Goal: Information Seeking & Learning: Learn about a topic

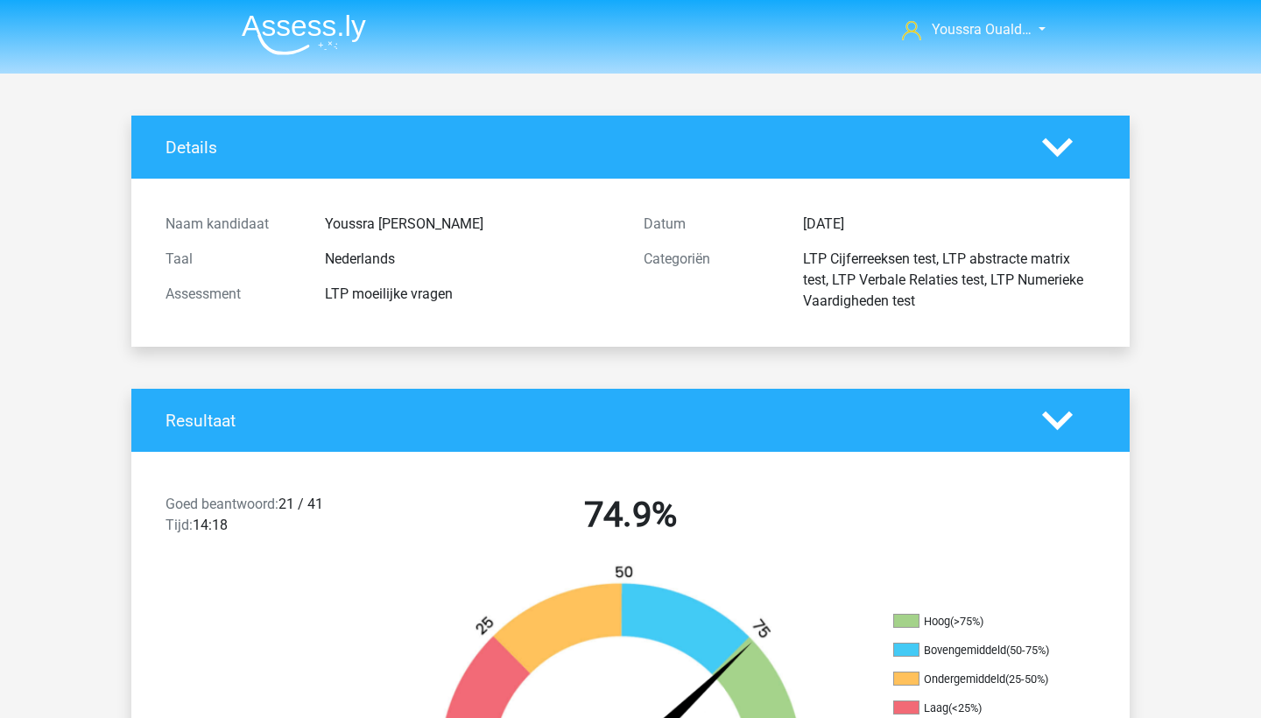
click at [185, 150] on h4 "Details" at bounding box center [590, 147] width 850 height 20
click at [289, 43] on img at bounding box center [304, 34] width 124 height 41
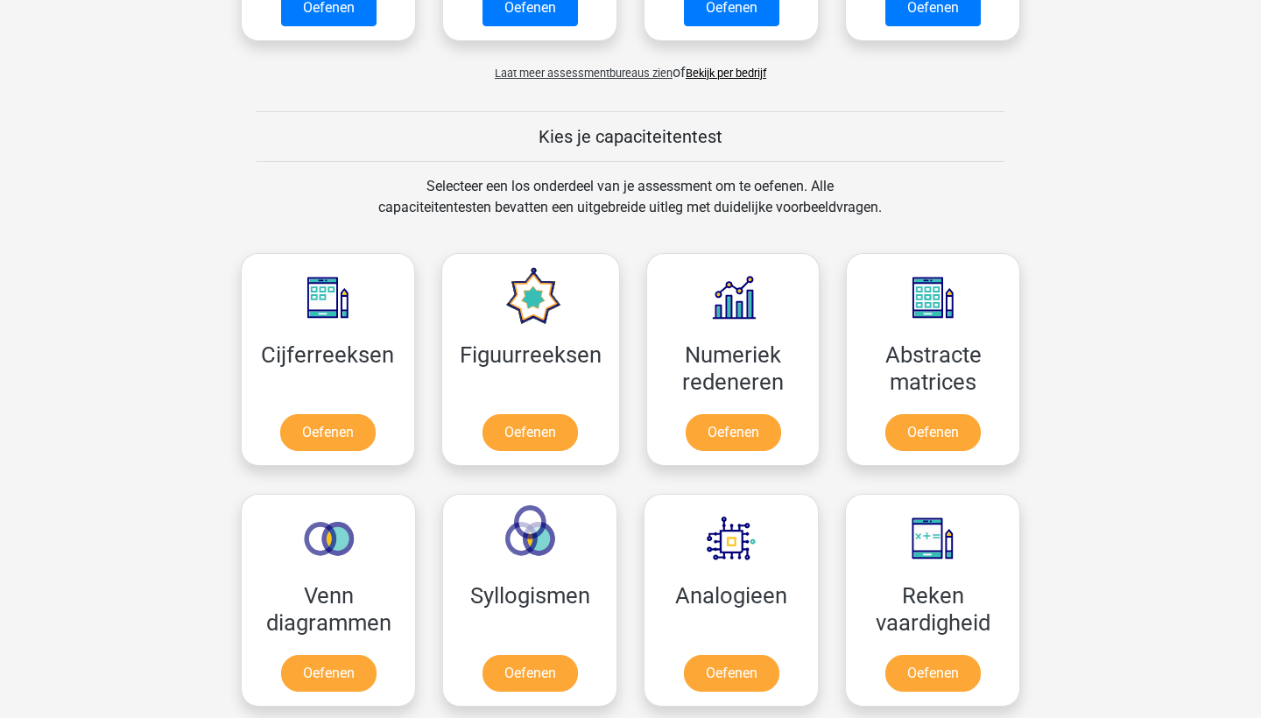
scroll to position [568, 0]
click at [348, 437] on link "Oefenen" at bounding box center [327, 436] width 100 height 39
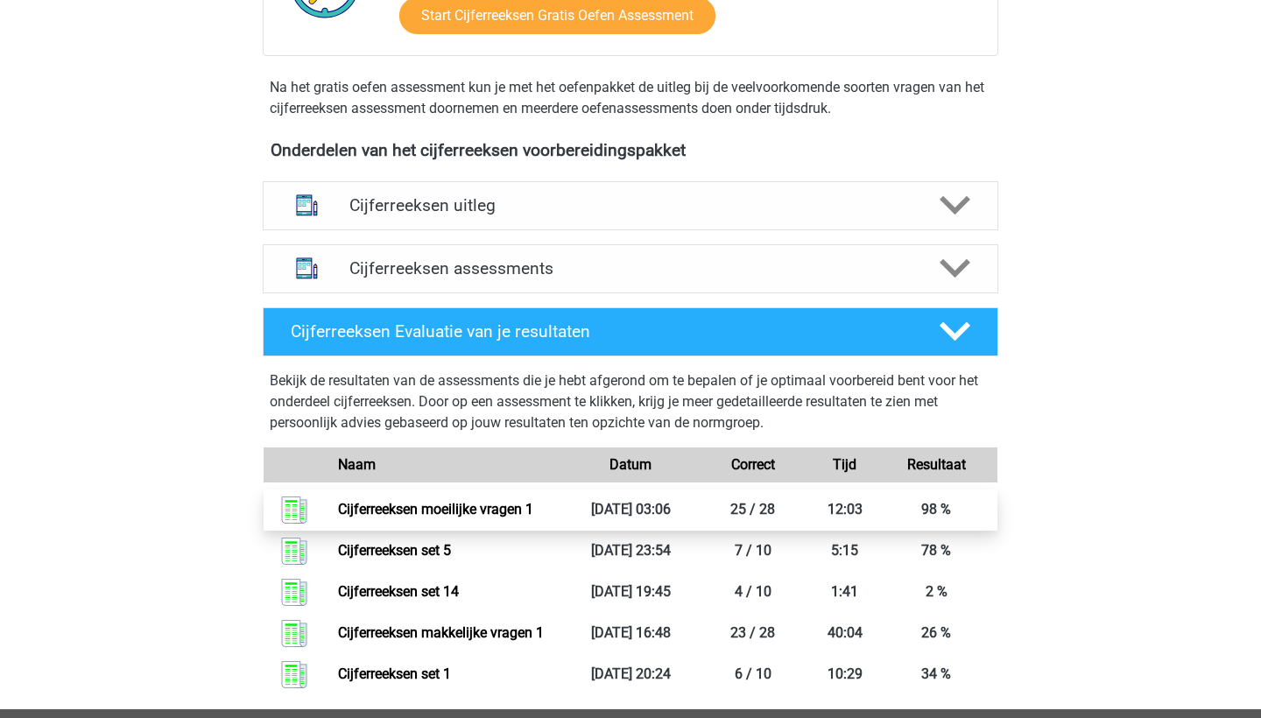
scroll to position [519, 0]
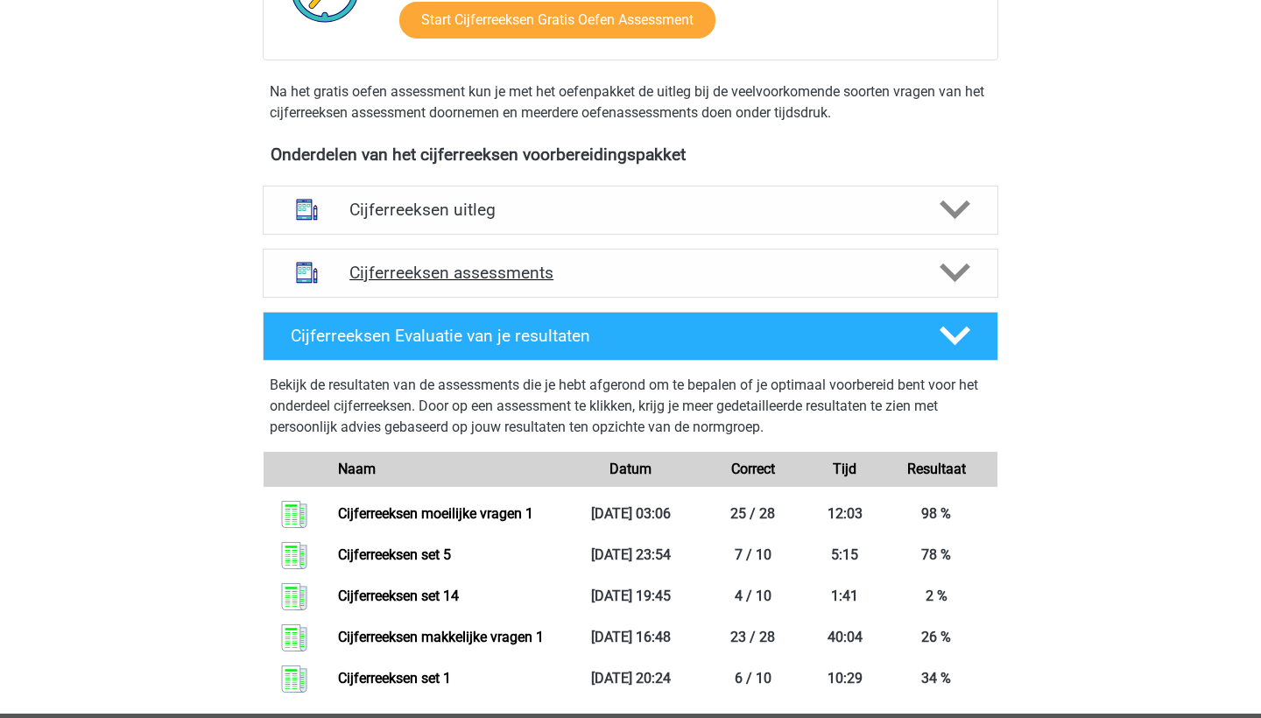
click at [553, 283] on h4 "Cijferreeksen assessments" at bounding box center [630, 273] width 562 height 20
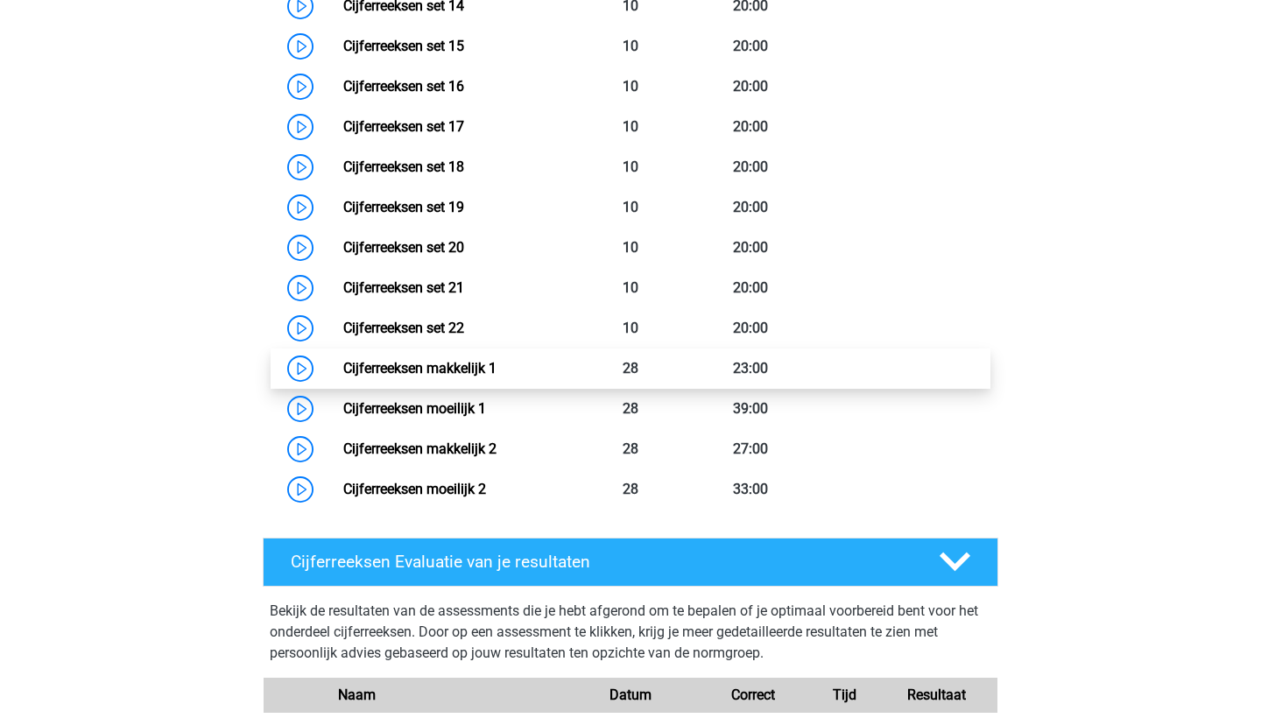
scroll to position [1453, 0]
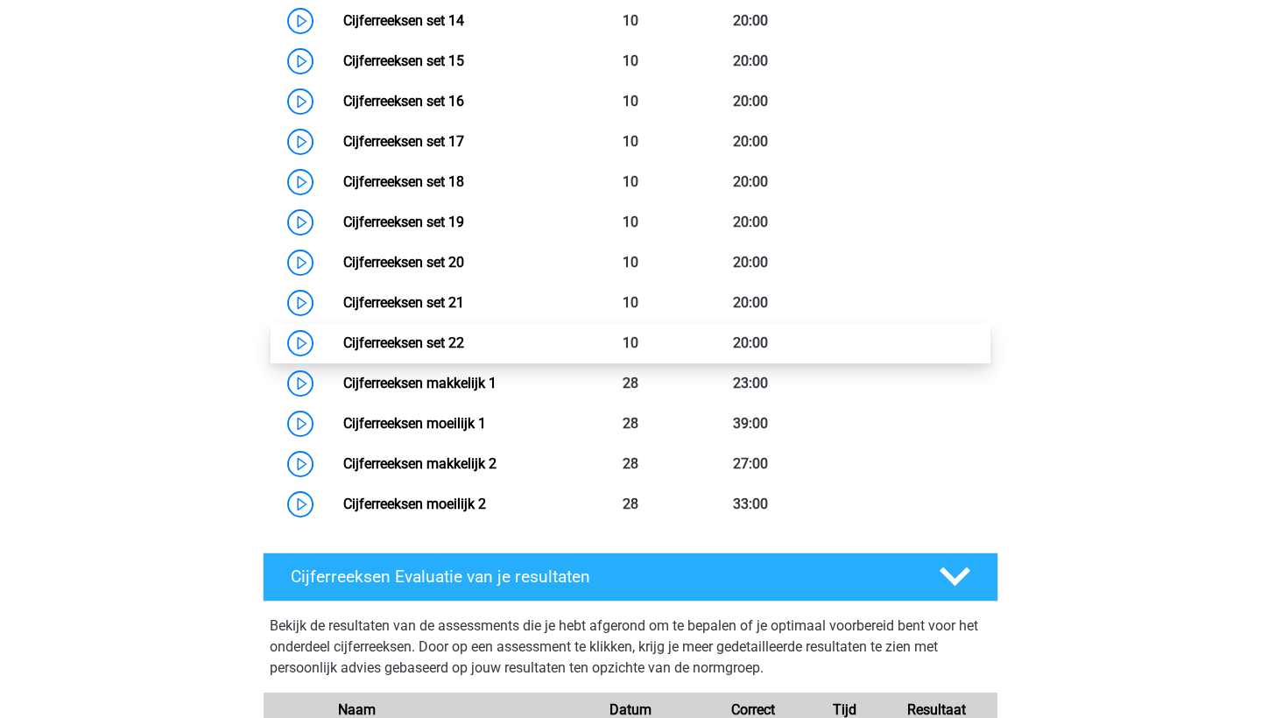
click at [448, 351] on link "Cijferreeksen set 22" at bounding box center [403, 342] width 121 height 17
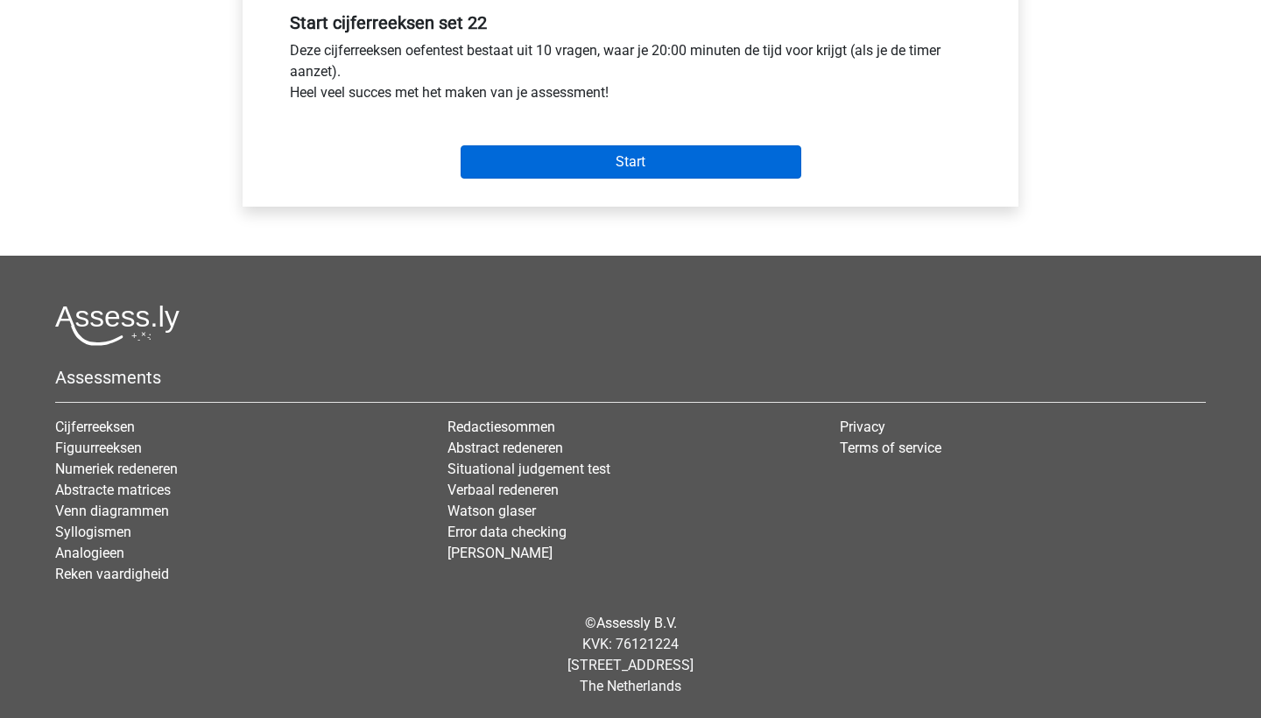
scroll to position [665, 0]
click at [500, 158] on input "Start" at bounding box center [630, 161] width 341 height 33
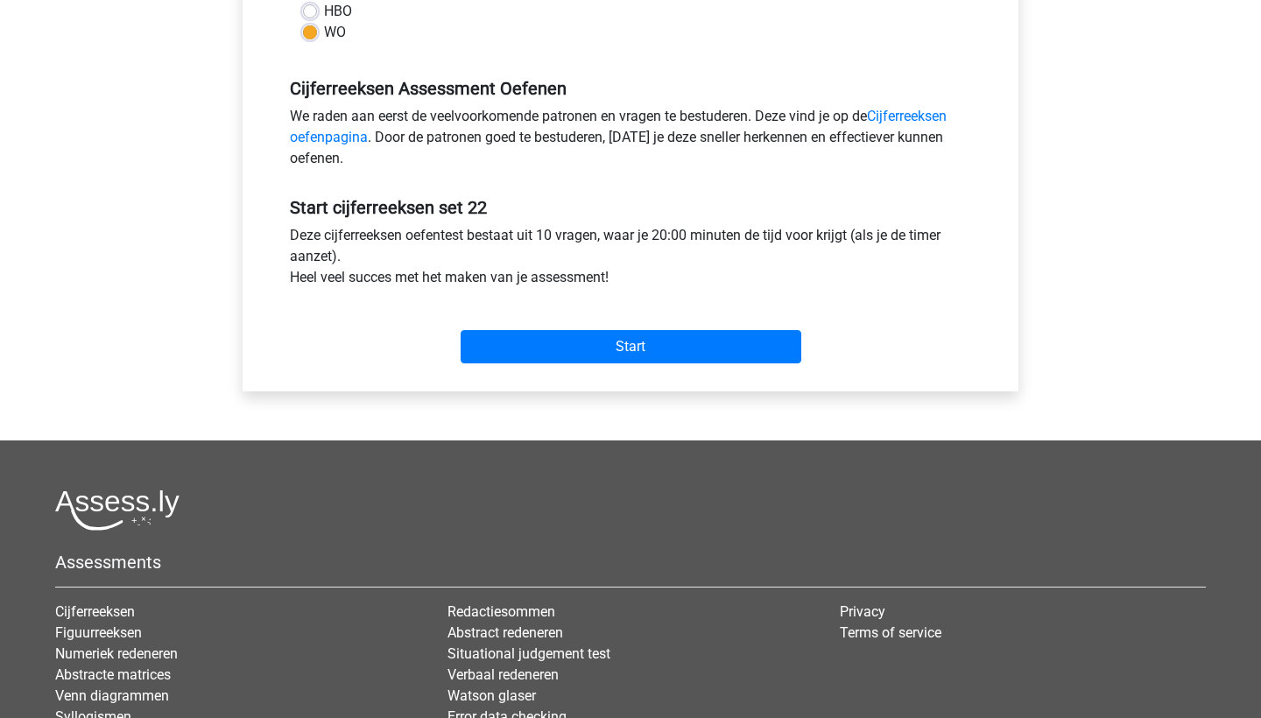
scroll to position [474, 0]
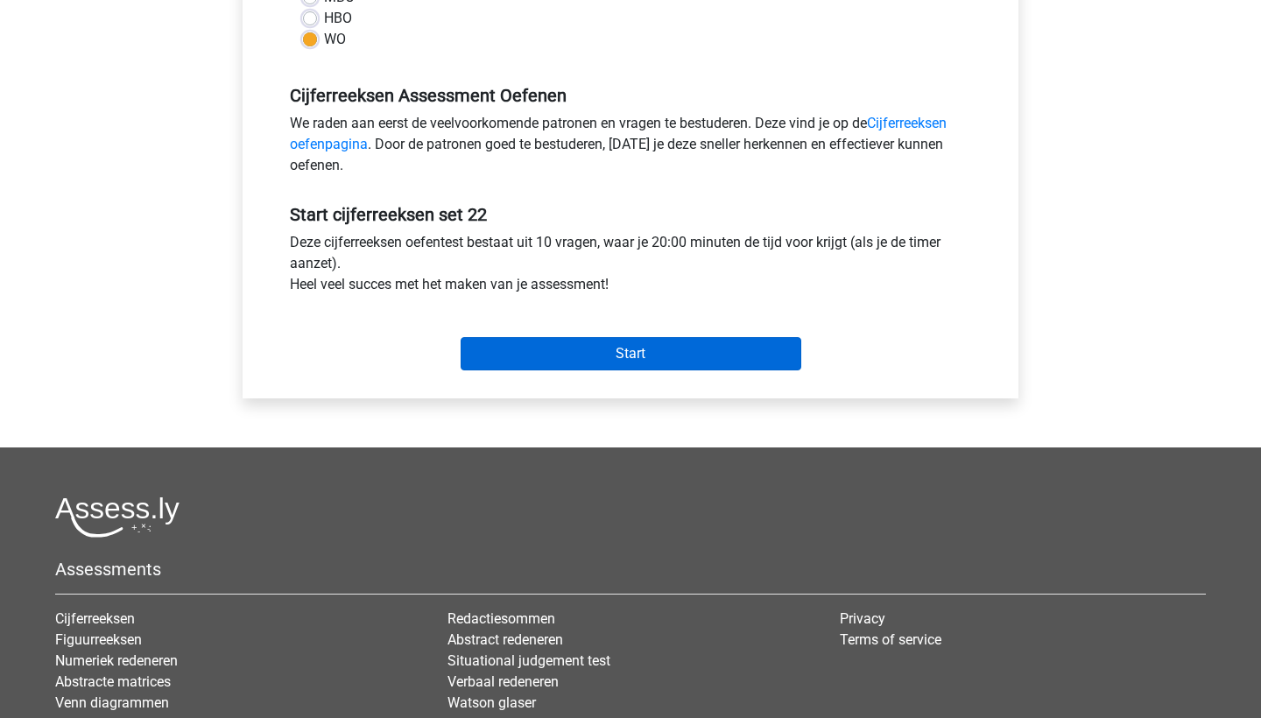
click at [537, 347] on input "Start" at bounding box center [630, 353] width 341 height 33
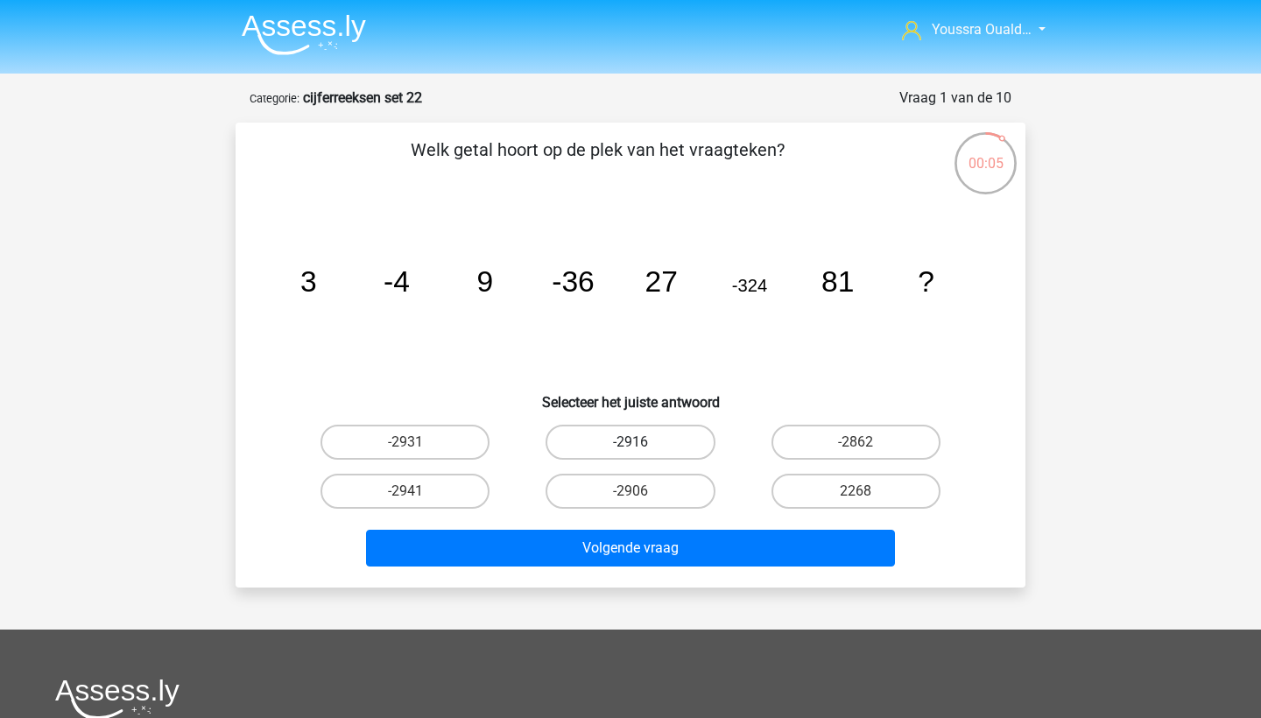
click at [646, 445] on label "-2916" at bounding box center [629, 442] width 169 height 35
click at [642, 445] on input "-2916" at bounding box center [635, 447] width 11 height 11
radio input "true"
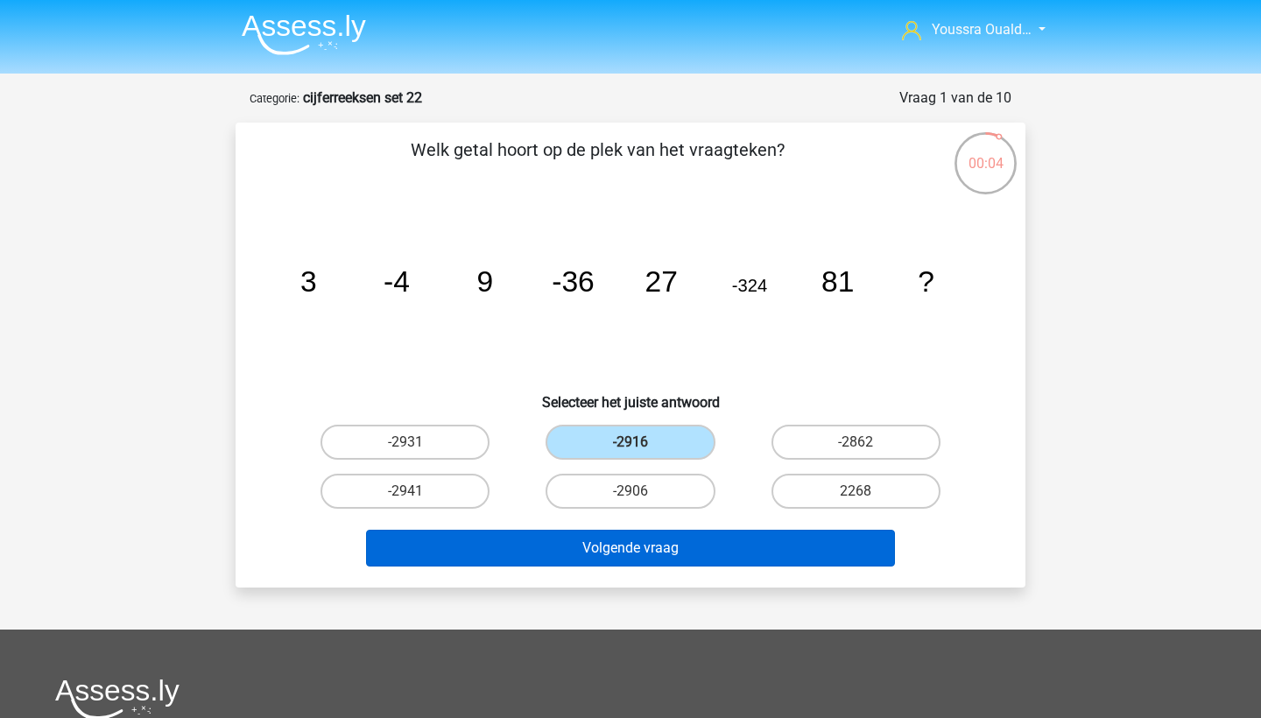
click at [664, 550] on button "Volgende vraag" at bounding box center [631, 548] width 530 height 37
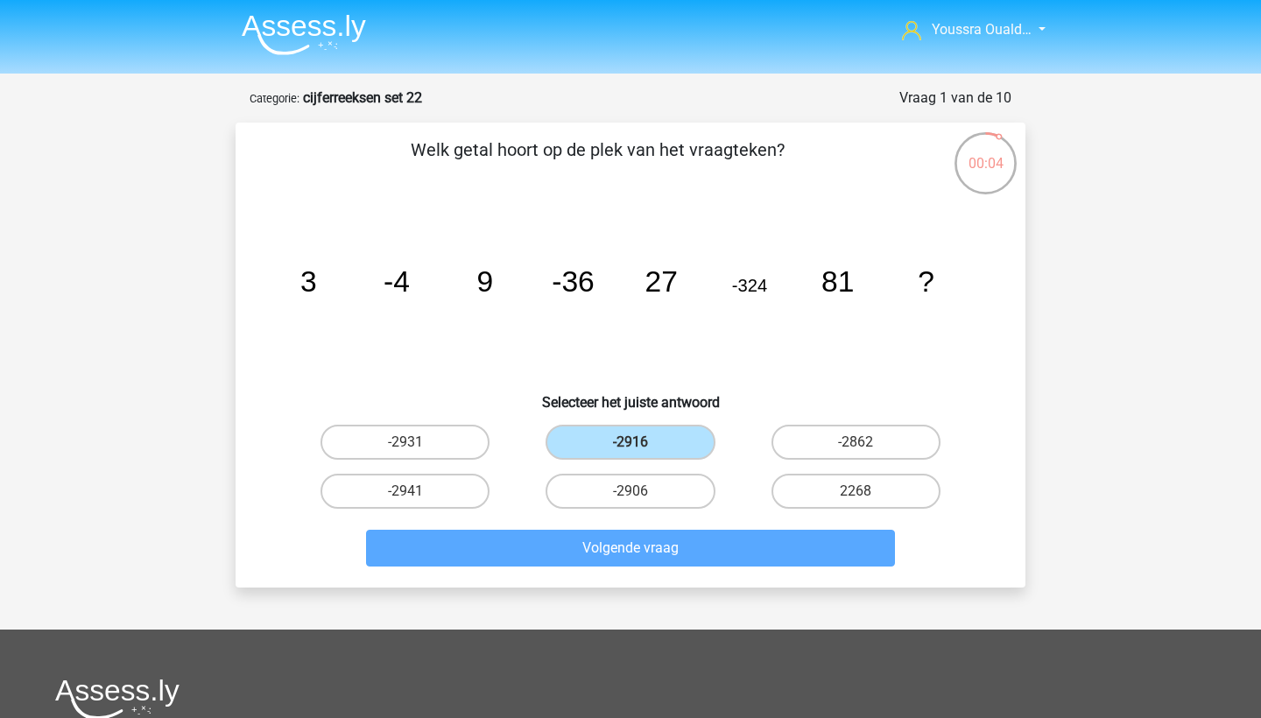
scroll to position [88, 0]
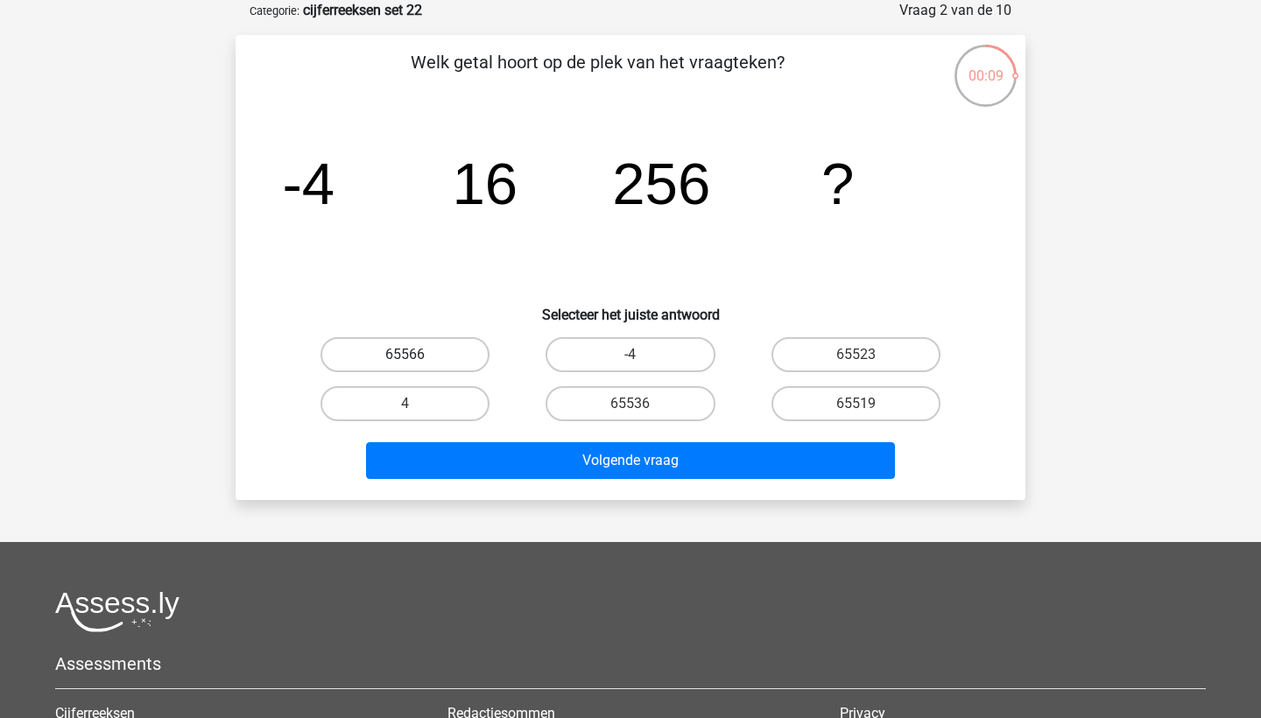
click at [394, 353] on label "65566" at bounding box center [404, 354] width 169 height 35
click at [405, 355] on input "65566" at bounding box center [410, 360] width 11 height 11
radio input "true"
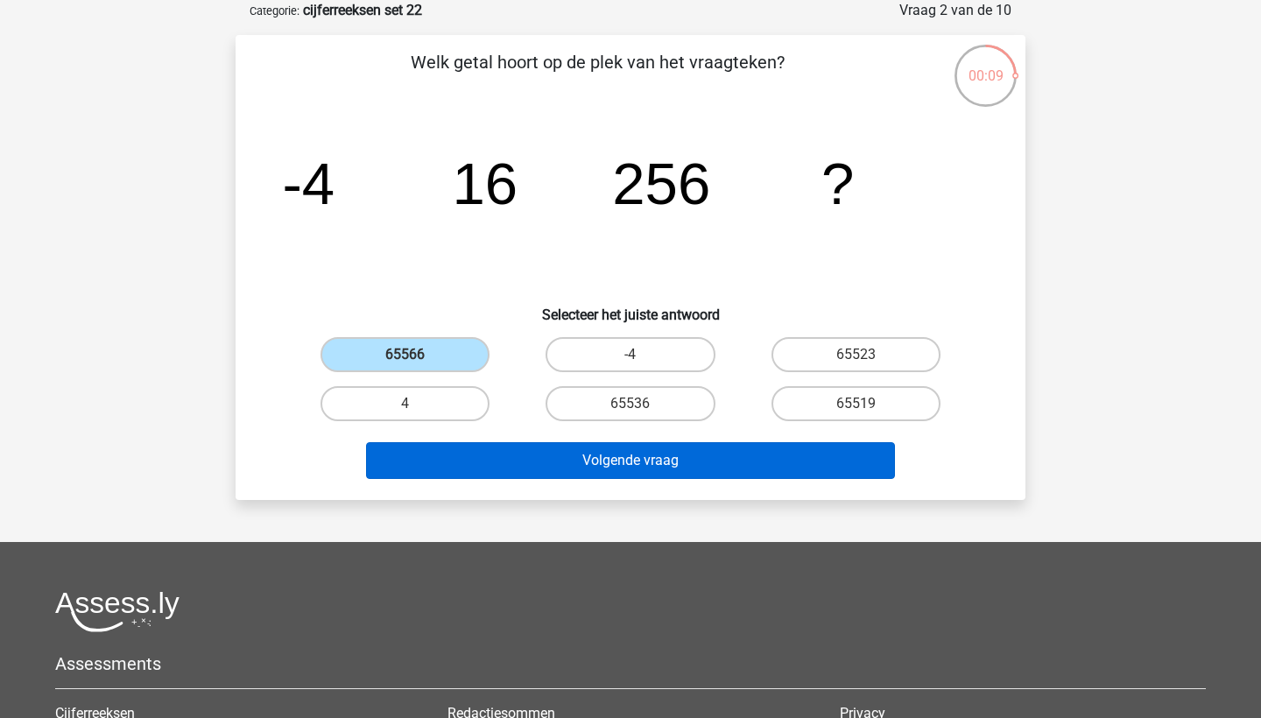
click at [535, 467] on button "Volgende vraag" at bounding box center [631, 460] width 530 height 37
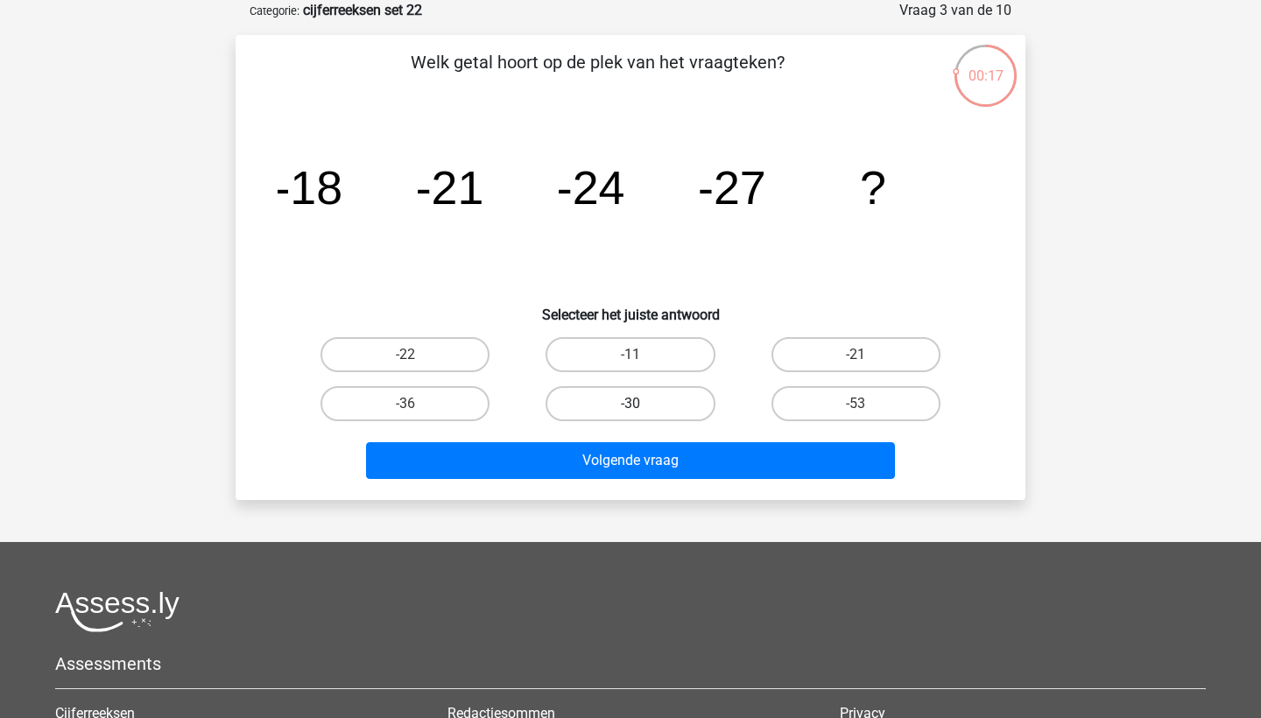
click at [580, 404] on label "-30" at bounding box center [629, 403] width 169 height 35
click at [630, 404] on input "-30" at bounding box center [635, 409] width 11 height 11
radio input "true"
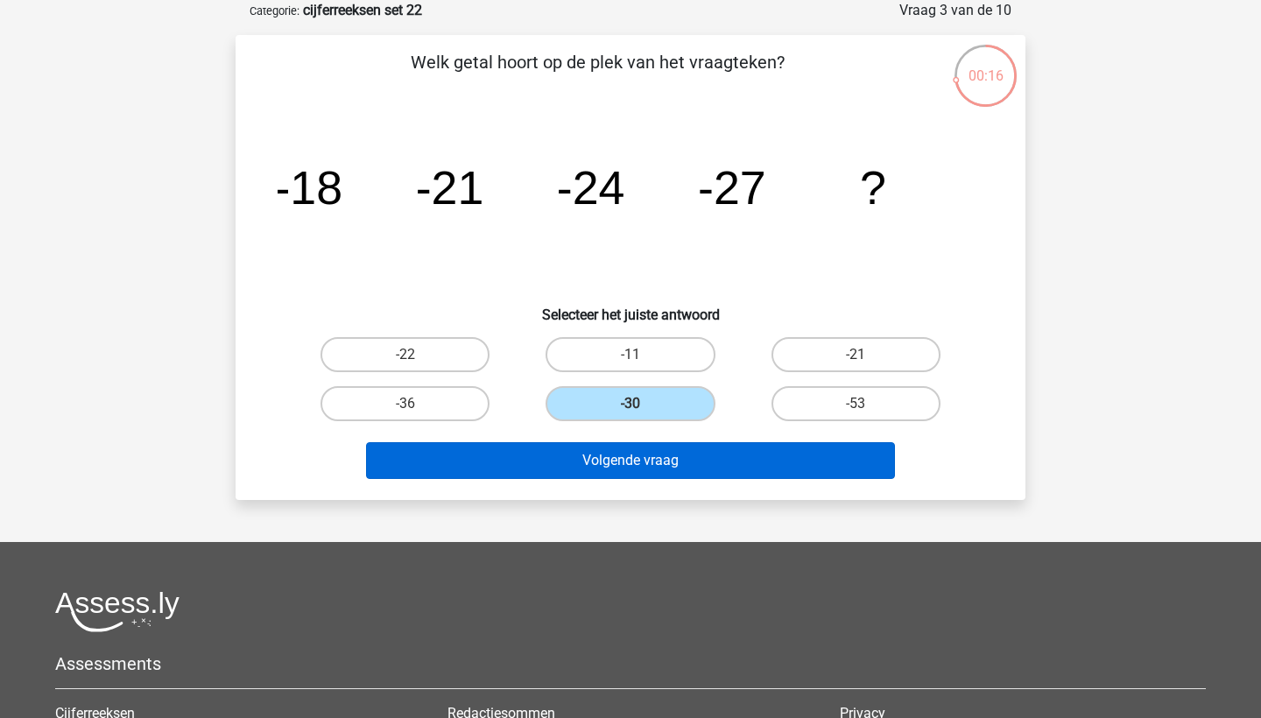
click at [610, 459] on button "Volgende vraag" at bounding box center [631, 460] width 530 height 37
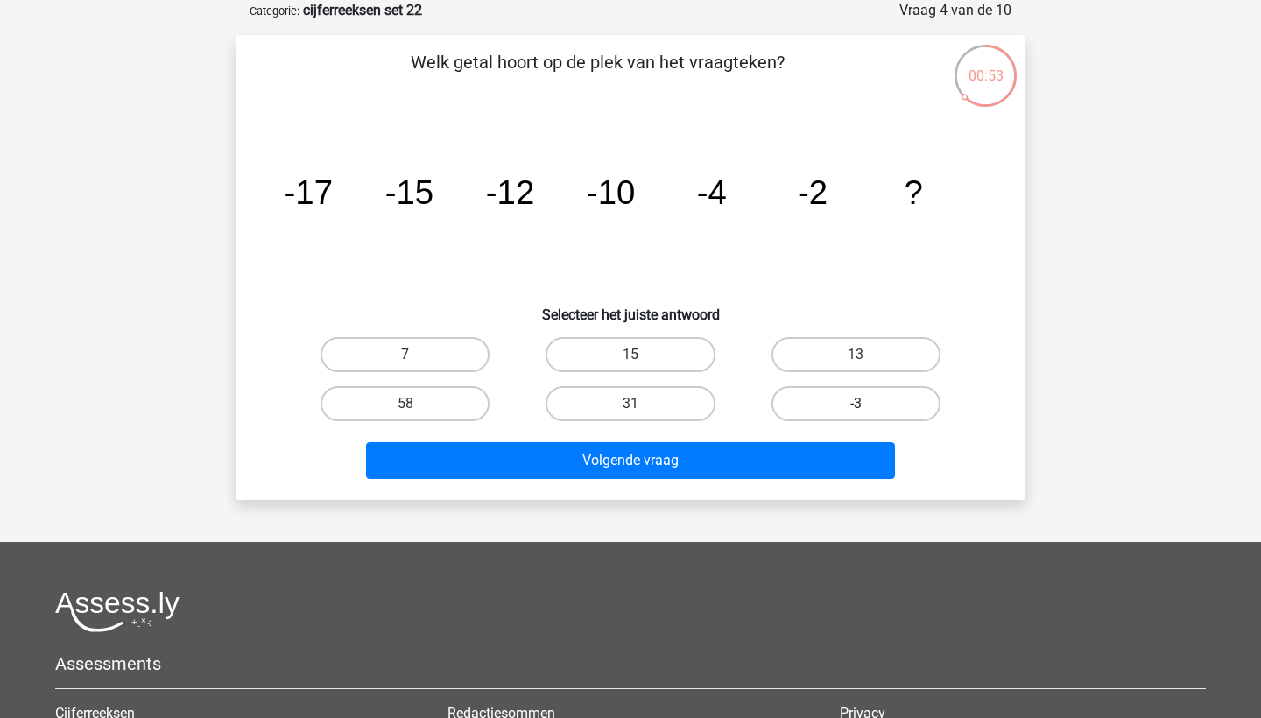
click at [811, 411] on label "-3" at bounding box center [855, 403] width 169 height 35
click at [855, 411] on input "-3" at bounding box center [860, 409] width 11 height 11
radio input "true"
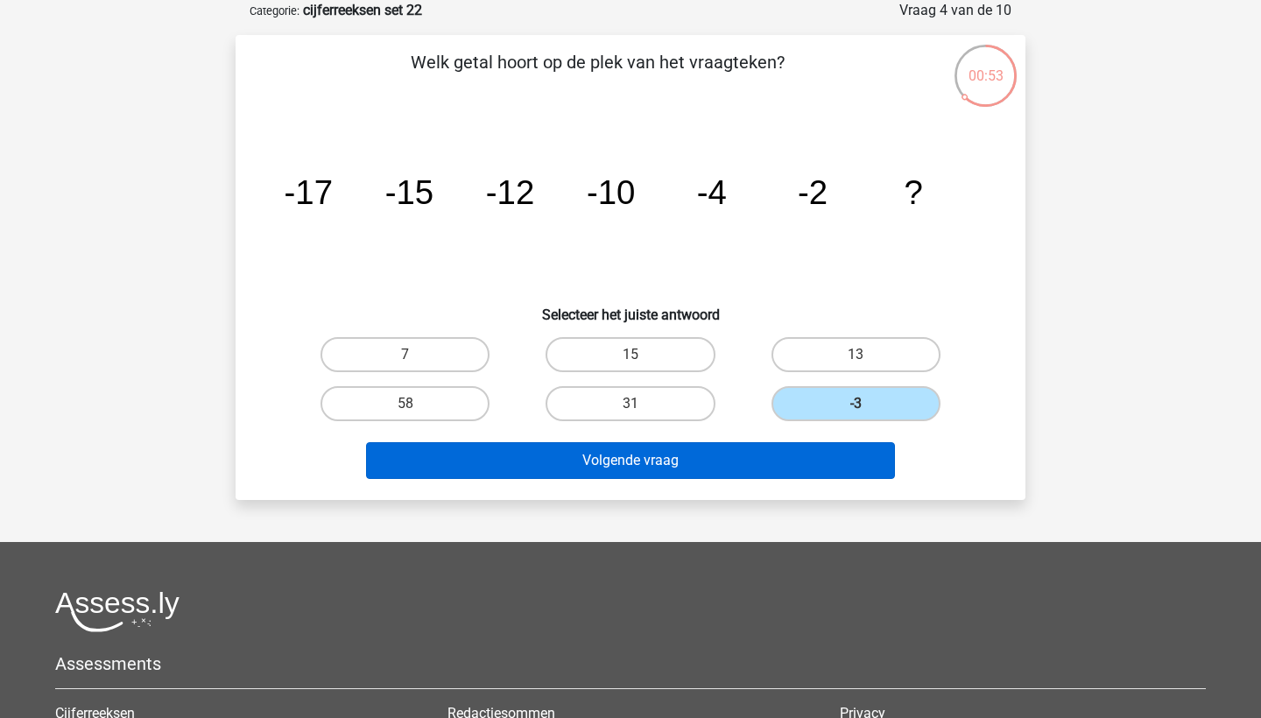
click at [762, 450] on button "Volgende vraag" at bounding box center [631, 460] width 530 height 37
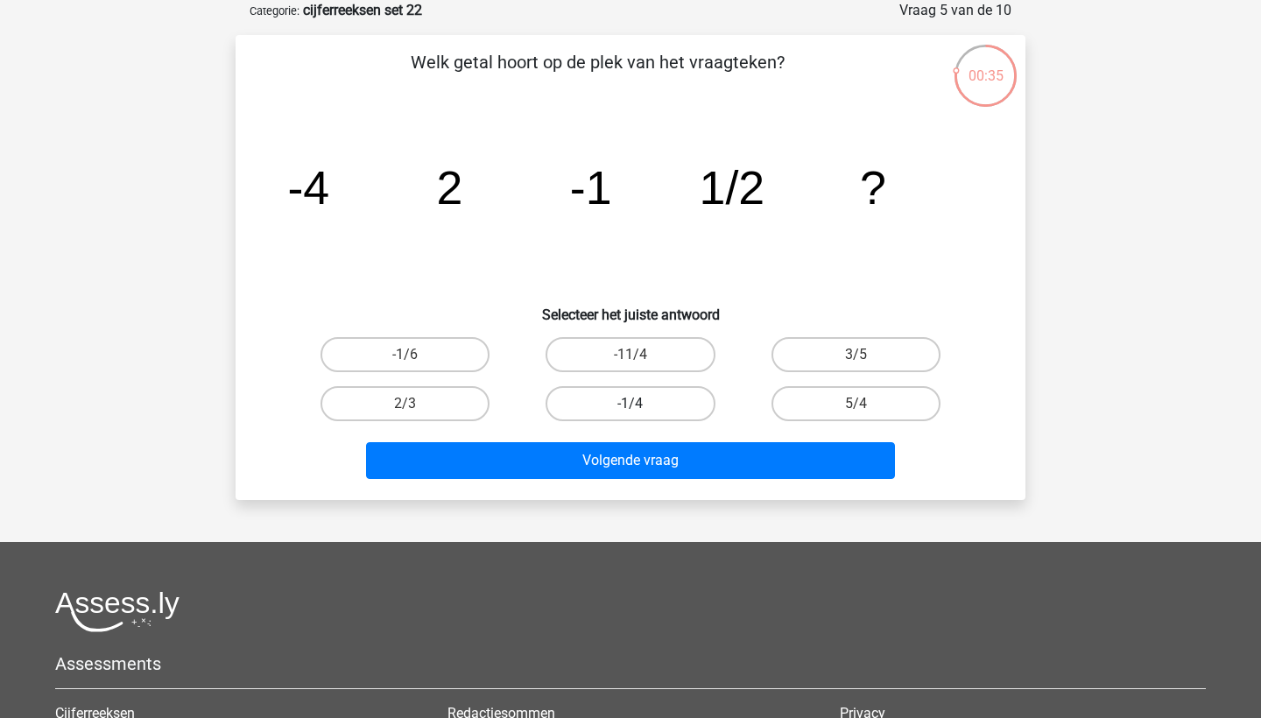
click at [587, 404] on label "-1/4" at bounding box center [629, 403] width 169 height 35
click at [630, 404] on input "-1/4" at bounding box center [635, 409] width 11 height 11
radio input "true"
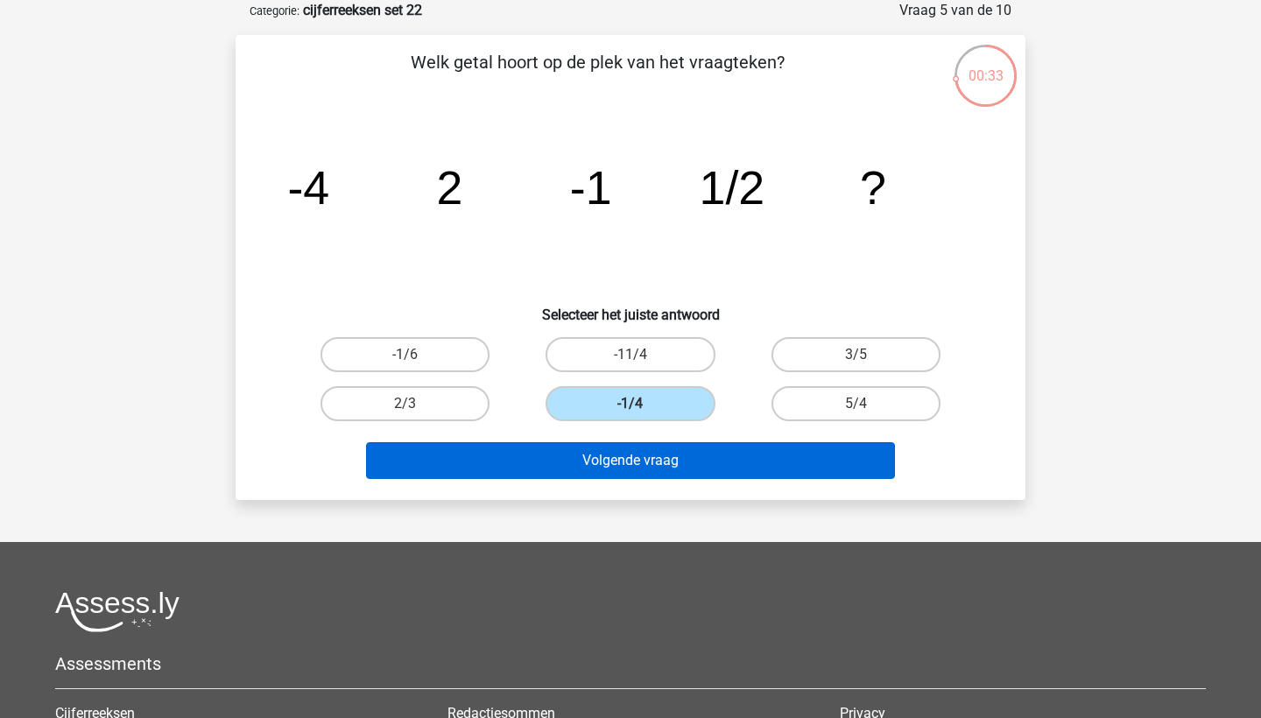
click at [596, 454] on button "Volgende vraag" at bounding box center [631, 460] width 530 height 37
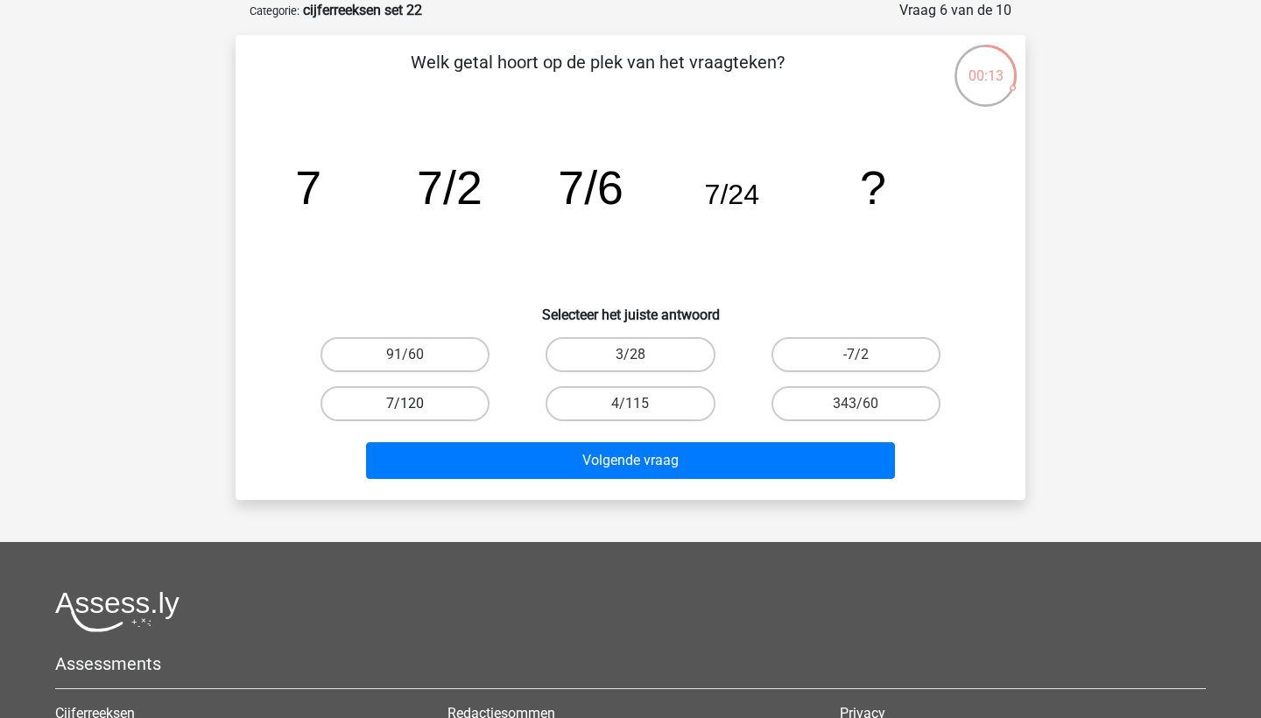
click at [414, 402] on label "7/120" at bounding box center [404, 403] width 169 height 35
click at [414, 404] on input "7/120" at bounding box center [410, 409] width 11 height 11
radio input "true"
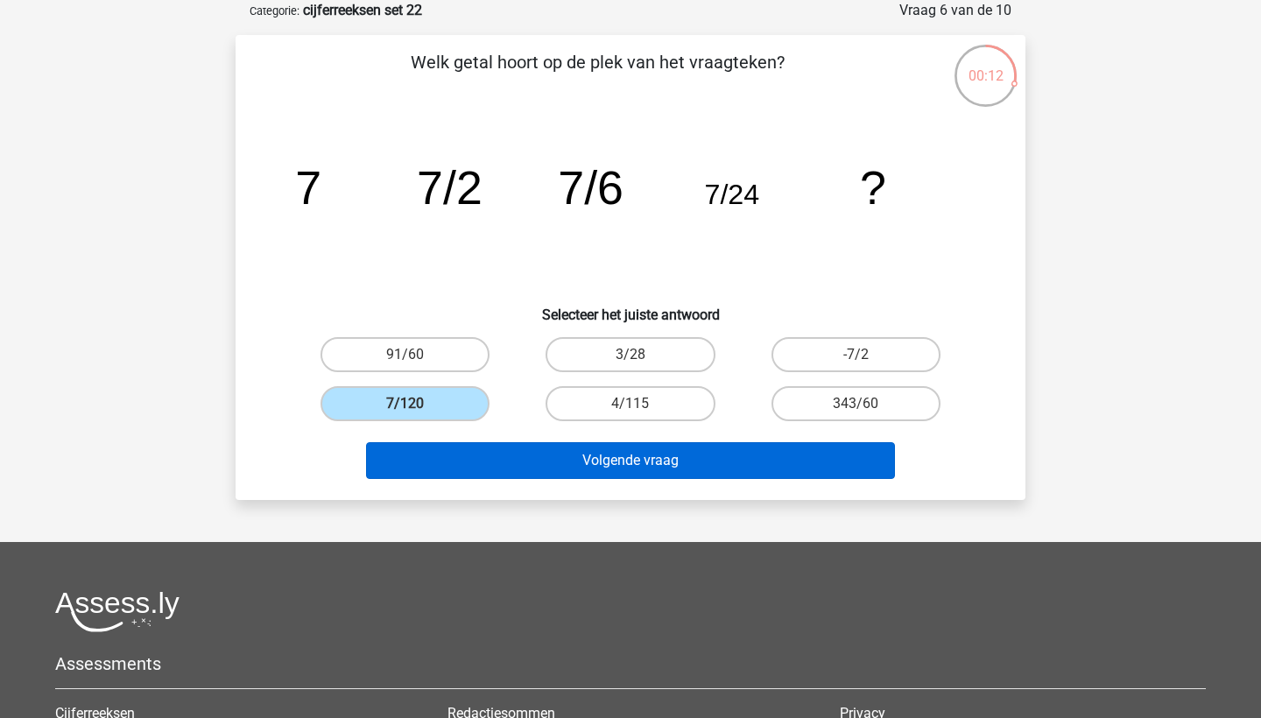
click at [545, 456] on button "Volgende vraag" at bounding box center [631, 460] width 530 height 37
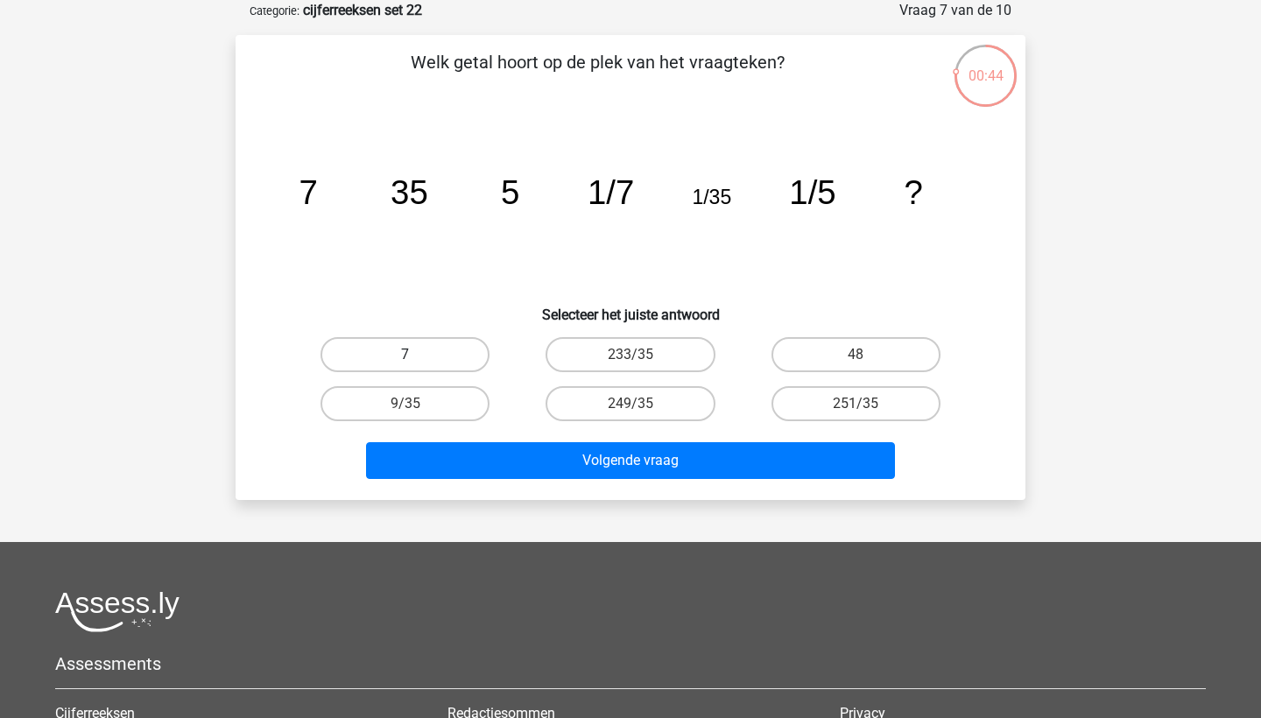
click at [409, 345] on label "7" at bounding box center [404, 354] width 169 height 35
click at [409, 355] on input "7" at bounding box center [410, 360] width 11 height 11
radio input "true"
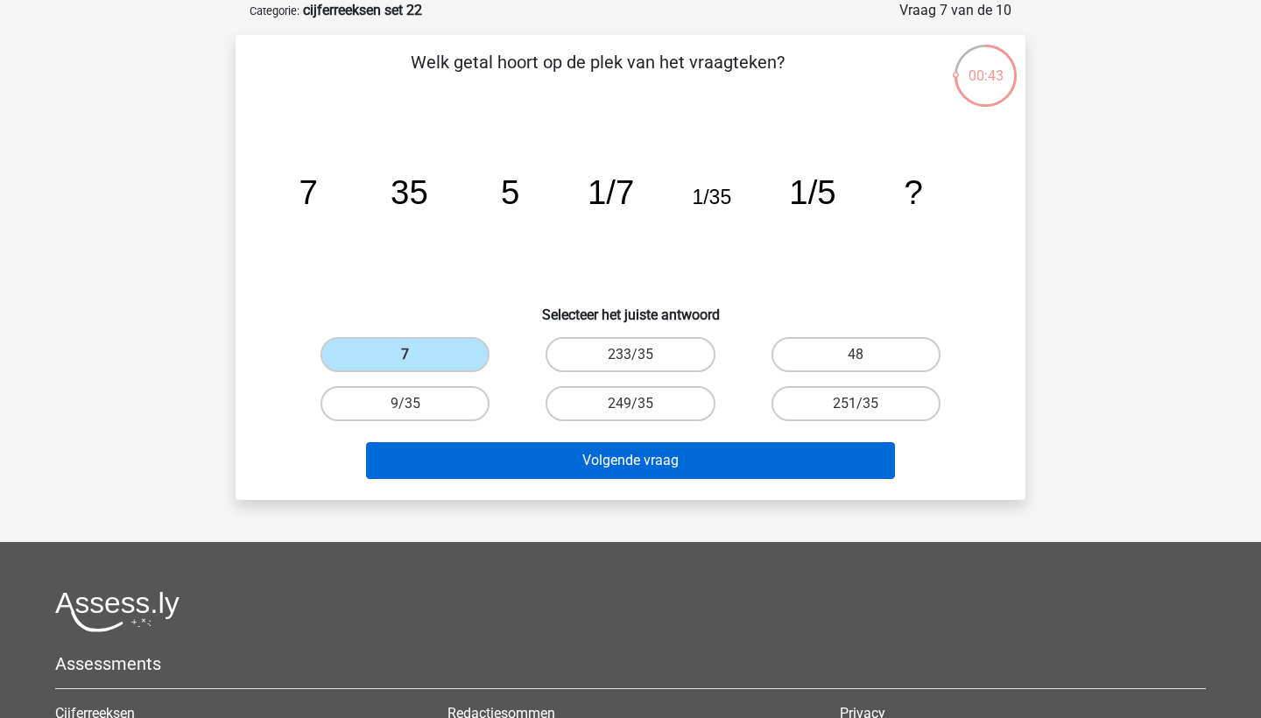
click at [550, 476] on button "Volgende vraag" at bounding box center [631, 460] width 530 height 37
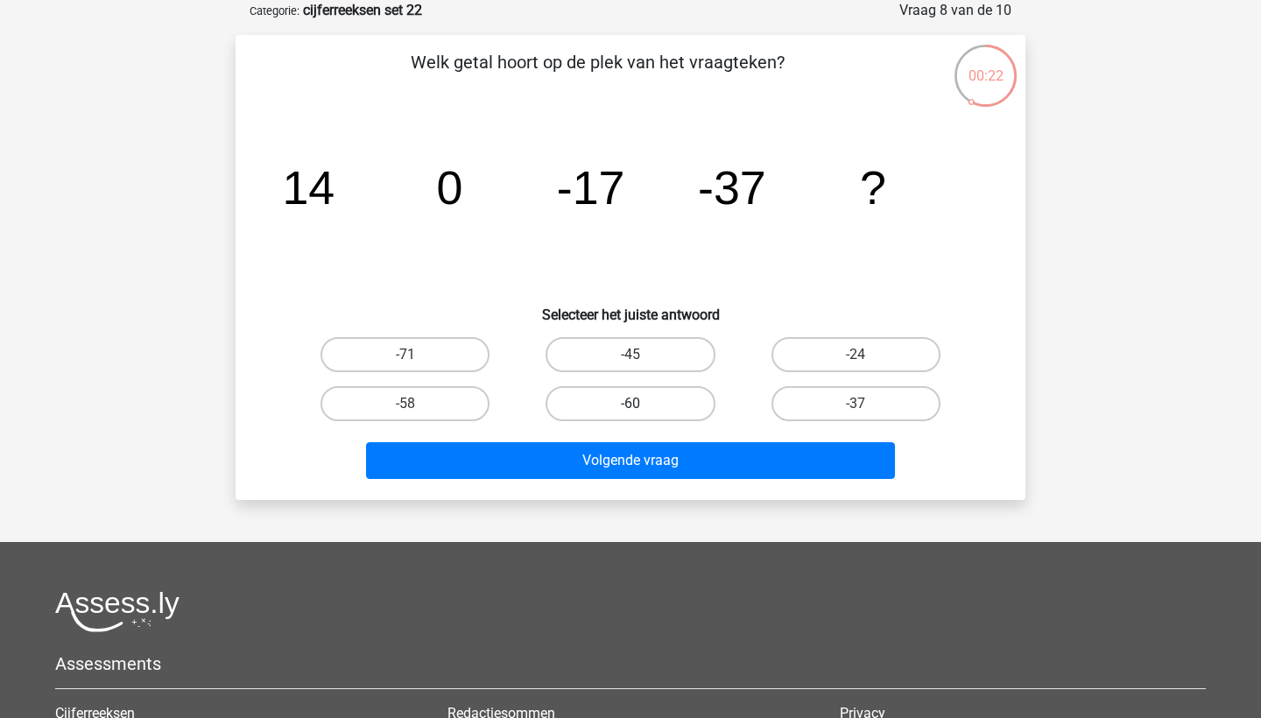
click at [576, 400] on label "-60" at bounding box center [629, 403] width 169 height 35
click at [630, 404] on input "-60" at bounding box center [635, 409] width 11 height 11
radio input "true"
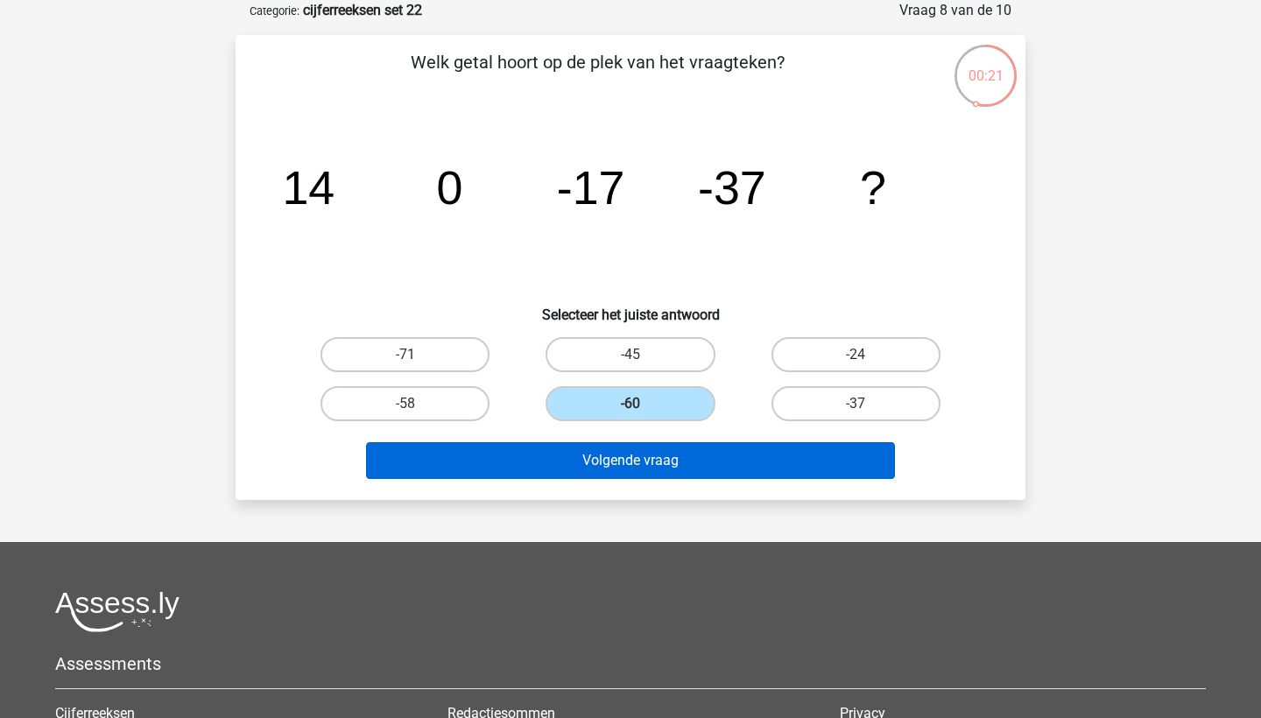
click at [597, 465] on button "Volgende vraag" at bounding box center [631, 460] width 530 height 37
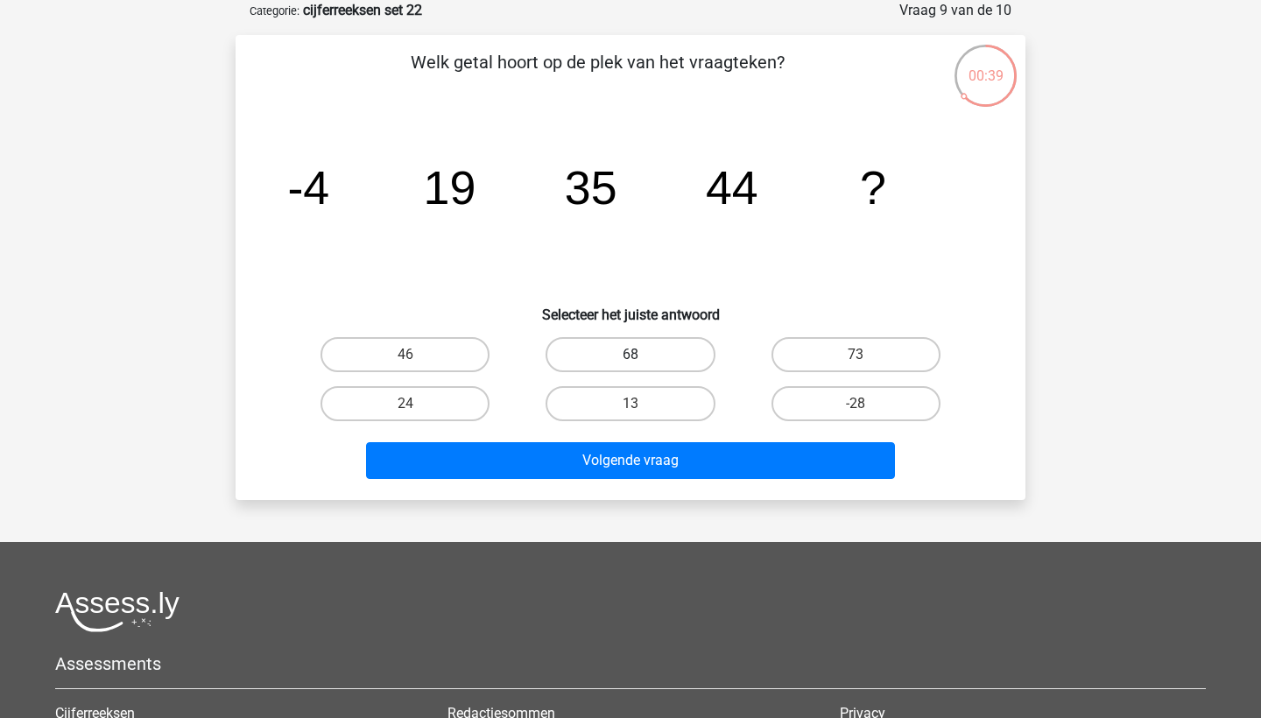
click at [574, 359] on label "68" at bounding box center [629, 354] width 169 height 35
click at [630, 359] on input "68" at bounding box center [635, 360] width 11 height 11
radio input "true"
click at [804, 348] on label "73" at bounding box center [855, 354] width 169 height 35
click at [855, 355] on input "73" at bounding box center [860, 360] width 11 height 11
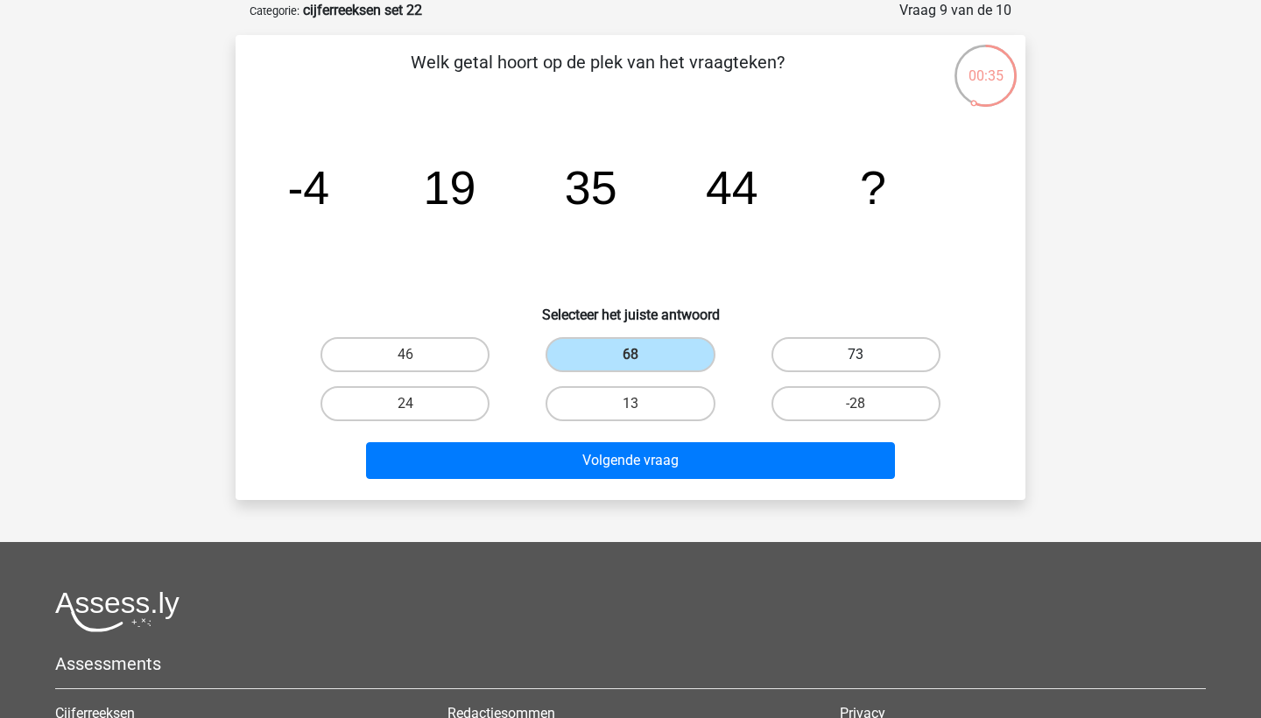
radio input "true"
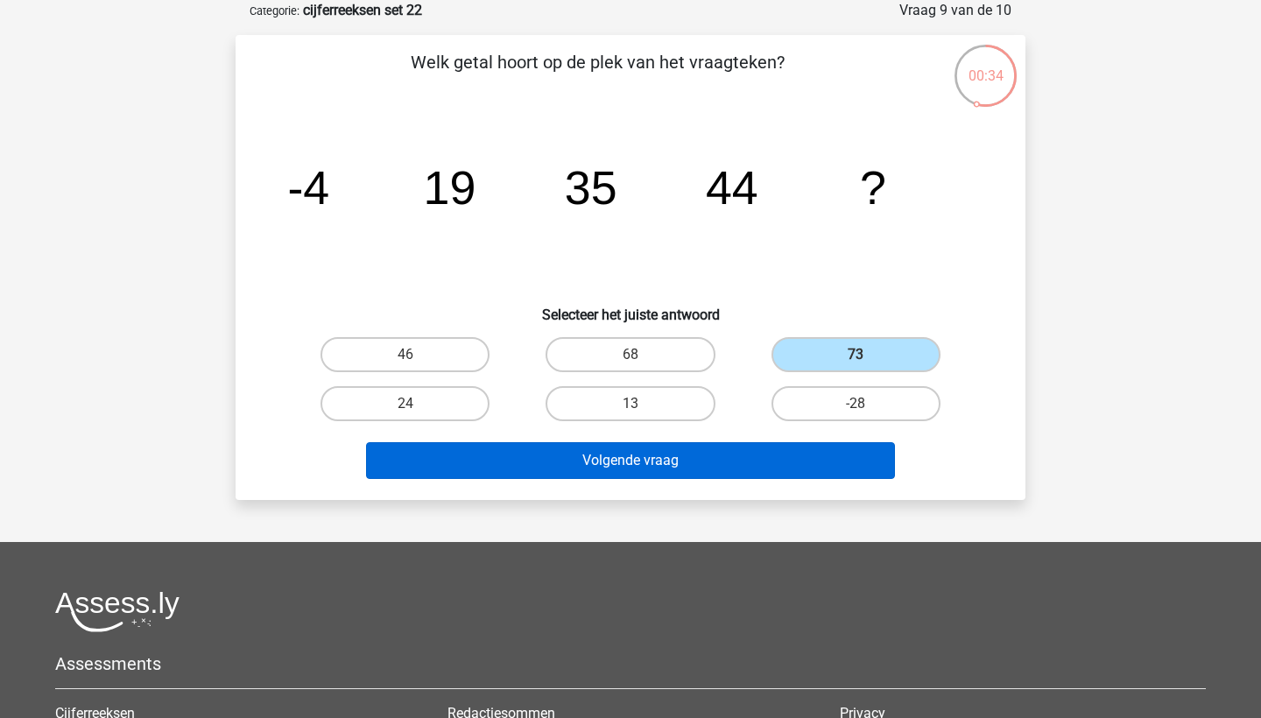
click at [744, 461] on button "Volgende vraag" at bounding box center [631, 460] width 530 height 37
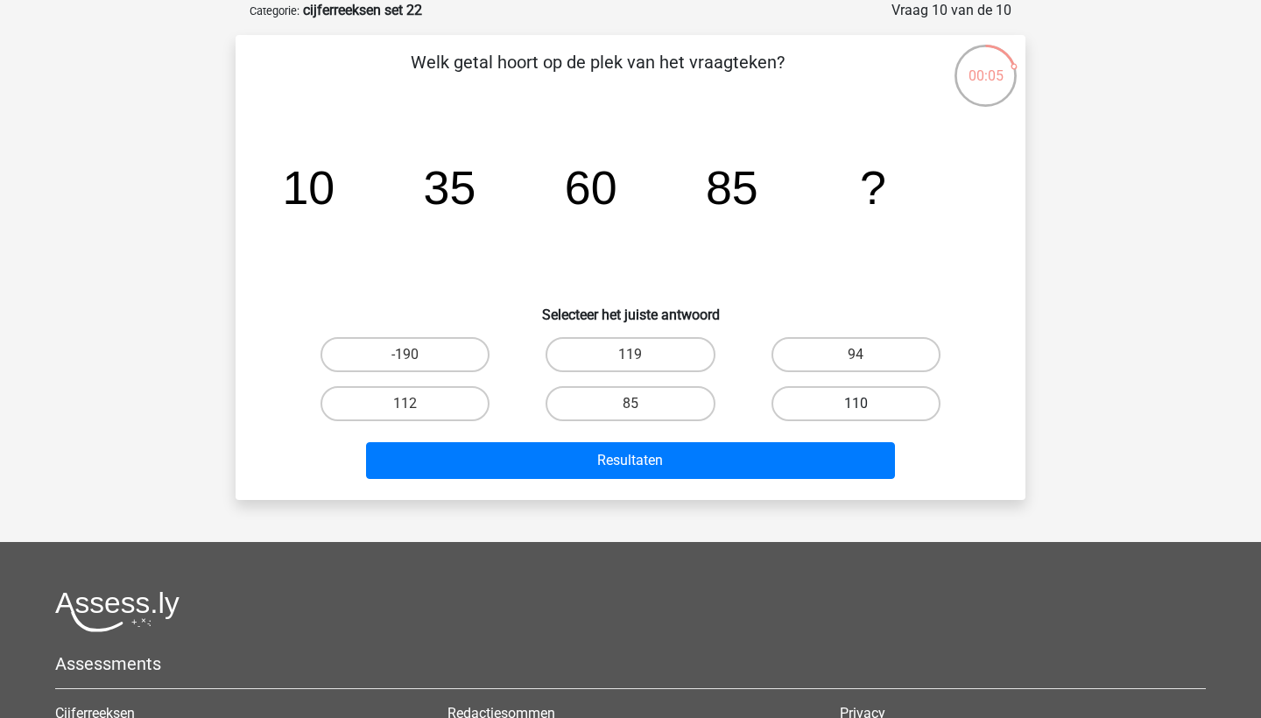
click at [795, 406] on label "110" at bounding box center [855, 403] width 169 height 35
click at [855, 406] on input "110" at bounding box center [860, 409] width 11 height 11
radio input "true"
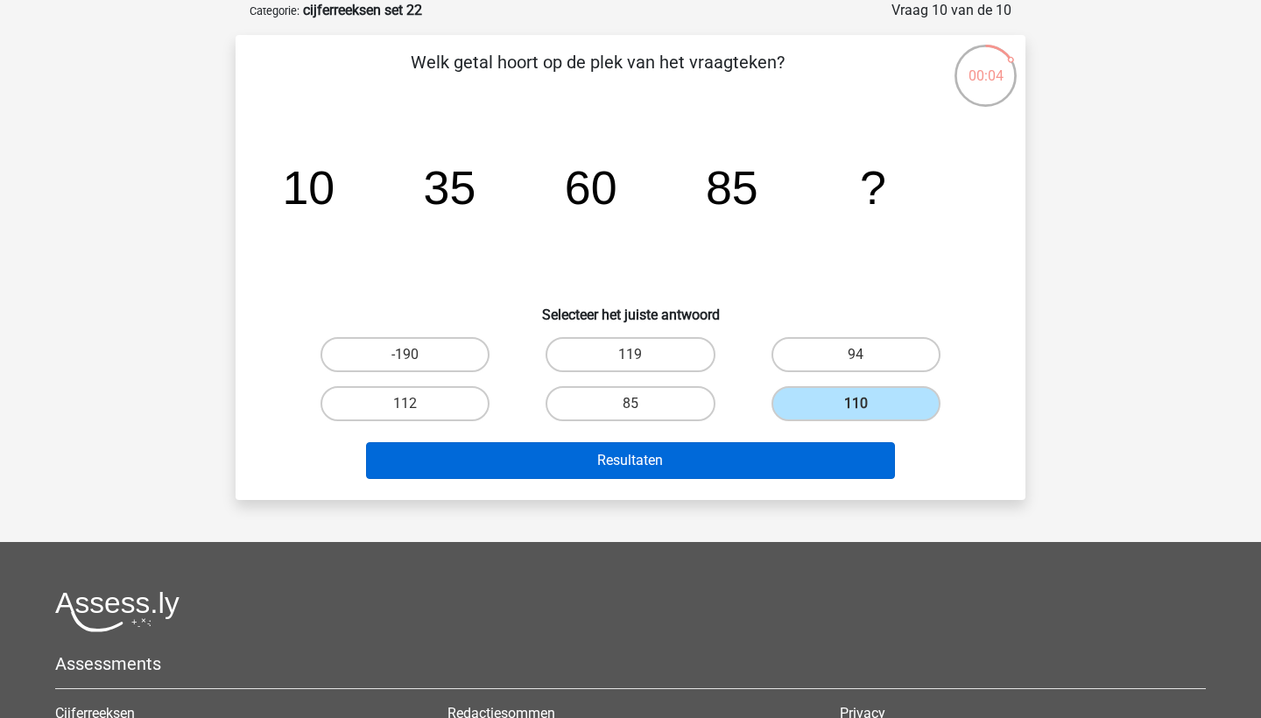
click at [773, 448] on button "Resultaten" at bounding box center [631, 460] width 530 height 37
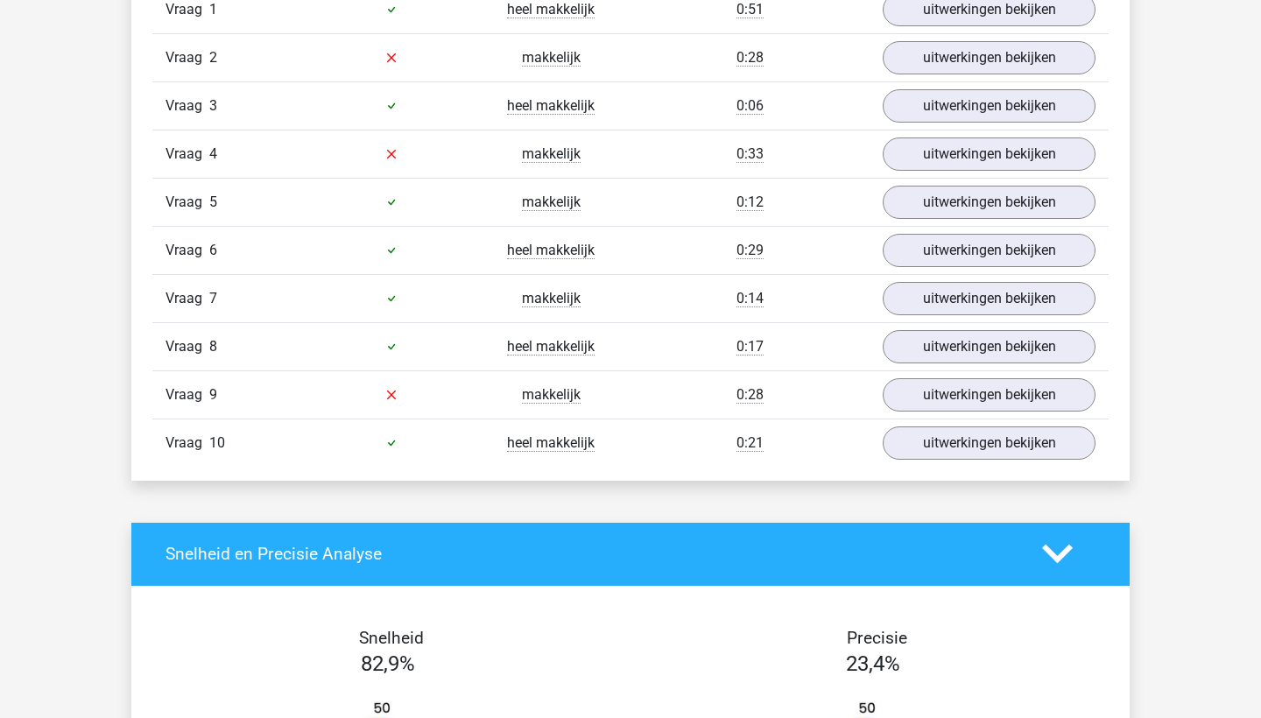
scroll to position [1188, 0]
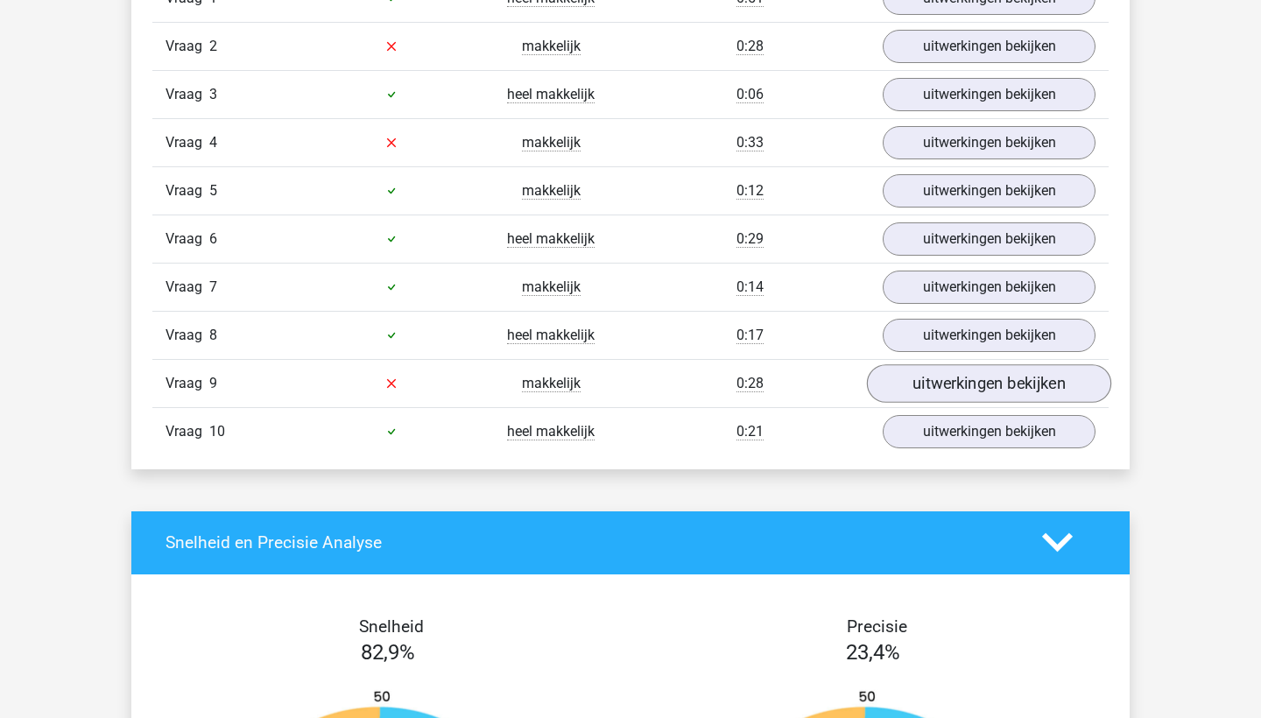
click at [929, 392] on link "uitwerkingen bekijken" at bounding box center [989, 383] width 244 height 39
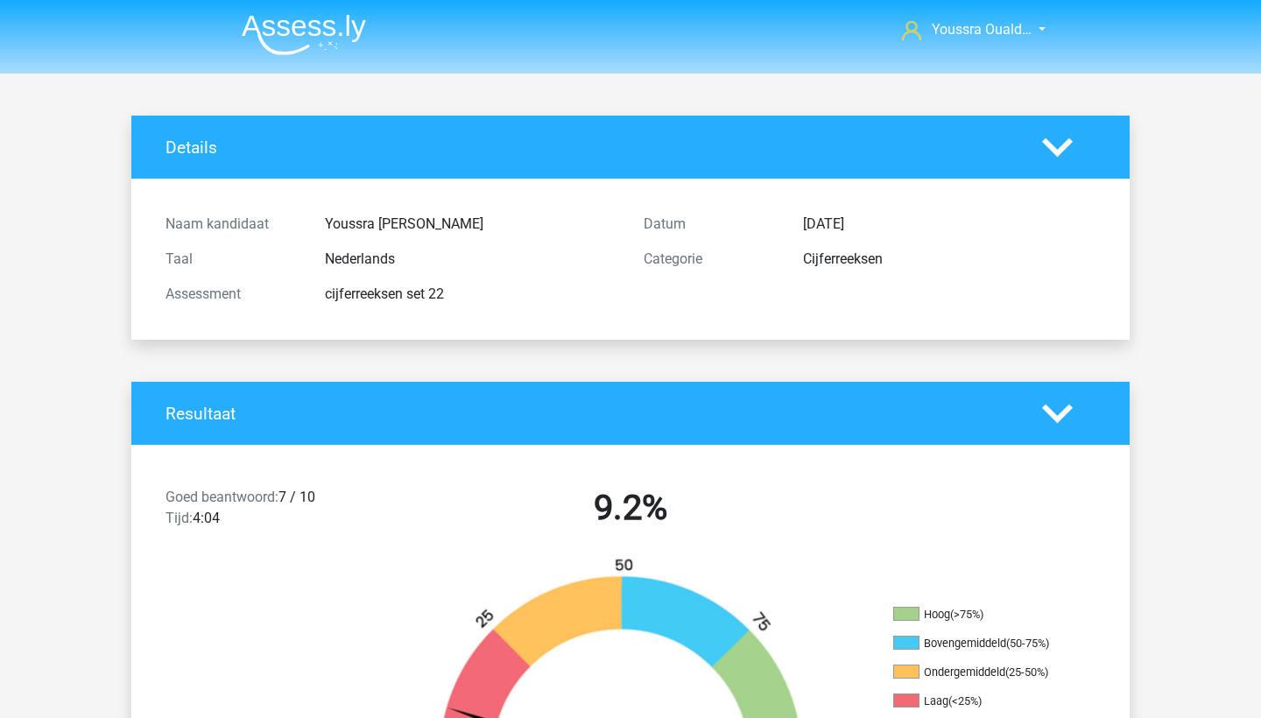
scroll to position [0, 0]
click at [307, 44] on img at bounding box center [304, 34] width 124 height 41
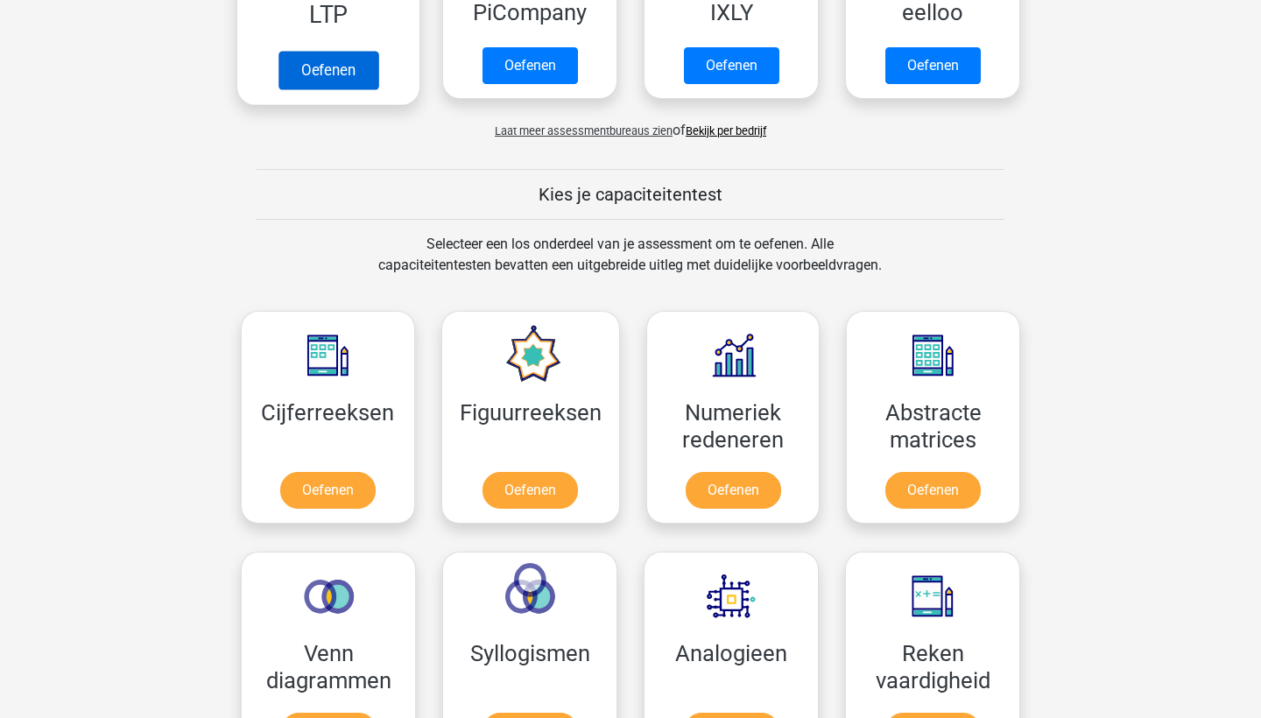
scroll to position [666, 0]
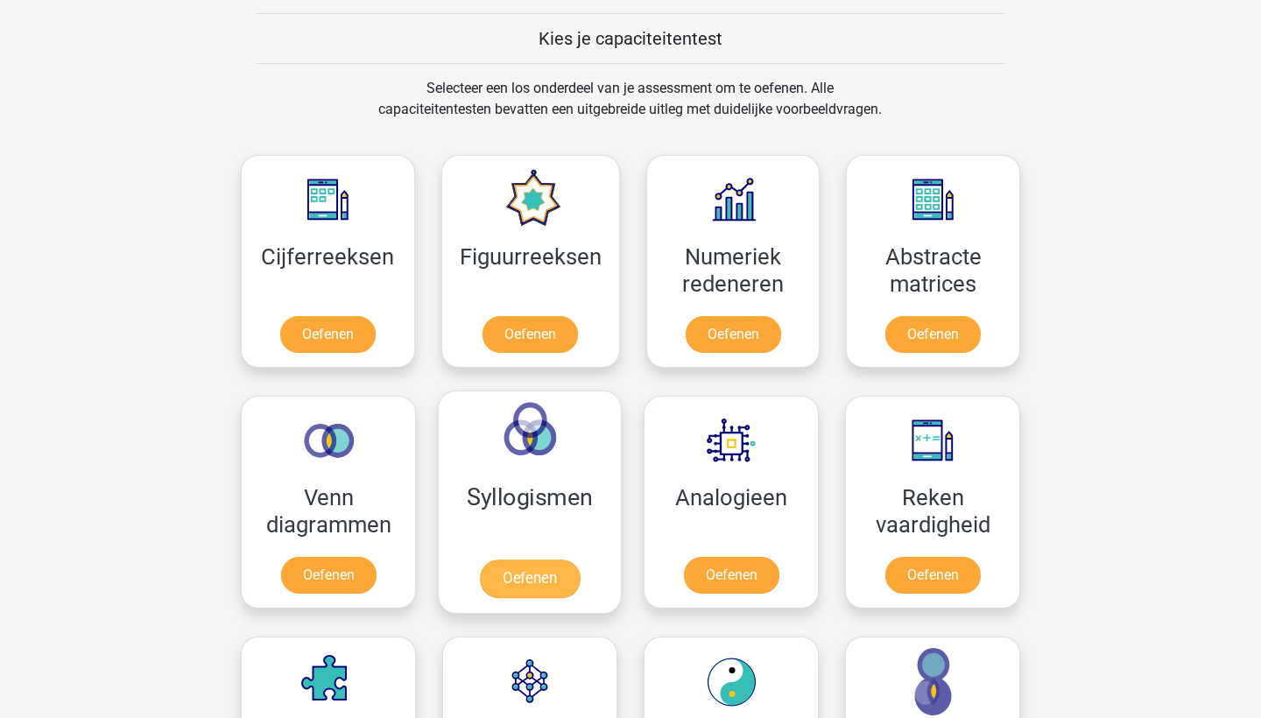
click at [507, 587] on link "Oefenen" at bounding box center [530, 578] width 100 height 39
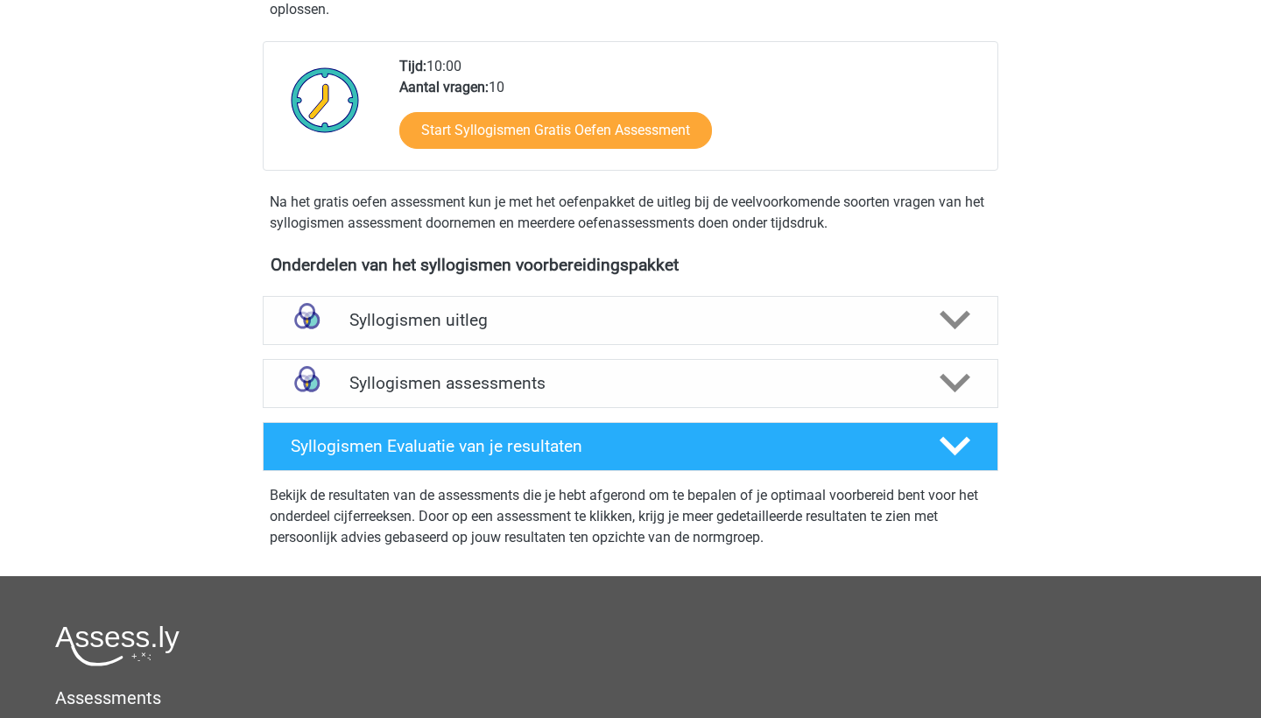
scroll to position [368, 0]
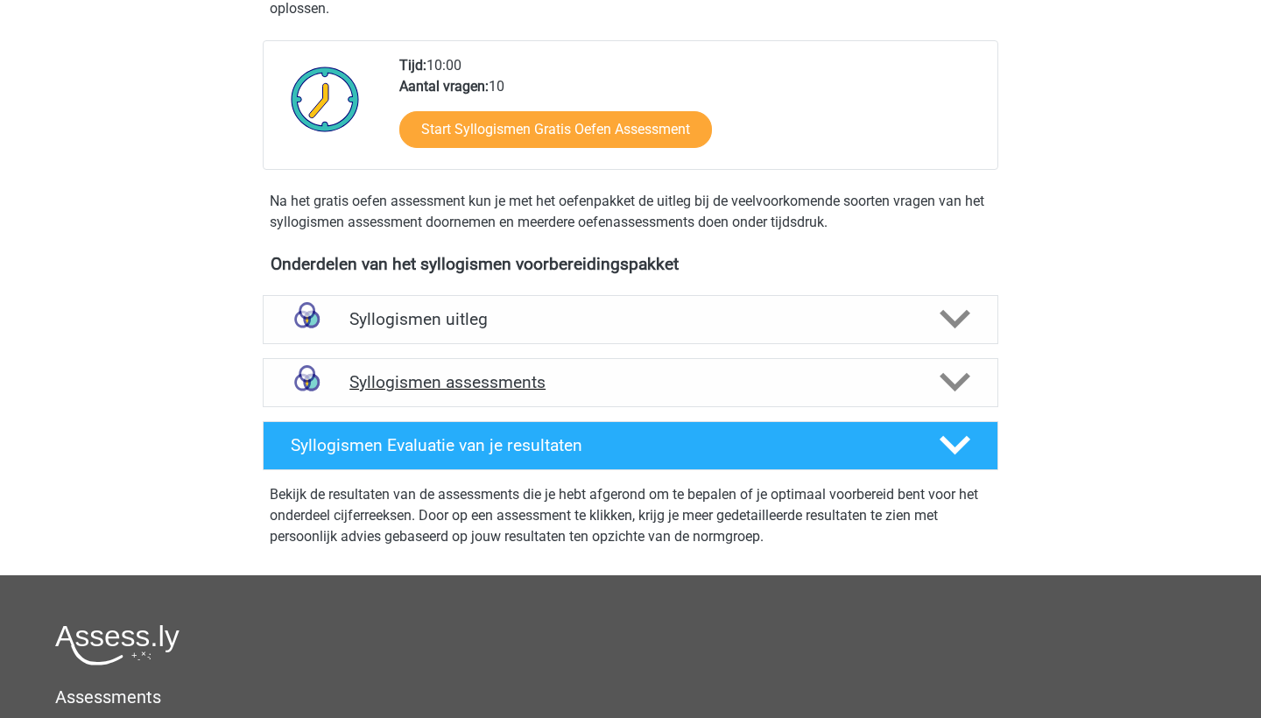
click at [470, 377] on h4 "Syllogismen assessments" at bounding box center [630, 382] width 562 height 20
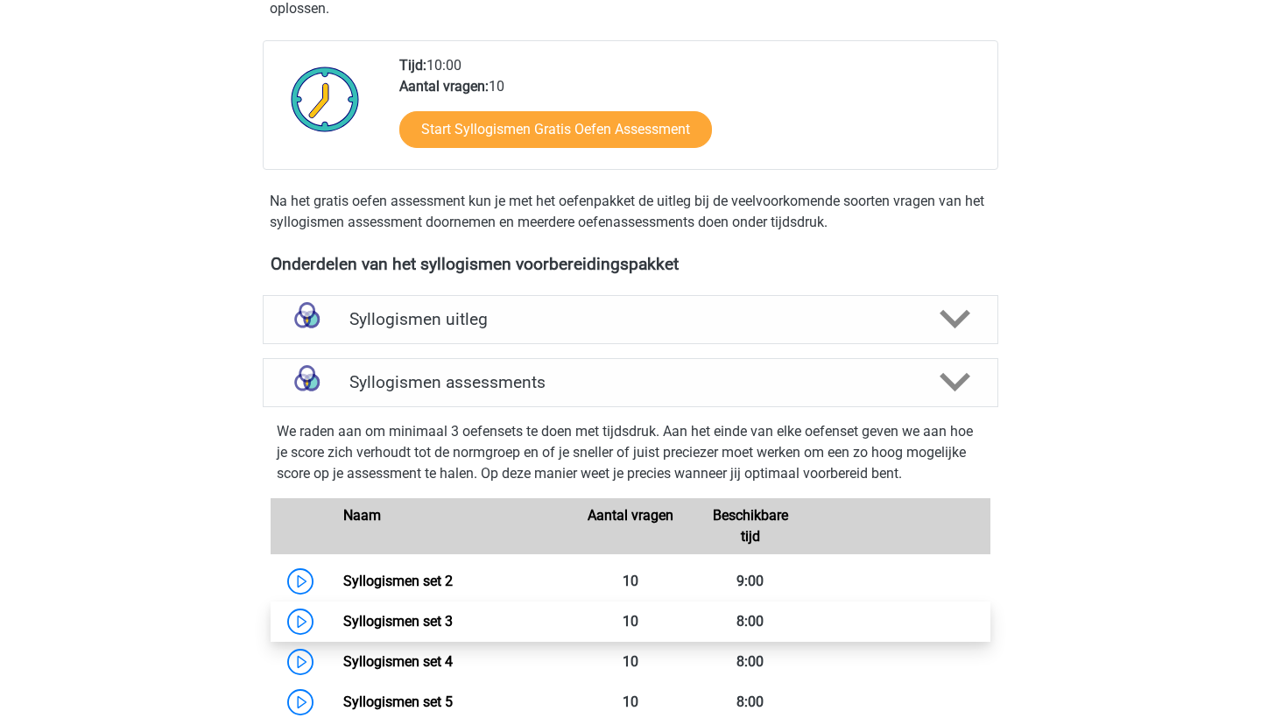
click at [437, 615] on link "Syllogismen set 3" at bounding box center [397, 621] width 109 height 17
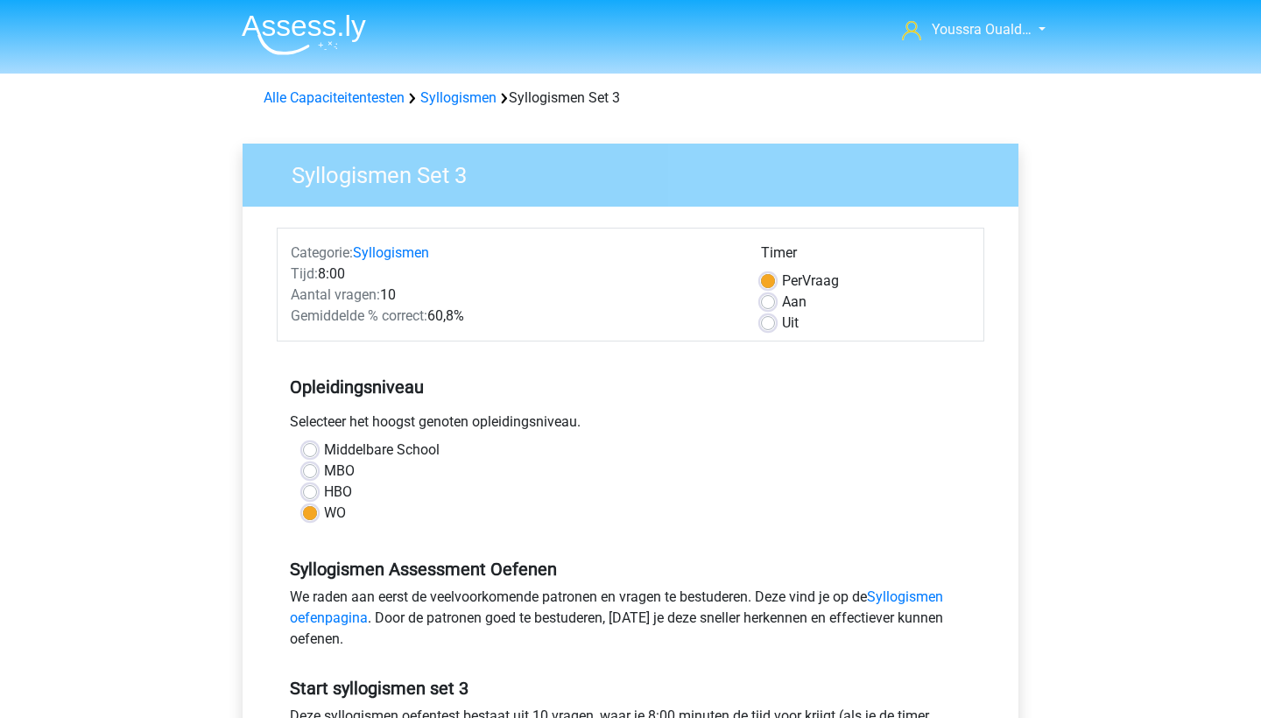
click at [782, 321] on label "Uit" at bounding box center [790, 323] width 17 height 21
click at [771, 321] on input "Uit" at bounding box center [768, 322] width 14 height 18
radio input "true"
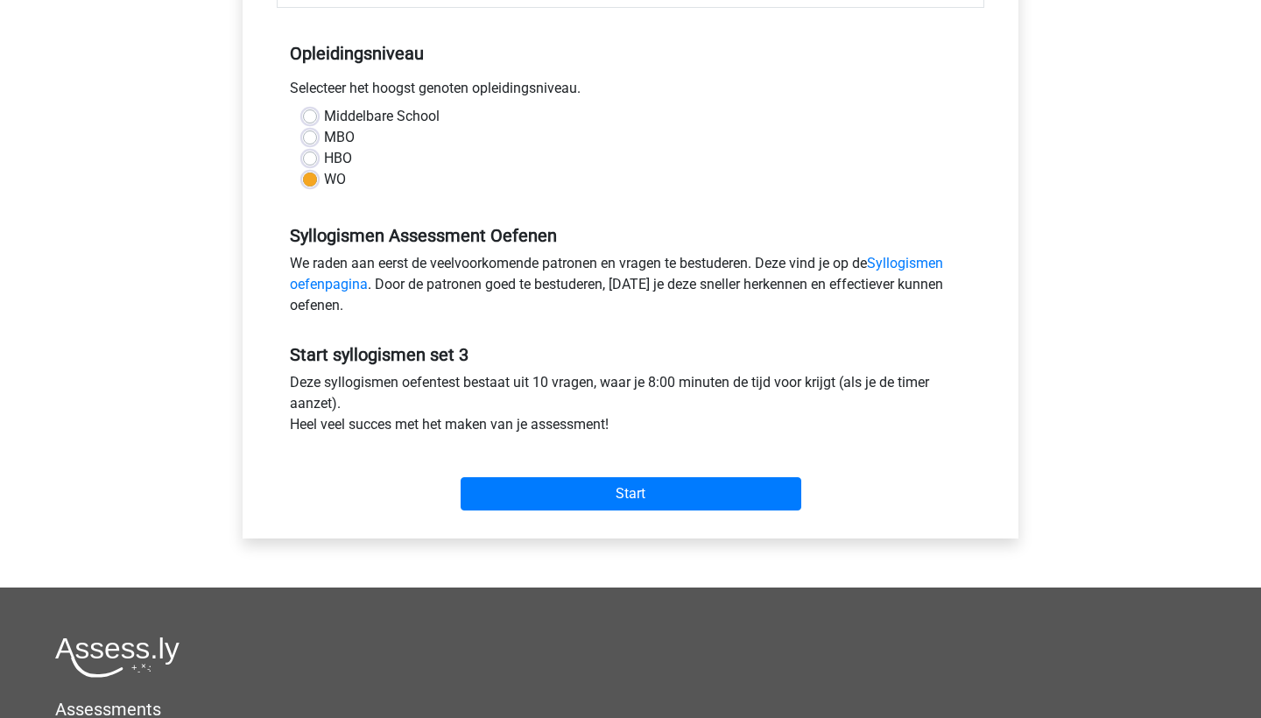
scroll to position [404, 0]
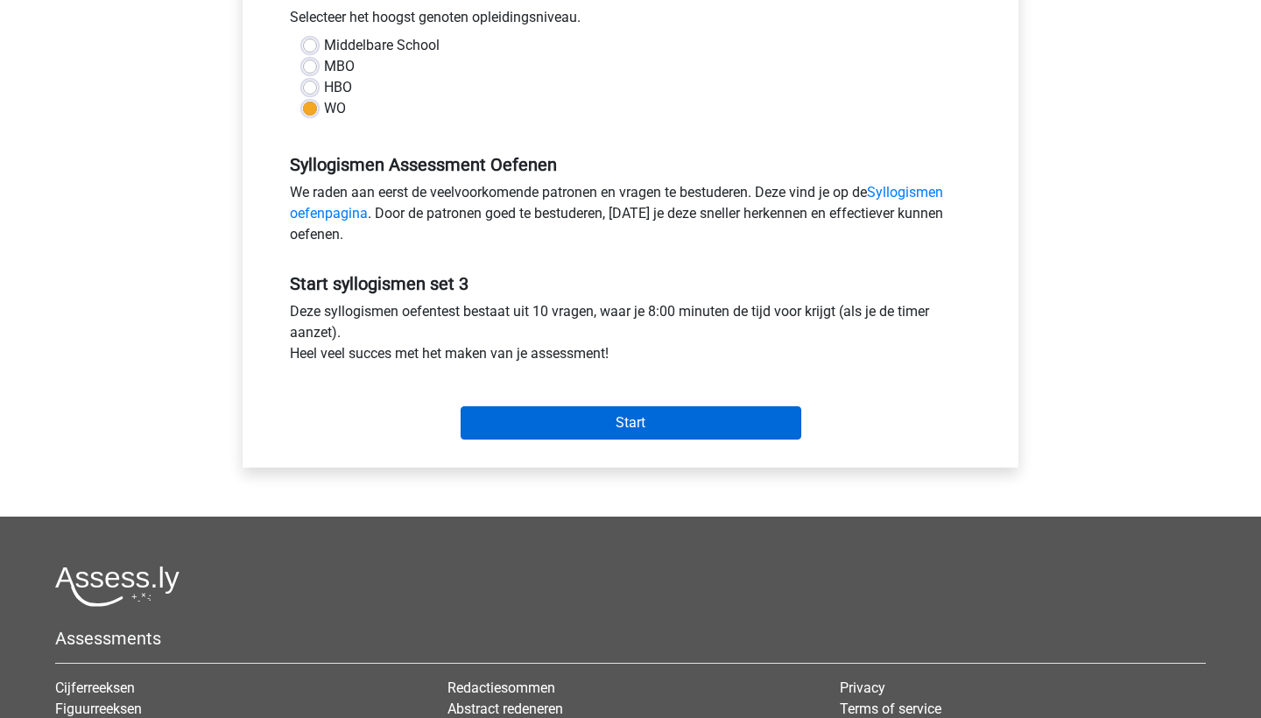
click at [617, 422] on input "Start" at bounding box center [630, 422] width 341 height 33
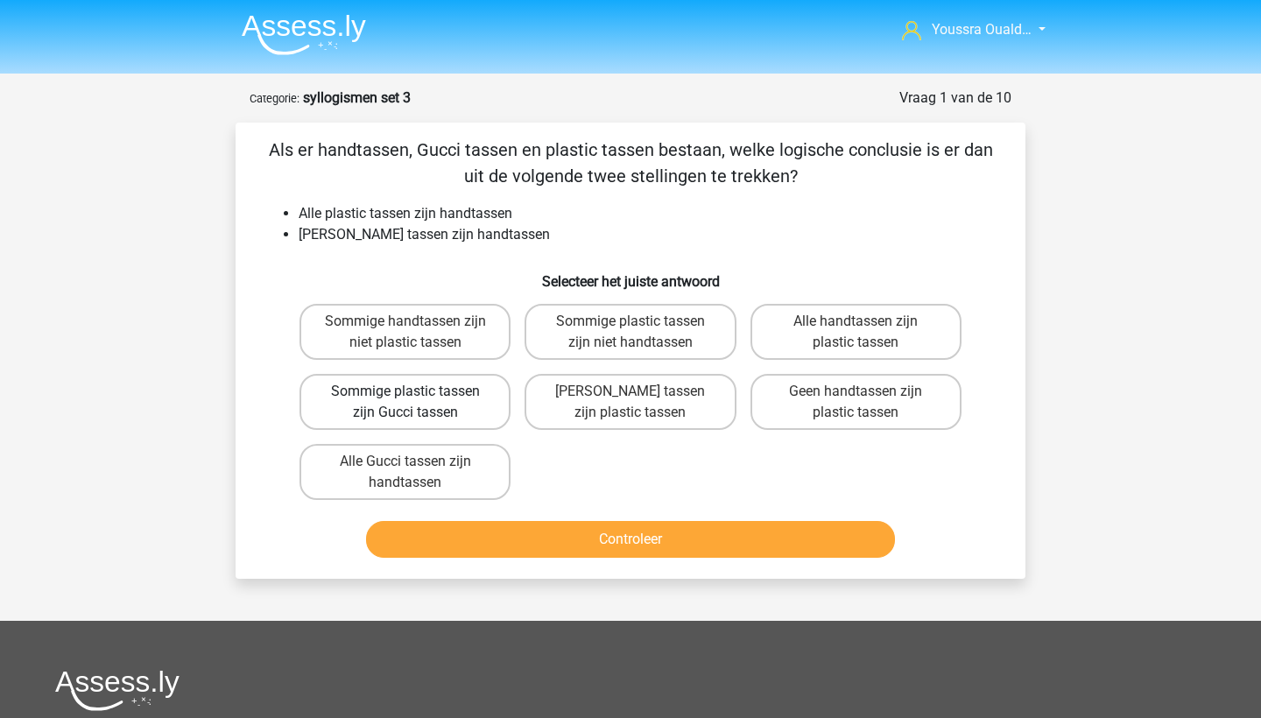
click at [382, 398] on label "Sommige plastic tassen zijn Gucci tassen" at bounding box center [404, 402] width 211 height 56
click at [405, 398] on input "Sommige plastic tassen zijn Gucci tassen" at bounding box center [410, 396] width 11 height 11
radio input "true"
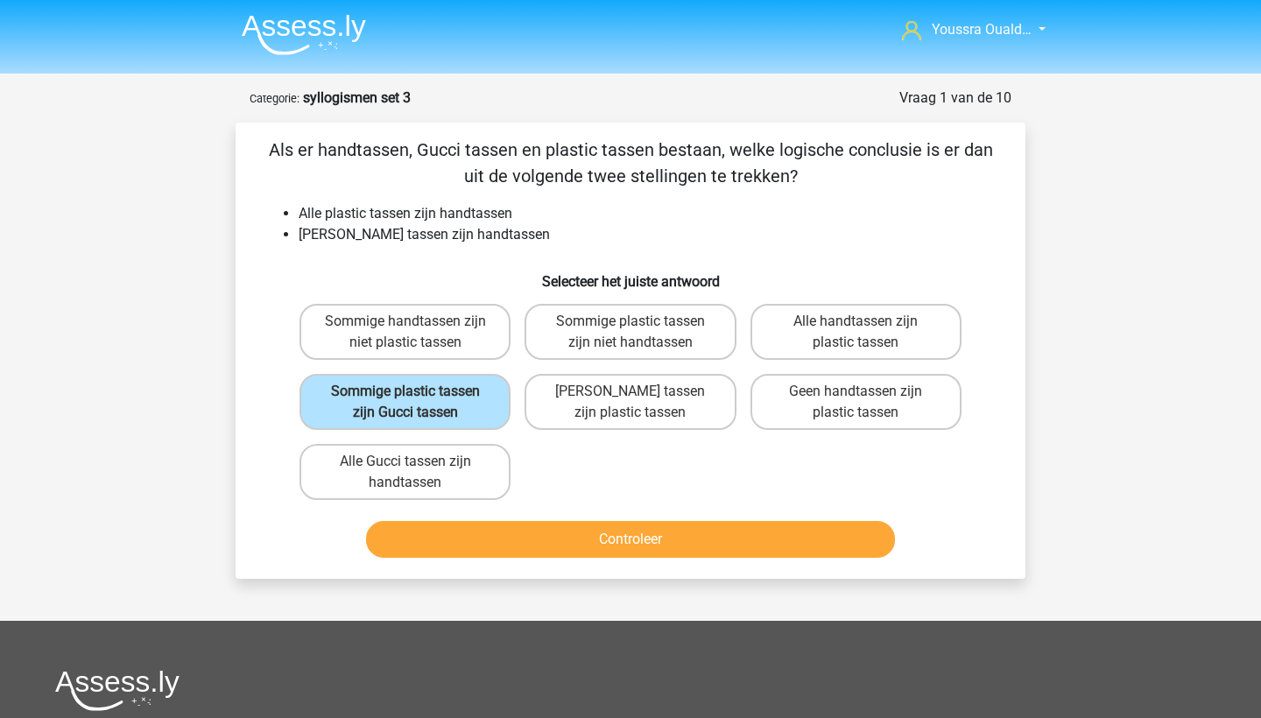
click at [516, 537] on button "Controleer" at bounding box center [631, 539] width 530 height 37
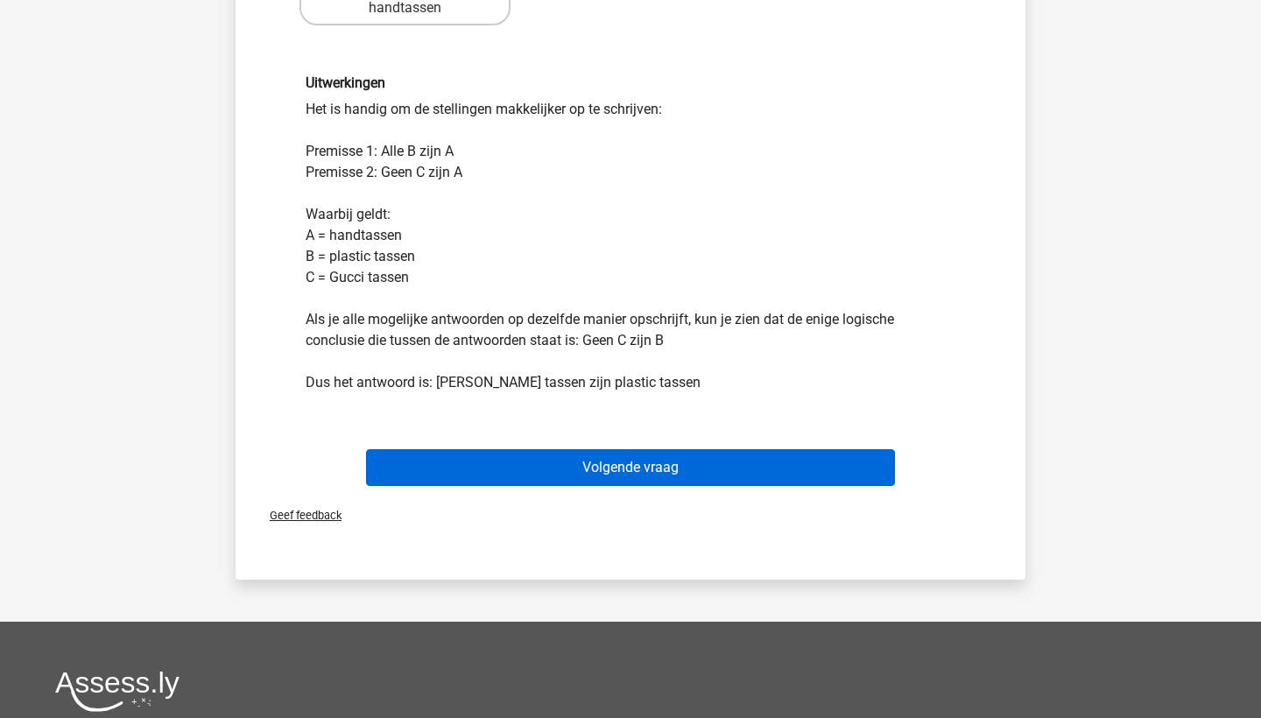
click at [539, 471] on button "Volgende vraag" at bounding box center [631, 467] width 530 height 37
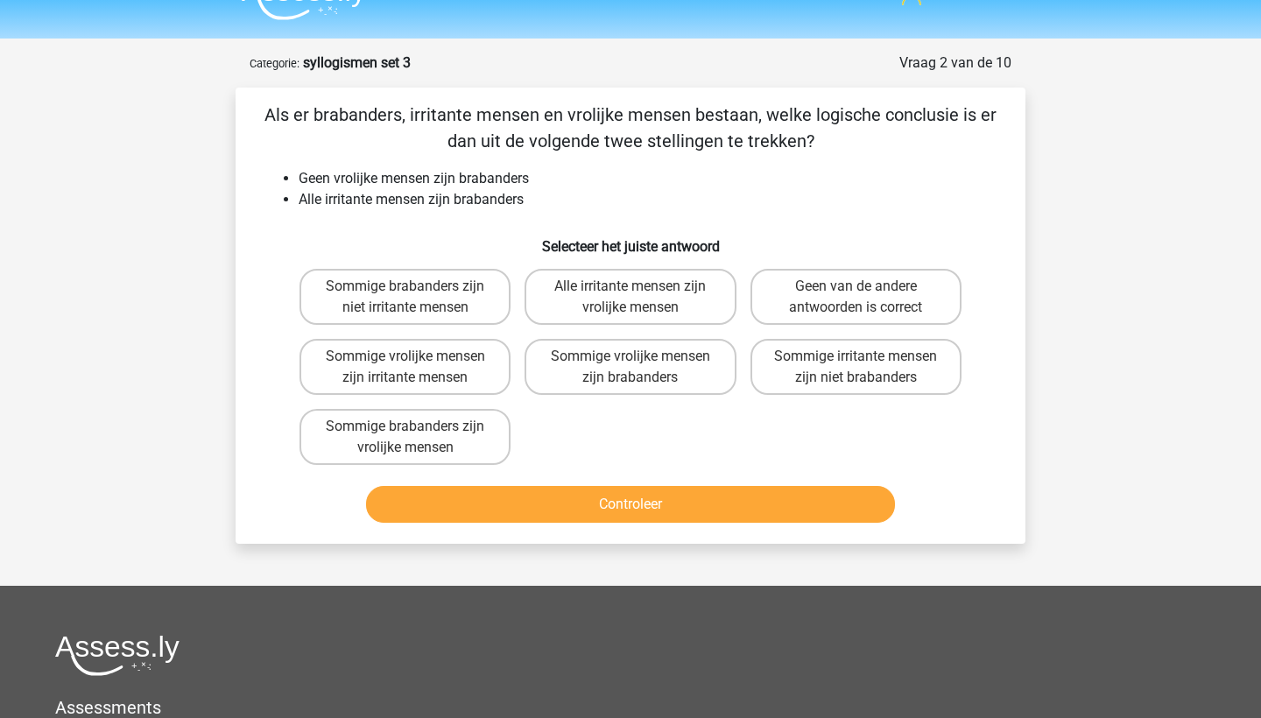
scroll to position [15, 0]
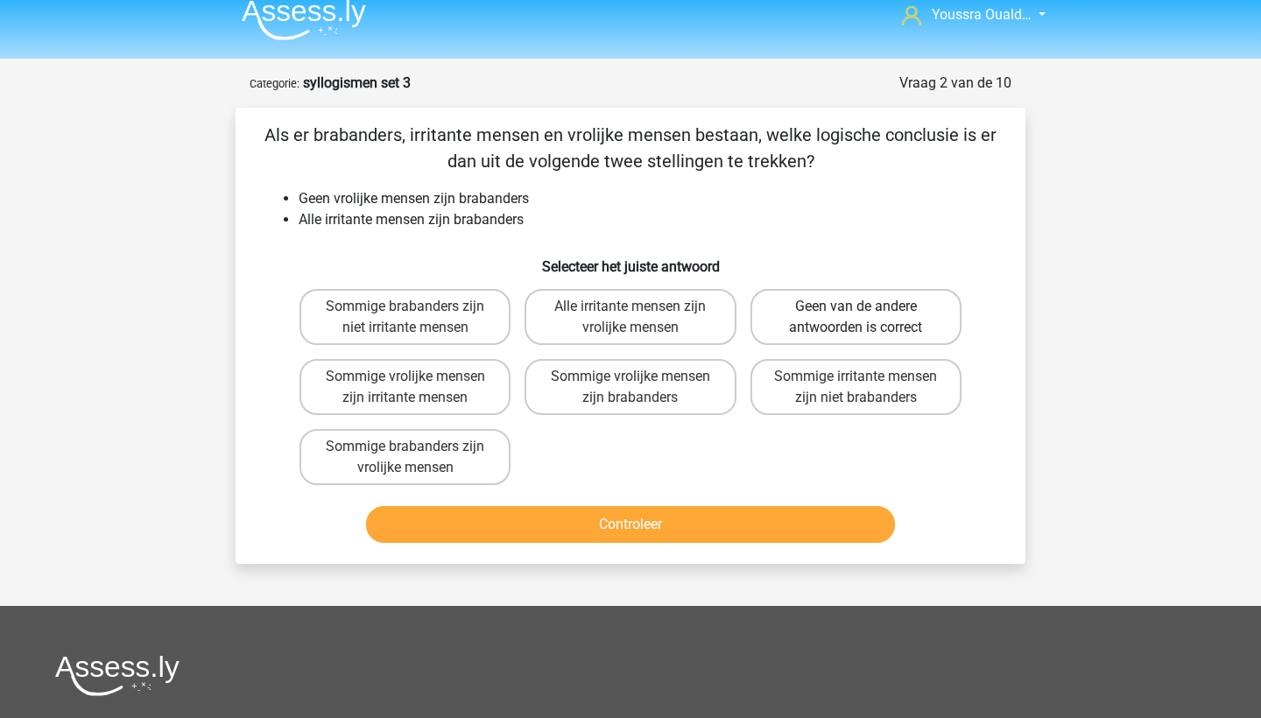
click at [796, 322] on label "Geen van de andere antwoorden is correct" at bounding box center [855, 317] width 211 height 56
click at [855, 318] on input "Geen van de andere antwoorden is correct" at bounding box center [860, 311] width 11 height 11
radio input "true"
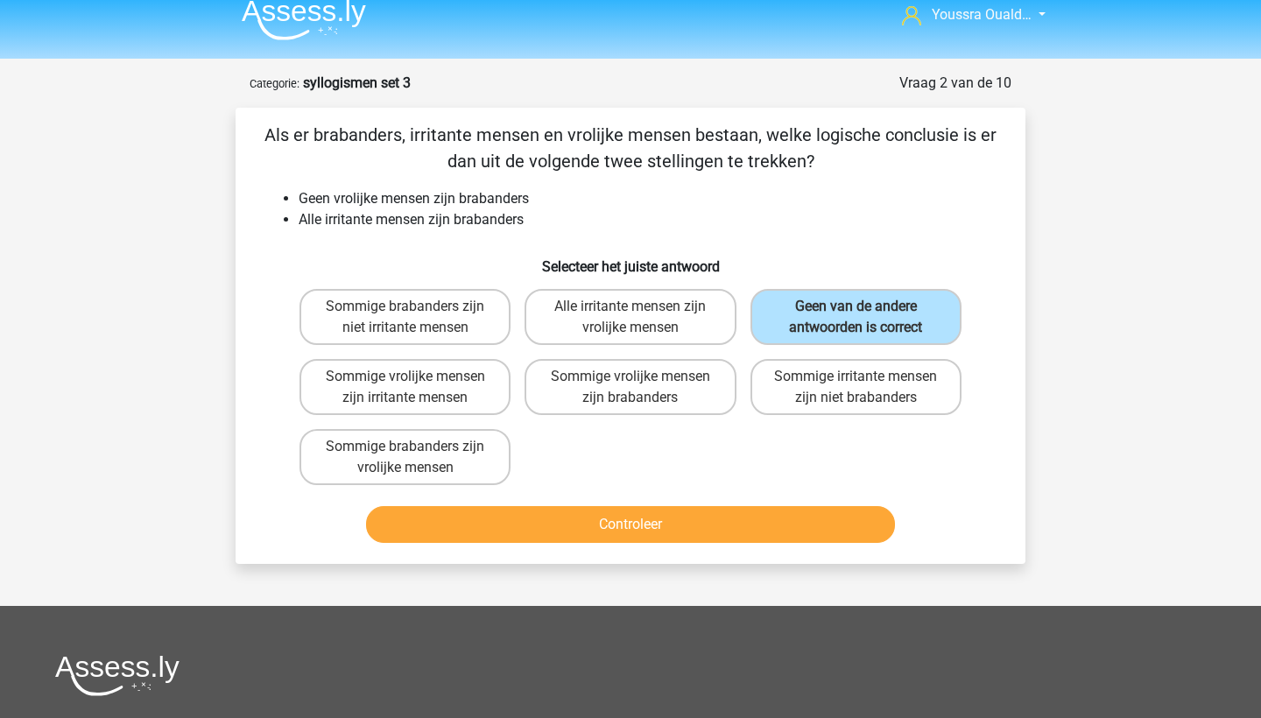
click at [783, 524] on button "Controleer" at bounding box center [631, 524] width 530 height 37
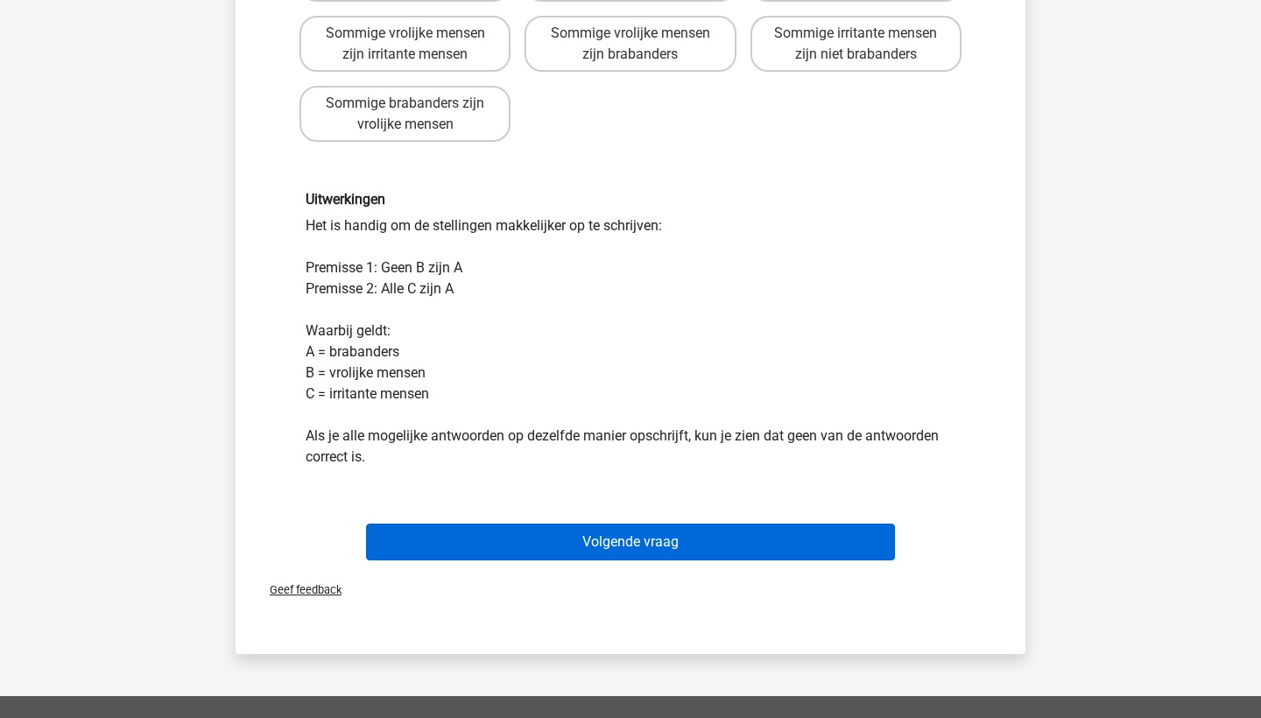
click at [732, 526] on button "Volgende vraag" at bounding box center [631, 541] width 530 height 37
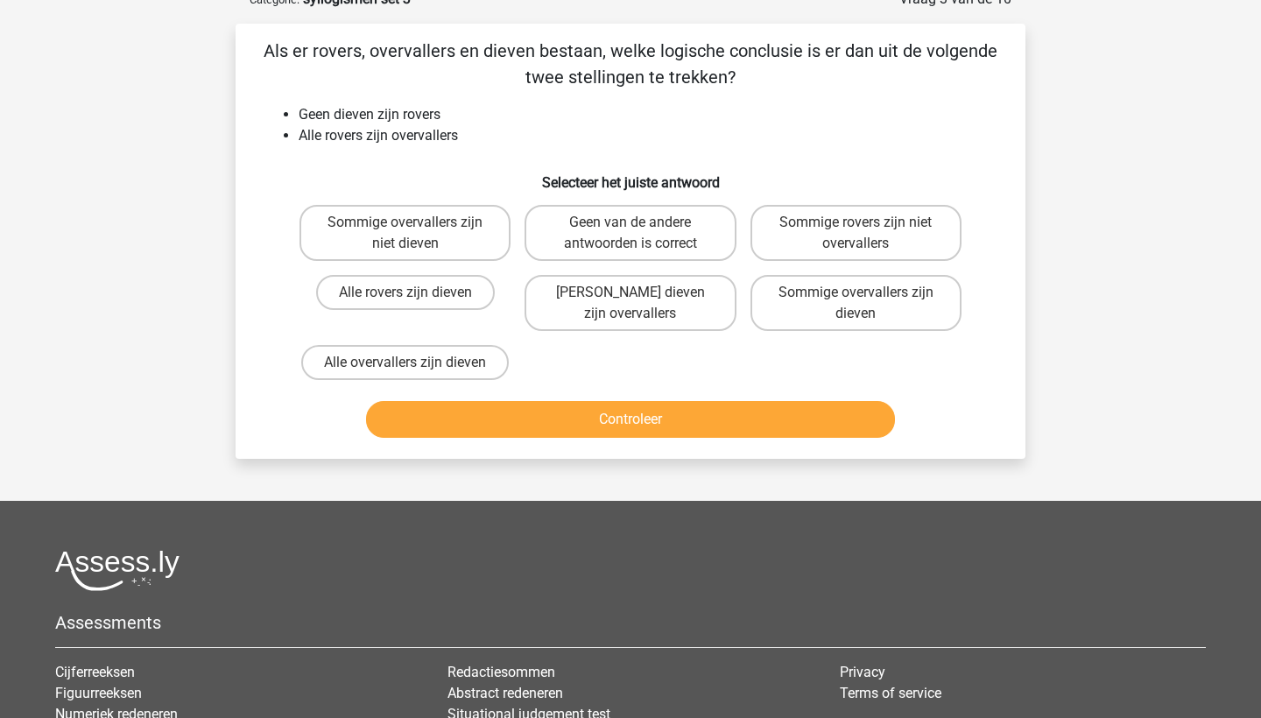
scroll to position [88, 0]
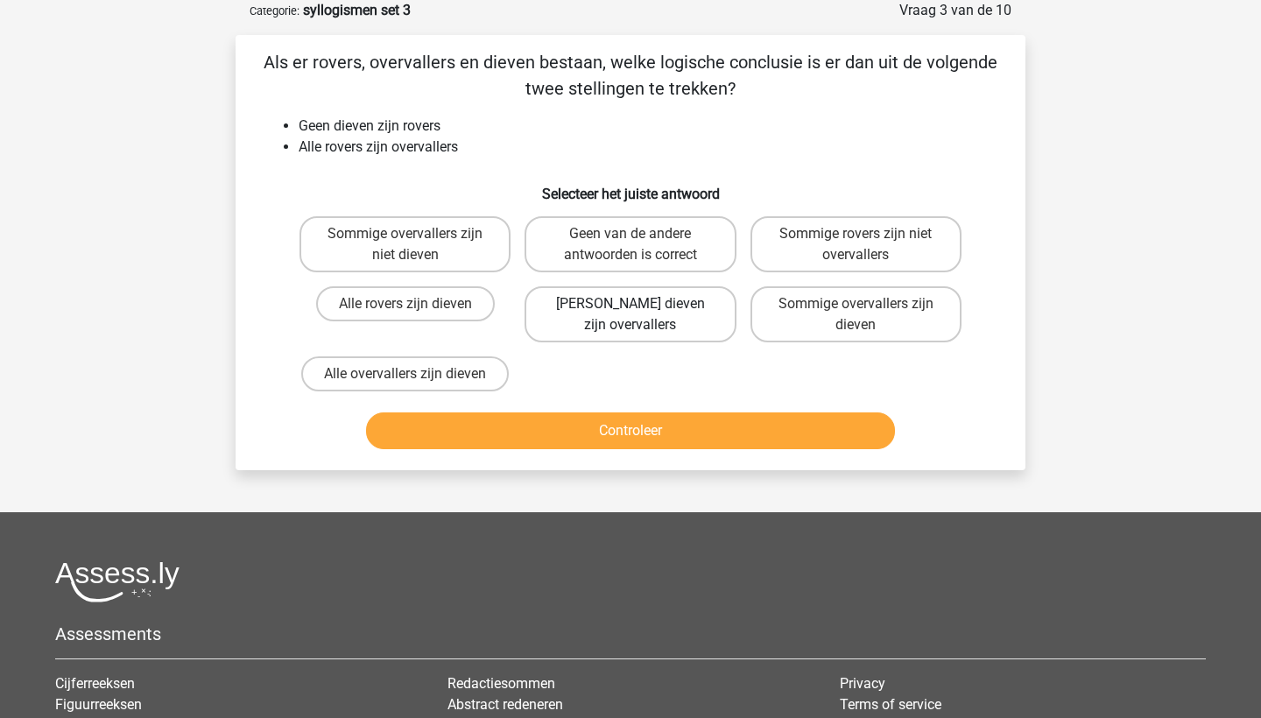
click at [615, 310] on label "Geen dieven zijn overvallers" at bounding box center [629, 314] width 211 height 56
click at [630, 310] on input "Geen dieven zijn overvallers" at bounding box center [635, 309] width 11 height 11
radio input "true"
click at [602, 242] on label "Geen van de andere antwoorden is correct" at bounding box center [629, 244] width 211 height 56
click at [630, 242] on input "Geen van de andere antwoorden is correct" at bounding box center [635, 239] width 11 height 11
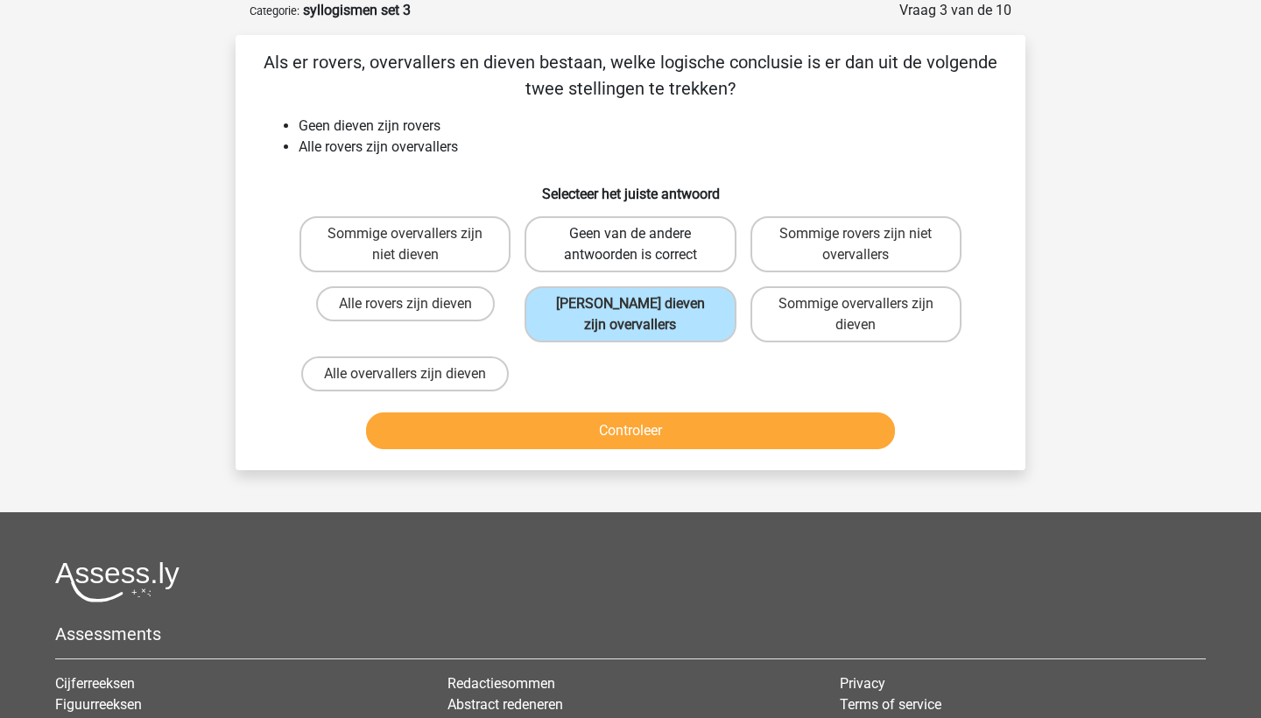
radio input "true"
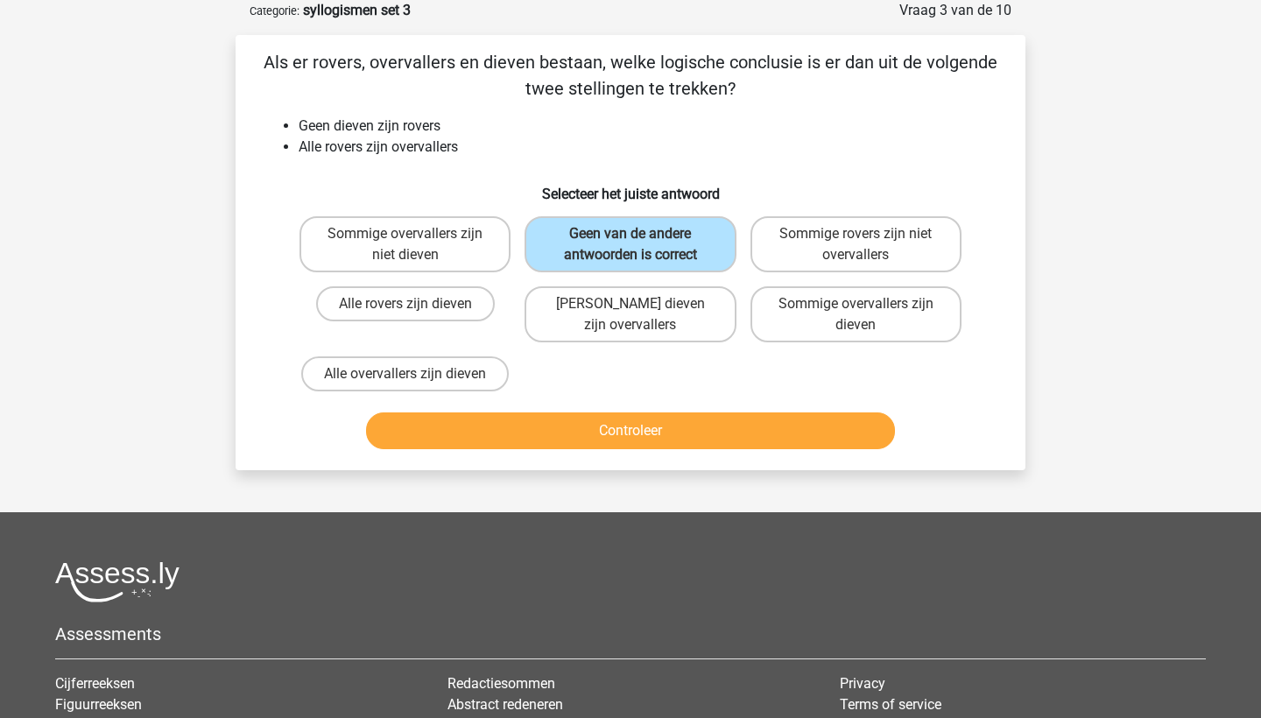
click at [690, 431] on button "Controleer" at bounding box center [631, 430] width 530 height 37
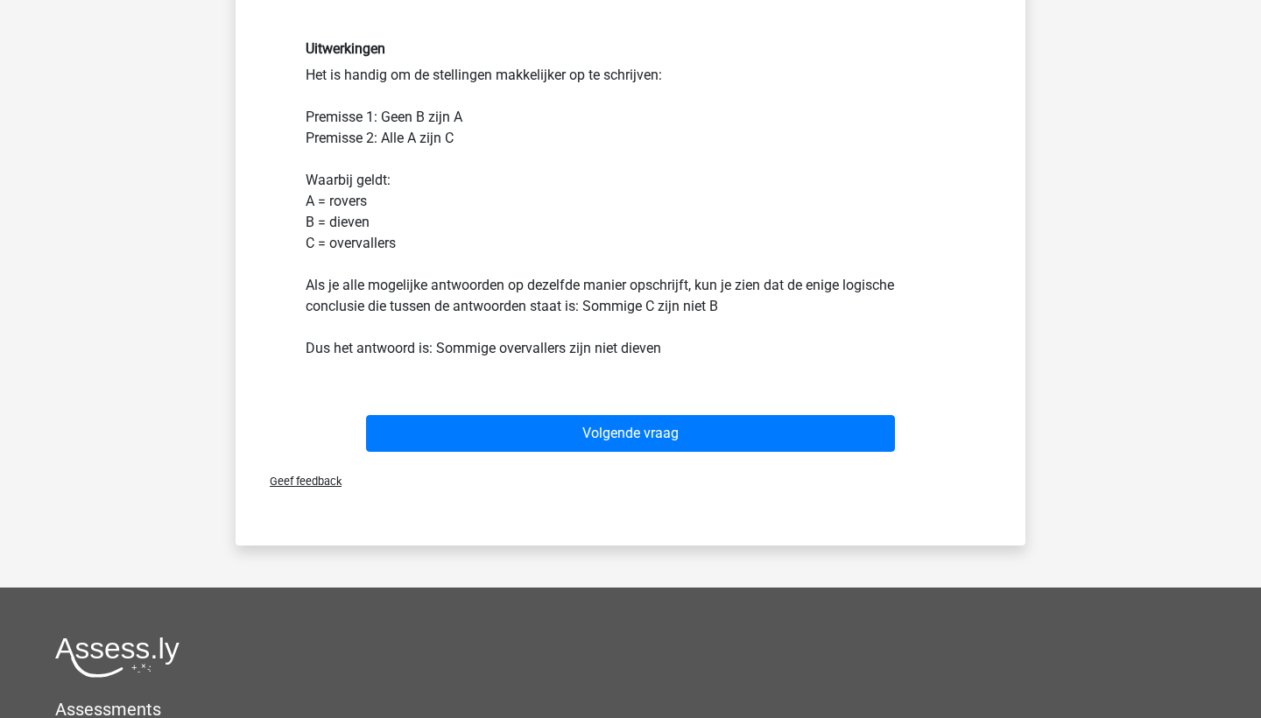
scroll to position [738, 0]
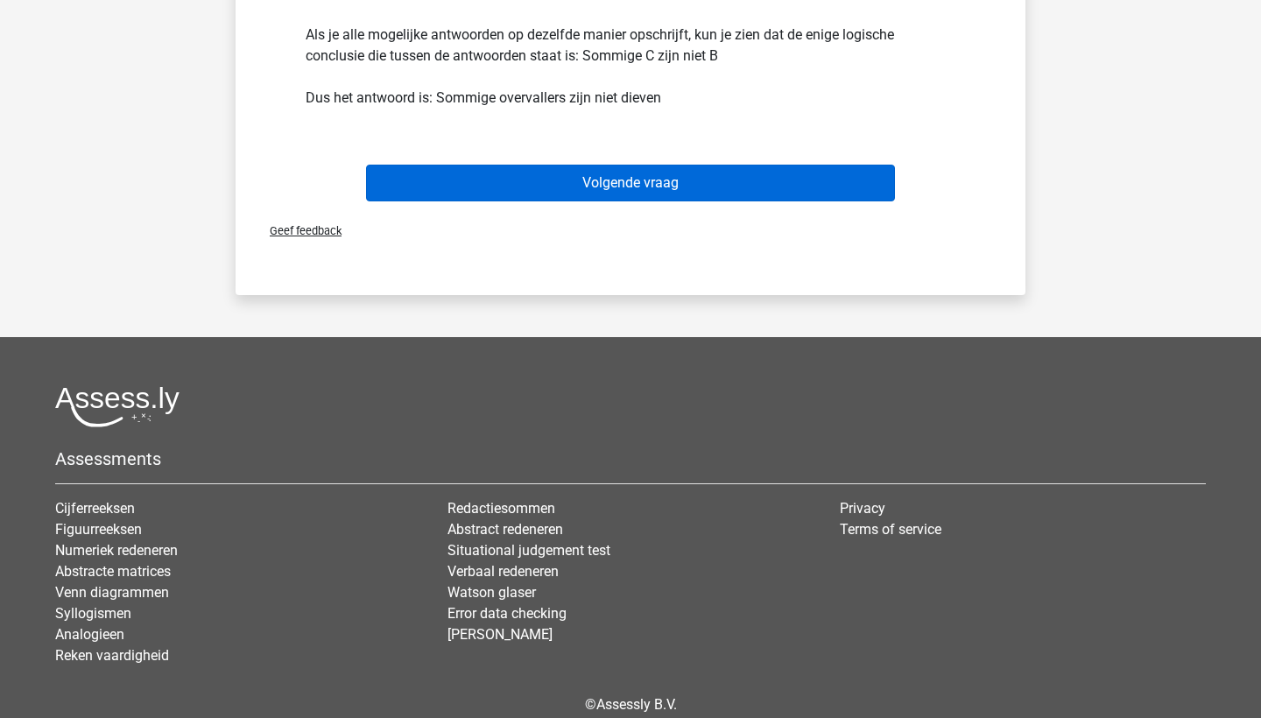
click at [472, 178] on button "Volgende vraag" at bounding box center [631, 183] width 530 height 37
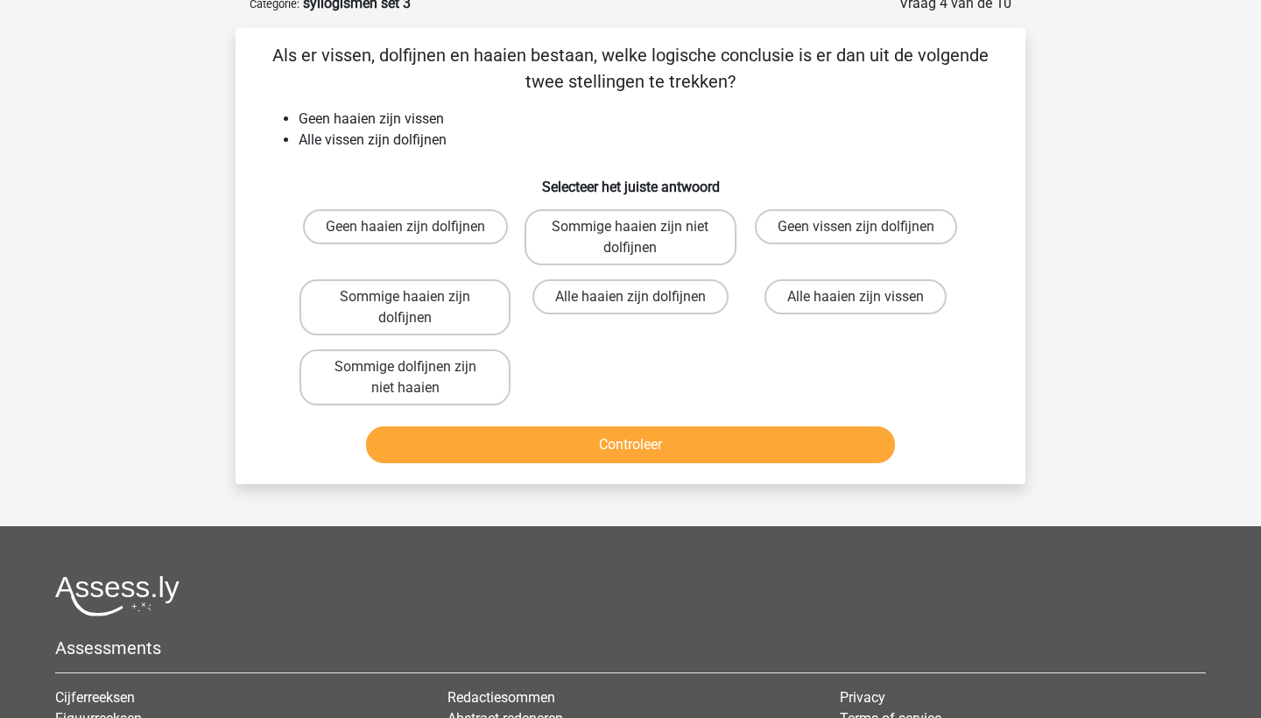
scroll to position [88, 0]
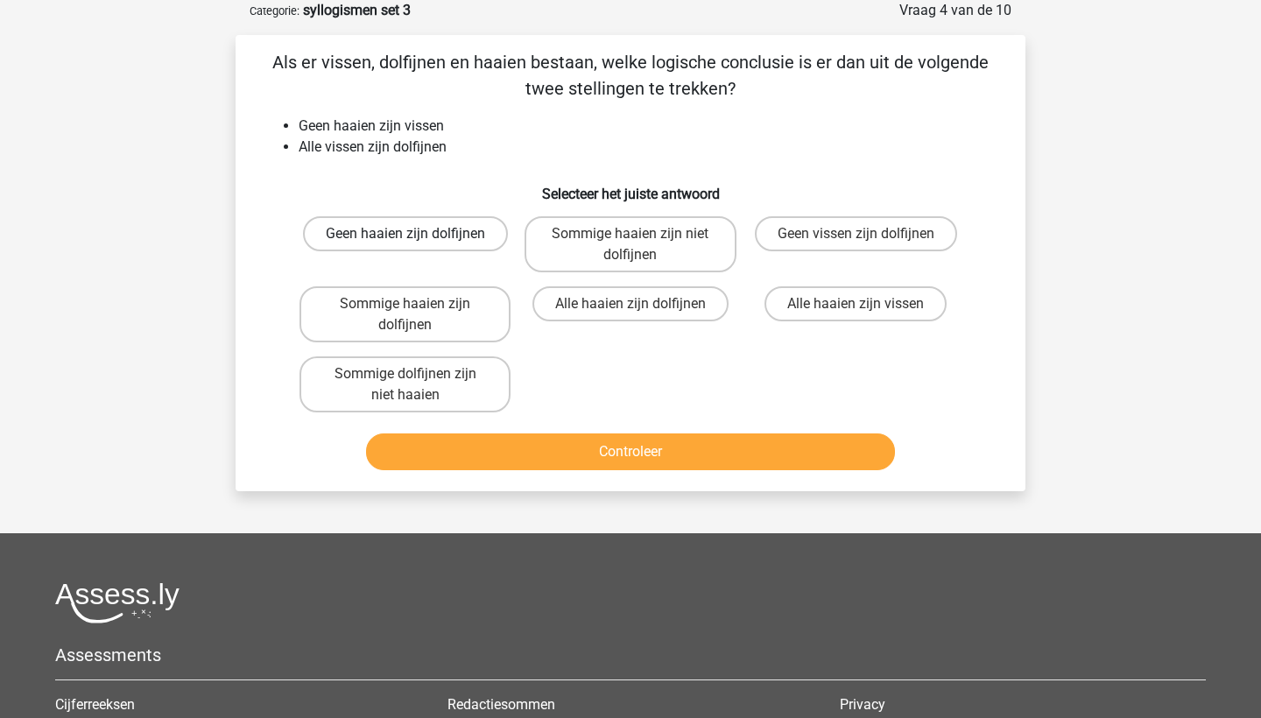
click at [425, 239] on label "Geen haaien zijn dolfijnen" at bounding box center [405, 233] width 205 height 35
click at [417, 239] on input "Geen haaien zijn dolfijnen" at bounding box center [410, 239] width 11 height 11
radio input "true"
click at [591, 446] on button "Controleer" at bounding box center [631, 451] width 530 height 37
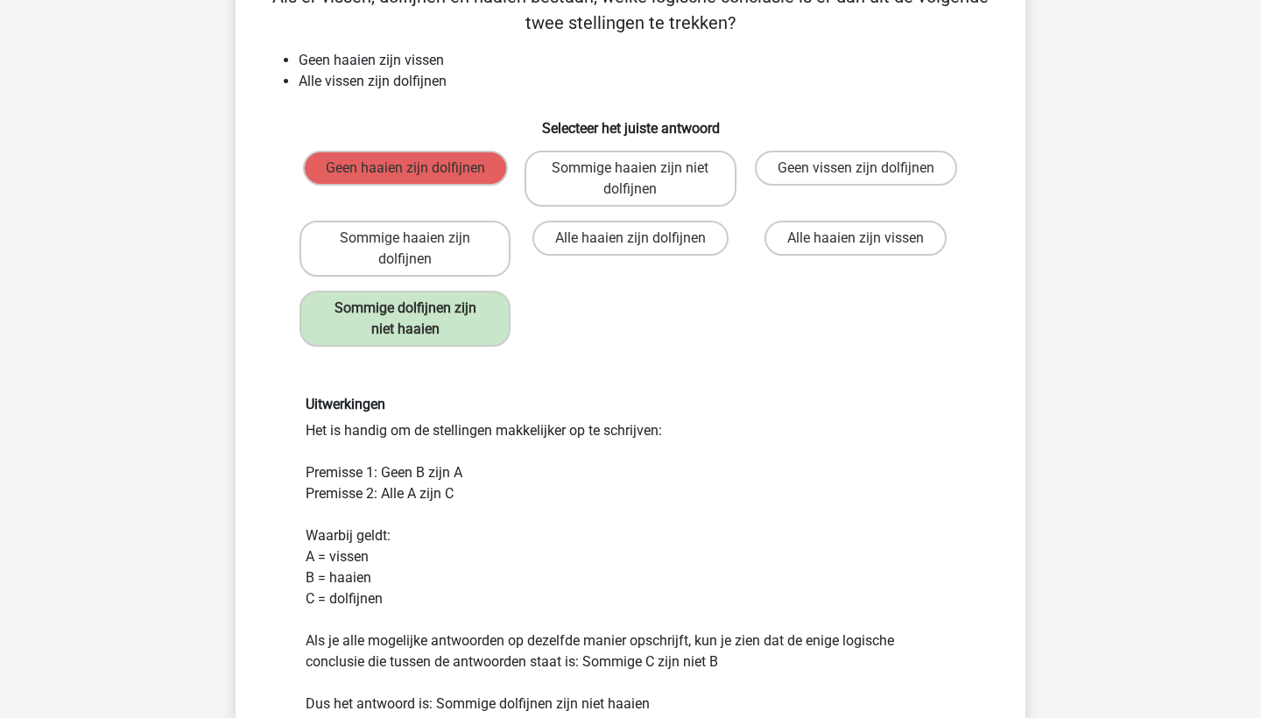
scroll to position [150, 0]
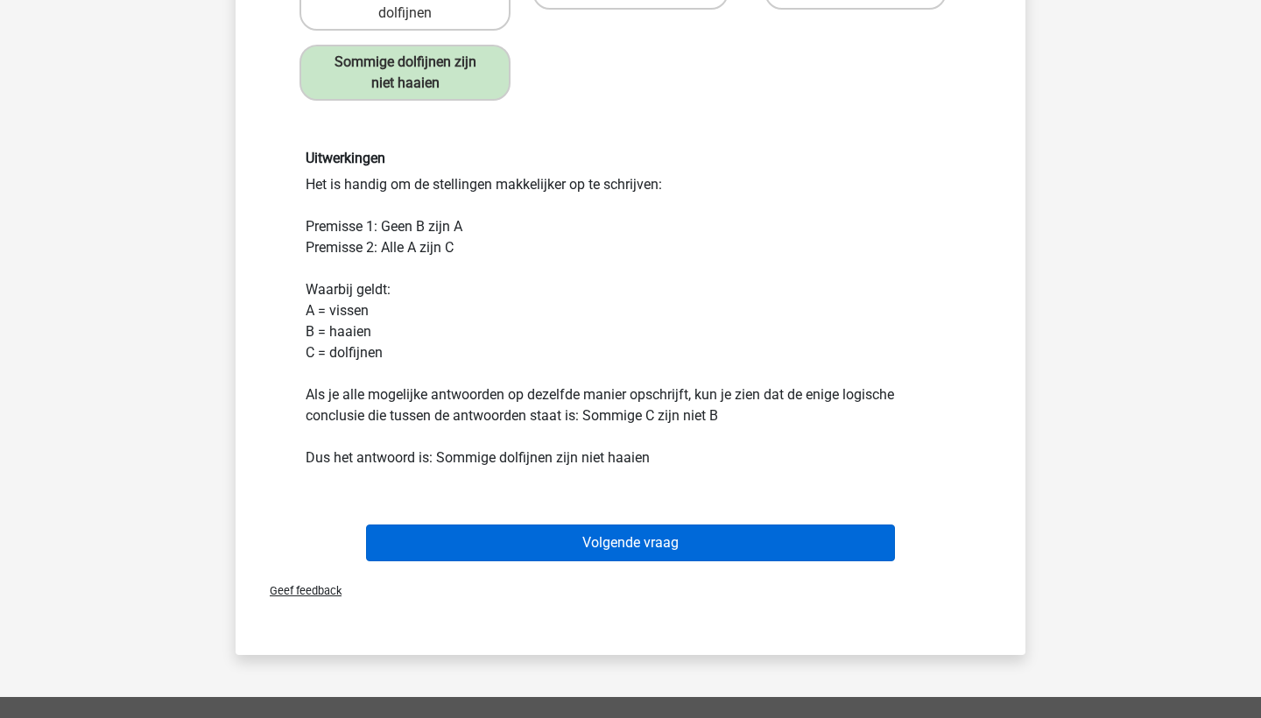
click at [618, 541] on button "Volgende vraag" at bounding box center [631, 542] width 530 height 37
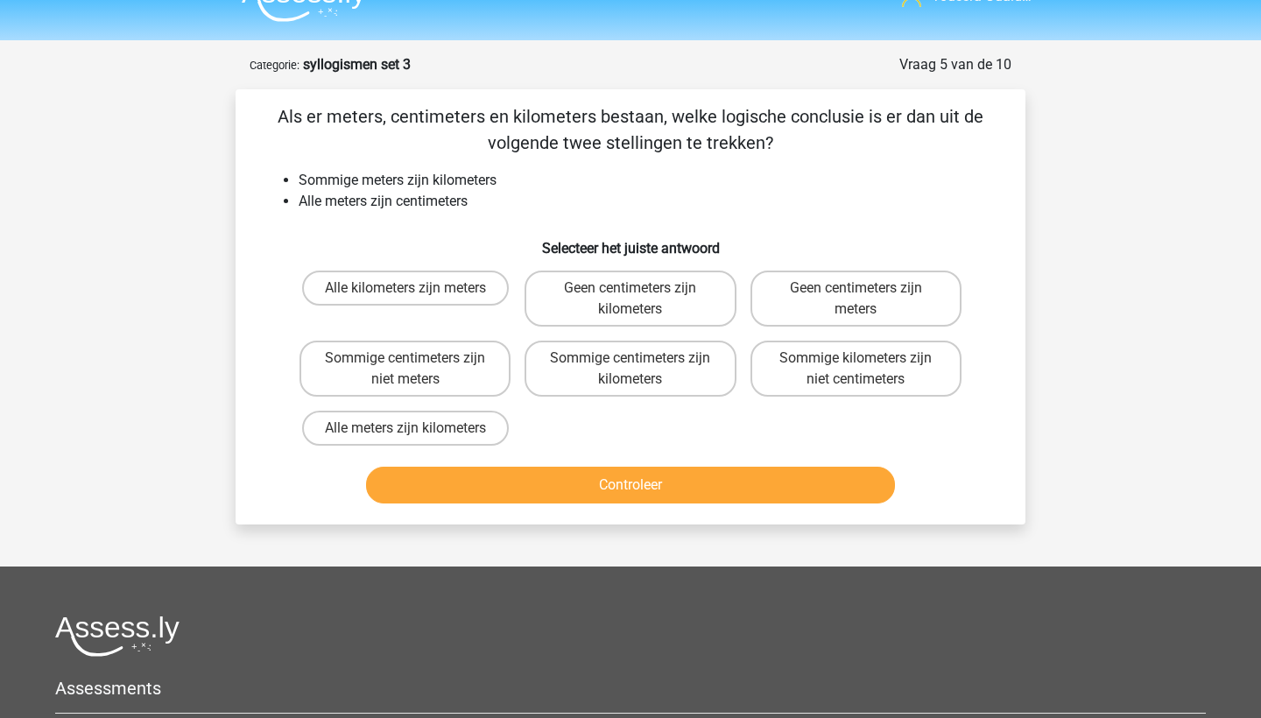
scroll to position [30, 0]
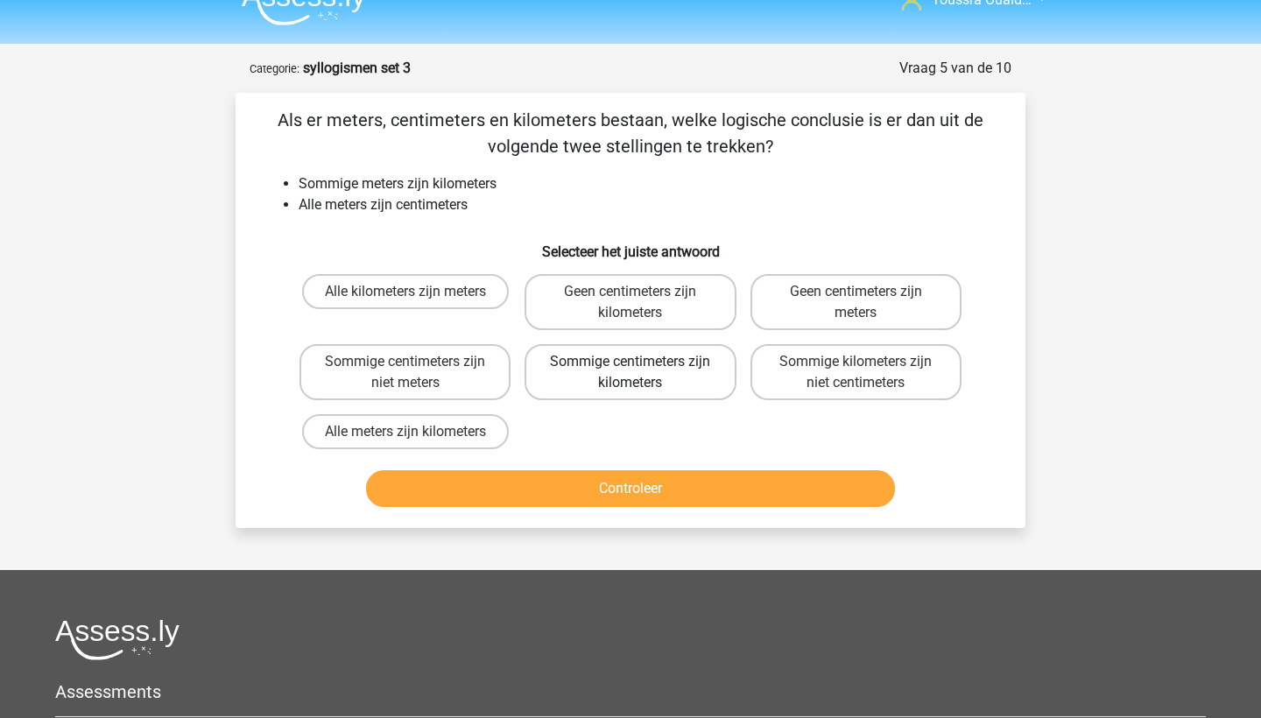
click at [591, 378] on label "Sommige centimeters zijn kilometers" at bounding box center [629, 372] width 211 height 56
click at [630, 373] on input "Sommige centimeters zijn kilometers" at bounding box center [635, 367] width 11 height 11
radio input "true"
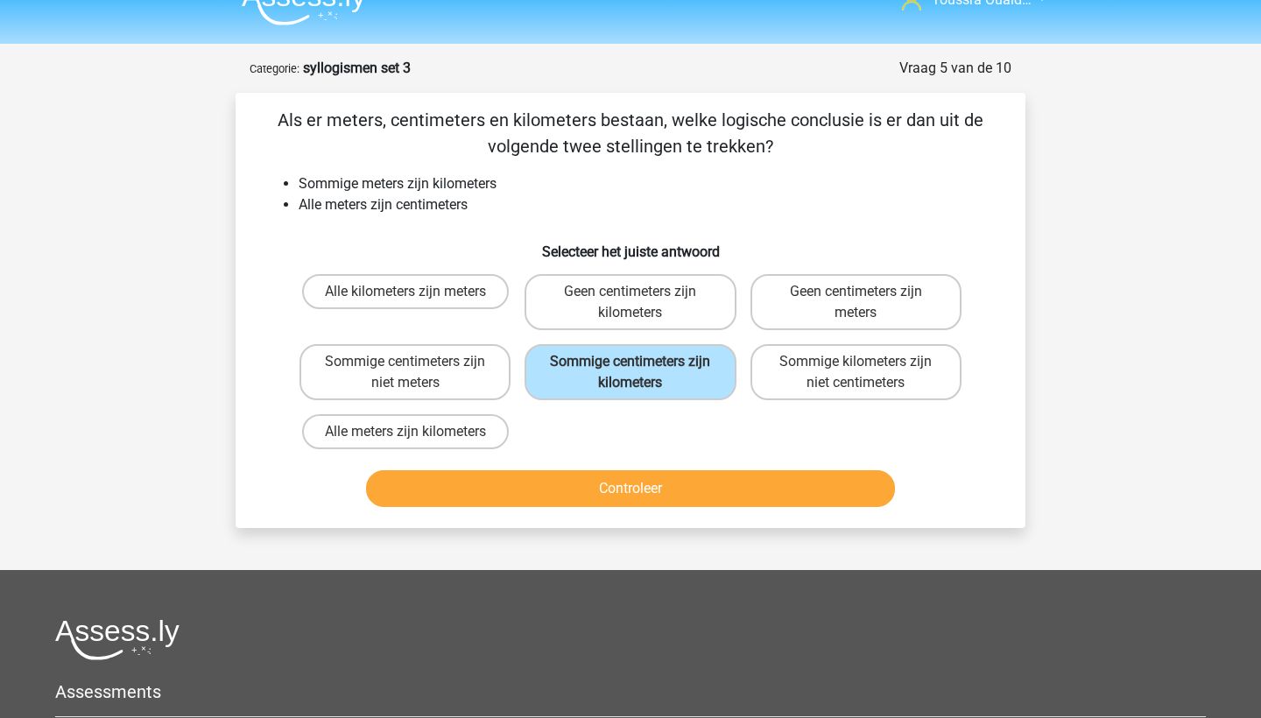
click at [644, 489] on button "Controleer" at bounding box center [631, 488] width 530 height 37
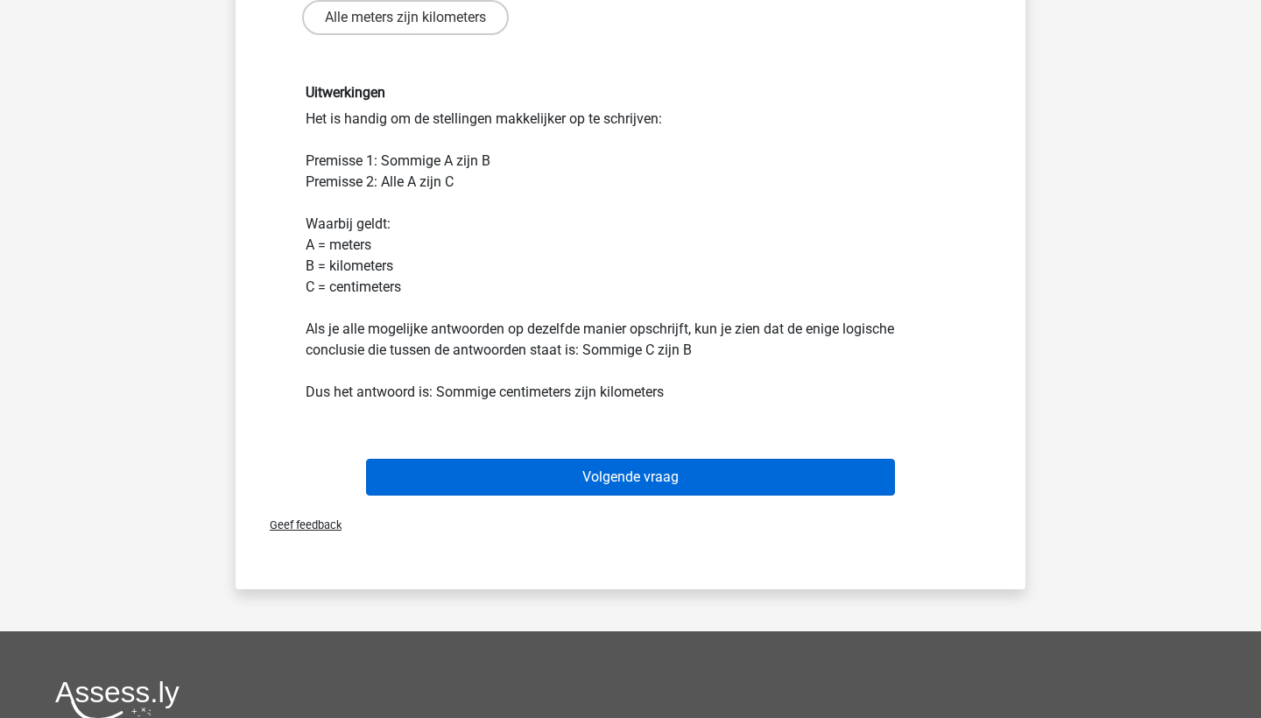
click at [644, 488] on button "Volgende vraag" at bounding box center [631, 477] width 530 height 37
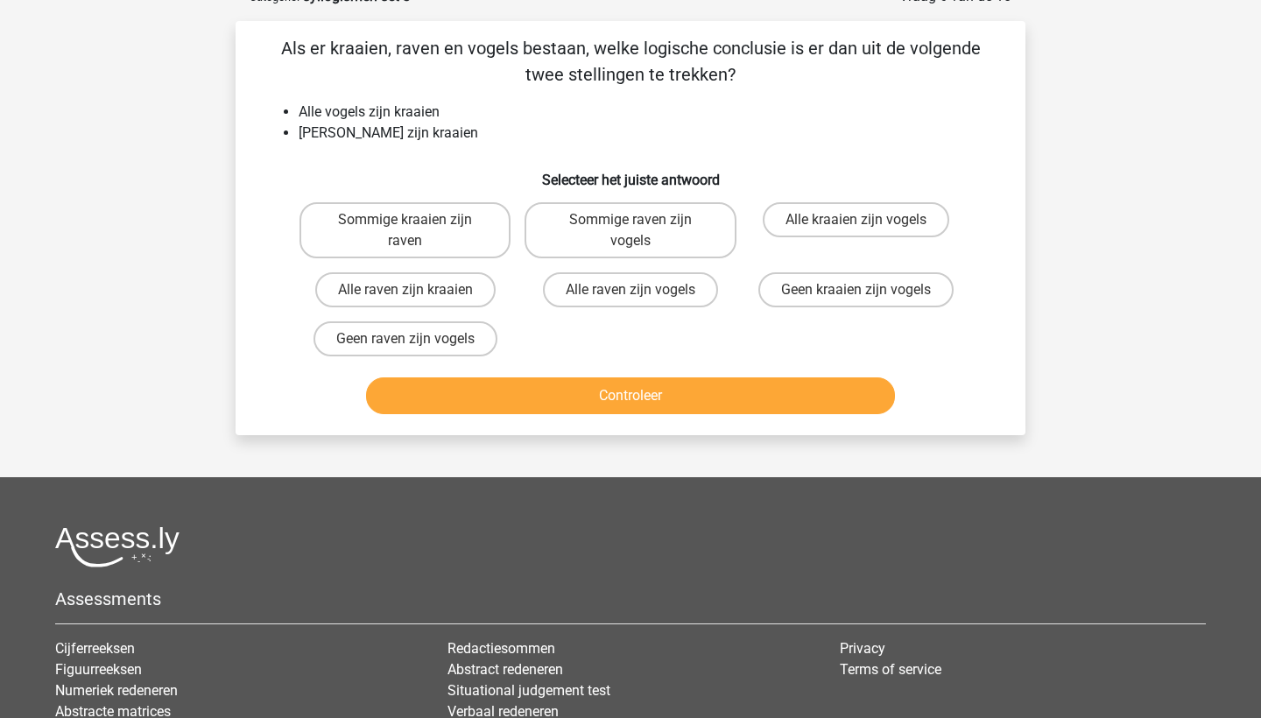
scroll to position [88, 0]
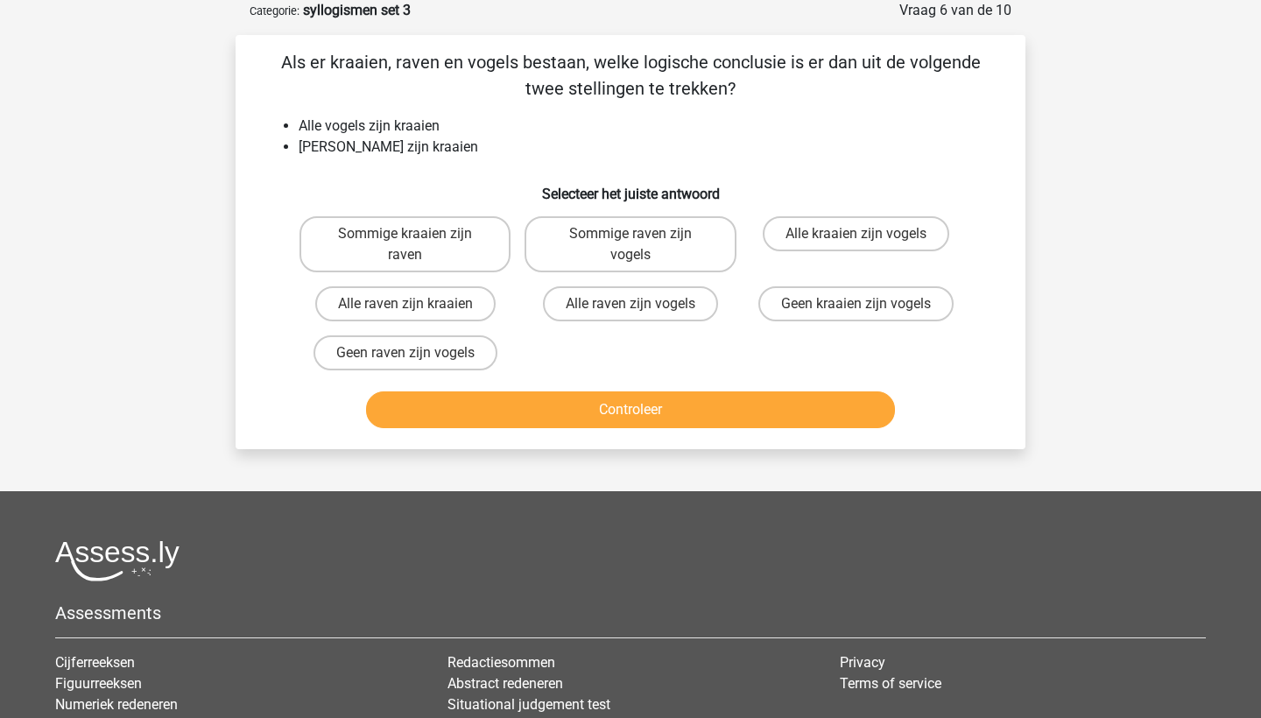
click at [405, 356] on input "Geen raven zijn vogels" at bounding box center [410, 358] width 11 height 11
radio input "true"
click at [499, 426] on button "Controleer" at bounding box center [631, 409] width 530 height 37
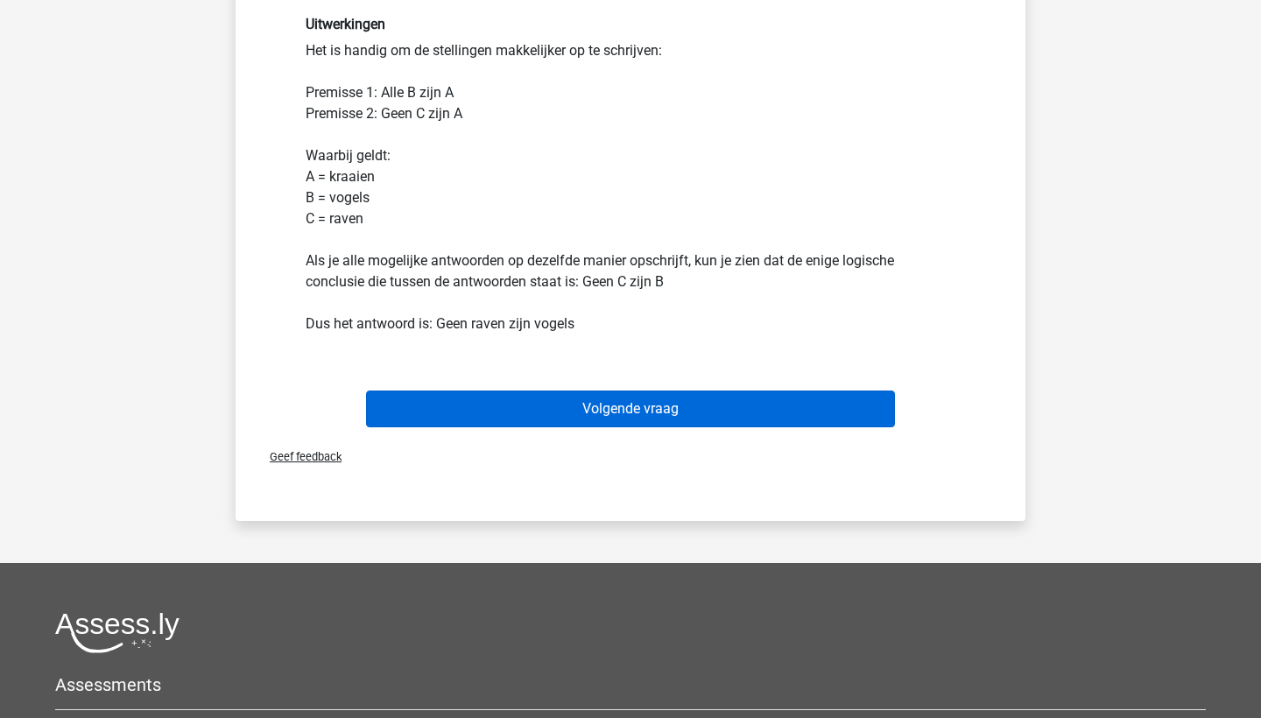
click at [488, 409] on button "Volgende vraag" at bounding box center [631, 408] width 530 height 37
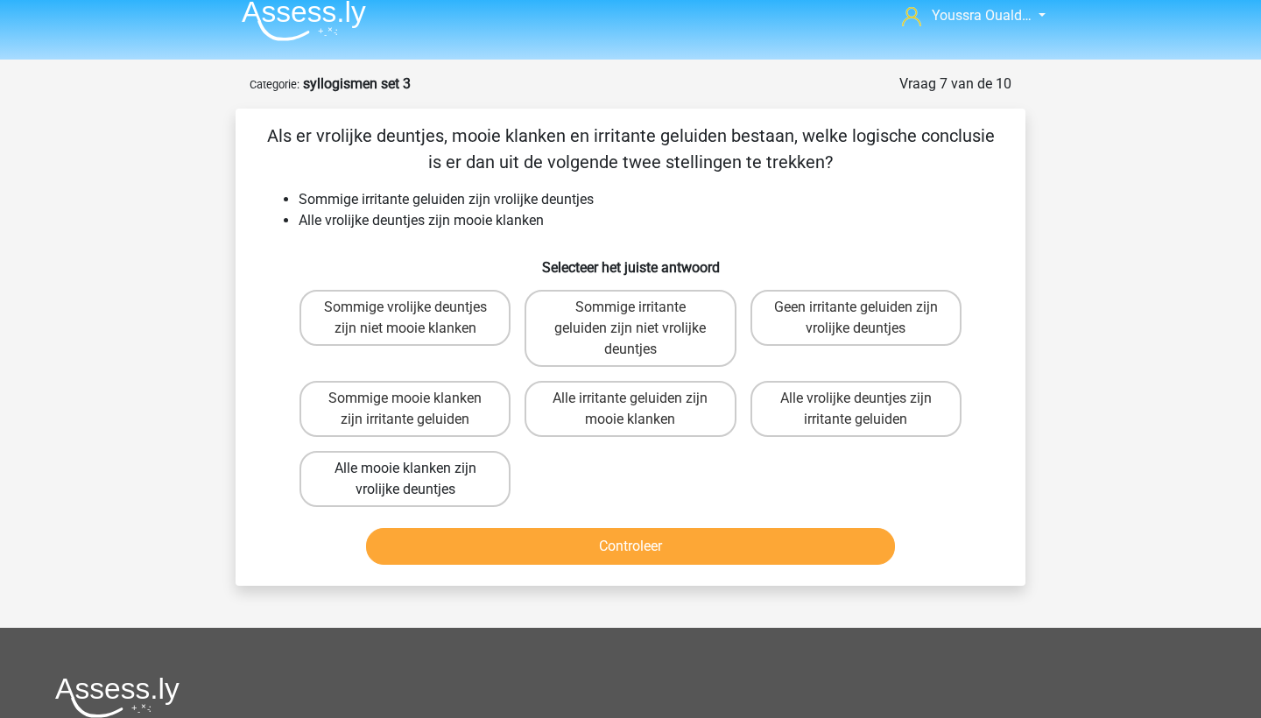
scroll to position [12, 0]
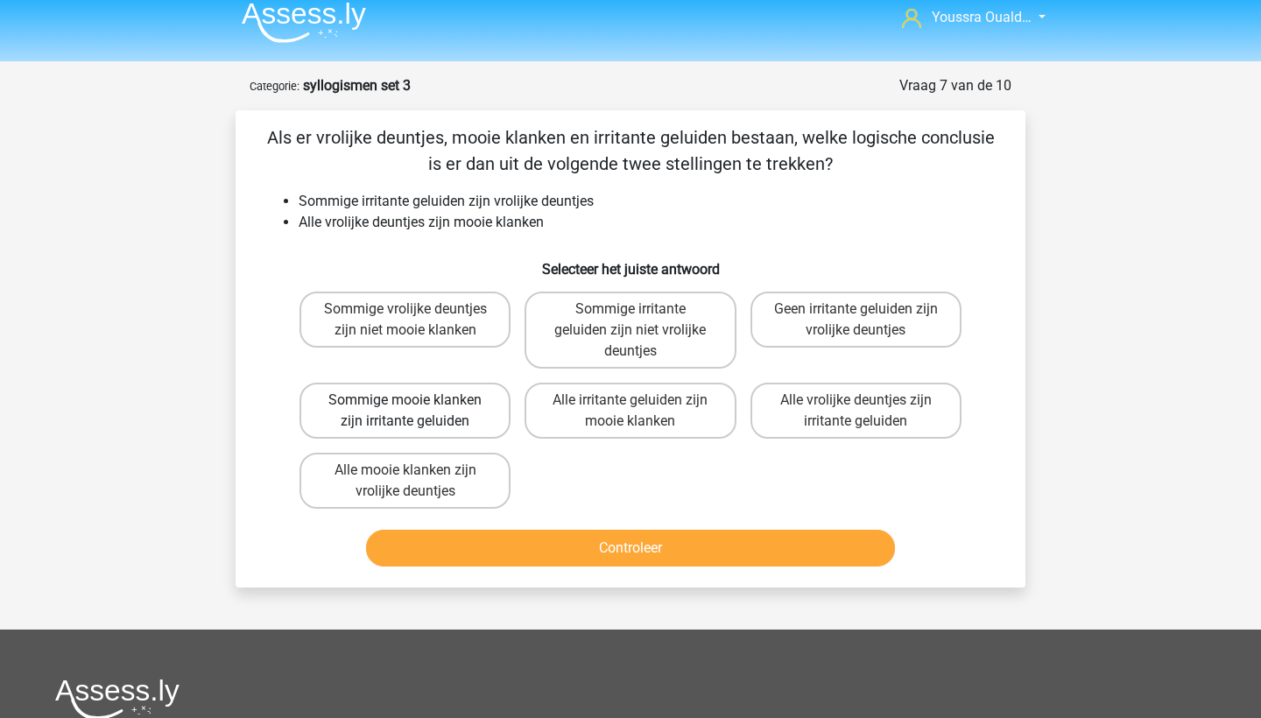
click at [488, 409] on label "Sommige mooie klanken zijn irritante geluiden" at bounding box center [404, 411] width 211 height 56
click at [417, 409] on input "Sommige mooie klanken zijn irritante geluiden" at bounding box center [410, 405] width 11 height 11
radio input "true"
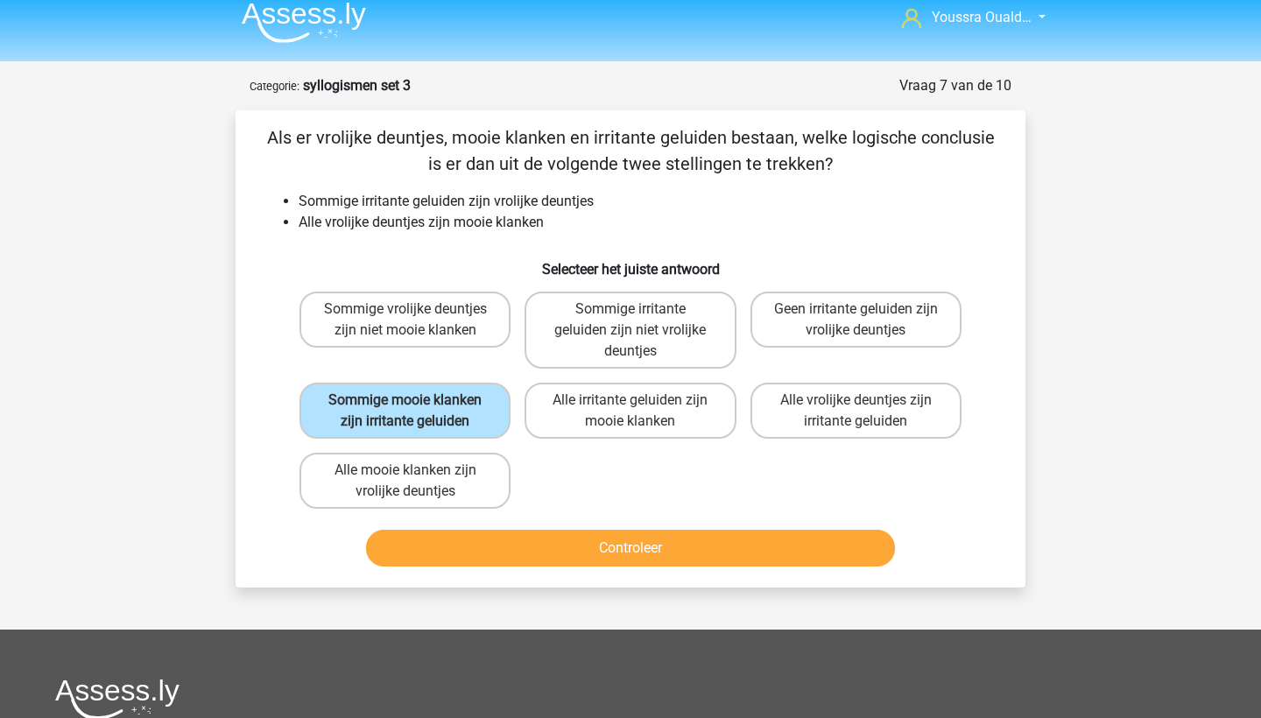
click at [604, 543] on button "Controleer" at bounding box center [631, 548] width 530 height 37
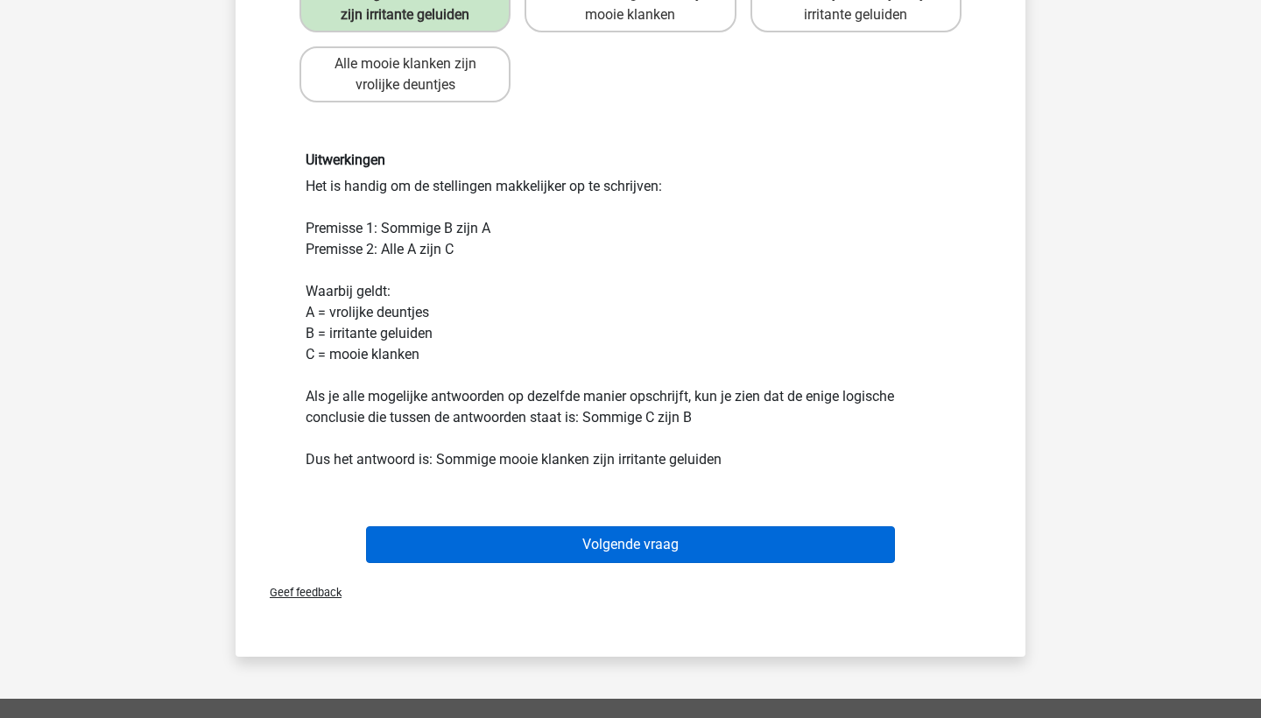
click at [553, 534] on button "Volgende vraag" at bounding box center [631, 544] width 530 height 37
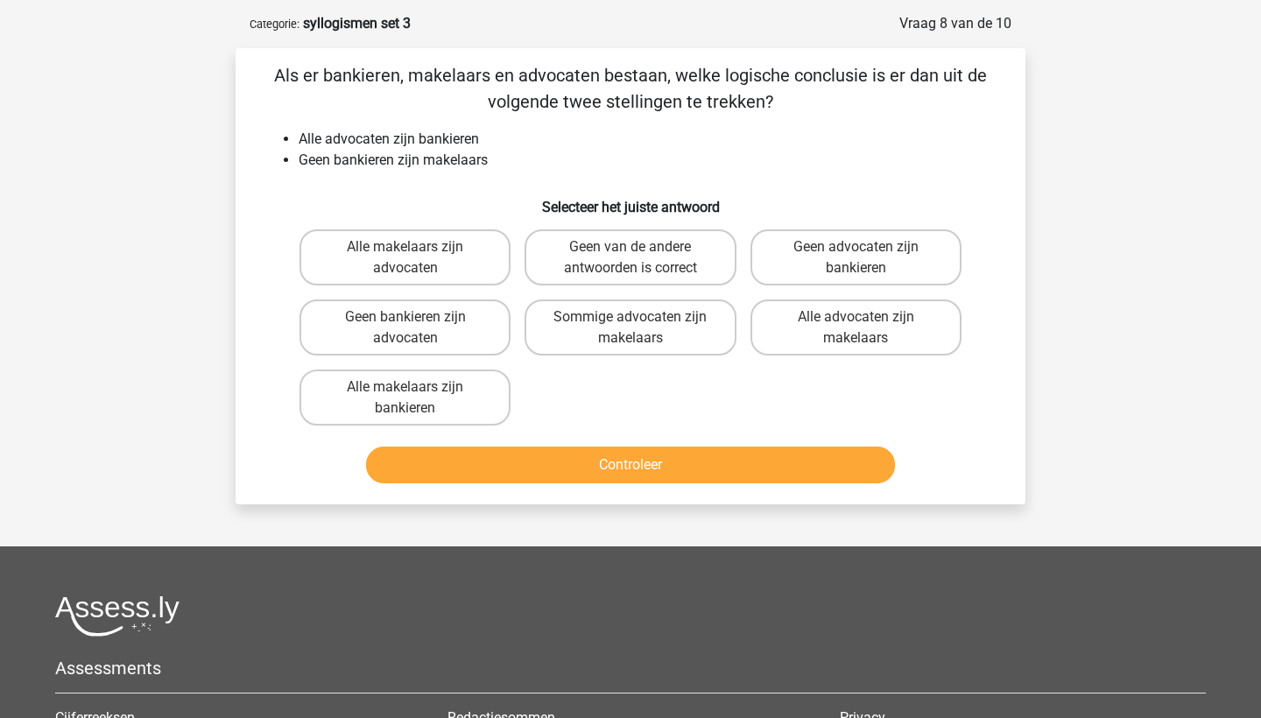
scroll to position [65, 0]
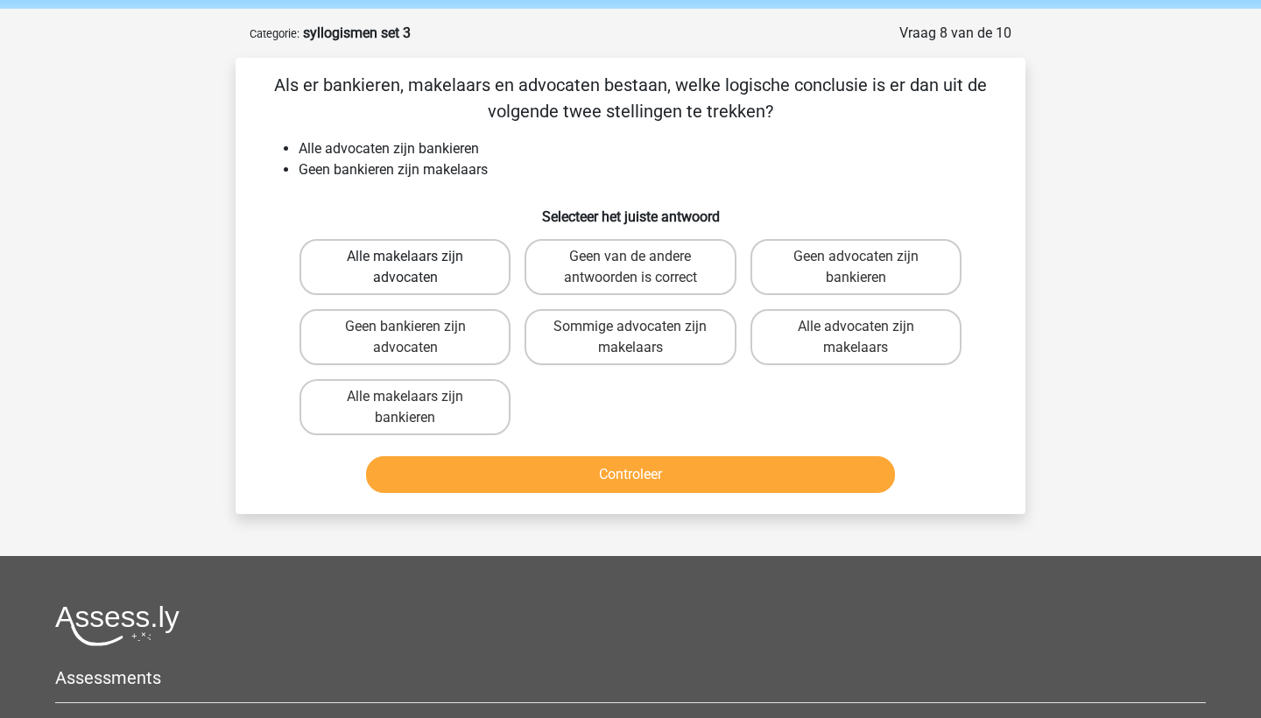
click at [327, 245] on label "Alle makelaars zijn advocaten" at bounding box center [404, 267] width 211 height 56
click at [405, 256] on input "Alle makelaars zijn advocaten" at bounding box center [410, 261] width 11 height 11
radio input "true"
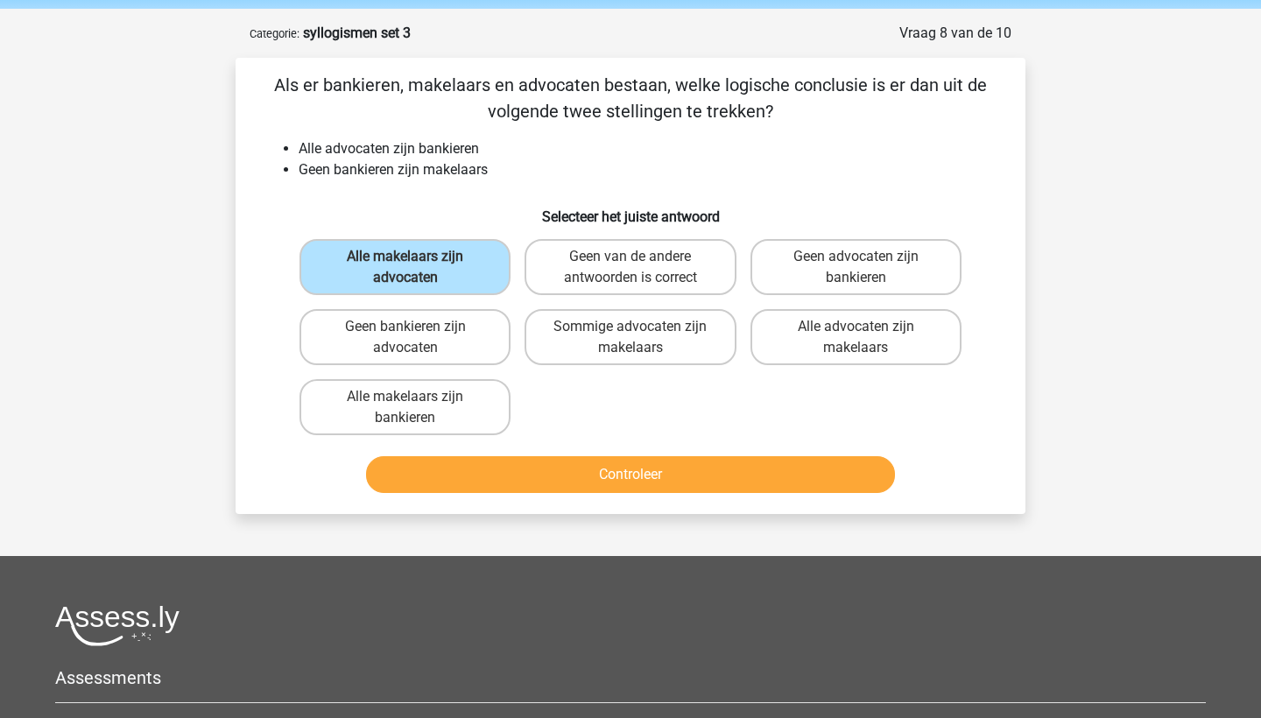
click at [406, 332] on input "Geen bankieren zijn advocaten" at bounding box center [410, 332] width 11 height 11
radio input "true"
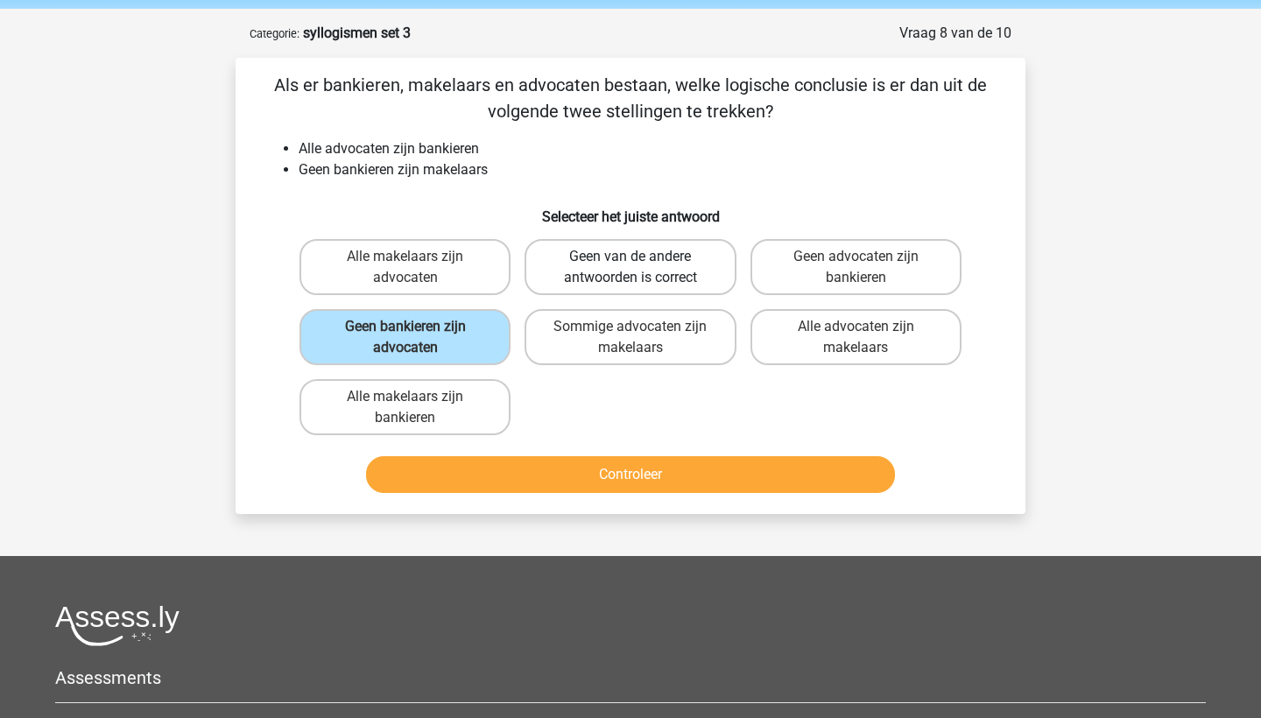
click at [594, 268] on label "Geen van de andere antwoorden is correct" at bounding box center [629, 267] width 211 height 56
click at [630, 268] on input "Geen van de andere antwoorden is correct" at bounding box center [635, 261] width 11 height 11
radio input "true"
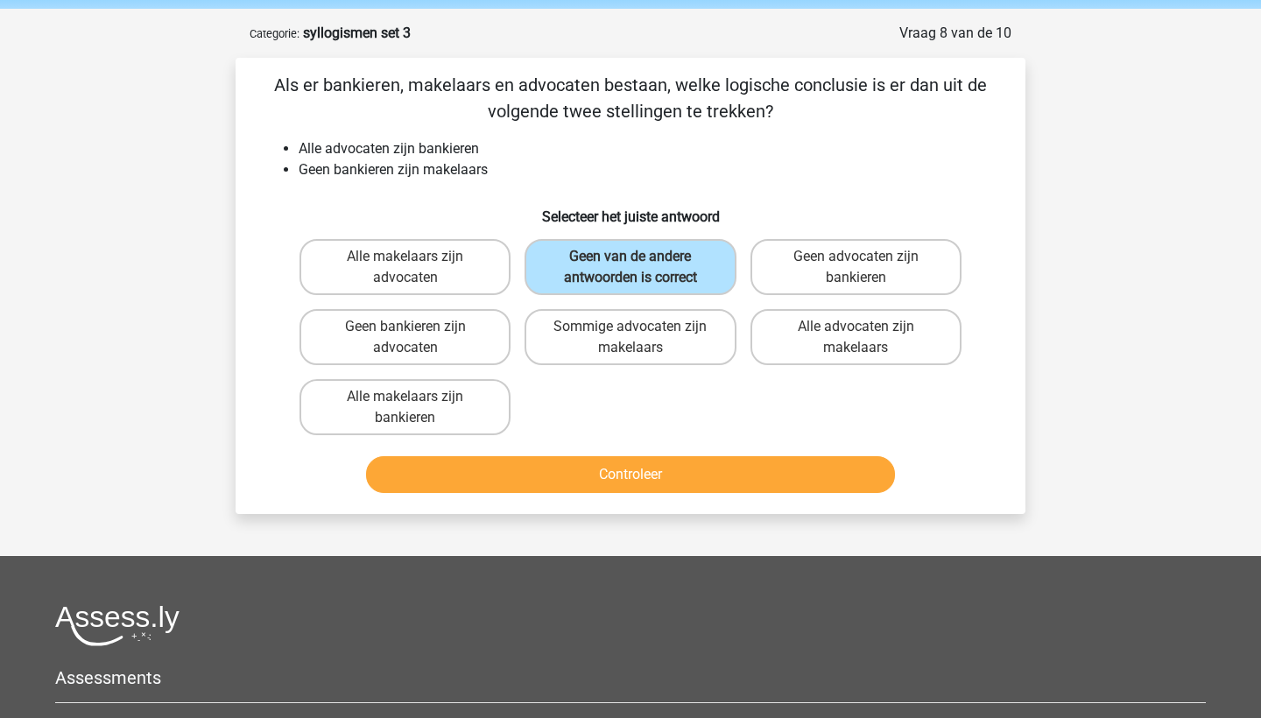
click at [634, 474] on button "Controleer" at bounding box center [631, 474] width 530 height 37
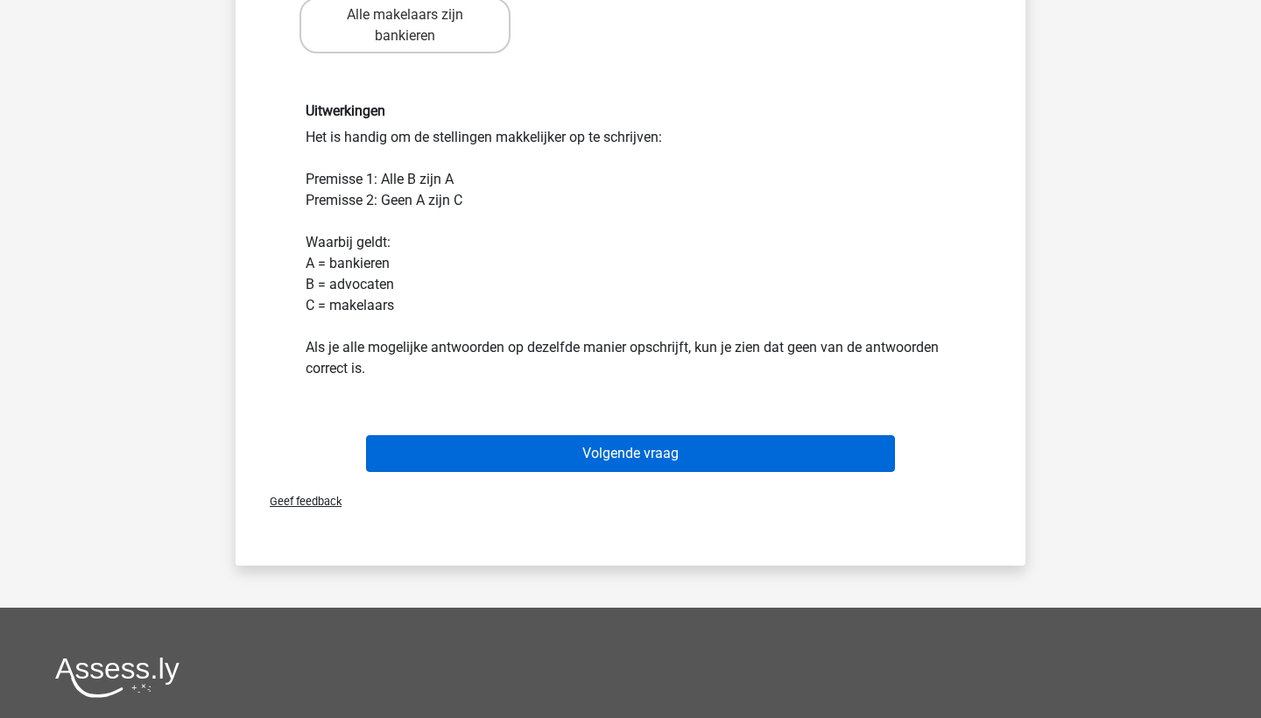
click at [562, 447] on button "Volgende vraag" at bounding box center [631, 453] width 530 height 37
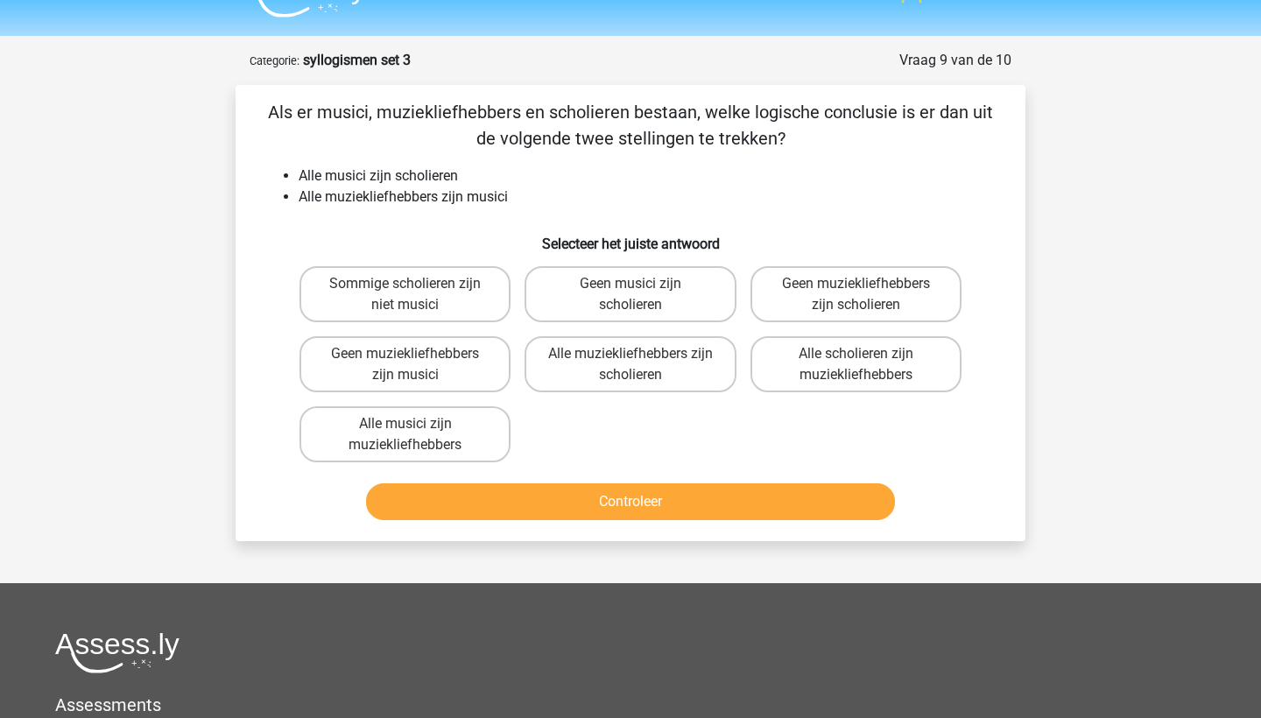
scroll to position [36, 0]
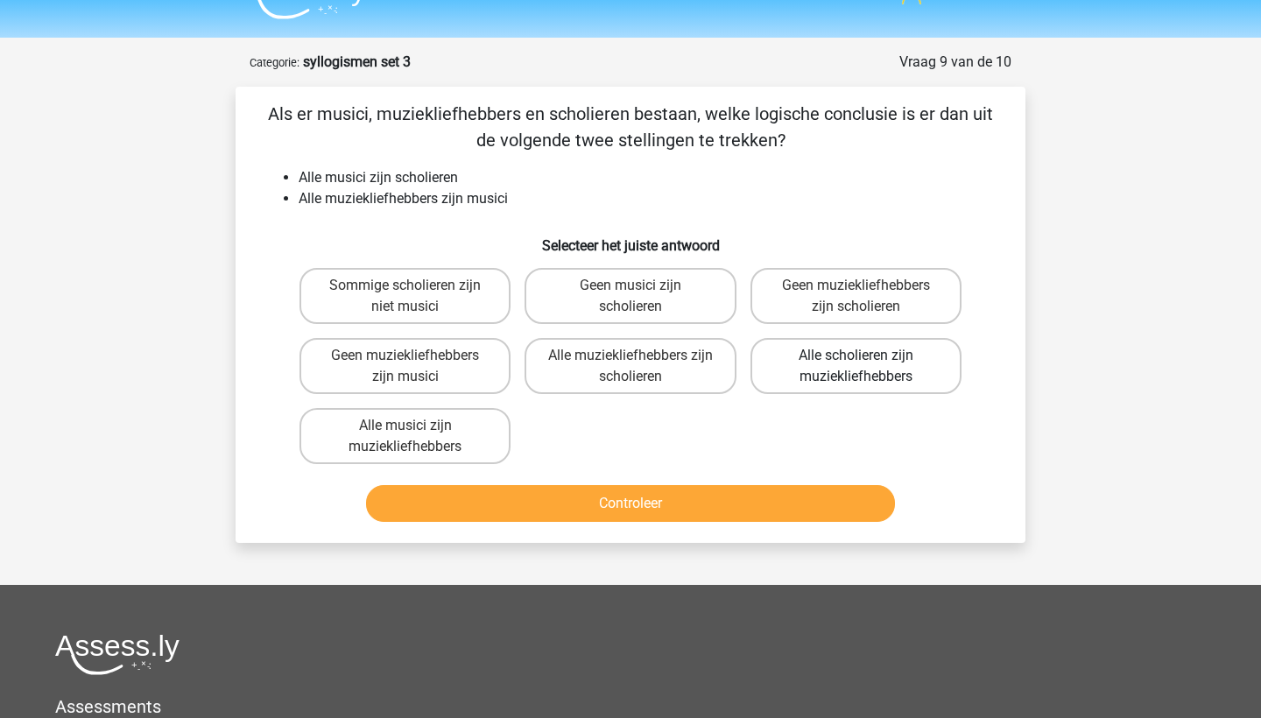
click at [783, 350] on label "Alle scholieren zijn muziekliefhebbers" at bounding box center [855, 366] width 211 height 56
click at [855, 355] on input "Alle scholieren zijn muziekliefhebbers" at bounding box center [860, 360] width 11 height 11
radio input "true"
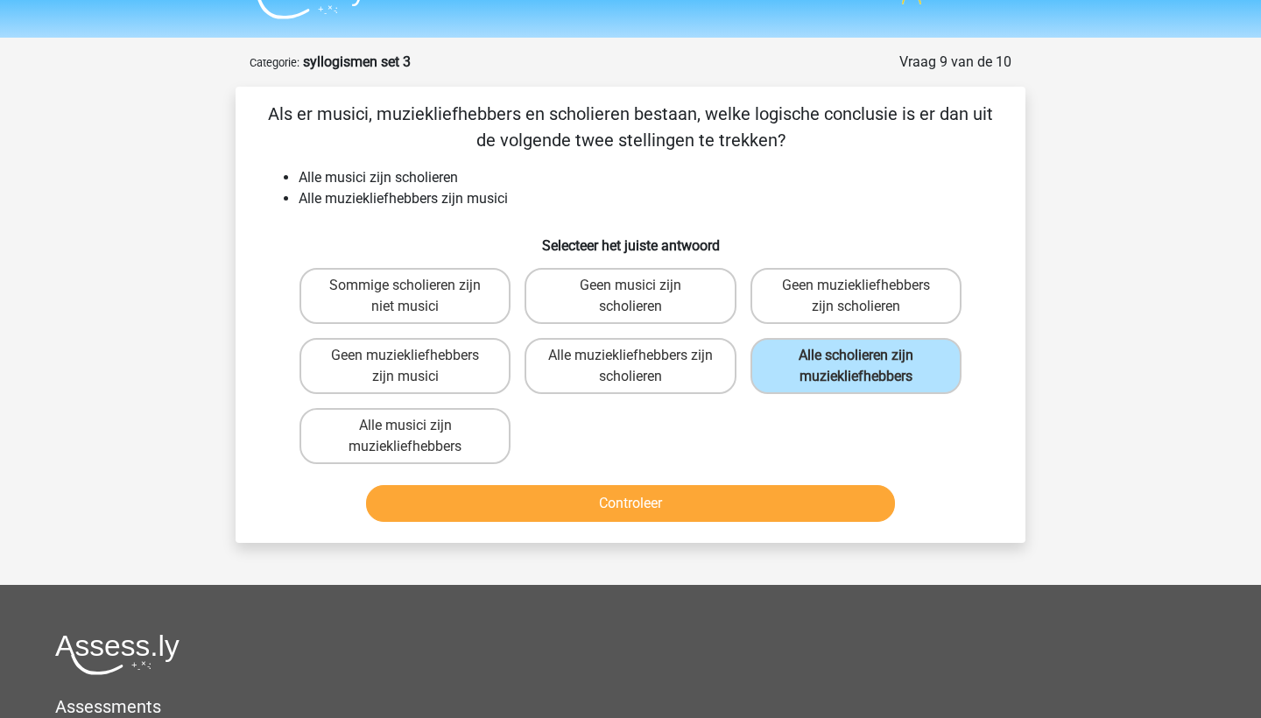
click at [710, 504] on button "Controleer" at bounding box center [631, 503] width 530 height 37
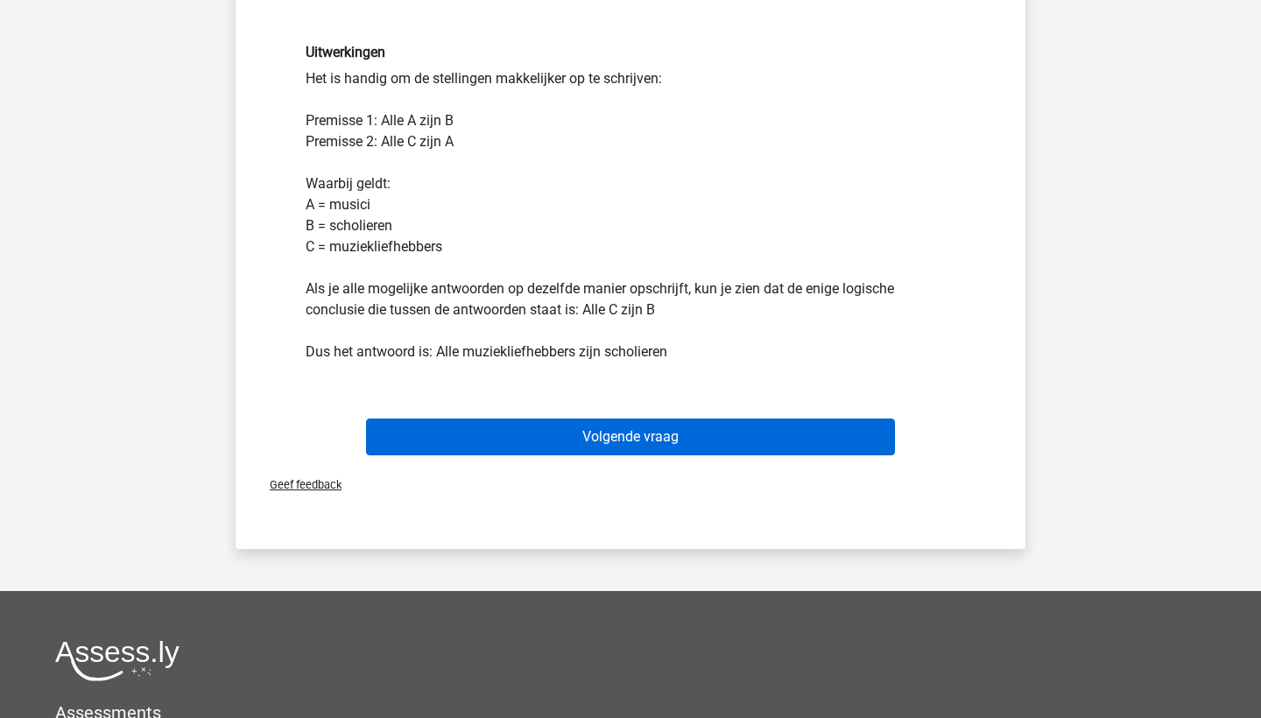
click at [557, 437] on button "Volgende vraag" at bounding box center [631, 436] width 530 height 37
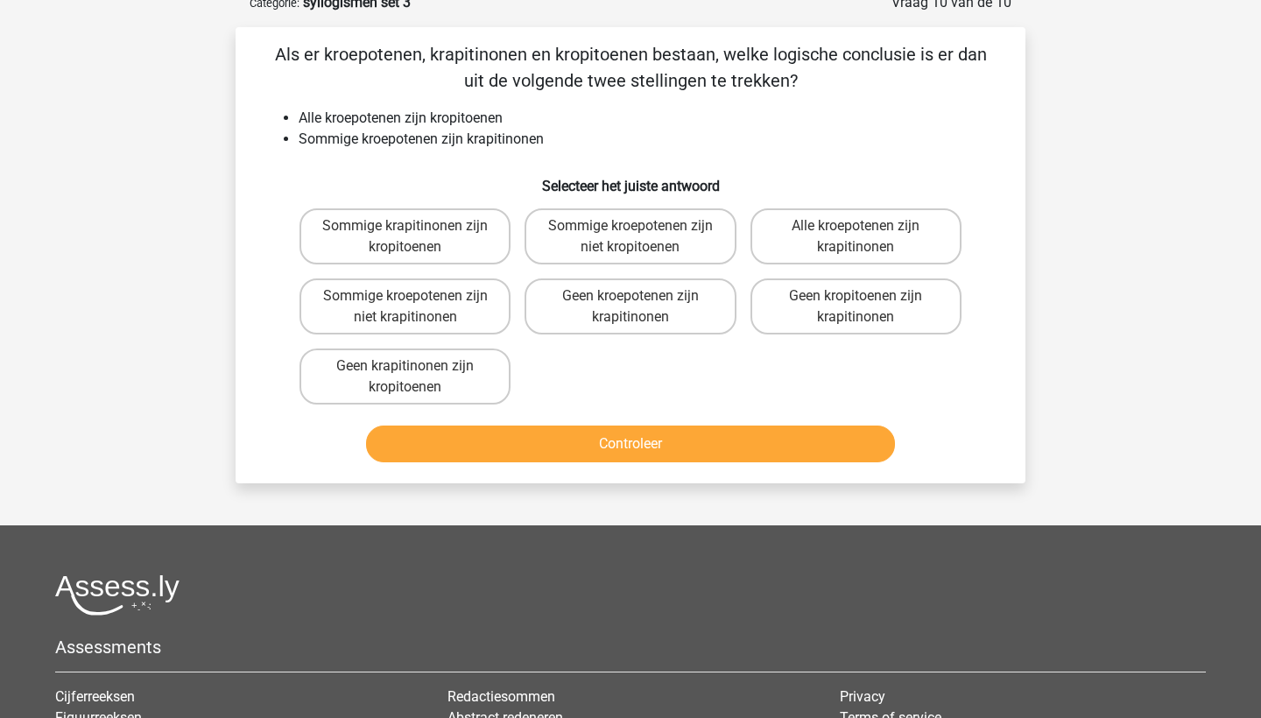
scroll to position [88, 0]
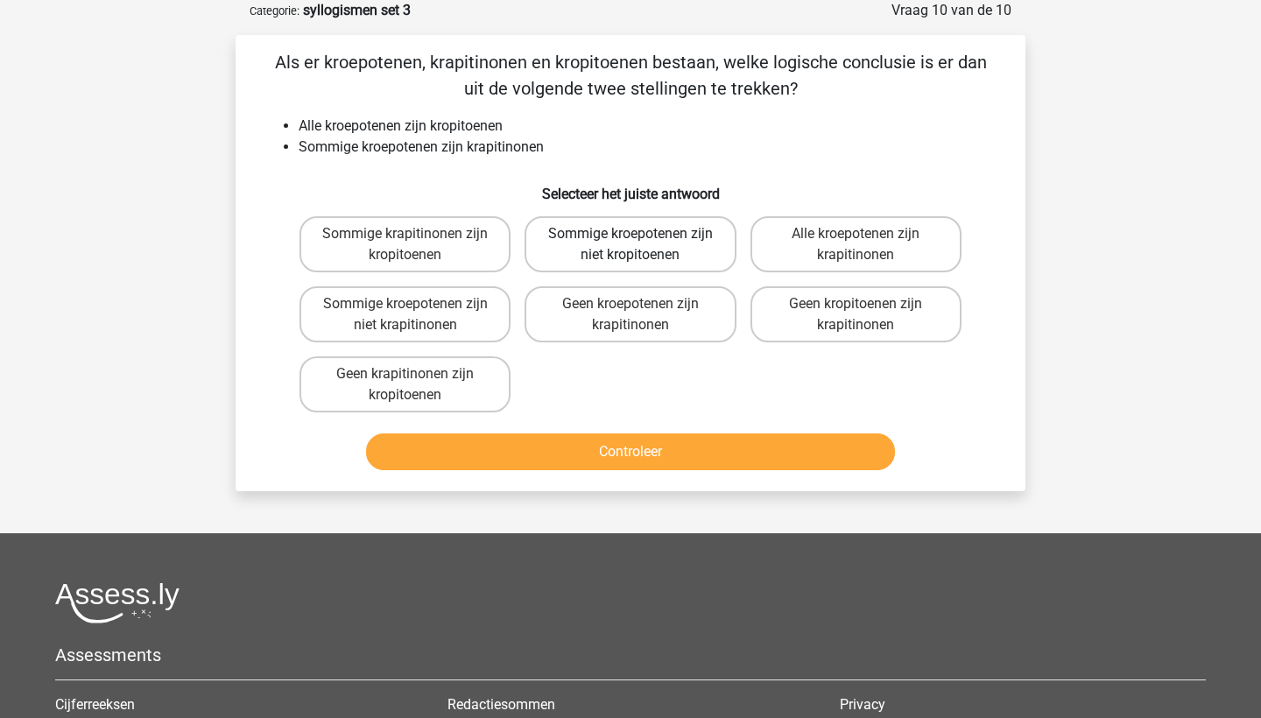
click at [548, 257] on label "Sommige kroepotenen zijn niet kropitoenen" at bounding box center [629, 244] width 211 height 56
click at [630, 245] on input "Sommige kroepotenen zijn niet kropitoenen" at bounding box center [635, 239] width 11 height 11
radio input "true"
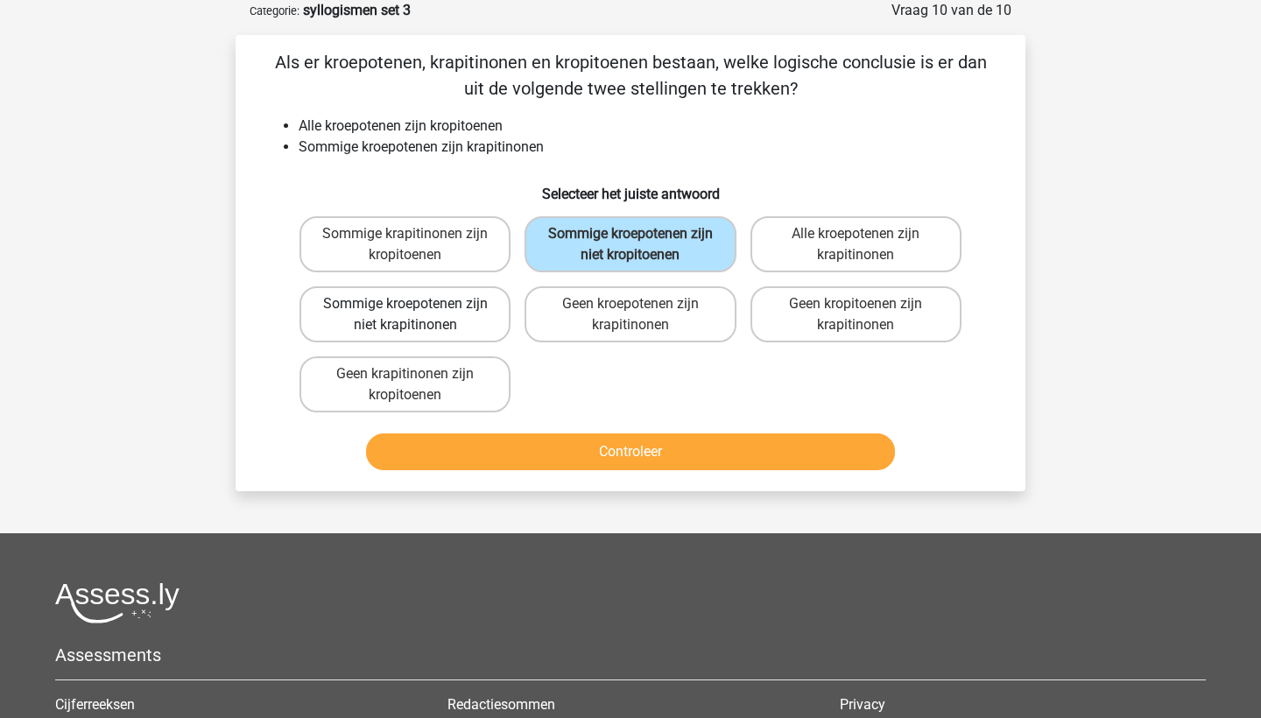
click at [482, 311] on label "Sommige kroepotenen zijn niet krapitinonen" at bounding box center [404, 314] width 211 height 56
click at [417, 311] on input "Sommige kroepotenen zijn niet krapitinonen" at bounding box center [410, 309] width 11 height 11
radio input "true"
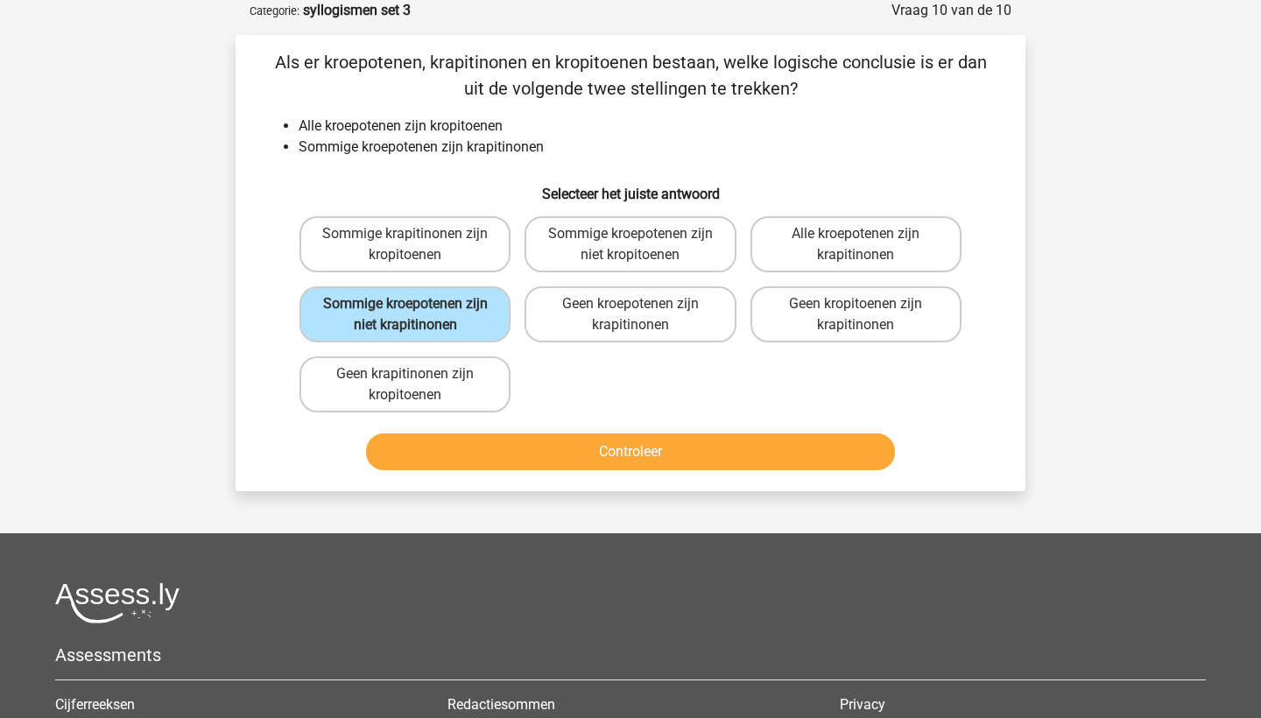
click at [574, 432] on div "Controleer" at bounding box center [630, 448] width 734 height 58
click at [592, 470] on button "Controleer" at bounding box center [631, 451] width 530 height 37
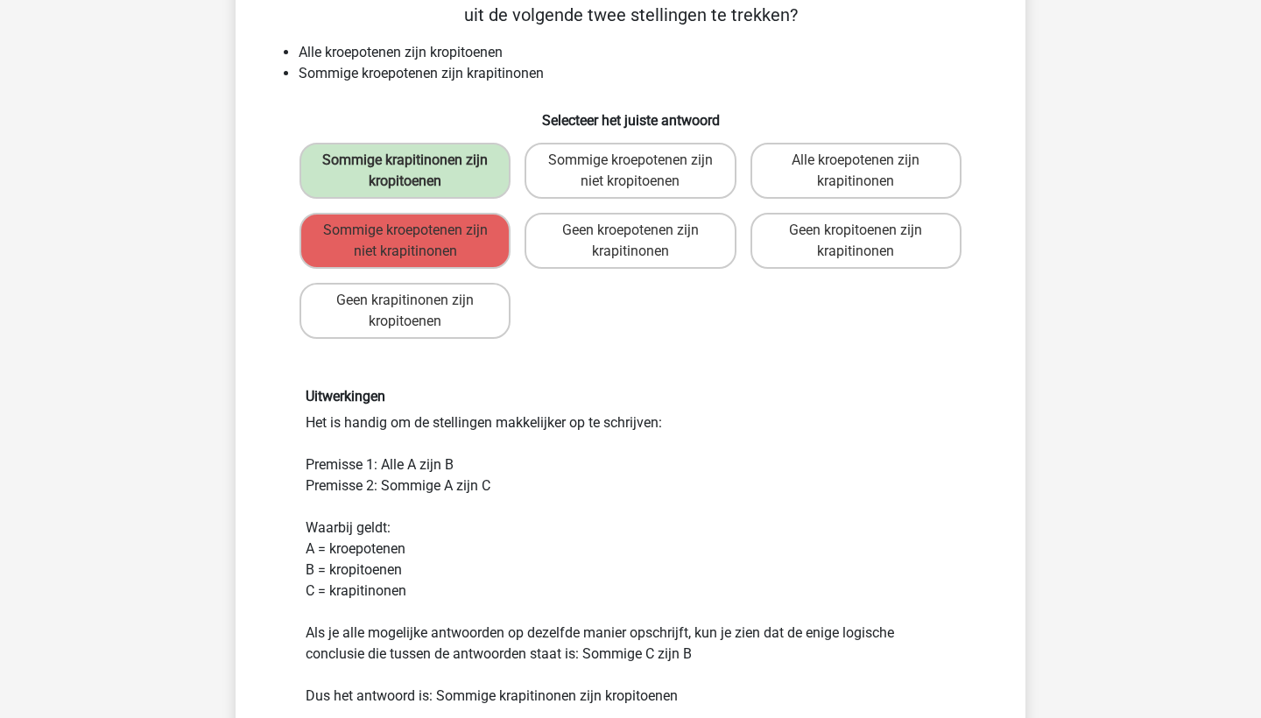
scroll to position [497, 0]
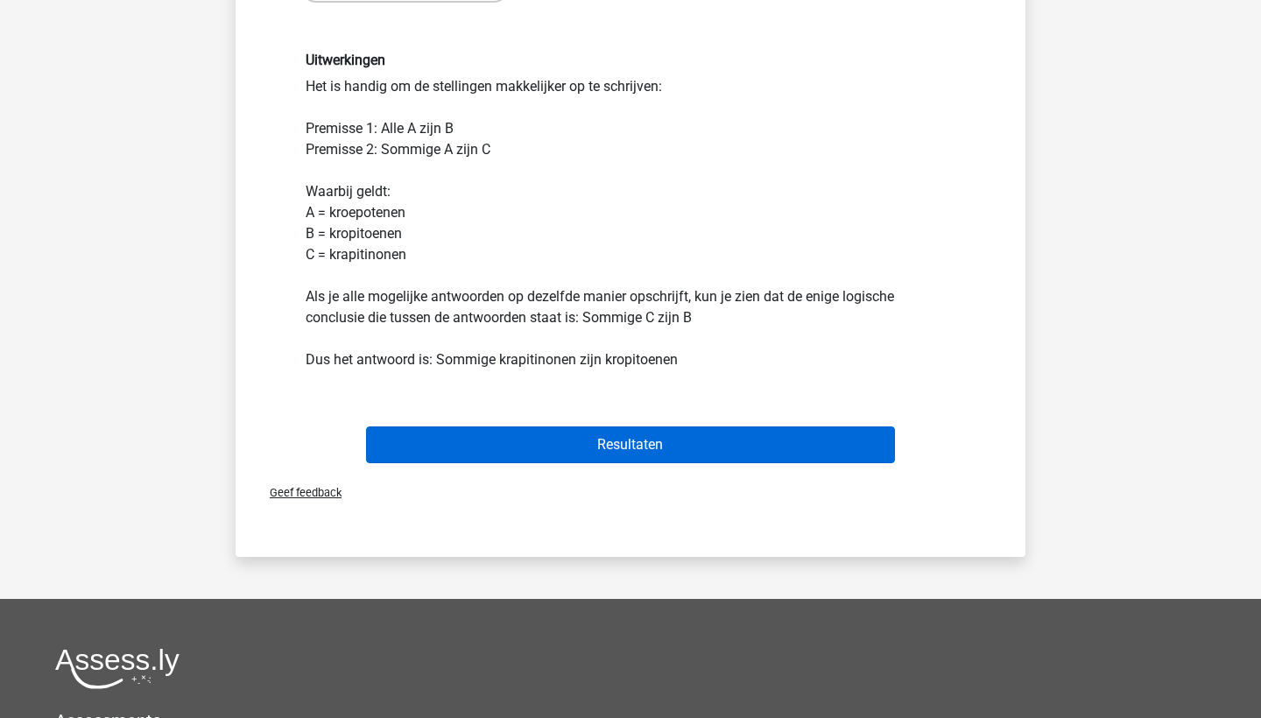
click at [555, 448] on button "Resultaten" at bounding box center [631, 444] width 530 height 37
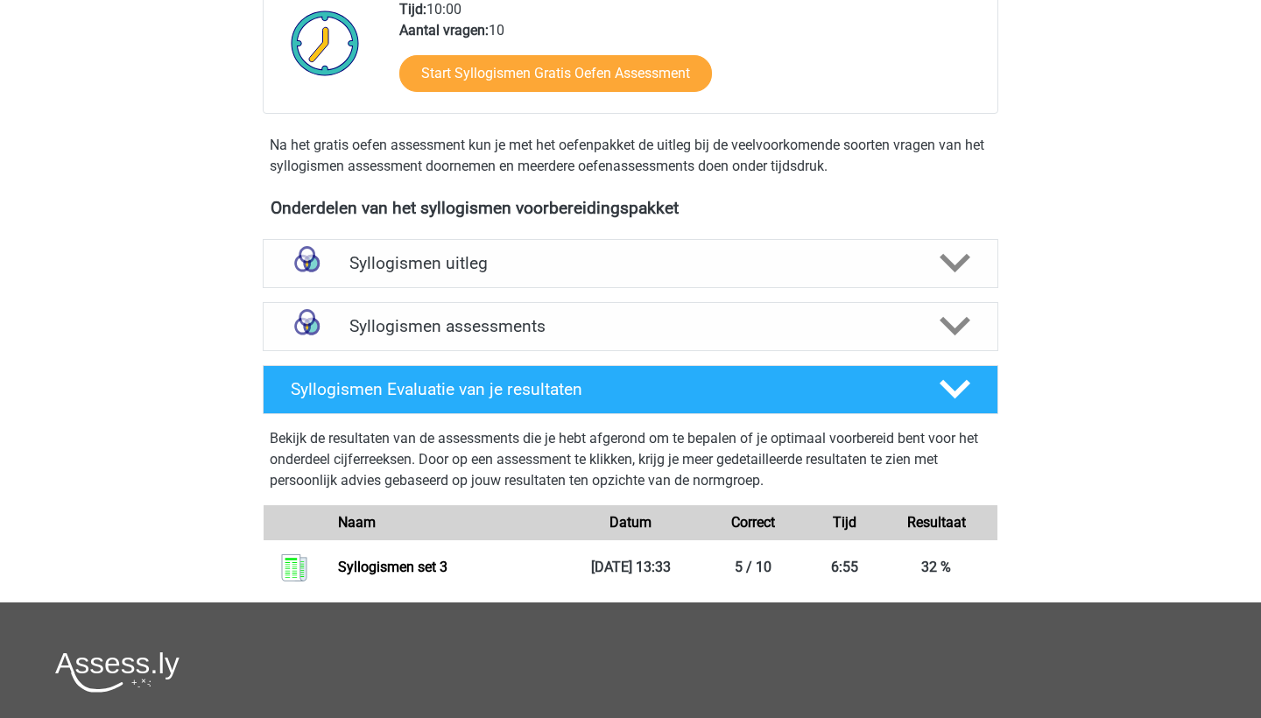
scroll to position [369, 0]
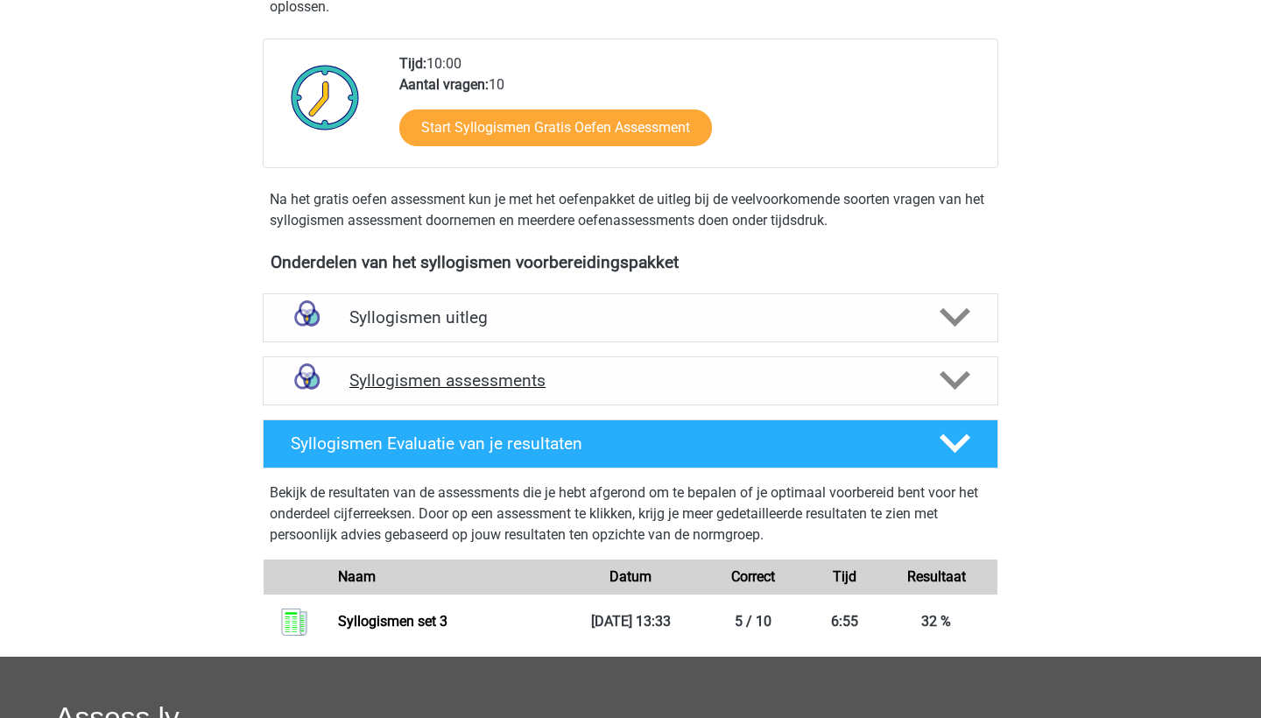
click at [603, 373] on h4 "Syllogismen assessments" at bounding box center [630, 380] width 562 height 20
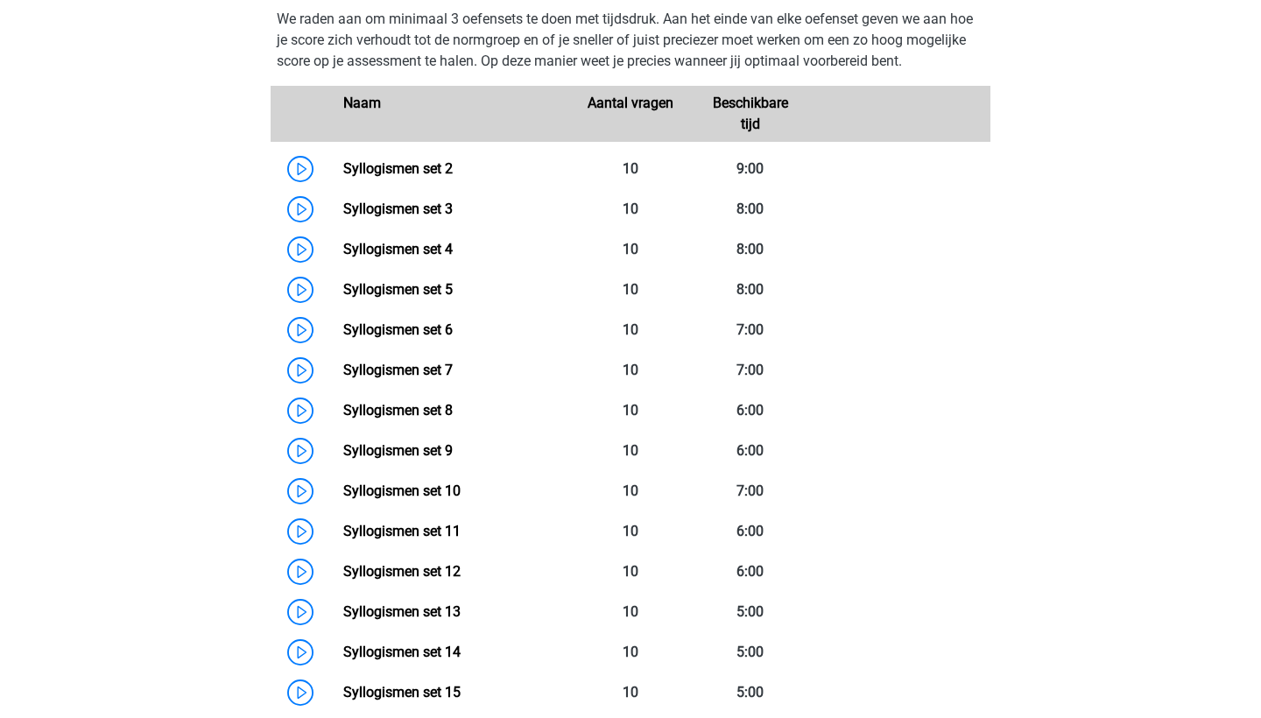
scroll to position [969, 0]
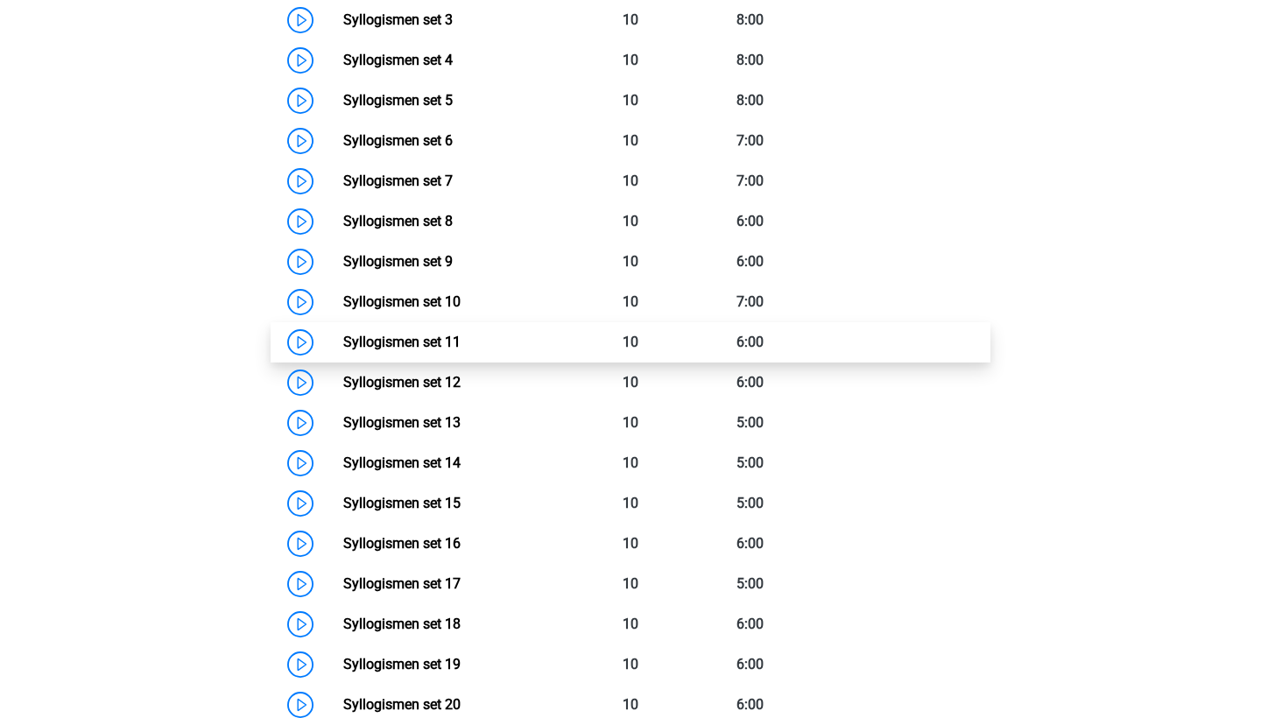
click at [431, 336] on link "Syllogismen set 11" at bounding box center [401, 342] width 117 height 17
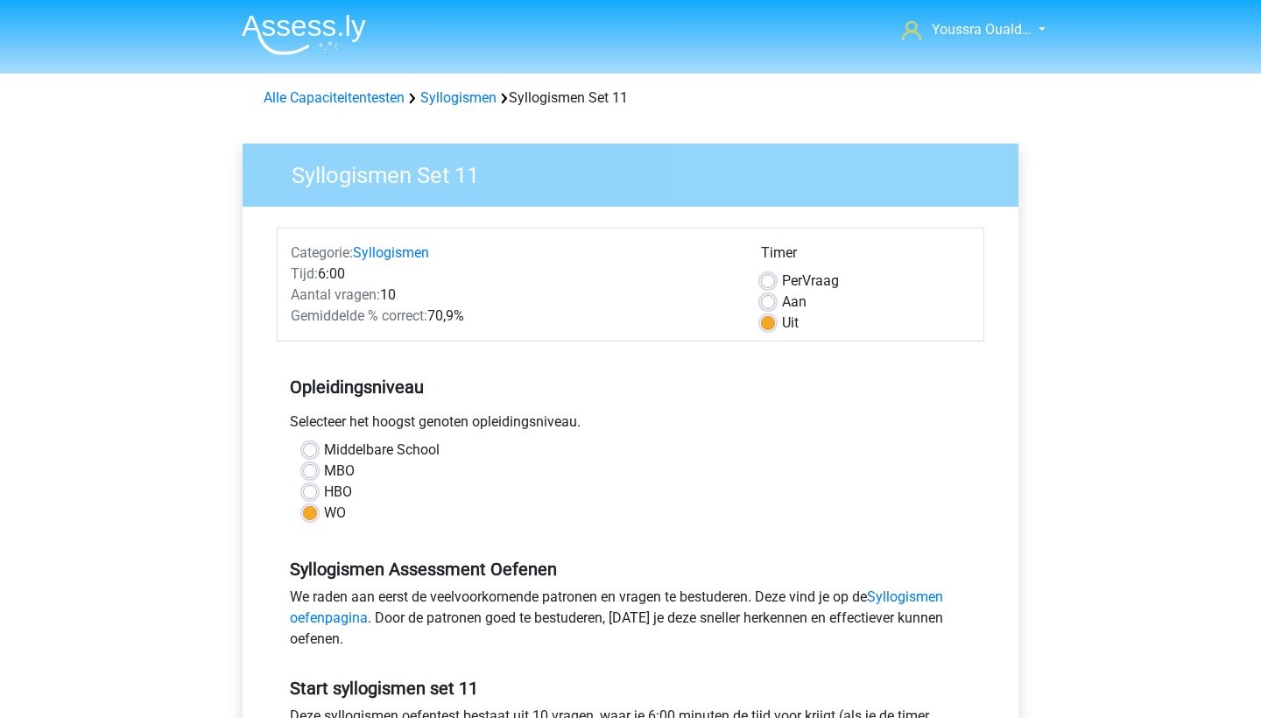
click at [782, 278] on label "Per Vraag" at bounding box center [810, 280] width 57 height 21
click at [770, 278] on input "Per Vraag" at bounding box center [768, 279] width 14 height 18
radio input "true"
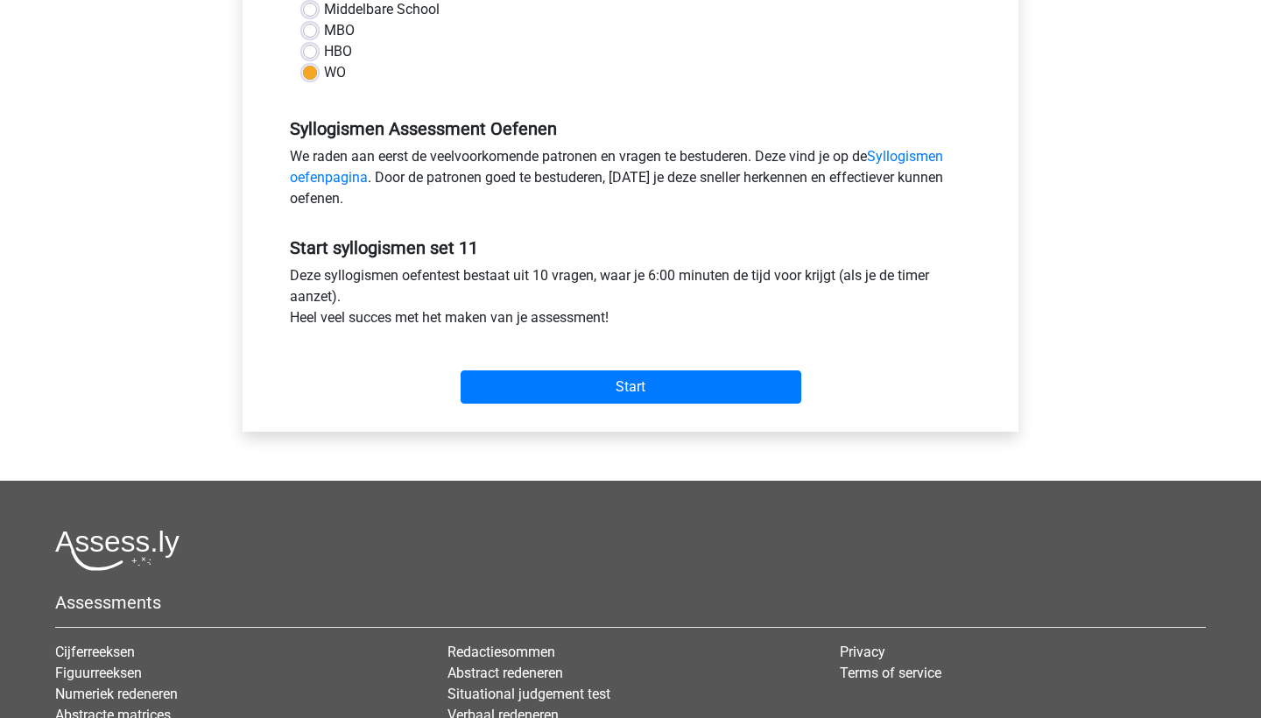
scroll to position [509, 0]
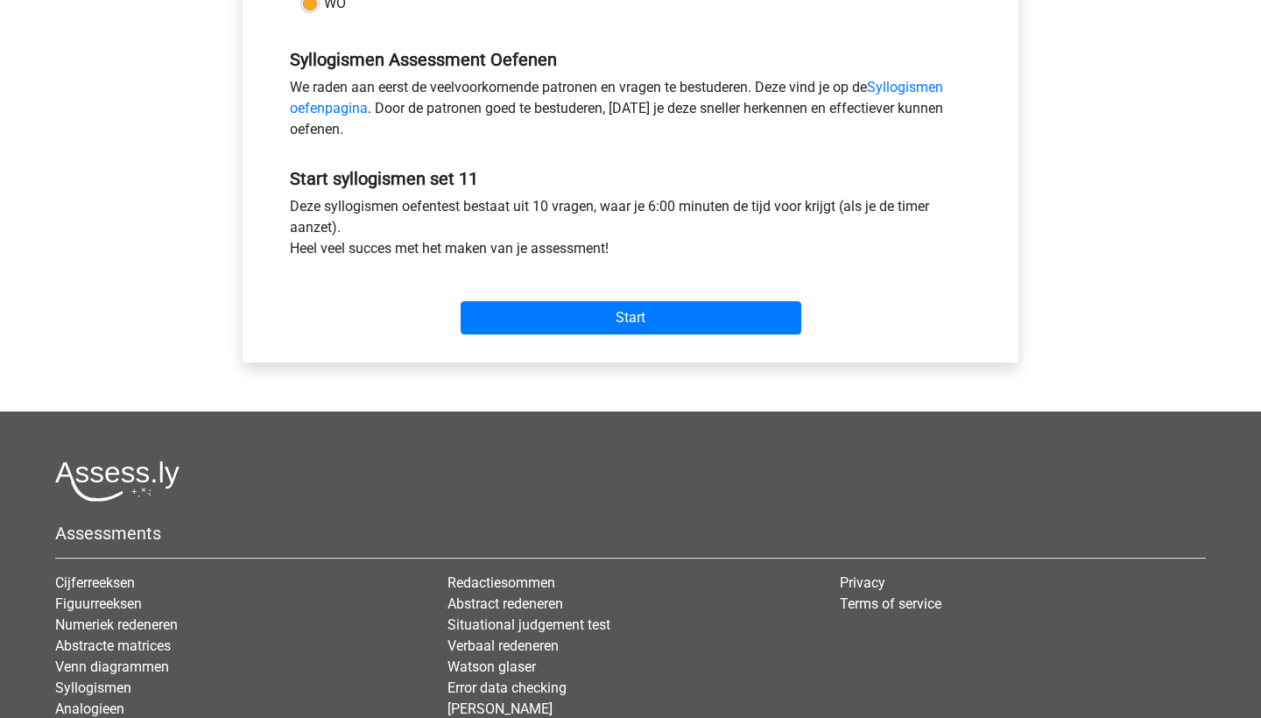
click at [543, 337] on div "Start" at bounding box center [630, 303] width 707 height 75
click at [563, 318] on input "Start" at bounding box center [630, 317] width 341 height 33
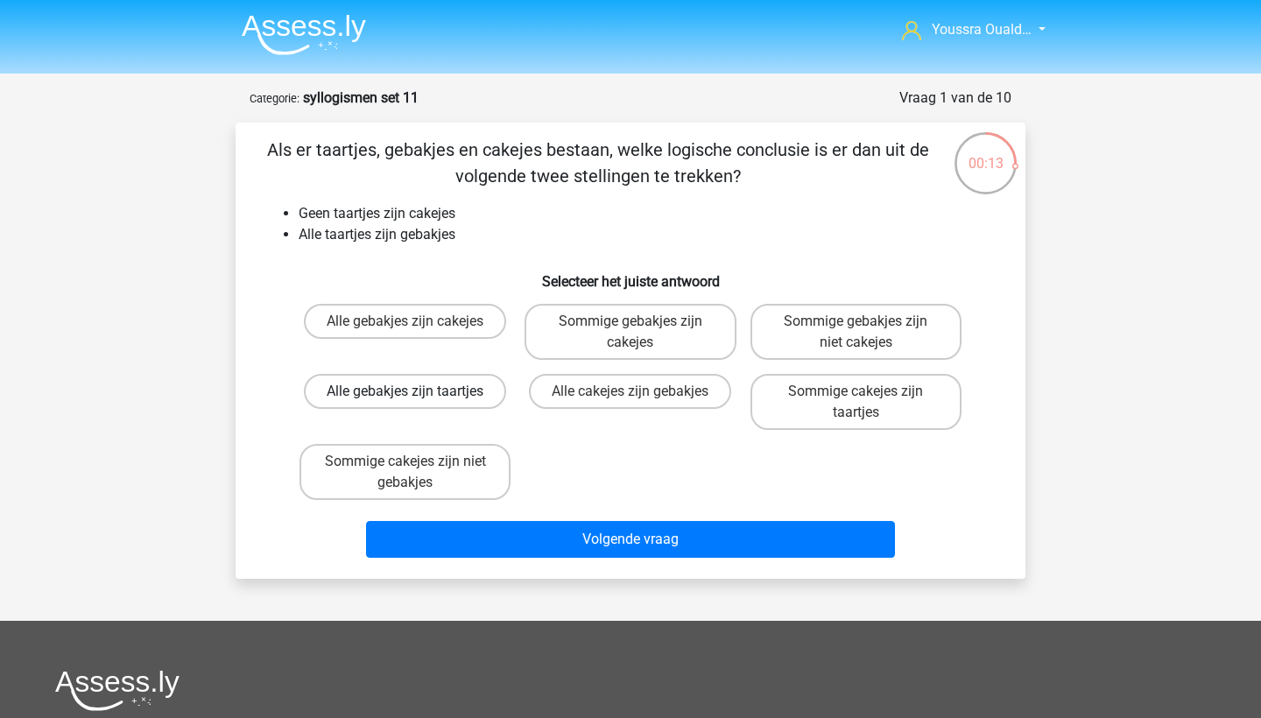
click at [491, 387] on label "Alle gebakjes zijn taartjes" at bounding box center [405, 391] width 202 height 35
click at [417, 391] on input "Alle gebakjes zijn taartjes" at bounding box center [410, 396] width 11 height 11
radio input "true"
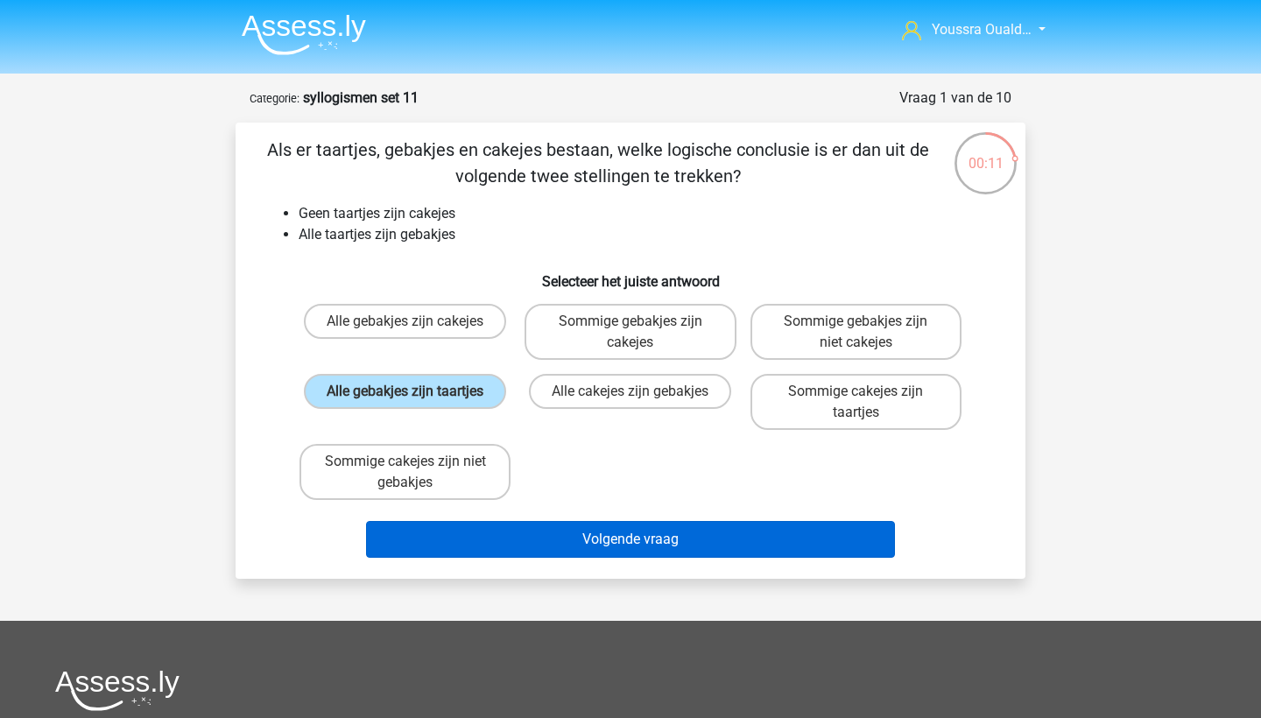
click at [634, 548] on button "Volgende vraag" at bounding box center [631, 539] width 530 height 37
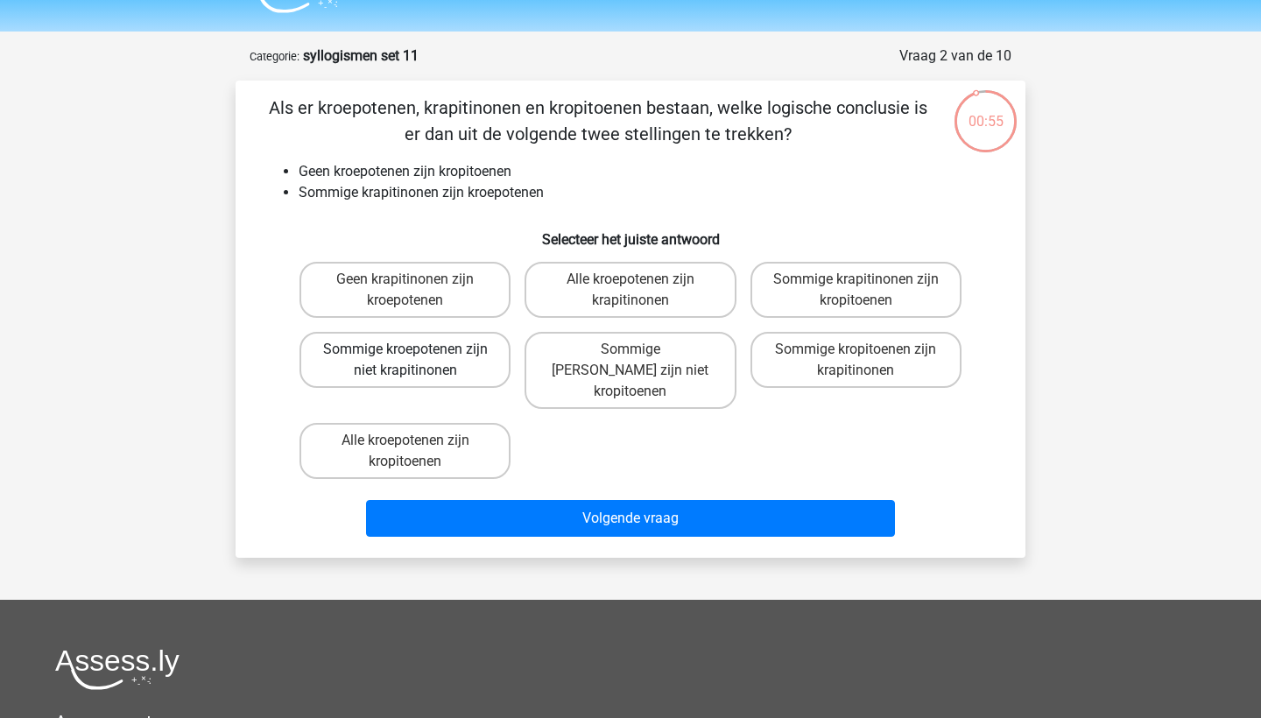
scroll to position [35, 0]
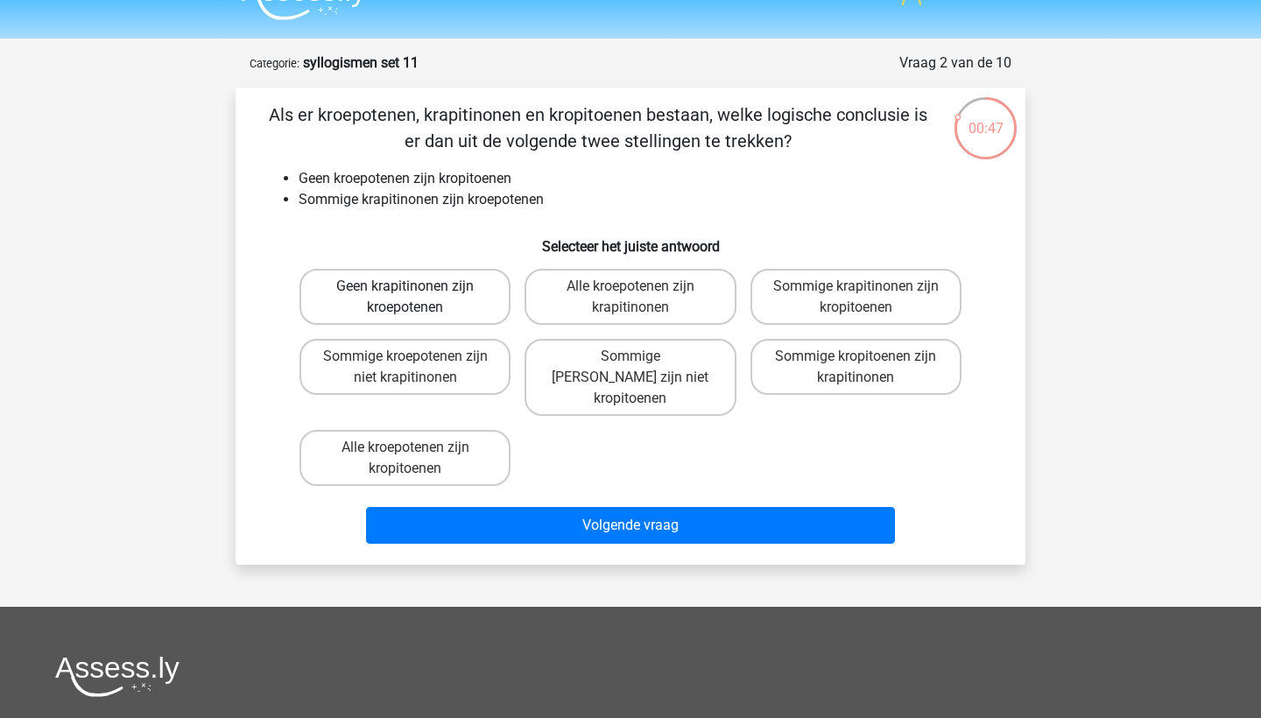
click at [422, 299] on label "Geen krapitinonen zijn kroepotenen" at bounding box center [404, 297] width 211 height 56
click at [417, 298] on input "Geen krapitinonen zijn kroepotenen" at bounding box center [410, 291] width 11 height 11
radio input "true"
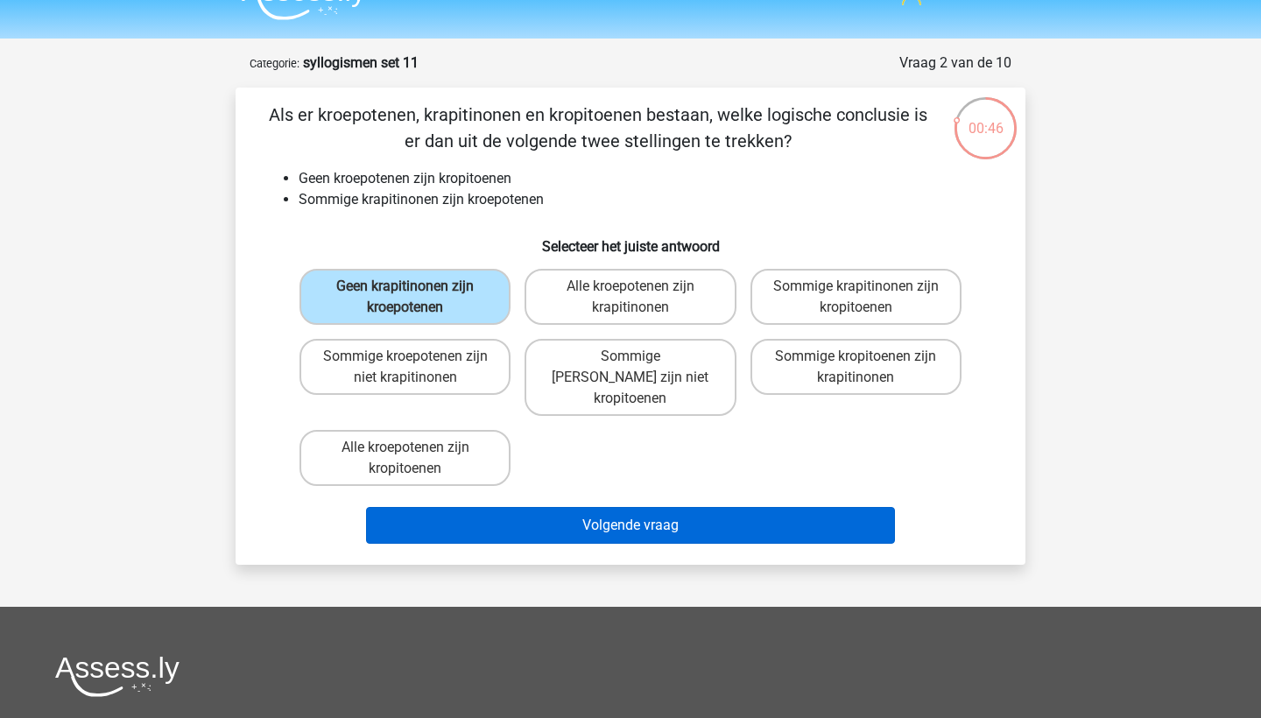
click at [580, 511] on button "Volgende vraag" at bounding box center [631, 525] width 530 height 37
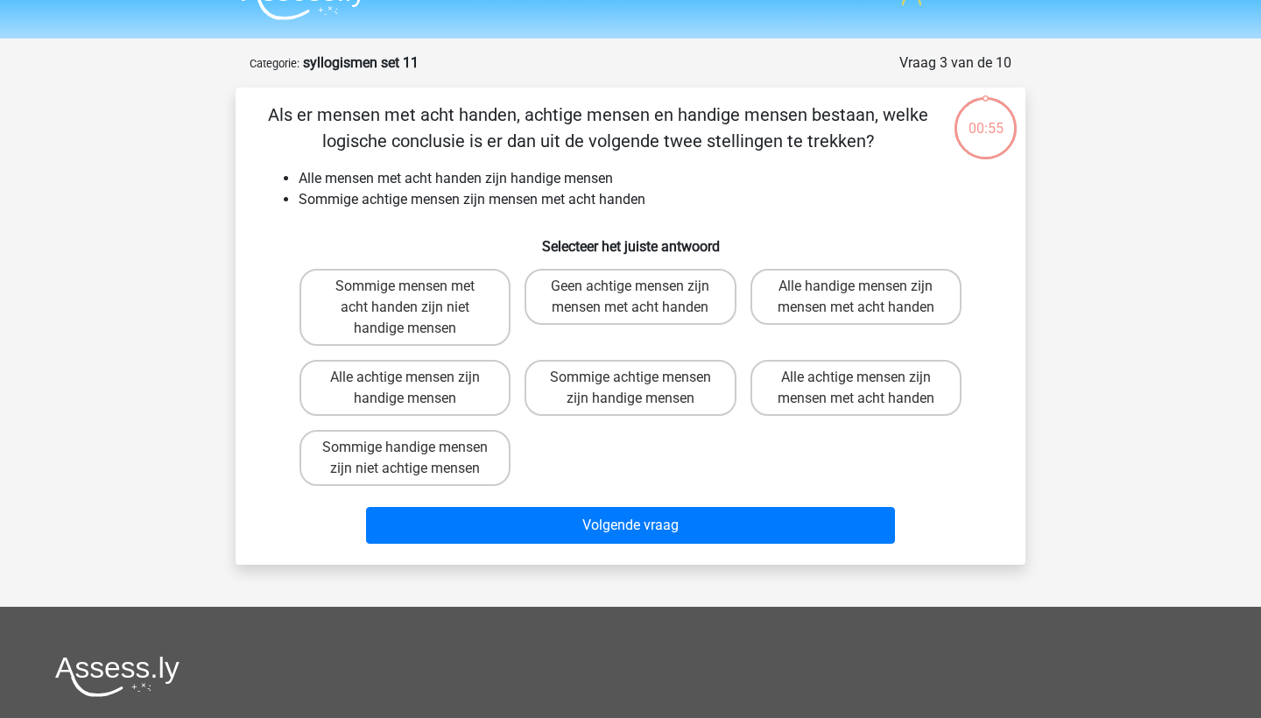
scroll to position [88, 0]
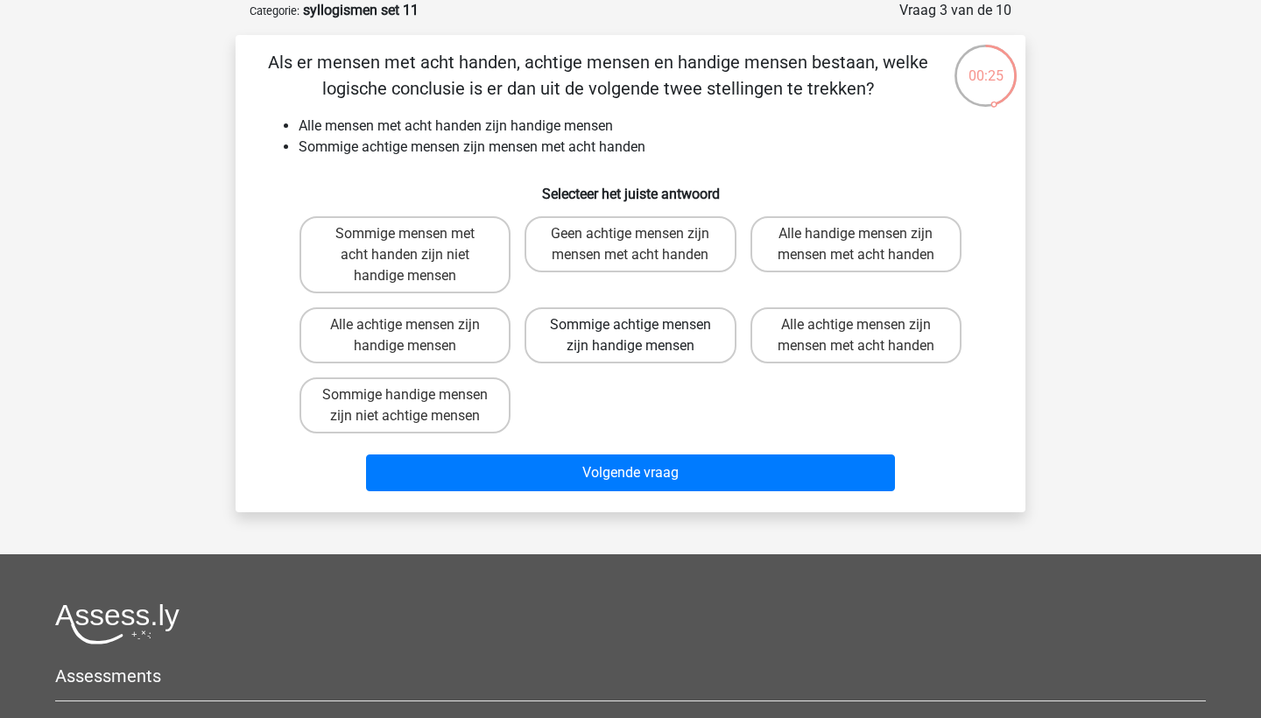
click at [563, 354] on label "Sommige achtige mensen zijn handige mensen" at bounding box center [629, 335] width 211 height 56
click at [630, 336] on input "Sommige achtige mensen zijn handige mensen" at bounding box center [635, 330] width 11 height 11
radio input "true"
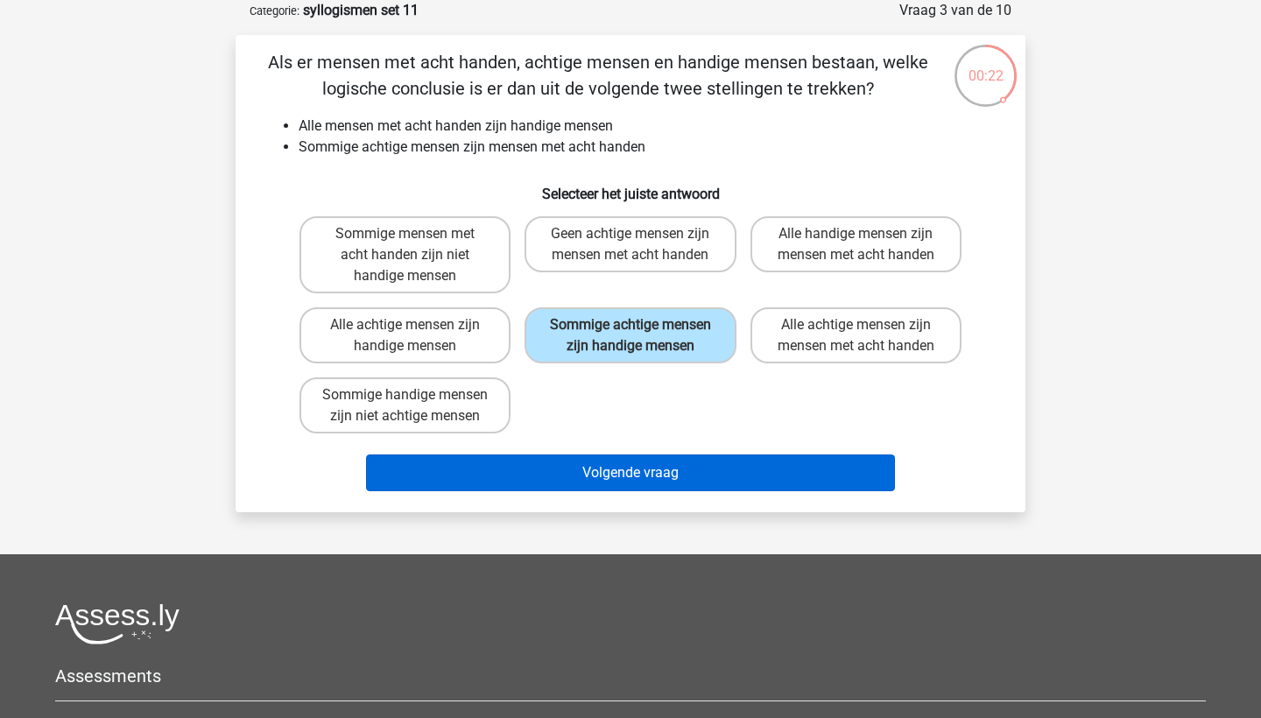
click at [642, 491] on button "Volgende vraag" at bounding box center [631, 472] width 530 height 37
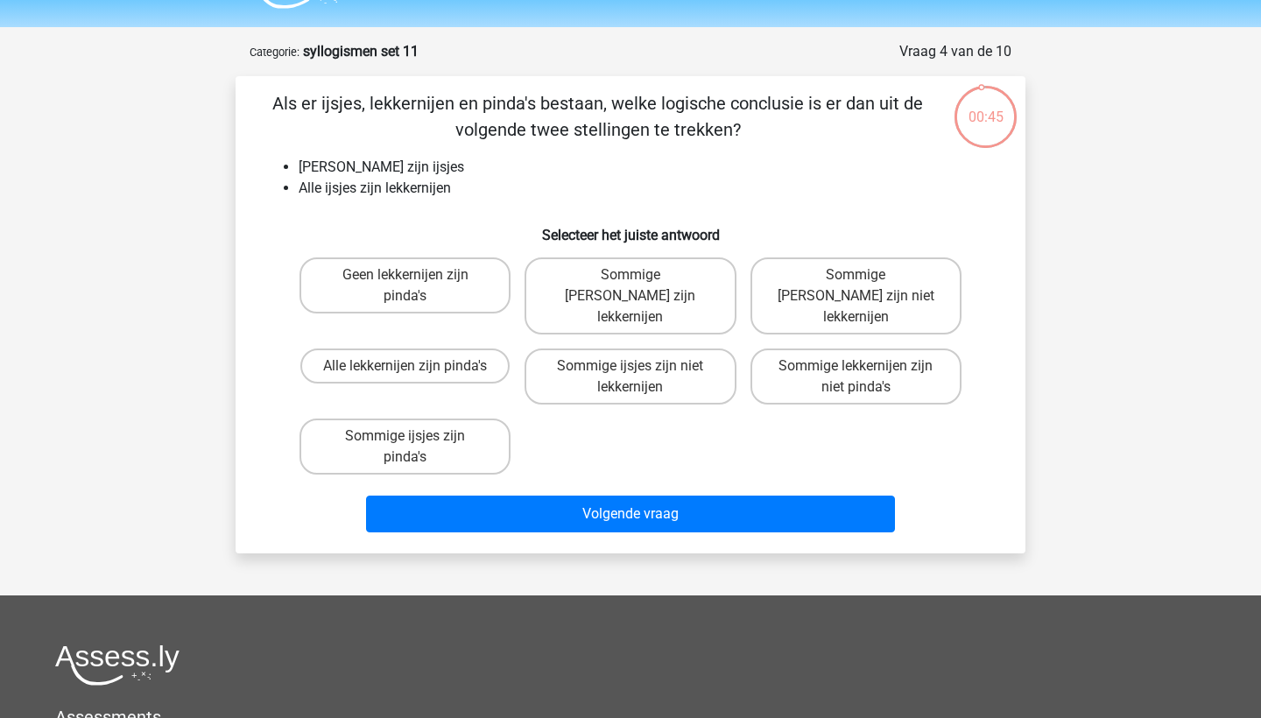
scroll to position [46, 0]
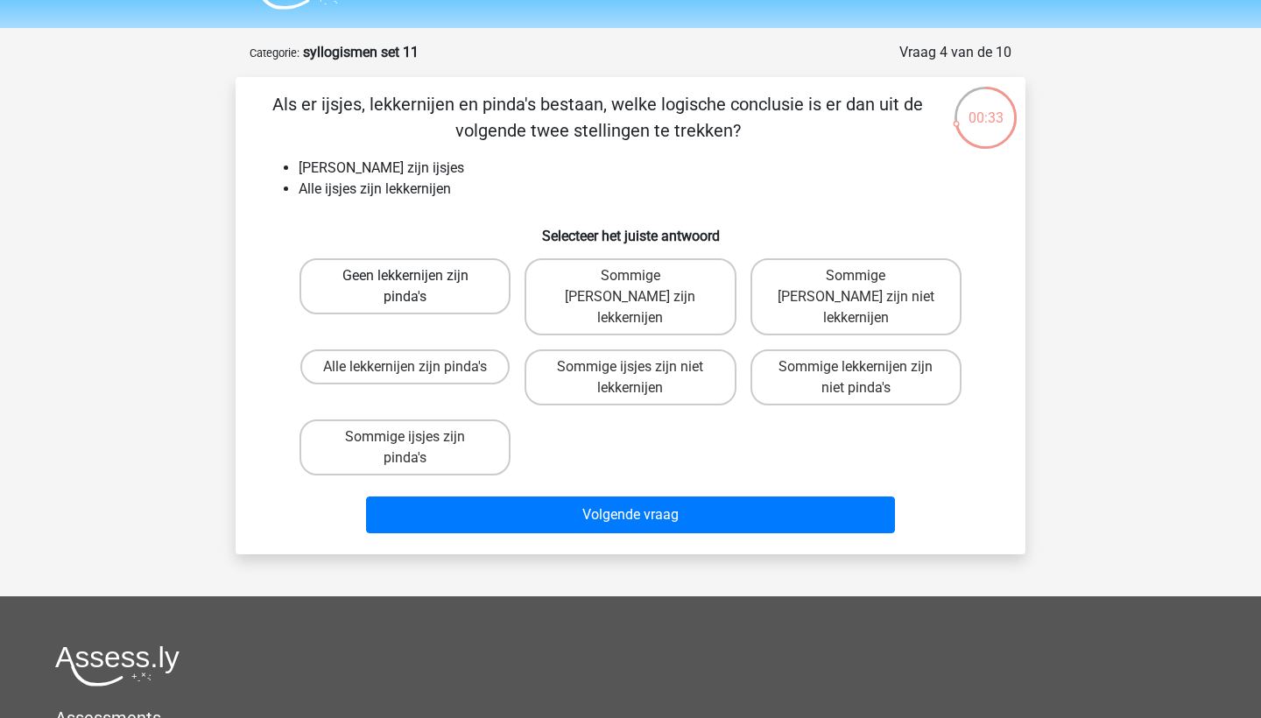
click at [411, 296] on label "Geen lekkernijen zijn pinda's" at bounding box center [404, 286] width 211 height 56
click at [411, 287] on input "Geen lekkernijen zijn pinda's" at bounding box center [410, 281] width 11 height 11
radio input "true"
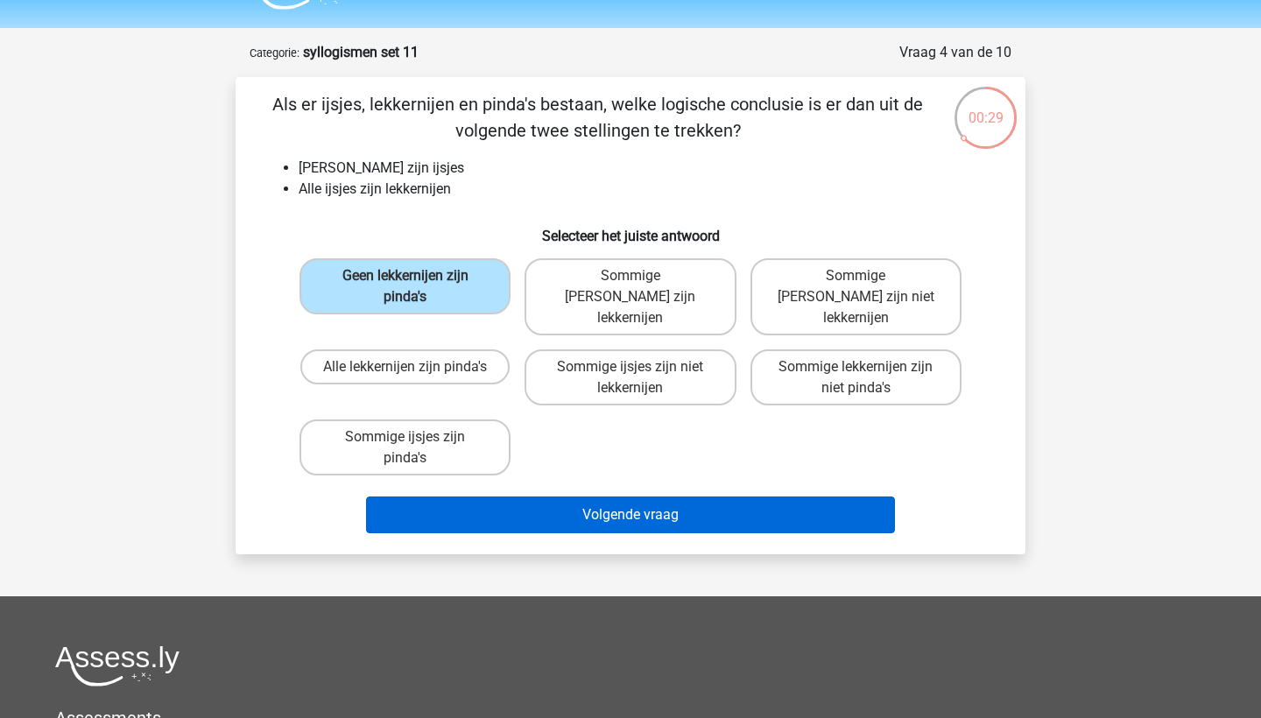
click at [537, 502] on button "Volgende vraag" at bounding box center [631, 514] width 530 height 37
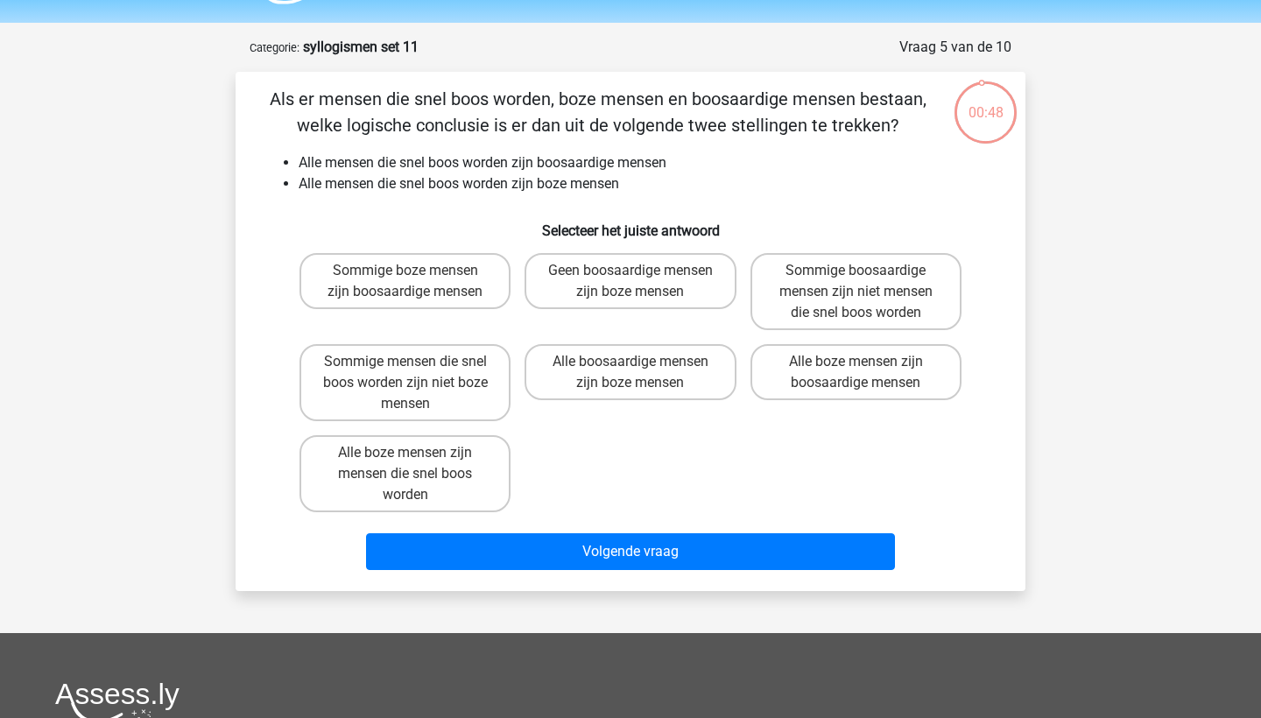
scroll to position [50, 0]
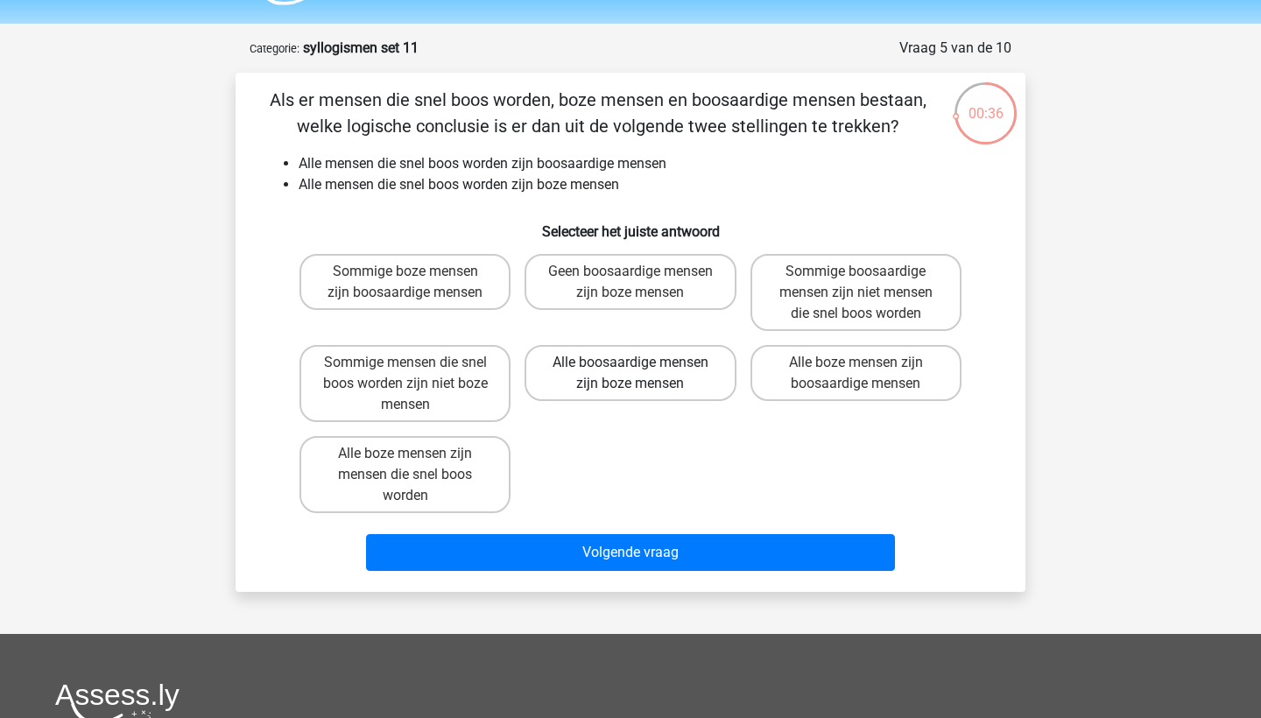
click at [580, 381] on label "Alle boosaardige mensen zijn boze mensen" at bounding box center [629, 373] width 211 height 56
click at [630, 374] on input "Alle boosaardige mensen zijn boze mensen" at bounding box center [635, 367] width 11 height 11
radio input "true"
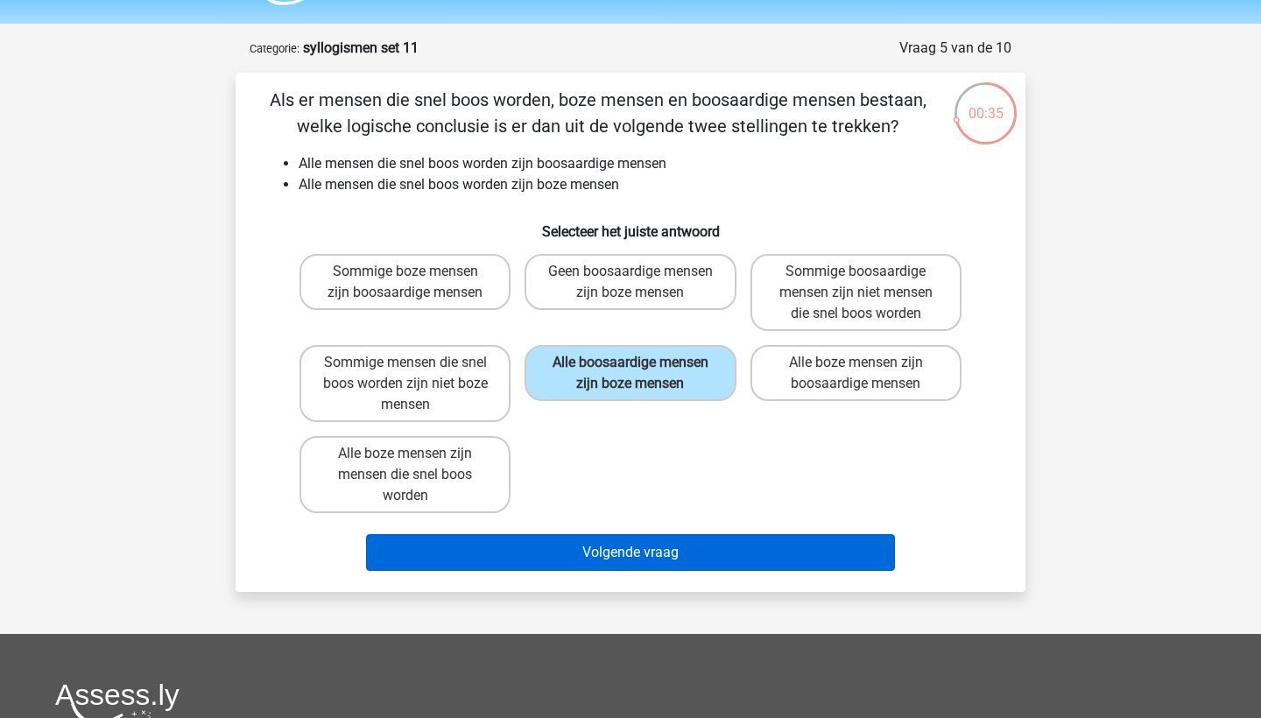
click at [629, 542] on button "Volgende vraag" at bounding box center [631, 552] width 530 height 37
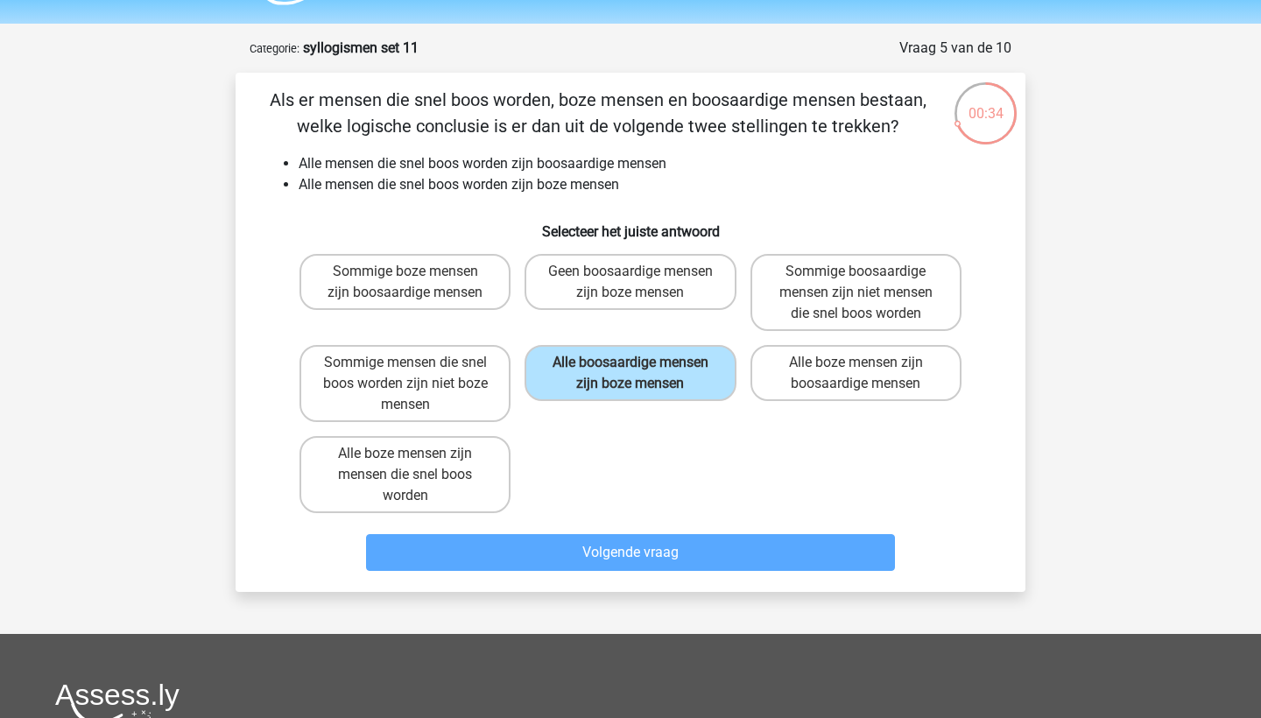
scroll to position [88, 0]
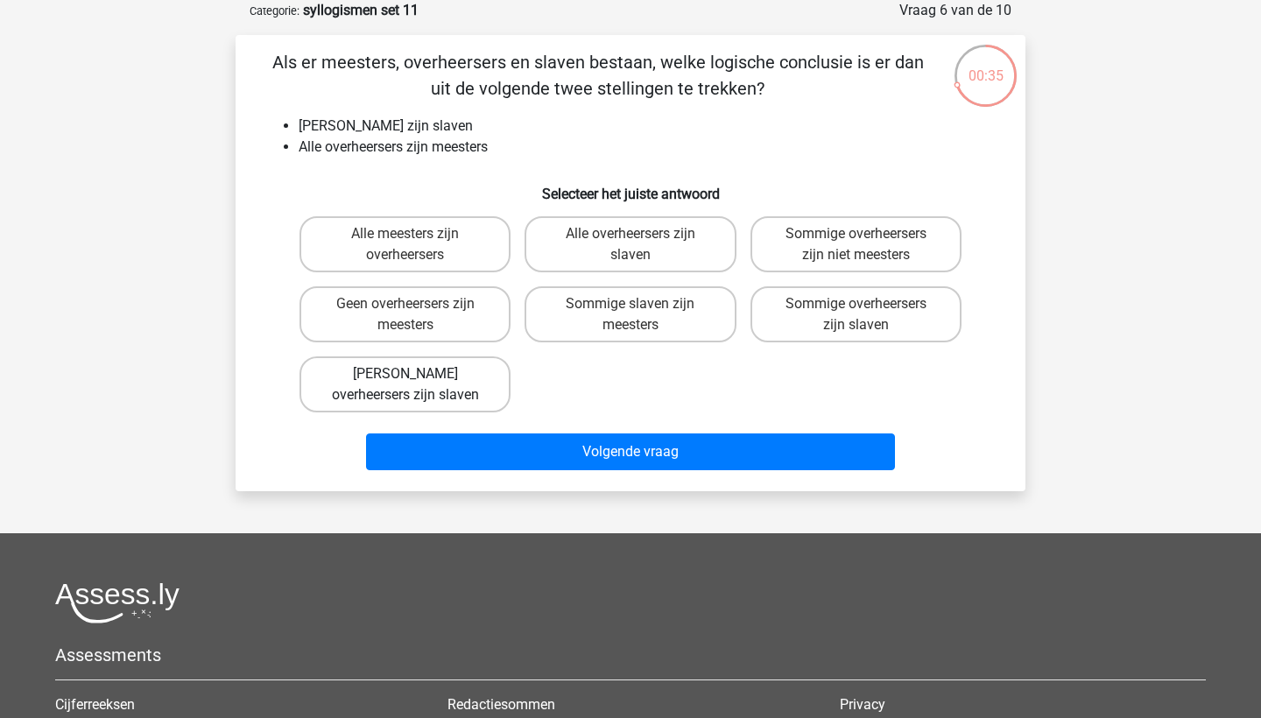
click at [394, 383] on label "[PERSON_NAME] overheersers zijn slaven" at bounding box center [404, 384] width 211 height 56
click at [405, 383] on input "[PERSON_NAME] overheersers zijn slaven" at bounding box center [410, 379] width 11 height 11
radio input "true"
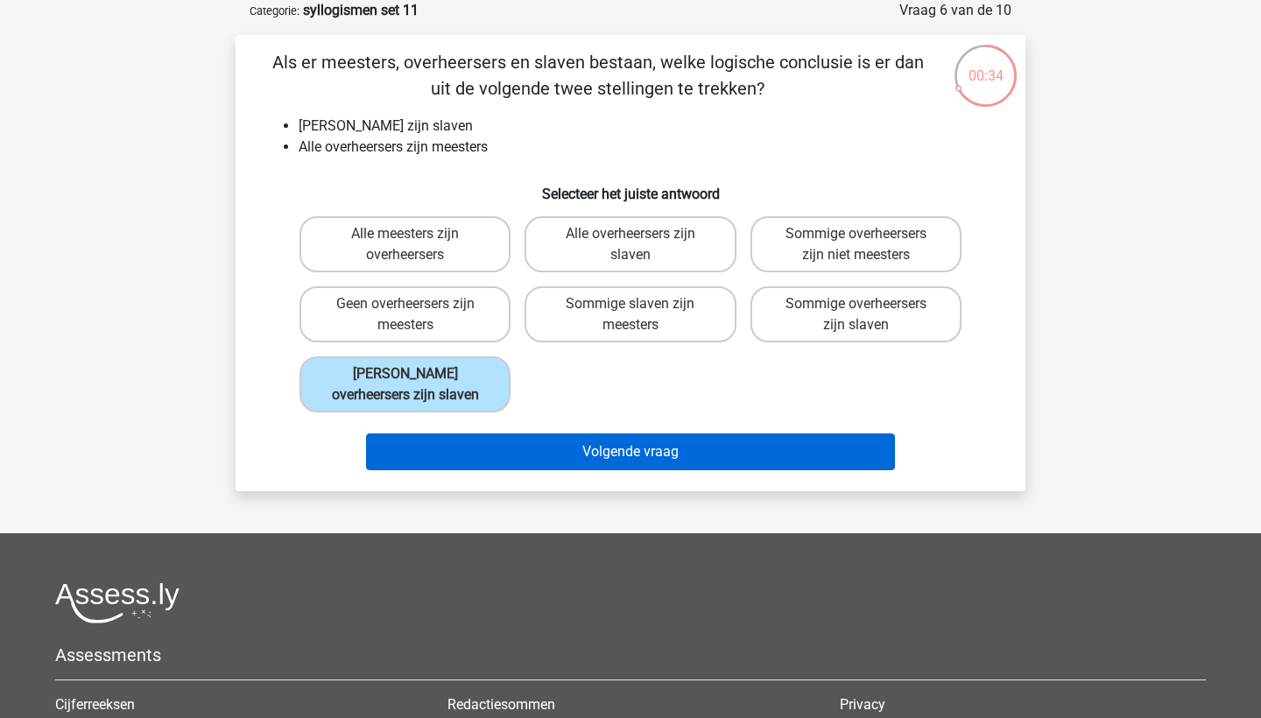
click at [592, 451] on button "Volgende vraag" at bounding box center [631, 451] width 530 height 37
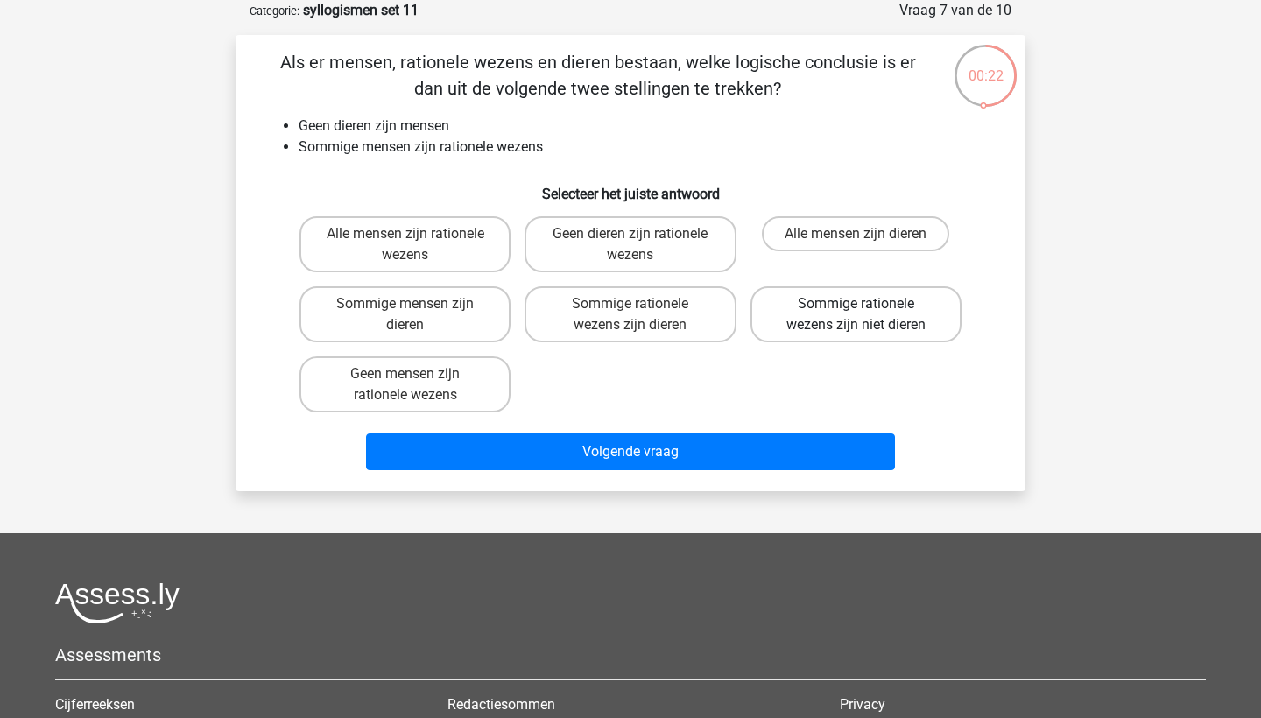
click at [820, 310] on label "Sommige rationele wezens zijn niet dieren" at bounding box center [855, 314] width 211 height 56
click at [855, 310] on input "Sommige rationele wezens zijn niet dieren" at bounding box center [860, 309] width 11 height 11
radio input "true"
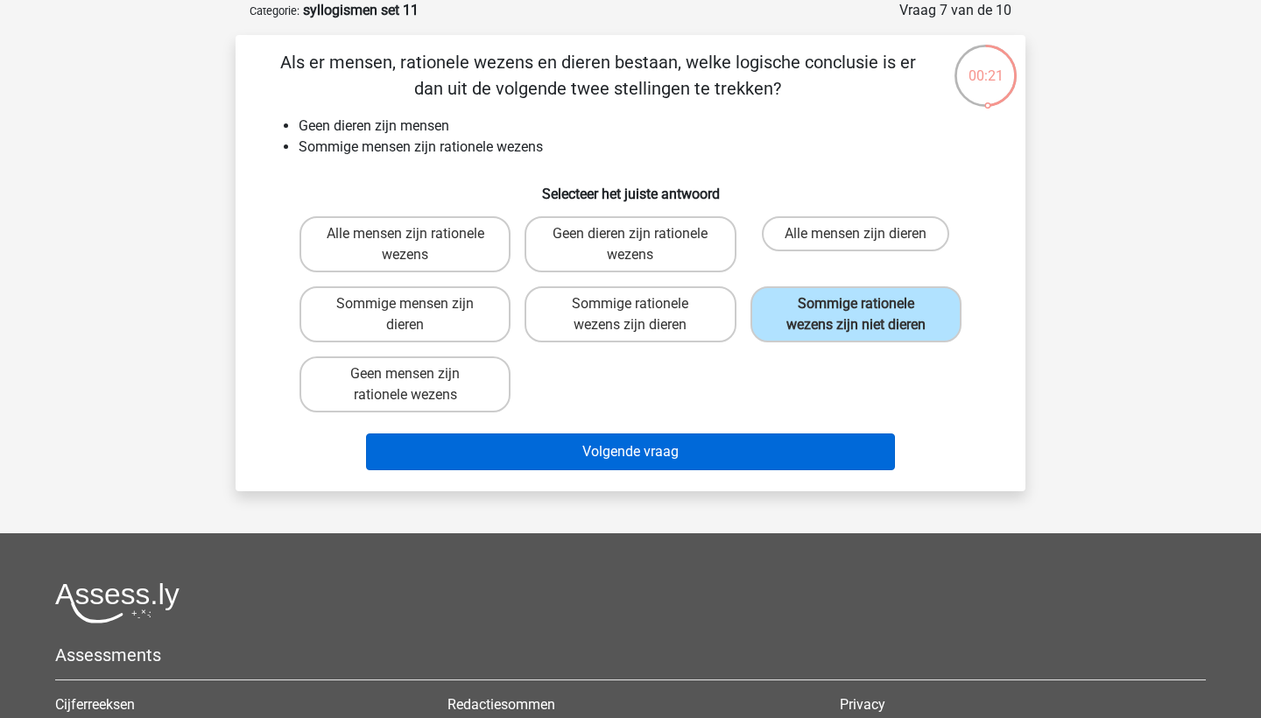
click at [748, 451] on button "Volgende vraag" at bounding box center [631, 451] width 530 height 37
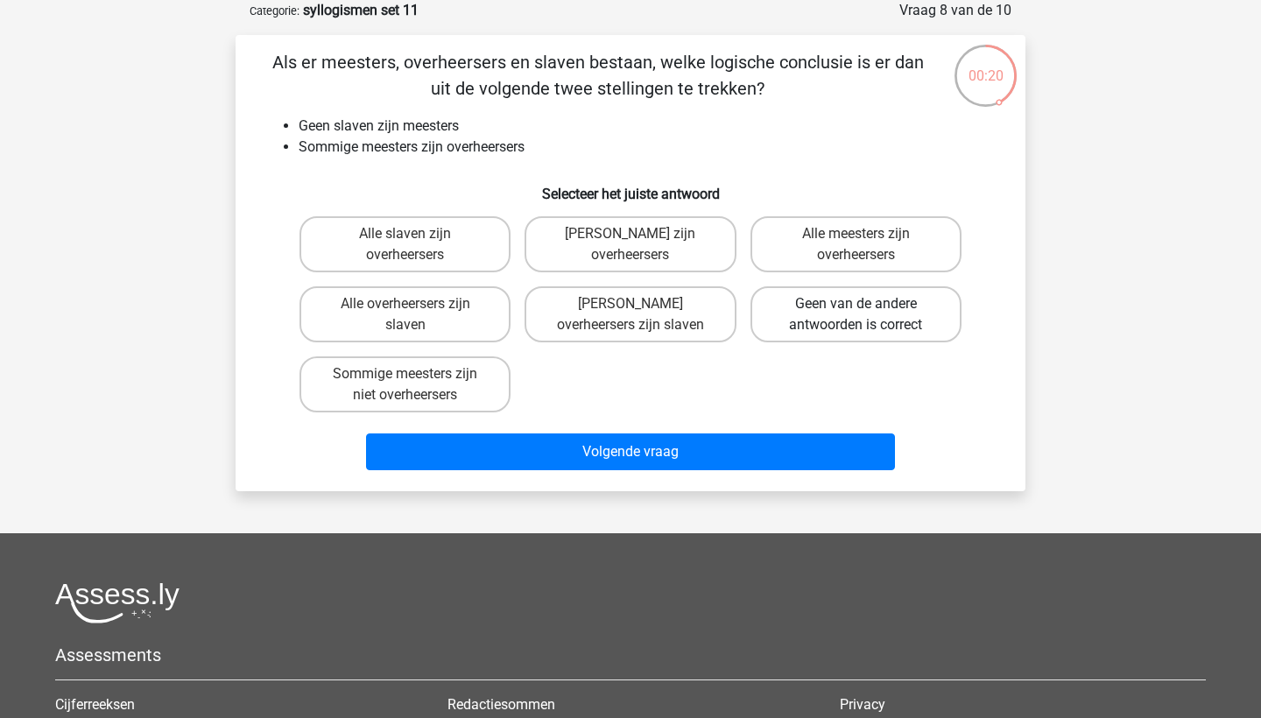
click at [800, 325] on label "Geen van de andere antwoorden is correct" at bounding box center [855, 314] width 211 height 56
click at [855, 315] on input "Geen van de andere antwoorden is correct" at bounding box center [860, 309] width 11 height 11
radio input "true"
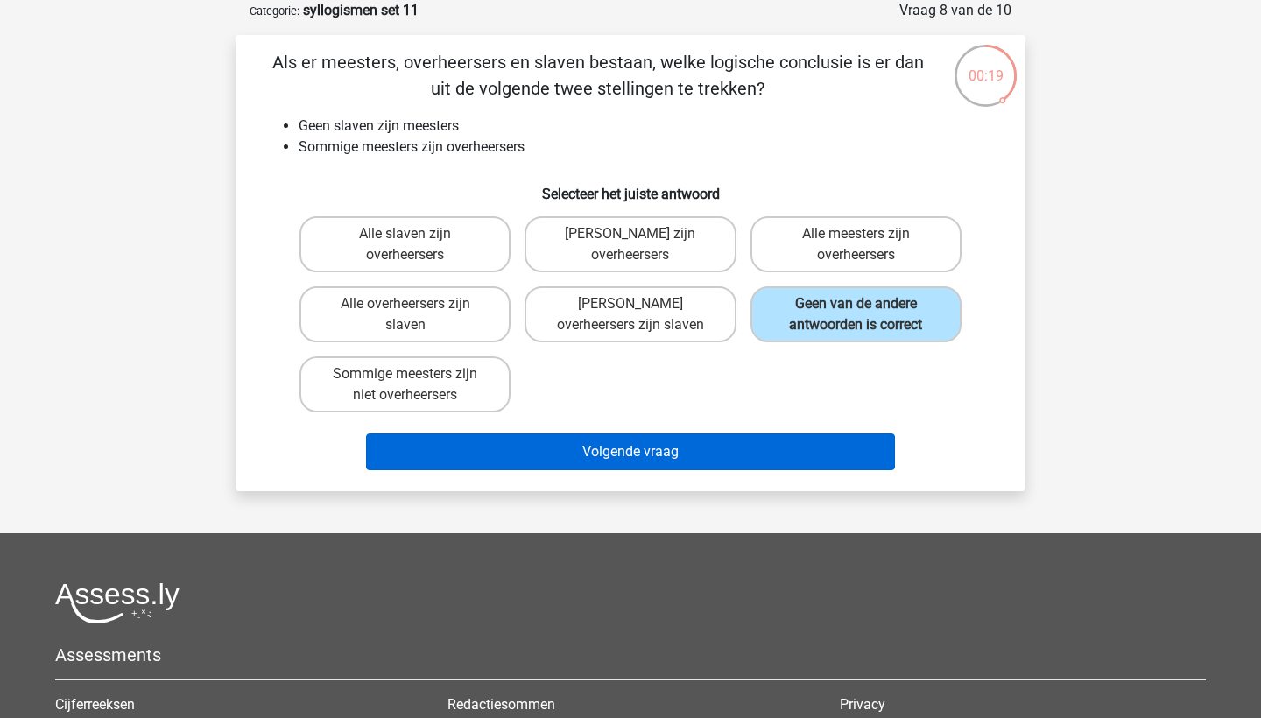
click at [786, 462] on button "Volgende vraag" at bounding box center [631, 451] width 530 height 37
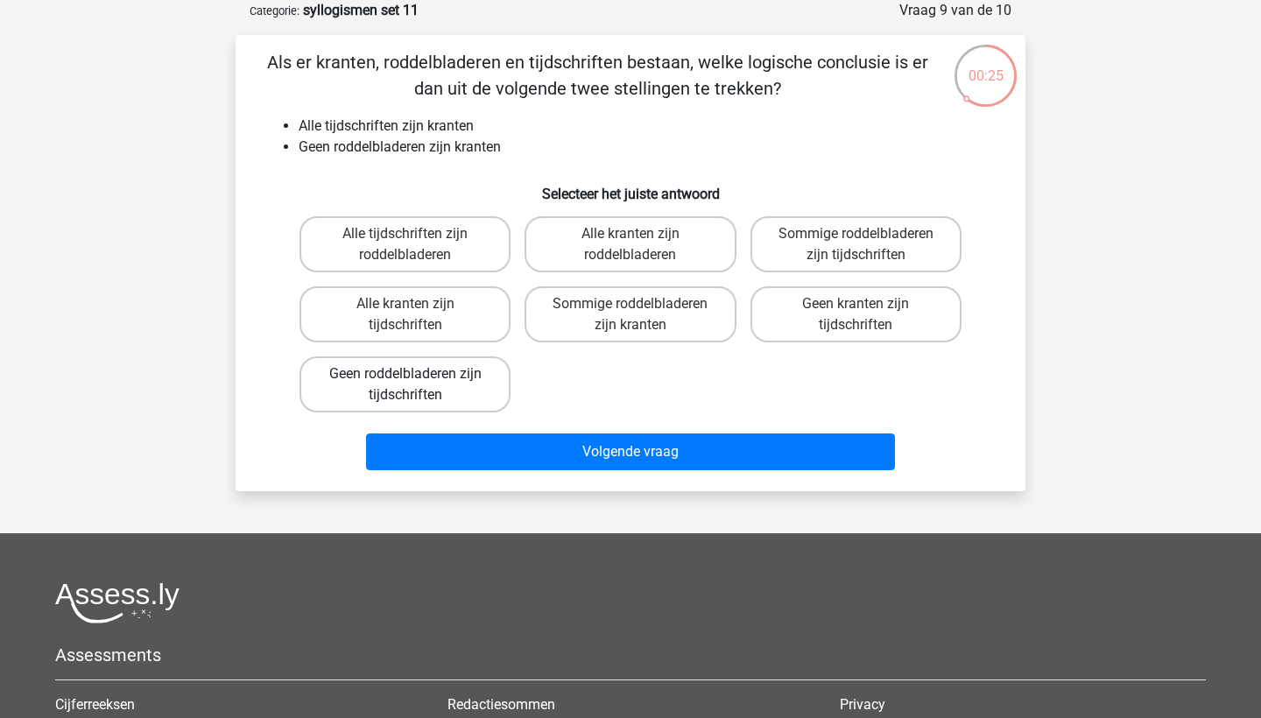
click at [460, 380] on label "Geen roddelbladeren zijn tijdschriften" at bounding box center [404, 384] width 211 height 56
click at [417, 380] on input "Geen roddelbladeren zijn tijdschriften" at bounding box center [410, 379] width 11 height 11
radio input "true"
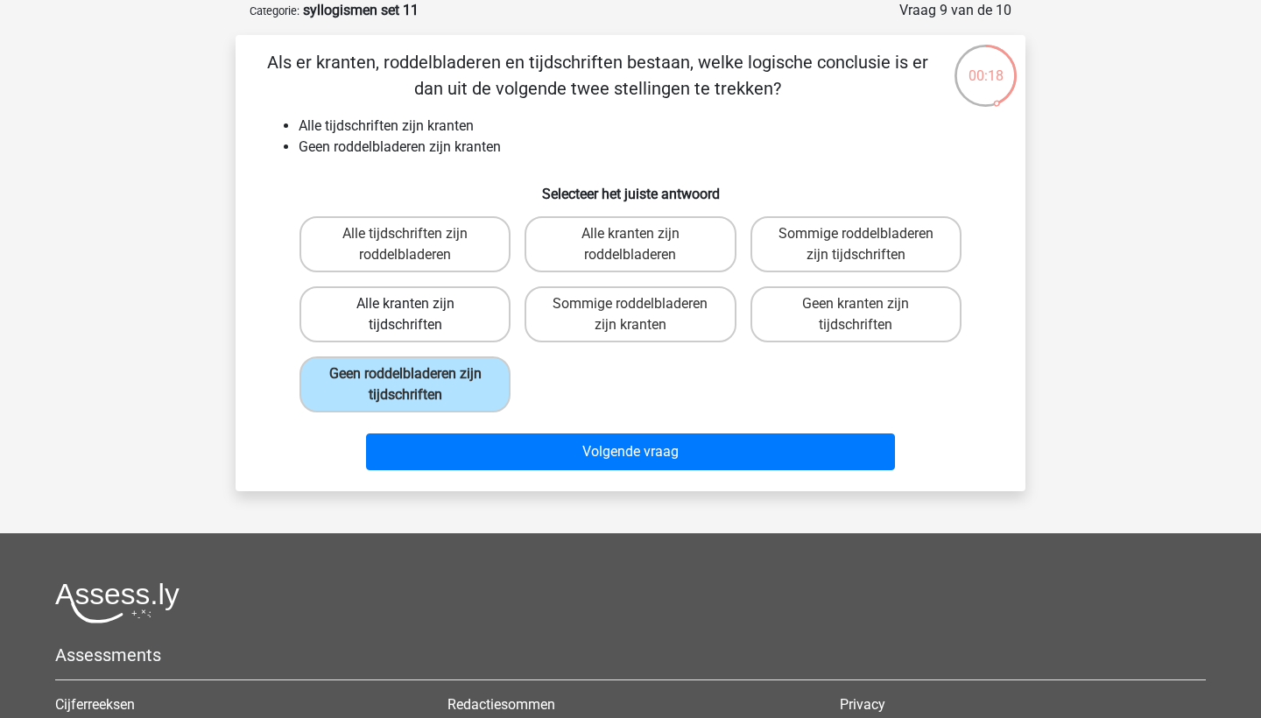
click at [451, 317] on label "Alle kranten zijn tijdschriften" at bounding box center [404, 314] width 211 height 56
click at [417, 315] on input "Alle kranten zijn tijdschriften" at bounding box center [410, 309] width 11 height 11
radio input "true"
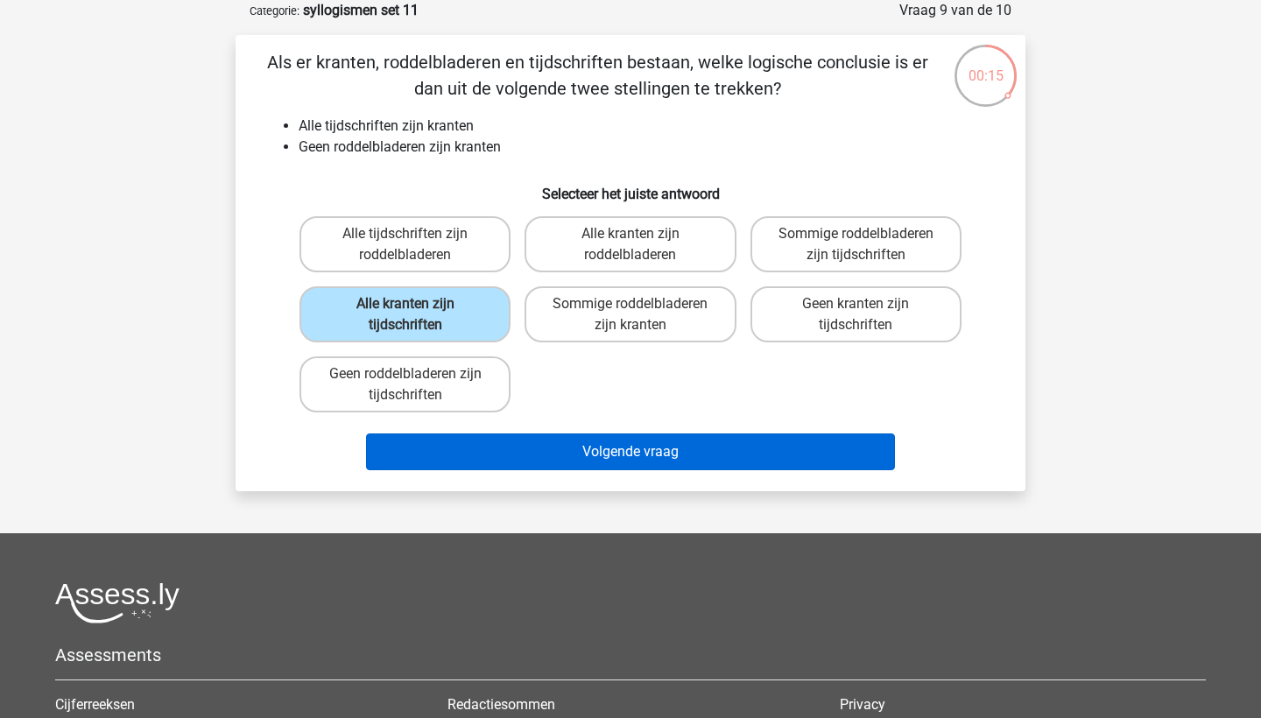
click at [617, 452] on button "Volgende vraag" at bounding box center [631, 451] width 530 height 37
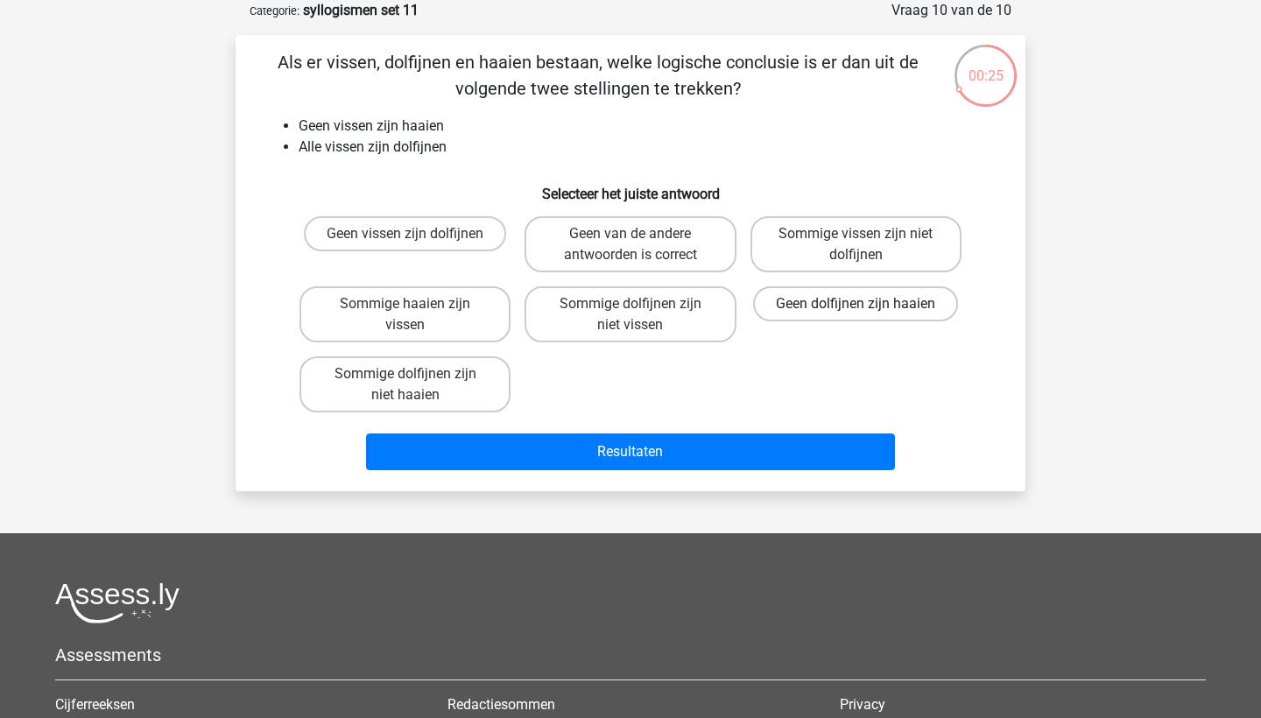
click at [802, 313] on label "Geen dolfijnen zijn haaien" at bounding box center [855, 303] width 205 height 35
click at [855, 313] on input "Geen dolfijnen zijn haaien" at bounding box center [860, 309] width 11 height 11
radio input "true"
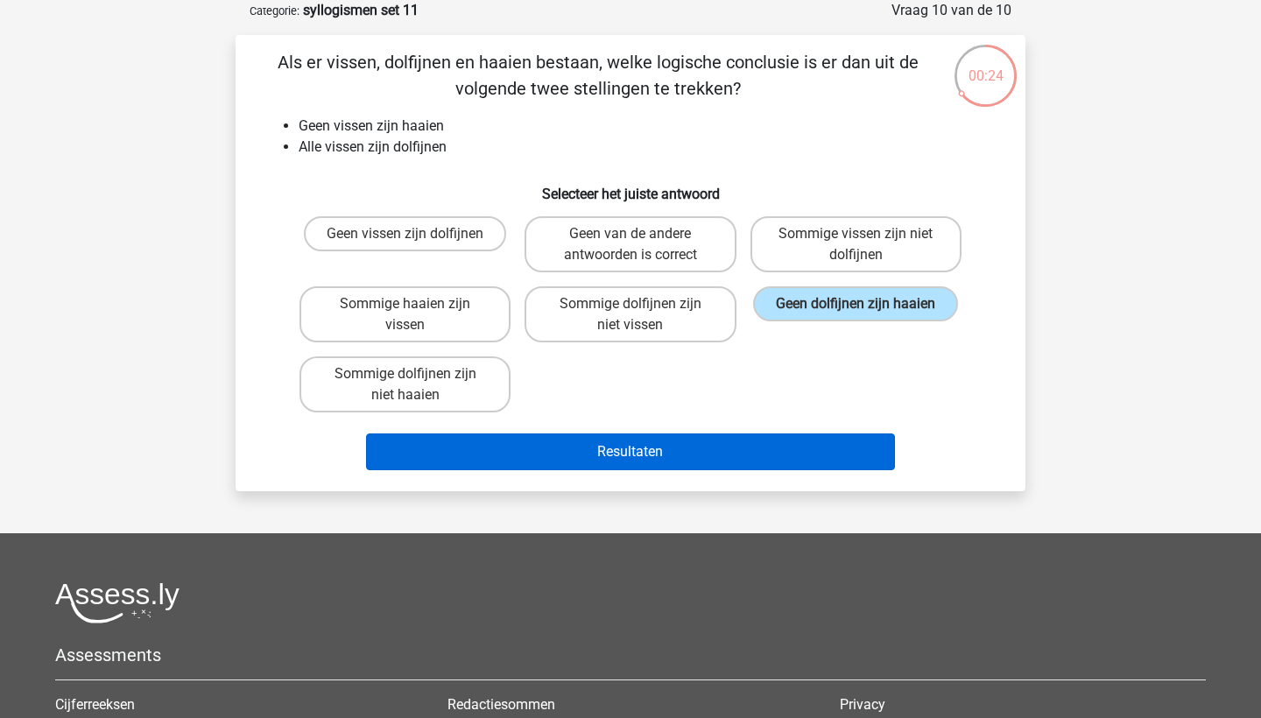
click at [664, 454] on button "Resultaten" at bounding box center [631, 451] width 530 height 37
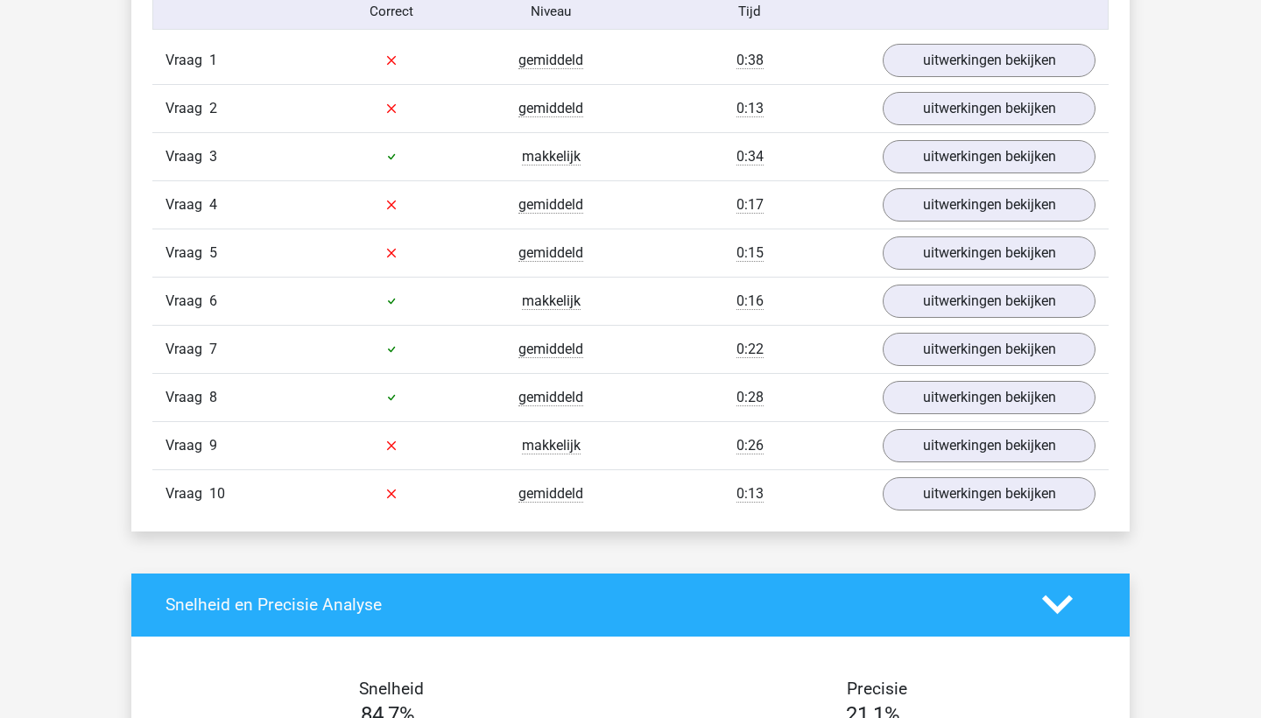
scroll to position [1170, 0]
click at [927, 498] on link "uitwerkingen bekijken" at bounding box center [989, 493] width 244 height 39
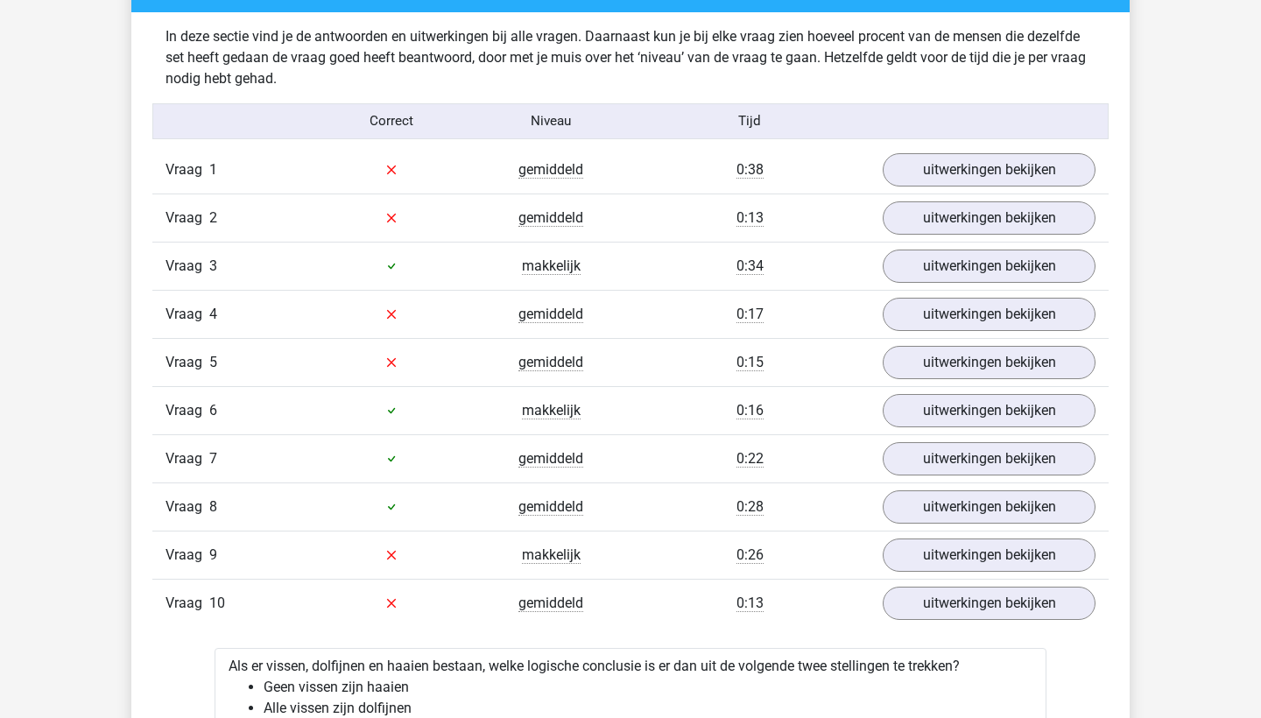
scroll to position [931, 0]
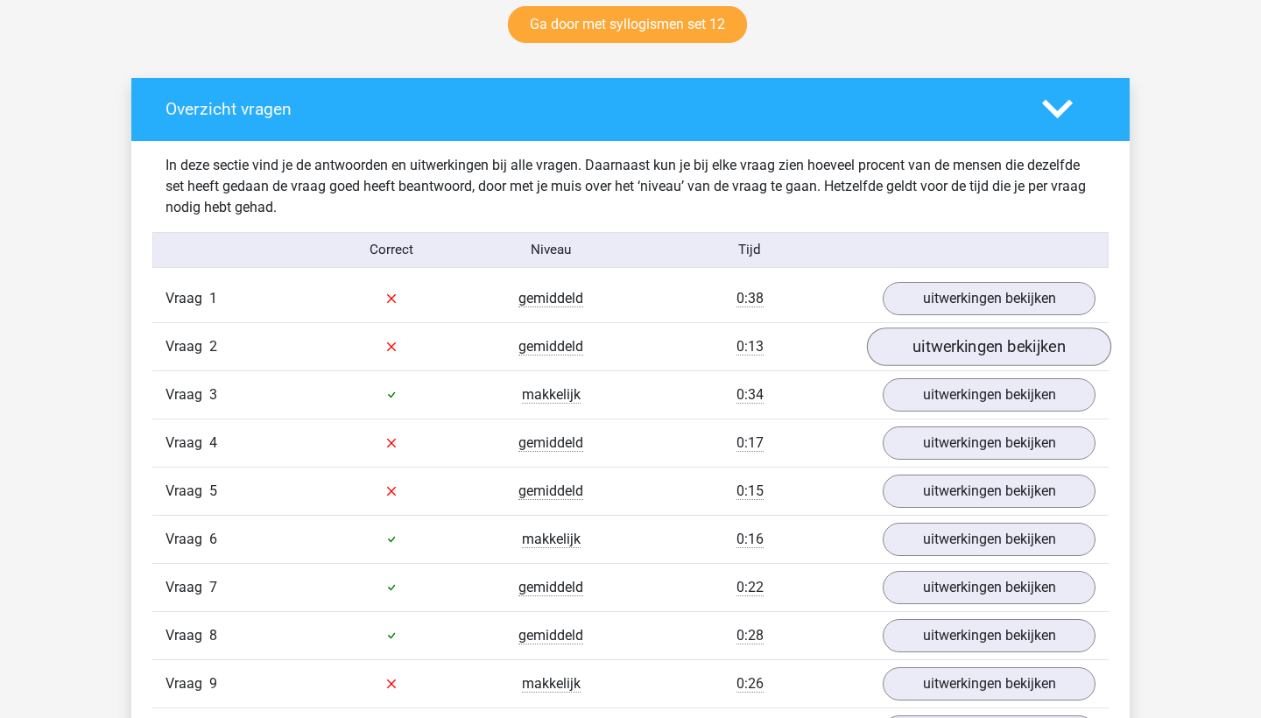
click at [924, 350] on link "uitwerkingen bekijken" at bounding box center [989, 346] width 244 height 39
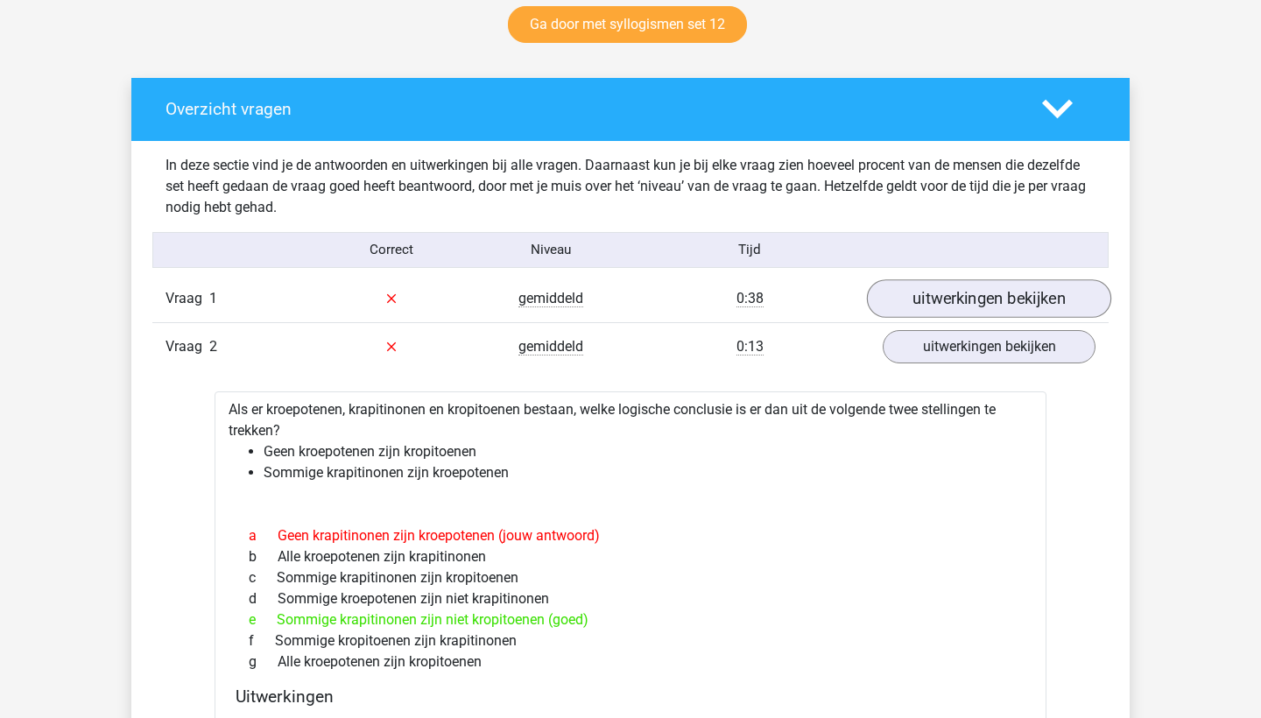
click at [938, 299] on link "uitwerkingen bekijken" at bounding box center [989, 298] width 244 height 39
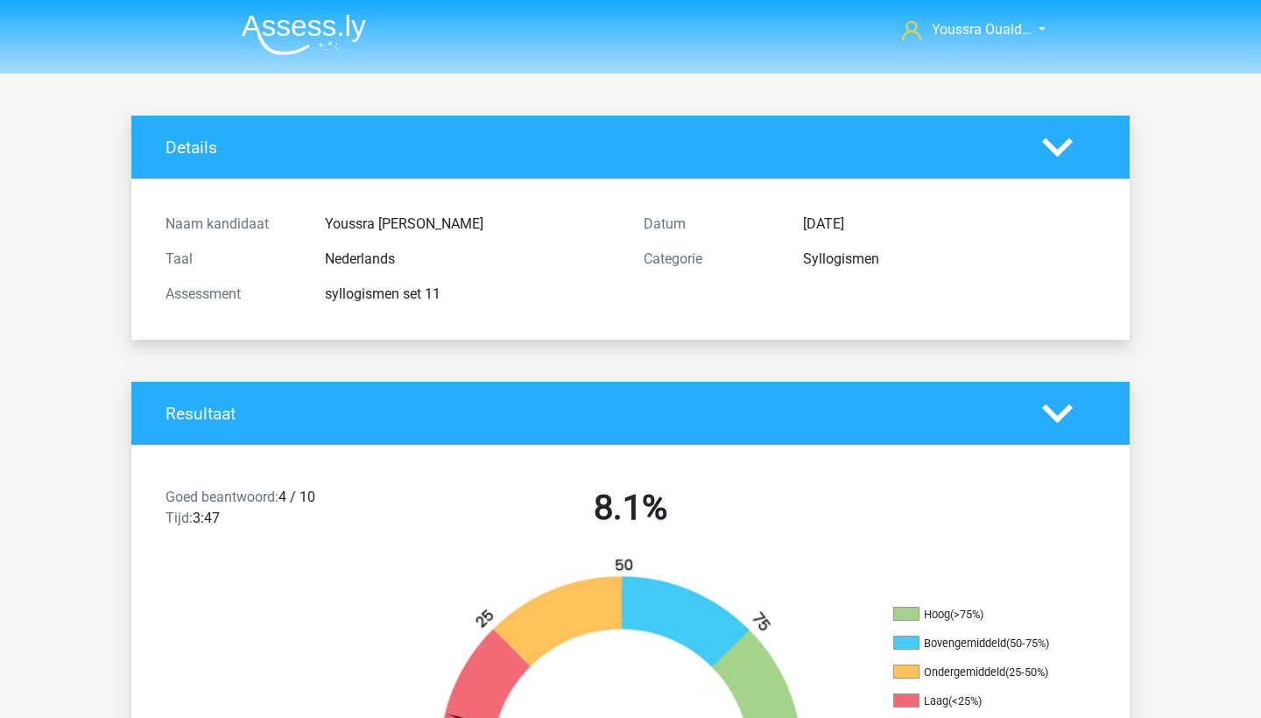
scroll to position [0, 0]
click at [325, 42] on img at bounding box center [304, 34] width 124 height 41
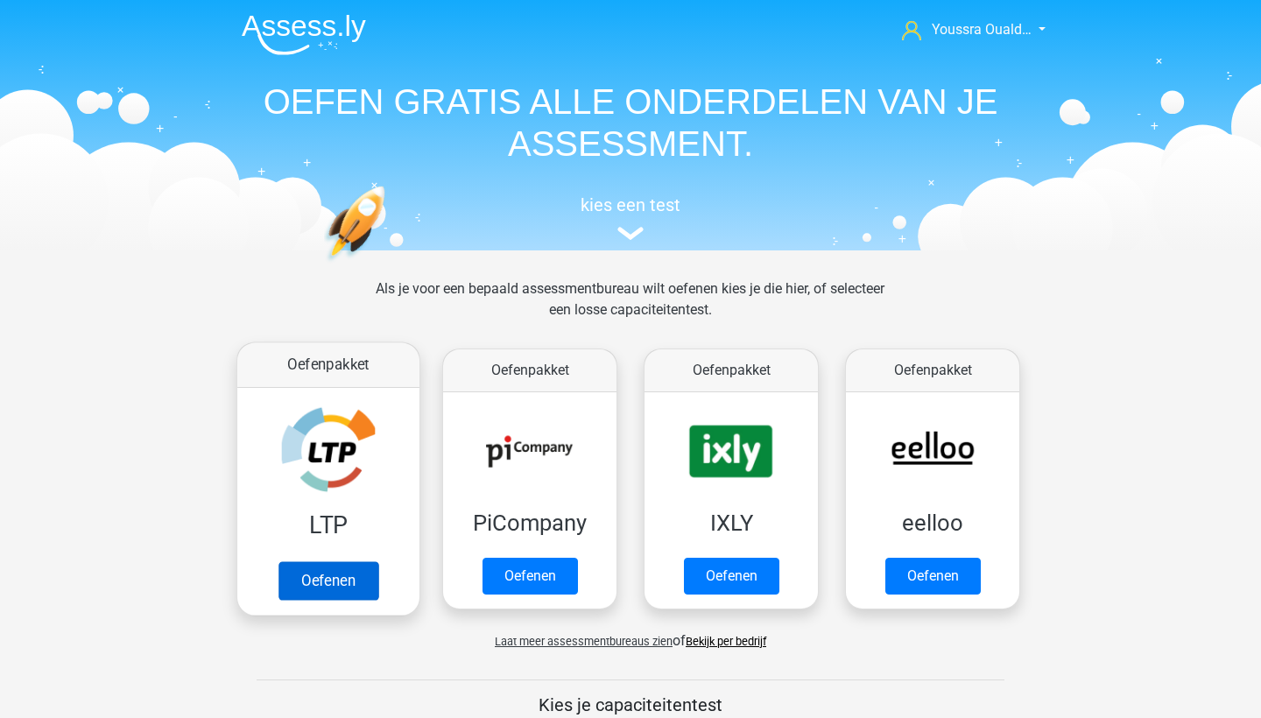
click at [348, 579] on link "Oefenen" at bounding box center [328, 580] width 100 height 39
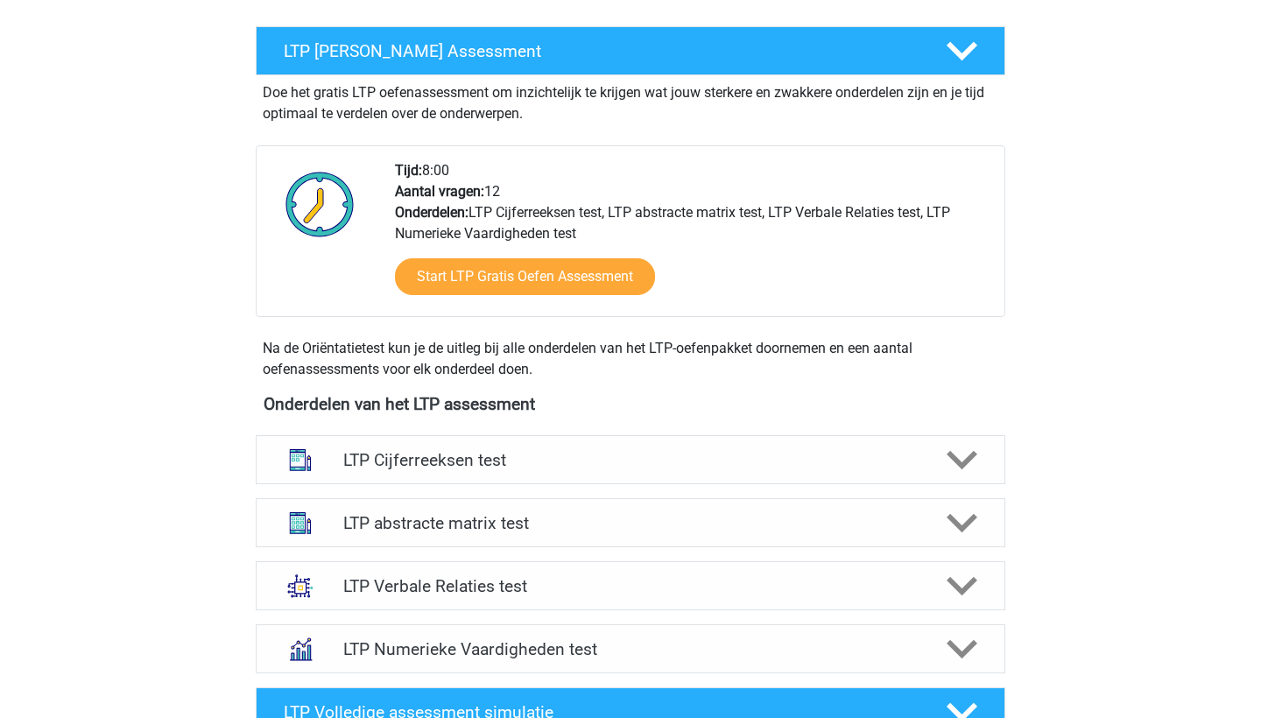
scroll to position [636, 0]
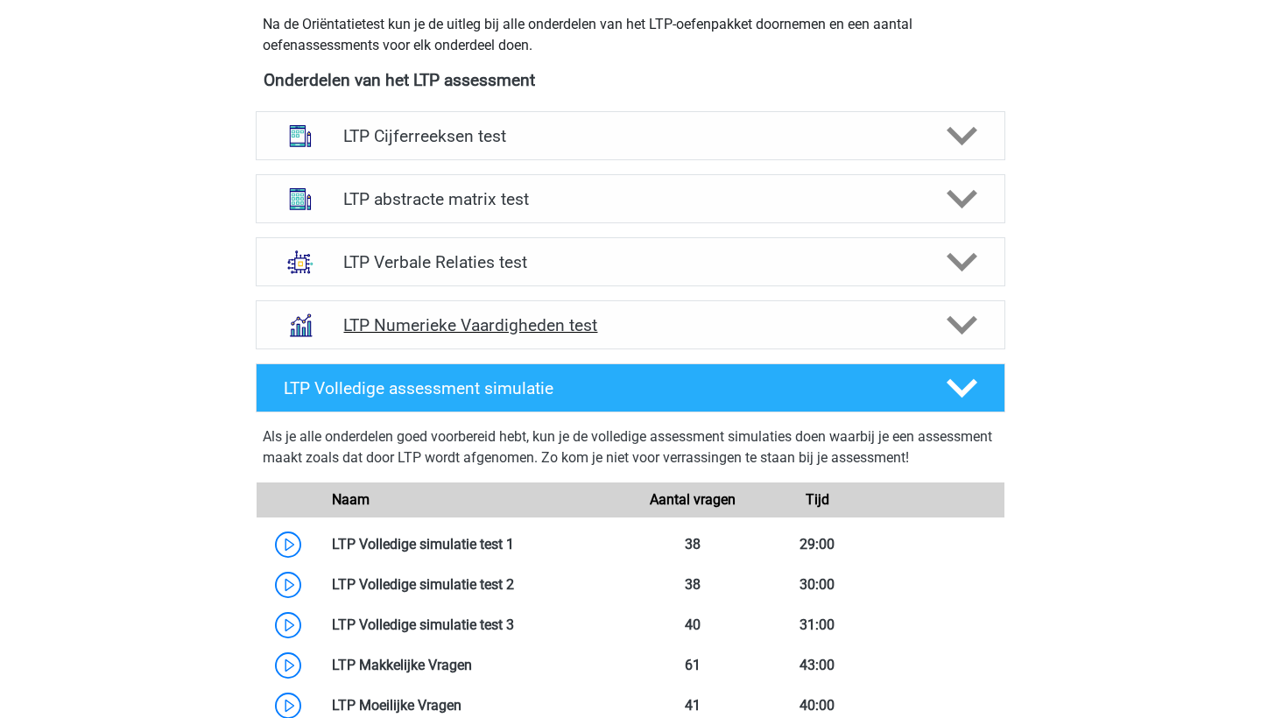
click at [678, 325] on h4 "LTP Numerieke Vaardigheden test" at bounding box center [629, 325] width 573 height 20
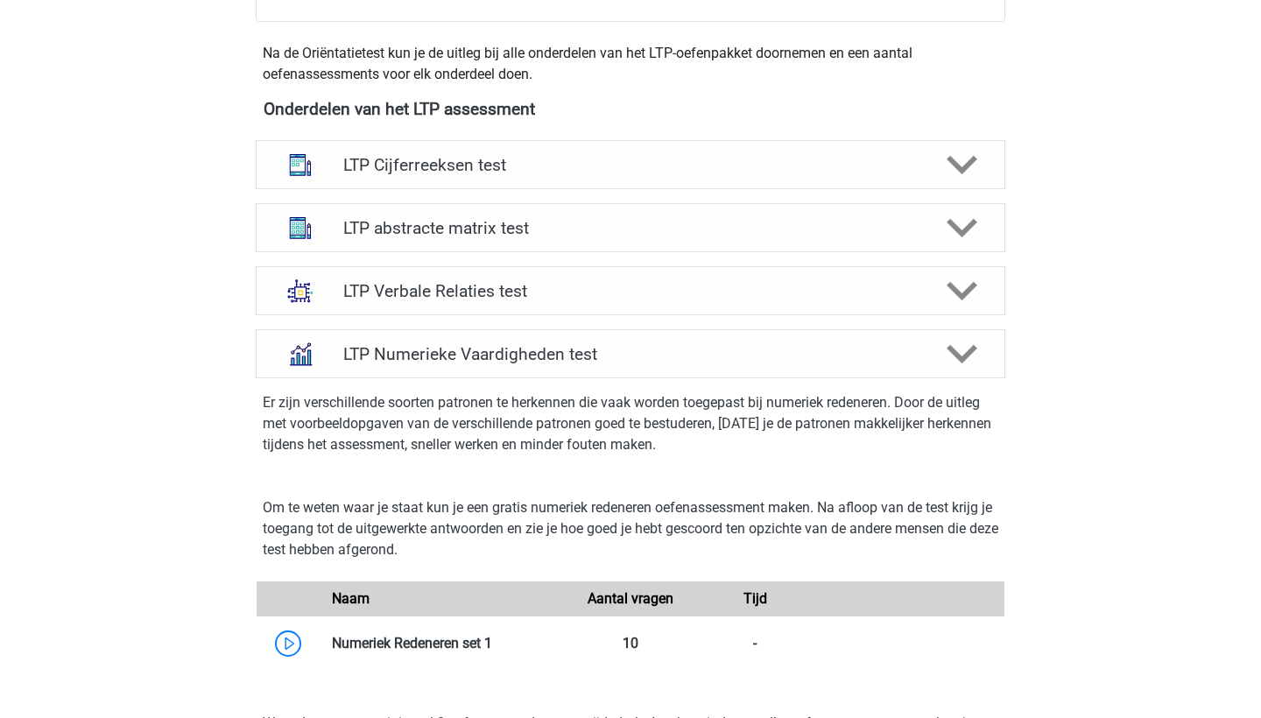
scroll to position [594, 0]
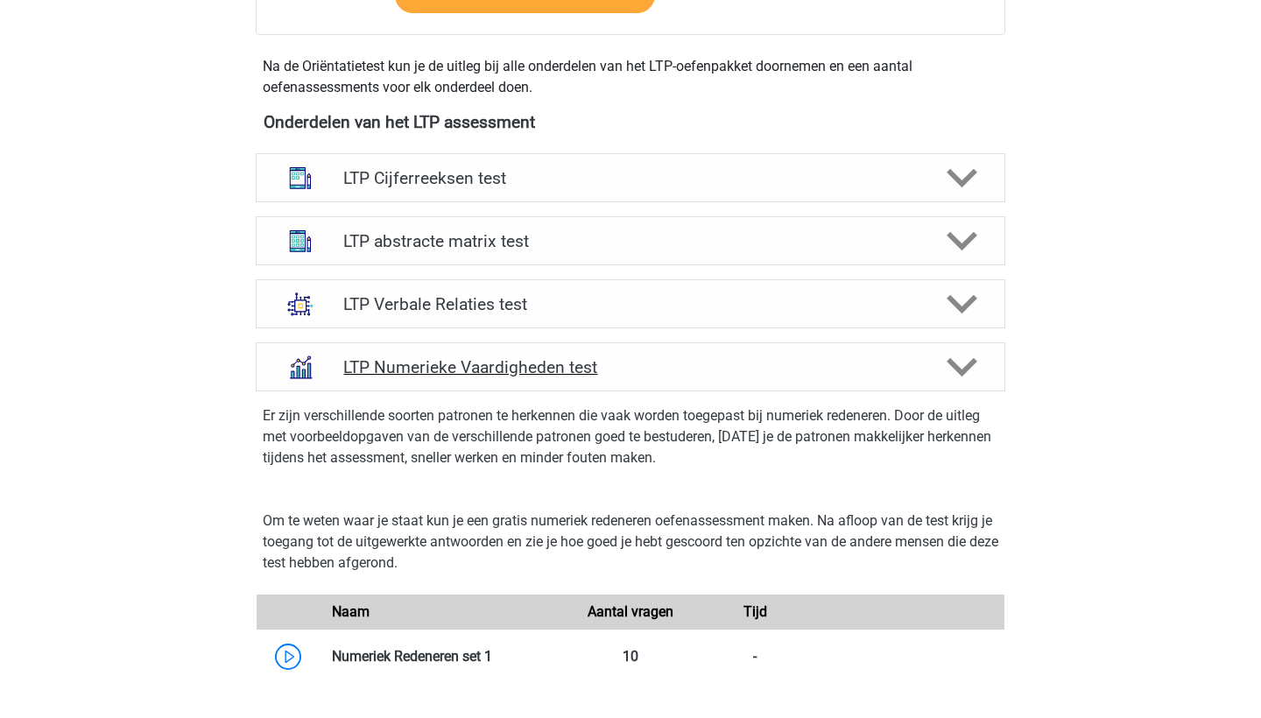
click at [695, 368] on h4 "LTP Numerieke Vaardigheden test" at bounding box center [629, 367] width 573 height 20
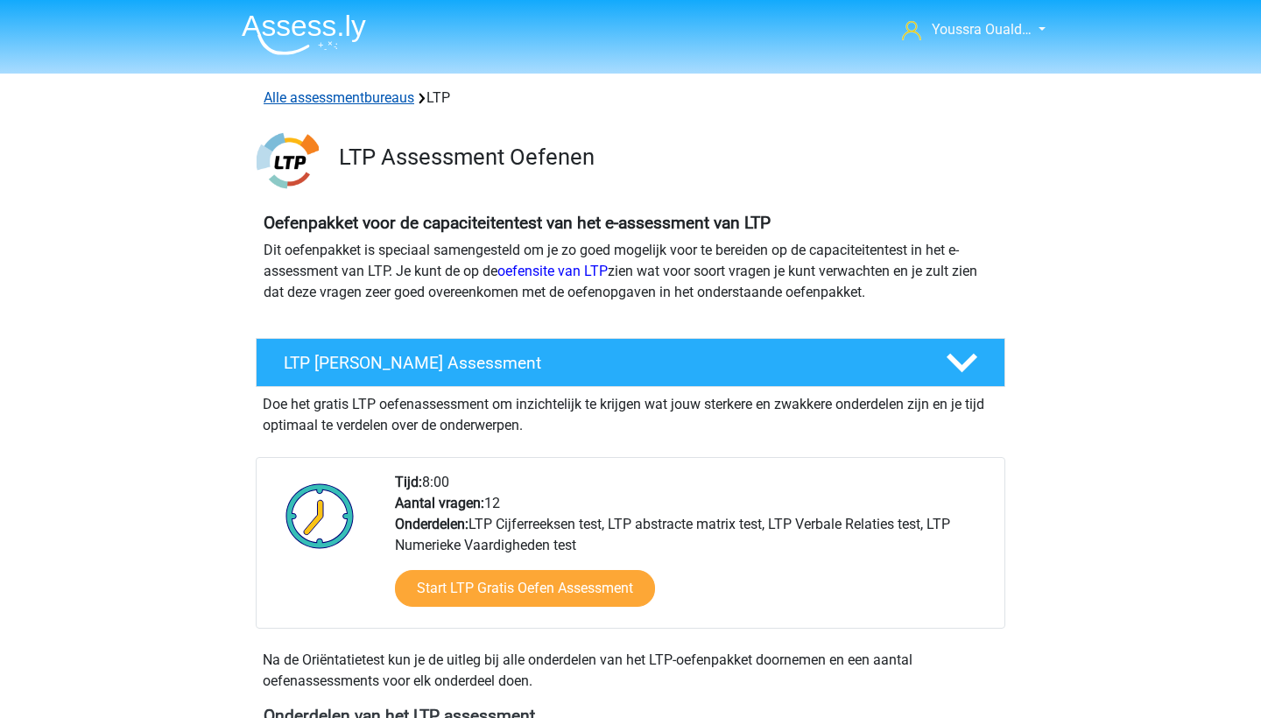
scroll to position [0, 0]
click at [319, 97] on link "Alle assessmentbureaus" at bounding box center [338, 97] width 151 height 17
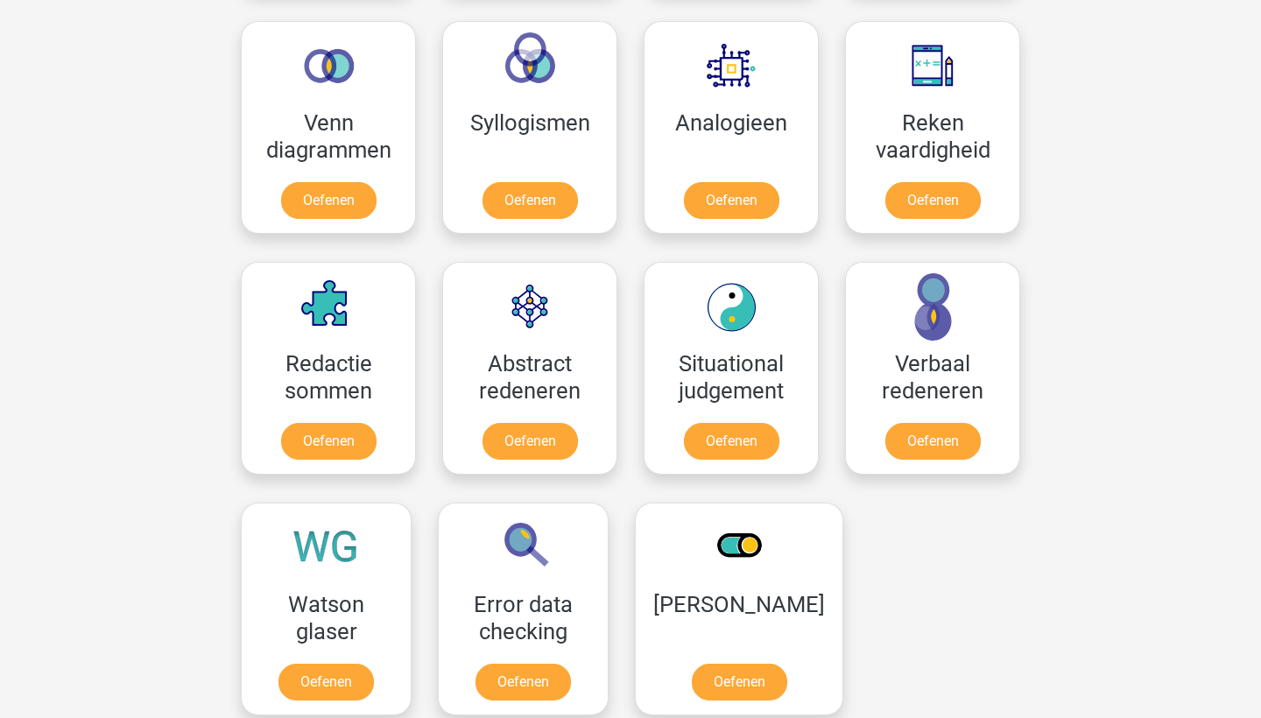
scroll to position [1925, 0]
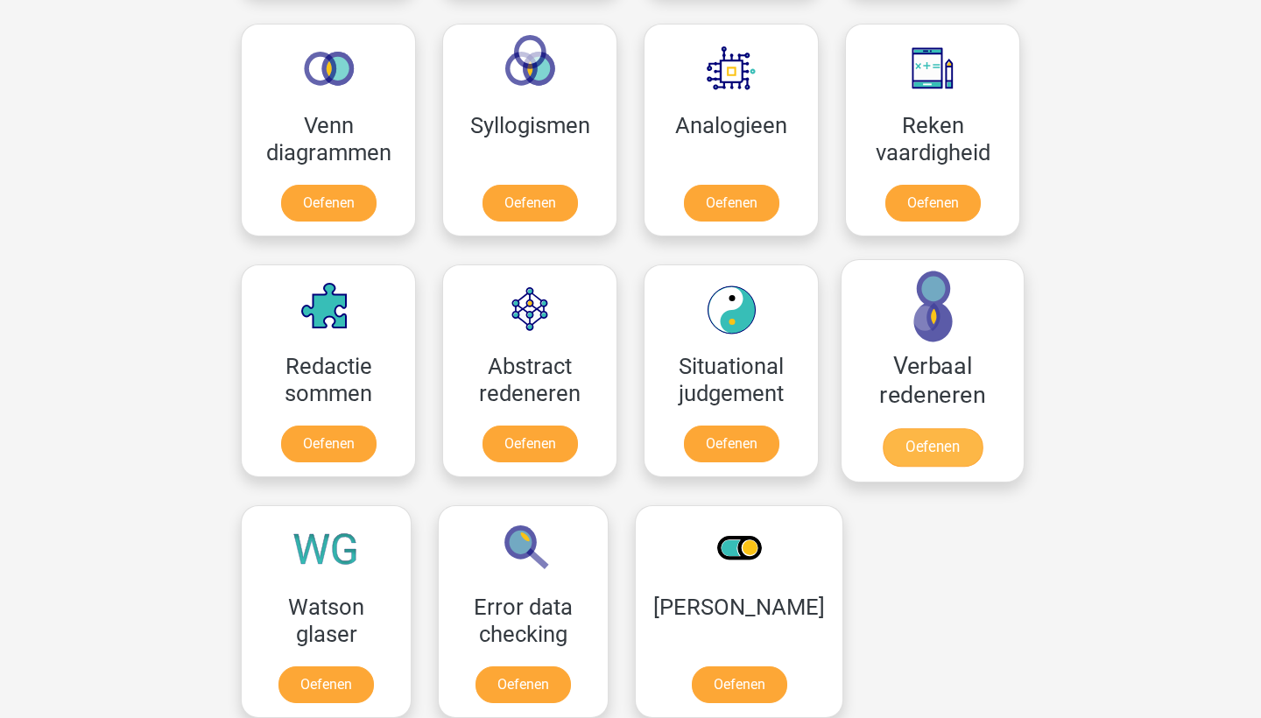
click at [916, 446] on link "Oefenen" at bounding box center [932, 447] width 100 height 39
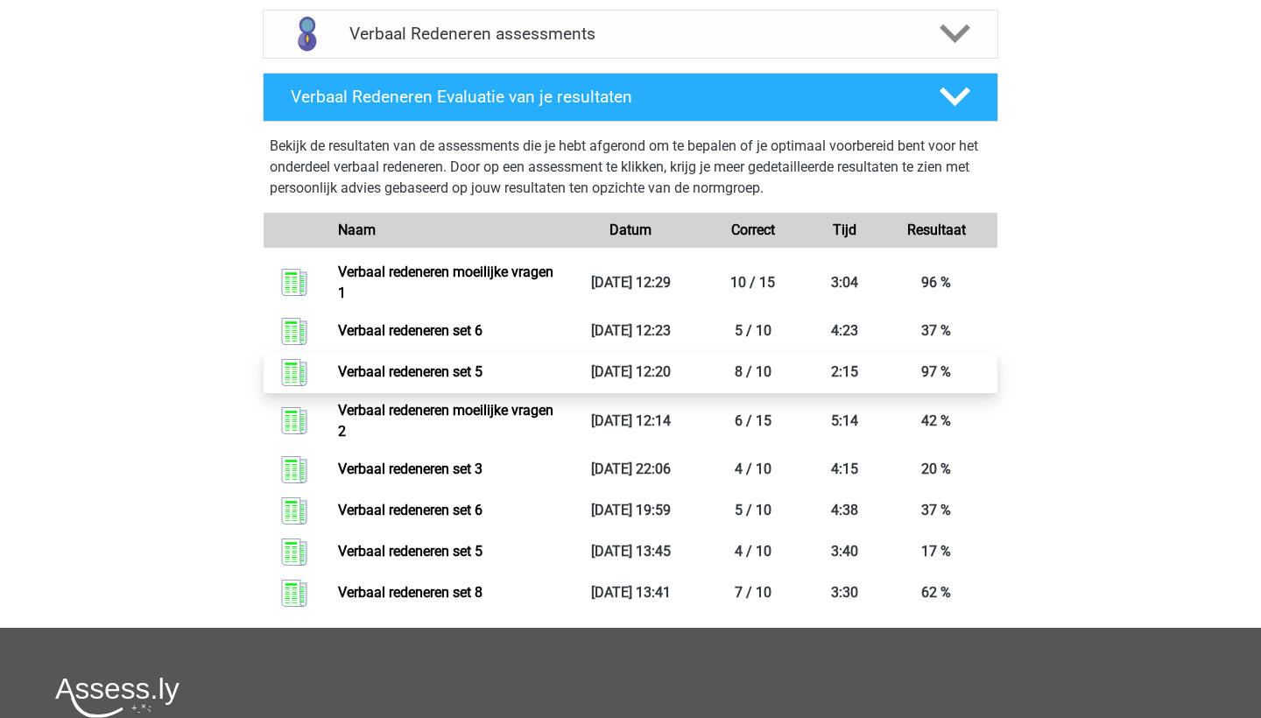
scroll to position [390, 0]
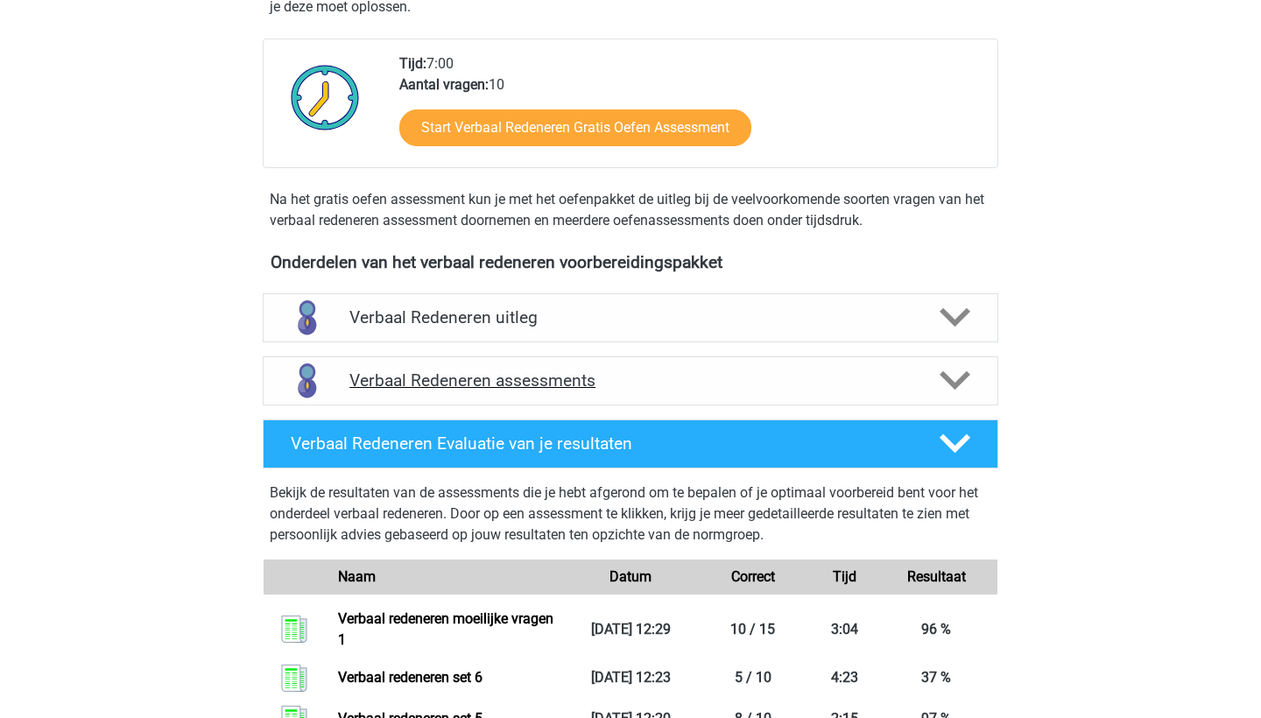
click at [544, 377] on h4 "Verbaal Redeneren assessments" at bounding box center [630, 380] width 562 height 20
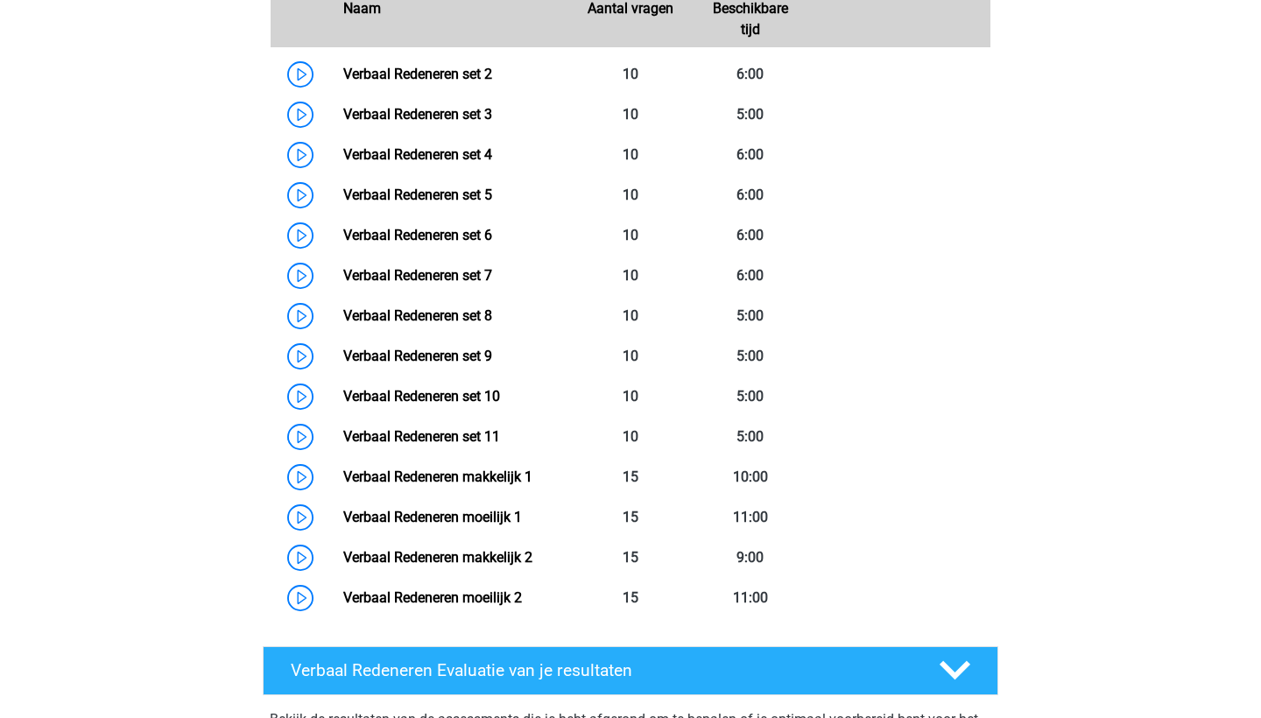
scroll to position [851, 0]
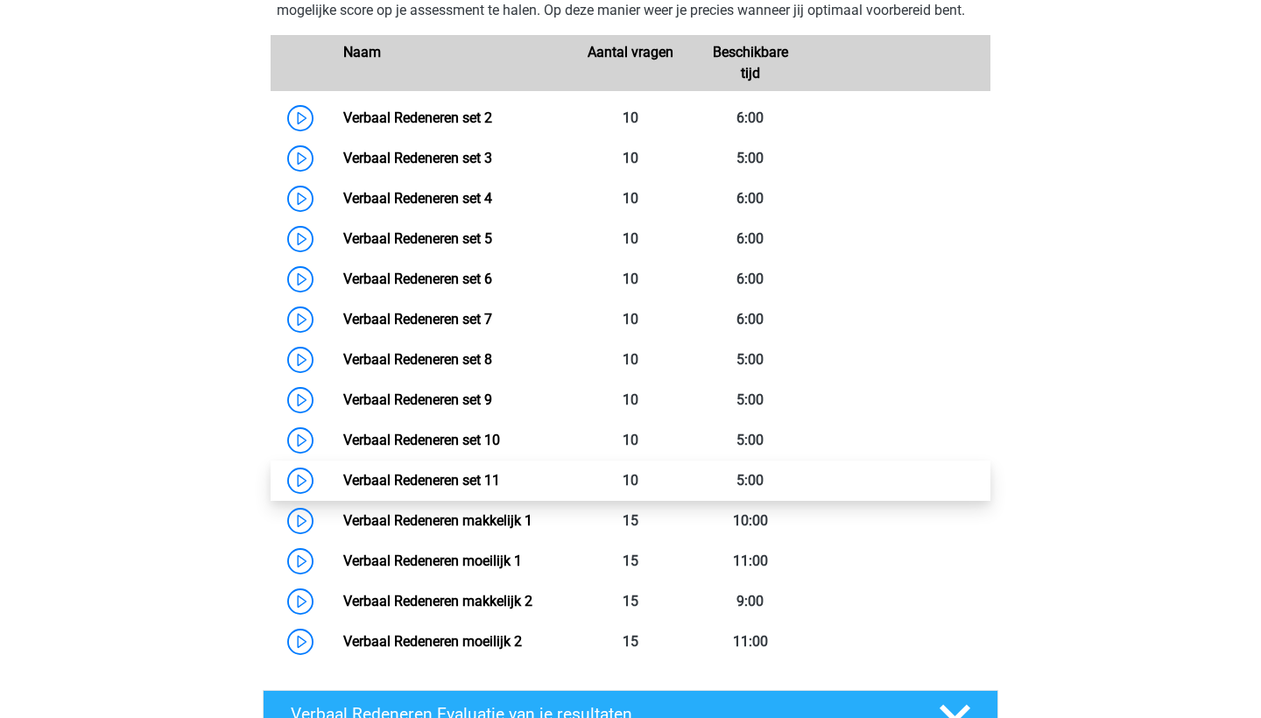
click at [500, 472] on link "Verbaal Redeneren set 11" at bounding box center [421, 480] width 157 height 17
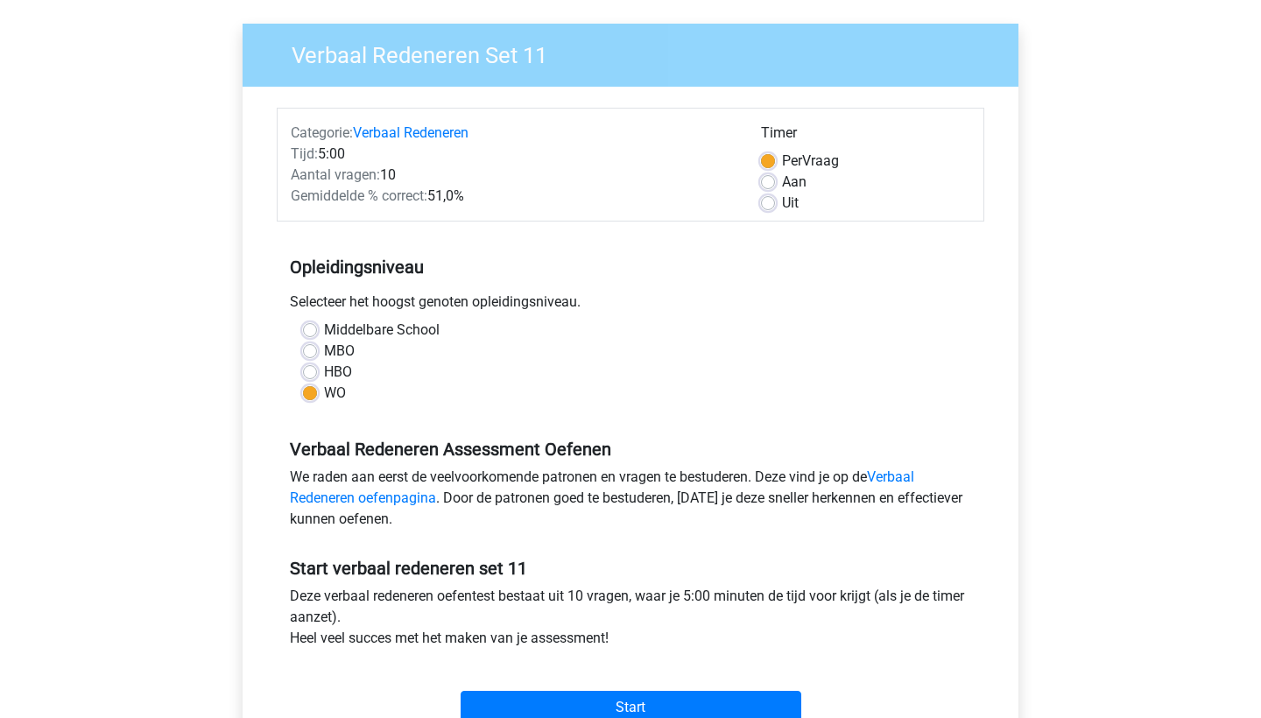
scroll to position [411, 0]
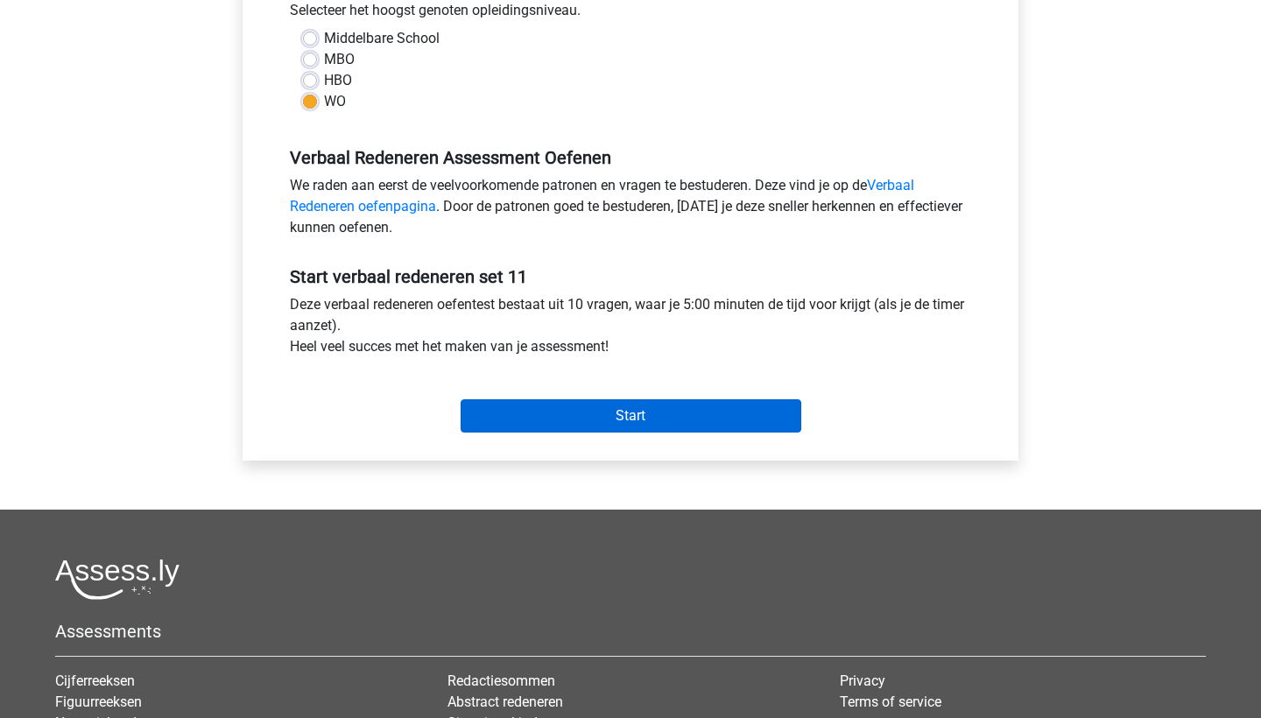
click at [495, 420] on input "Start" at bounding box center [630, 415] width 341 height 33
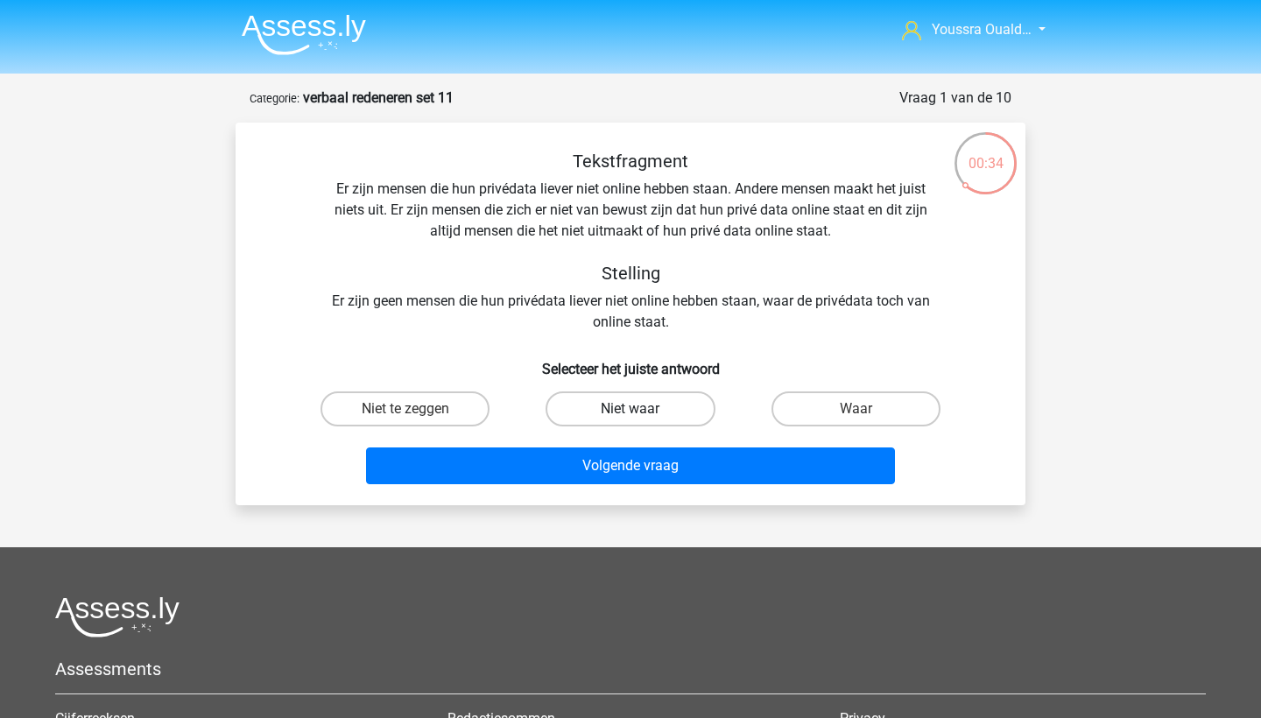
click at [601, 412] on label "Niet waar" at bounding box center [629, 408] width 169 height 35
click at [630, 412] on input "Niet waar" at bounding box center [635, 414] width 11 height 11
radio input "true"
click at [421, 425] on label "Niet te zeggen" at bounding box center [404, 408] width 169 height 35
click at [417, 420] on input "Niet te zeggen" at bounding box center [410, 414] width 11 height 11
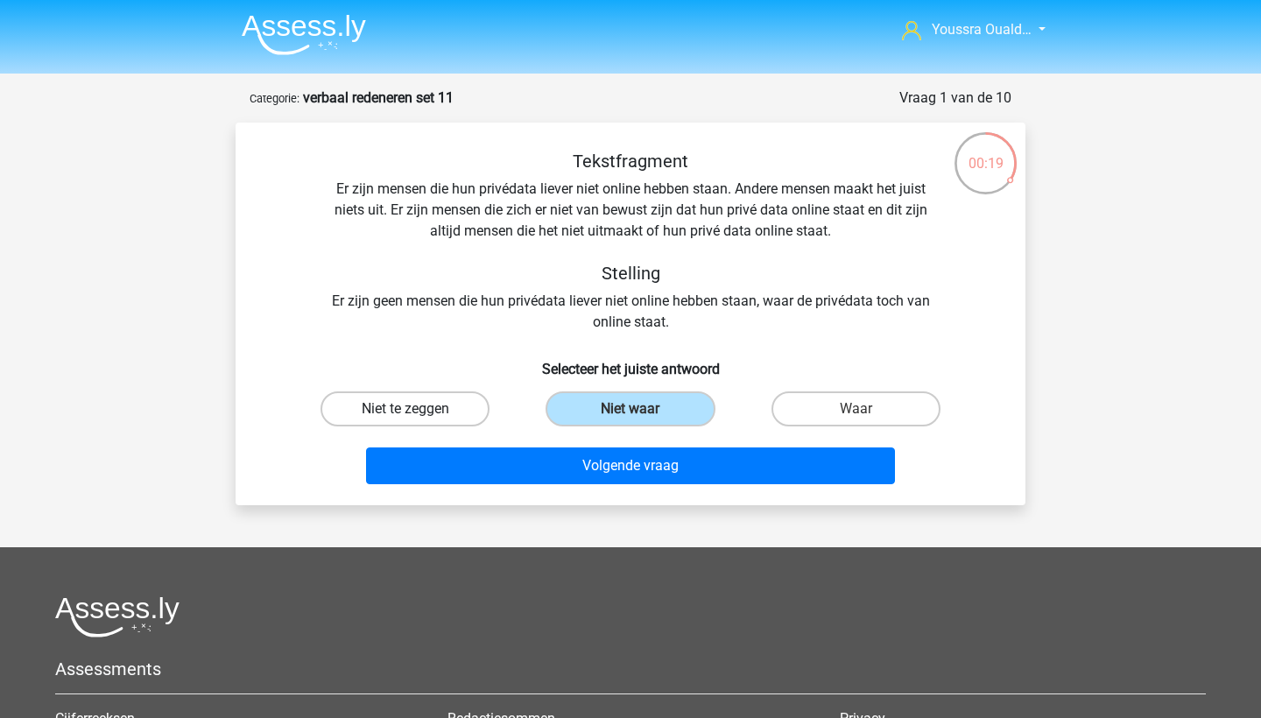
radio input "true"
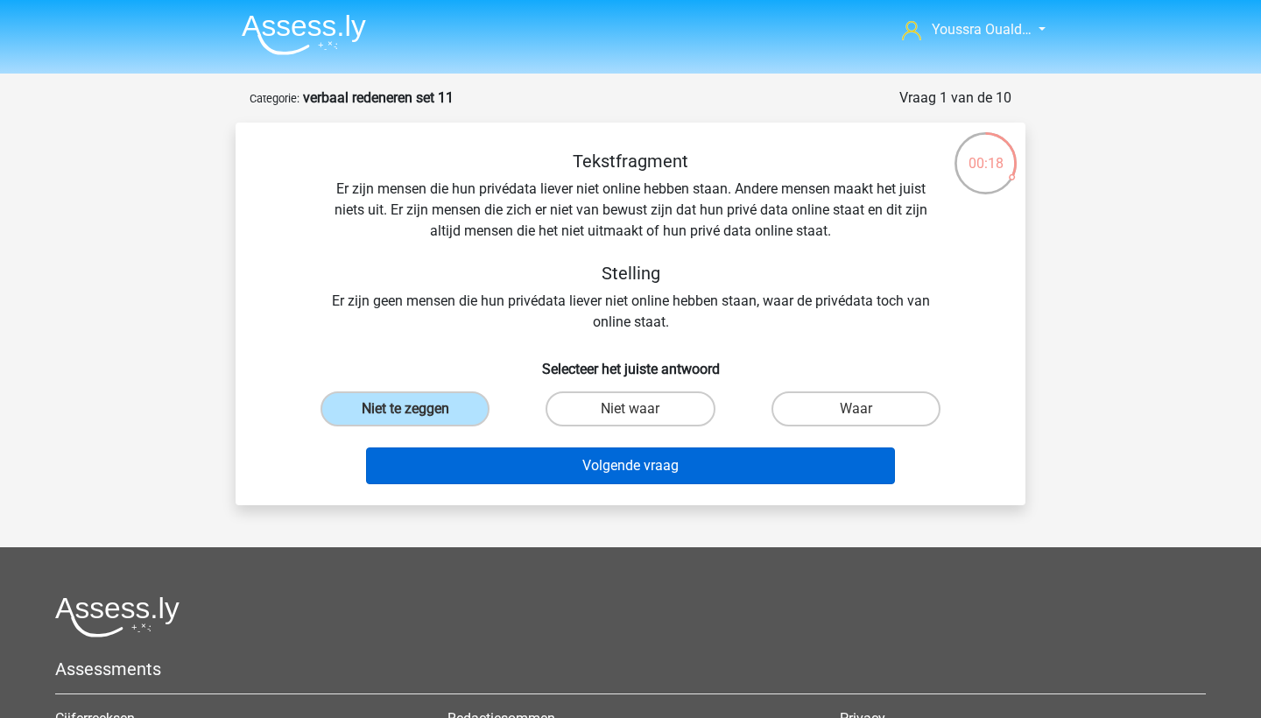
click at [490, 453] on button "Volgende vraag" at bounding box center [631, 465] width 530 height 37
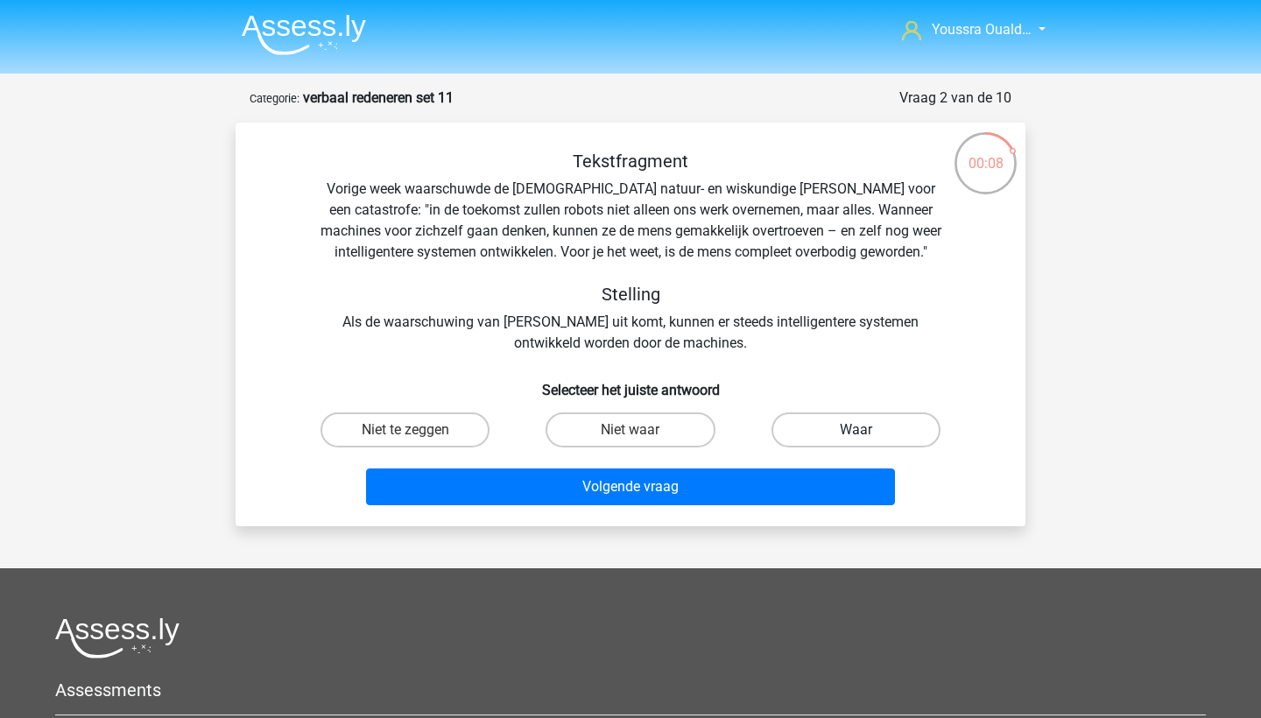
click at [819, 432] on label "Waar" at bounding box center [855, 429] width 169 height 35
click at [855, 432] on input "Waar" at bounding box center [860, 435] width 11 height 11
radio input "true"
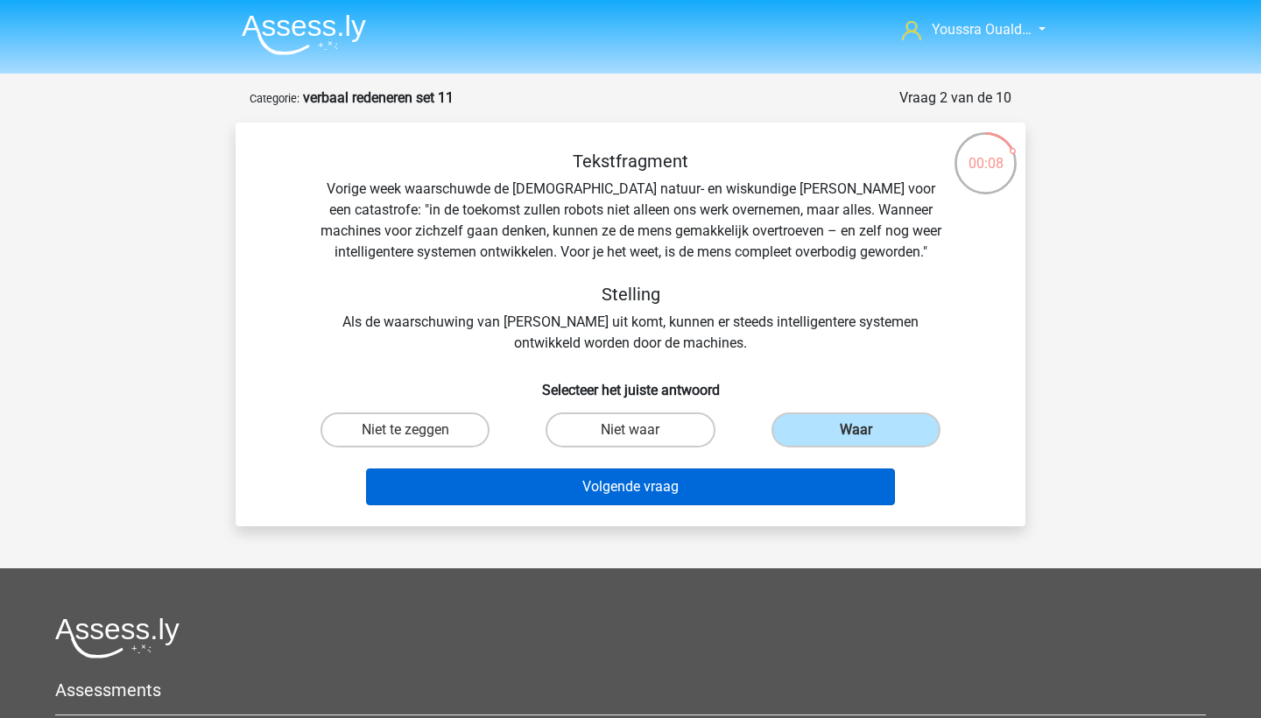
click at [799, 484] on button "Volgende vraag" at bounding box center [631, 486] width 530 height 37
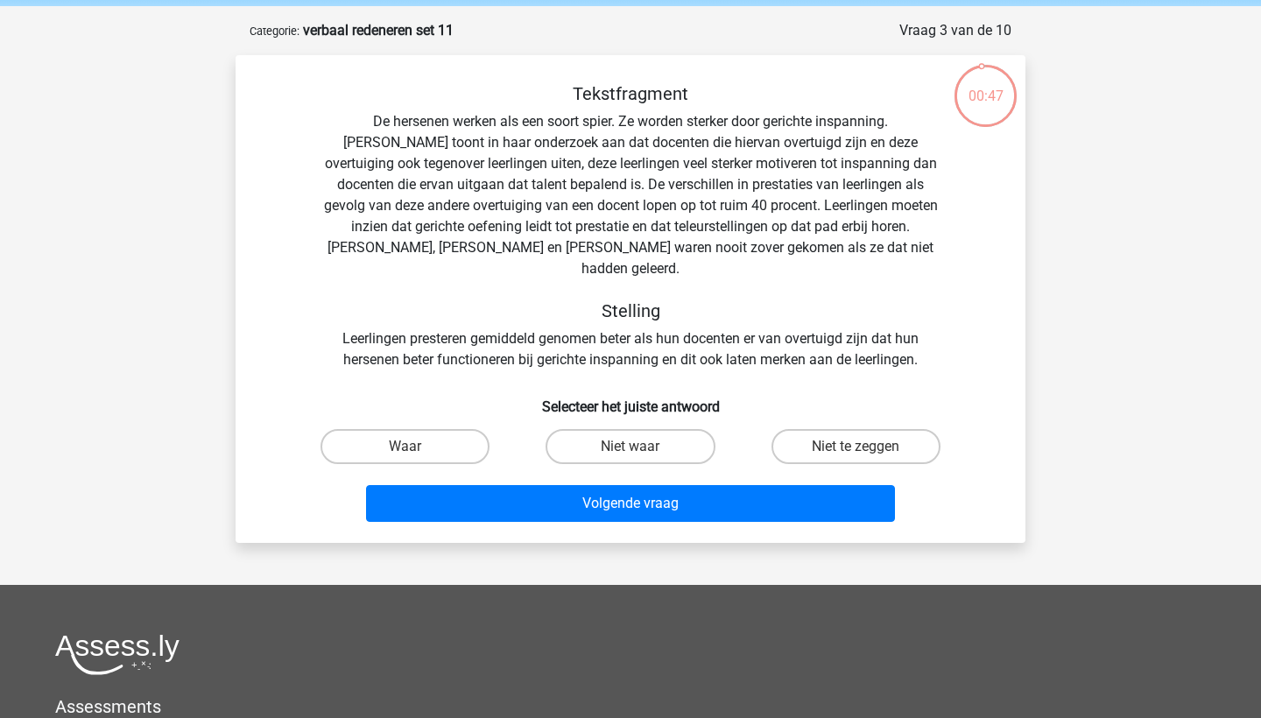
scroll to position [60, 0]
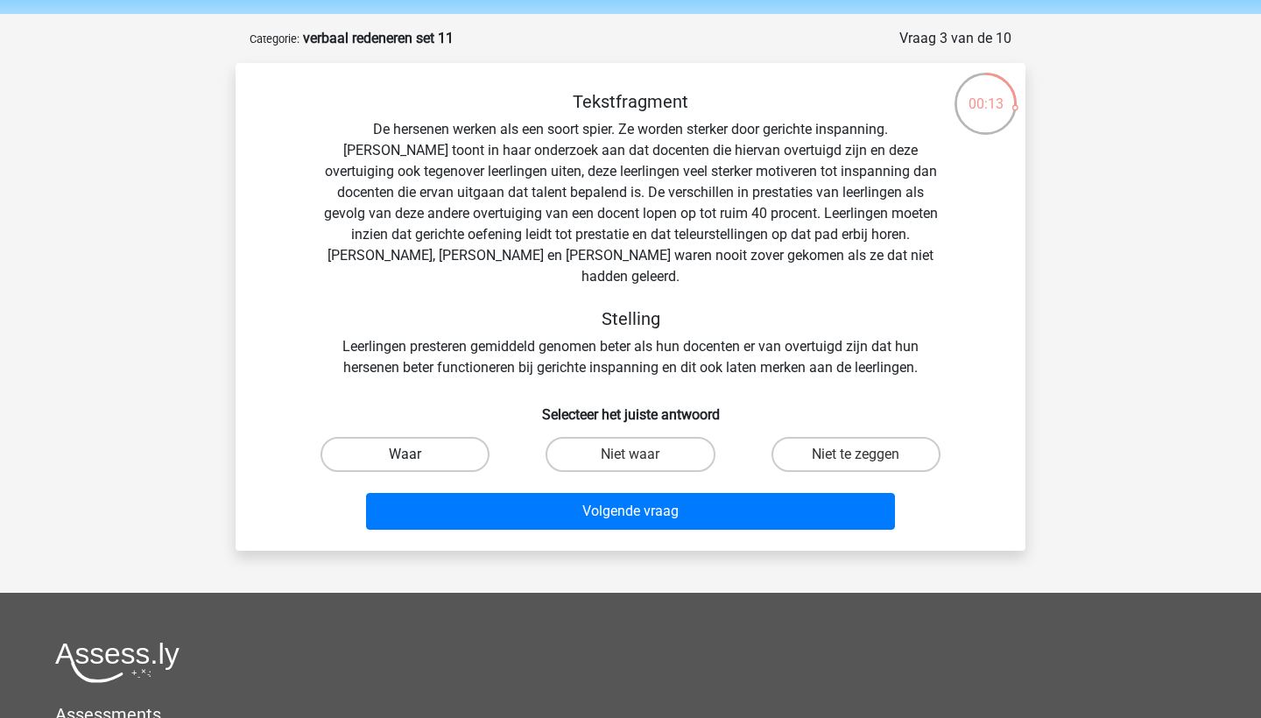
click at [440, 442] on label "Waar" at bounding box center [404, 454] width 169 height 35
click at [417, 454] on input "Waar" at bounding box center [410, 459] width 11 height 11
radio input "true"
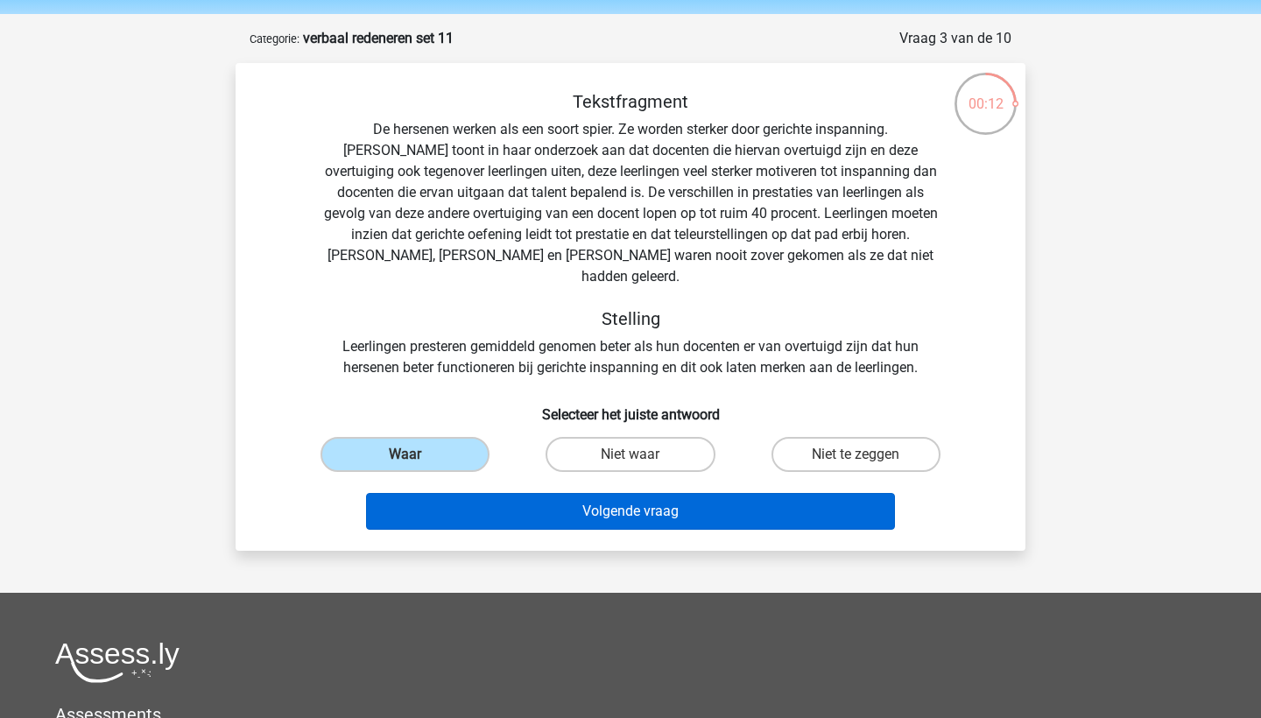
click at [526, 493] on button "Volgende vraag" at bounding box center [631, 511] width 530 height 37
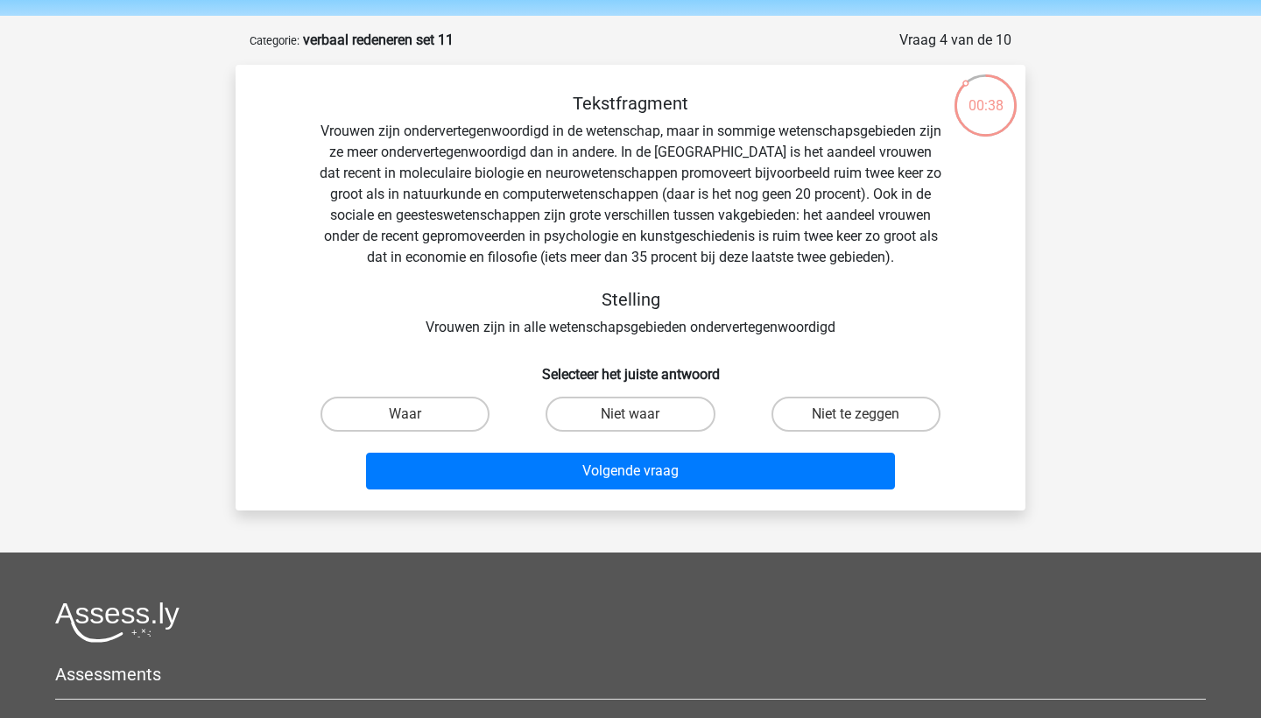
scroll to position [54, 0]
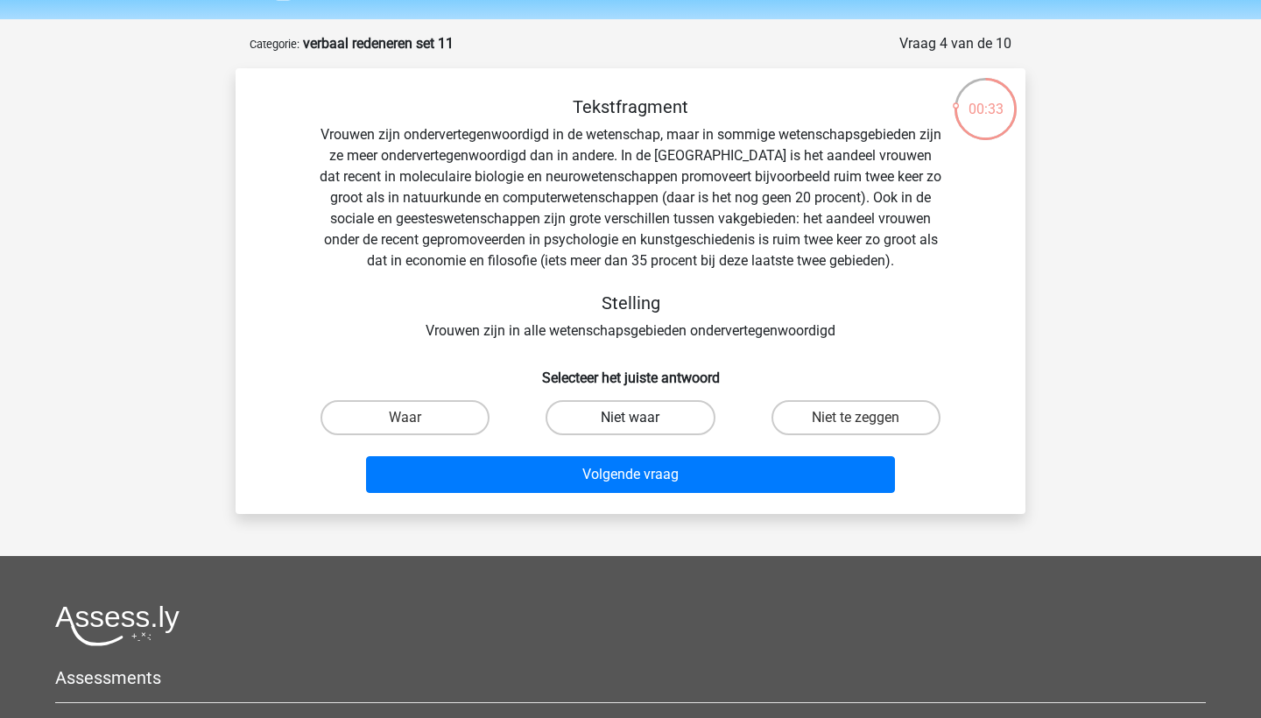
click at [604, 425] on label "Niet waar" at bounding box center [629, 417] width 169 height 35
click at [630, 425] on input "Niet waar" at bounding box center [635, 423] width 11 height 11
radio input "true"
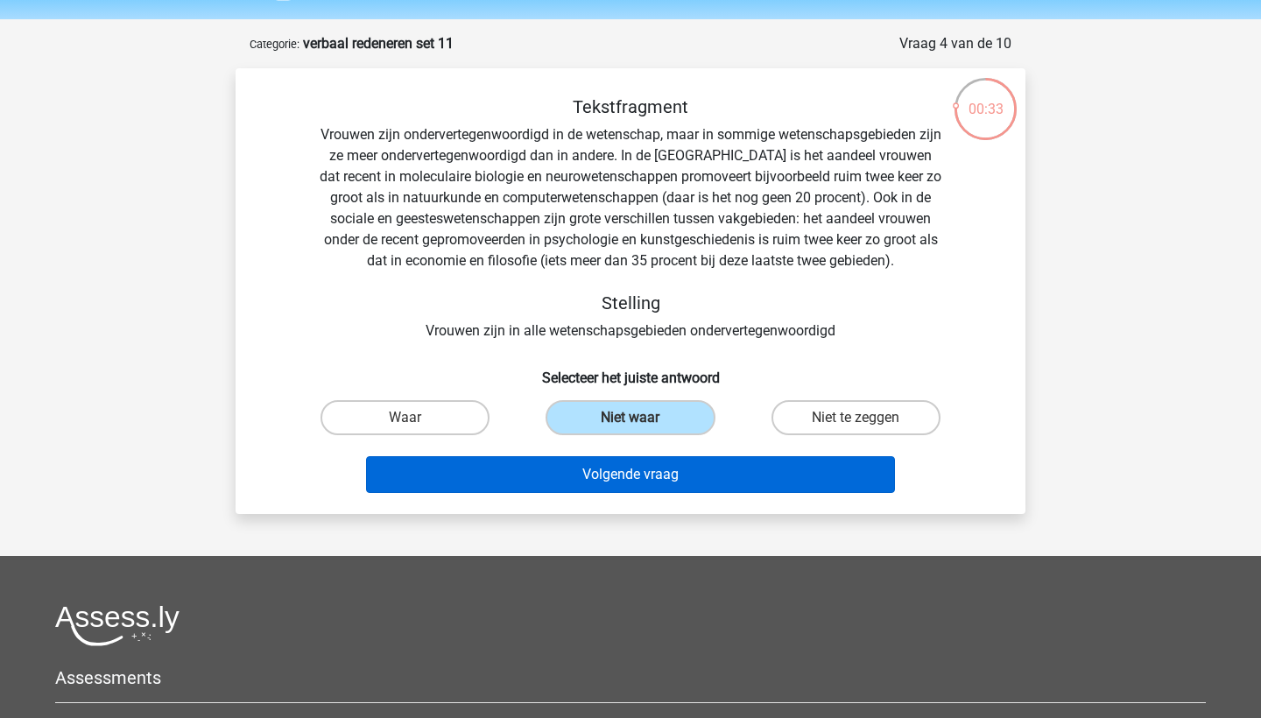
click at [630, 477] on button "Volgende vraag" at bounding box center [631, 474] width 530 height 37
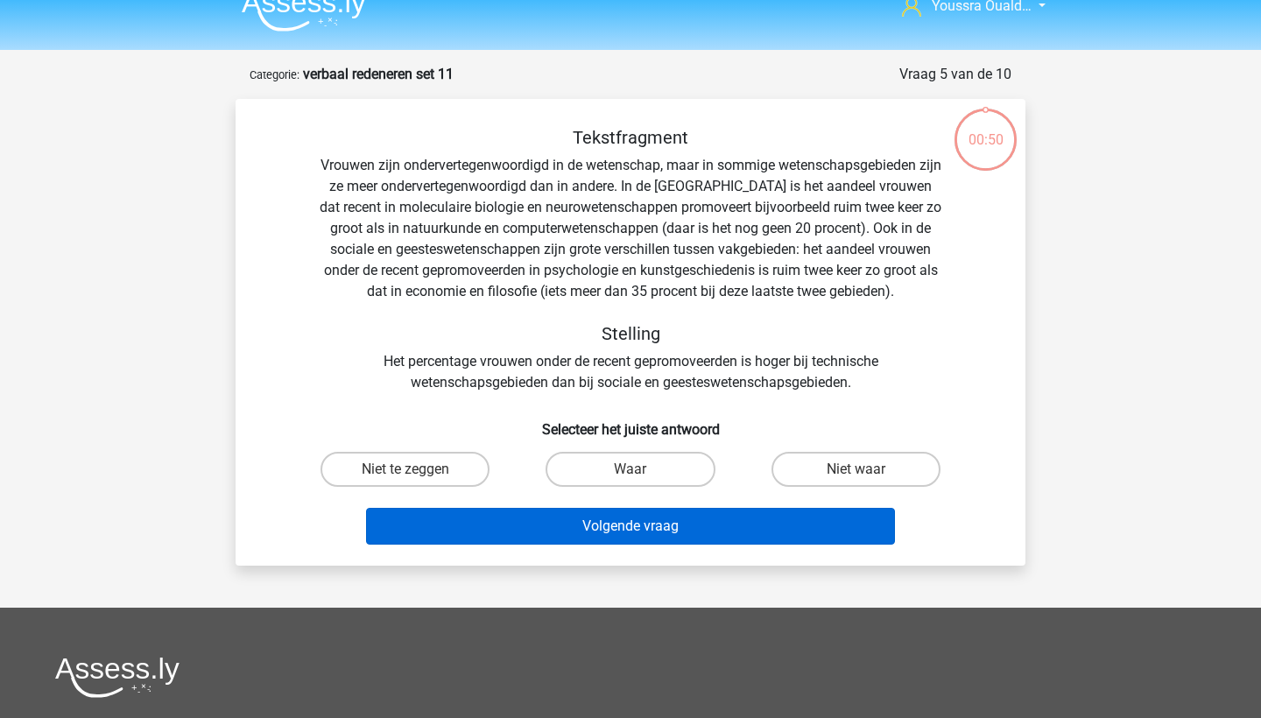
scroll to position [18, 0]
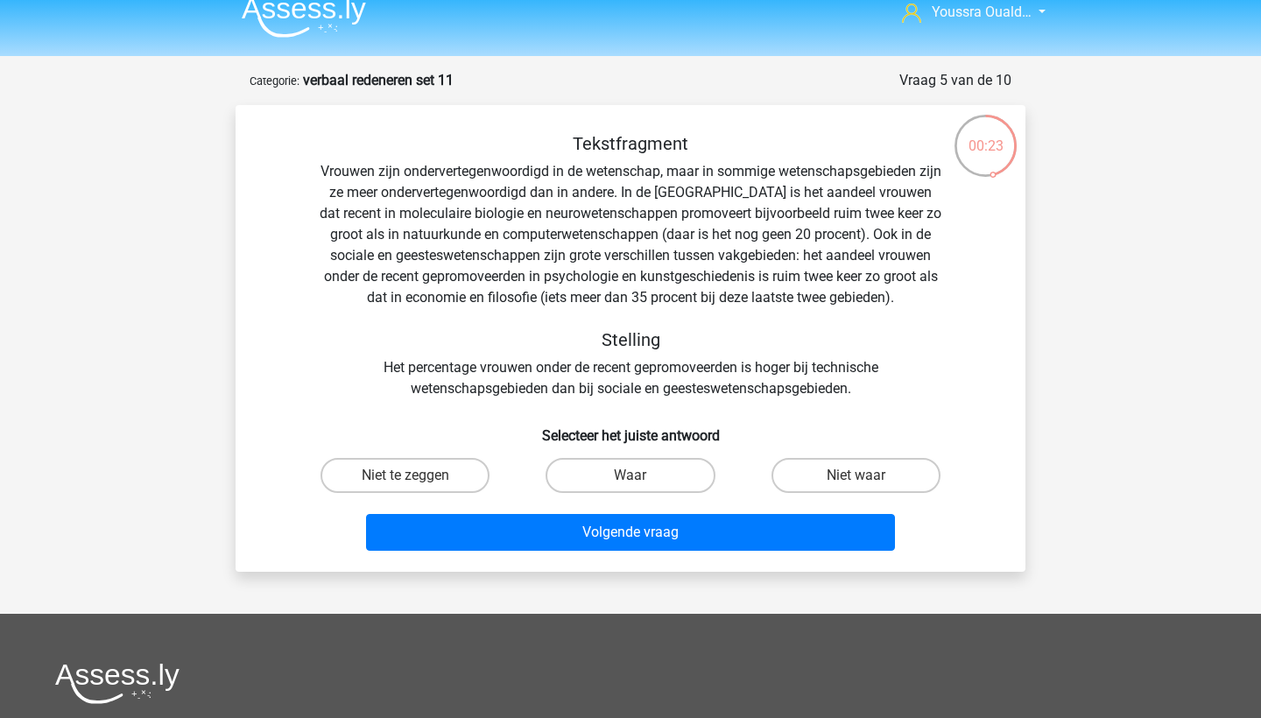
click at [630, 477] on input "Waar" at bounding box center [635, 480] width 11 height 11
radio input "true"
click at [674, 552] on div "Volgende vraag" at bounding box center [630, 536] width 676 height 44
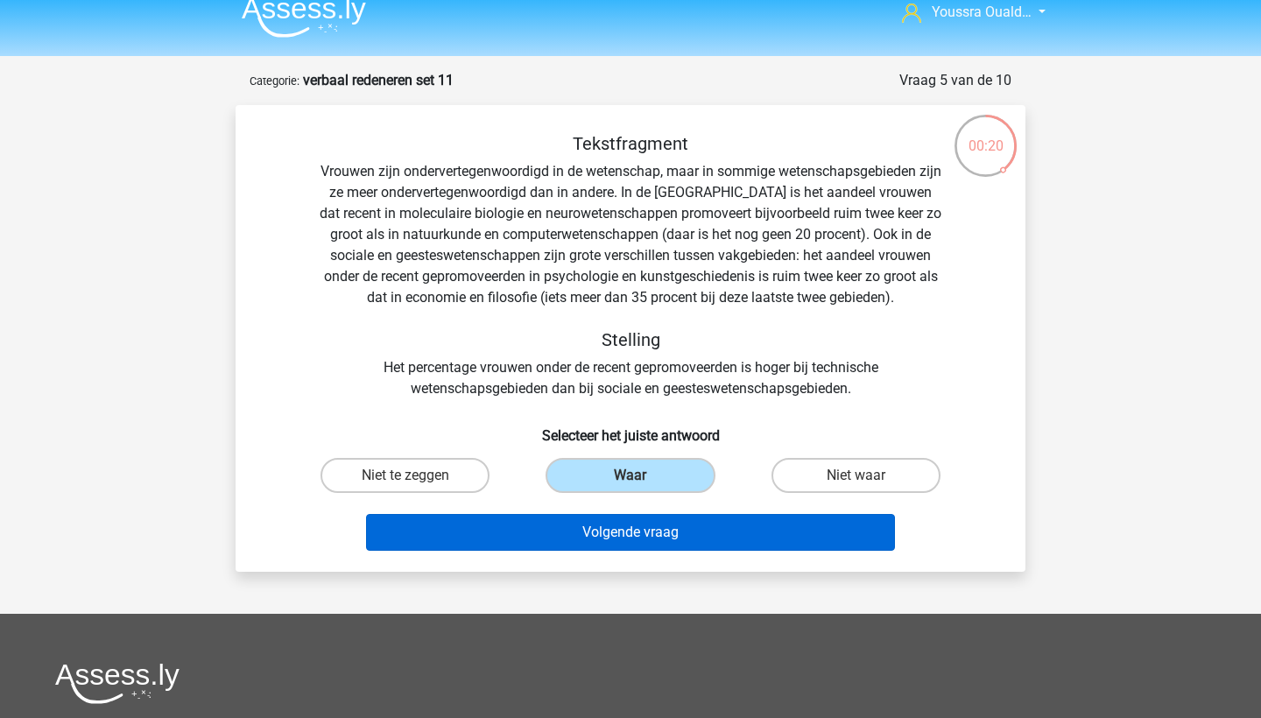
click at [648, 523] on button "Volgende vraag" at bounding box center [631, 532] width 530 height 37
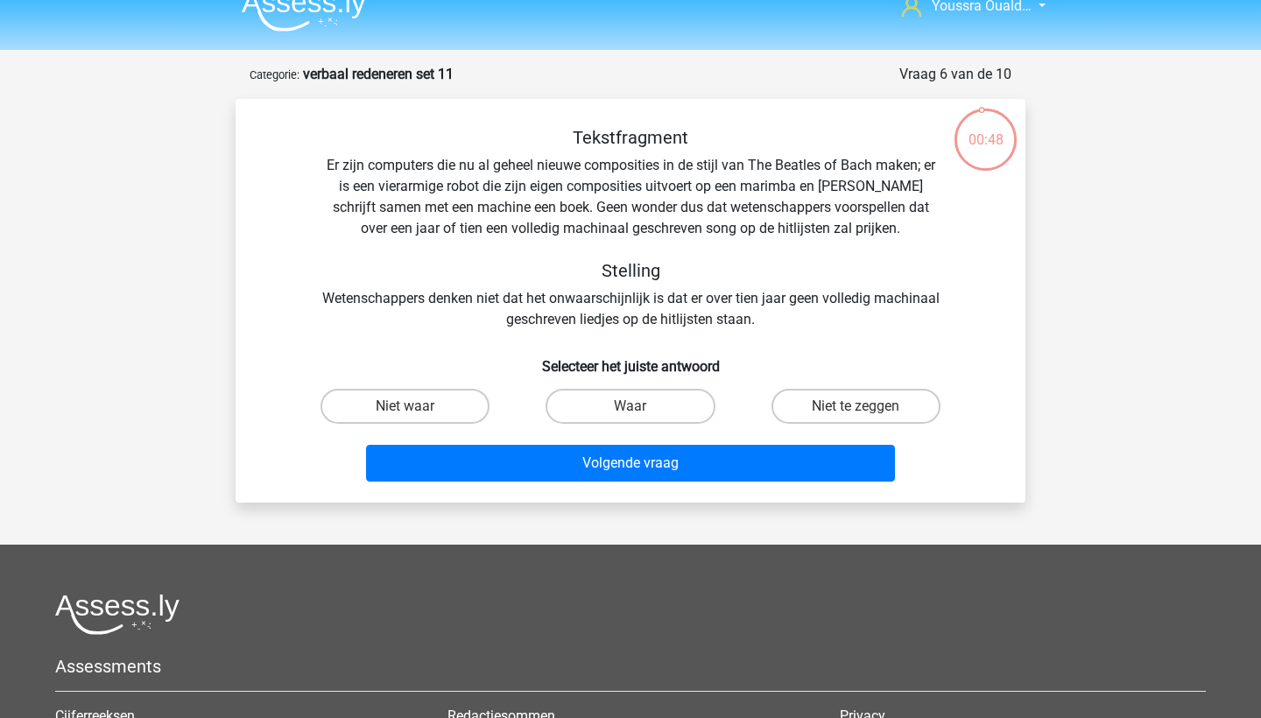
scroll to position [17, 0]
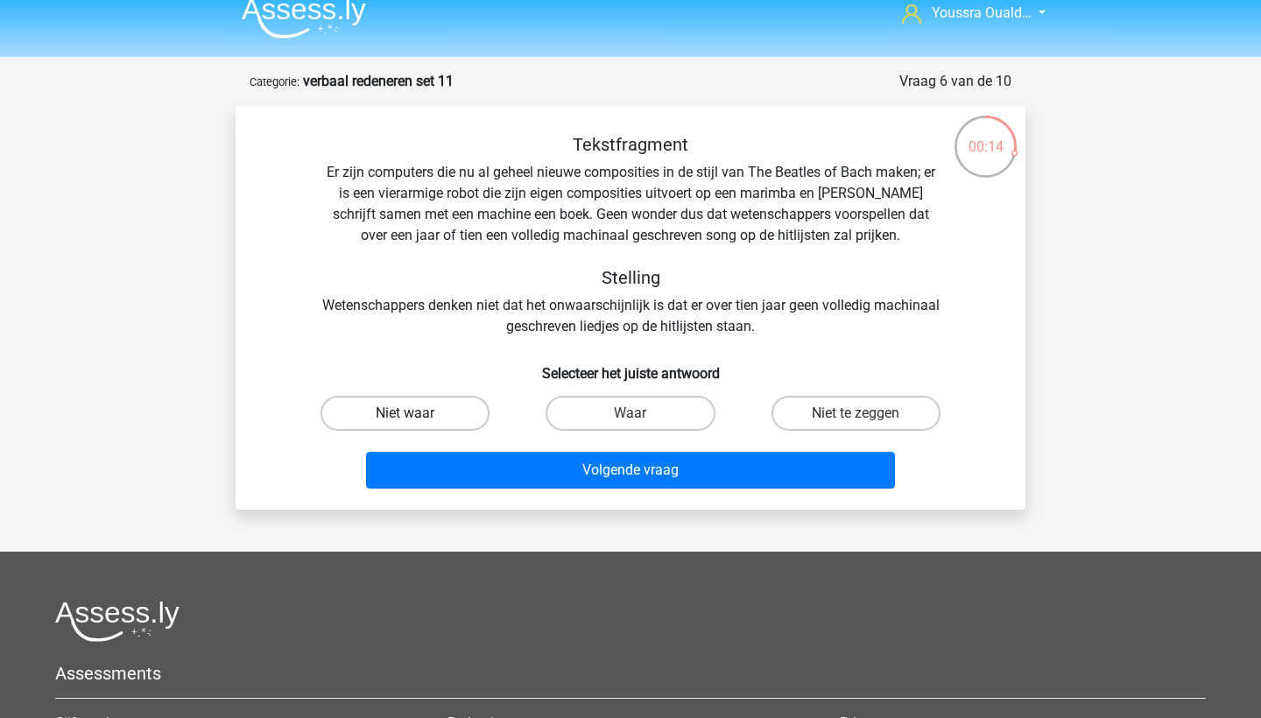
click at [451, 415] on label "Niet waar" at bounding box center [404, 413] width 169 height 35
click at [417, 415] on input "Niet waar" at bounding box center [410, 418] width 11 height 11
radio input "true"
click at [598, 411] on label "Waar" at bounding box center [629, 413] width 169 height 35
click at [630, 413] on input "Waar" at bounding box center [635, 418] width 11 height 11
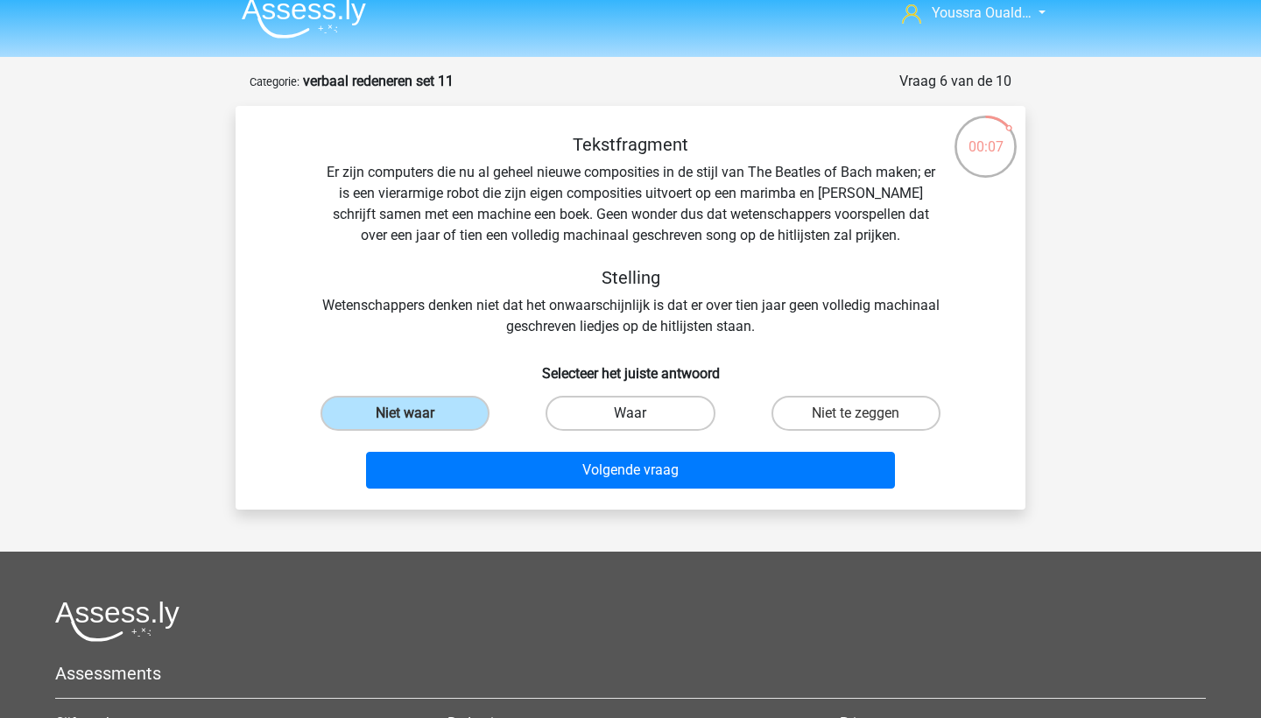
radio input "true"
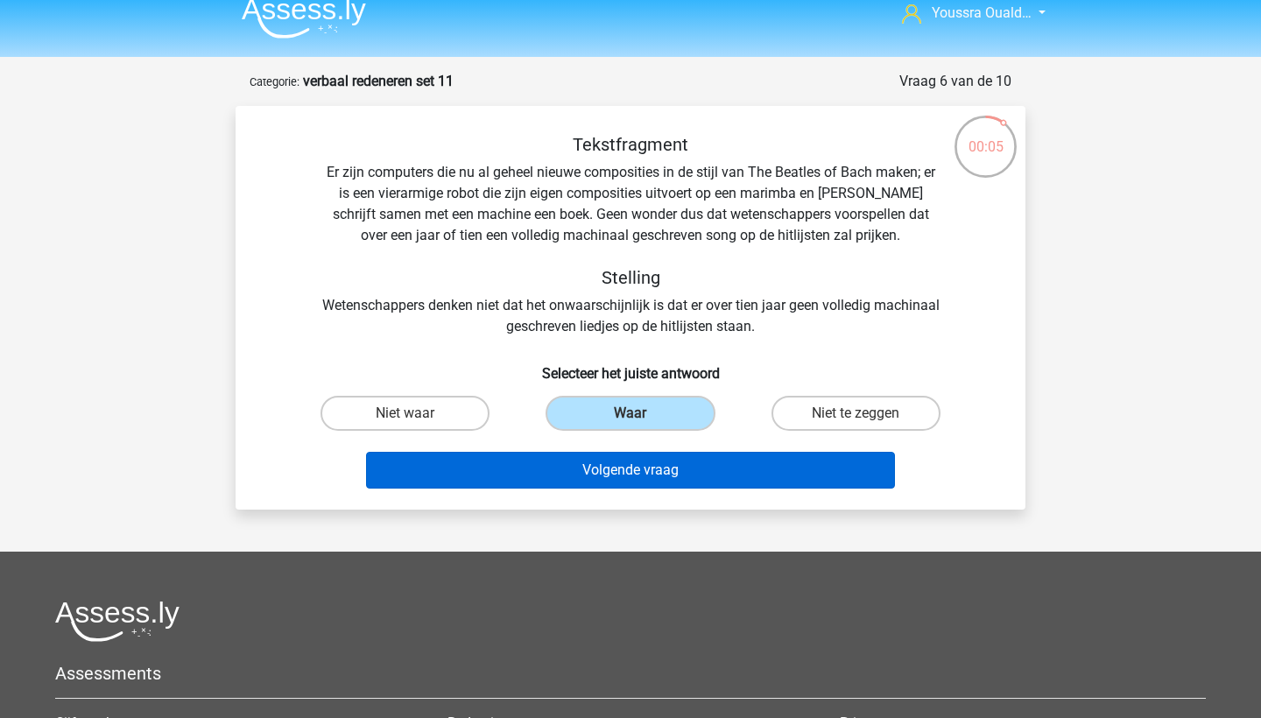
click at [656, 479] on button "Volgende vraag" at bounding box center [631, 470] width 530 height 37
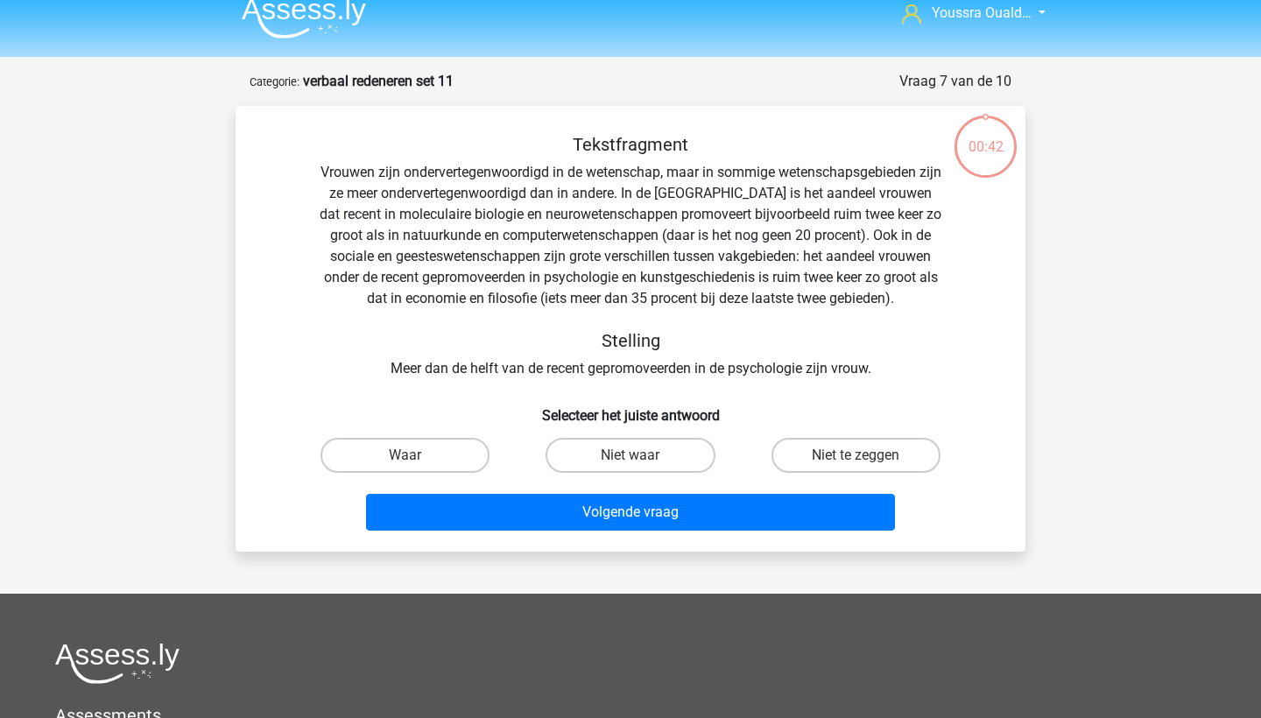
scroll to position [88, 0]
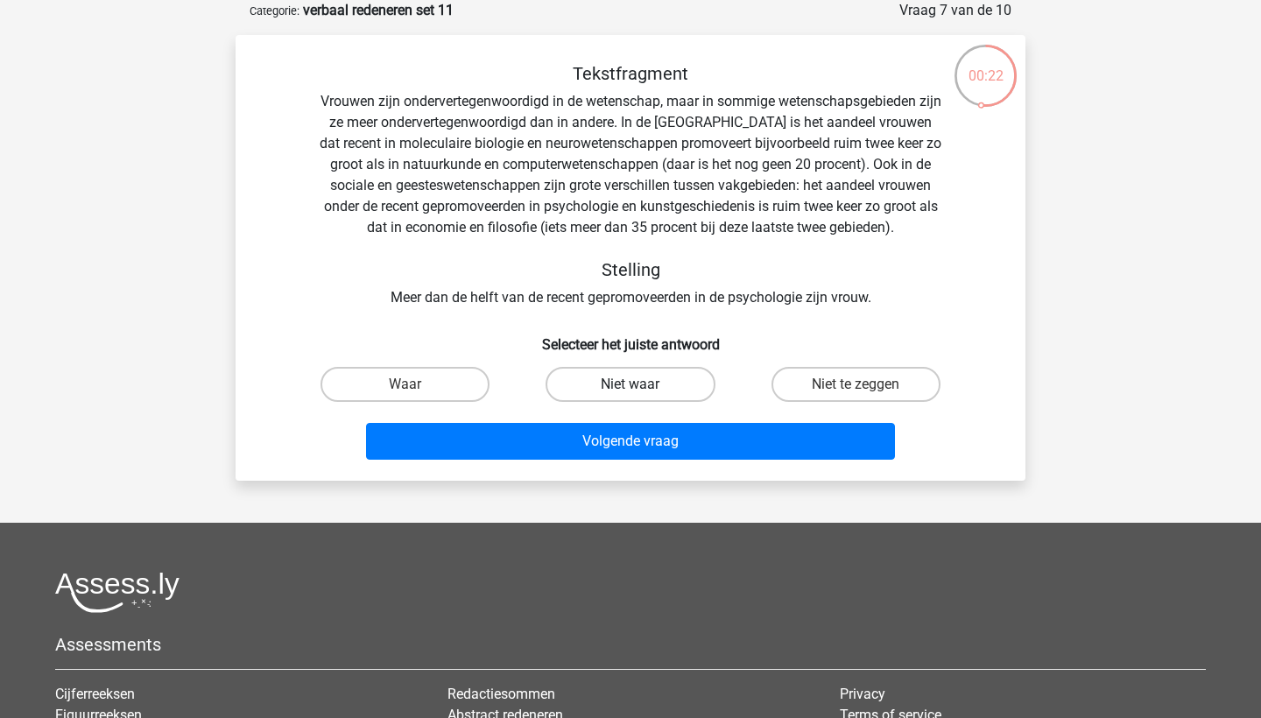
click at [598, 380] on label "Niet waar" at bounding box center [629, 384] width 169 height 35
click at [630, 384] on input "Niet waar" at bounding box center [635, 389] width 11 height 11
radio input "true"
click at [437, 392] on label "Waar" at bounding box center [404, 384] width 169 height 35
click at [417, 392] on input "Waar" at bounding box center [410, 389] width 11 height 11
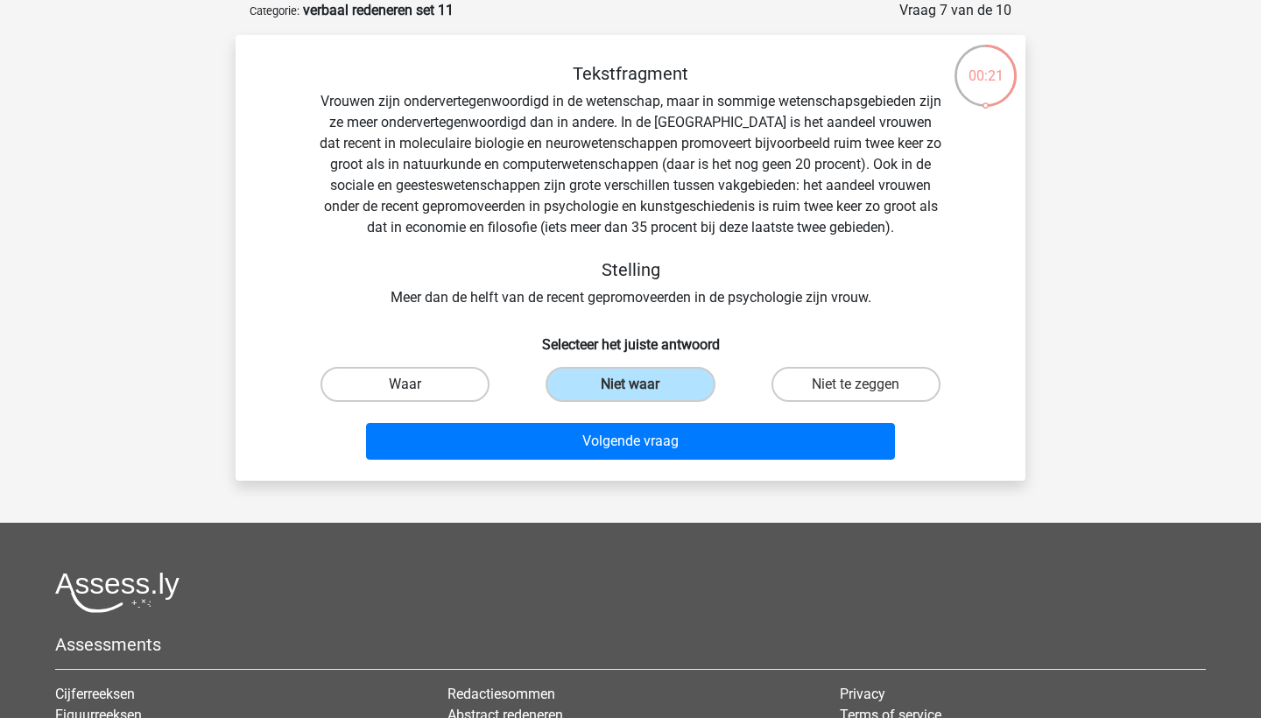
radio input "true"
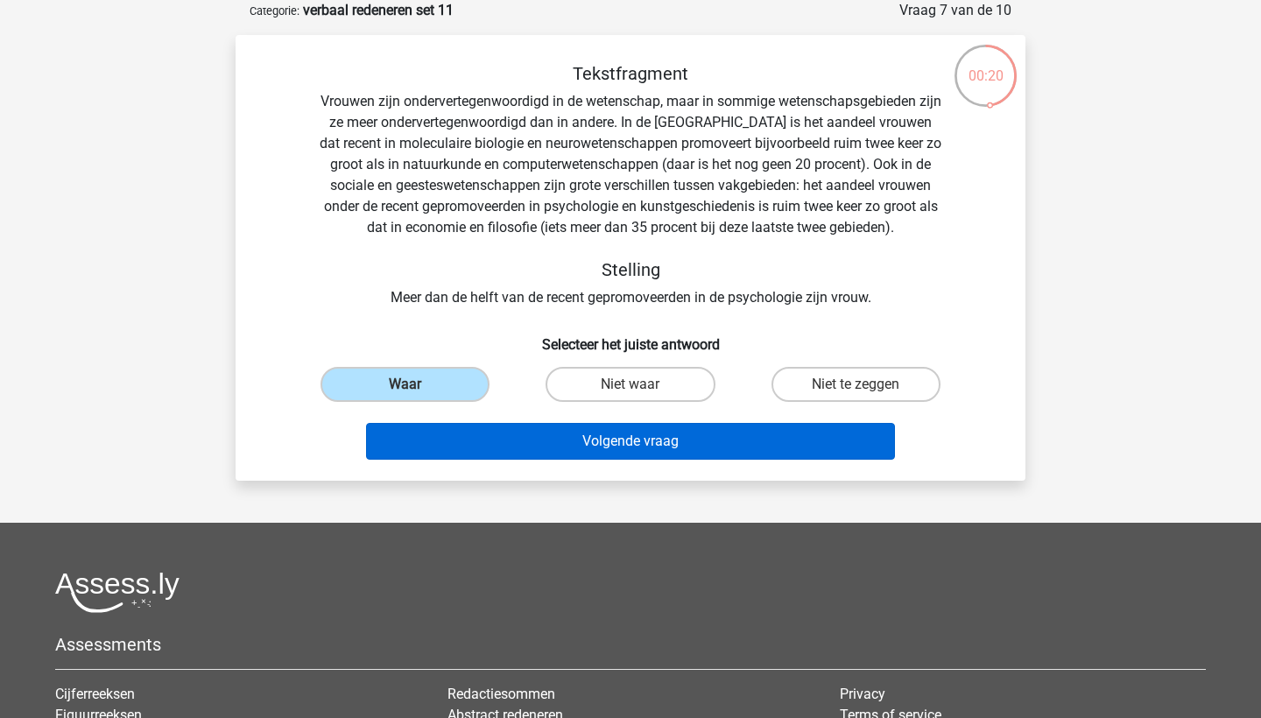
click at [528, 442] on button "Volgende vraag" at bounding box center [631, 441] width 530 height 37
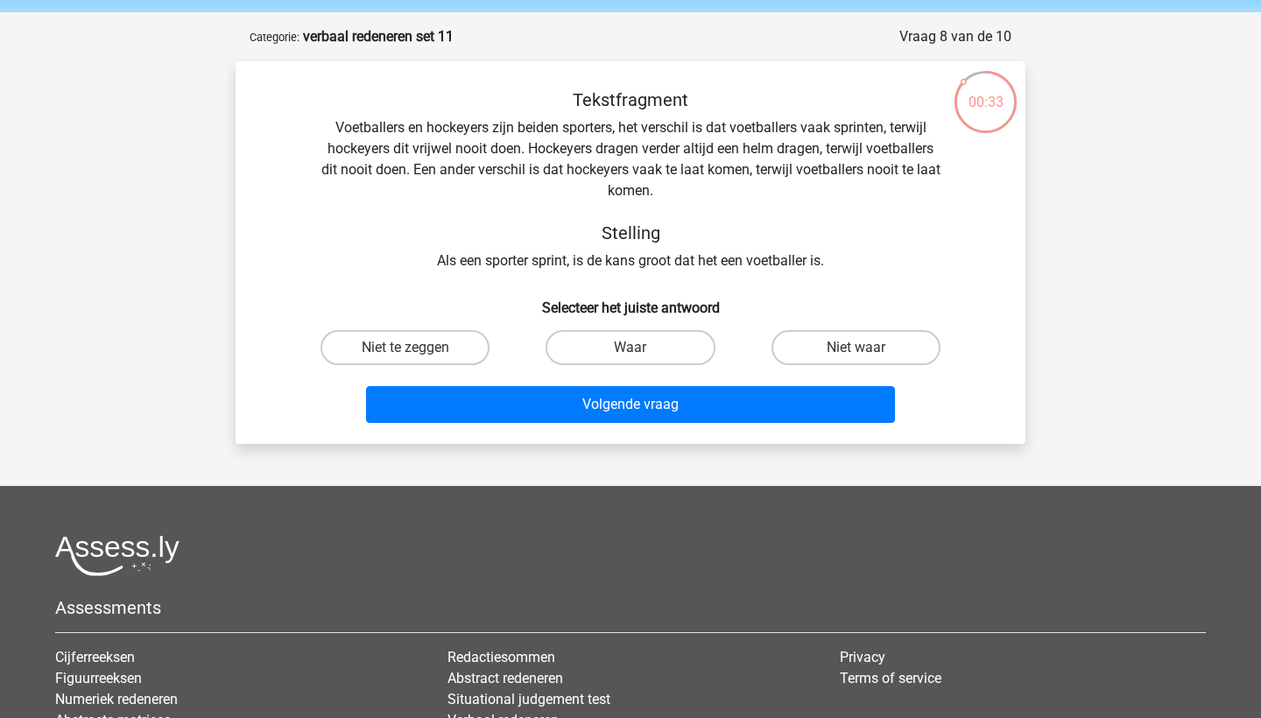
scroll to position [60, 0]
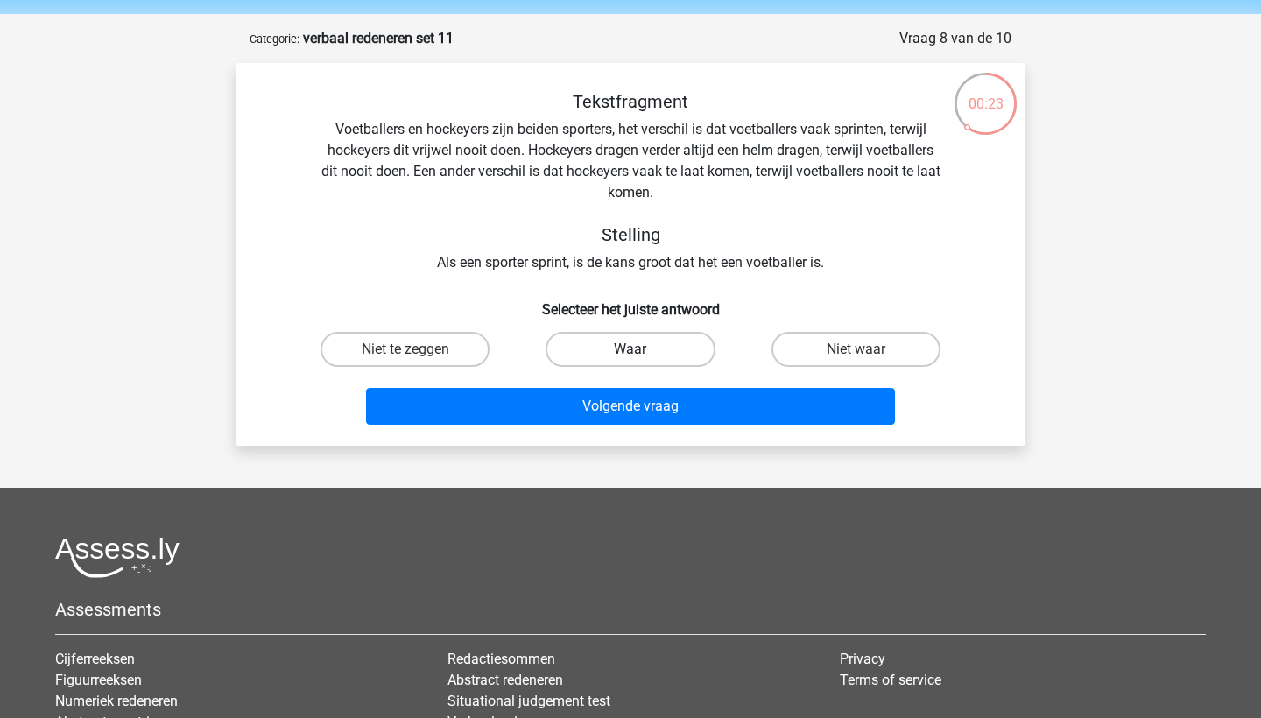
click at [587, 349] on label "Waar" at bounding box center [629, 349] width 169 height 35
click at [630, 349] on input "Waar" at bounding box center [635, 354] width 11 height 11
radio input "true"
click at [446, 350] on label "Niet te zeggen" at bounding box center [404, 349] width 169 height 35
click at [417, 350] on input "Niet te zeggen" at bounding box center [410, 354] width 11 height 11
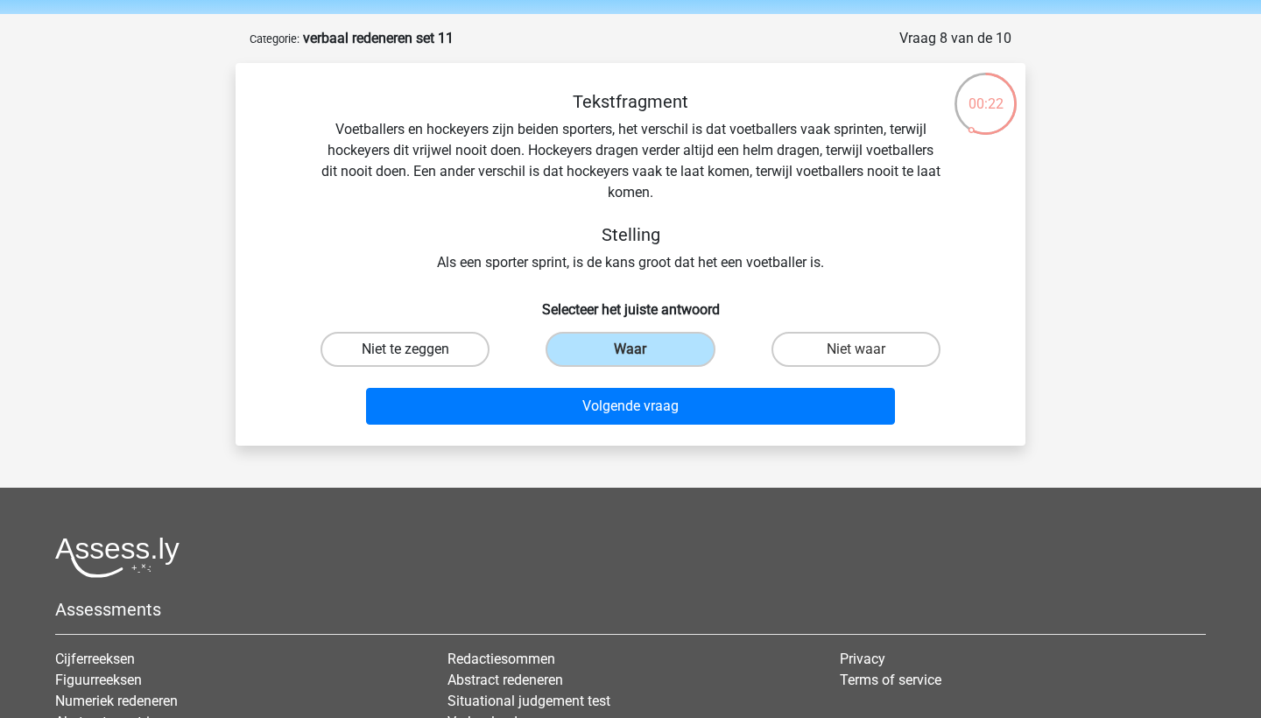
radio input "true"
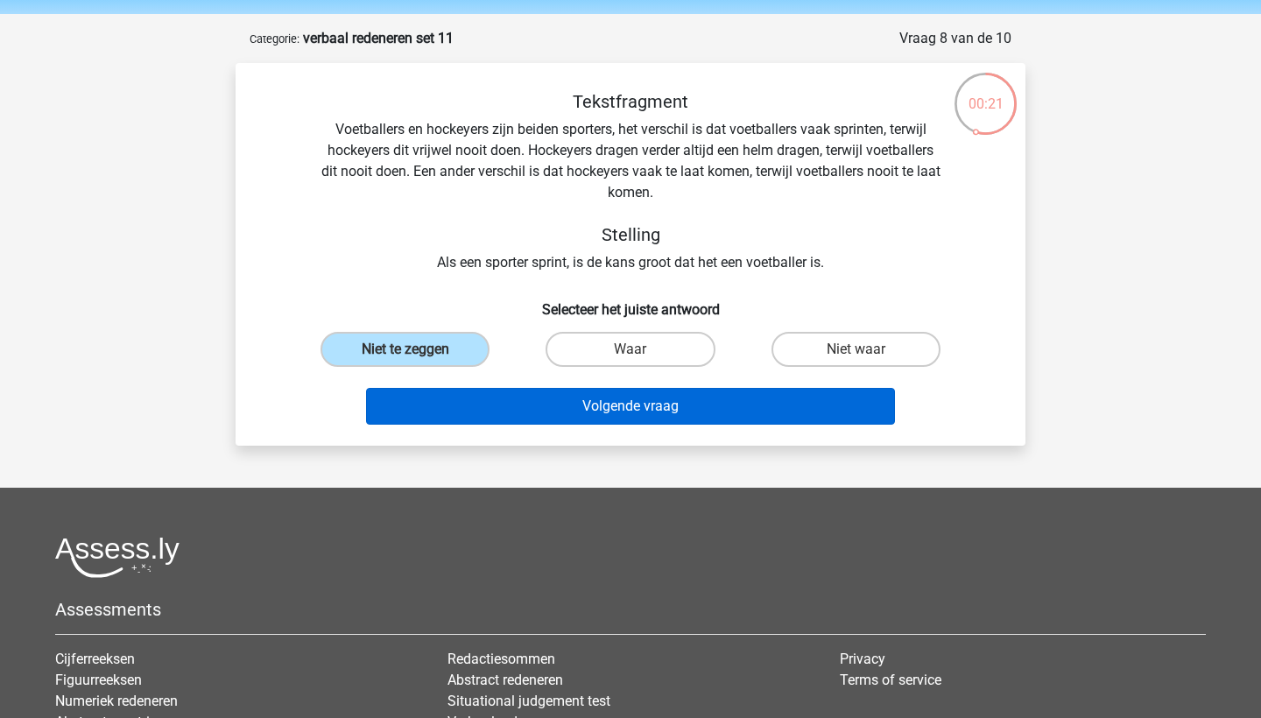
click at [541, 412] on button "Volgende vraag" at bounding box center [631, 406] width 530 height 37
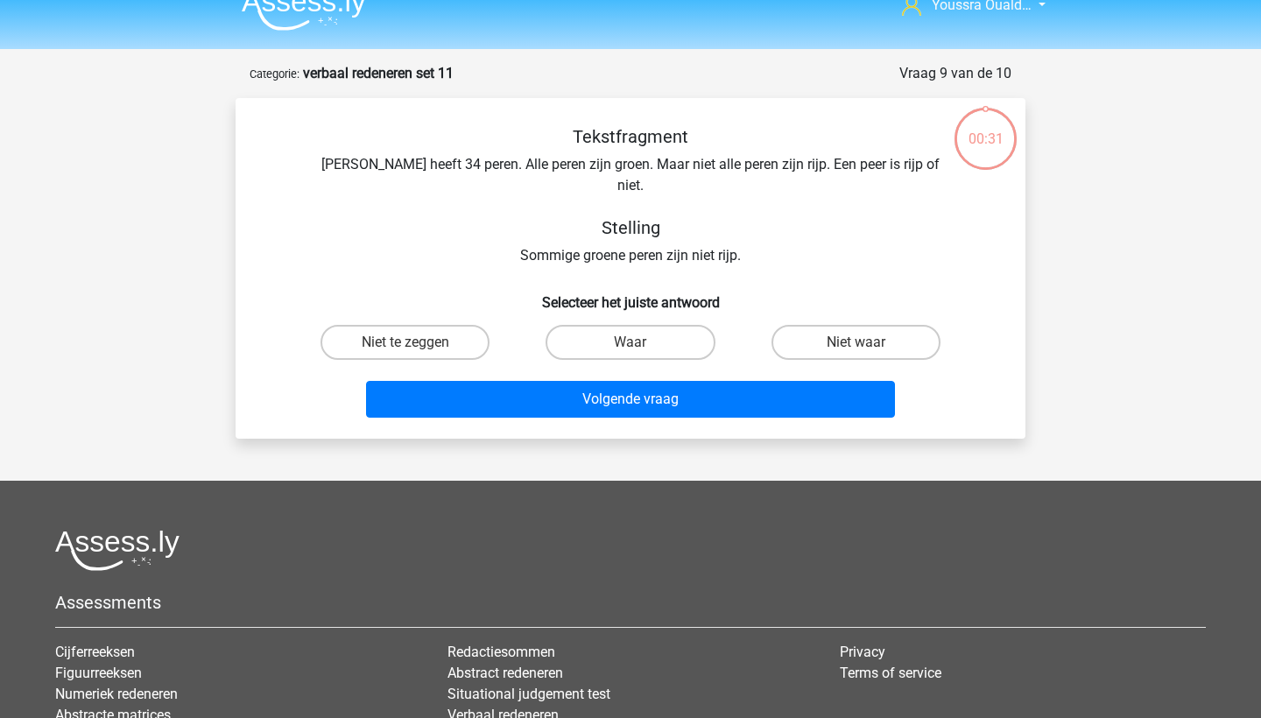
scroll to position [0, 0]
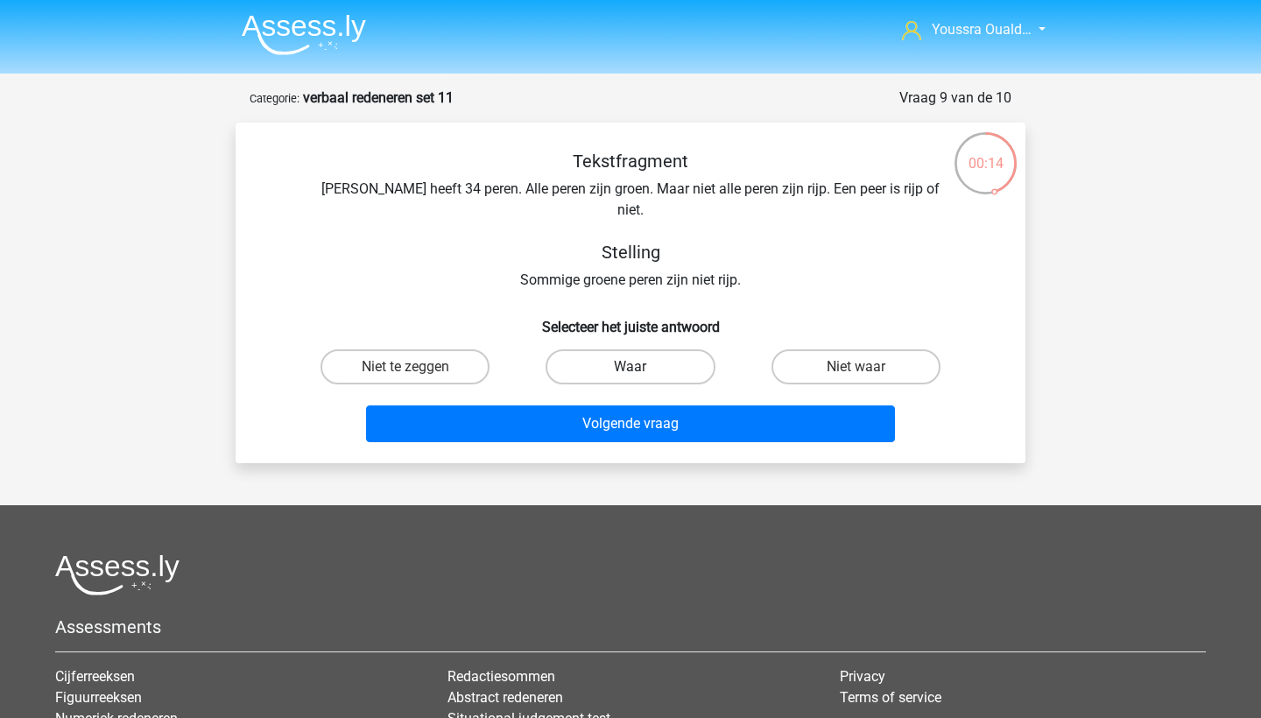
click at [580, 349] on label "Waar" at bounding box center [629, 366] width 169 height 35
click at [630, 367] on input "Waar" at bounding box center [635, 372] width 11 height 11
radio input "true"
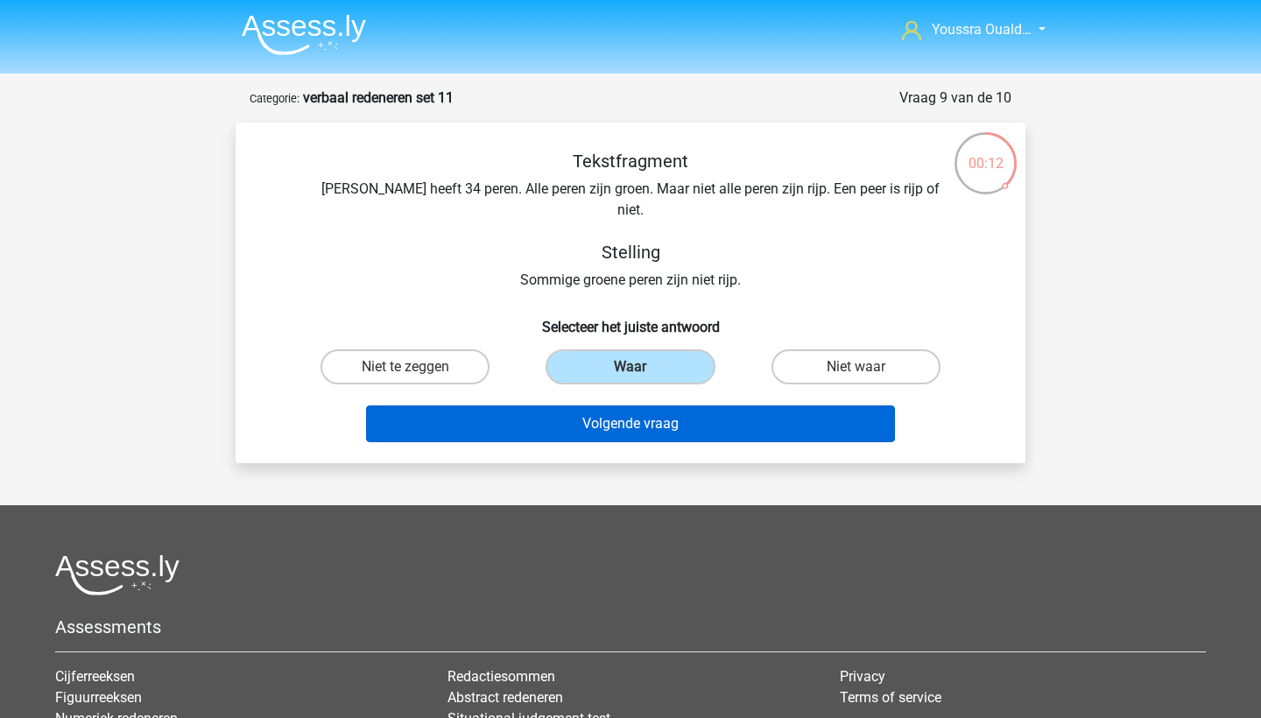
click at [591, 405] on button "Volgende vraag" at bounding box center [631, 423] width 530 height 37
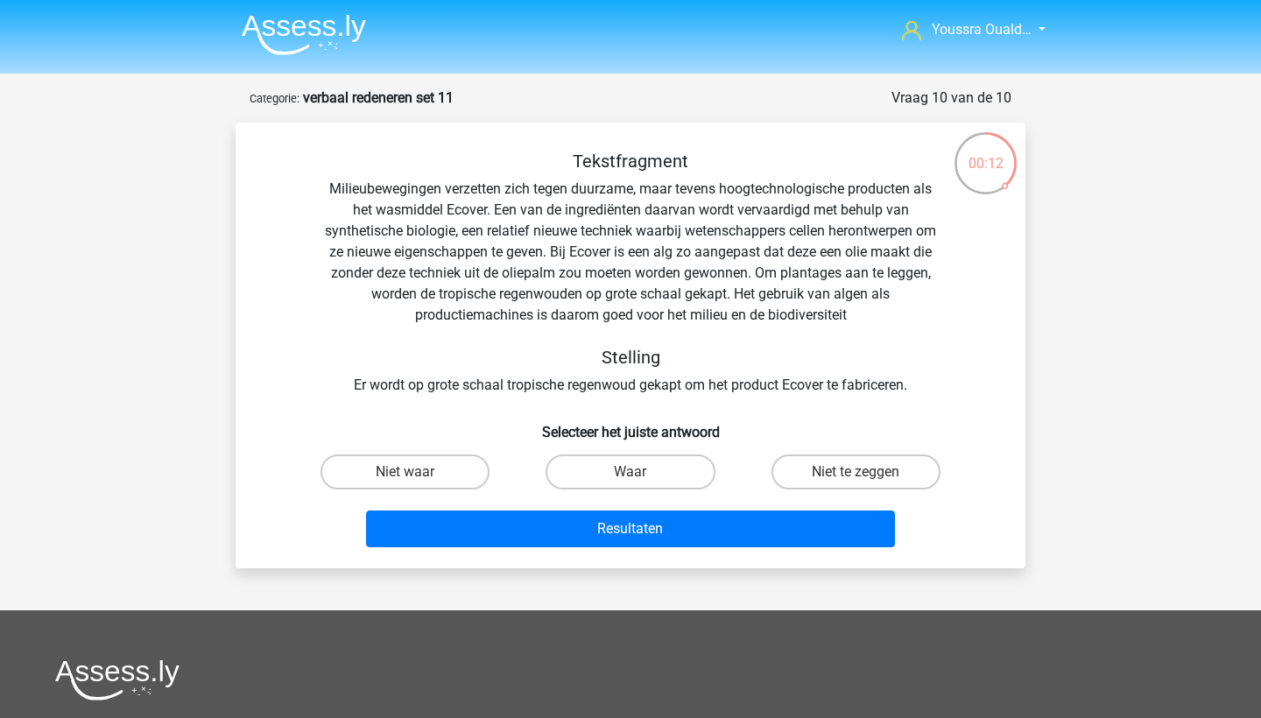
scroll to position [88, 0]
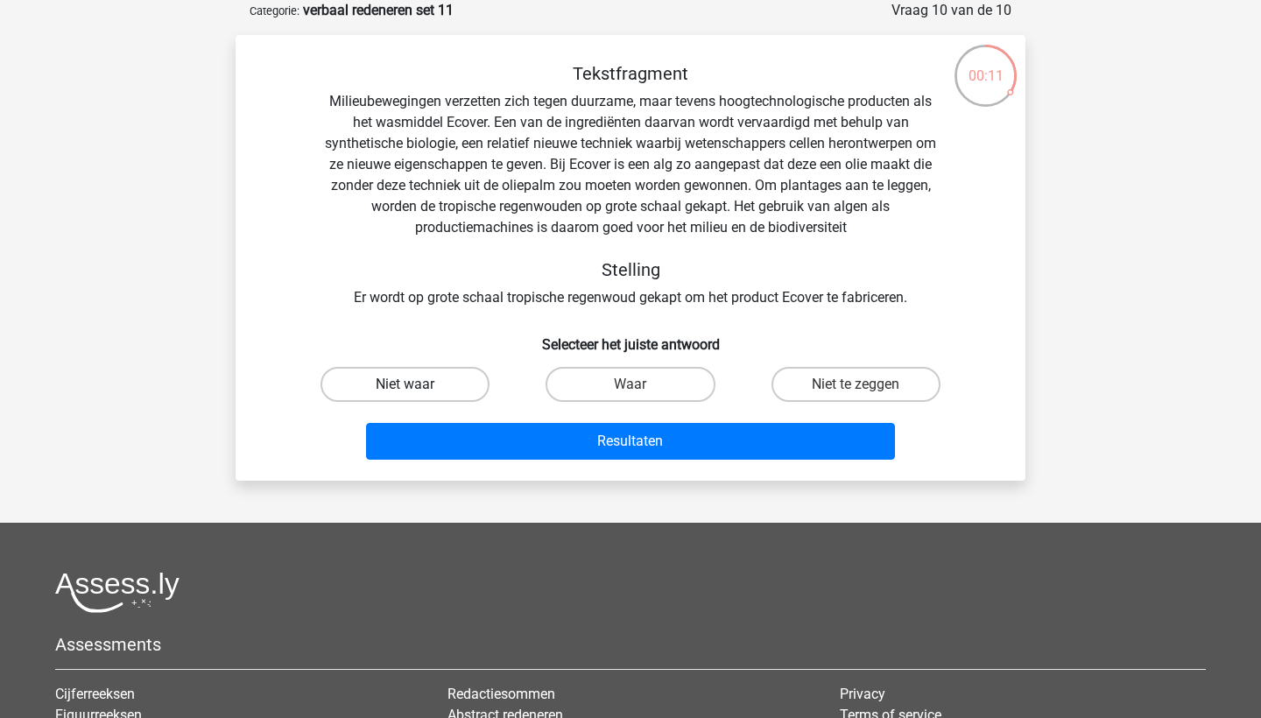
click at [404, 370] on label "Niet waar" at bounding box center [404, 384] width 169 height 35
click at [405, 384] on input "Niet waar" at bounding box center [410, 389] width 11 height 11
radio input "true"
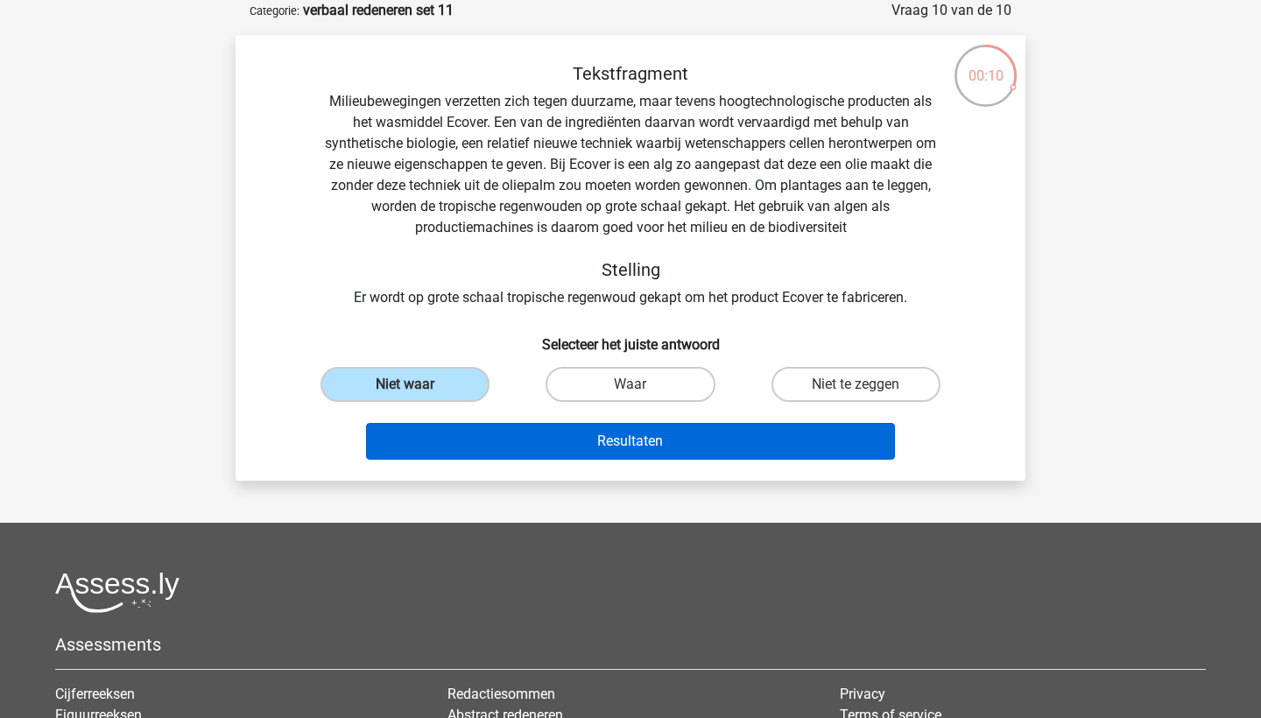
click at [505, 444] on button "Resultaten" at bounding box center [631, 441] width 530 height 37
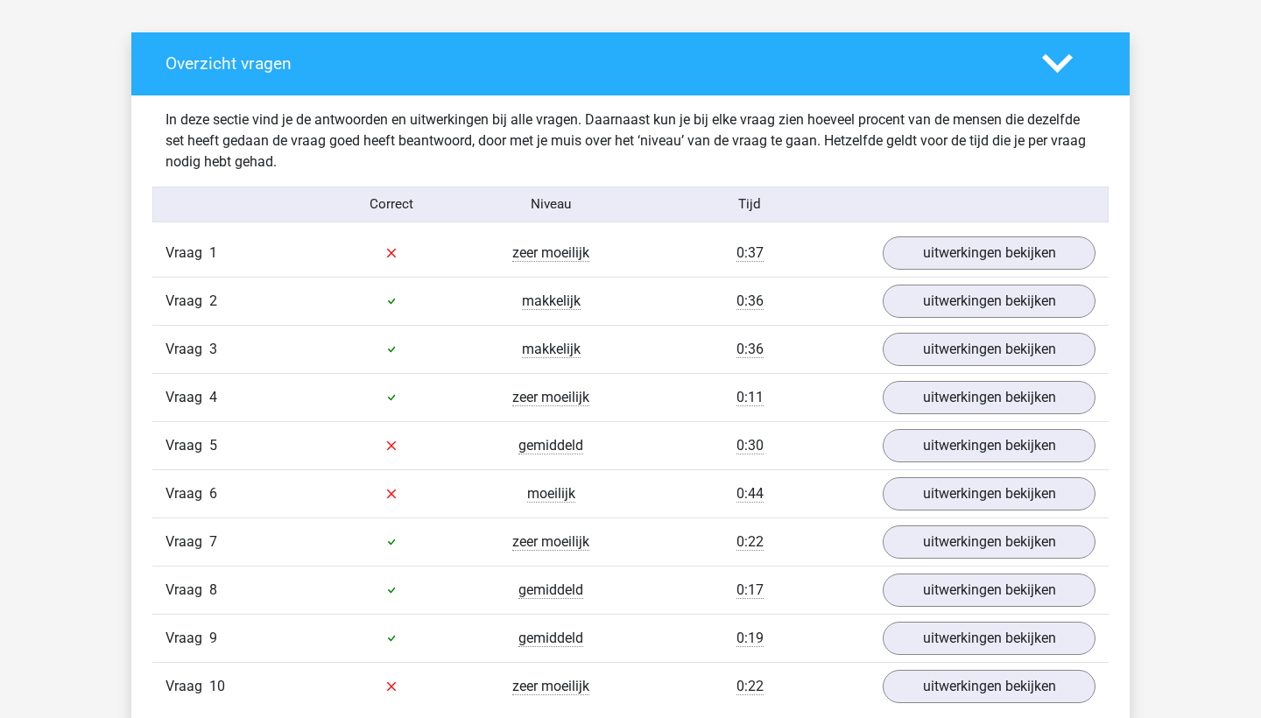
scroll to position [1000, 0]
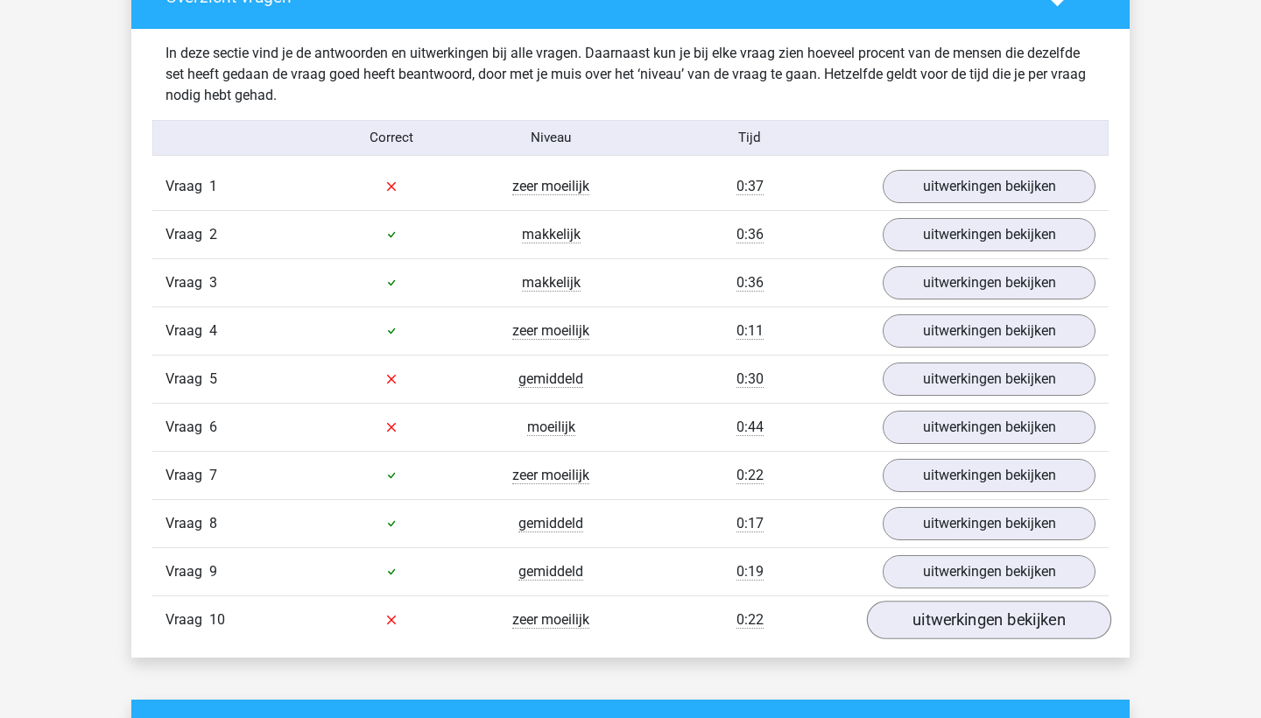
click at [902, 626] on link "uitwerkingen bekijken" at bounding box center [989, 620] width 244 height 39
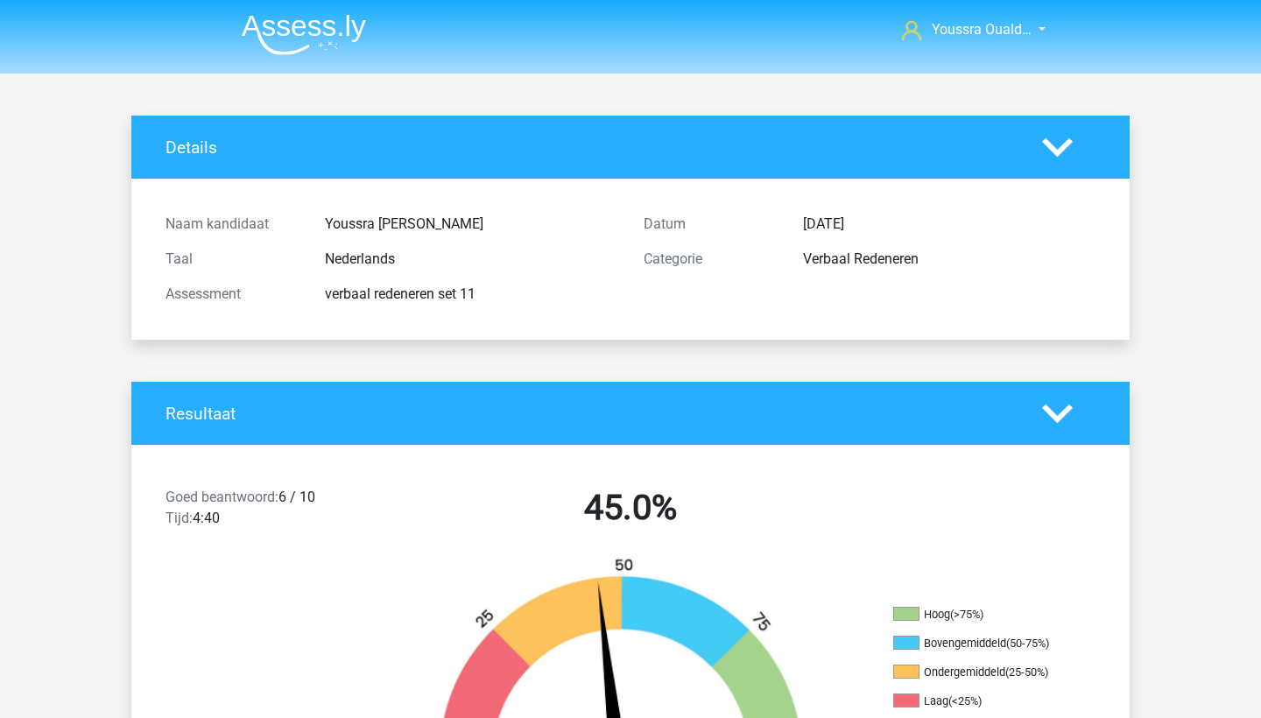
scroll to position [0, 0]
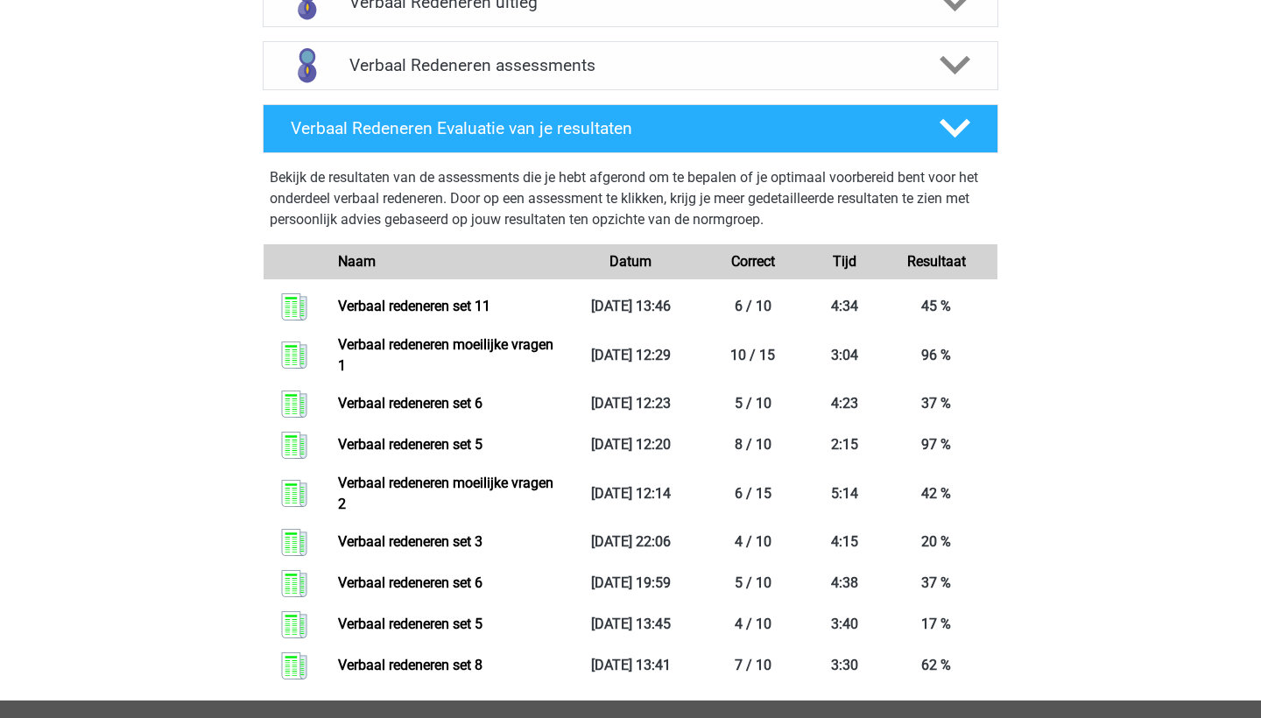
scroll to position [699, 0]
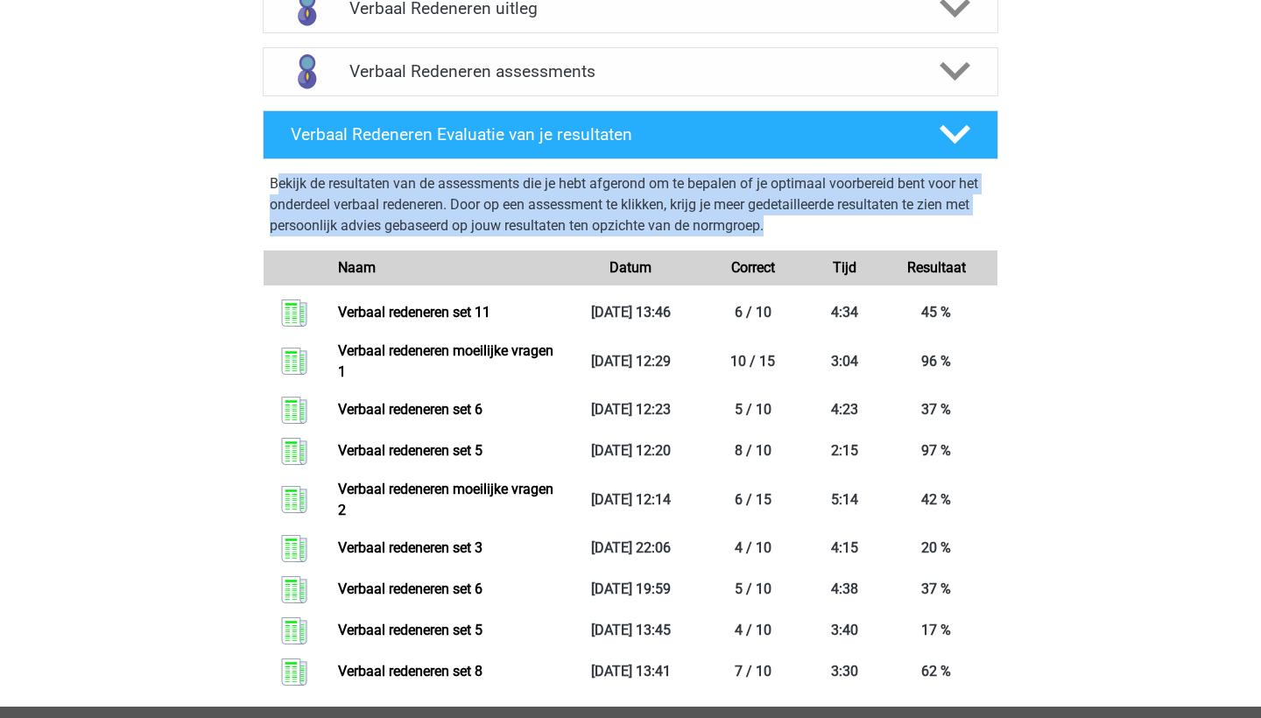
drag, startPoint x: 787, startPoint y: 225, endPoint x: 277, endPoint y: 172, distance: 512.2
click at [277, 173] on p "Bekijk de resultaten van de assessments die je hebt afgerond om te bepalen of j…" at bounding box center [630, 204] width 721 height 63
click at [600, 184] on p "Bekijk de resultaten van de assessments die je hebt afgerond om te bepalen of j…" at bounding box center [630, 204] width 721 height 63
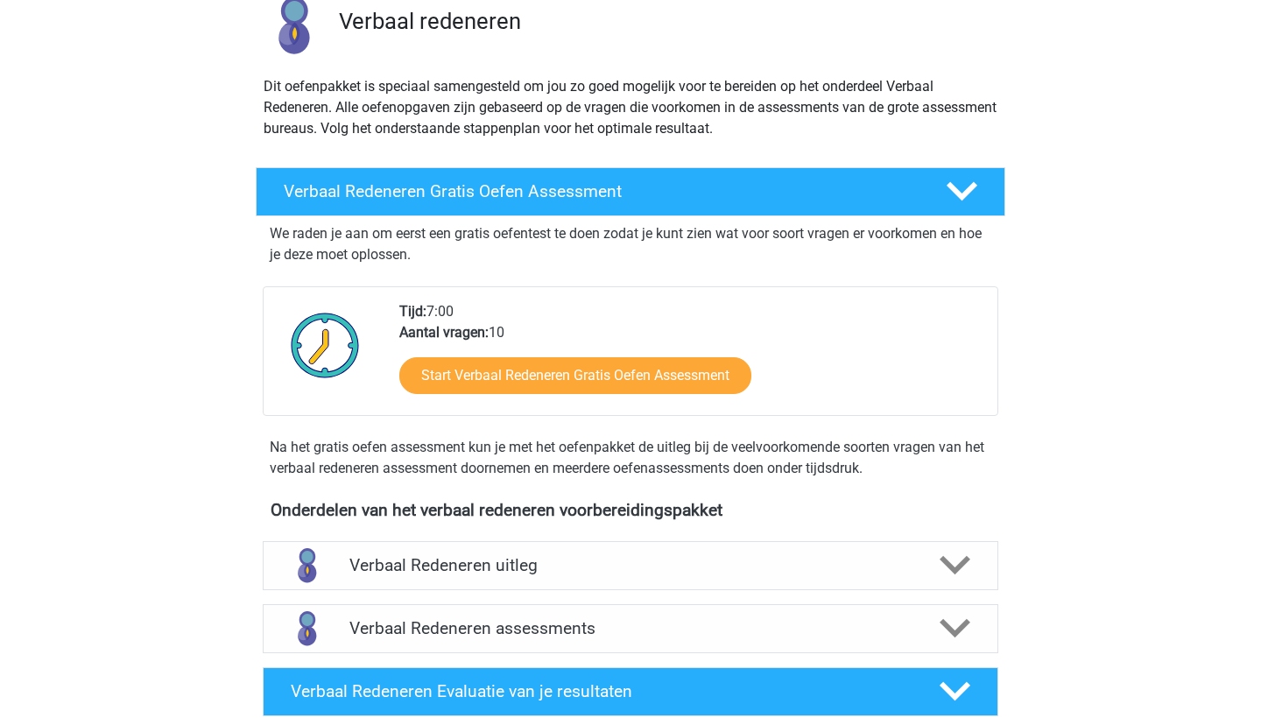
scroll to position [149, 0]
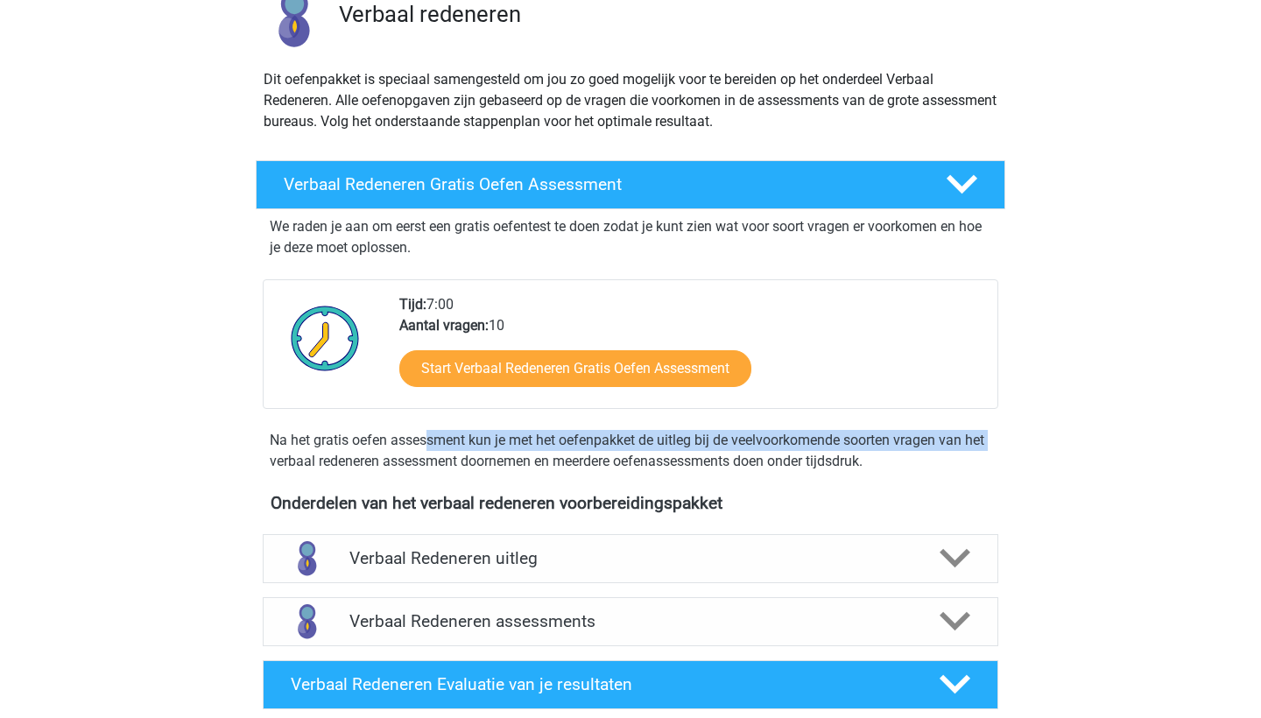
drag, startPoint x: 240, startPoint y: 429, endPoint x: 868, endPoint y: 442, distance: 628.7
click at [868, 442] on div "Verbaal Redeneren Gratis Oefen Assessment We raden je aan om eerst een gratis o…" at bounding box center [630, 319] width 790 height 319
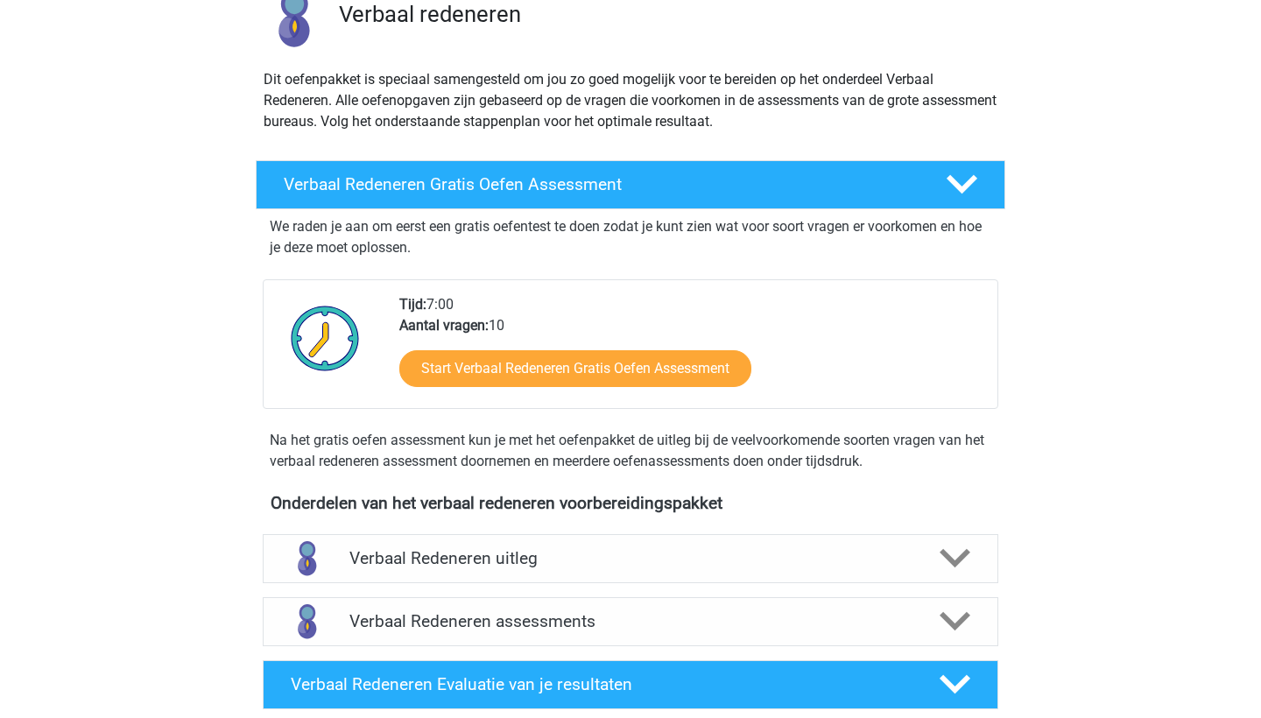
click at [910, 465] on div "Na het gratis oefen assessment kun je met het oefenpakket de uitleg bij de veel…" at bounding box center [630, 451] width 735 height 42
drag, startPoint x: 910, startPoint y: 465, endPoint x: 397, endPoint y: 436, distance: 514.7
click at [397, 436] on div "Na het gratis oefen assessment kun je met het oefenpakket de uitleg bij de veel…" at bounding box center [630, 451] width 735 height 42
drag, startPoint x: 249, startPoint y: 432, endPoint x: 901, endPoint y: 455, distance: 652.6
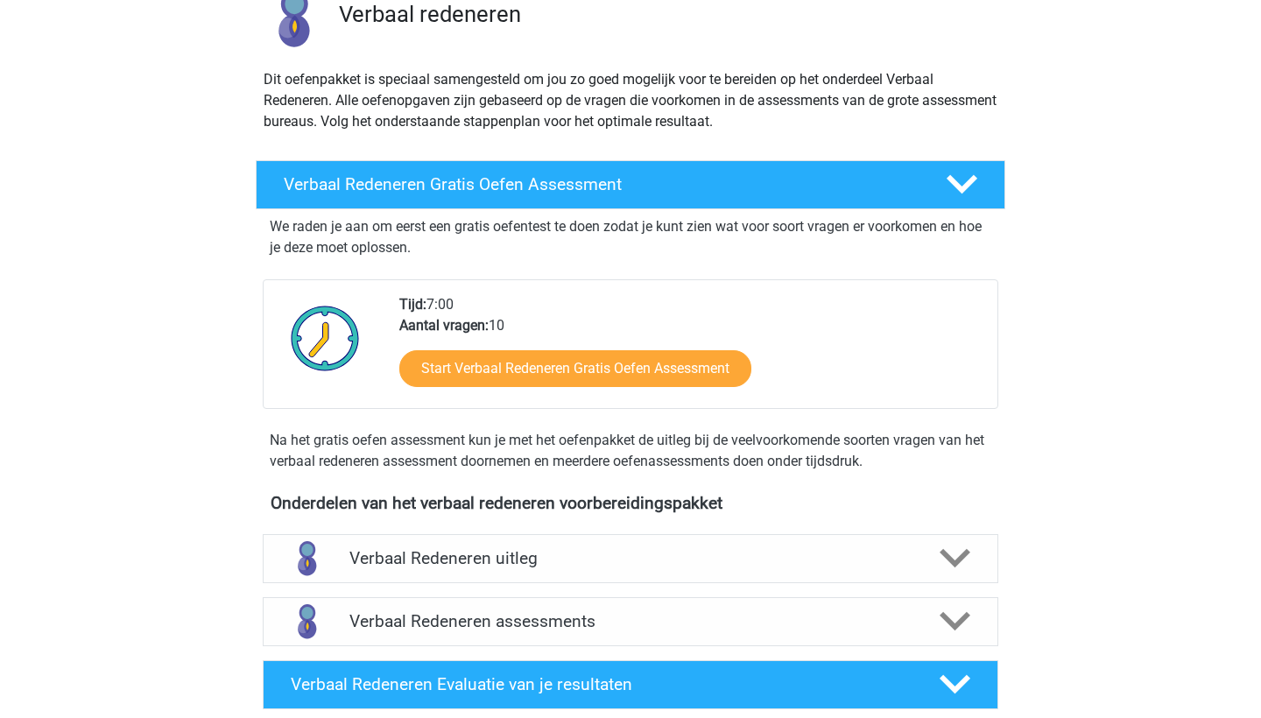
click at [901, 455] on div "Verbaal Redeneren Gratis Oefen Assessment We raden je aan om eerst een gratis o…" at bounding box center [630, 319] width 790 height 319
click at [896, 453] on div "Na het gratis oefen assessment kun je met het oefenpakket de uitleg bij de veel…" at bounding box center [630, 451] width 735 height 42
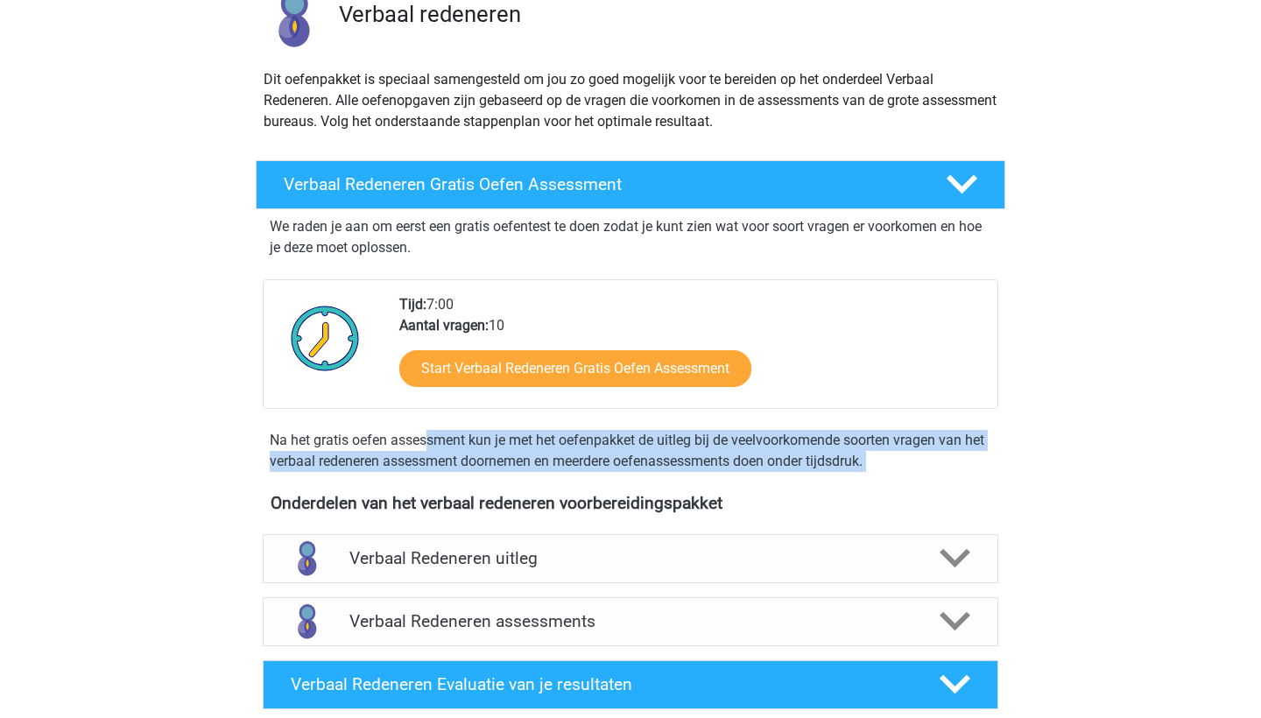
drag, startPoint x: 245, startPoint y: 437, endPoint x: 866, endPoint y: 491, distance: 623.0
click at [866, 491] on div "Verbaal Redeneren Gratis Oefen Assessment We raden je aan om eerst een gratis o…" at bounding box center [630, 704] width 832 height 1103
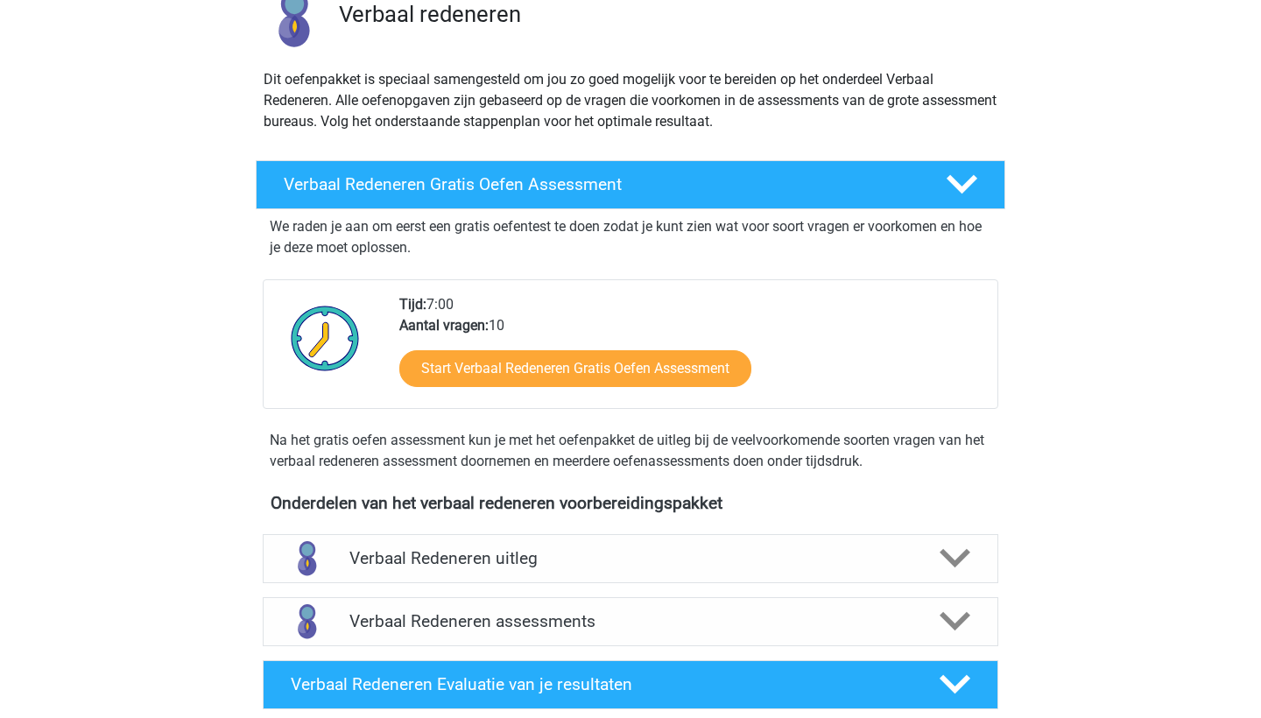
drag, startPoint x: 917, startPoint y: 453, endPoint x: 233, endPoint y: 437, distance: 684.7
click at [233, 437] on div "Verbaal Redeneren Gratis Oefen Assessment We raden je aan om eerst een gratis o…" at bounding box center [630, 319] width 818 height 333
click at [227, 441] on div "Verbaal Redeneren Gratis Oefen Assessment We raden je aan om eerst een gratis o…" at bounding box center [630, 319] width 818 height 333
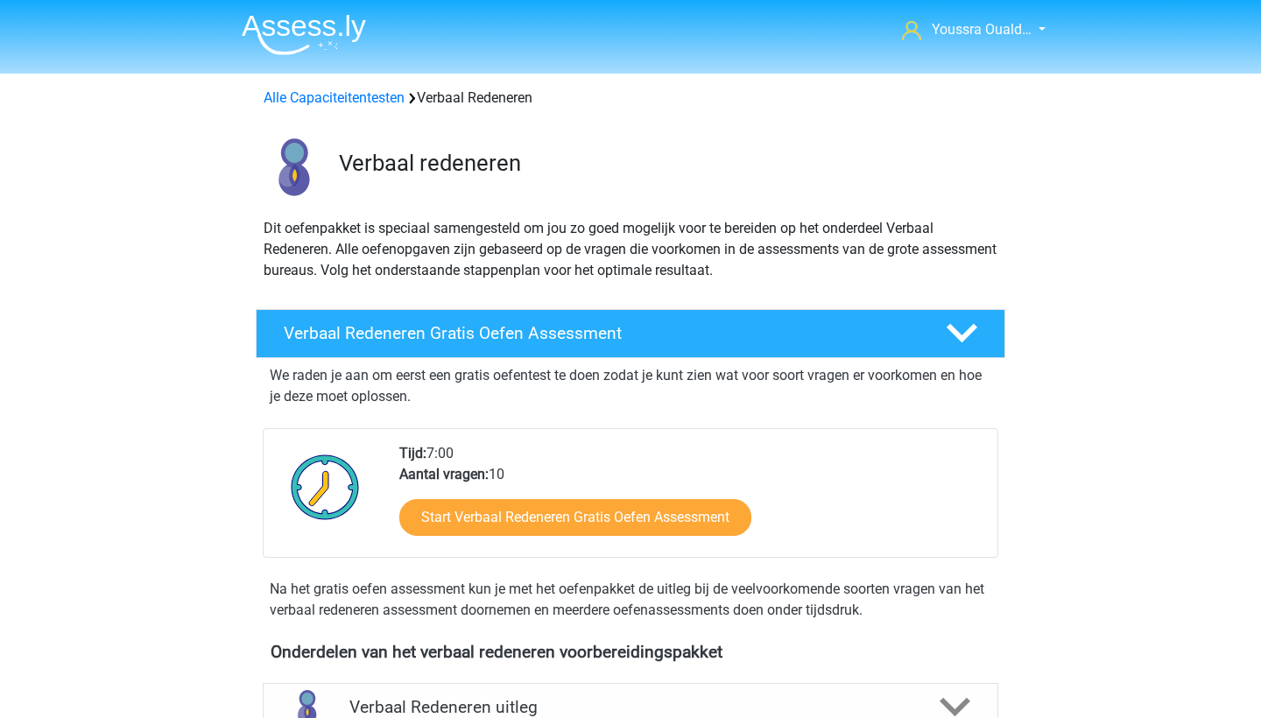
scroll to position [0, 0]
click at [340, 94] on link "Alle Capaciteitentesten" at bounding box center [333, 97] width 141 height 17
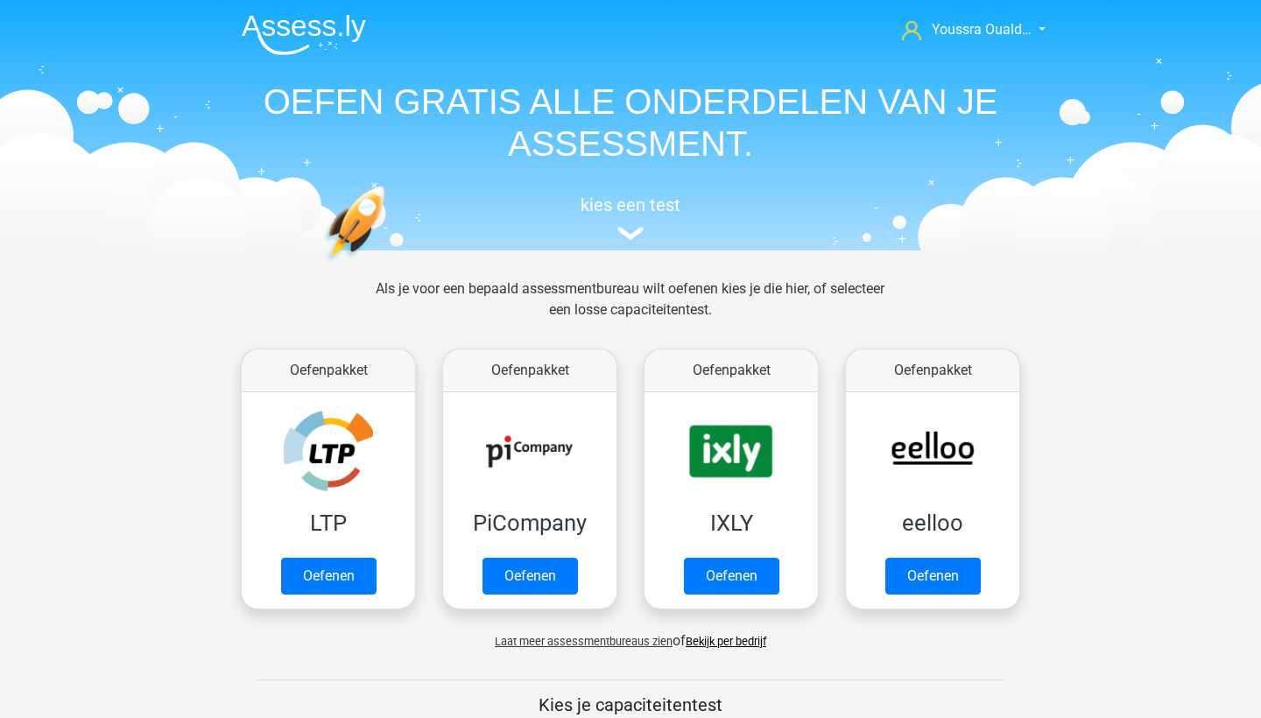
scroll to position [743, 0]
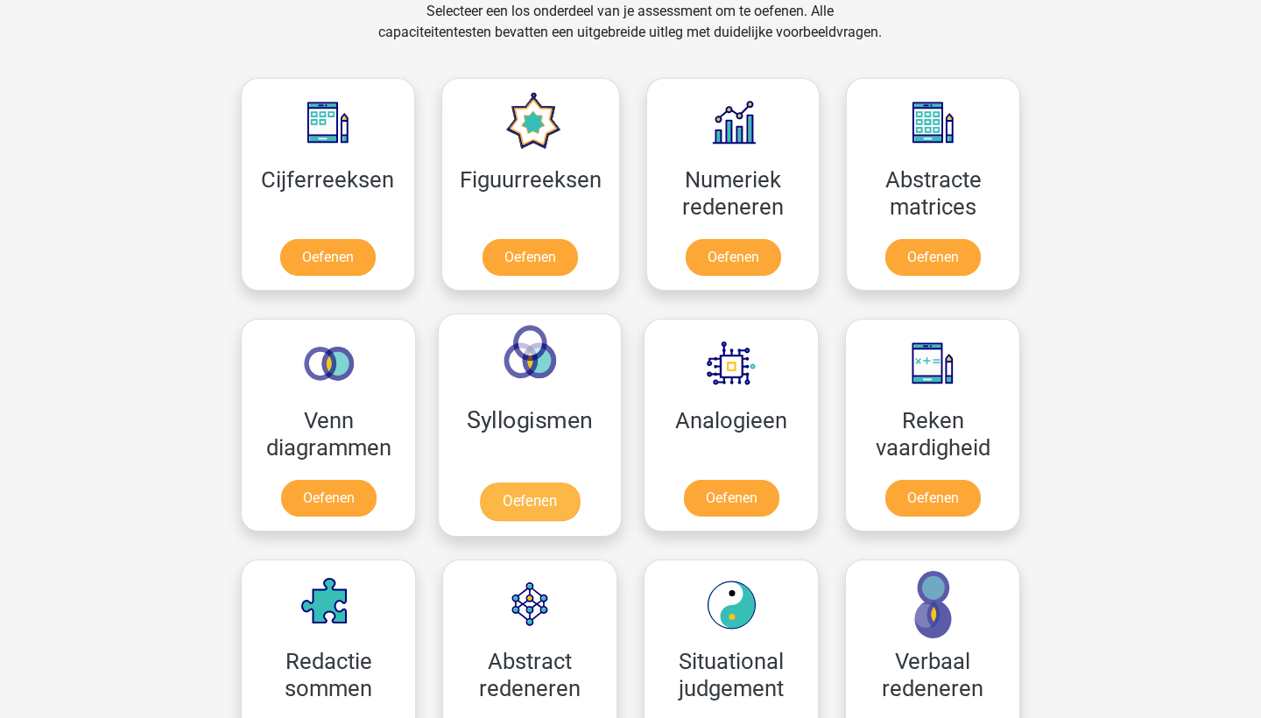
click at [512, 510] on link "Oefenen" at bounding box center [530, 501] width 100 height 39
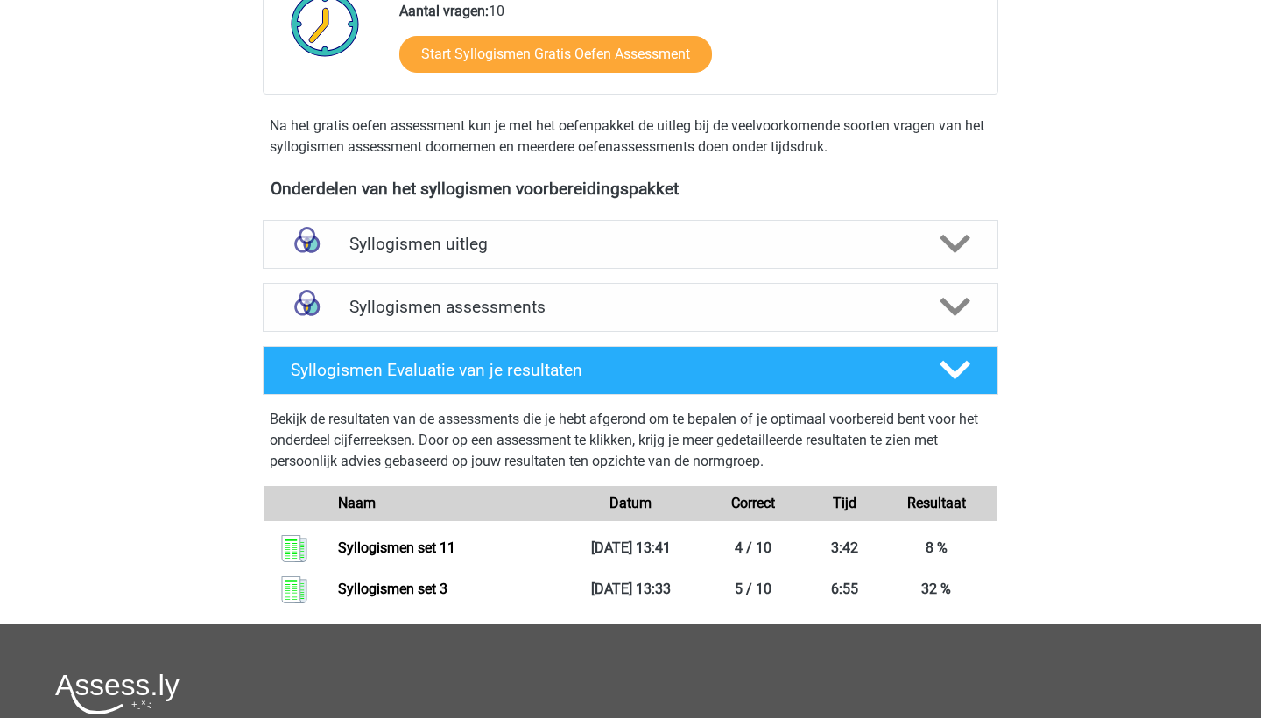
scroll to position [323, 0]
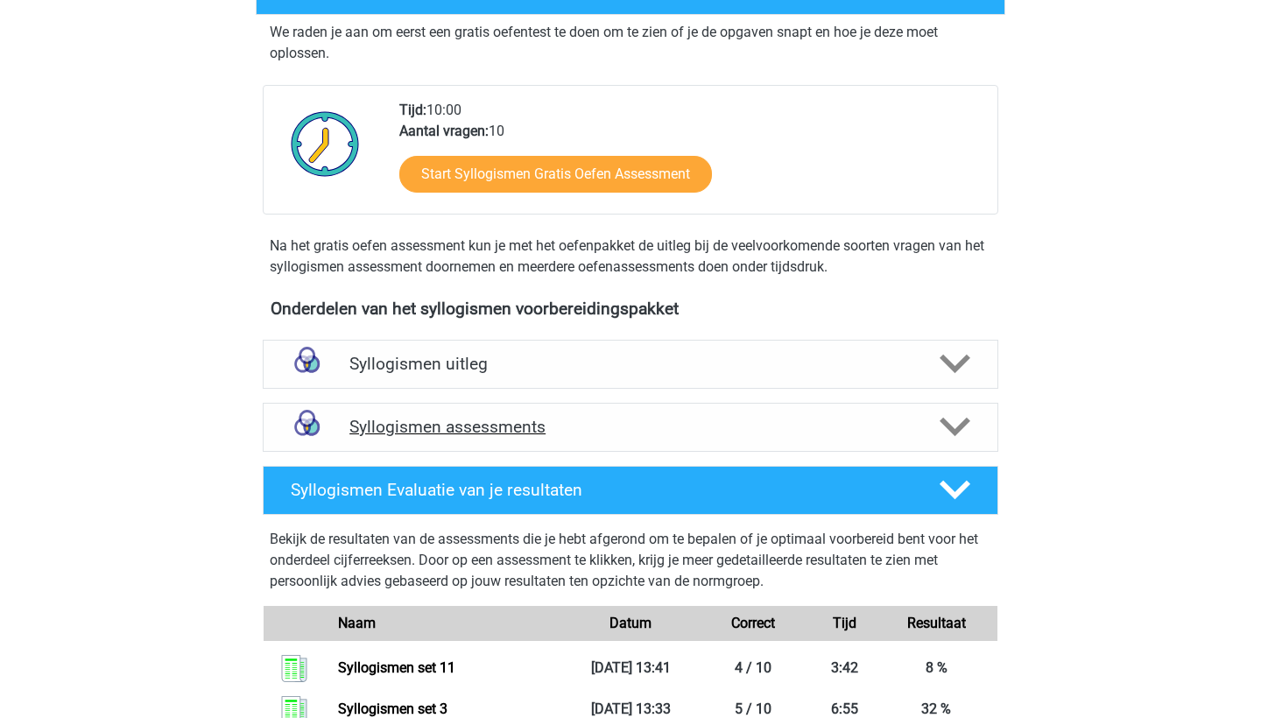
click at [593, 426] on h4 "Syllogismen assessments" at bounding box center [630, 427] width 562 height 20
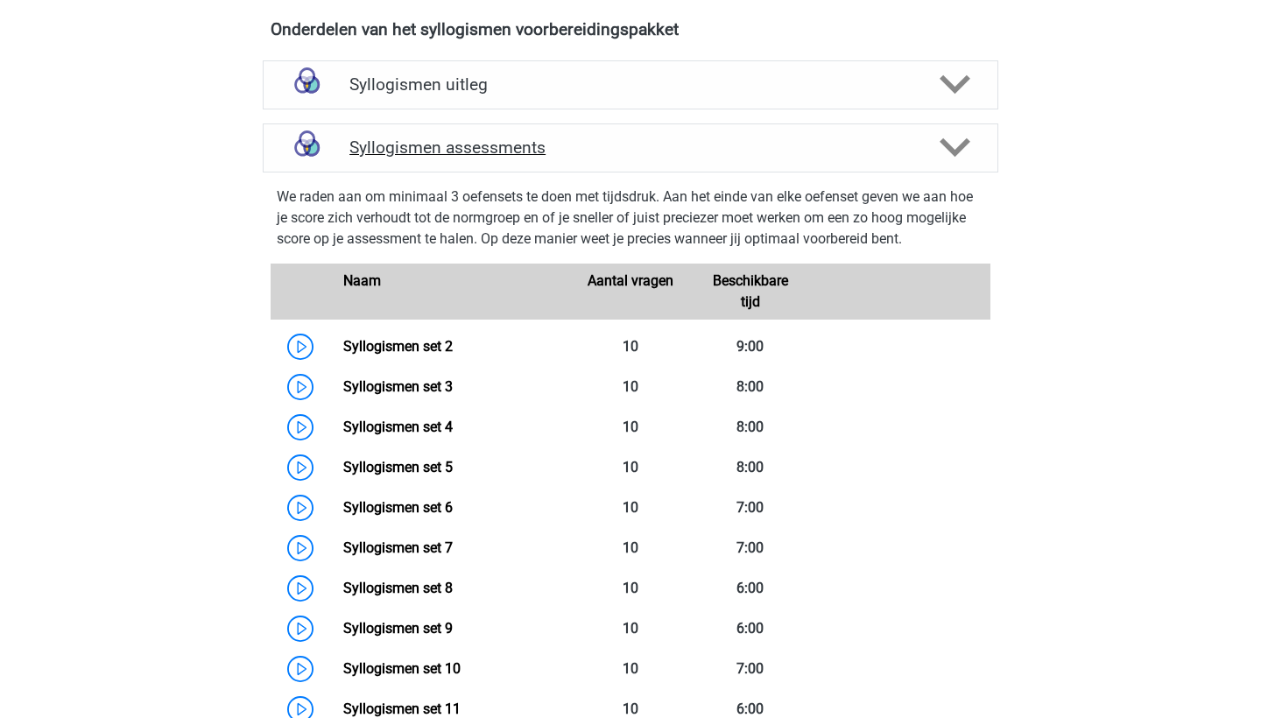
scroll to position [803, 0]
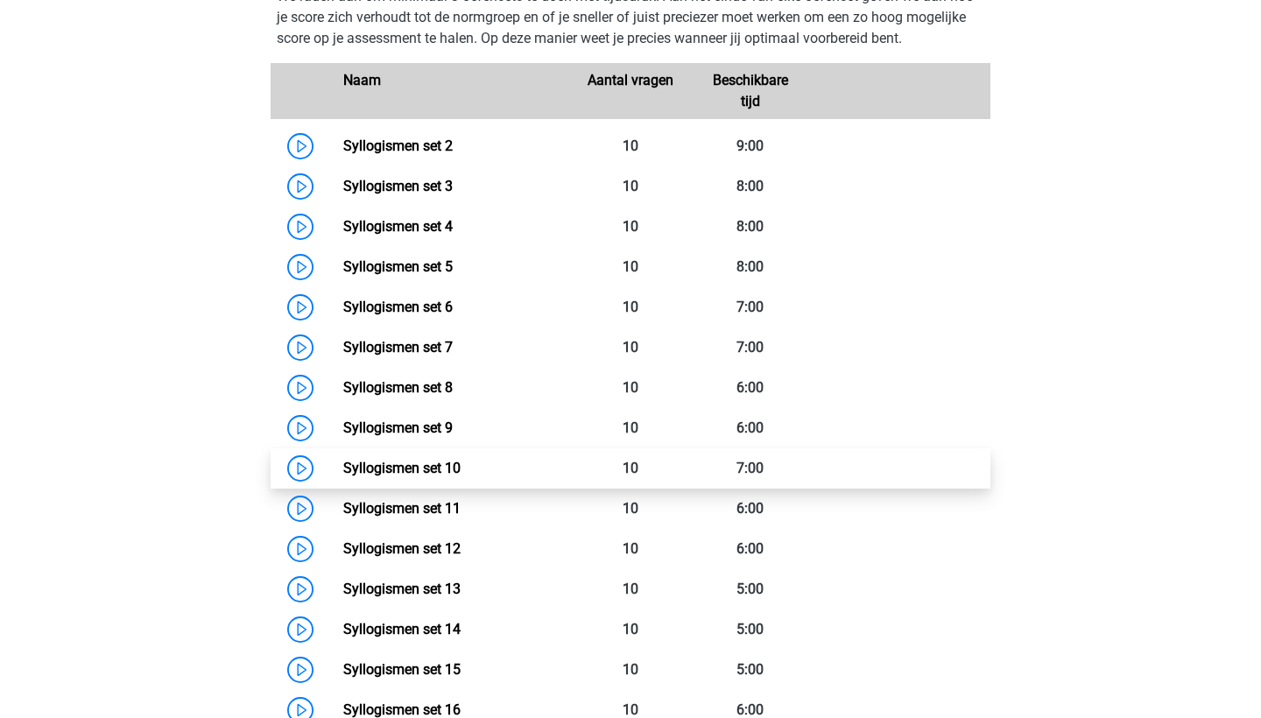
click at [460, 474] on link "Syllogismen set 10" at bounding box center [401, 468] width 117 height 17
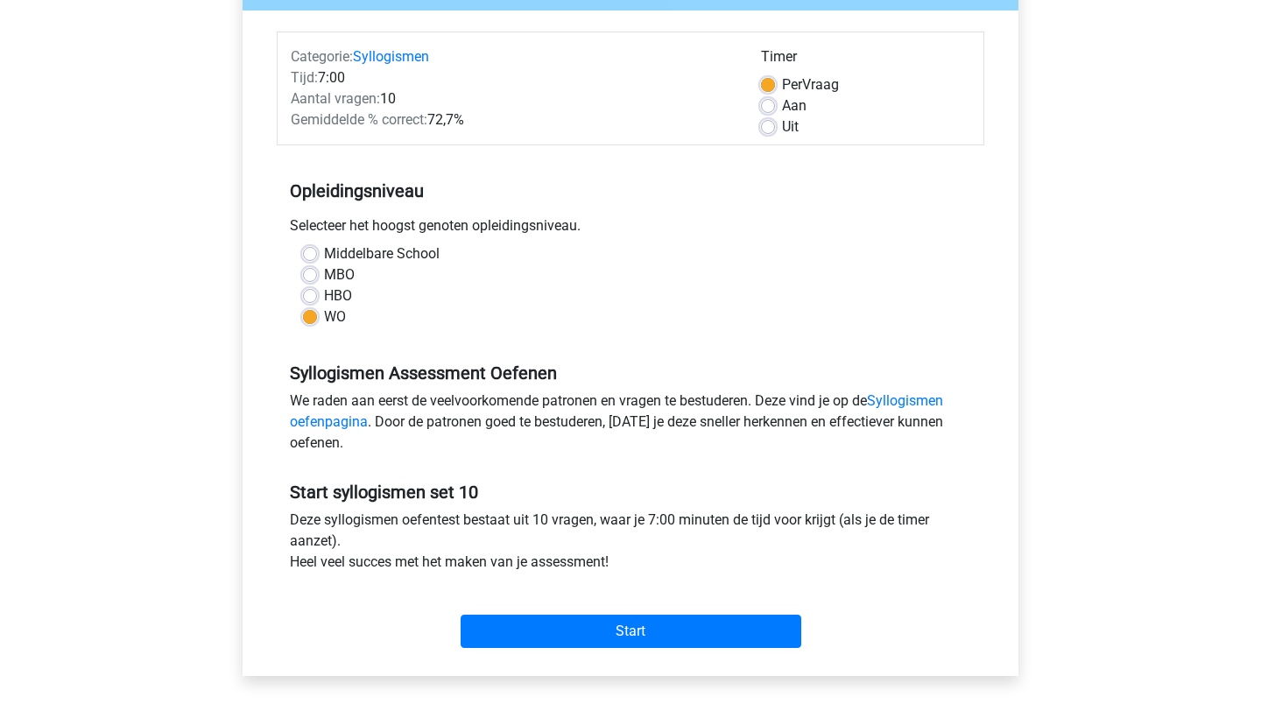
scroll to position [207, 0]
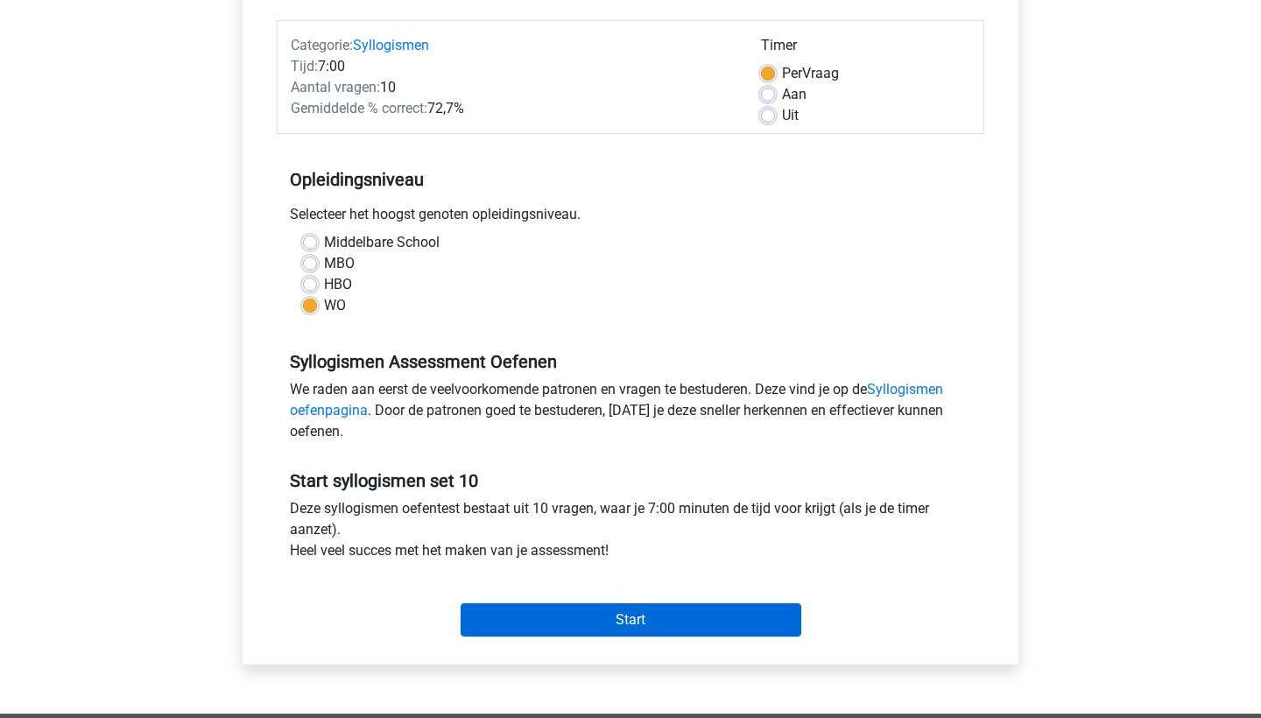
click at [593, 632] on input "Start" at bounding box center [630, 619] width 341 height 33
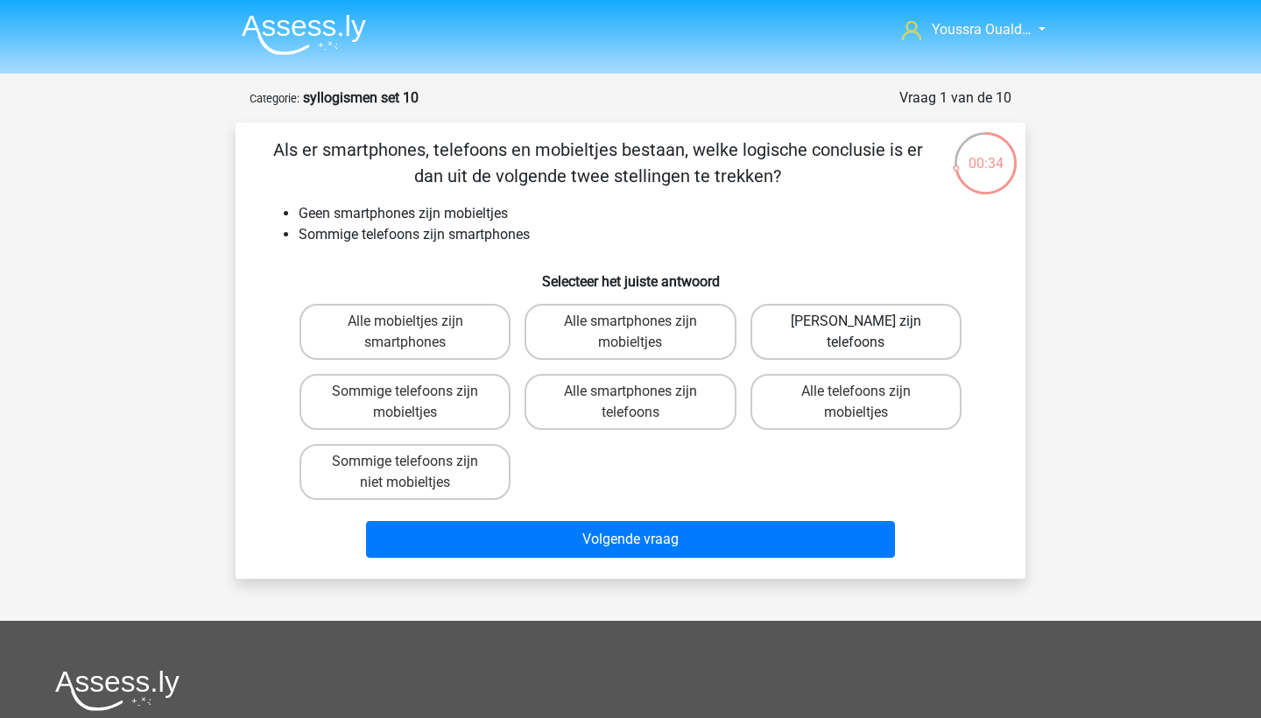
click at [778, 350] on label "[PERSON_NAME] zijn telefoons" at bounding box center [855, 332] width 211 height 56
click at [855, 333] on input "[PERSON_NAME] zijn telefoons" at bounding box center [860, 326] width 11 height 11
radio input "true"
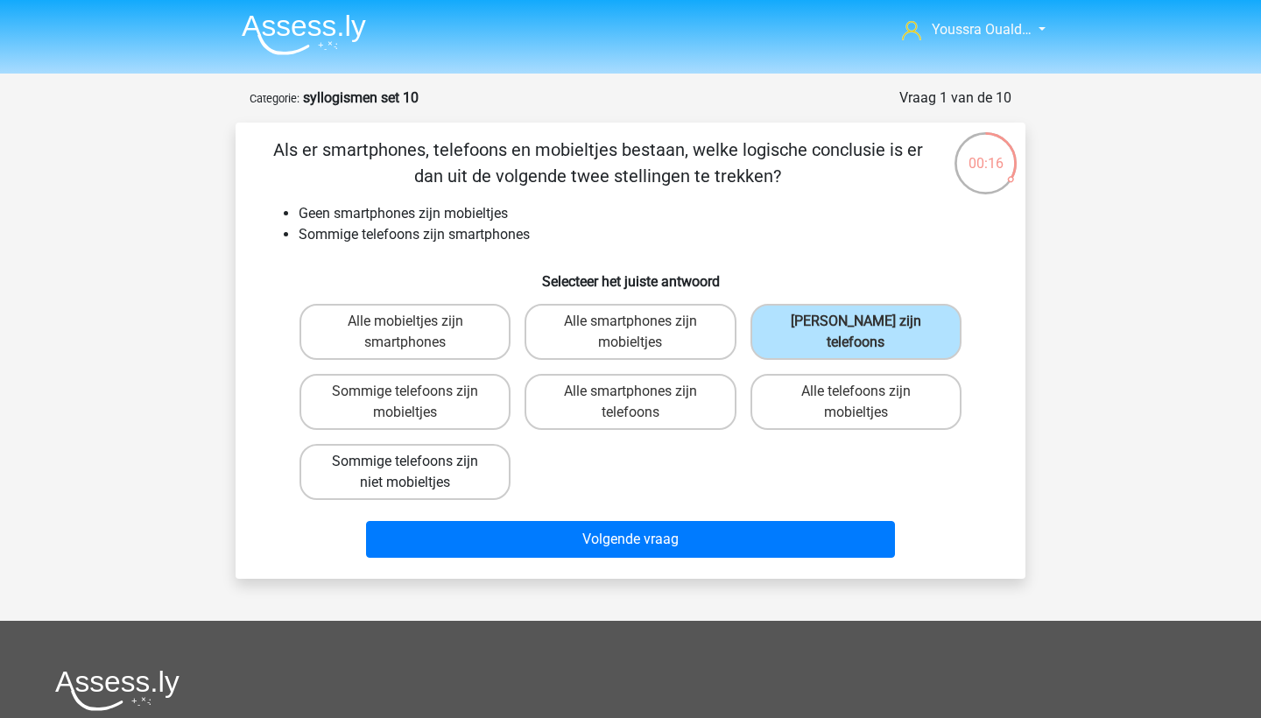
click at [377, 466] on label "Sommige telefoons zijn niet mobieltjes" at bounding box center [404, 472] width 211 height 56
click at [405, 466] on input "Sommige telefoons zijn niet mobieltjes" at bounding box center [410, 466] width 11 height 11
radio input "true"
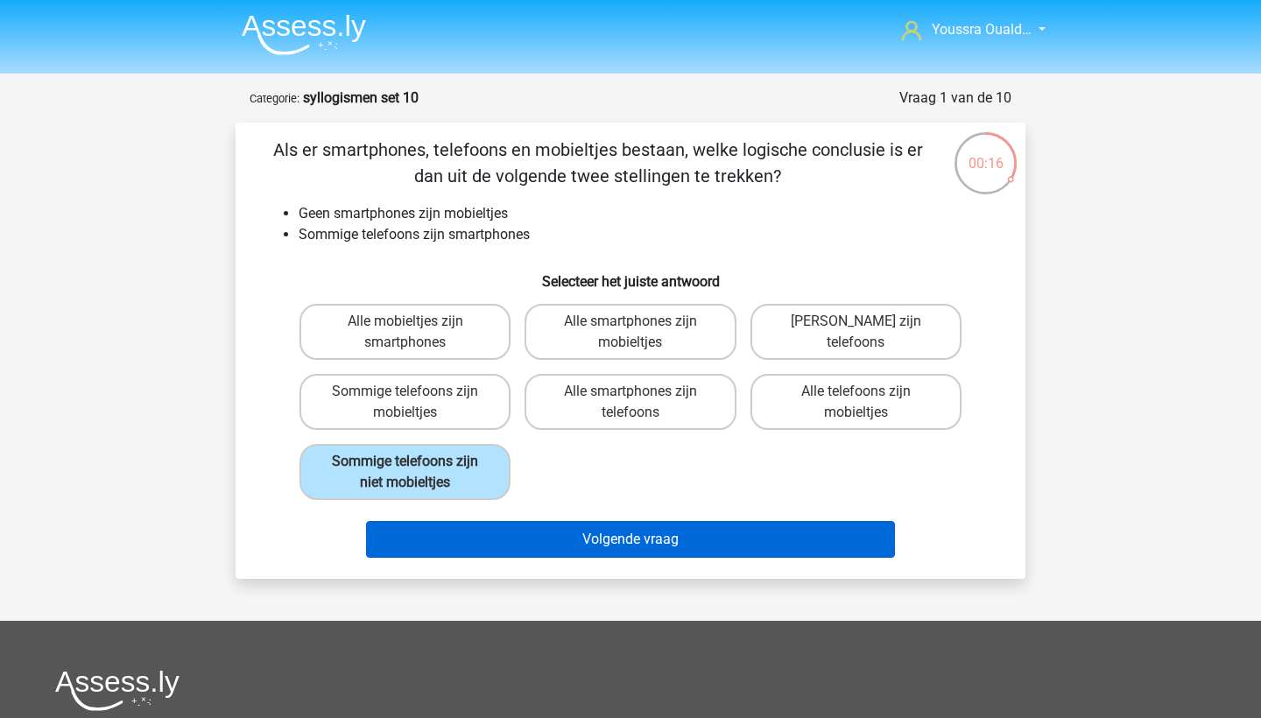
click at [550, 546] on button "Volgende vraag" at bounding box center [631, 539] width 530 height 37
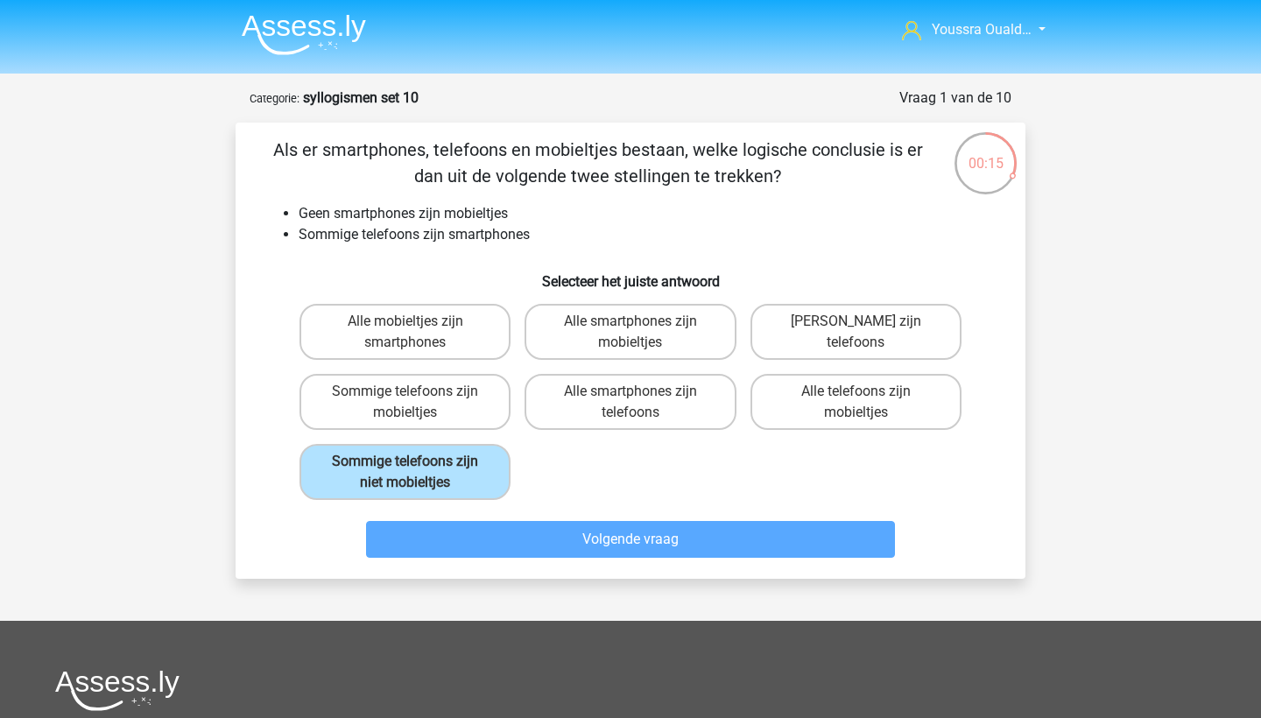
scroll to position [88, 0]
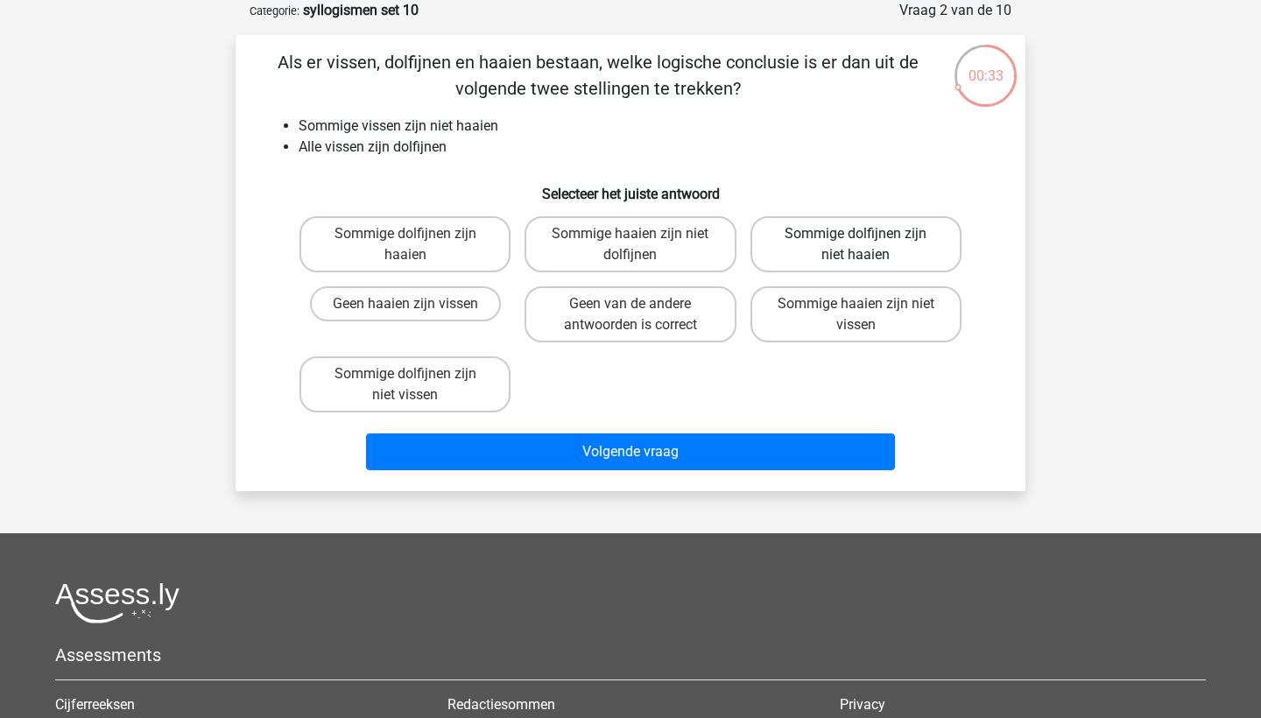
click at [797, 232] on label "Sommige dolfijnen zijn niet haaien" at bounding box center [855, 244] width 211 height 56
click at [855, 234] on input "Sommige dolfijnen zijn niet haaien" at bounding box center [860, 239] width 11 height 11
radio input "true"
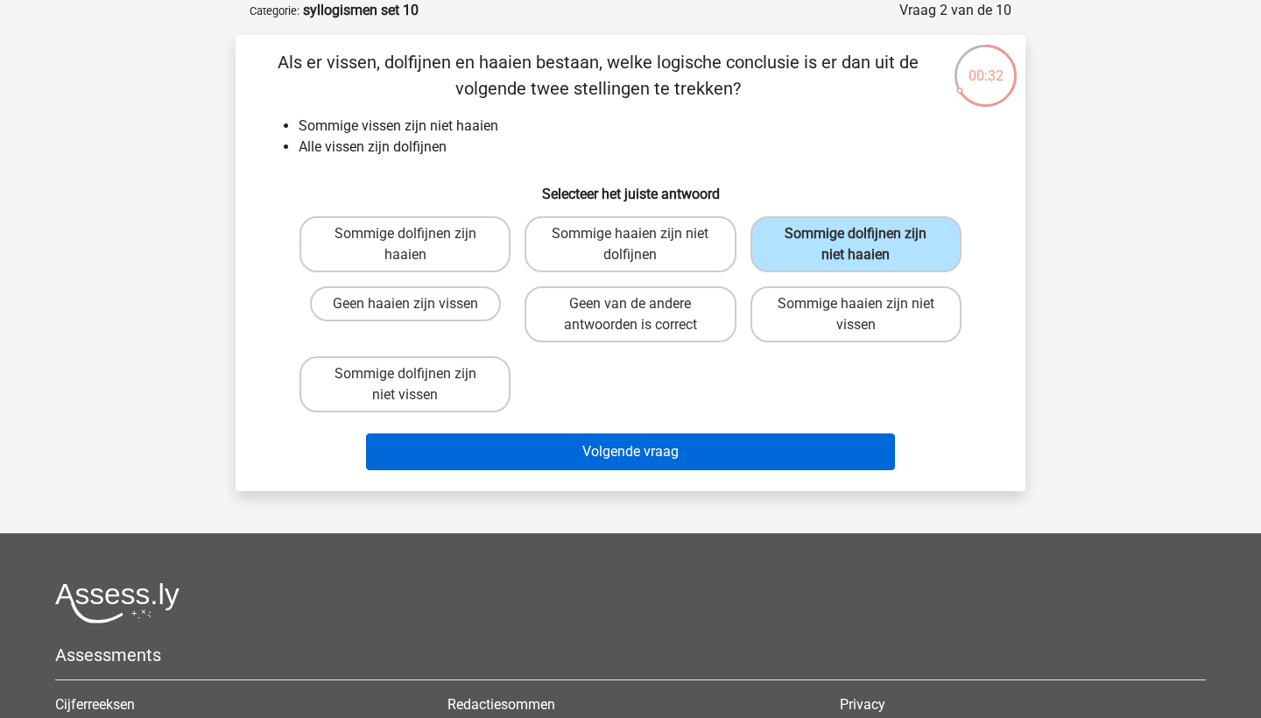
click at [734, 456] on button "Volgende vraag" at bounding box center [631, 451] width 530 height 37
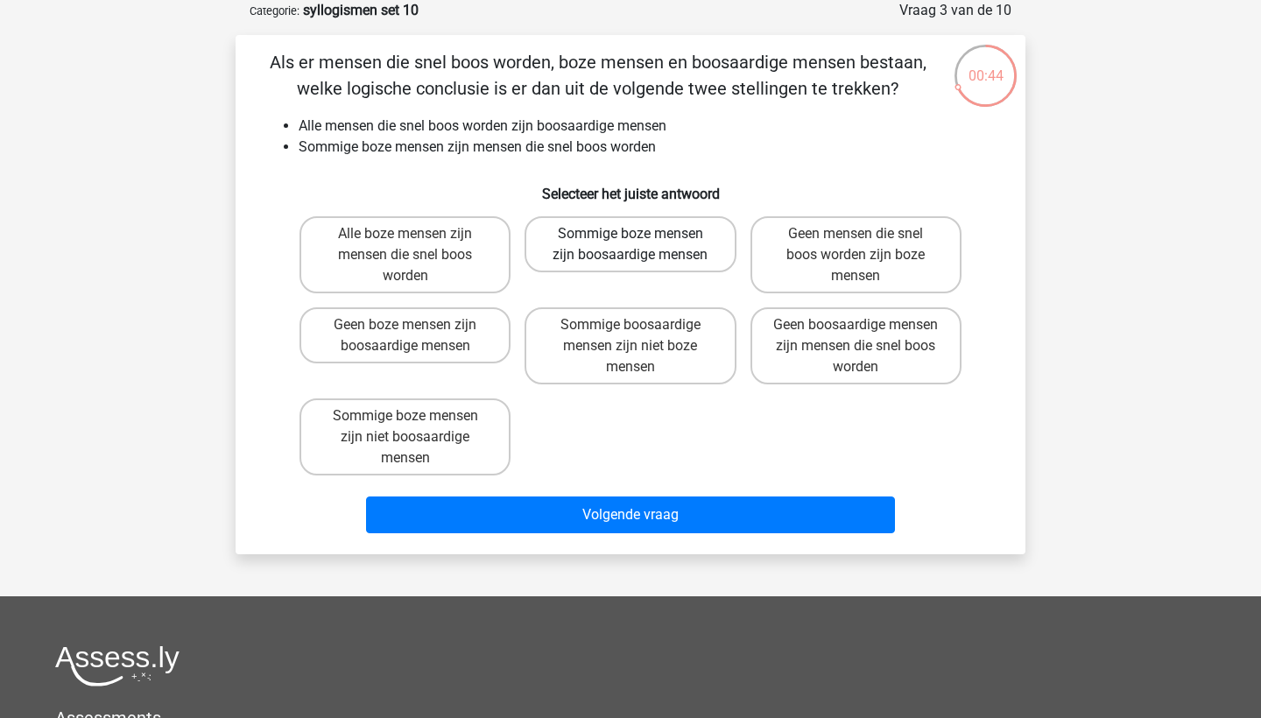
click at [568, 256] on label "Sommige boze mensen zijn boosaardige mensen" at bounding box center [629, 244] width 211 height 56
click at [630, 245] on input "Sommige boze mensen zijn boosaardige mensen" at bounding box center [635, 239] width 11 height 11
radio input "true"
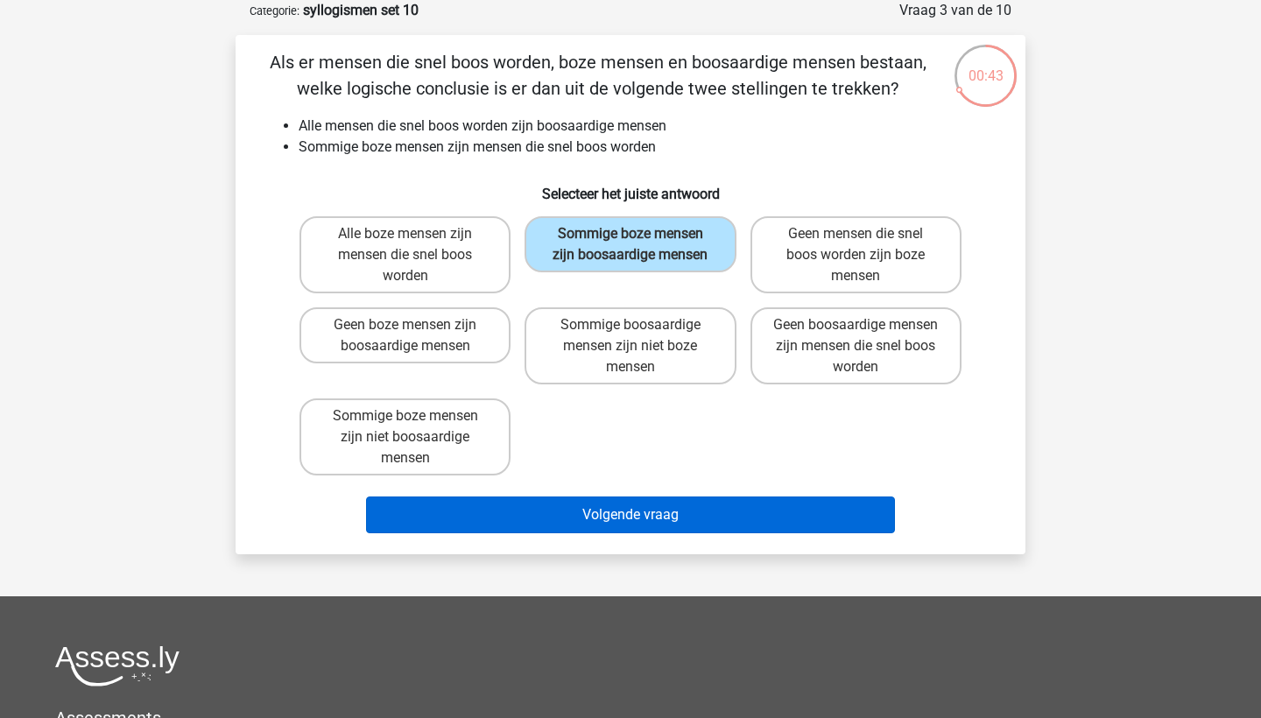
click at [642, 512] on button "Volgende vraag" at bounding box center [631, 514] width 530 height 37
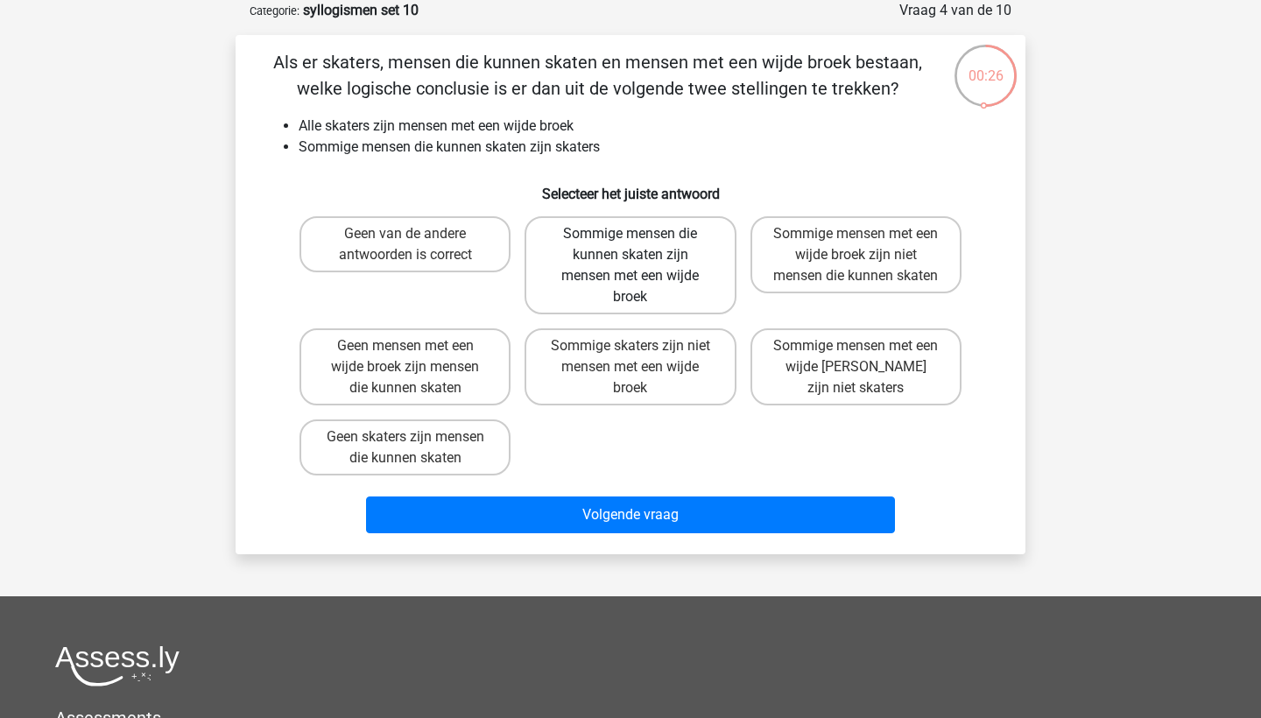
click at [587, 290] on label "Sommige mensen die kunnen skaten zijn mensen met een wijde broek" at bounding box center [629, 265] width 211 height 98
click at [630, 245] on input "Sommige mensen die kunnen skaten zijn mensen met een wijde broek" at bounding box center [635, 239] width 11 height 11
radio input "true"
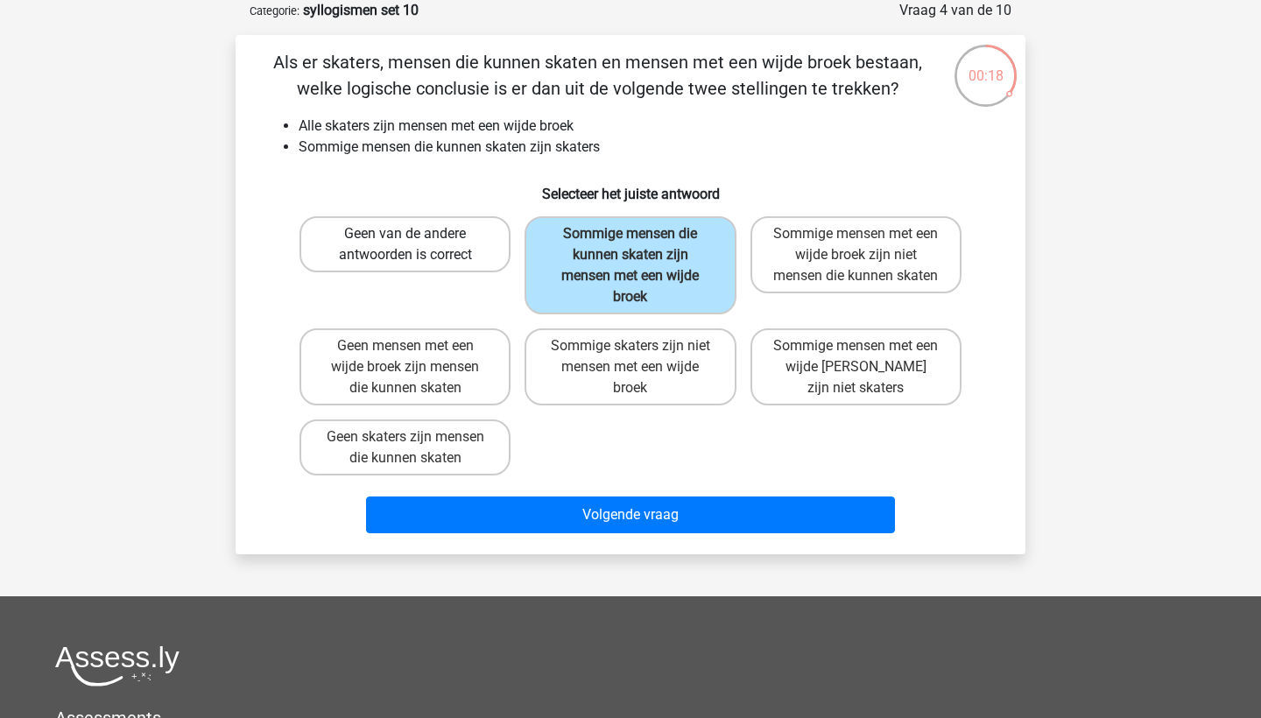
click at [363, 239] on label "Geen van de andere antwoorden is correct" at bounding box center [404, 244] width 211 height 56
click at [405, 239] on input "Geen van de andere antwoorden is correct" at bounding box center [410, 239] width 11 height 11
radio input "true"
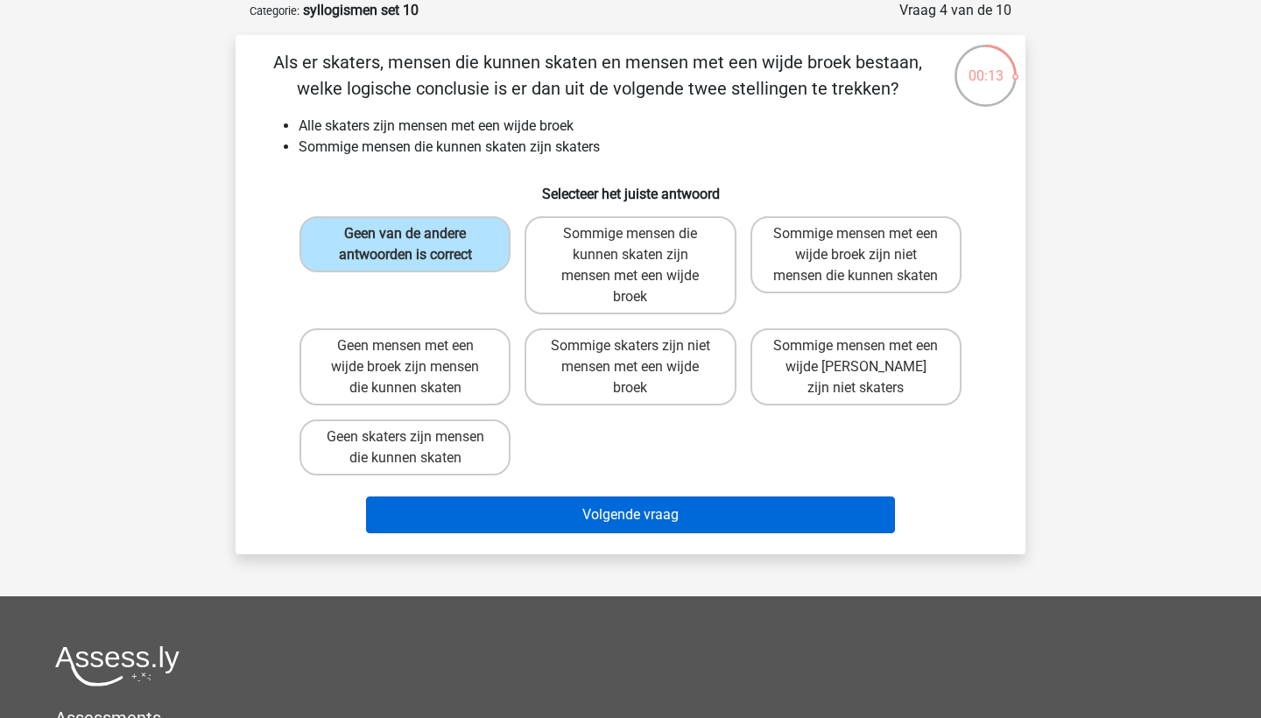
click at [623, 518] on button "Volgende vraag" at bounding box center [631, 514] width 530 height 37
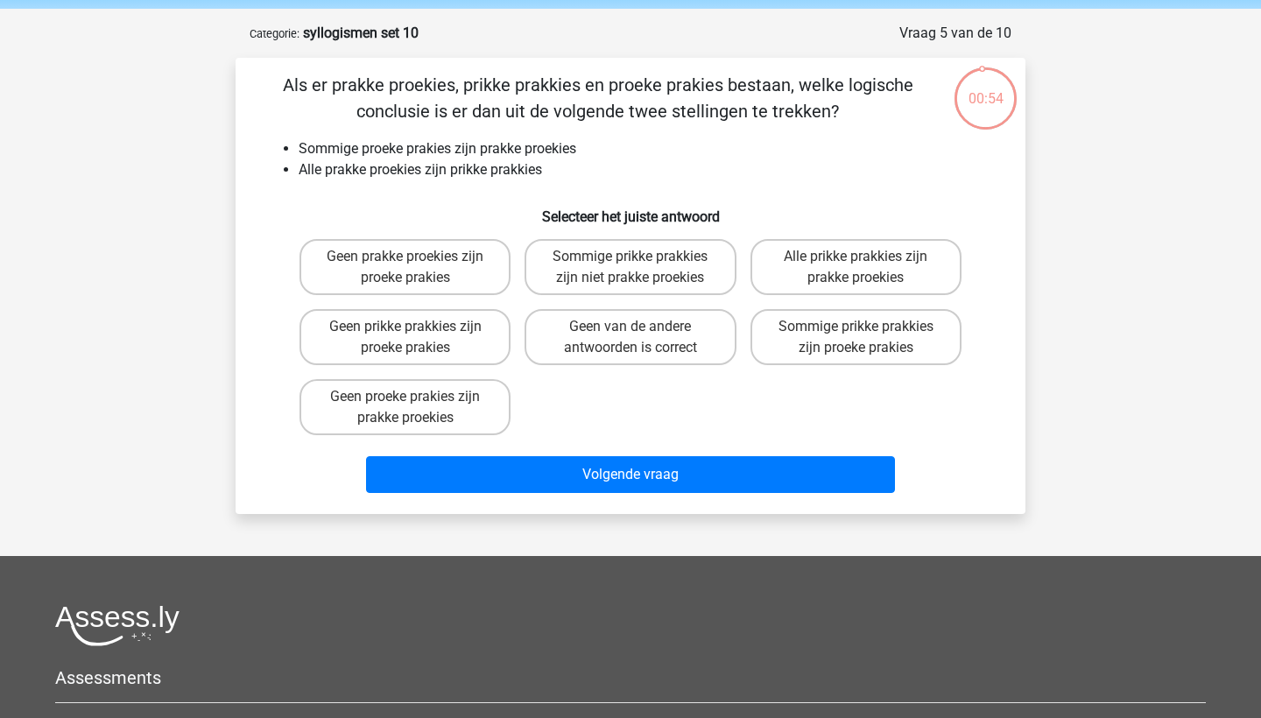
scroll to position [58, 0]
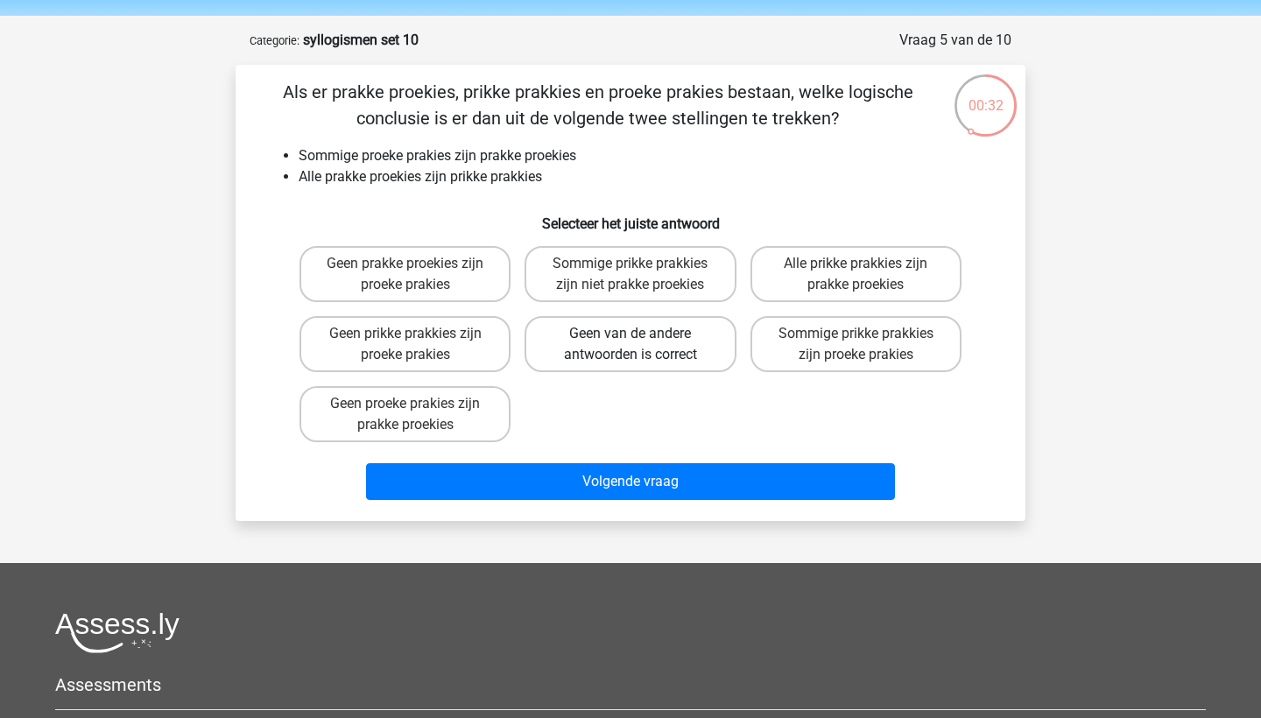
click at [635, 356] on label "Geen van de andere antwoorden is correct" at bounding box center [629, 344] width 211 height 56
click at [635, 345] on input "Geen van de andere antwoorden is correct" at bounding box center [635, 339] width 11 height 11
radio input "true"
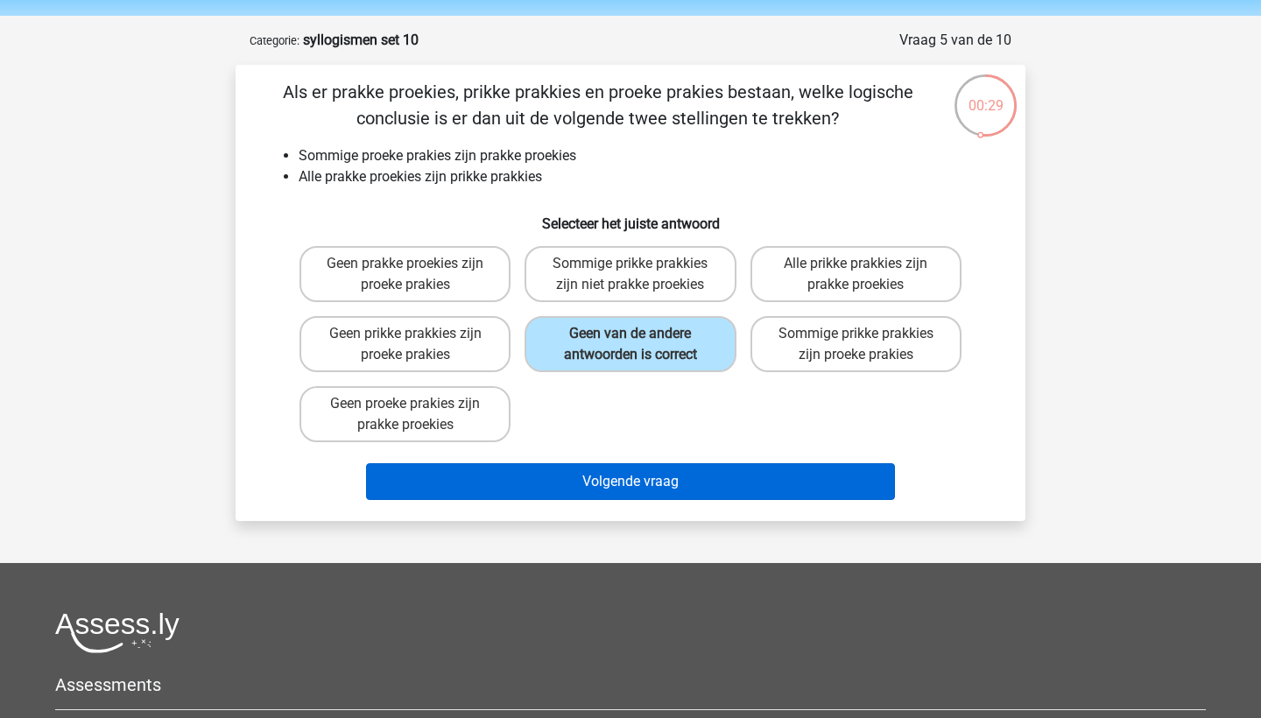
click at [723, 480] on button "Volgende vraag" at bounding box center [631, 481] width 530 height 37
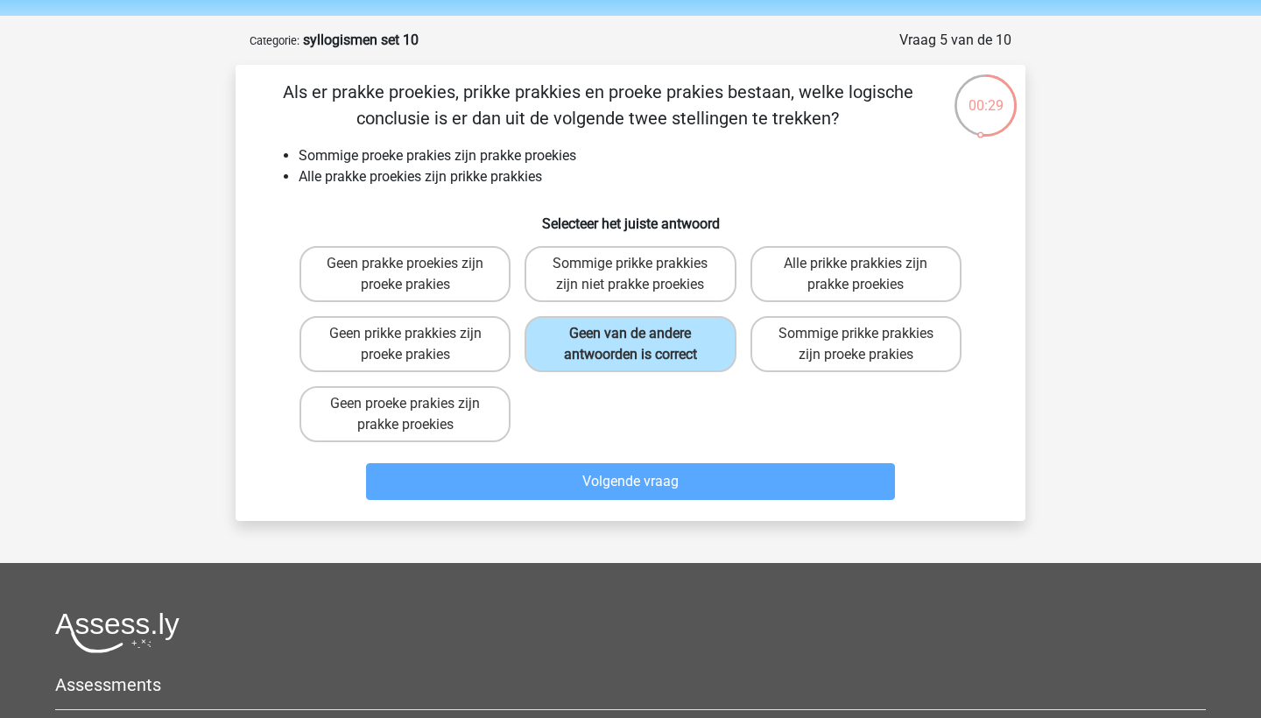
scroll to position [88, 0]
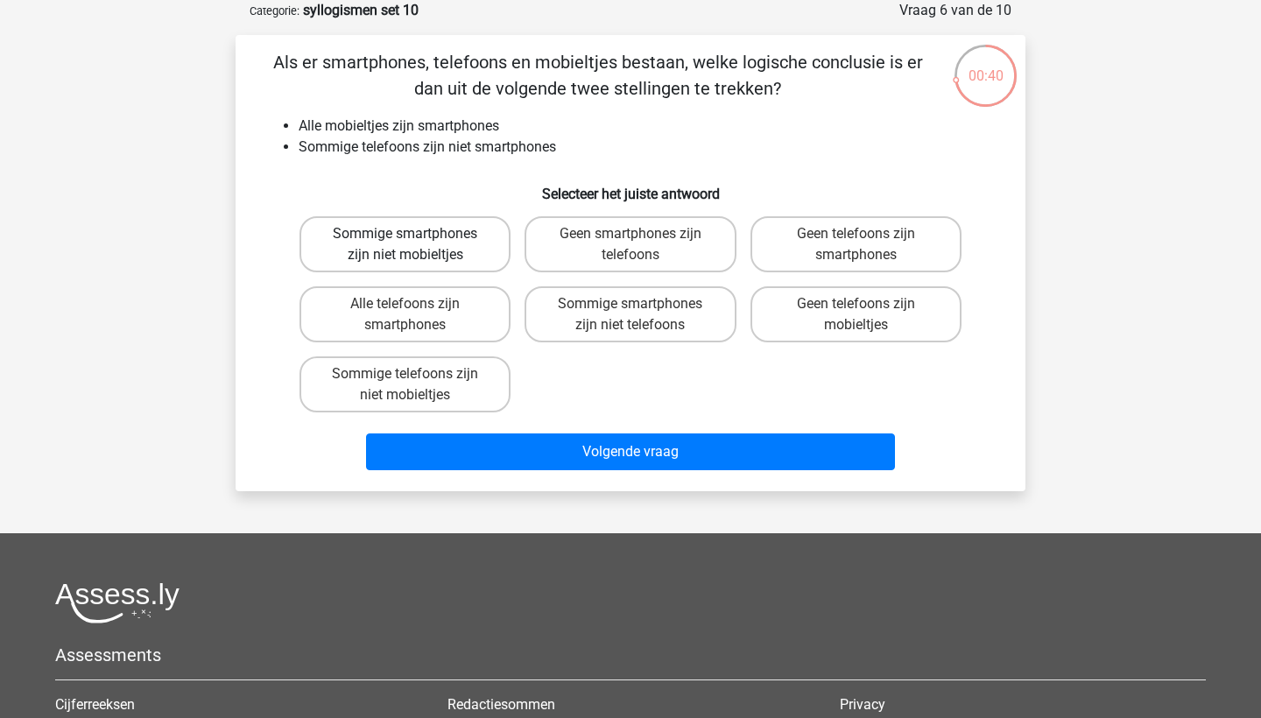
click at [433, 257] on label "Sommige smartphones zijn niet mobieltjes" at bounding box center [404, 244] width 211 height 56
click at [417, 245] on input "Sommige smartphones zijn niet mobieltjes" at bounding box center [410, 239] width 11 height 11
radio input "true"
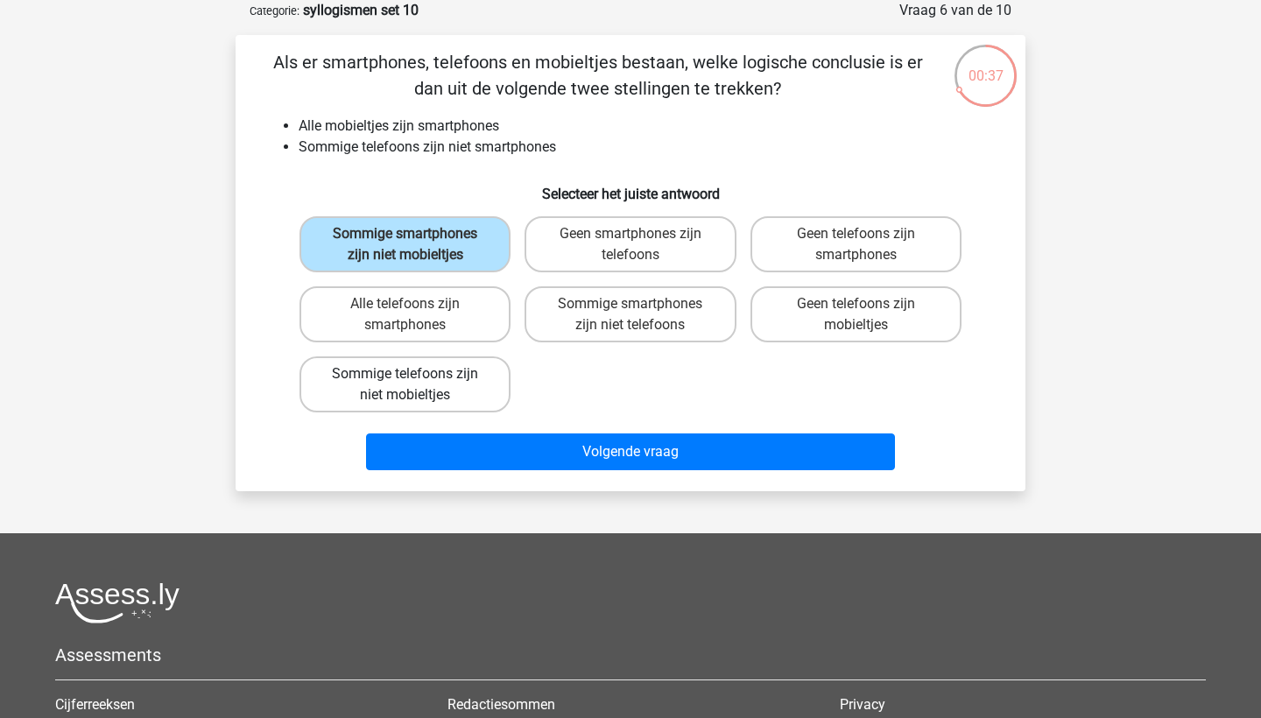
click at [435, 392] on label "Sommige telefoons zijn niet mobieltjes" at bounding box center [404, 384] width 211 height 56
click at [417, 385] on input "Sommige telefoons zijn niet mobieltjes" at bounding box center [410, 379] width 11 height 11
radio input "true"
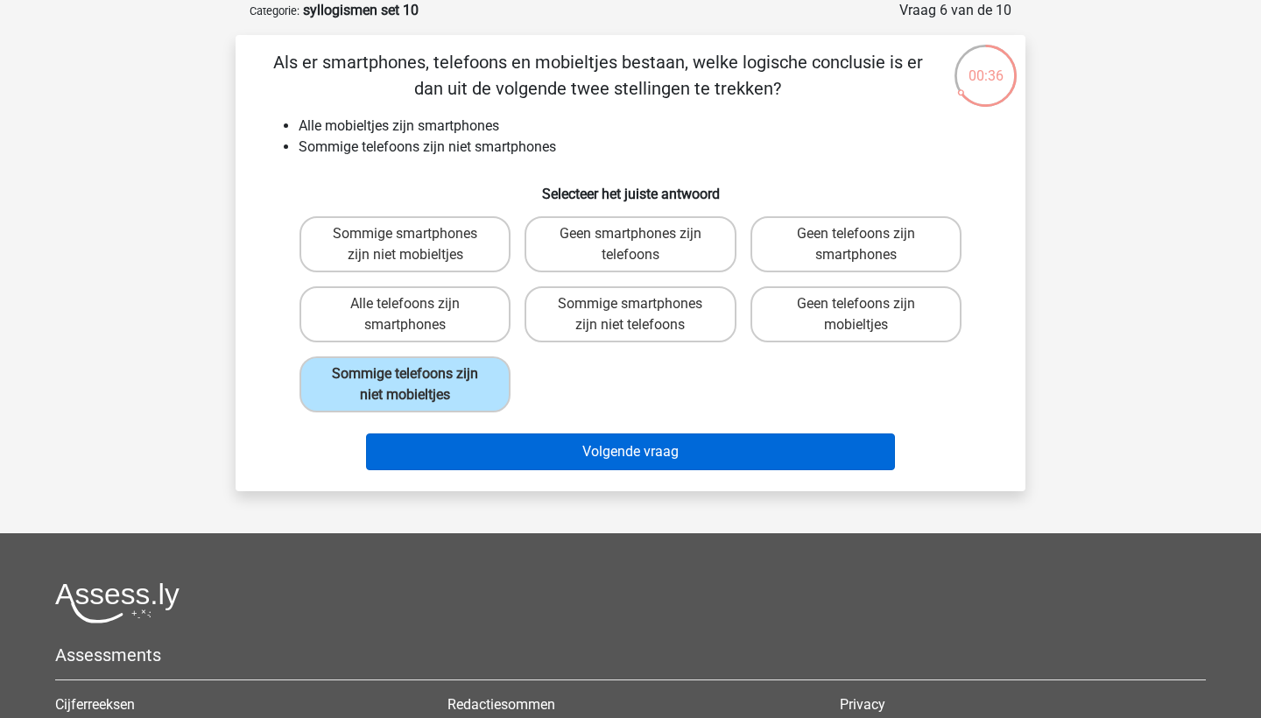
click at [559, 457] on button "Volgende vraag" at bounding box center [631, 451] width 530 height 37
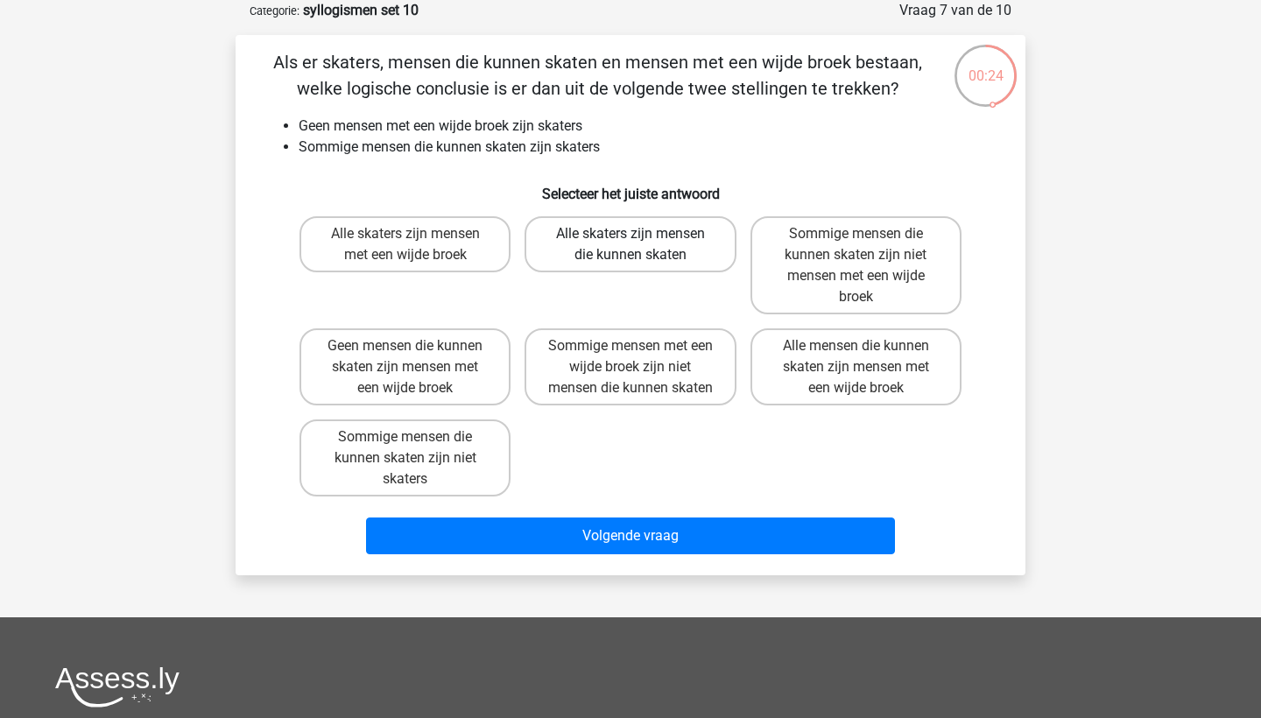
click at [566, 256] on label "Alle skaters zijn mensen die kunnen skaten" at bounding box center [629, 244] width 211 height 56
click at [630, 245] on input "Alle skaters zijn mensen die kunnen skaten" at bounding box center [635, 239] width 11 height 11
radio input "true"
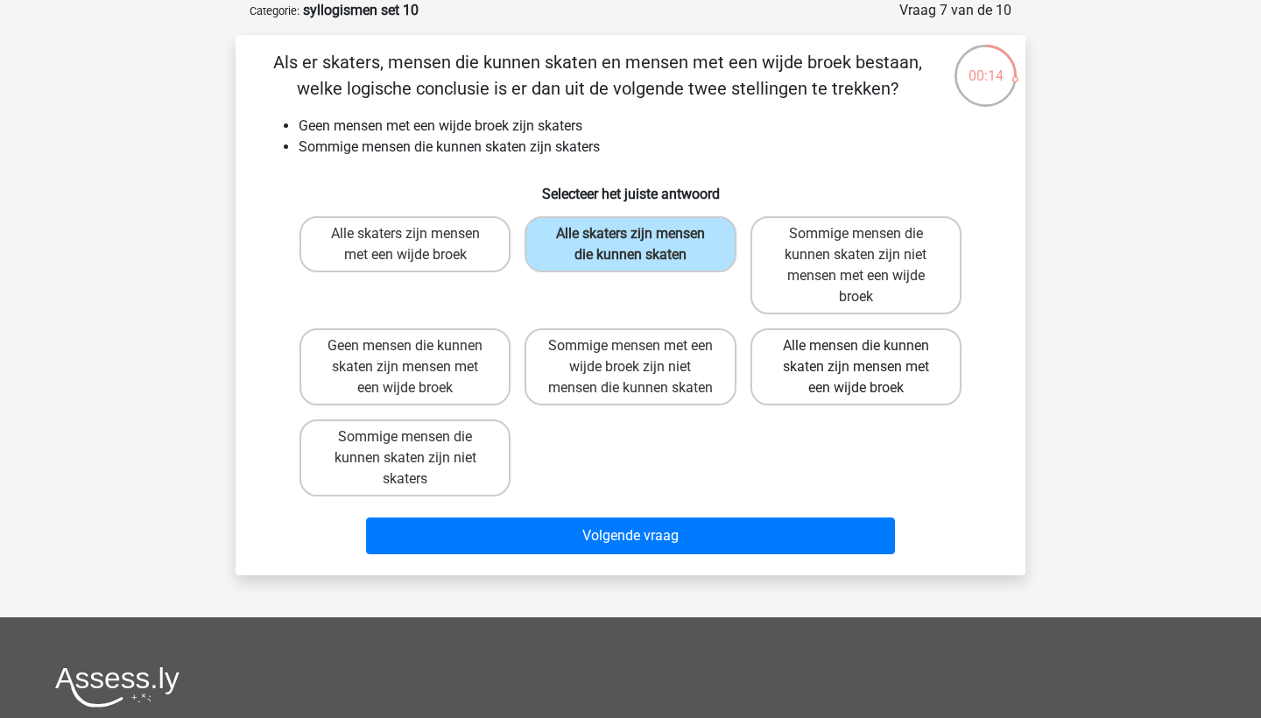
click at [796, 386] on label "Alle mensen die kunnen skaten zijn mensen met een wijde broek" at bounding box center [855, 366] width 211 height 77
click at [855, 357] on input "Alle mensen die kunnen skaten zijn mensen met een wijde broek" at bounding box center [860, 351] width 11 height 11
radio input "true"
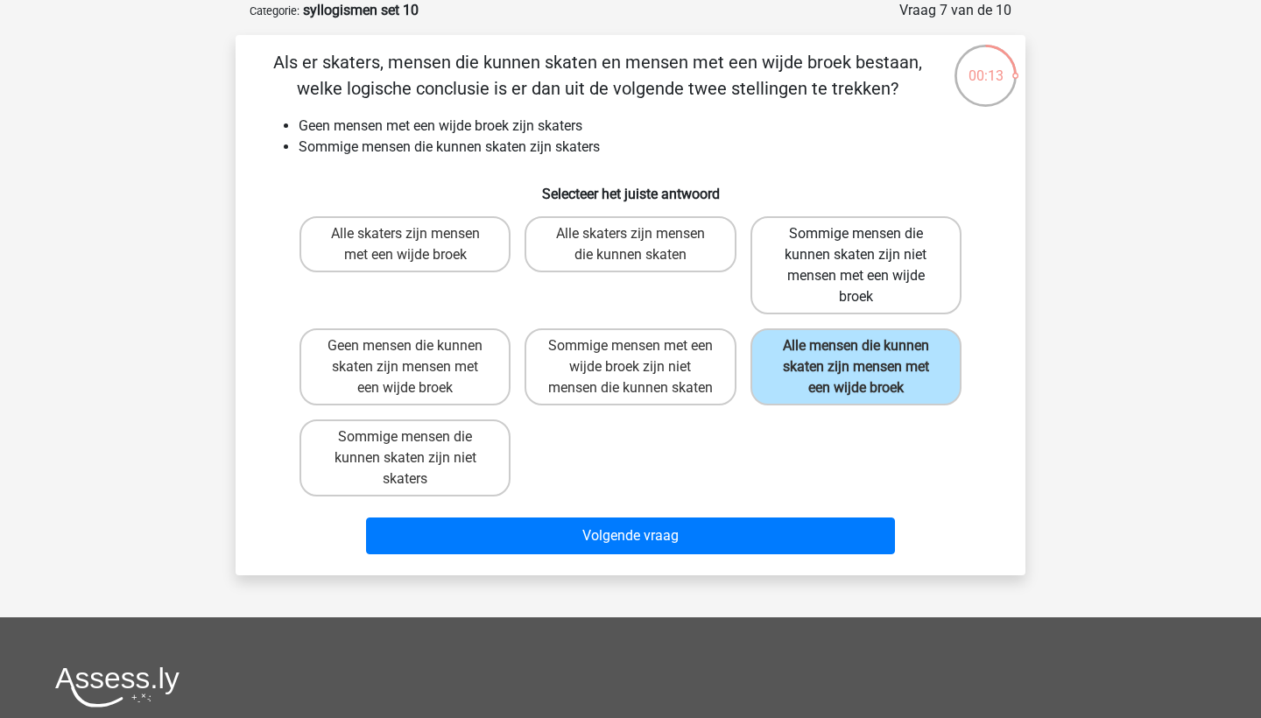
click at [776, 270] on label "Sommige mensen die kunnen skaten zijn niet mensen met een wijde broek" at bounding box center [855, 265] width 211 height 98
click at [855, 245] on input "Sommige mensen die kunnen skaten zijn niet mensen met een wijde broek" at bounding box center [860, 239] width 11 height 11
radio input "true"
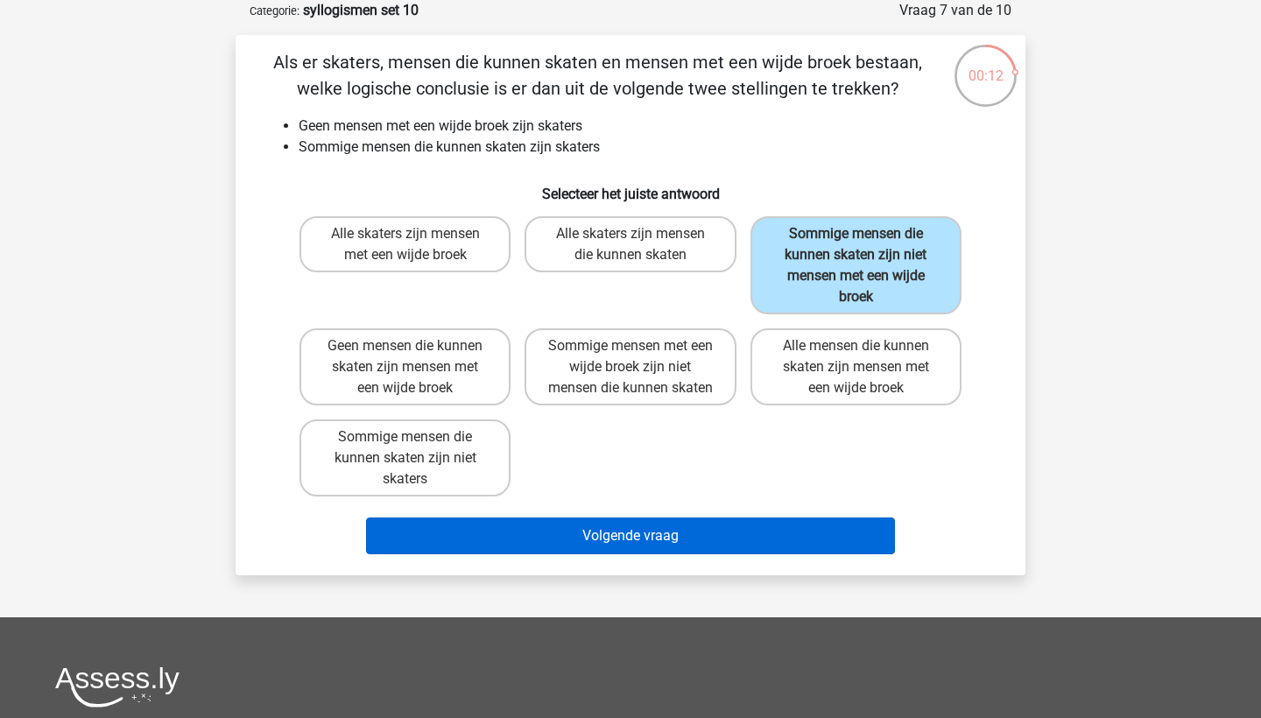
click at [722, 550] on button "Volgende vraag" at bounding box center [631, 535] width 530 height 37
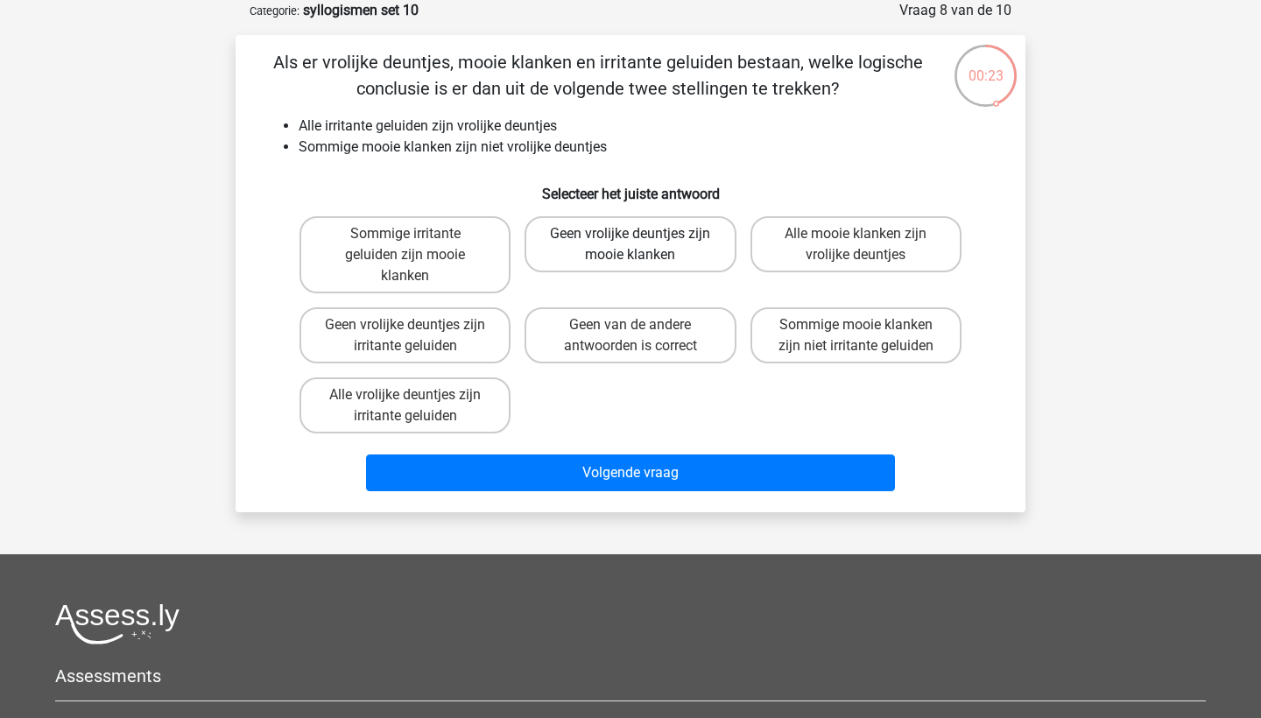
click at [664, 255] on label "Geen vrolijke deuntjes zijn mooie klanken" at bounding box center [629, 244] width 211 height 56
click at [642, 245] on input "Geen vrolijke deuntjes zijn mooie klanken" at bounding box center [635, 239] width 11 height 11
radio input "true"
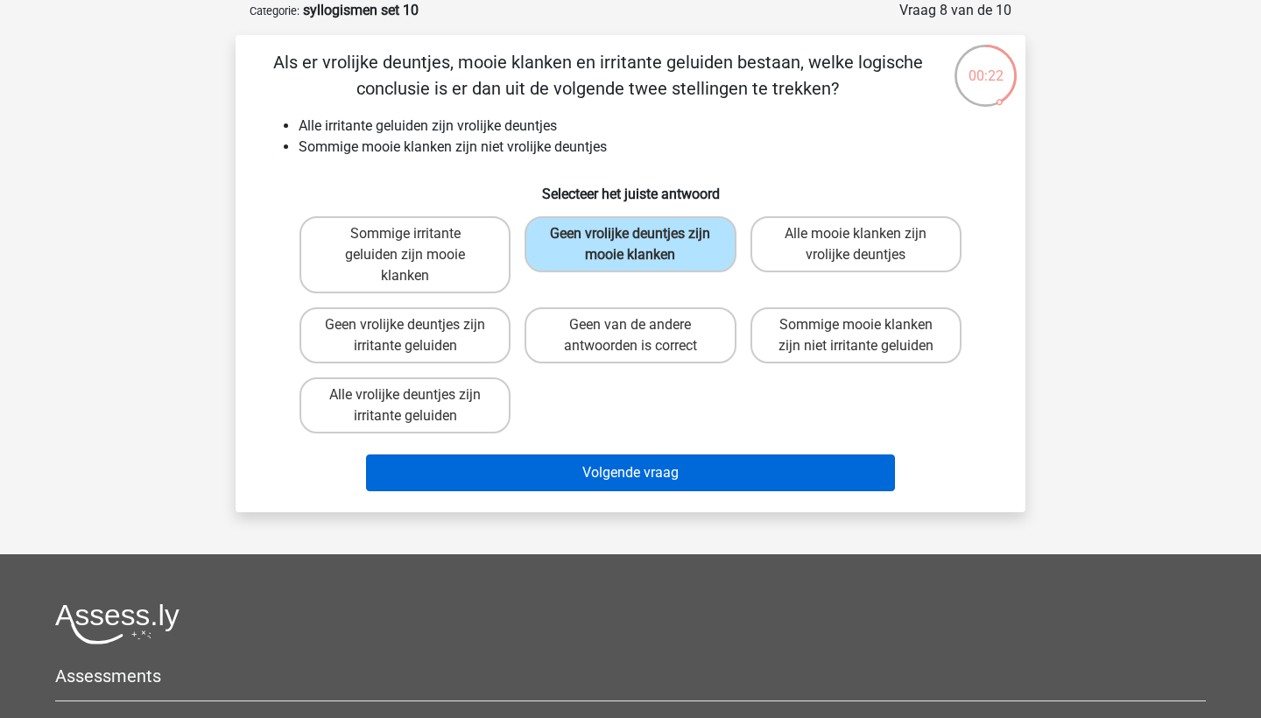
click at [682, 479] on button "Volgende vraag" at bounding box center [631, 472] width 530 height 37
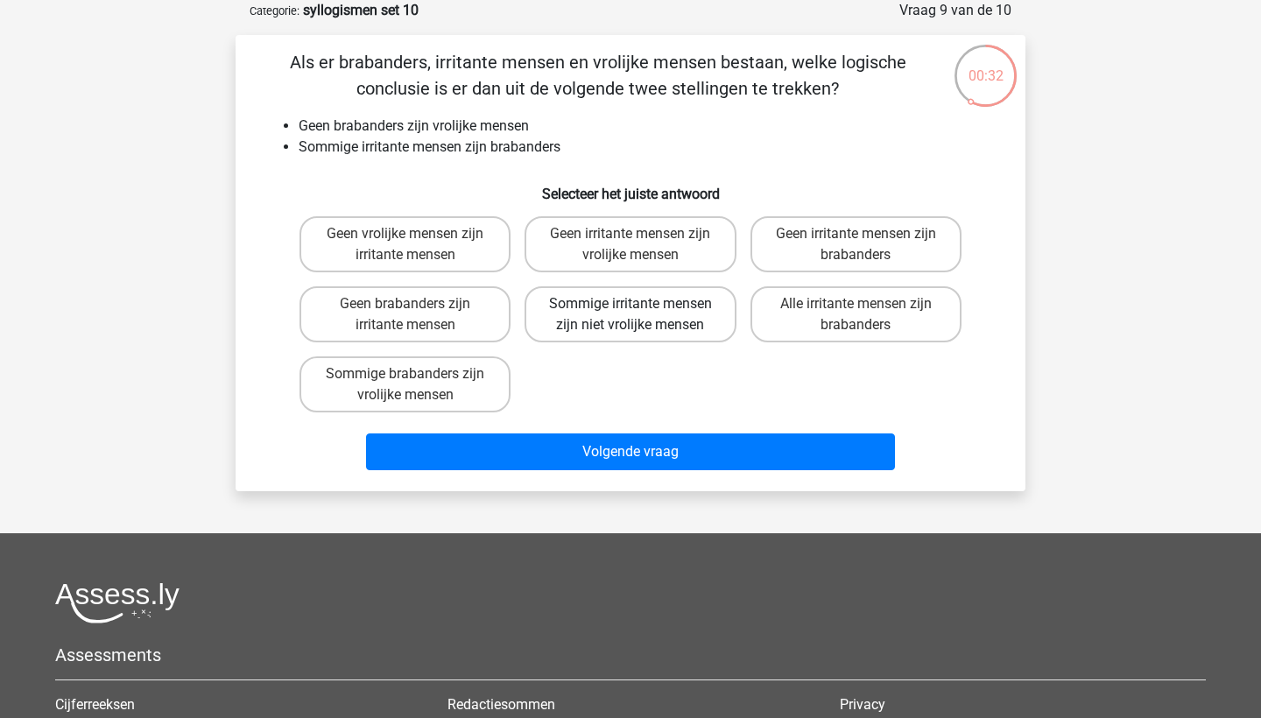
click at [590, 332] on label "Sommige irritante mensen zijn niet vrolijke mensen" at bounding box center [629, 314] width 211 height 56
click at [630, 315] on input "Sommige irritante mensen zijn niet vrolijke mensen" at bounding box center [635, 309] width 11 height 11
radio input "true"
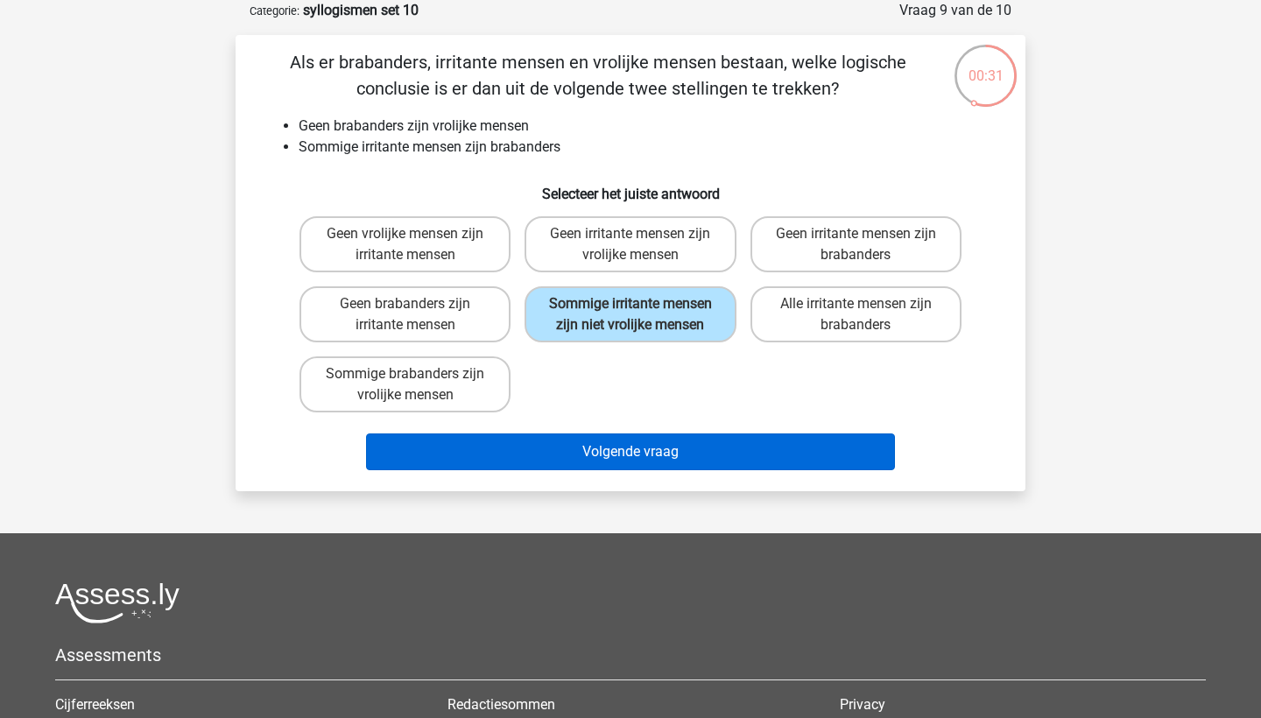
click at [651, 467] on button "Volgende vraag" at bounding box center [631, 451] width 530 height 37
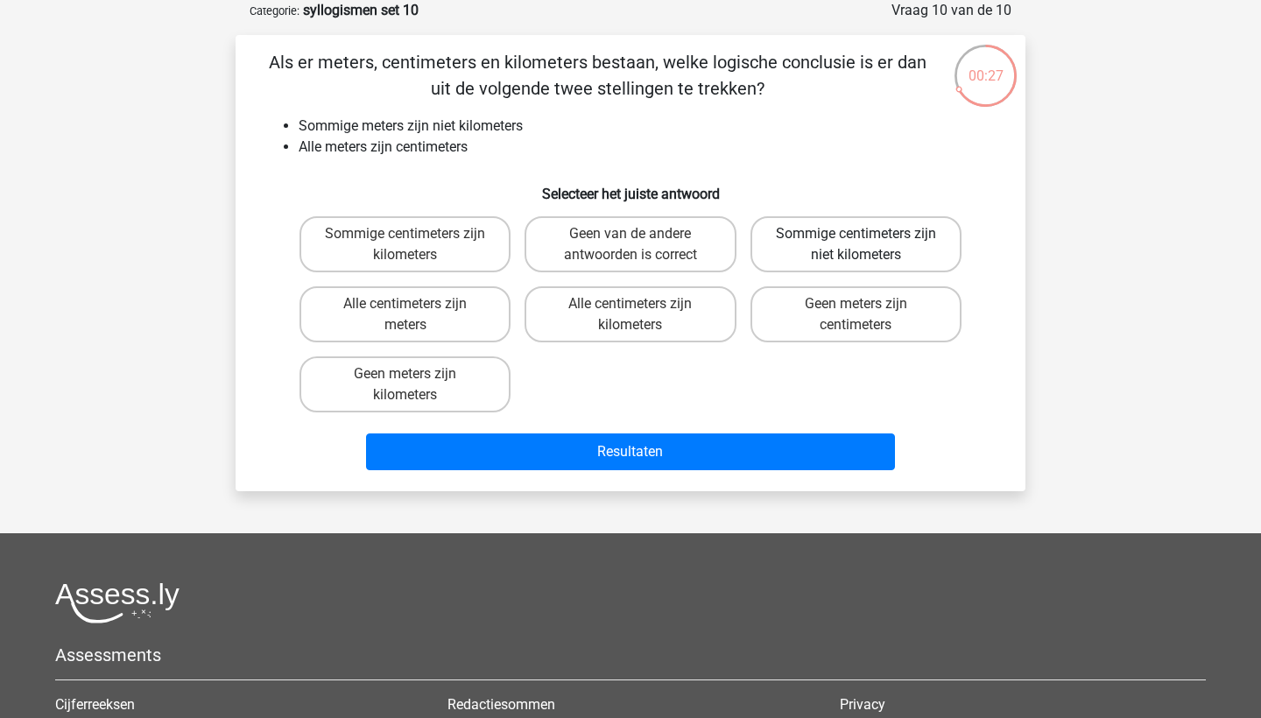
click at [813, 254] on label "Sommige centimeters zijn niet kilometers" at bounding box center [855, 244] width 211 height 56
click at [855, 245] on input "Sommige centimeters zijn niet kilometers" at bounding box center [860, 239] width 11 height 11
radio input "true"
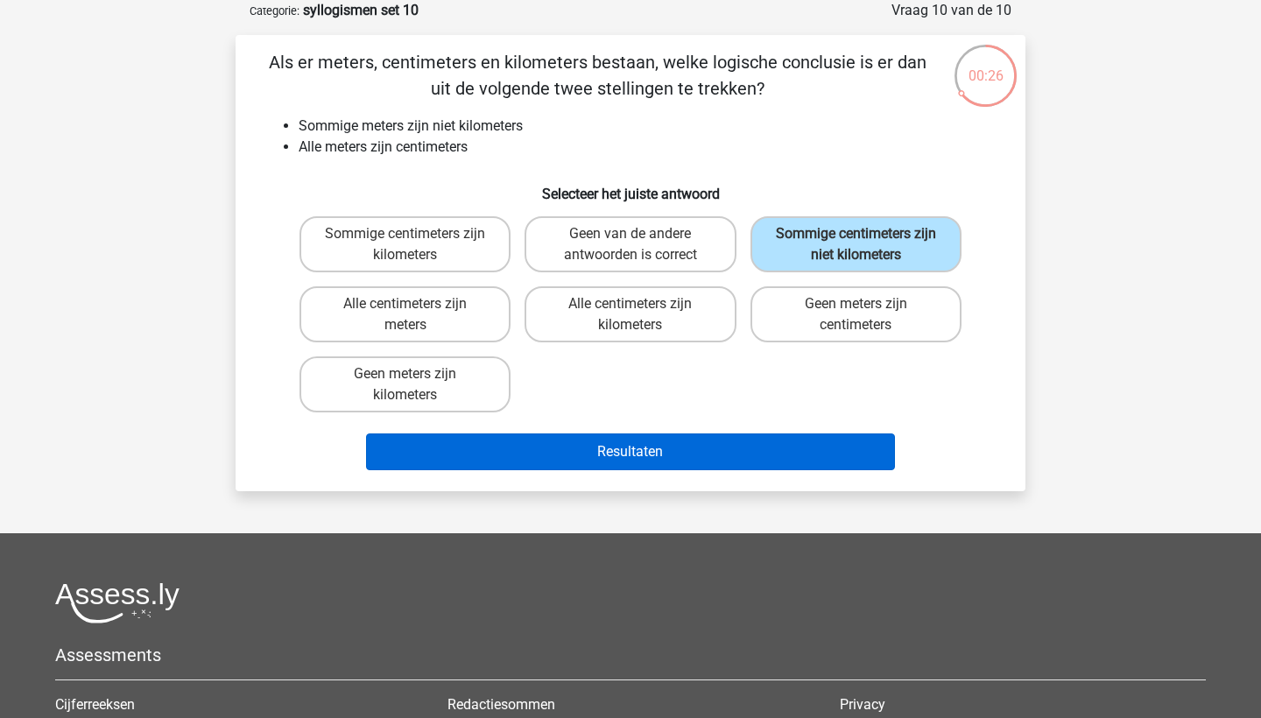
click at [760, 455] on button "Resultaten" at bounding box center [631, 451] width 530 height 37
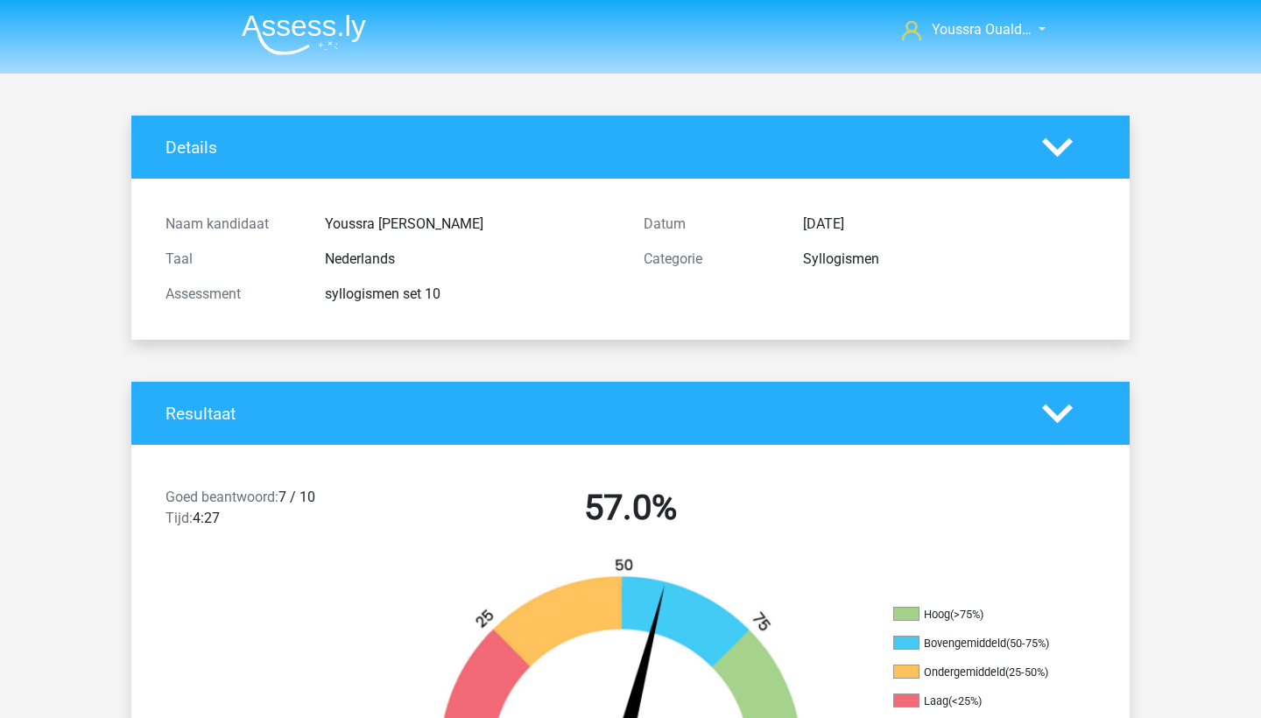
click at [279, 29] on img at bounding box center [304, 34] width 124 height 41
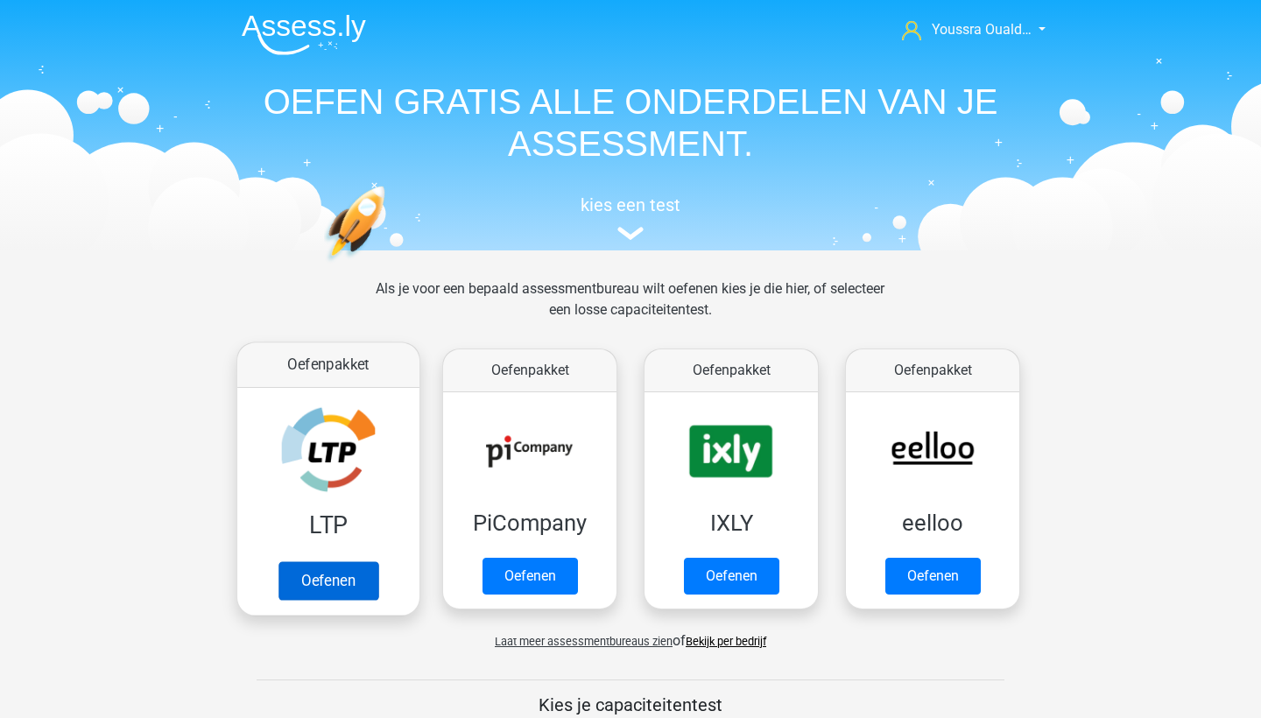
click at [343, 576] on link "Oefenen" at bounding box center [328, 580] width 100 height 39
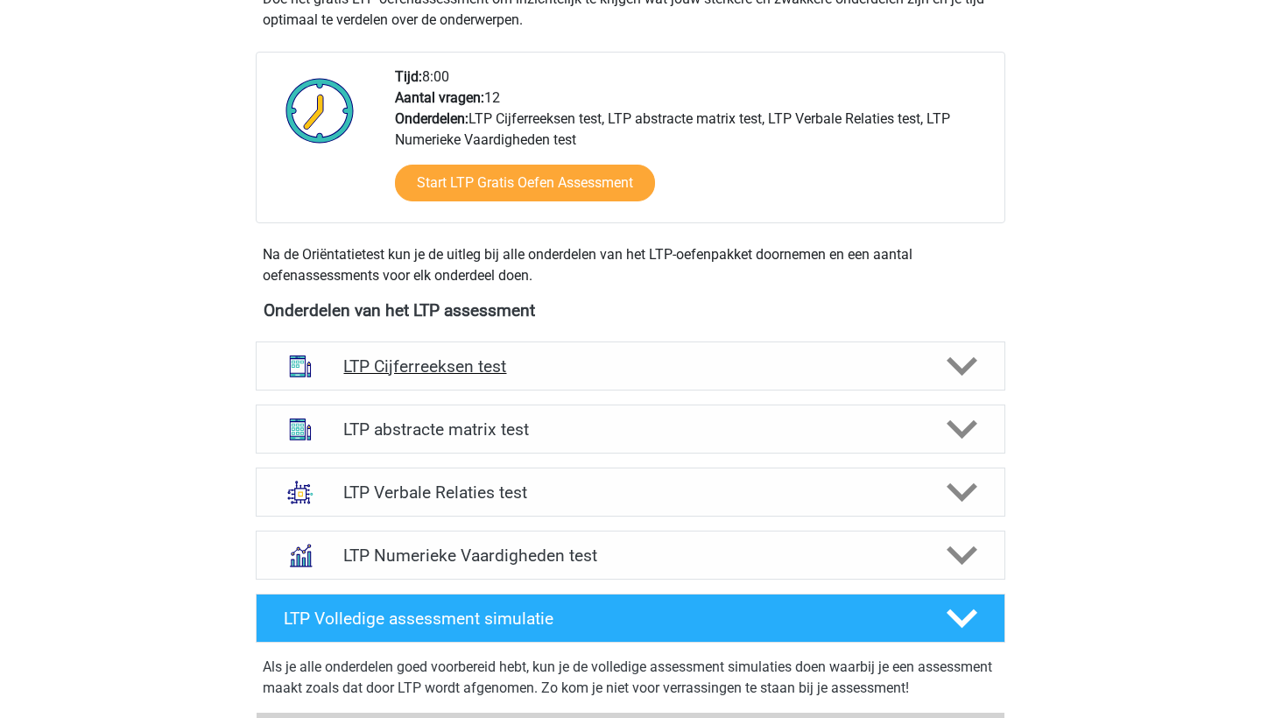
scroll to position [424, 0]
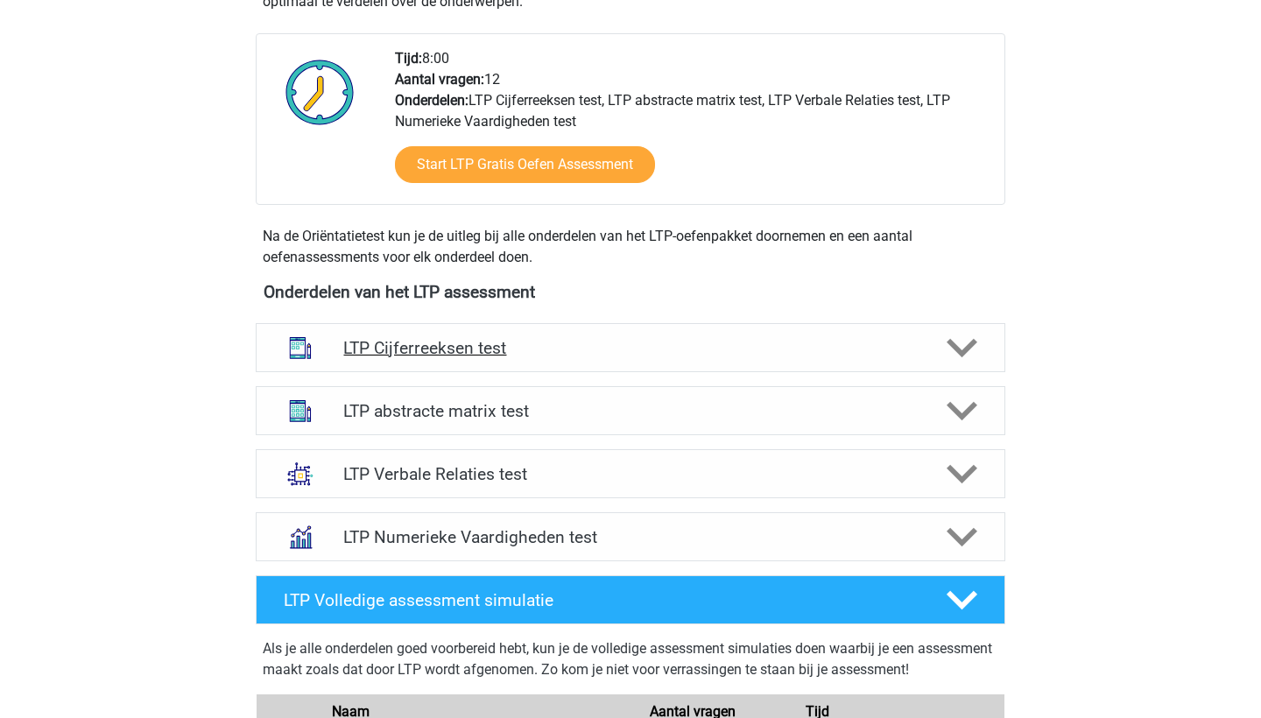
click at [547, 342] on h4 "LTP Cijferreeksen test" at bounding box center [629, 348] width 573 height 20
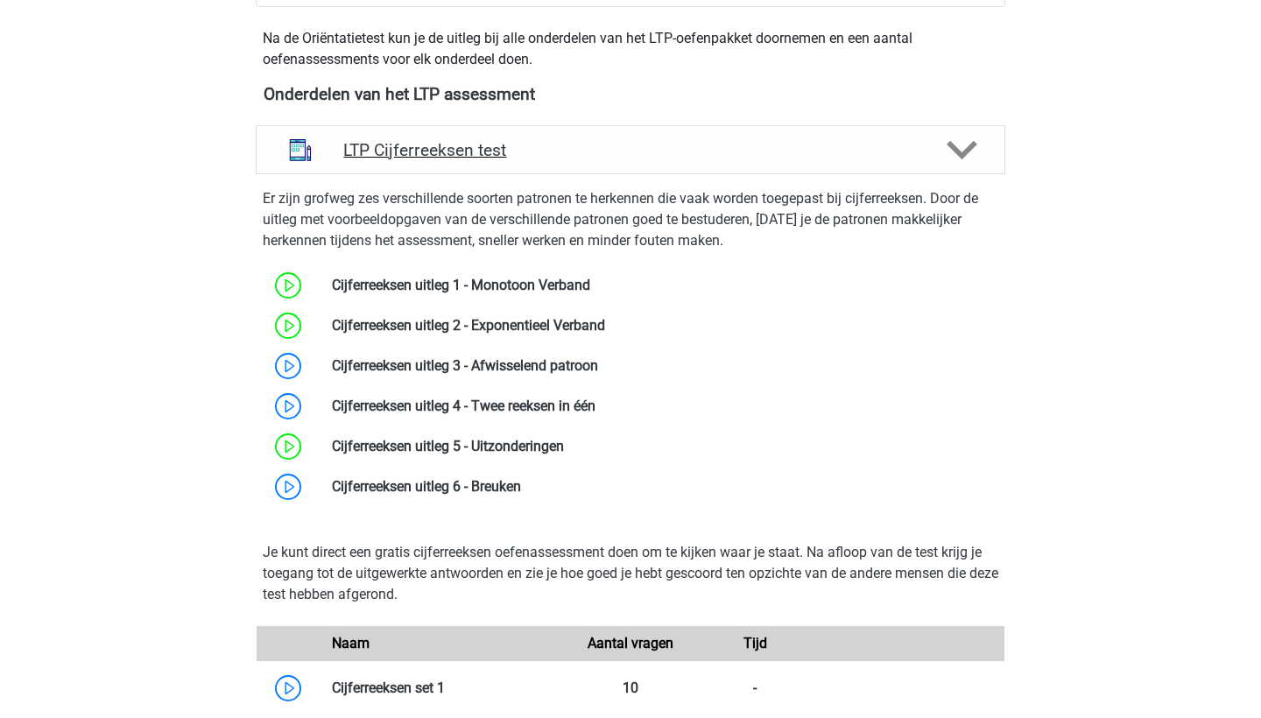
scroll to position [625, 0]
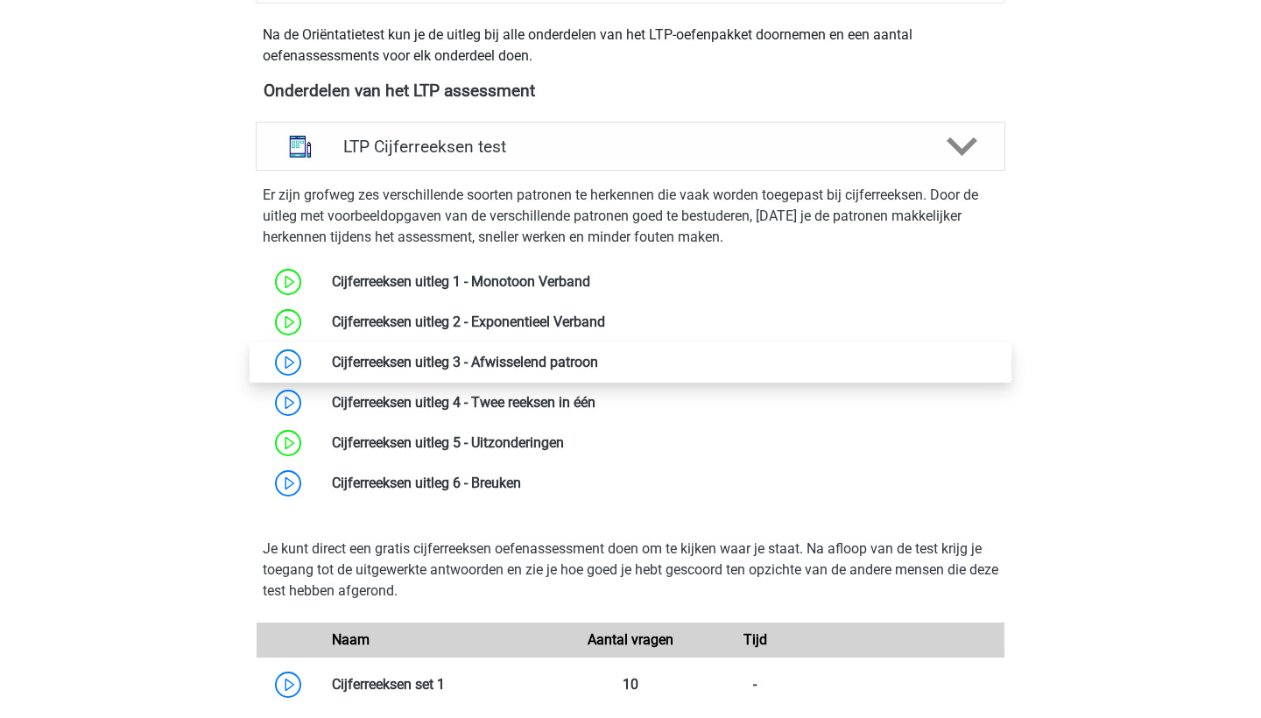
click at [598, 363] on link at bounding box center [598, 362] width 0 height 17
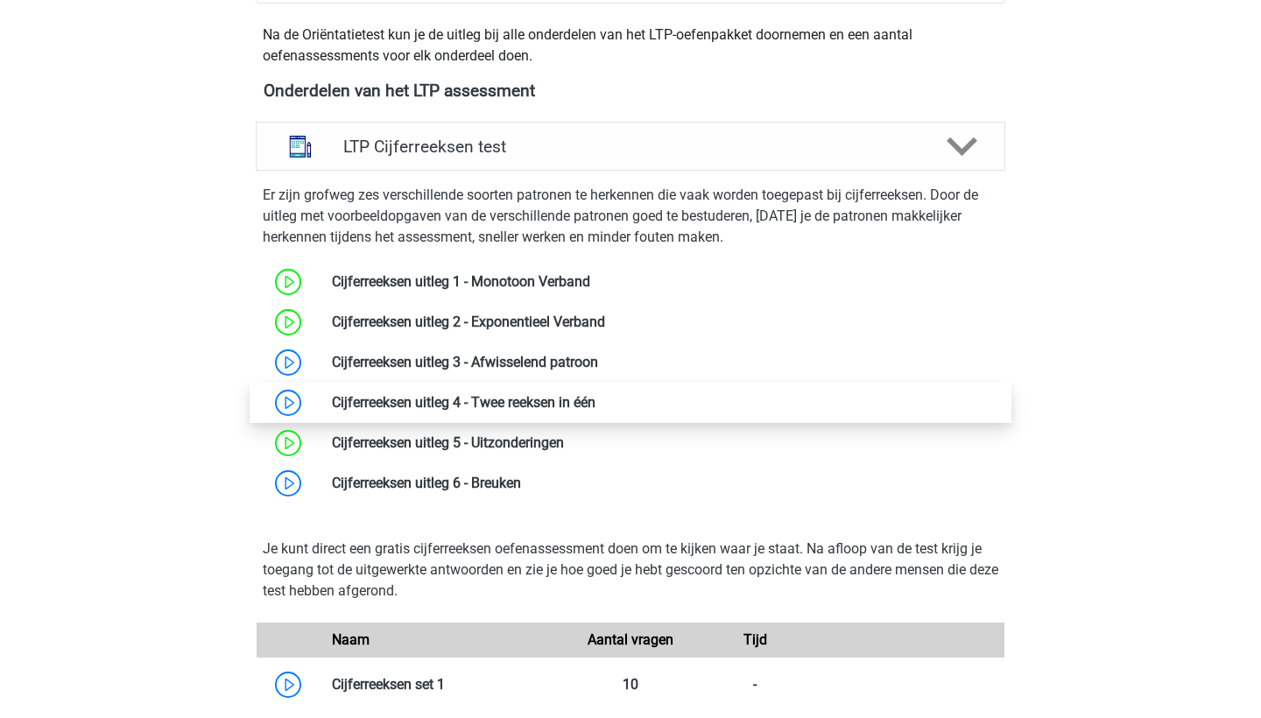
click at [595, 396] on link at bounding box center [595, 402] width 0 height 17
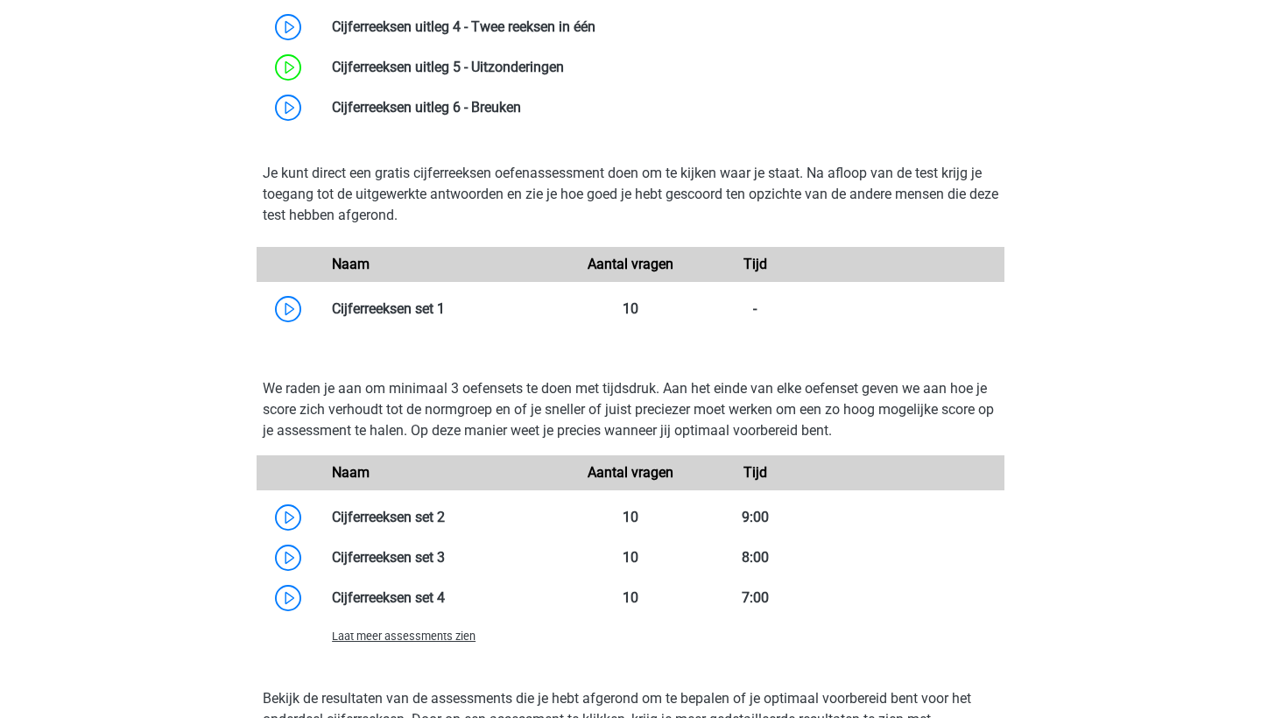
scroll to position [1237, 0]
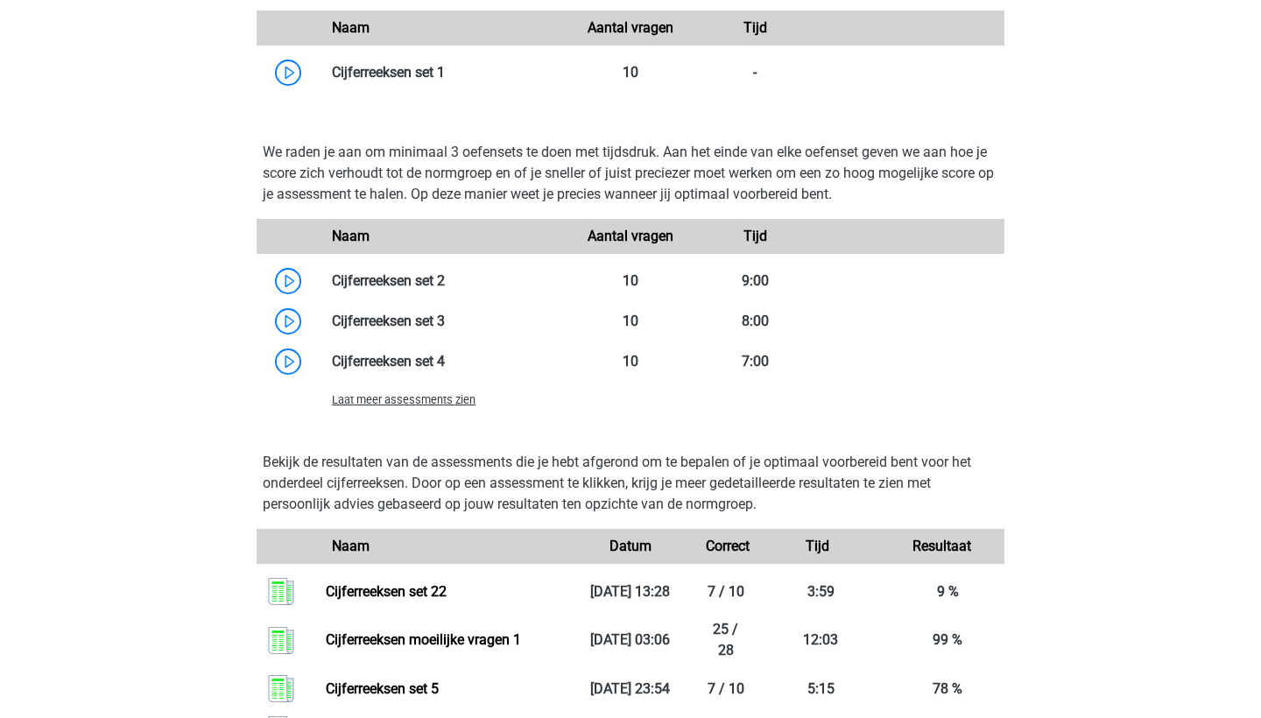
click at [407, 409] on div "Laat meer assessments zien" at bounding box center [443, 399] width 249 height 21
click at [419, 398] on span "Laat meer assessments zien" at bounding box center [404, 399] width 144 height 13
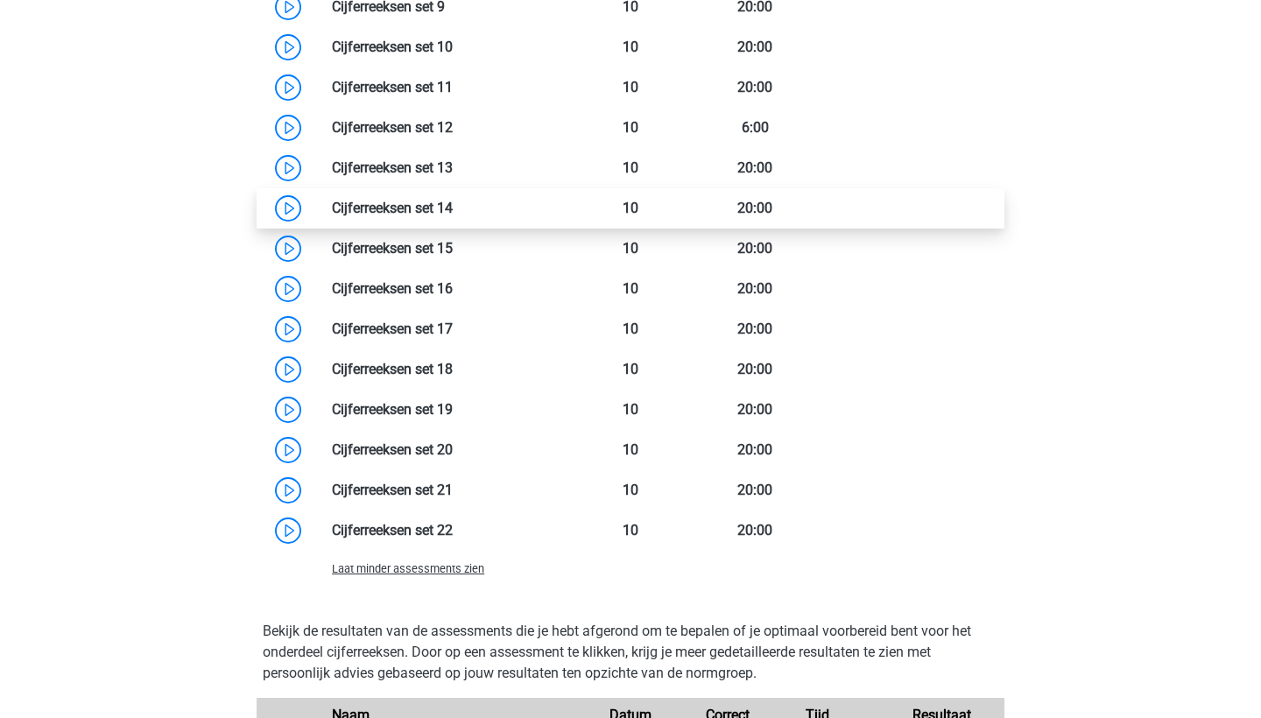
scroll to position [1809, 0]
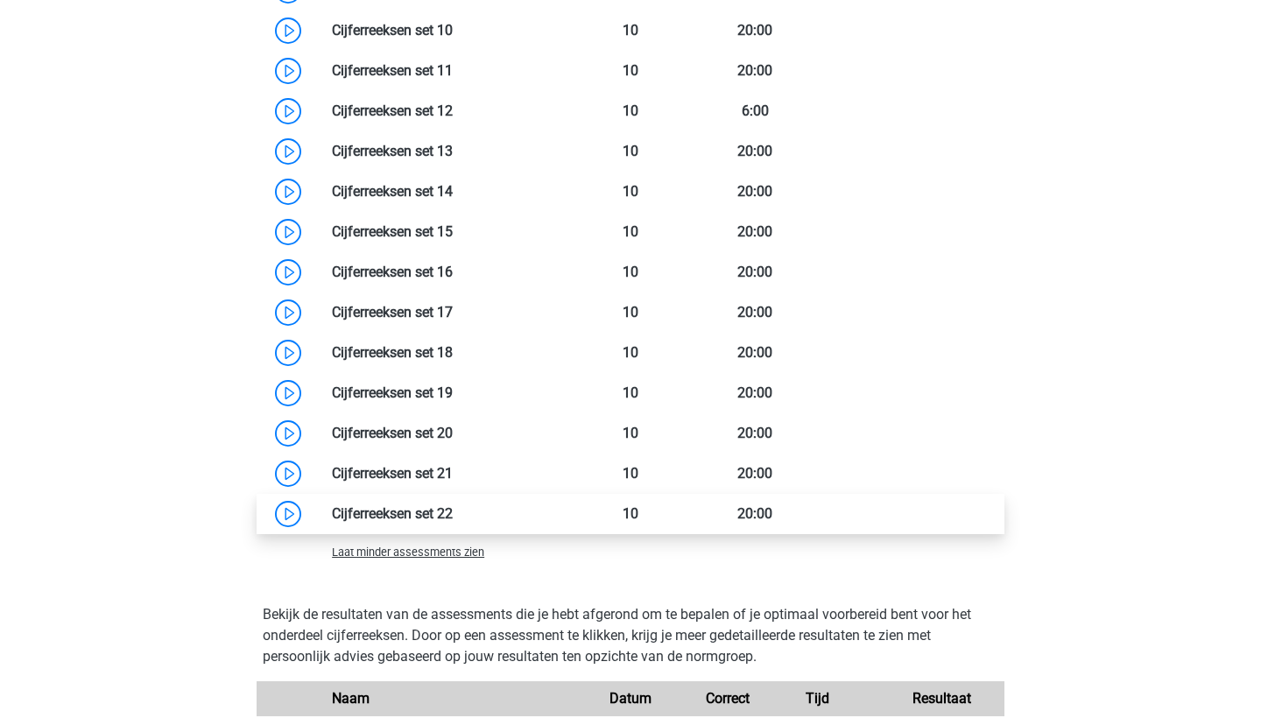
click at [453, 519] on link at bounding box center [453, 513] width 0 height 17
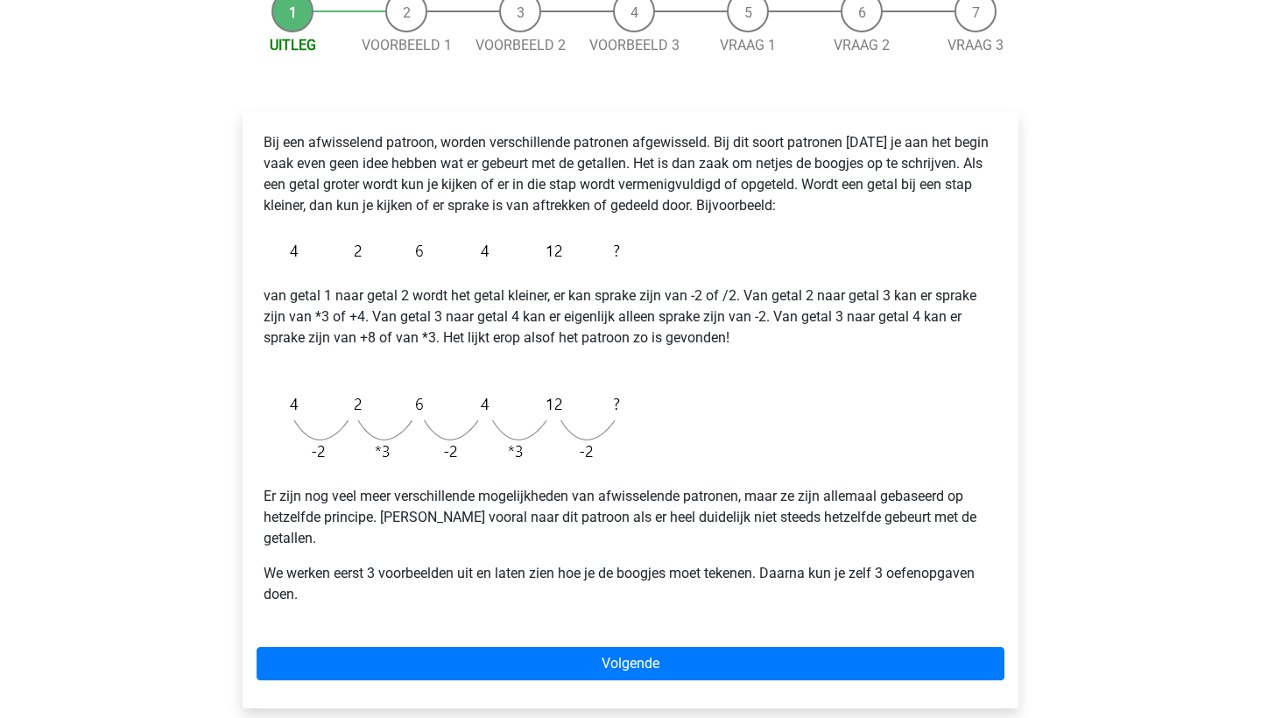
scroll to position [193, 0]
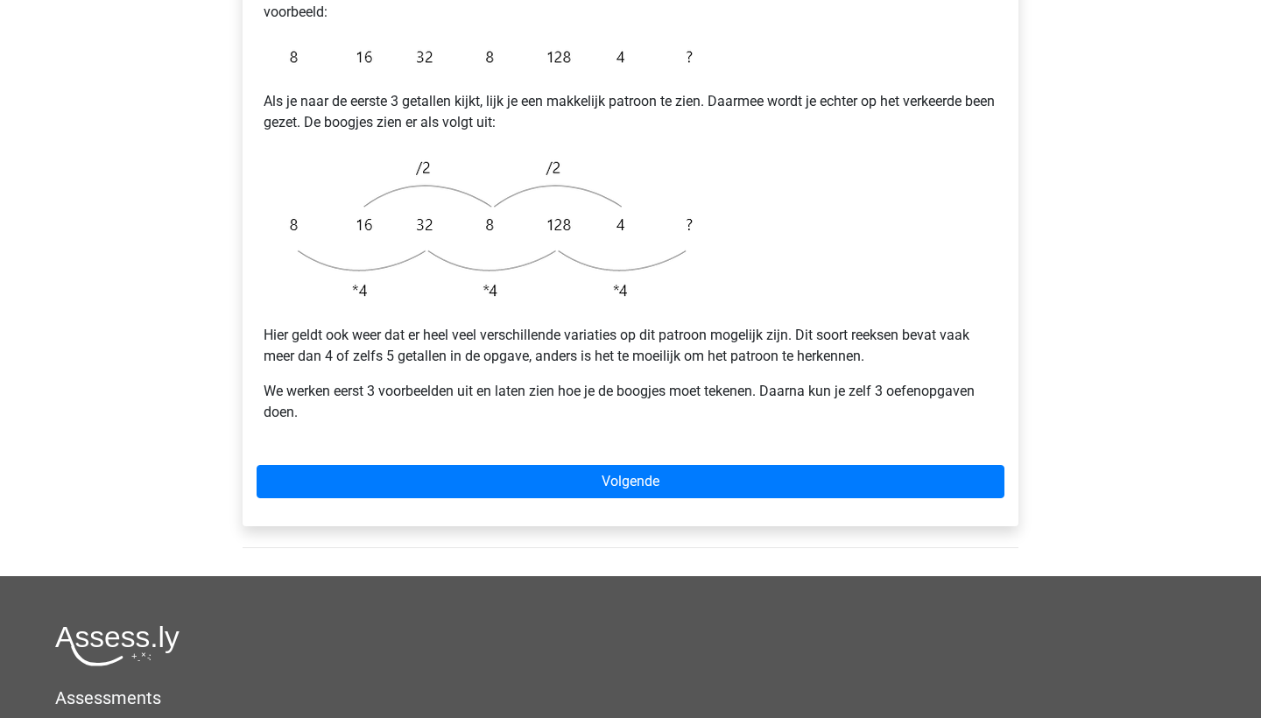
scroll to position [419, 0]
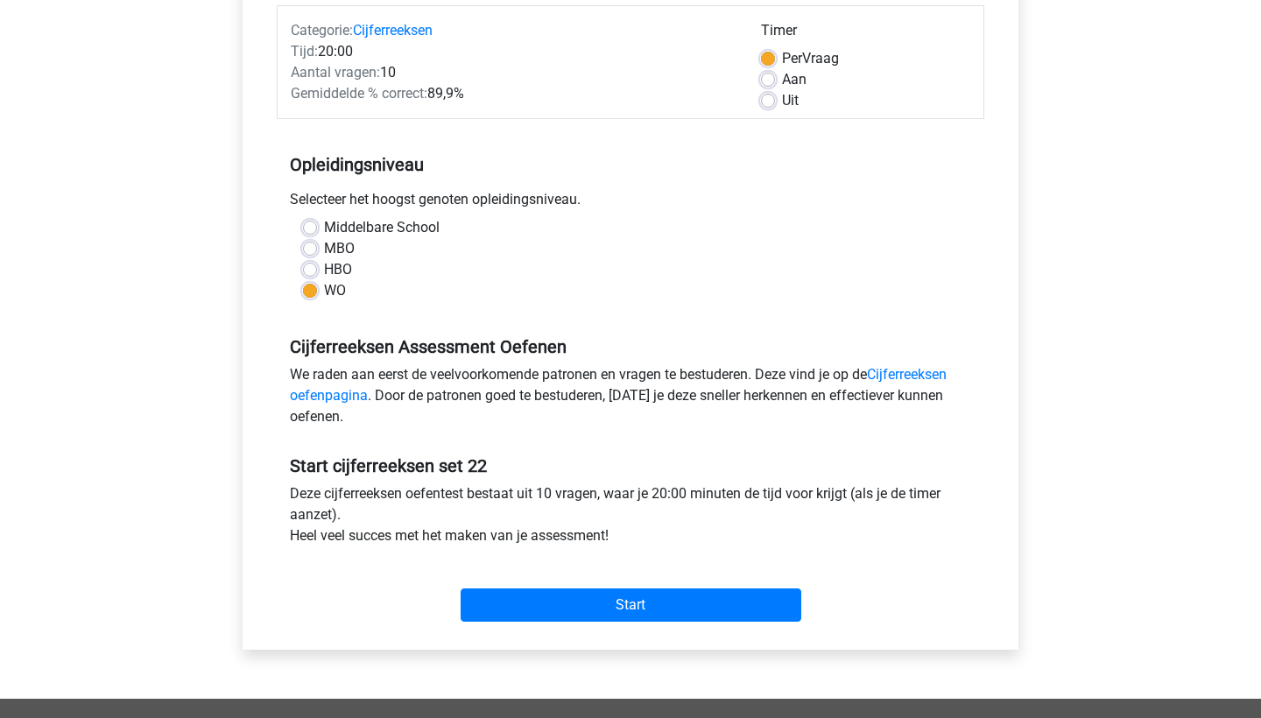
scroll to position [236, 0]
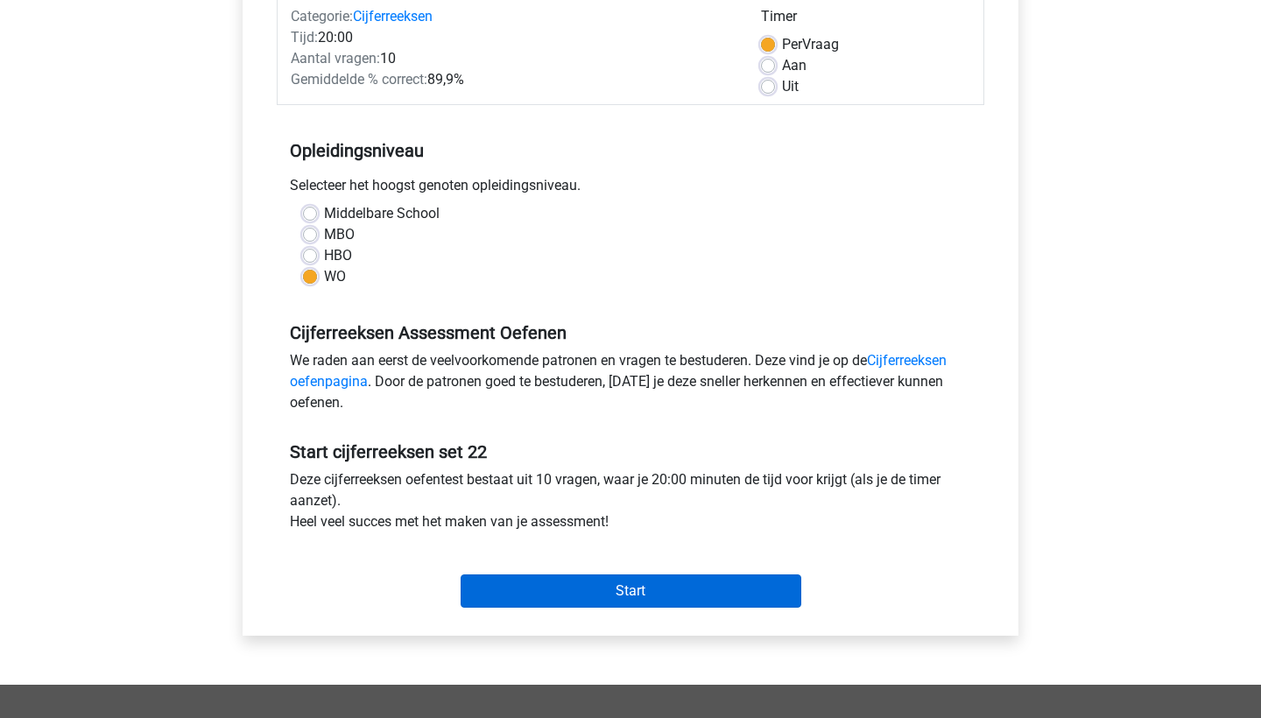
click at [558, 587] on input "Start" at bounding box center [630, 590] width 341 height 33
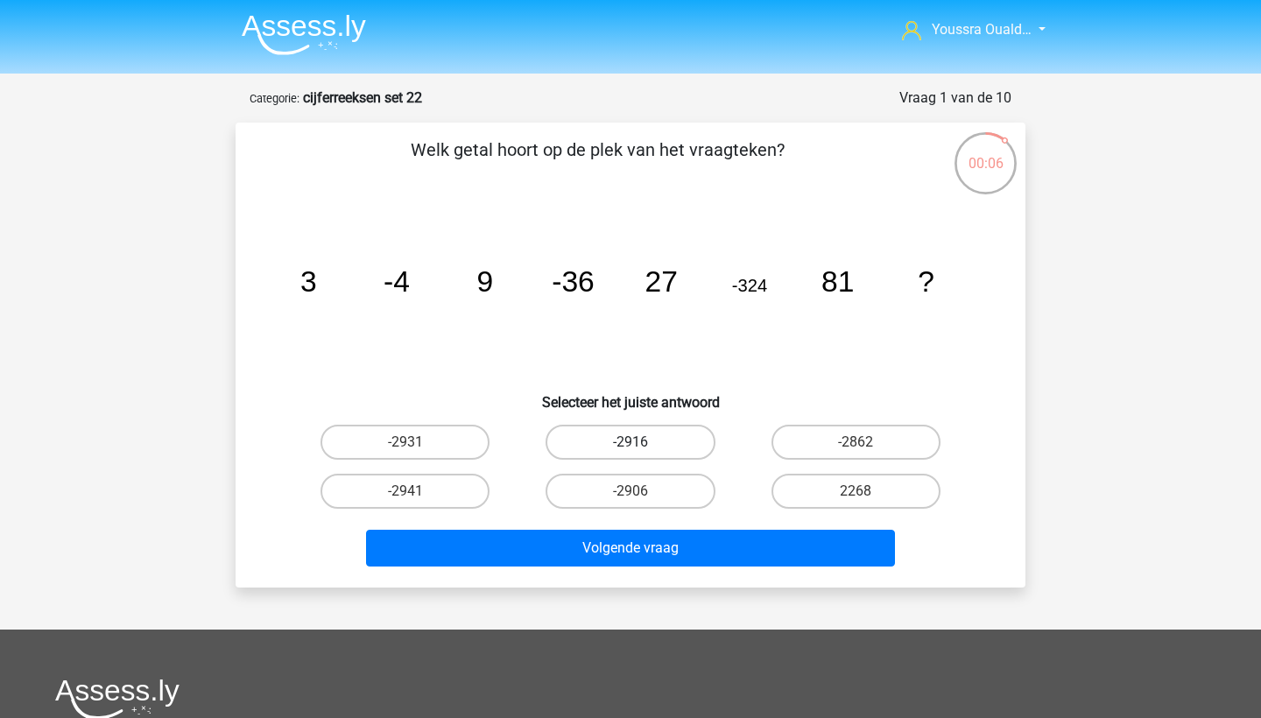
click at [630, 438] on label "-2916" at bounding box center [629, 442] width 169 height 35
click at [630, 442] on input "-2916" at bounding box center [635, 447] width 11 height 11
radio input "true"
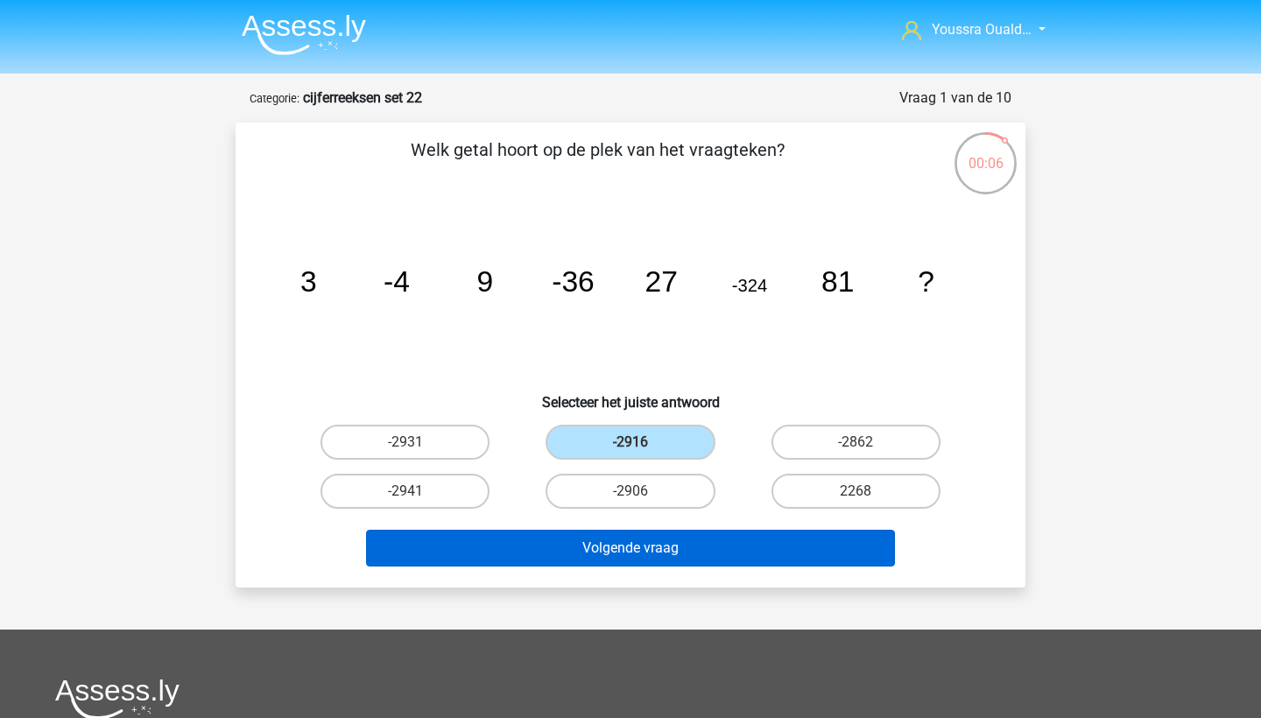
click at [655, 542] on button "Volgende vraag" at bounding box center [631, 548] width 530 height 37
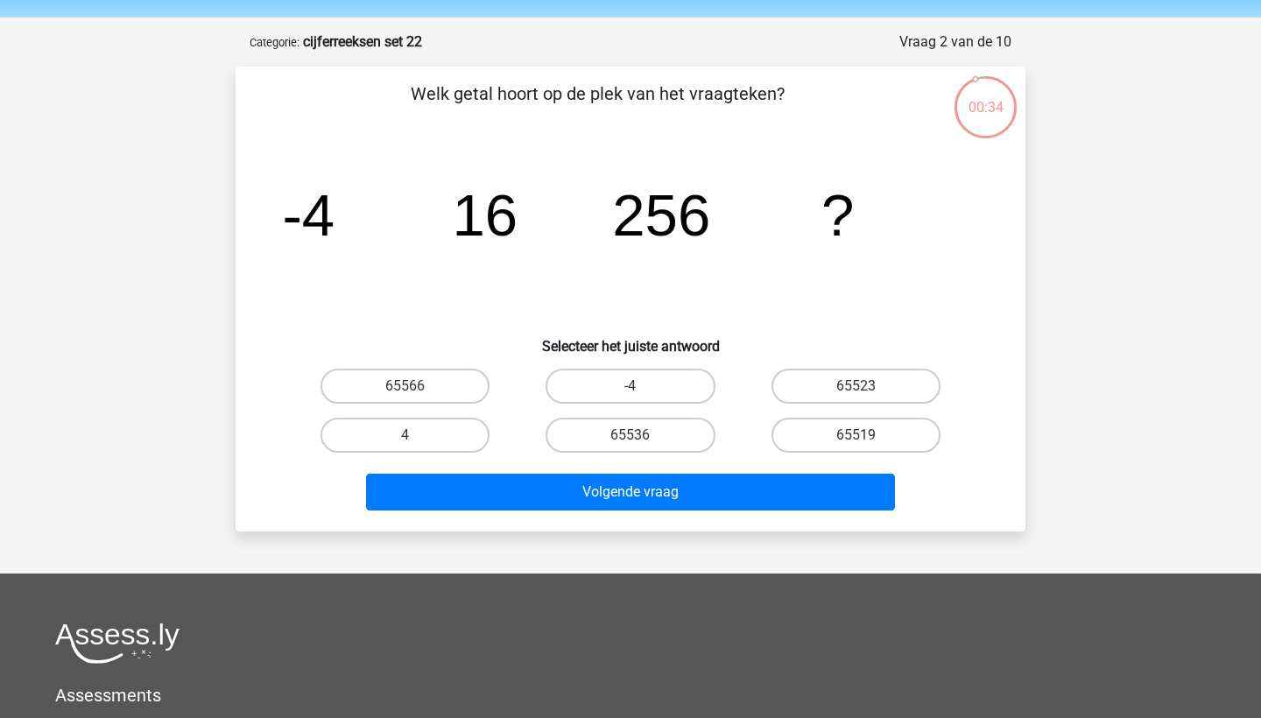
scroll to position [48, 0]
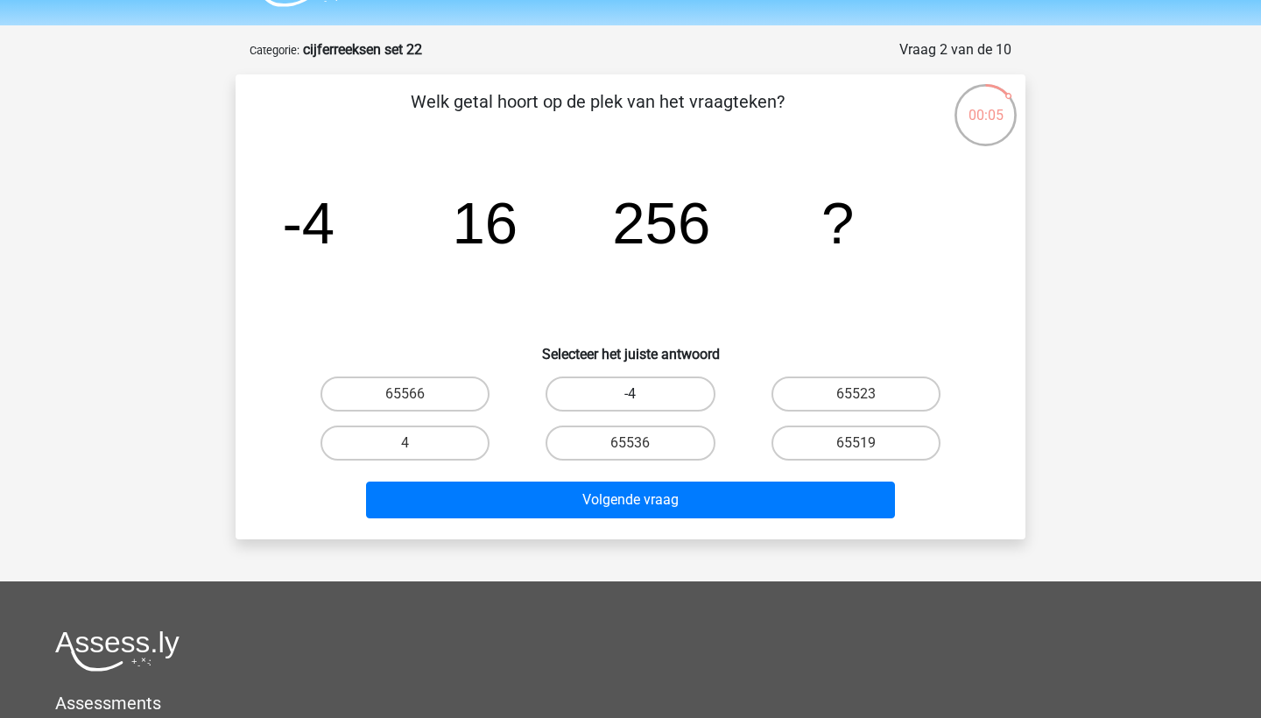
click at [600, 379] on label "-4" at bounding box center [629, 393] width 169 height 35
click at [630, 394] on input "-4" at bounding box center [635, 399] width 11 height 11
radio input "true"
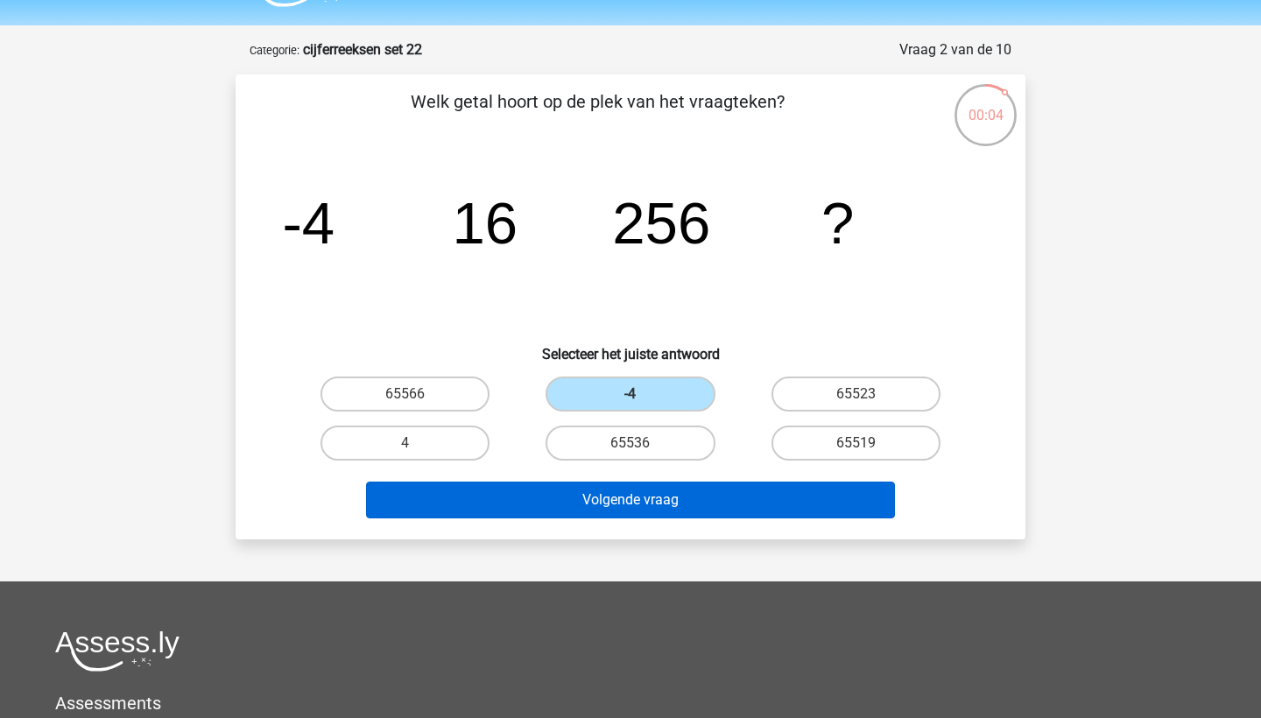
click at [635, 509] on button "Volgende vraag" at bounding box center [631, 499] width 530 height 37
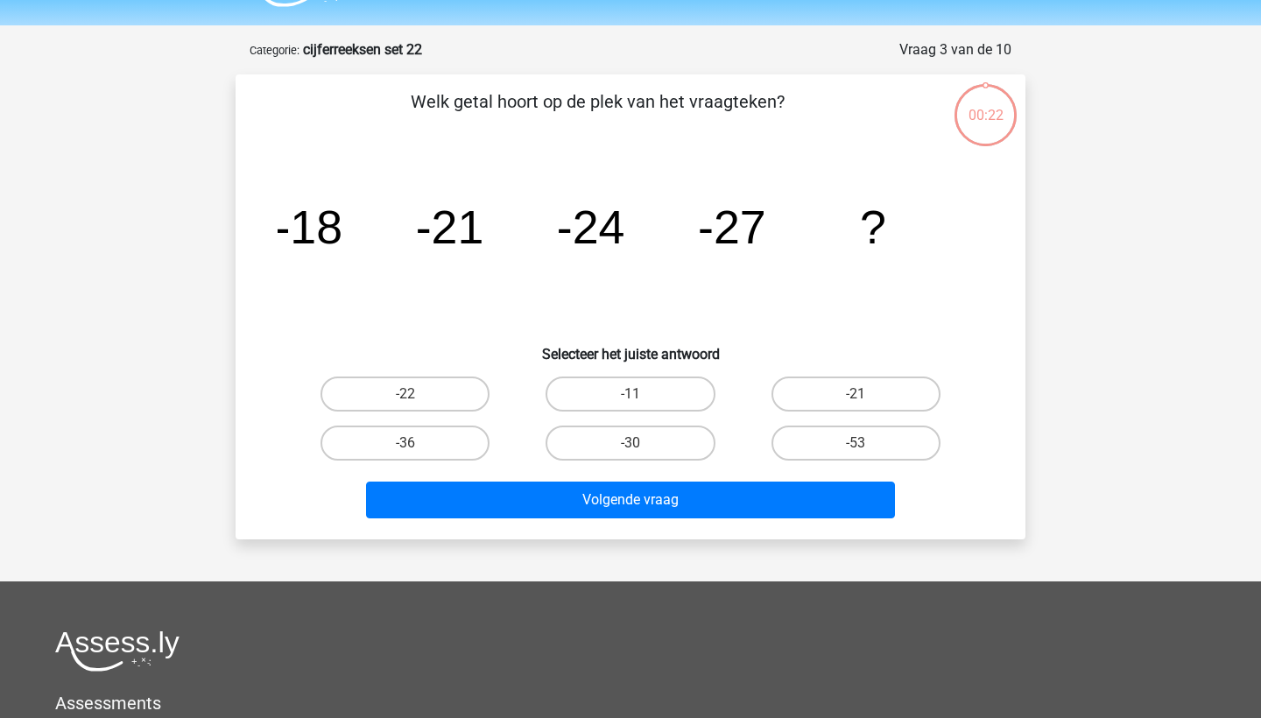
scroll to position [88, 0]
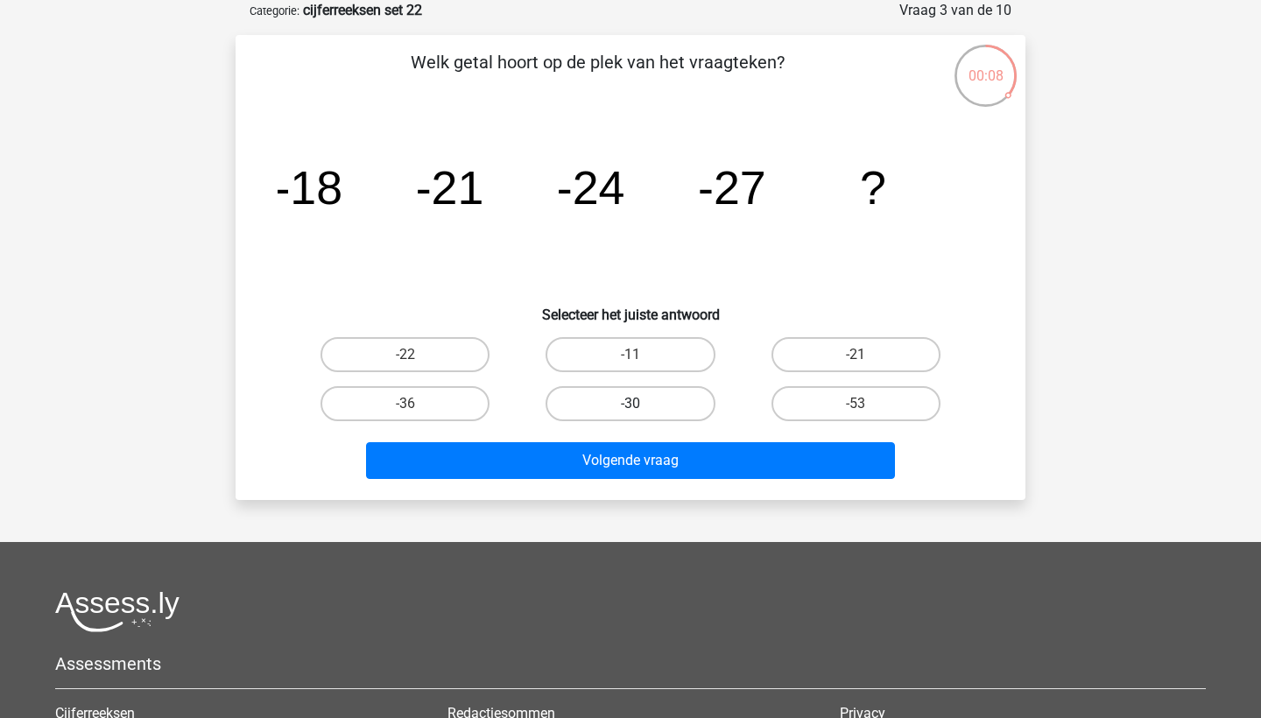
click at [615, 388] on label "-30" at bounding box center [629, 403] width 169 height 35
click at [630, 404] on input "-30" at bounding box center [635, 409] width 11 height 11
radio input "true"
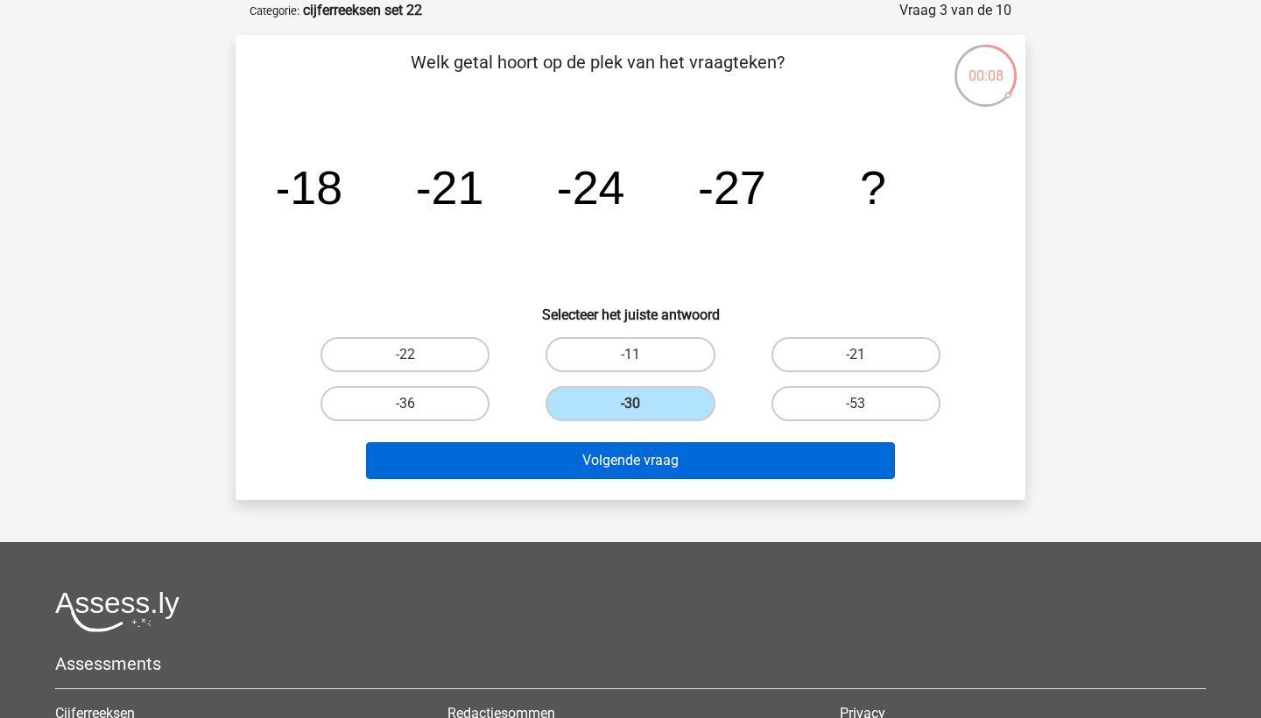
click at [627, 459] on button "Volgende vraag" at bounding box center [631, 460] width 530 height 37
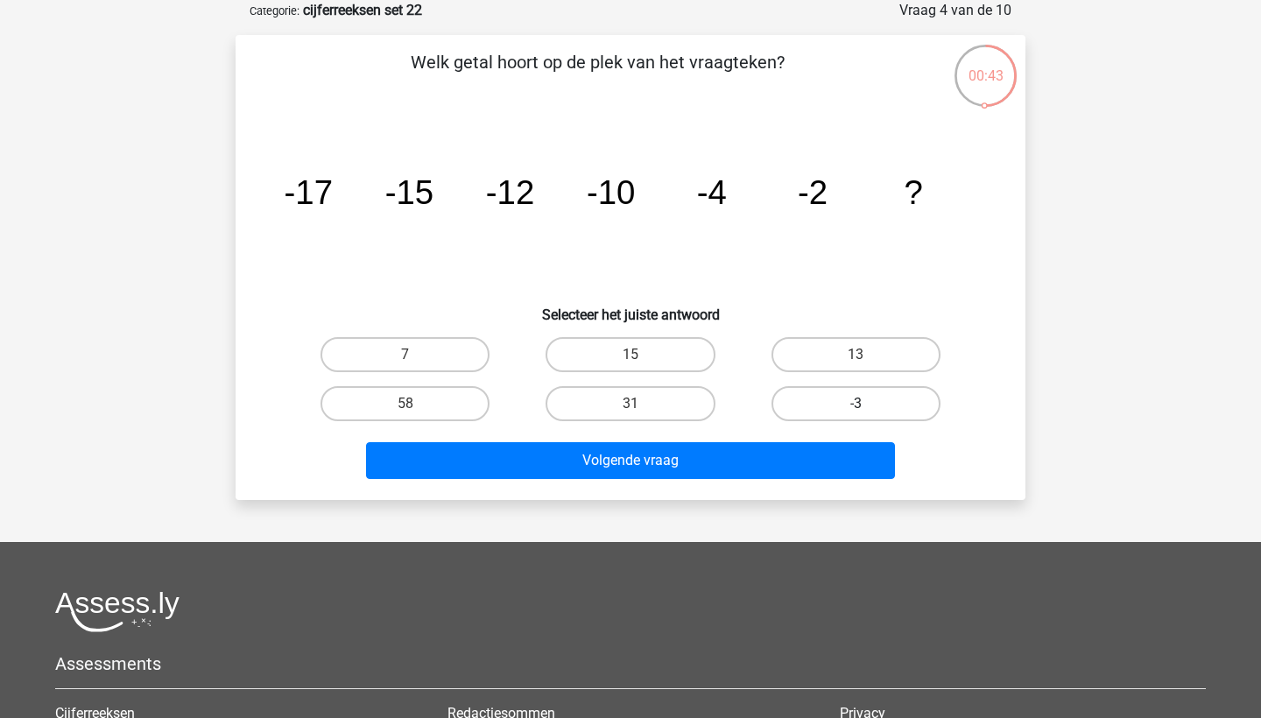
click at [798, 397] on label "-3" at bounding box center [855, 403] width 169 height 35
click at [855, 404] on input "-3" at bounding box center [860, 409] width 11 height 11
radio input "true"
click at [468, 346] on label "7" at bounding box center [404, 354] width 169 height 35
click at [417, 355] on input "7" at bounding box center [410, 360] width 11 height 11
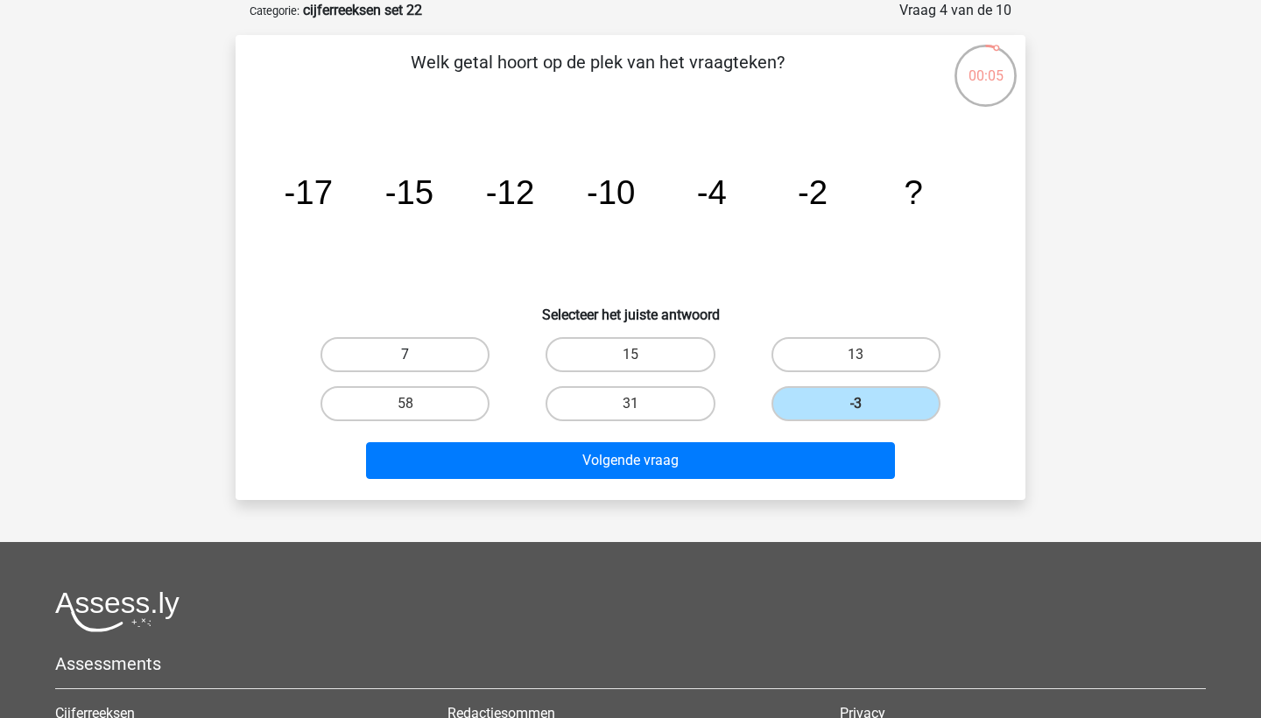
radio input "true"
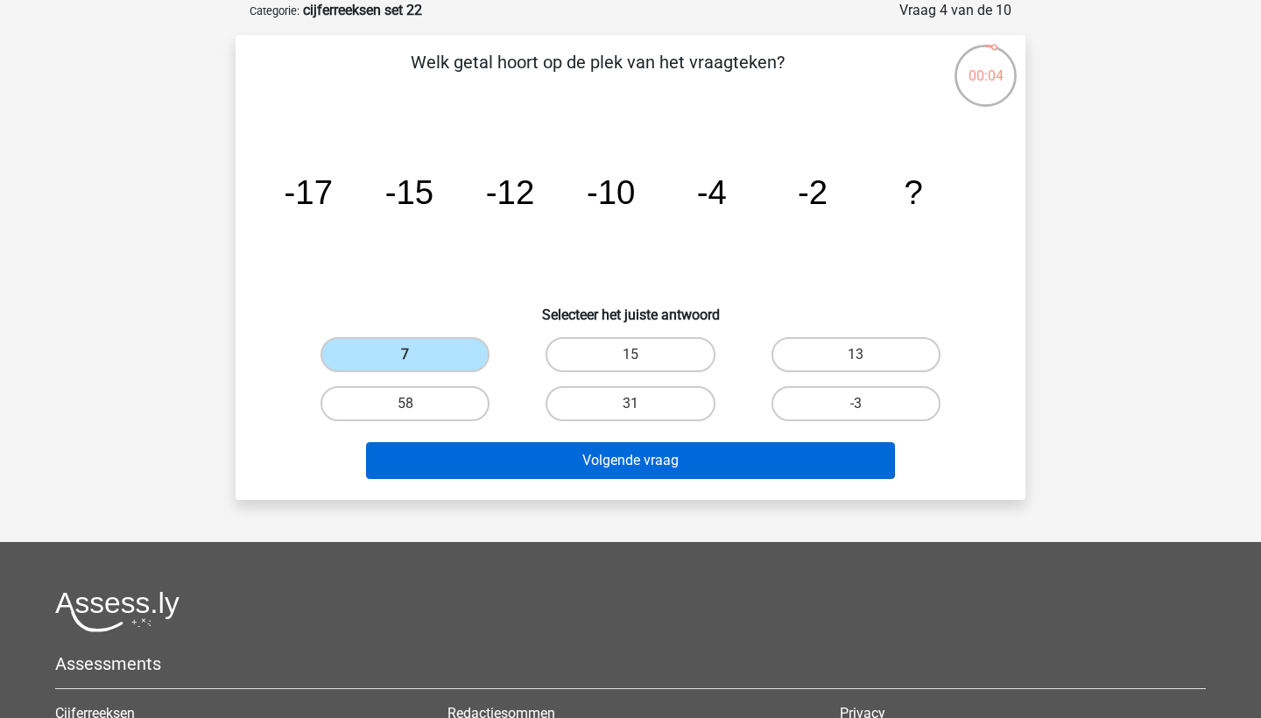
click at [517, 458] on button "Volgende vraag" at bounding box center [631, 460] width 530 height 37
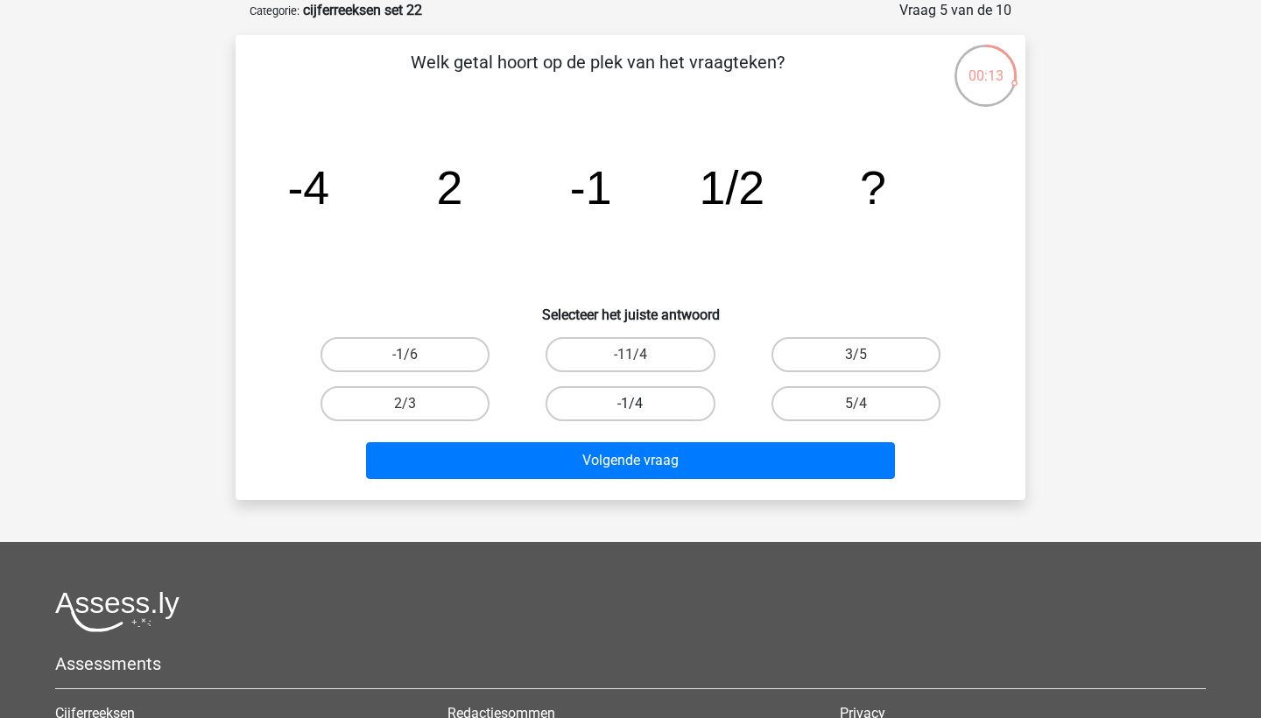
click at [594, 407] on label "-1/4" at bounding box center [629, 403] width 169 height 35
click at [630, 407] on input "-1/4" at bounding box center [635, 409] width 11 height 11
radio input "true"
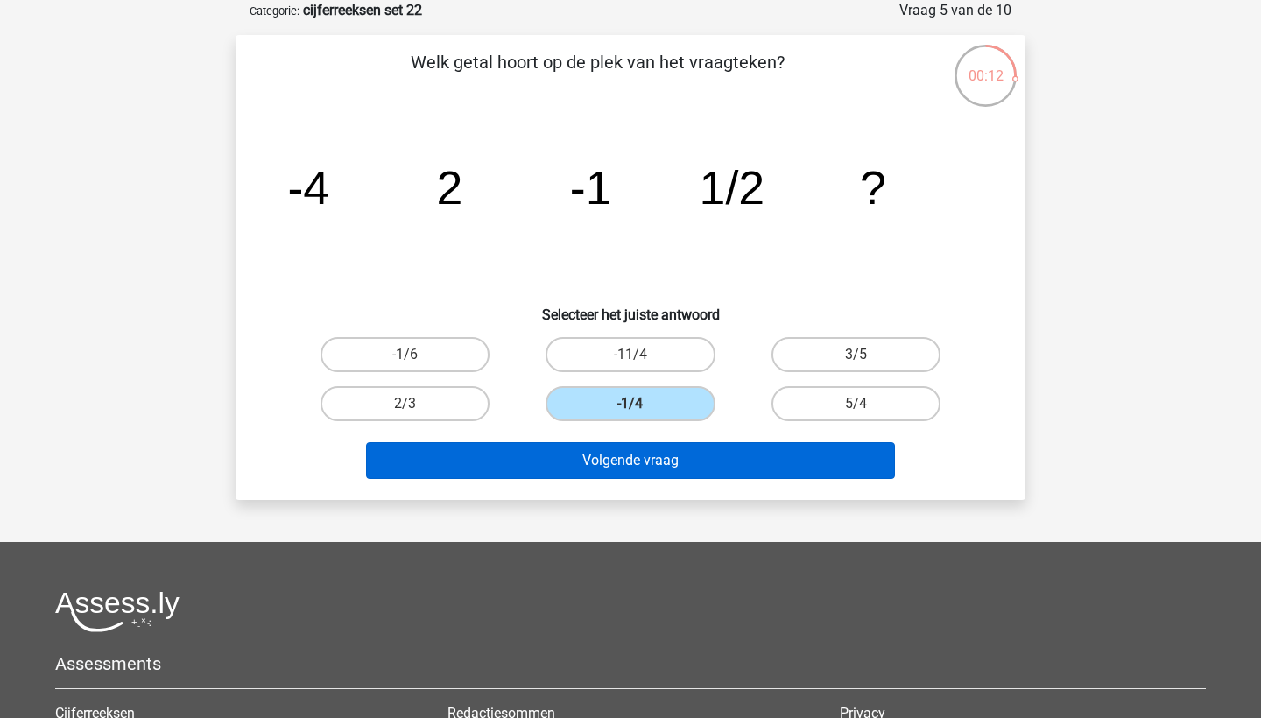
click at [598, 448] on button "Volgende vraag" at bounding box center [631, 460] width 530 height 37
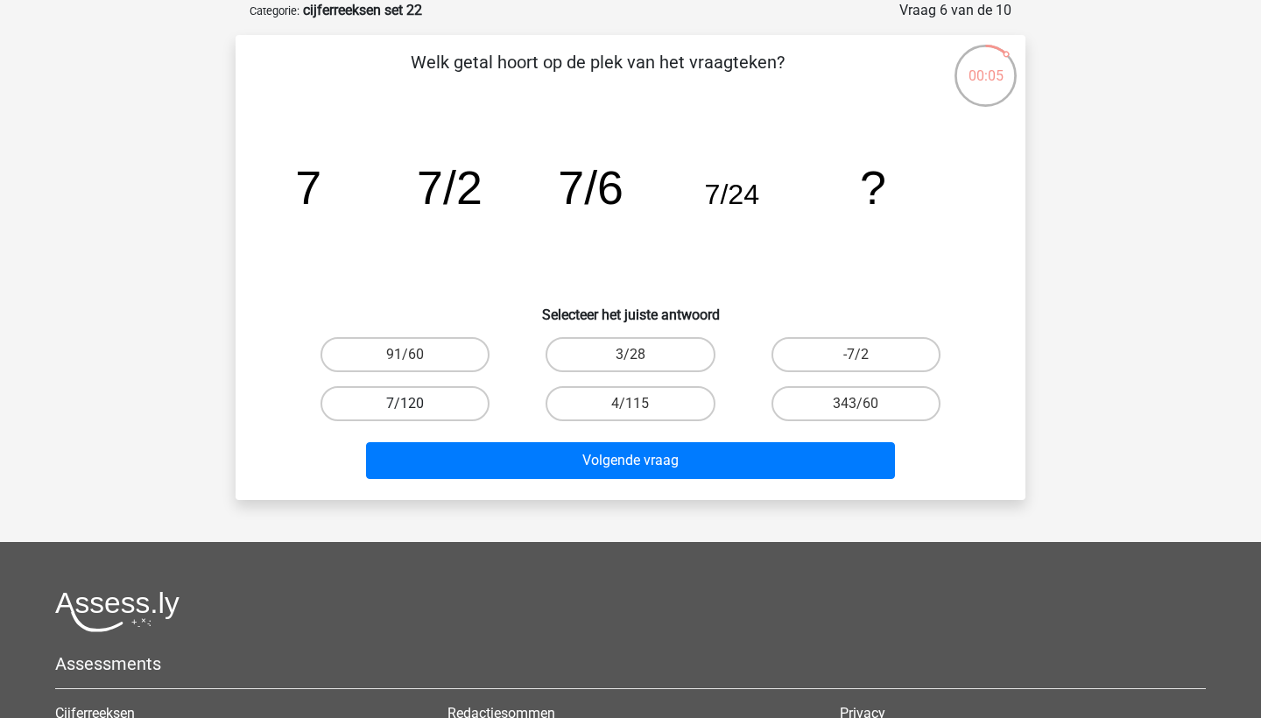
click at [448, 406] on label "7/120" at bounding box center [404, 403] width 169 height 35
click at [417, 406] on input "7/120" at bounding box center [410, 409] width 11 height 11
radio input "true"
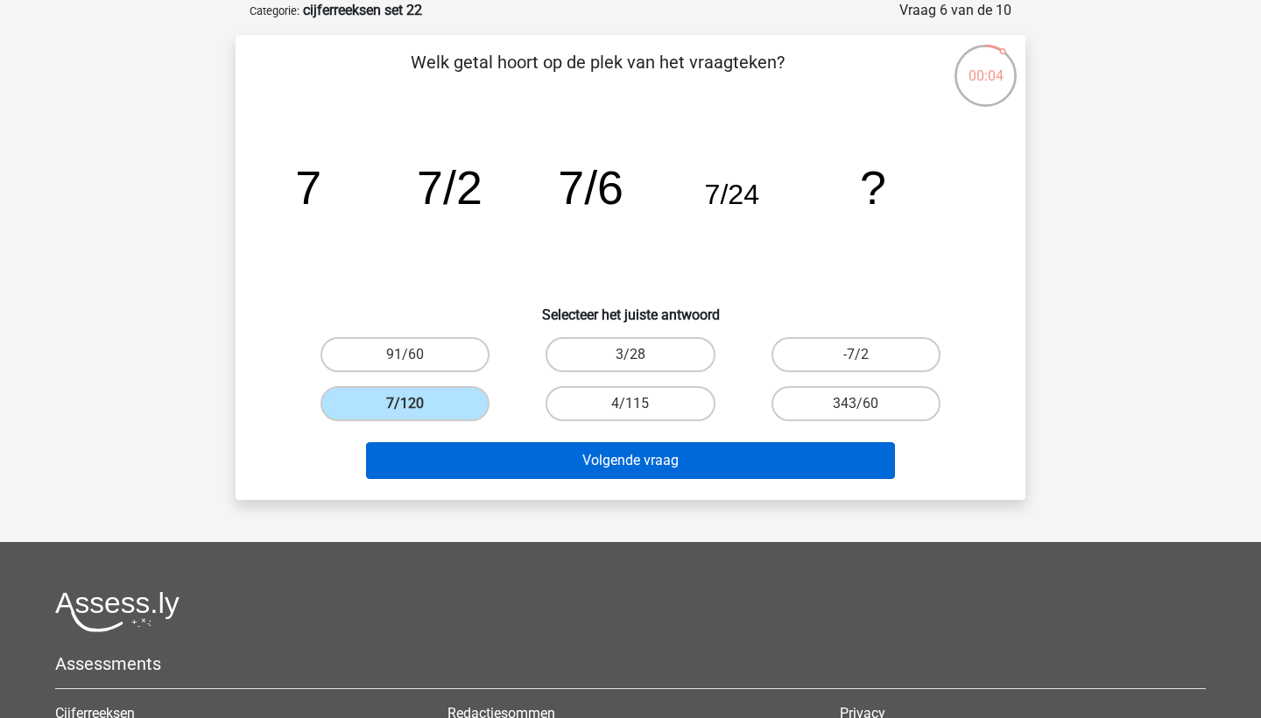
click at [540, 463] on button "Volgende vraag" at bounding box center [631, 460] width 530 height 37
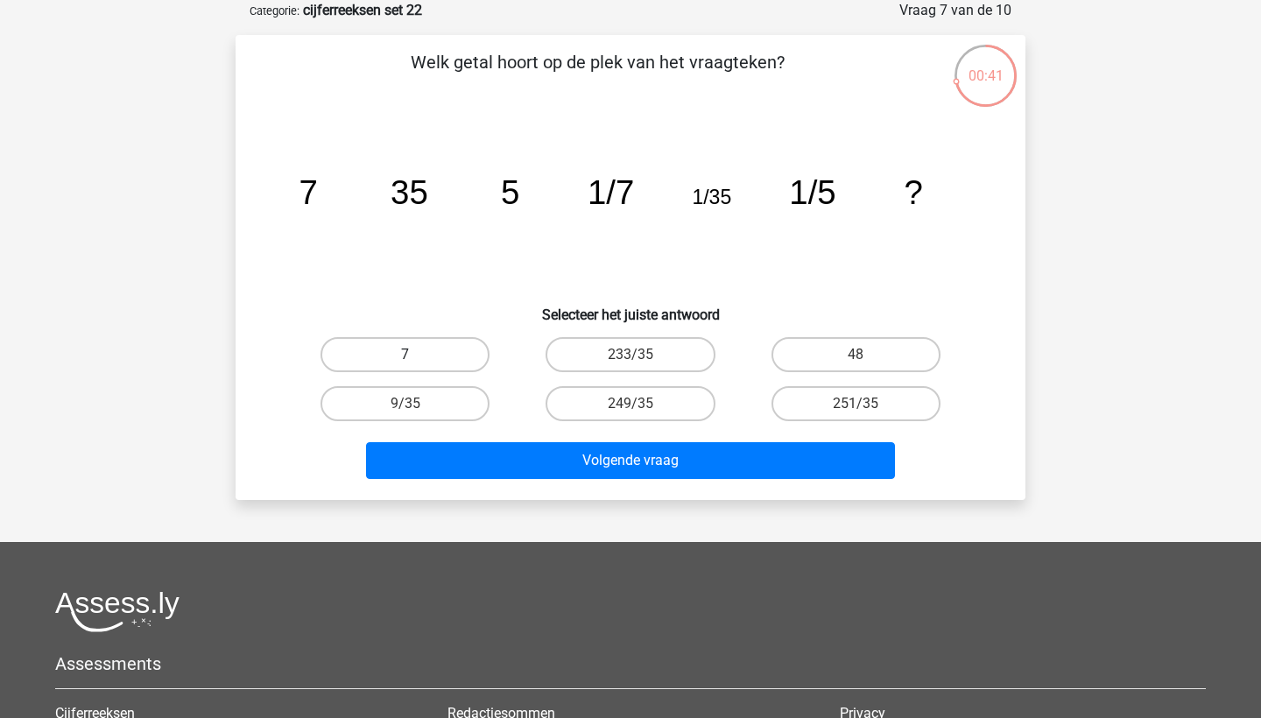
click at [410, 353] on label "7" at bounding box center [404, 354] width 169 height 35
click at [410, 355] on input "7" at bounding box center [410, 360] width 11 height 11
radio input "true"
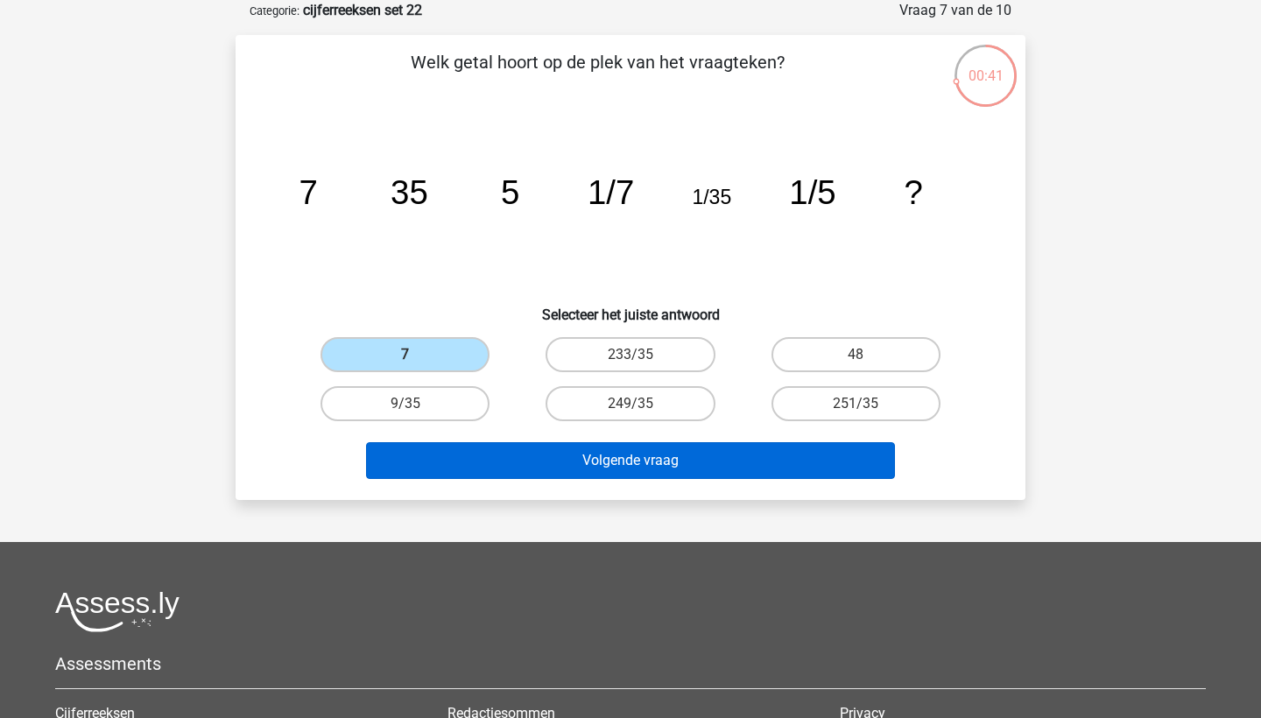
click at [519, 462] on button "Volgende vraag" at bounding box center [631, 460] width 530 height 37
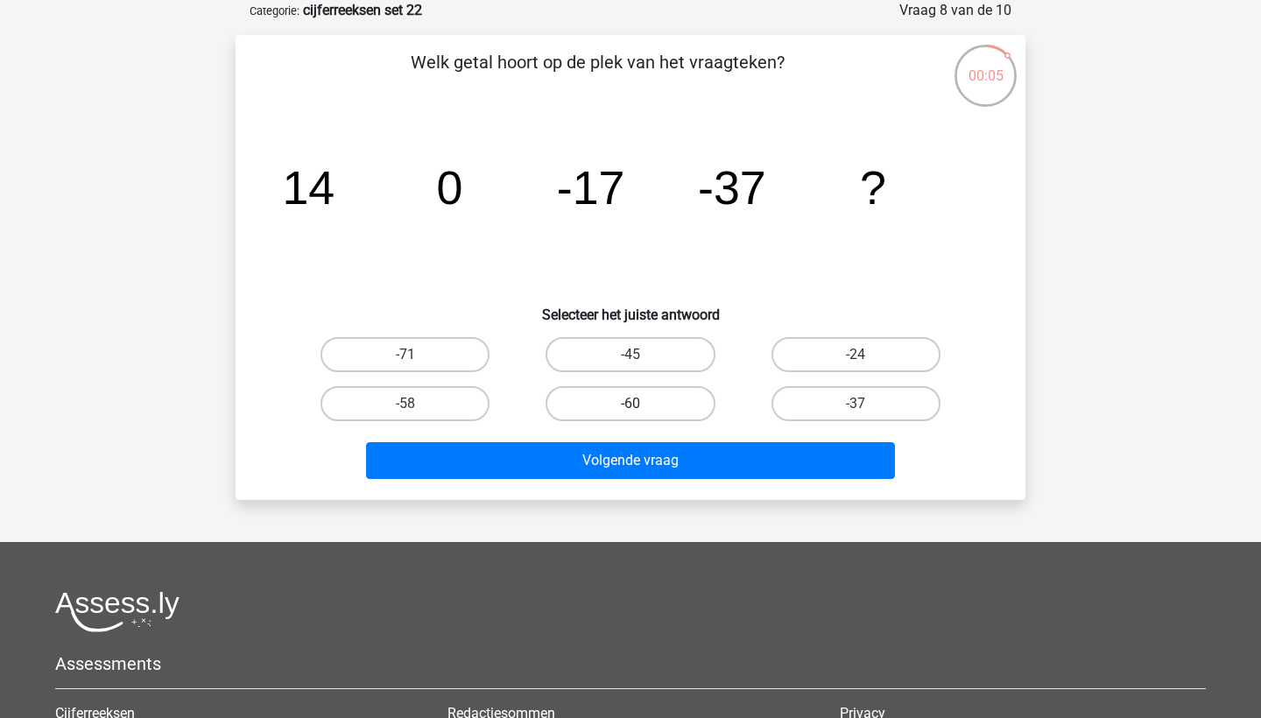
click at [617, 397] on label "-60" at bounding box center [629, 403] width 169 height 35
click at [630, 404] on input "-60" at bounding box center [635, 409] width 11 height 11
radio input "true"
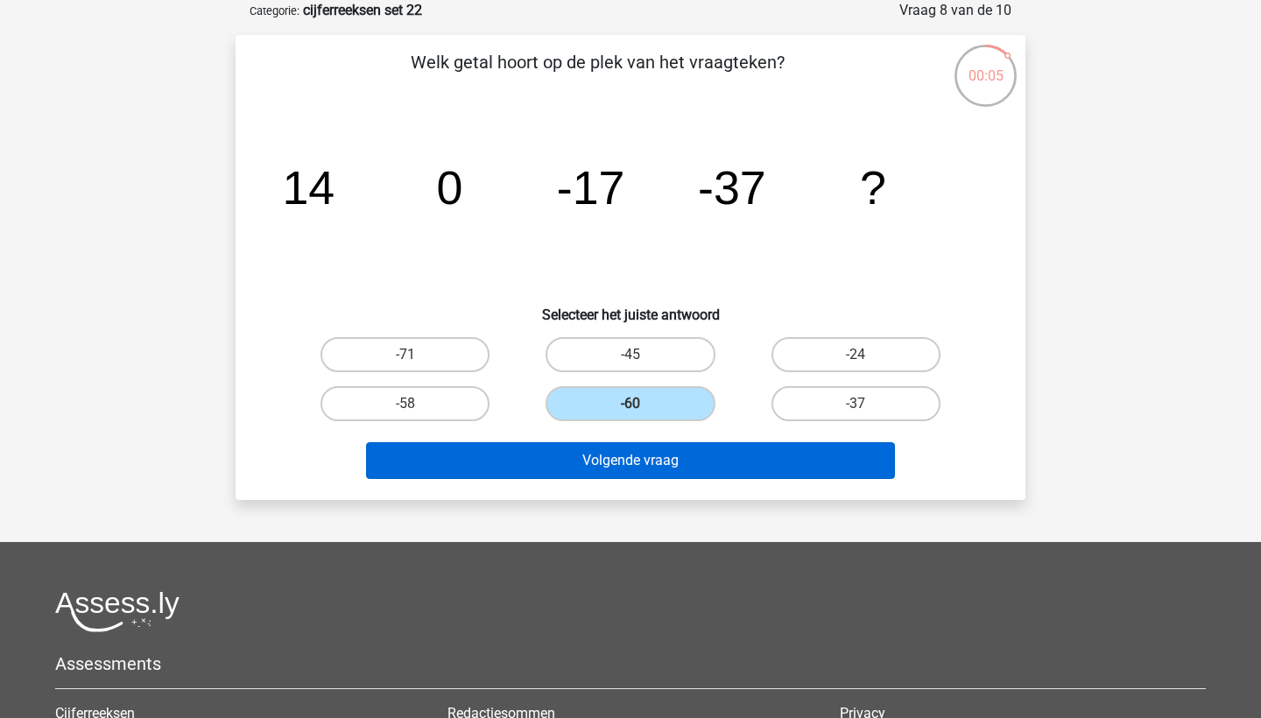
click at [612, 470] on button "Volgende vraag" at bounding box center [631, 460] width 530 height 37
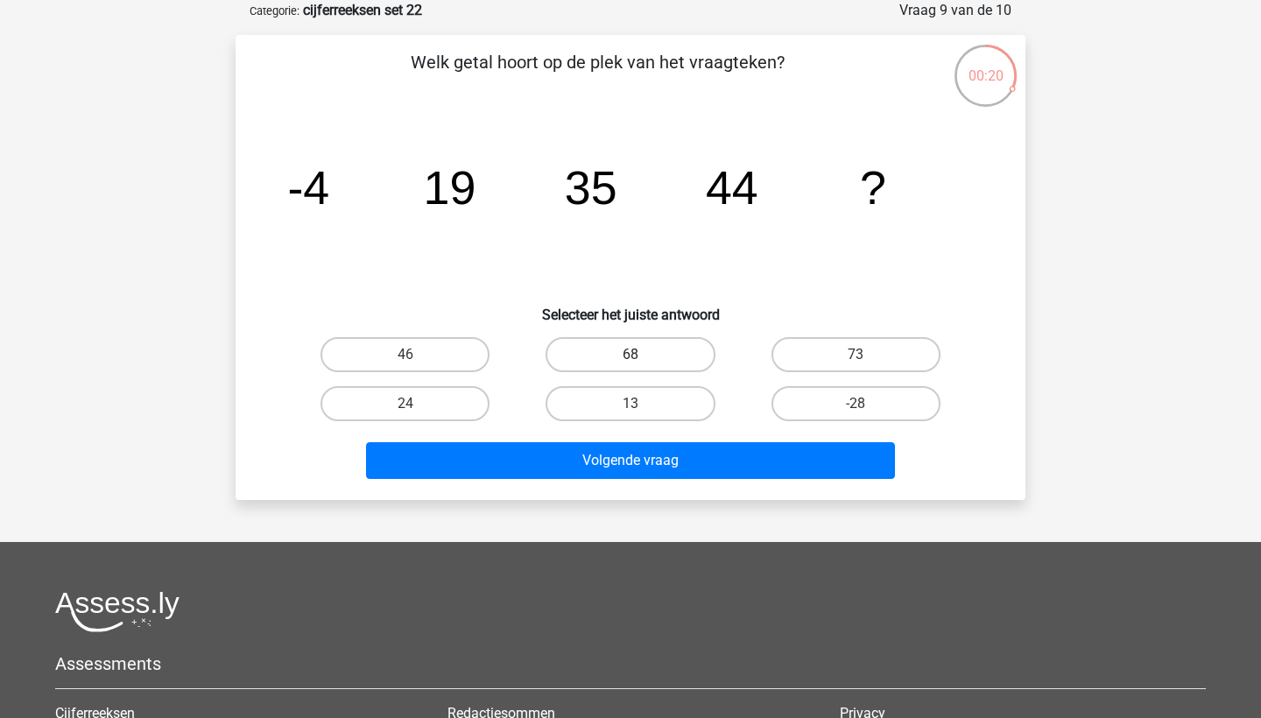
click at [645, 356] on label "68" at bounding box center [629, 354] width 169 height 35
click at [642, 356] on input "68" at bounding box center [635, 360] width 11 height 11
radio input "true"
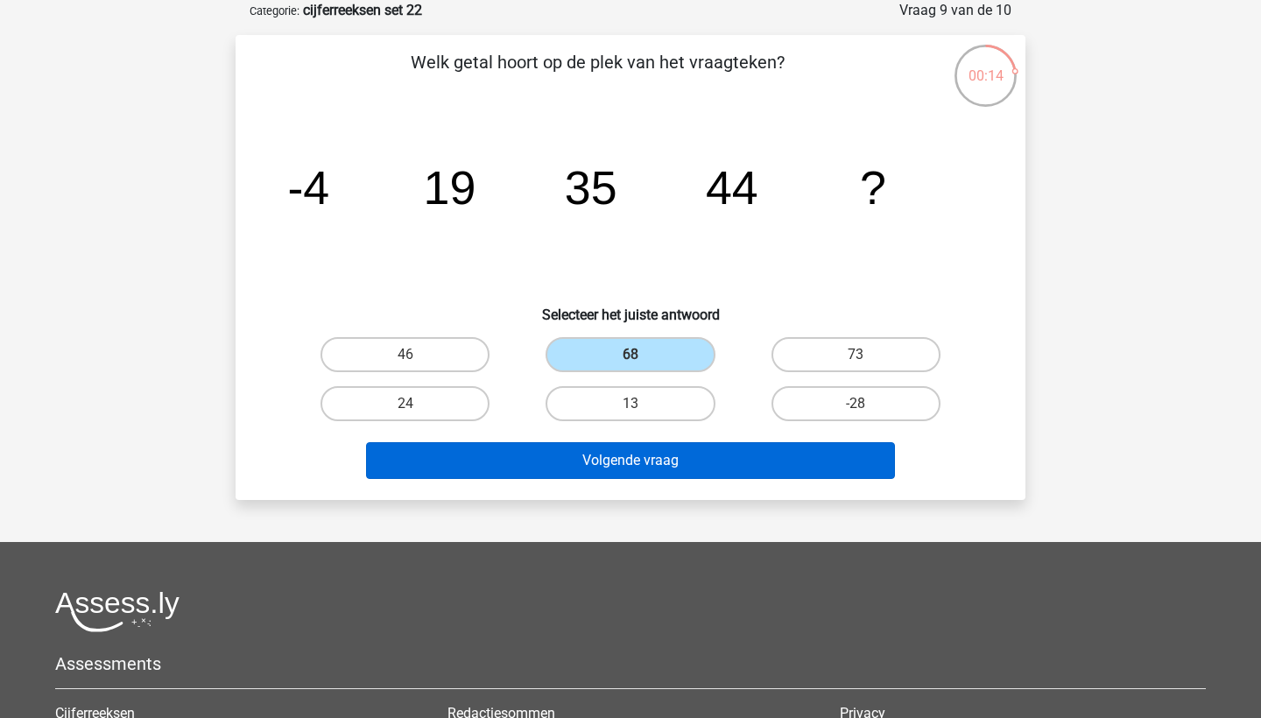
click at [636, 453] on button "Volgende vraag" at bounding box center [631, 460] width 530 height 37
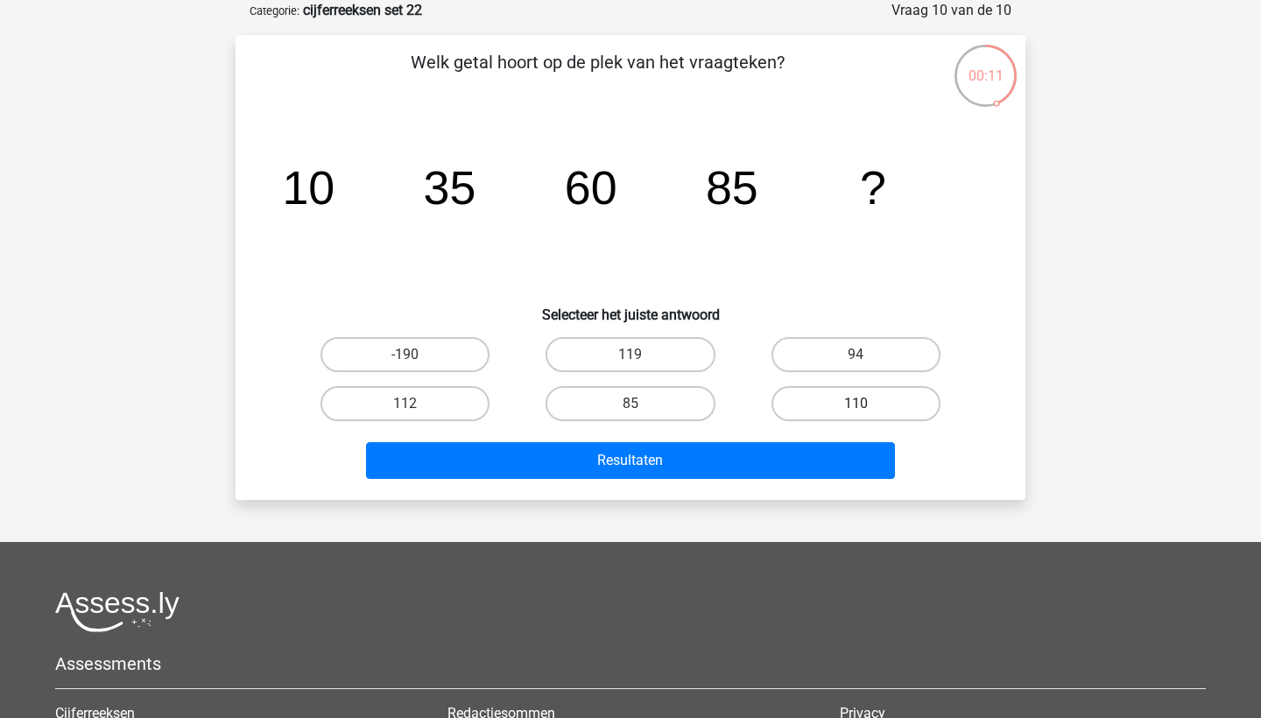
click at [826, 412] on label "110" at bounding box center [855, 403] width 169 height 35
click at [855, 412] on input "110" at bounding box center [860, 409] width 11 height 11
radio input "true"
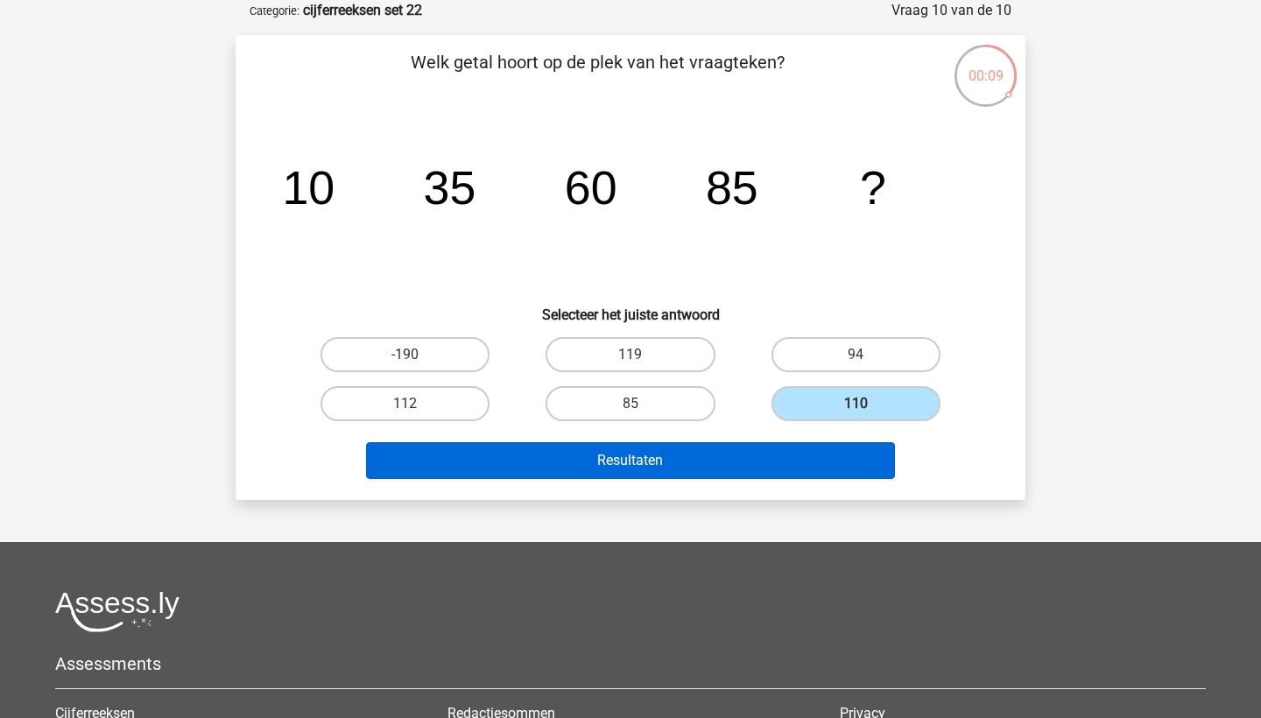
click at [805, 457] on button "Resultaten" at bounding box center [631, 460] width 530 height 37
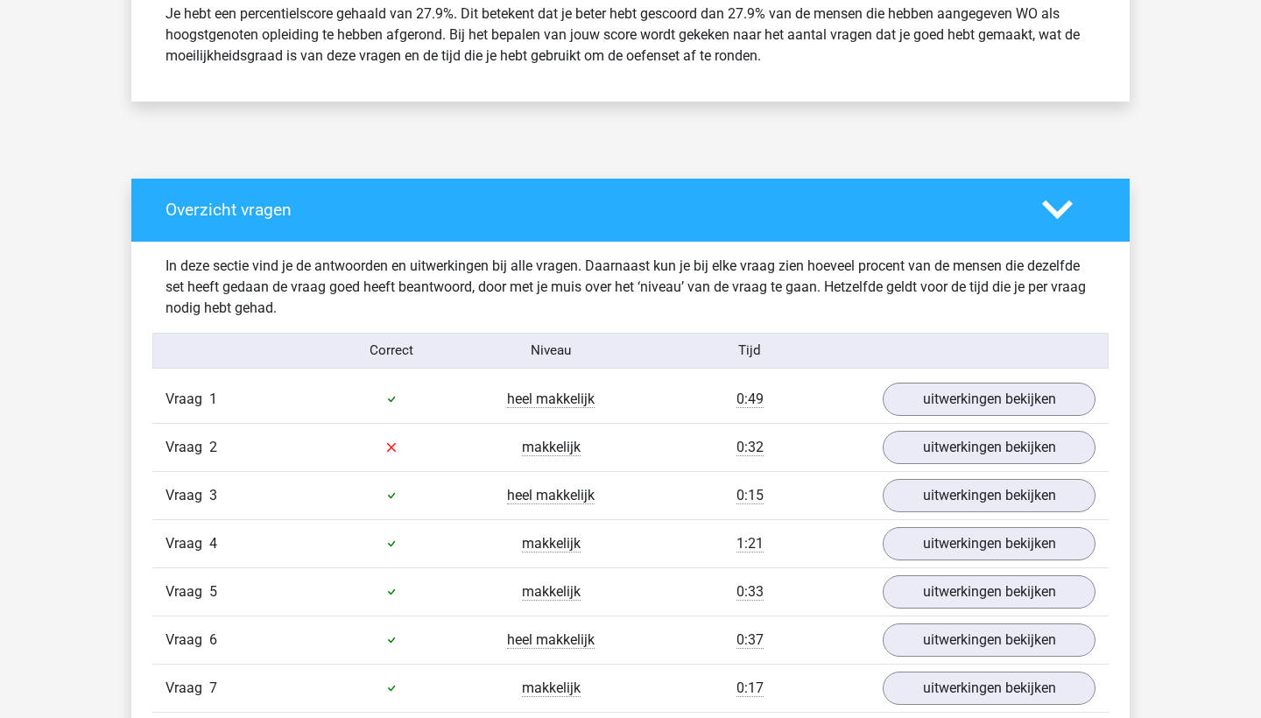
scroll to position [818, 0]
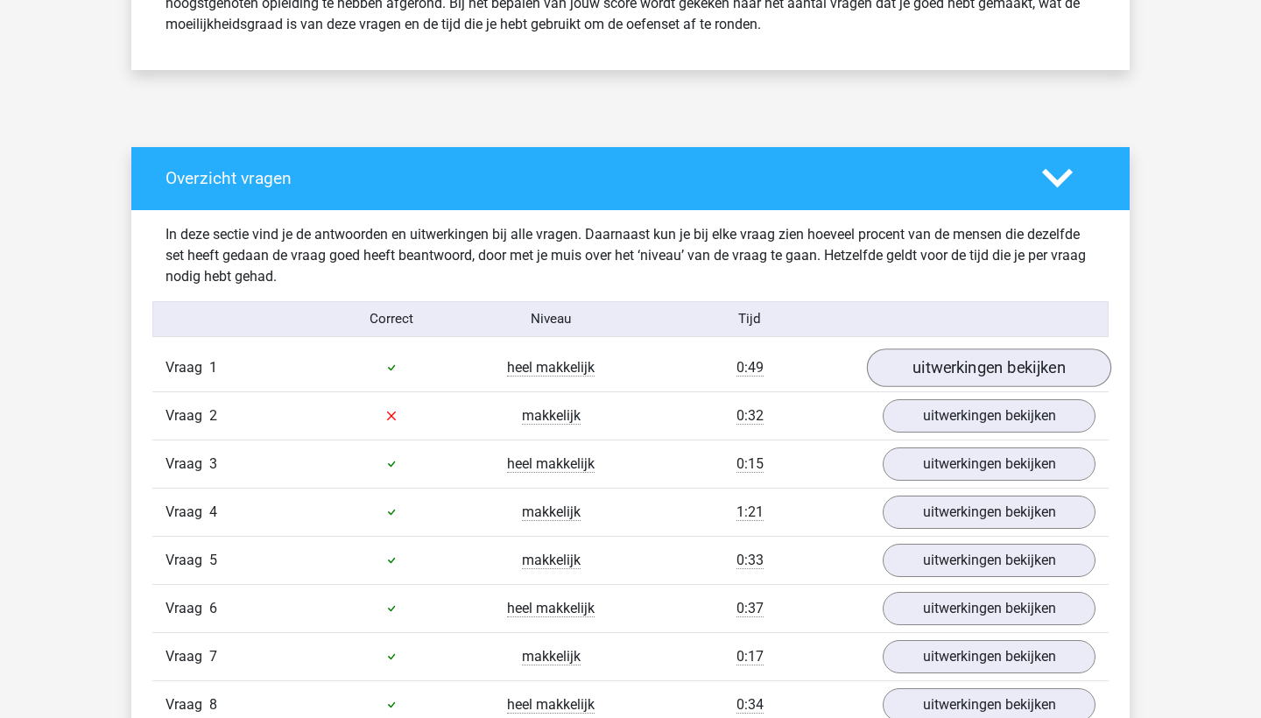
click at [904, 369] on link "uitwerkingen bekijken" at bounding box center [989, 367] width 244 height 39
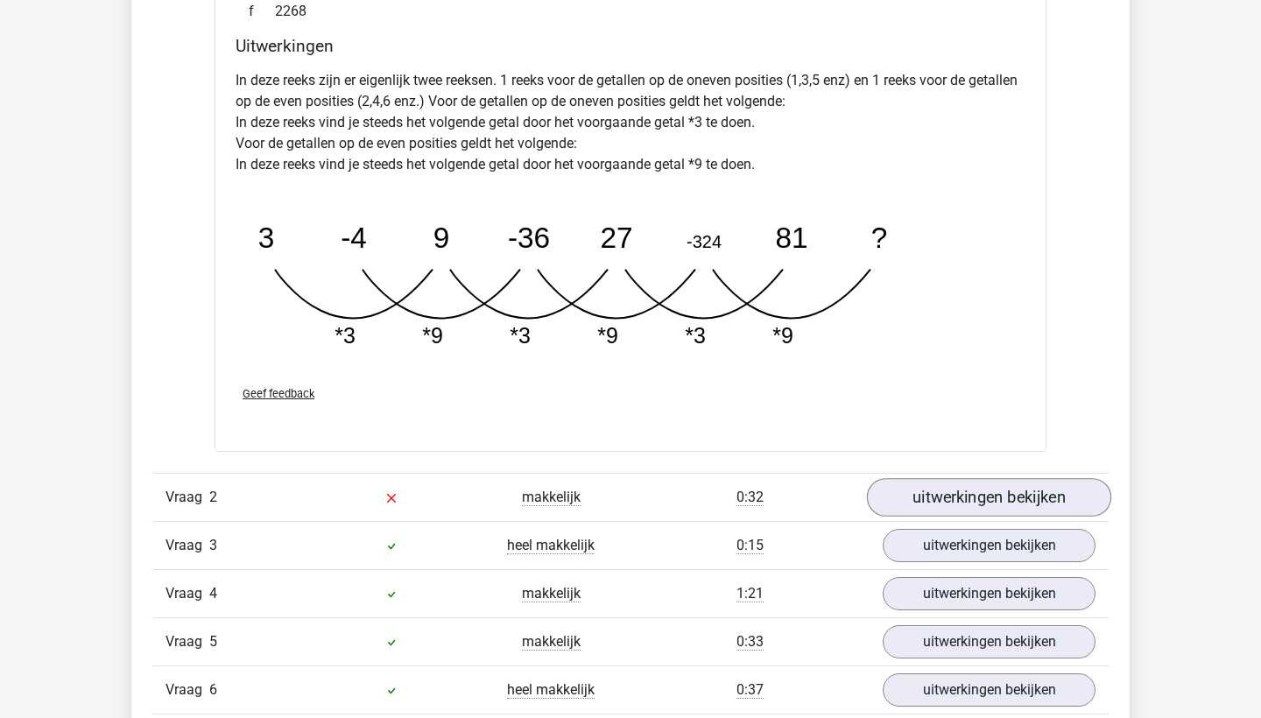
scroll to position [1591, 0]
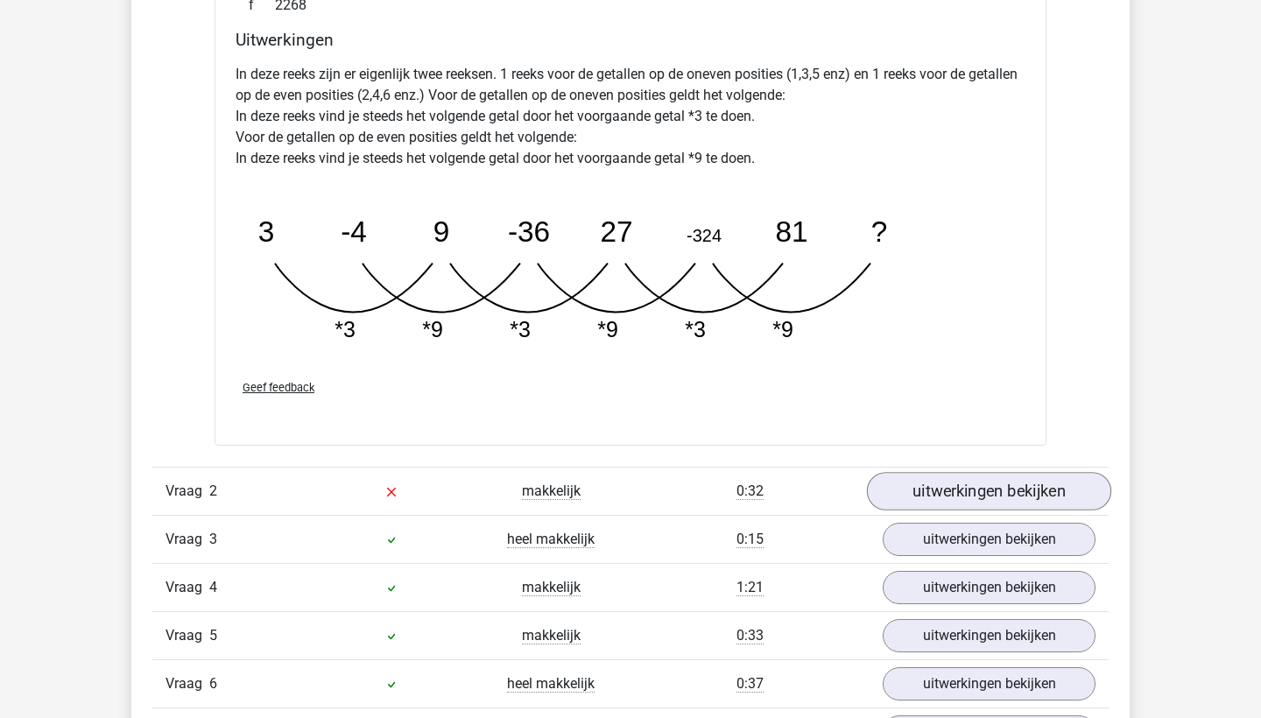
click at [996, 495] on link "uitwerkingen bekijken" at bounding box center [989, 491] width 244 height 39
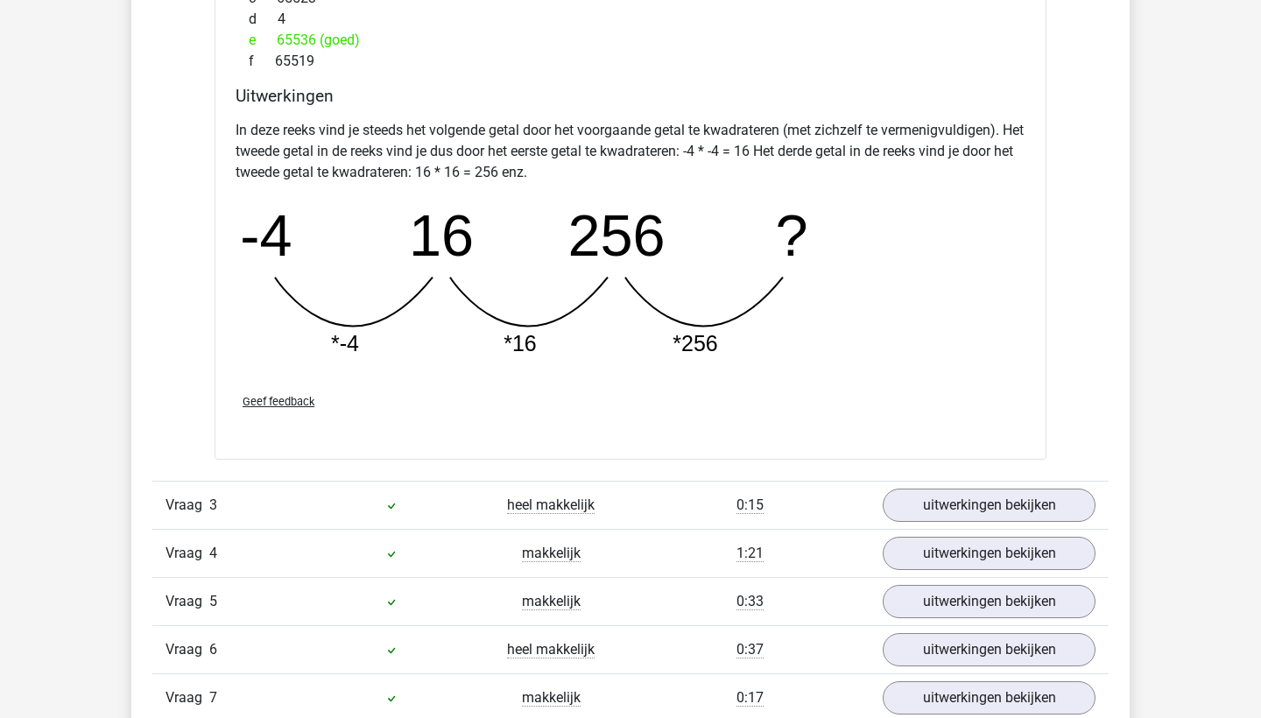
scroll to position [2472, 0]
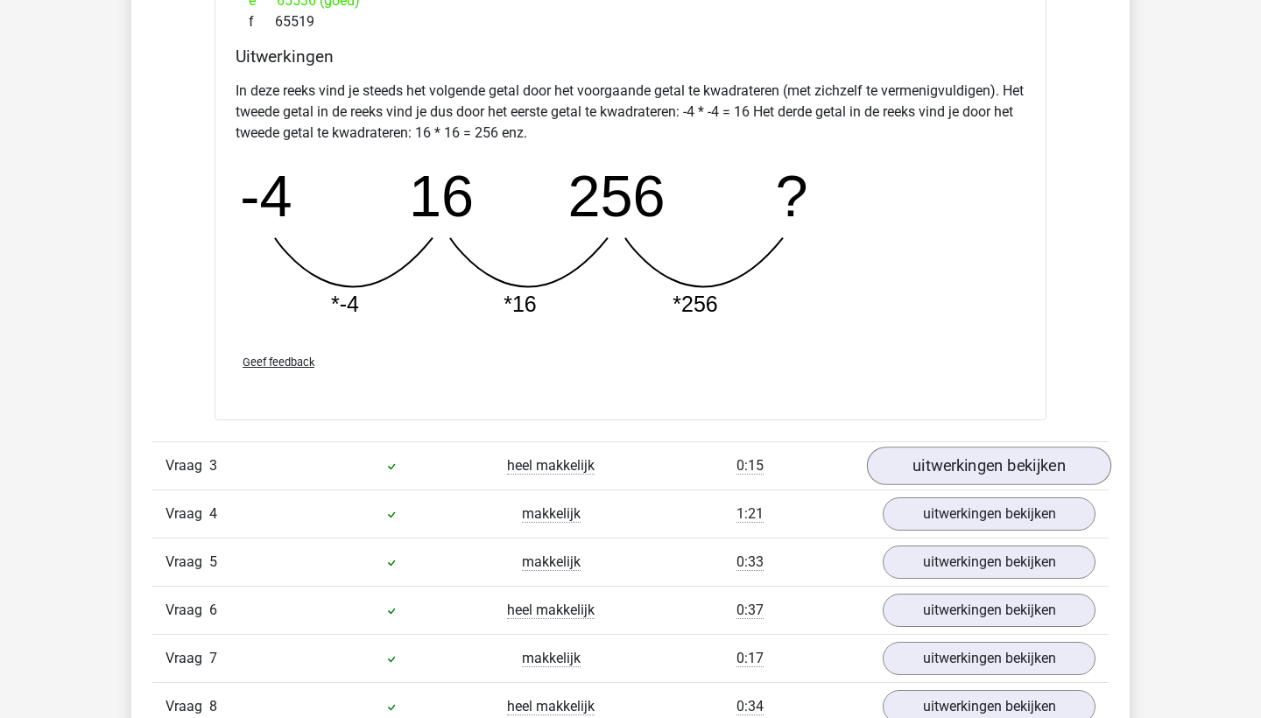
click at [1008, 458] on link "uitwerkingen bekijken" at bounding box center [989, 465] width 244 height 39
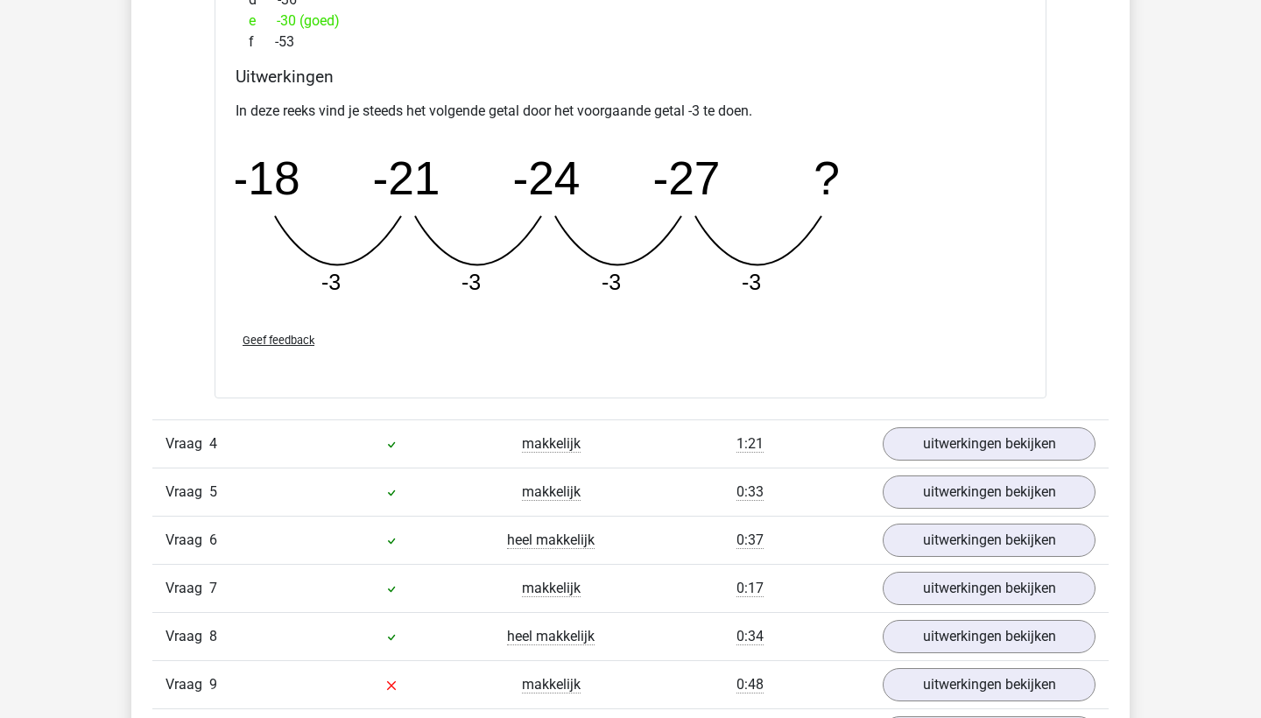
scroll to position [3311, 0]
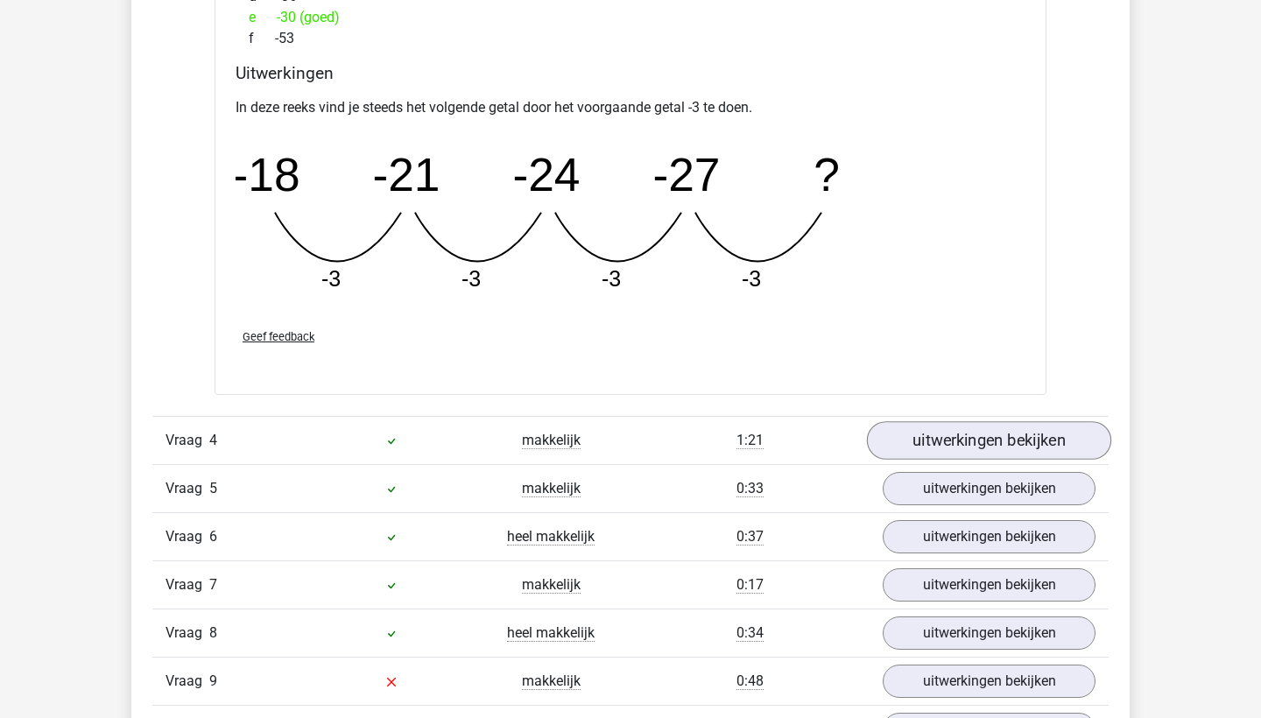
click at [1008, 447] on link "uitwerkingen bekijken" at bounding box center [989, 440] width 244 height 39
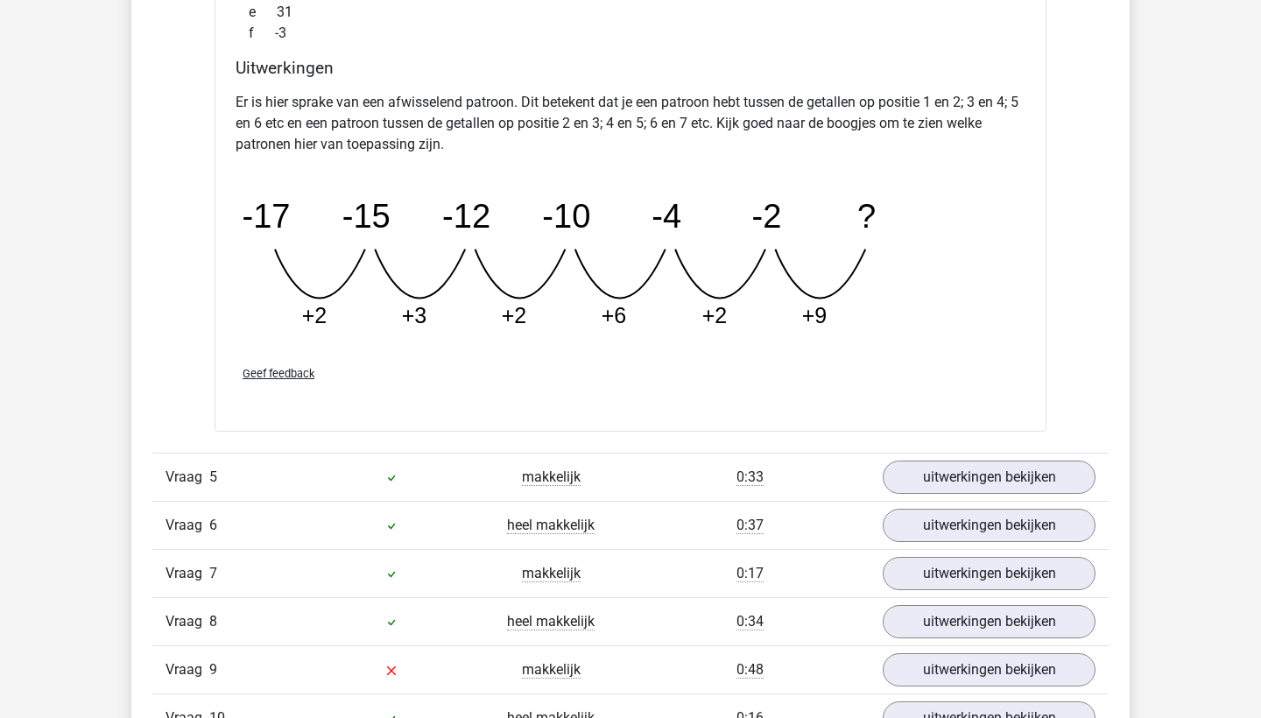
scroll to position [4130, 0]
click at [1003, 474] on link "uitwerkingen bekijken" at bounding box center [989, 476] width 244 height 39
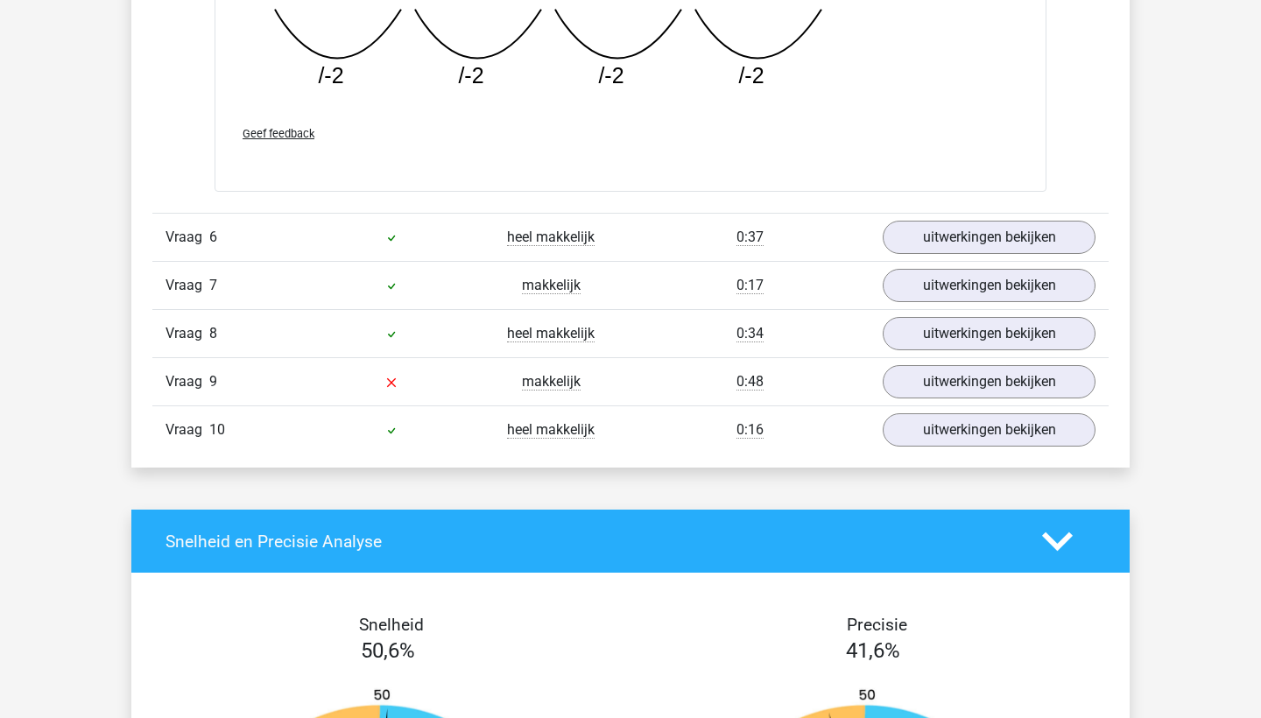
scroll to position [5220, 0]
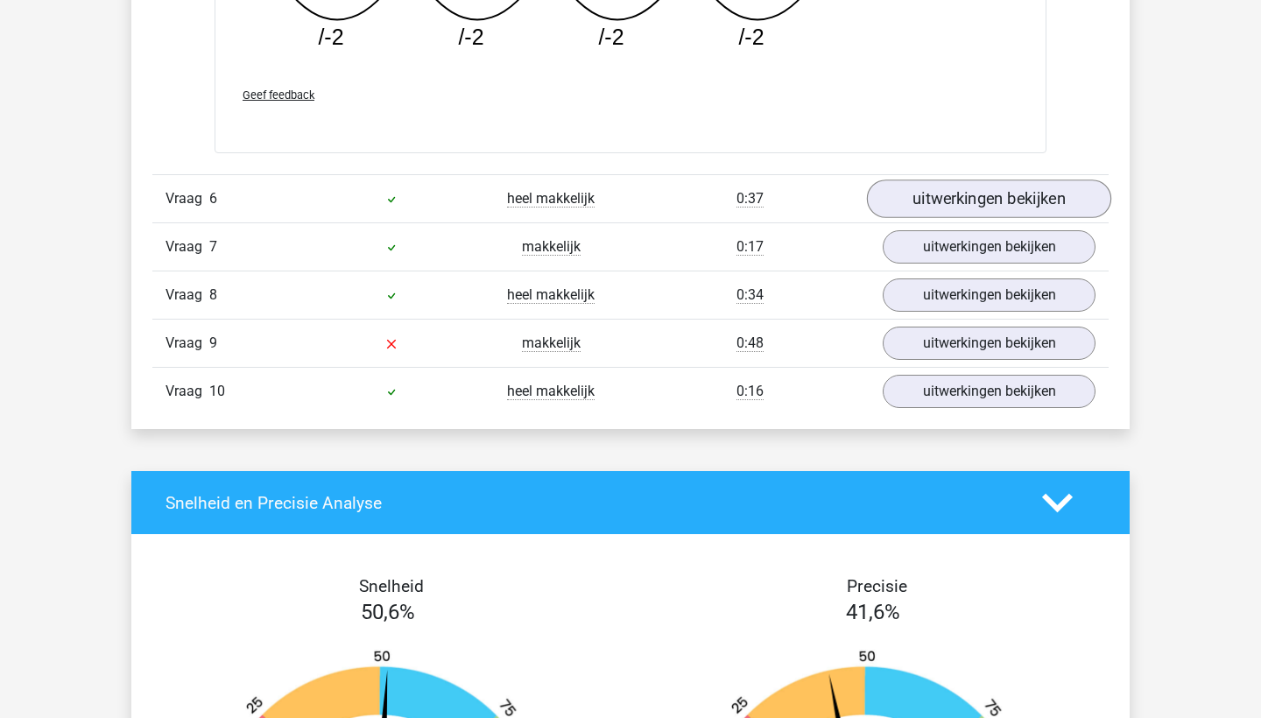
click at [978, 203] on link "uitwerkingen bekijken" at bounding box center [989, 198] width 244 height 39
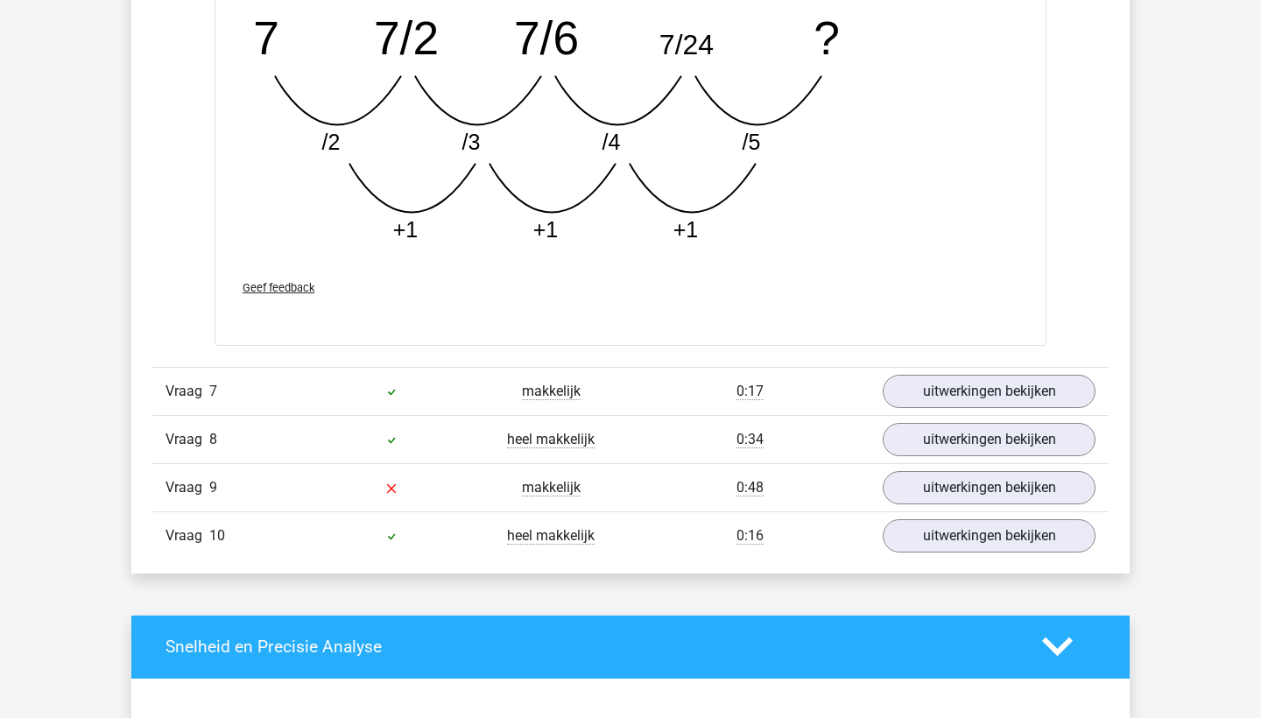
scroll to position [5978, 0]
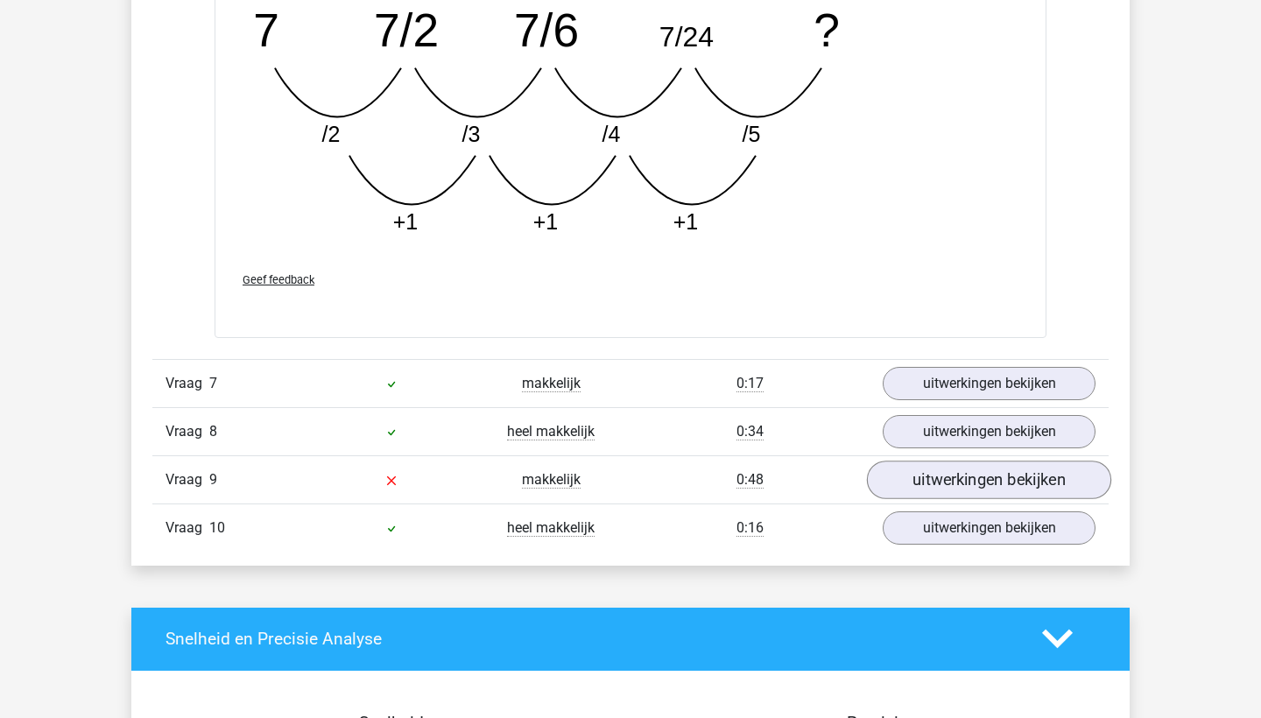
click at [916, 496] on link "uitwerkingen bekijken" at bounding box center [989, 479] width 244 height 39
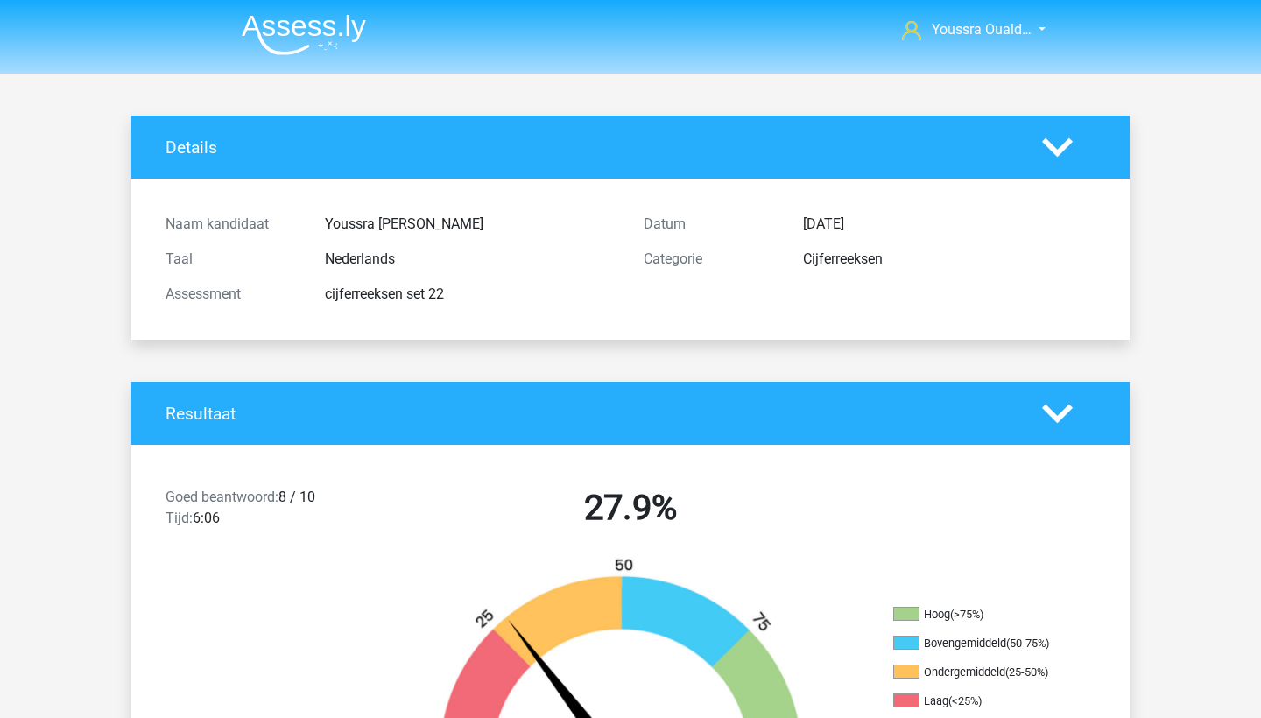
scroll to position [0, 0]
click at [279, 43] on img at bounding box center [304, 34] width 124 height 41
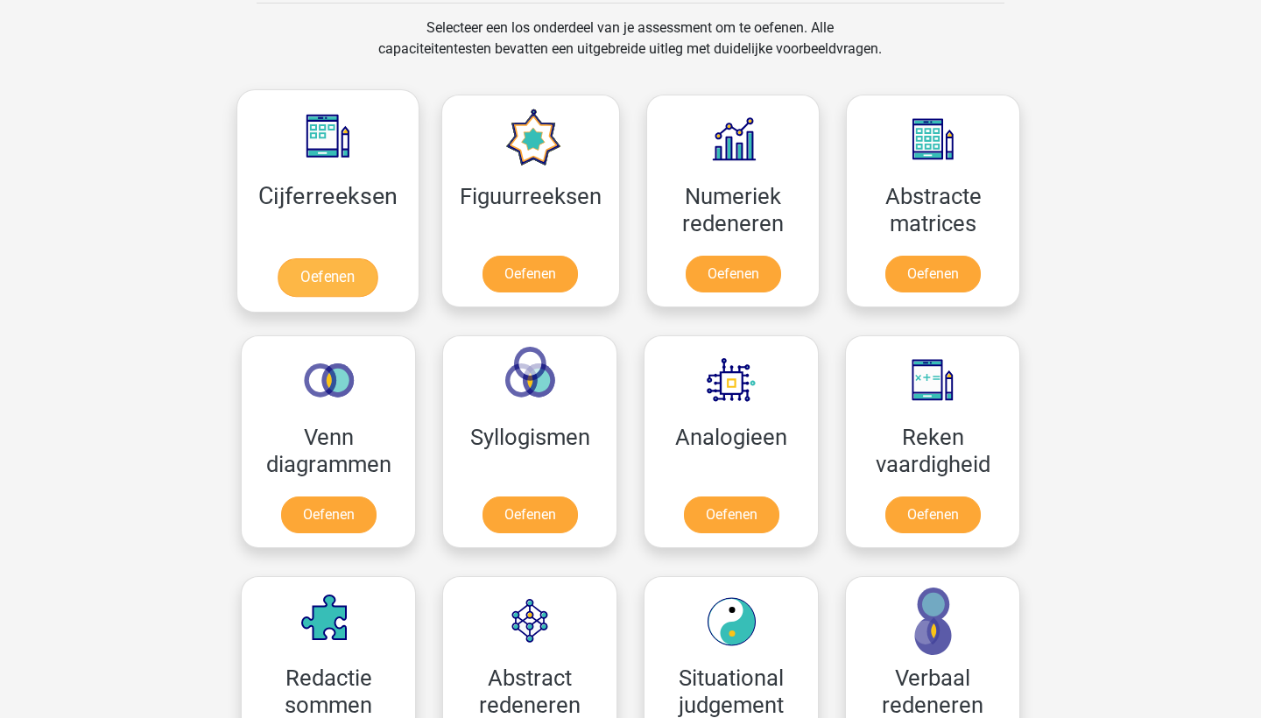
scroll to position [709, 0]
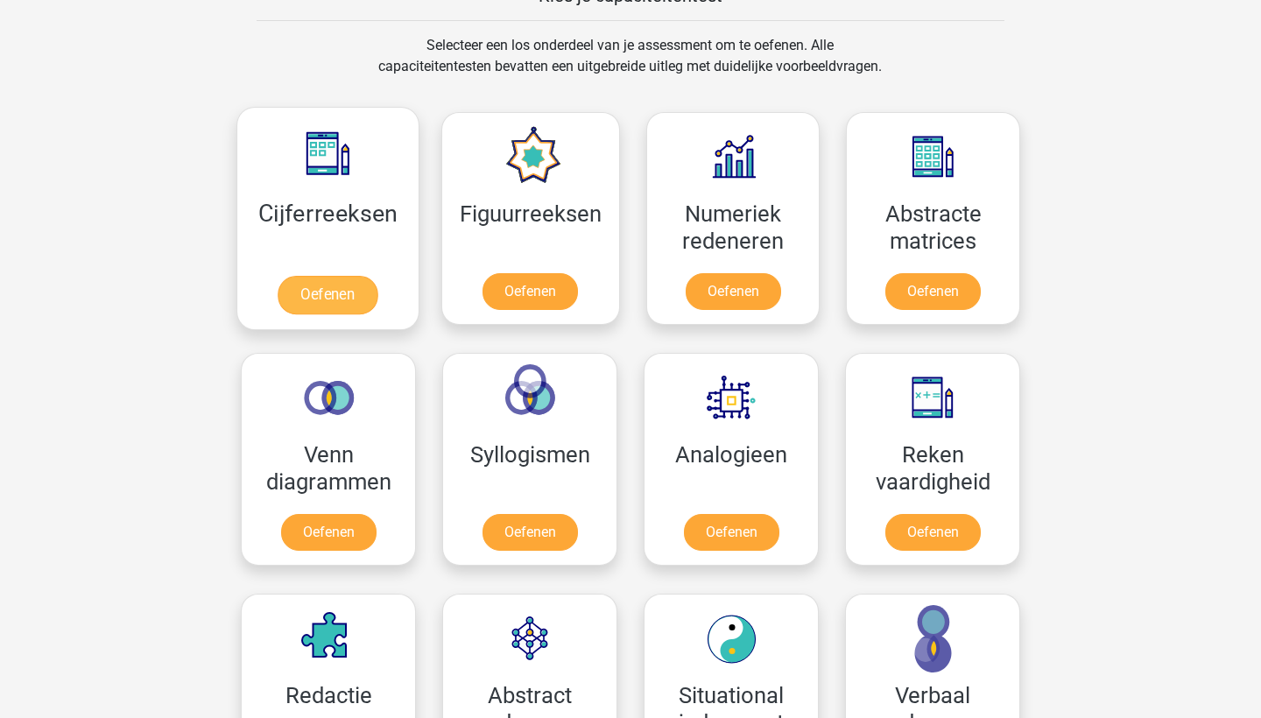
click at [345, 284] on link "Oefenen" at bounding box center [327, 295] width 100 height 39
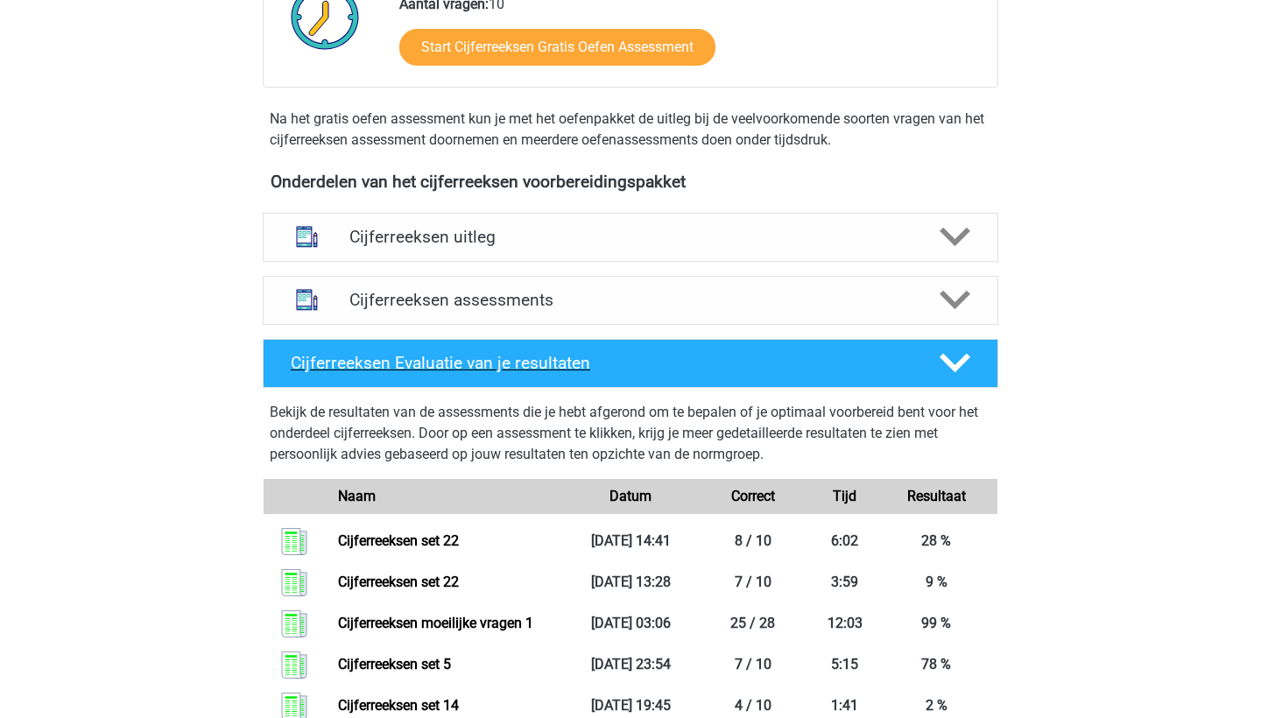
scroll to position [492, 0]
click at [599, 310] on h4 "Cijferreeksen assessments" at bounding box center [630, 300] width 562 height 20
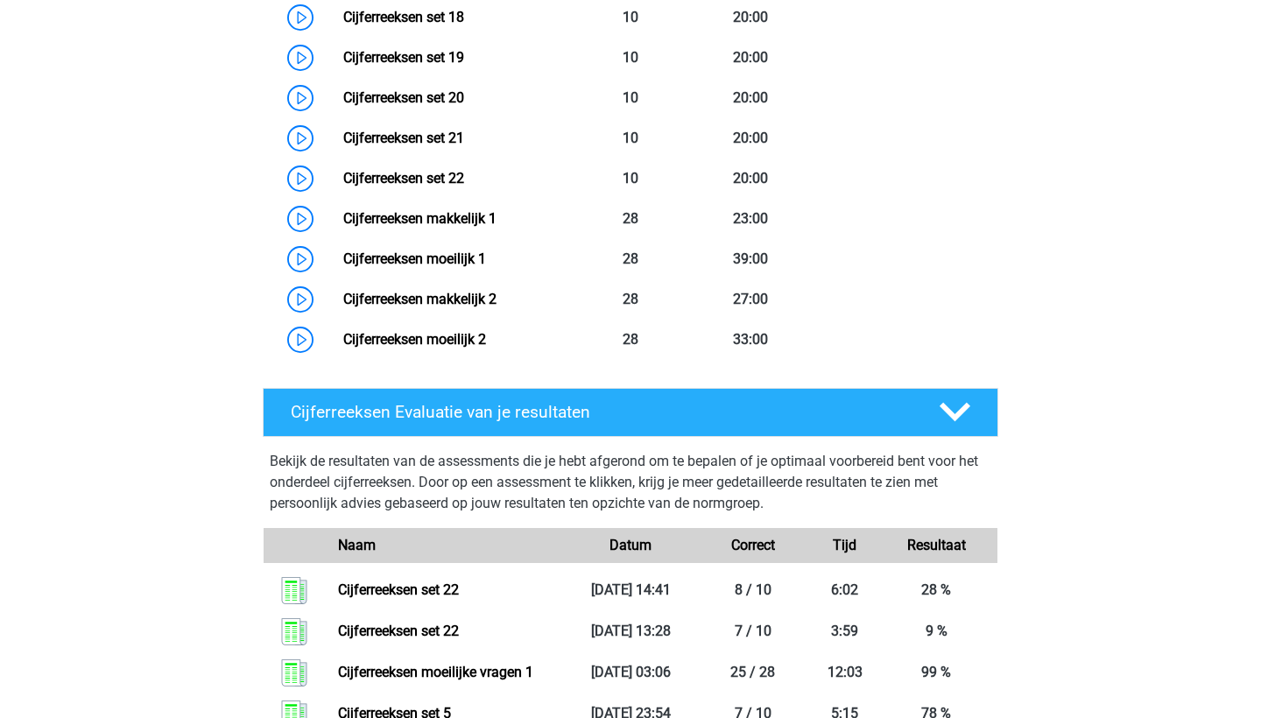
scroll to position [1618, 0]
click at [464, 146] on link "Cijferreeksen set 21" at bounding box center [403, 138] width 121 height 17
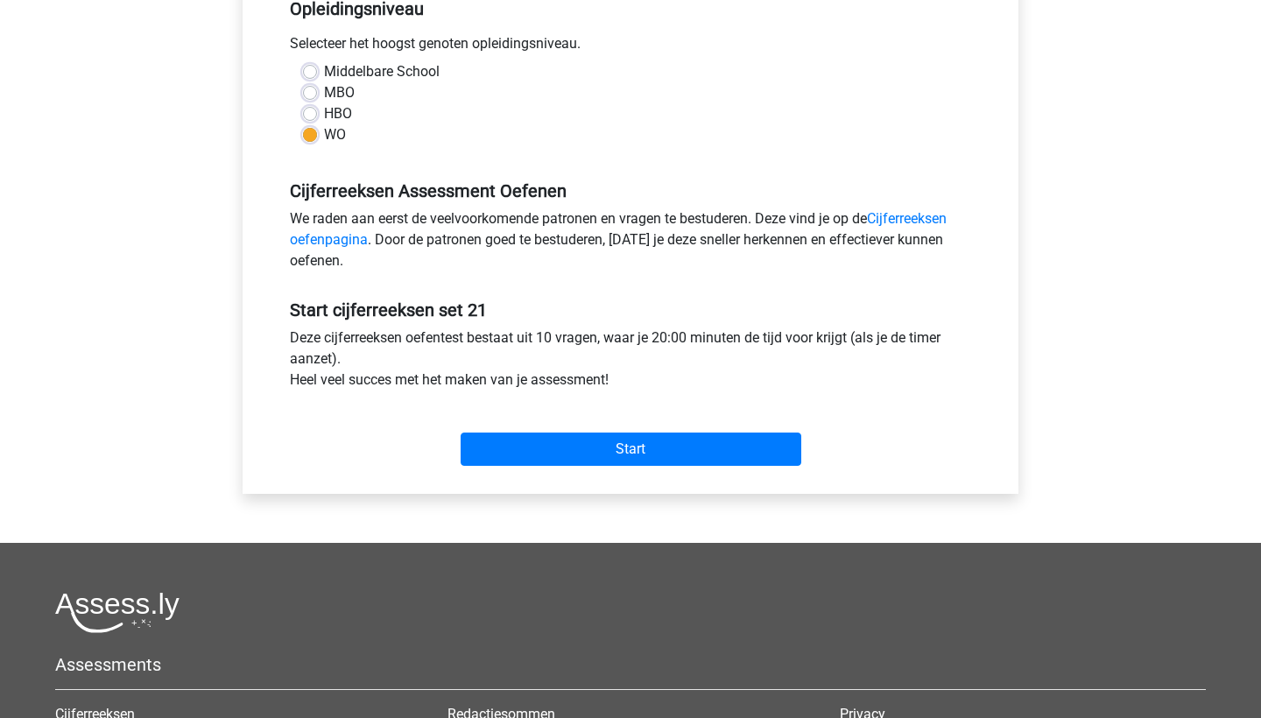
scroll to position [520, 0]
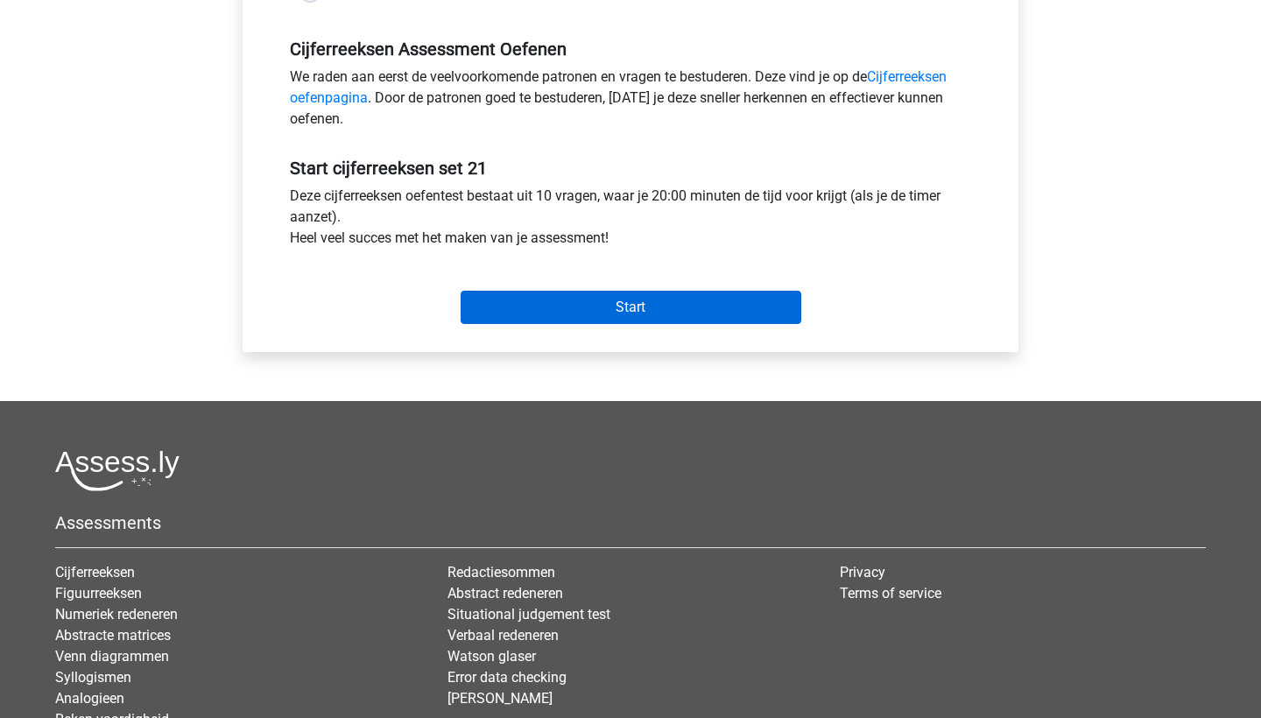
click at [573, 297] on input "Start" at bounding box center [630, 307] width 341 height 33
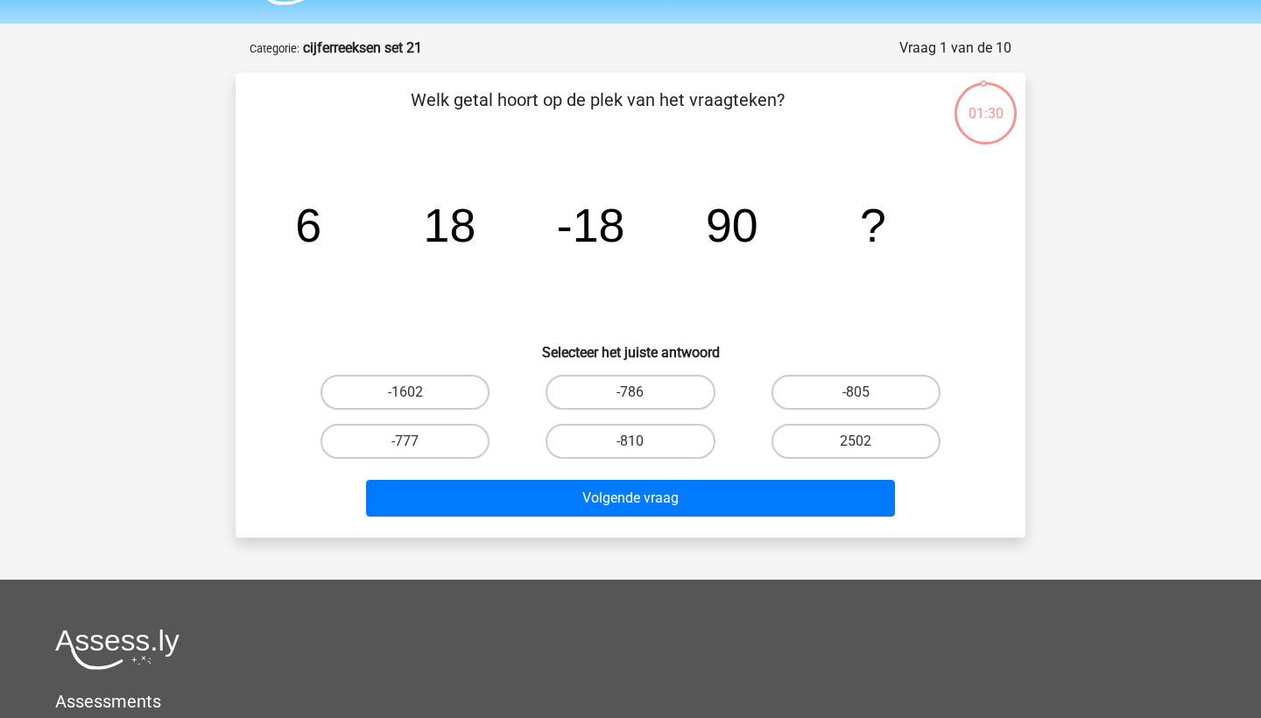
scroll to position [66, 0]
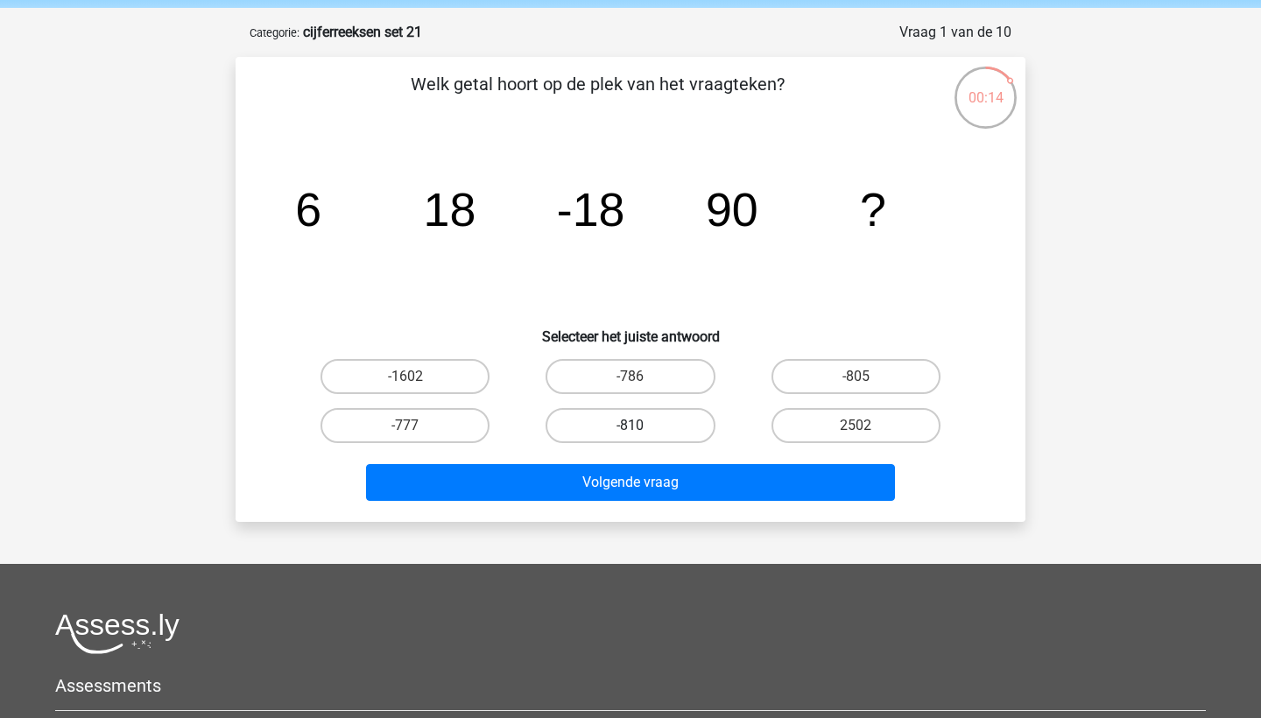
click at [596, 426] on label "-810" at bounding box center [629, 425] width 169 height 35
click at [630, 426] on input "-810" at bounding box center [635, 430] width 11 height 11
radio input "true"
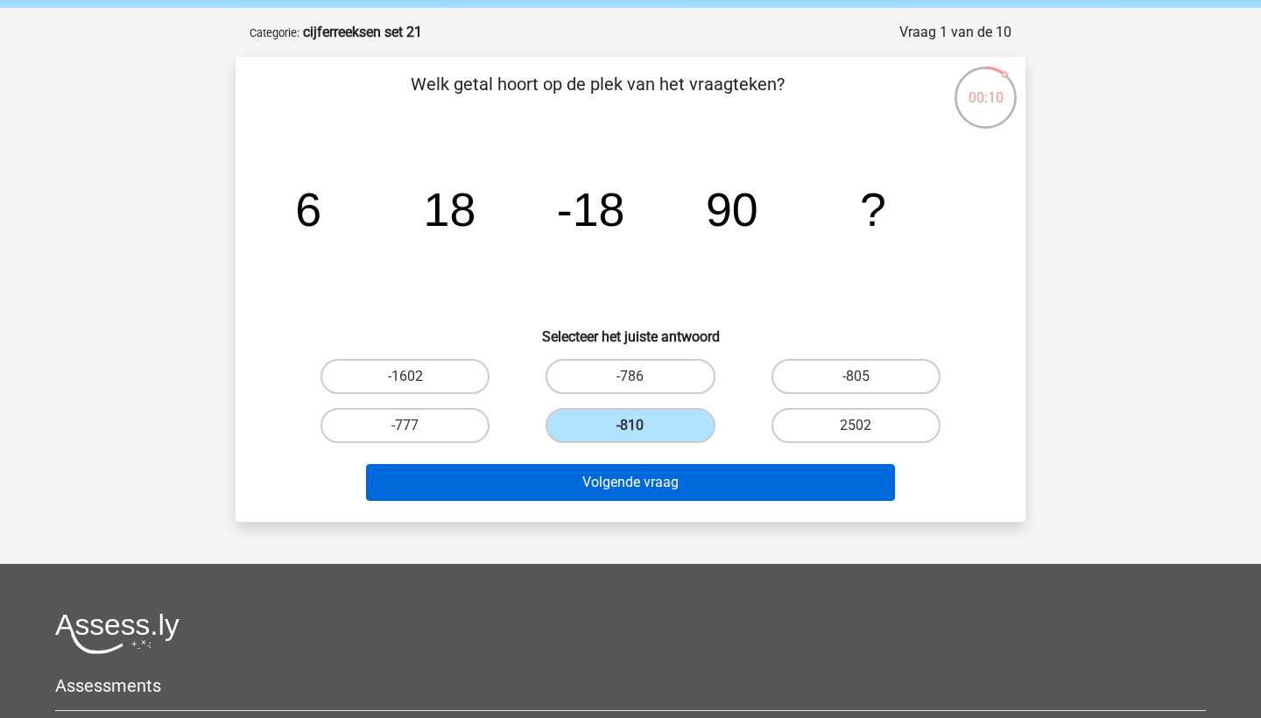
click at [571, 483] on button "Volgende vraag" at bounding box center [631, 482] width 530 height 37
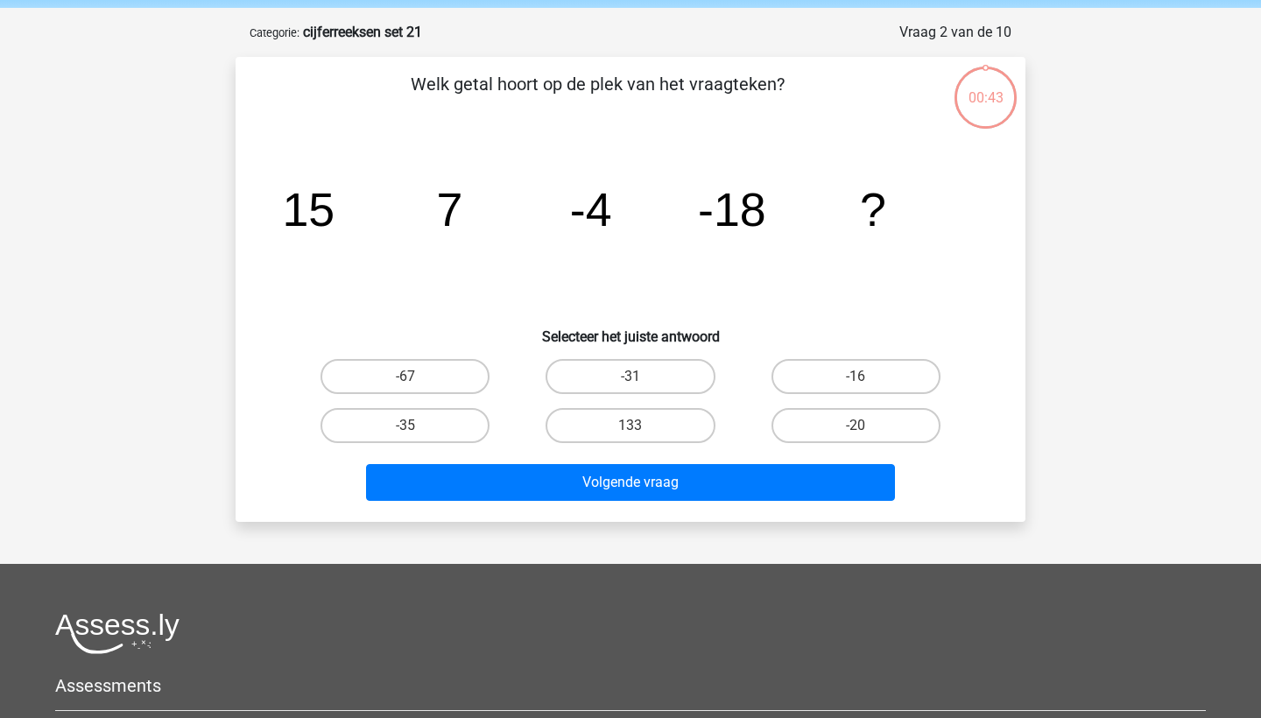
scroll to position [88, 0]
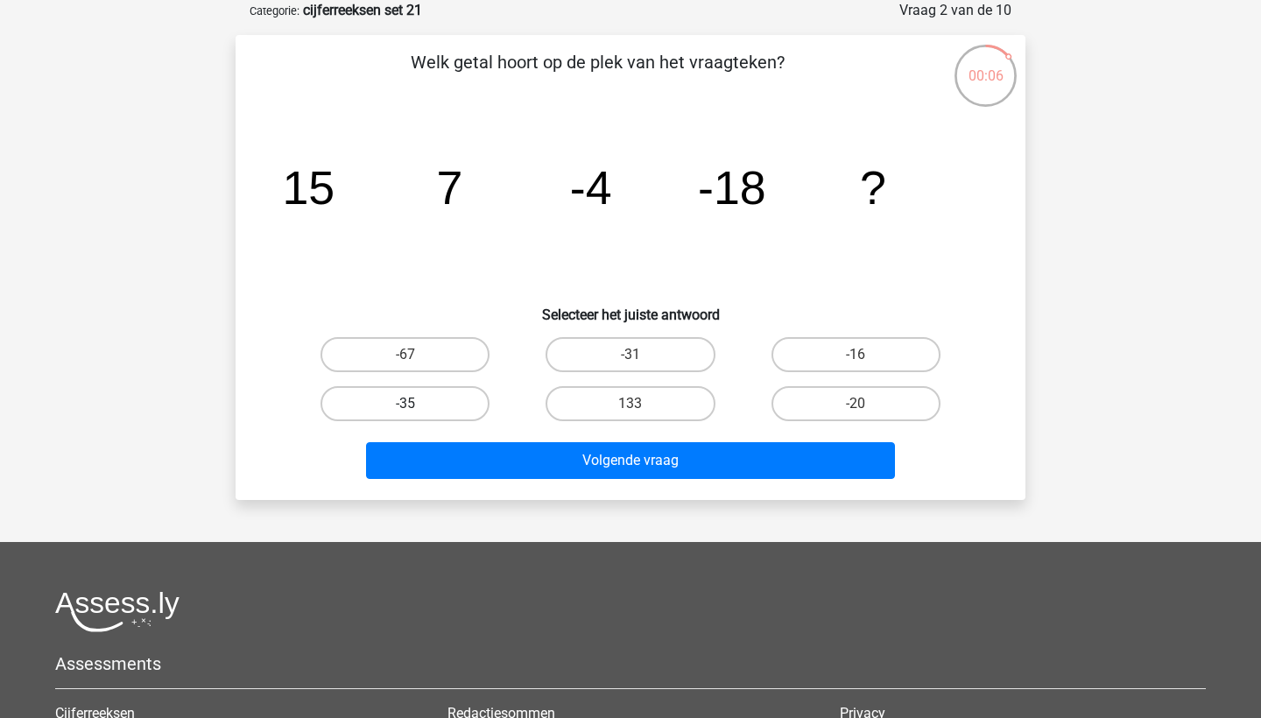
click at [445, 397] on label "-35" at bounding box center [404, 403] width 169 height 35
click at [417, 404] on input "-35" at bounding box center [410, 409] width 11 height 11
radio input "true"
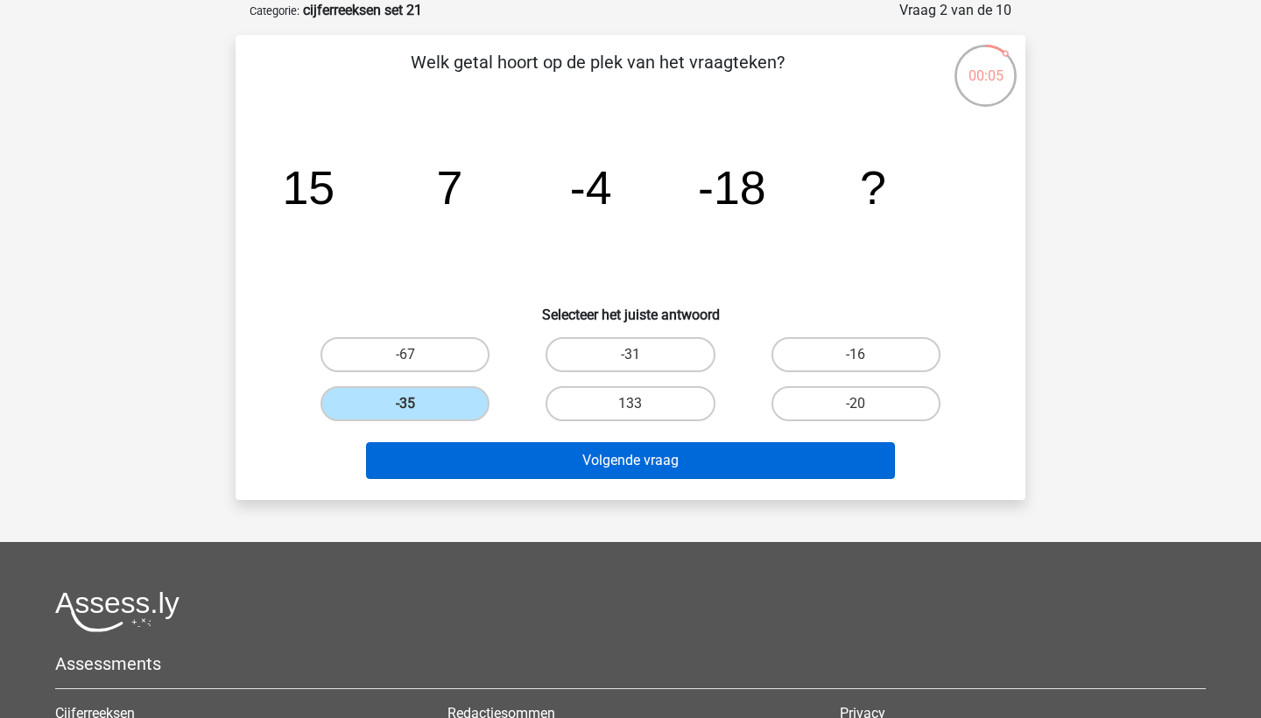
click at [488, 460] on button "Volgende vraag" at bounding box center [631, 460] width 530 height 37
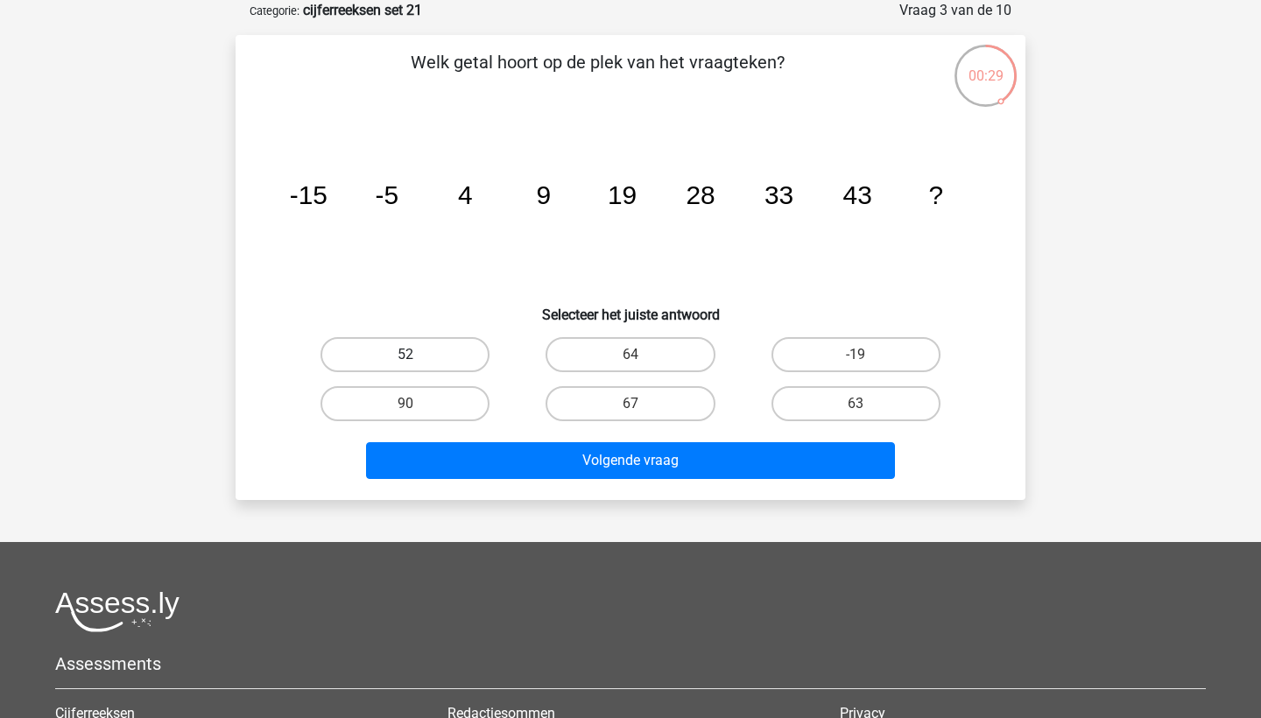
click at [445, 343] on label "52" at bounding box center [404, 354] width 169 height 35
click at [417, 355] on input "52" at bounding box center [410, 360] width 11 height 11
radio input "true"
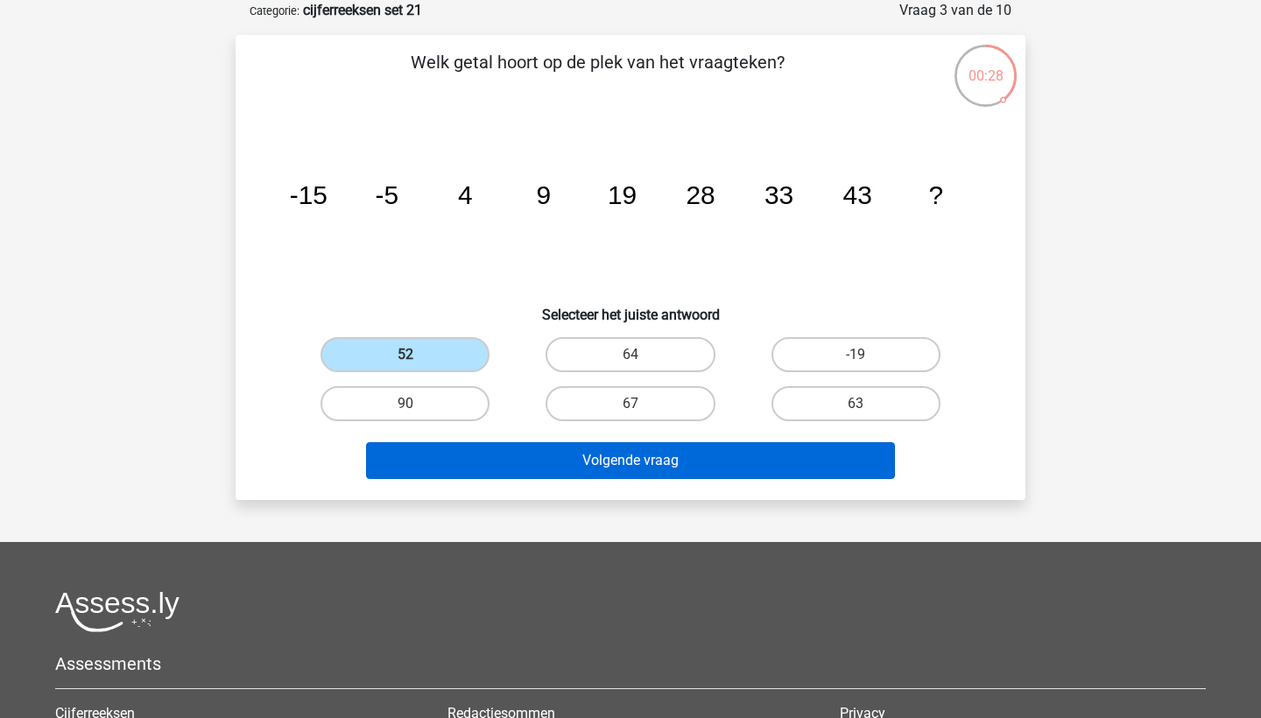
click at [468, 473] on button "Volgende vraag" at bounding box center [631, 460] width 530 height 37
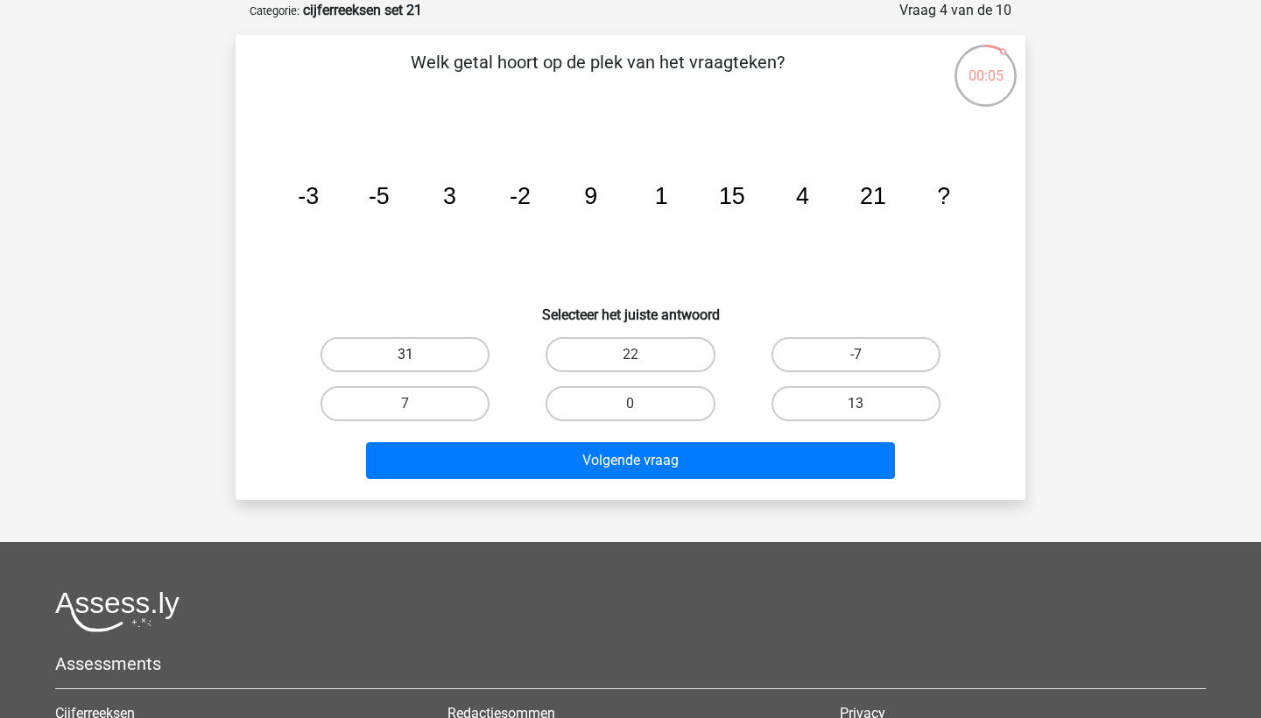
click at [400, 362] on label "31" at bounding box center [404, 354] width 169 height 35
click at [405, 362] on input "31" at bounding box center [410, 360] width 11 height 11
radio input "true"
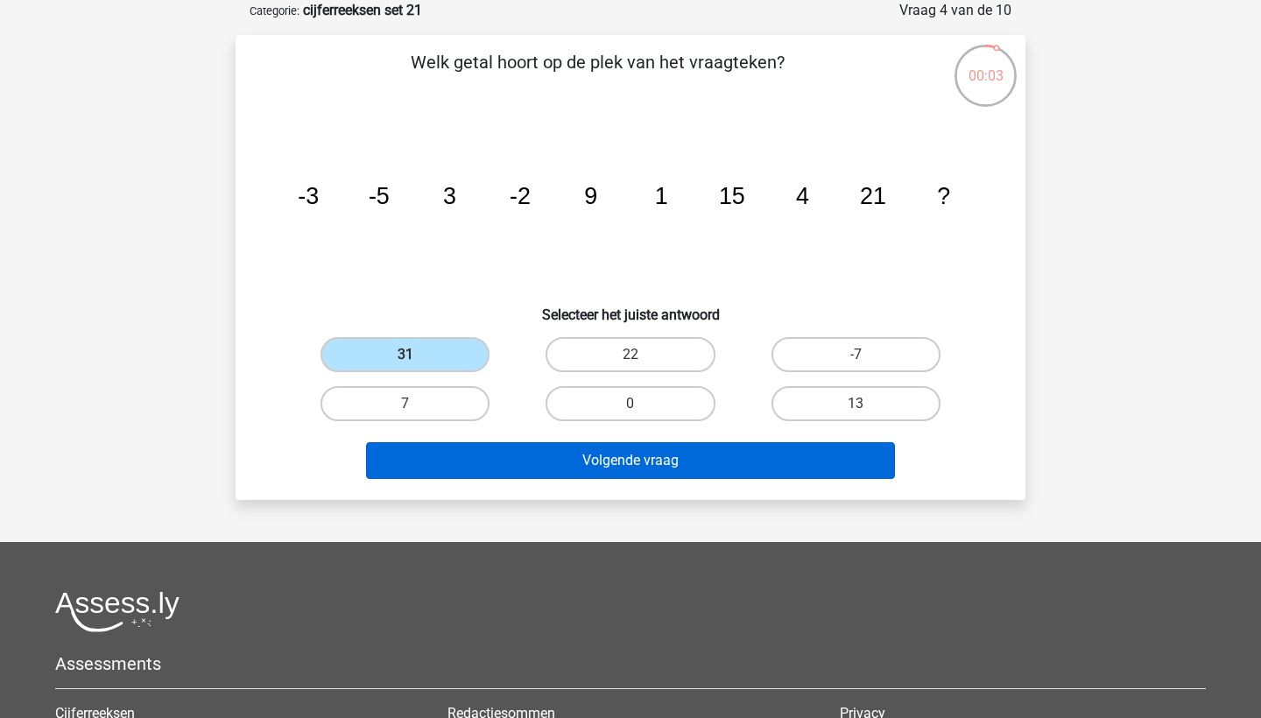
click at [495, 460] on button "Volgende vraag" at bounding box center [631, 460] width 530 height 37
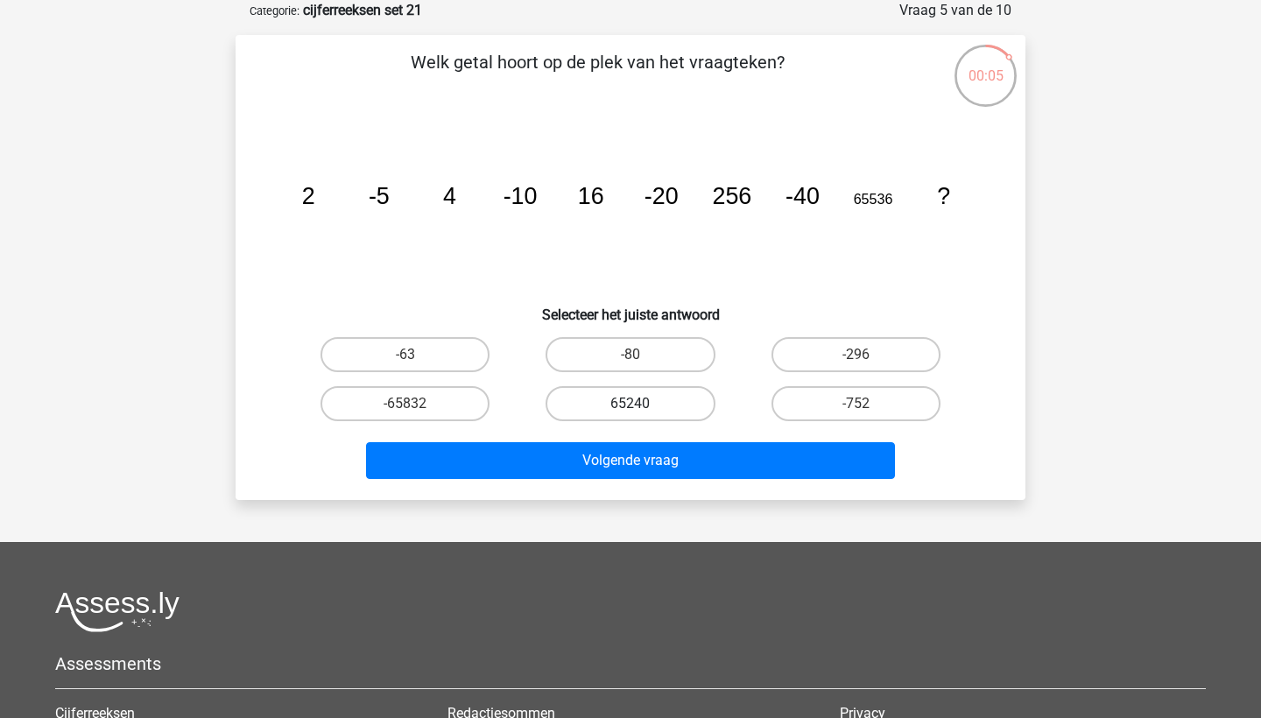
click at [625, 389] on label "65240" at bounding box center [629, 403] width 169 height 35
click at [630, 404] on input "65240" at bounding box center [635, 409] width 11 height 11
radio input "true"
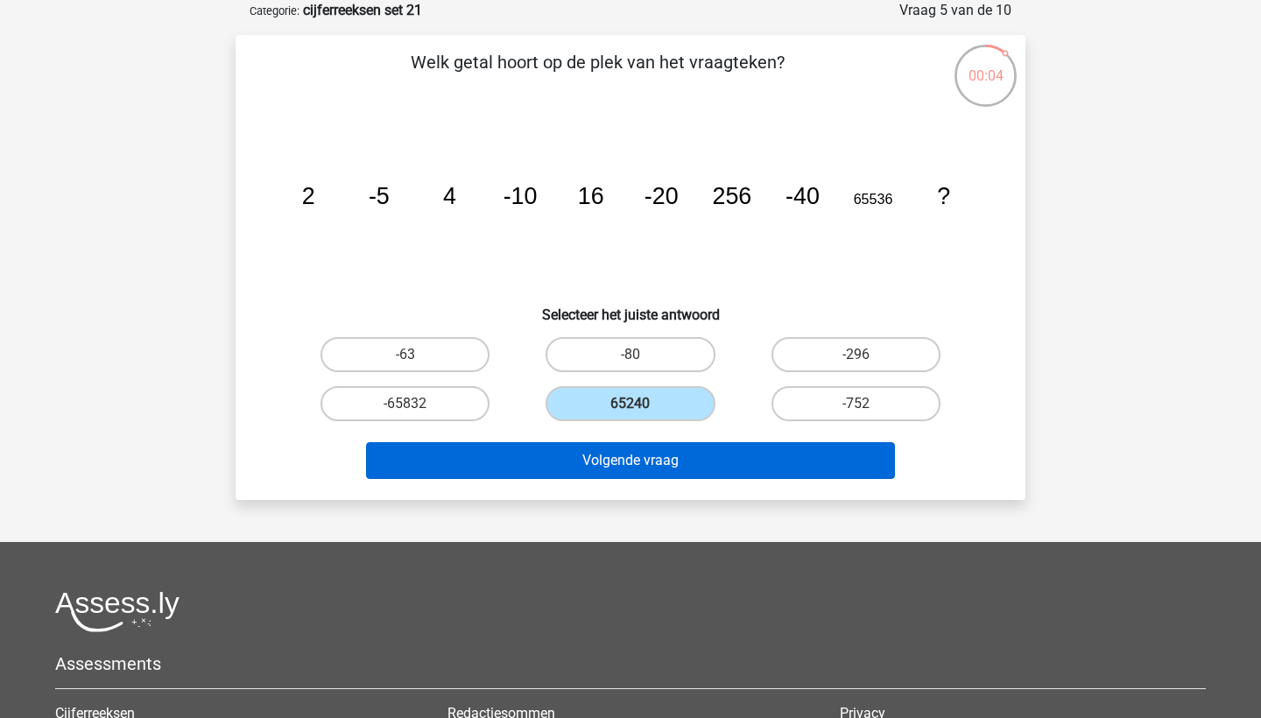
click at [623, 465] on button "Volgende vraag" at bounding box center [631, 460] width 530 height 37
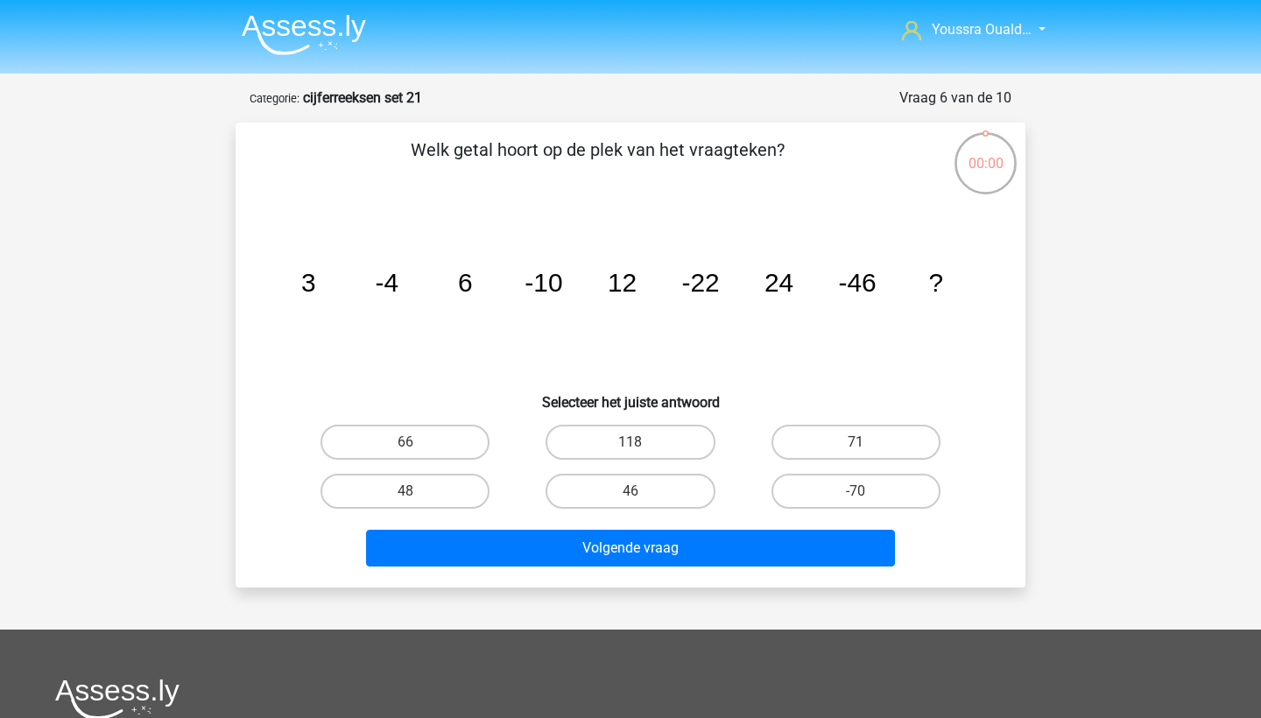
scroll to position [88, 0]
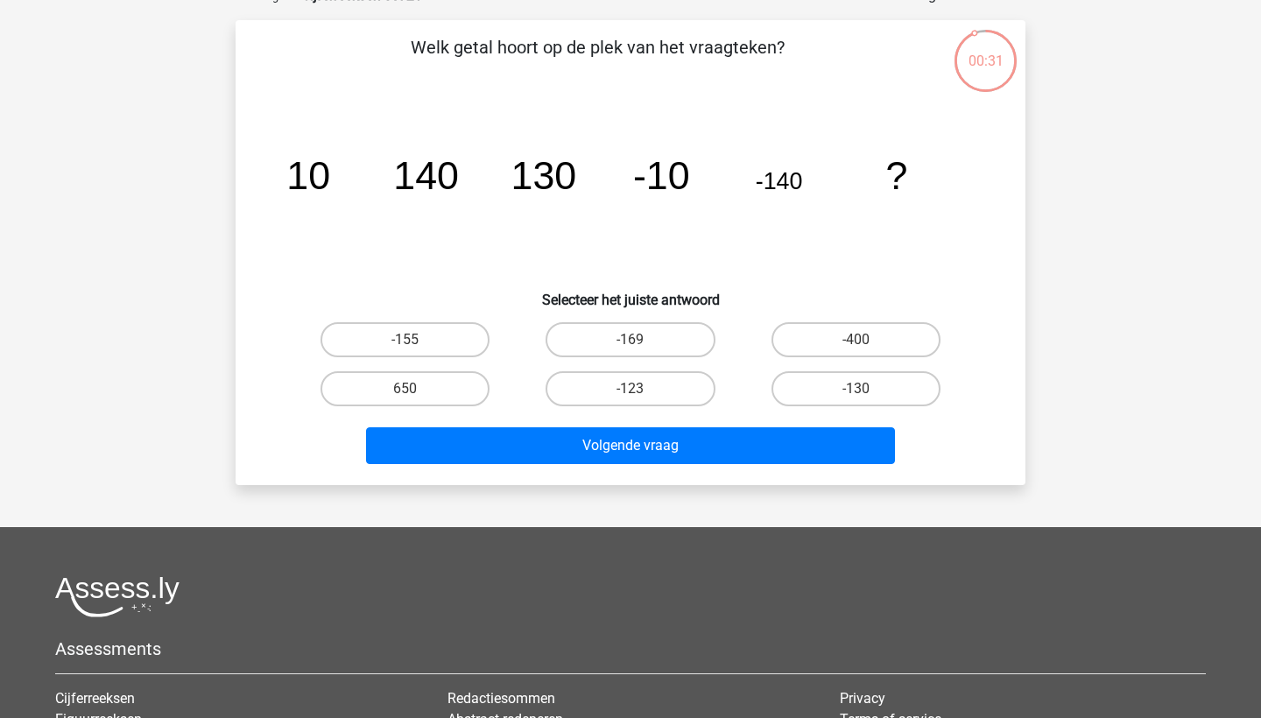
scroll to position [91, 0]
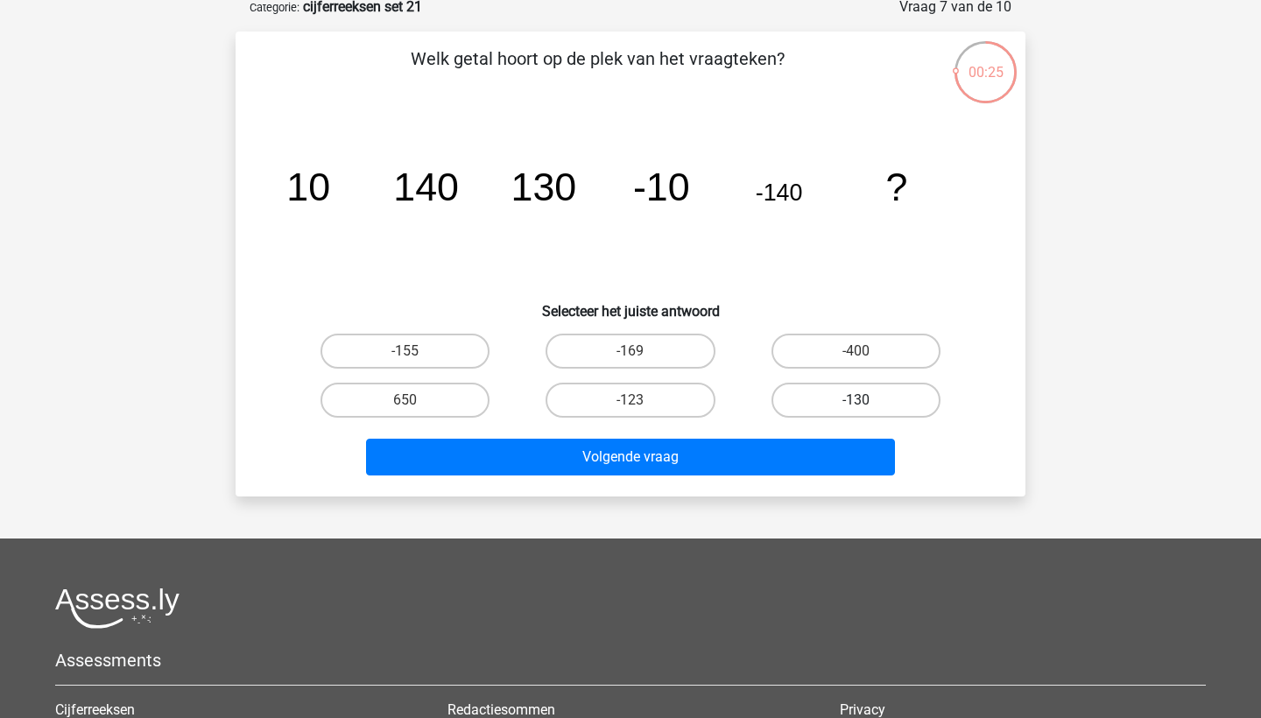
click at [869, 404] on label "-130" at bounding box center [855, 400] width 169 height 35
click at [867, 404] on input "-130" at bounding box center [860, 405] width 11 height 11
radio input "true"
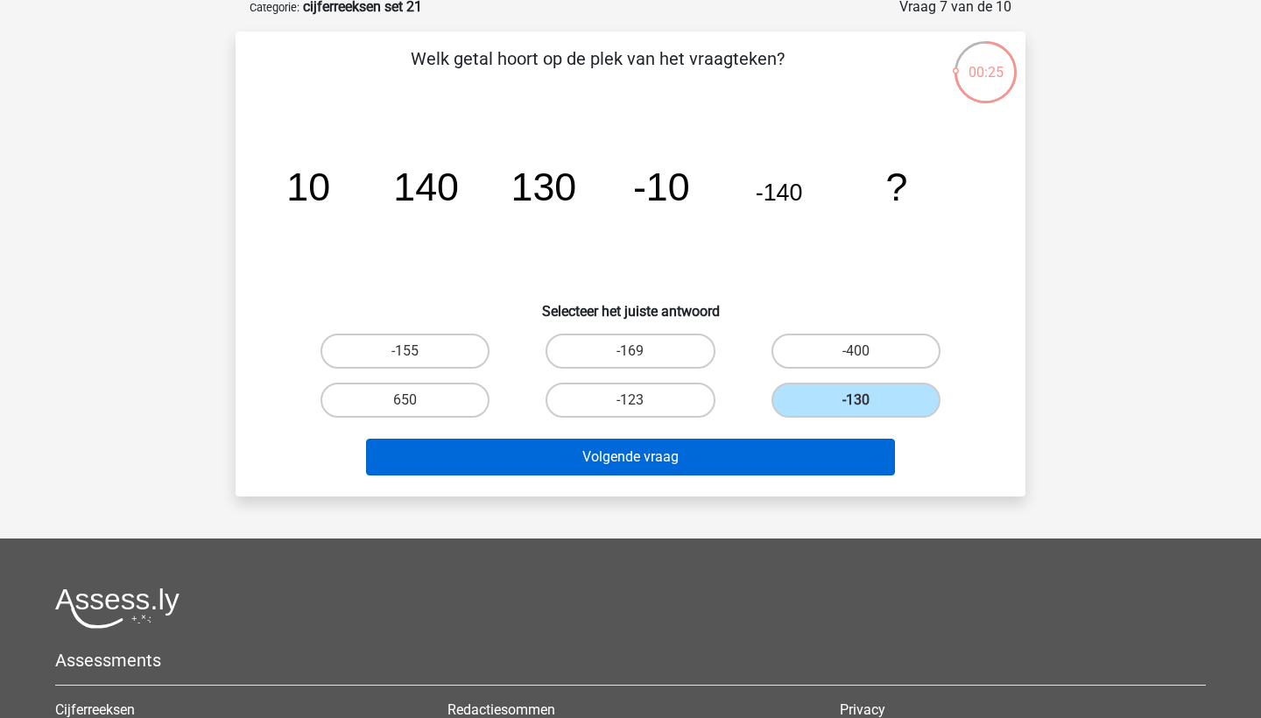
click at [824, 447] on button "Volgende vraag" at bounding box center [631, 457] width 530 height 37
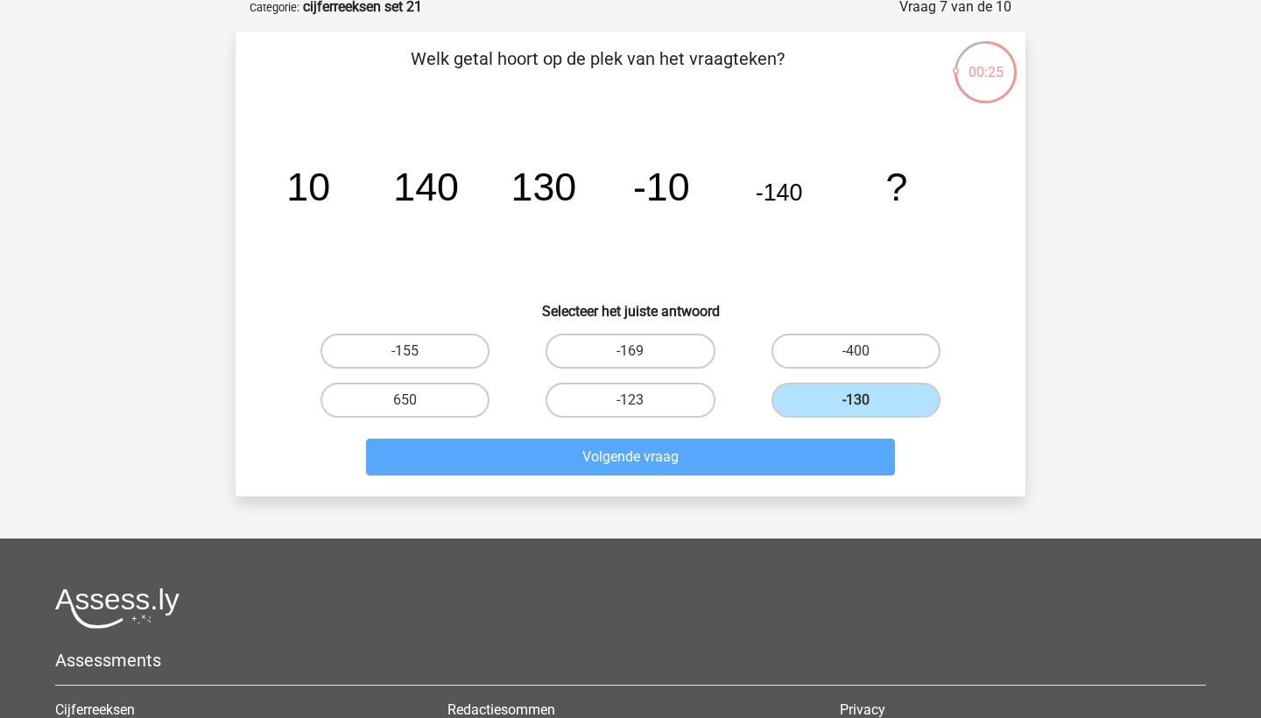
scroll to position [88, 0]
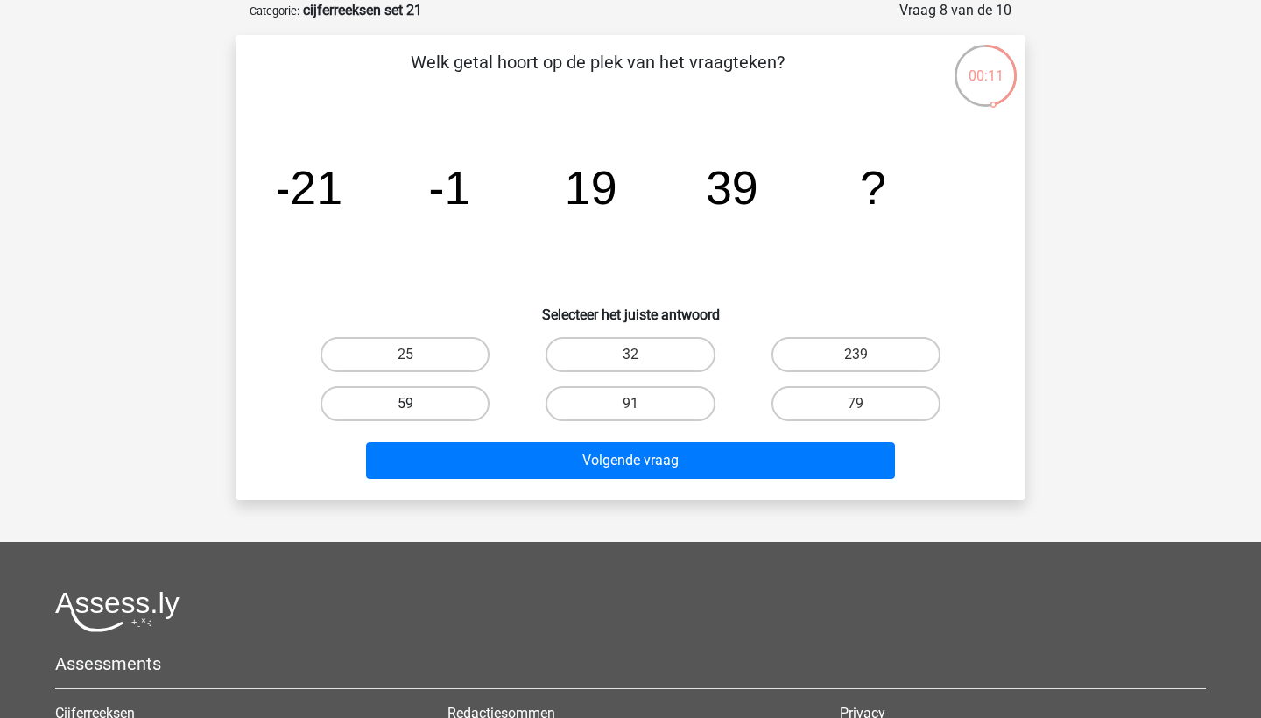
click at [451, 407] on label "59" at bounding box center [404, 403] width 169 height 35
click at [417, 407] on input "59" at bounding box center [410, 409] width 11 height 11
radio input "true"
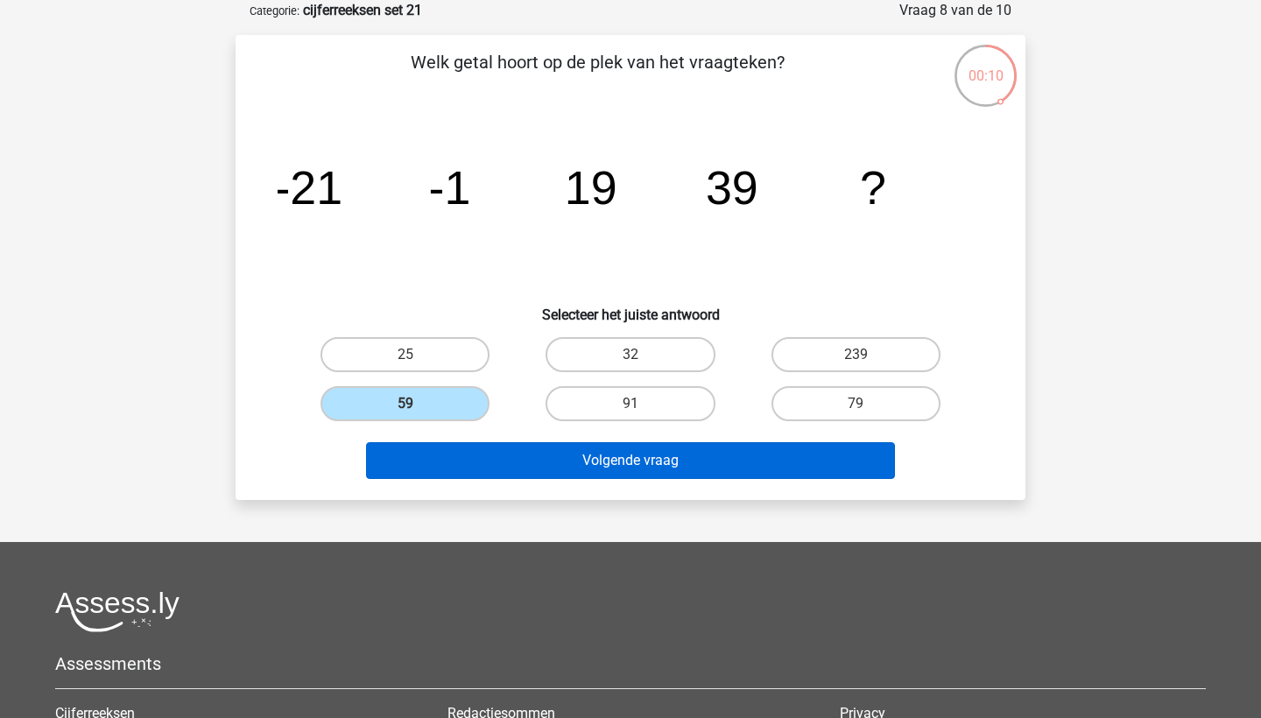
click at [481, 448] on button "Volgende vraag" at bounding box center [631, 460] width 530 height 37
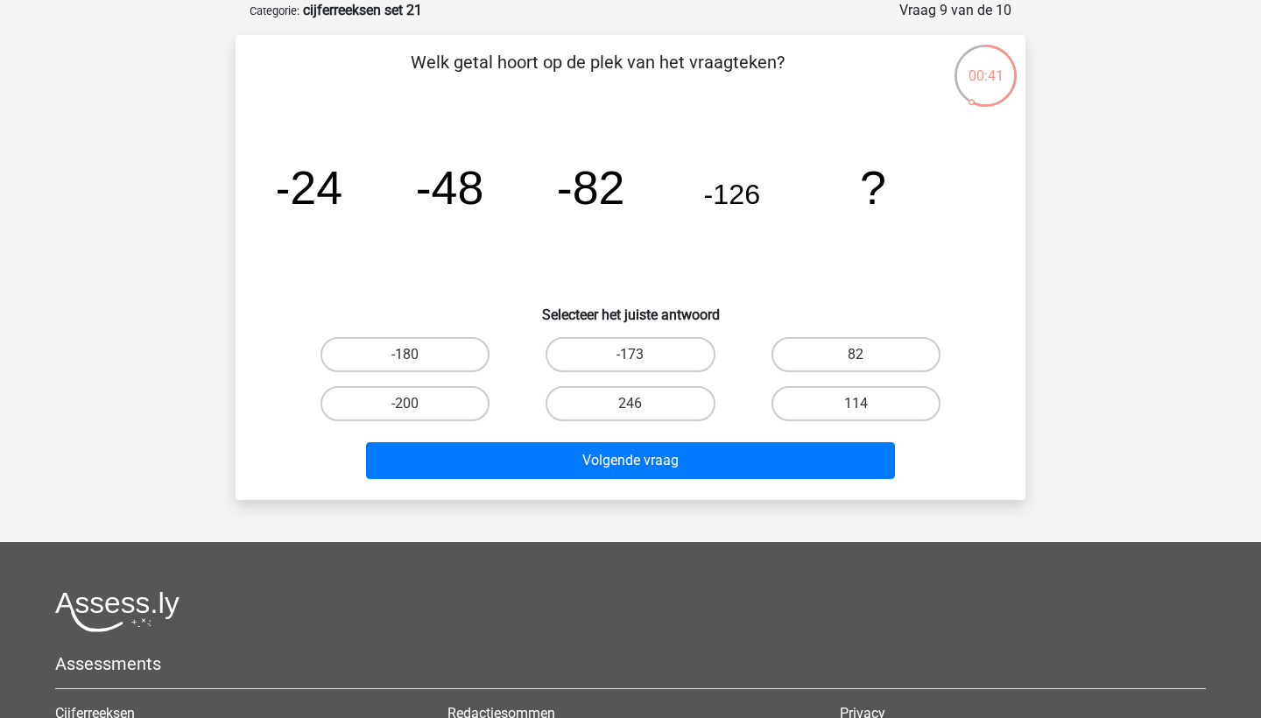
click at [481, 448] on button "Volgende vraag" at bounding box center [631, 460] width 530 height 37
click at [615, 360] on label "-173" at bounding box center [629, 354] width 169 height 35
click at [630, 360] on input "-173" at bounding box center [635, 360] width 11 height 11
radio input "true"
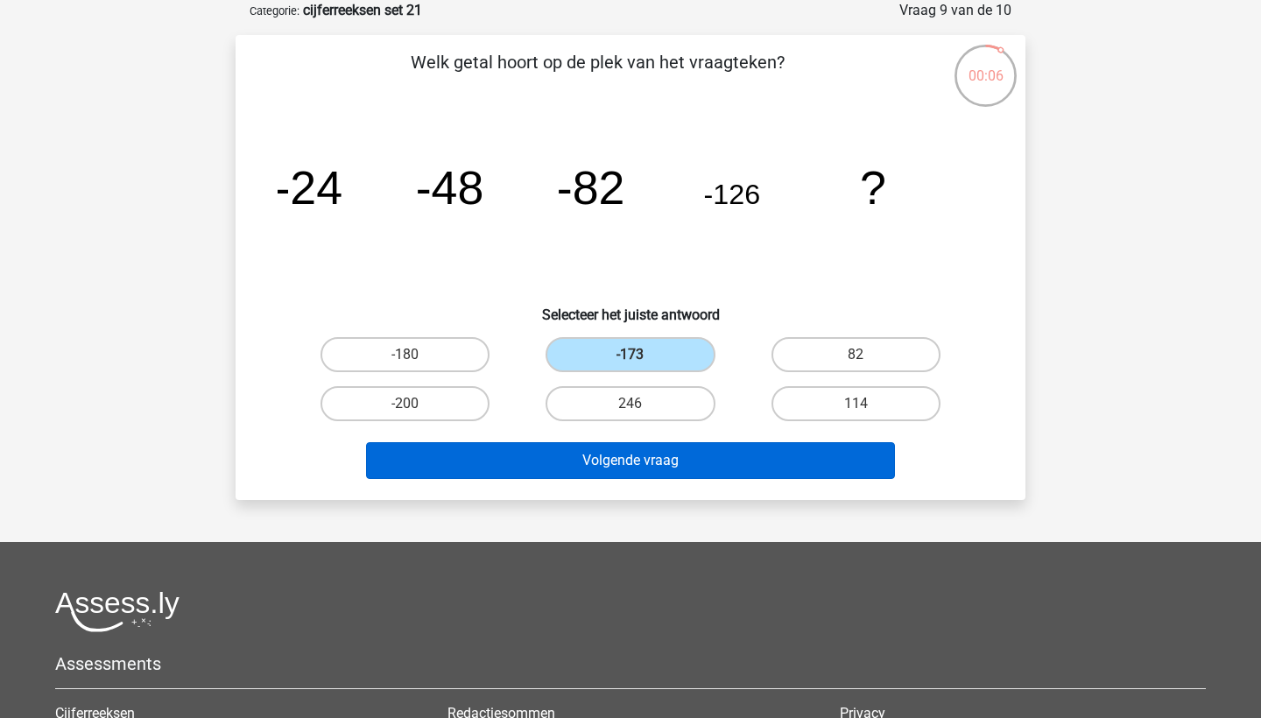
click at [599, 443] on button "Volgende vraag" at bounding box center [631, 460] width 530 height 37
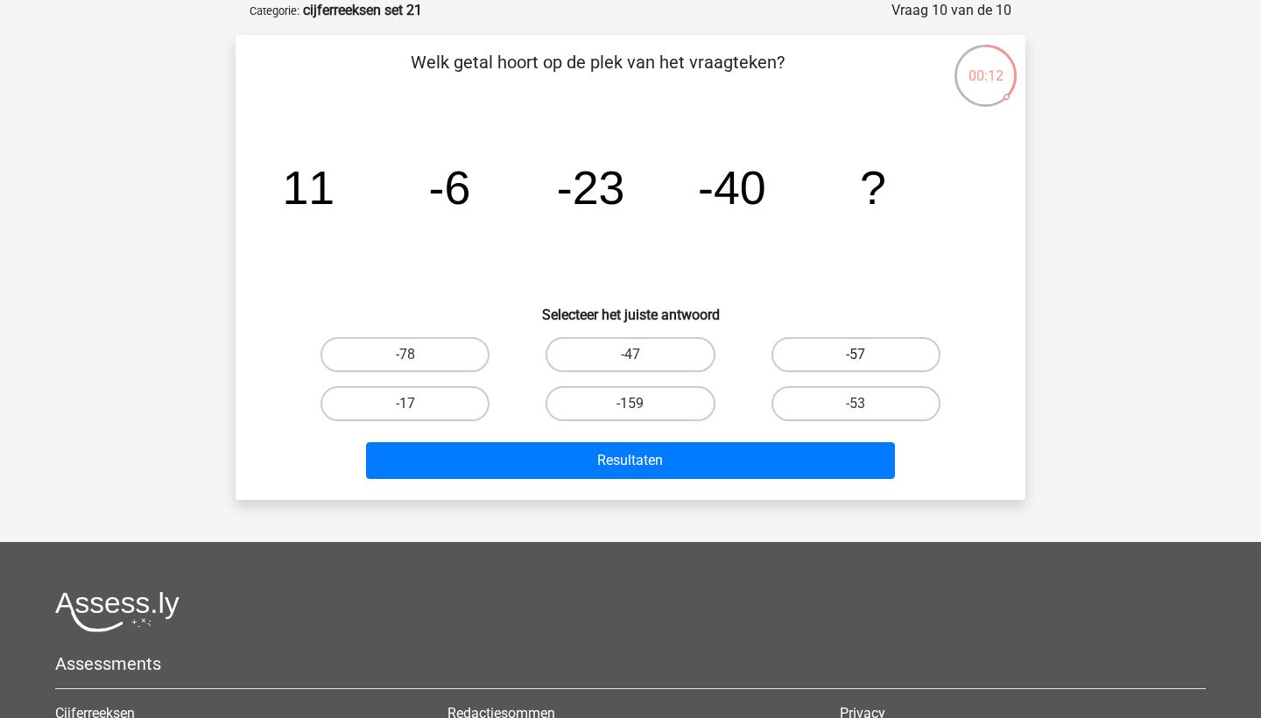
click at [793, 359] on label "-57" at bounding box center [855, 354] width 169 height 35
click at [855, 359] on input "-57" at bounding box center [860, 360] width 11 height 11
radio input "true"
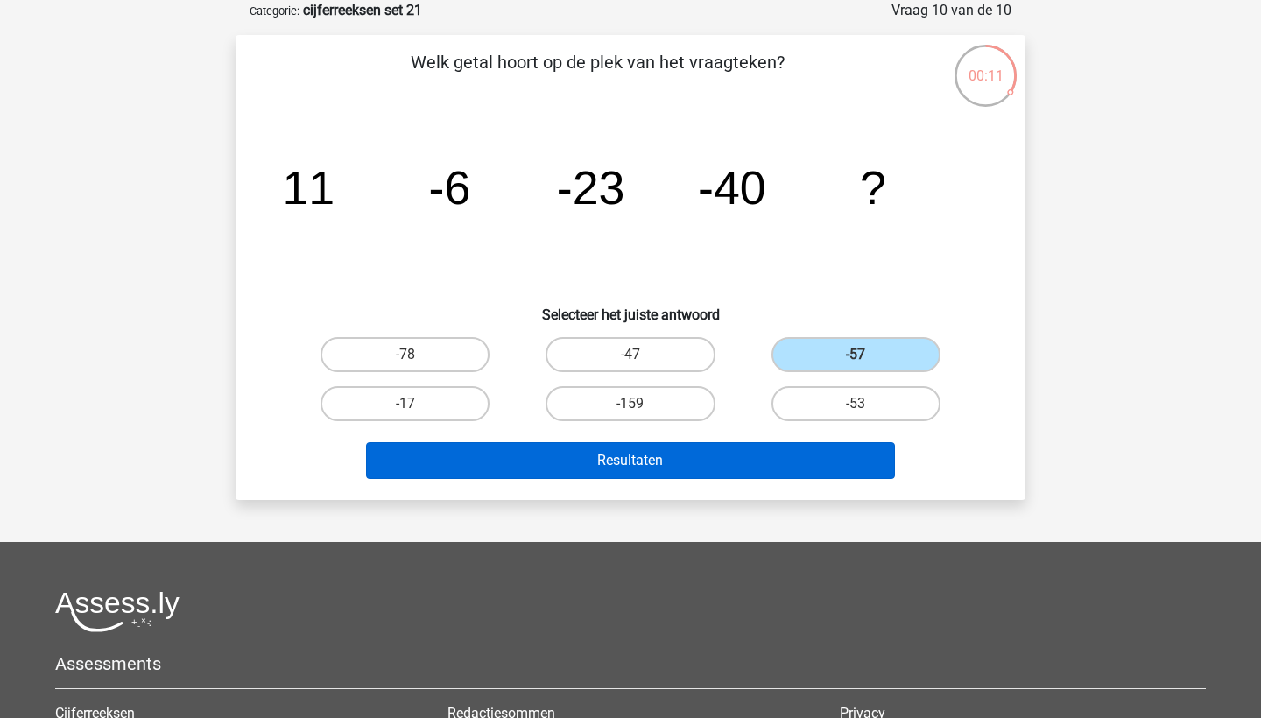
click at [765, 462] on button "Resultaten" at bounding box center [631, 460] width 530 height 37
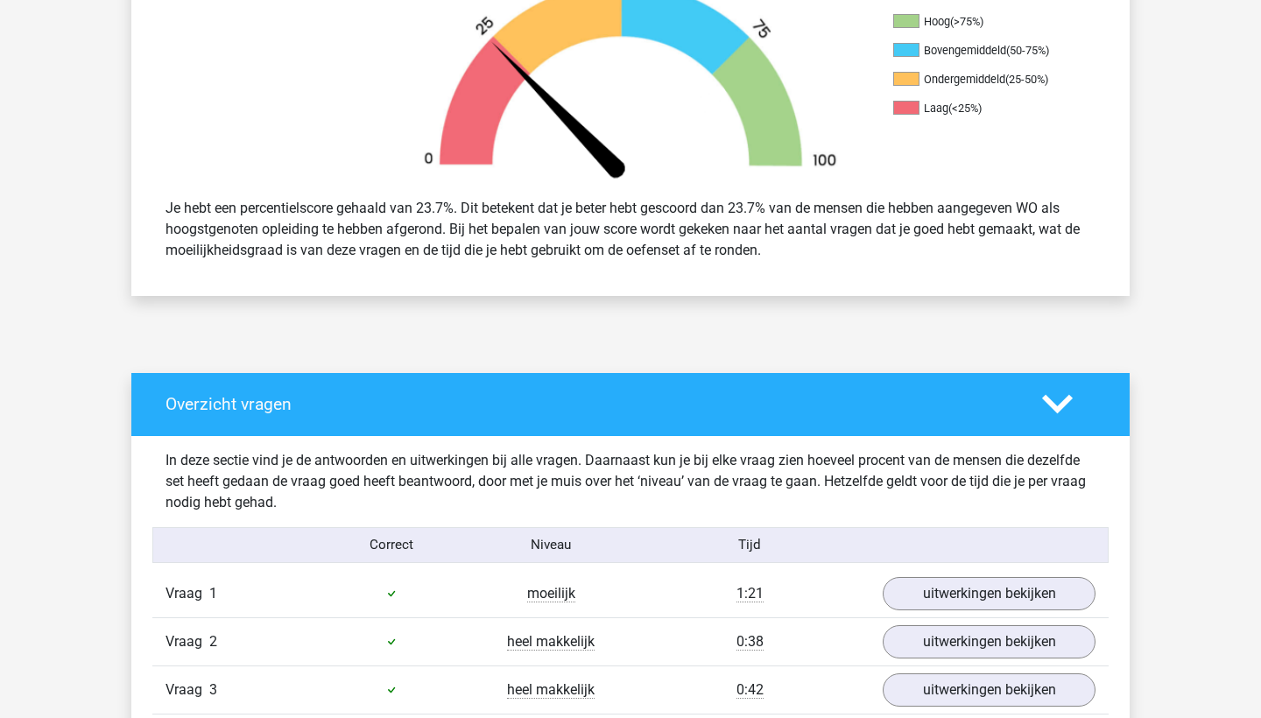
scroll to position [606, 0]
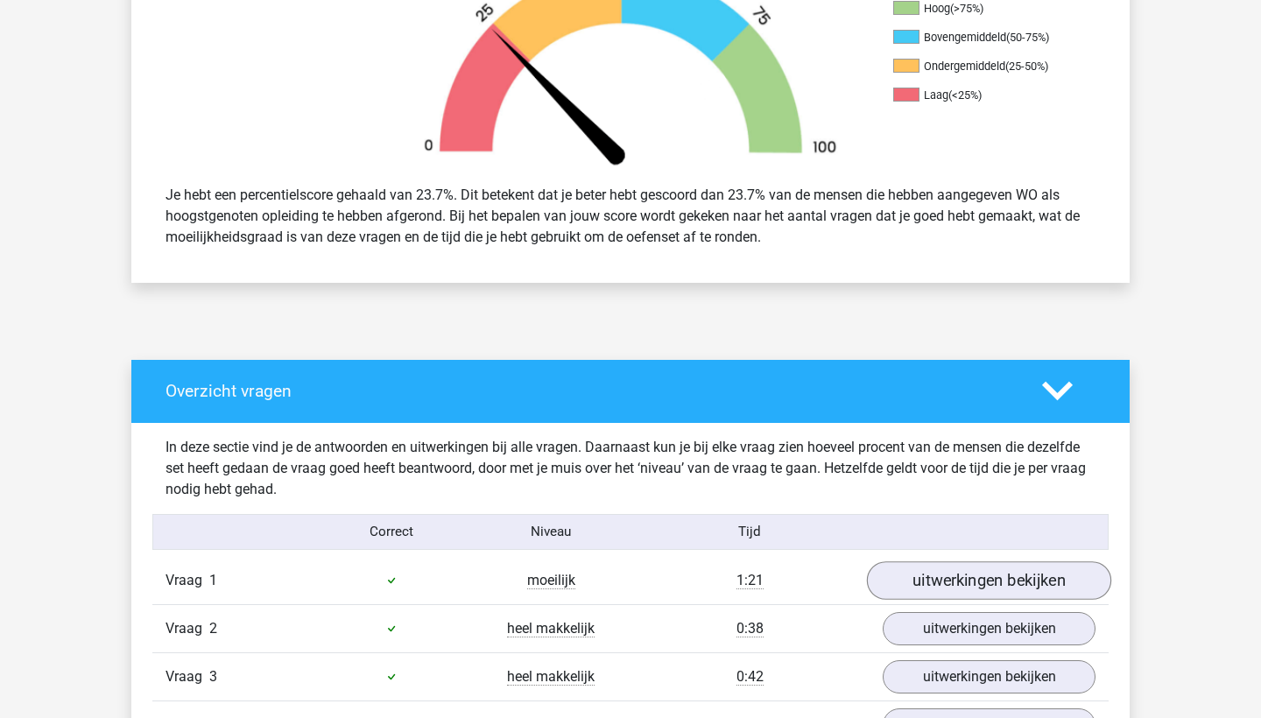
click at [920, 576] on link "uitwerkingen bekijken" at bounding box center [989, 580] width 244 height 39
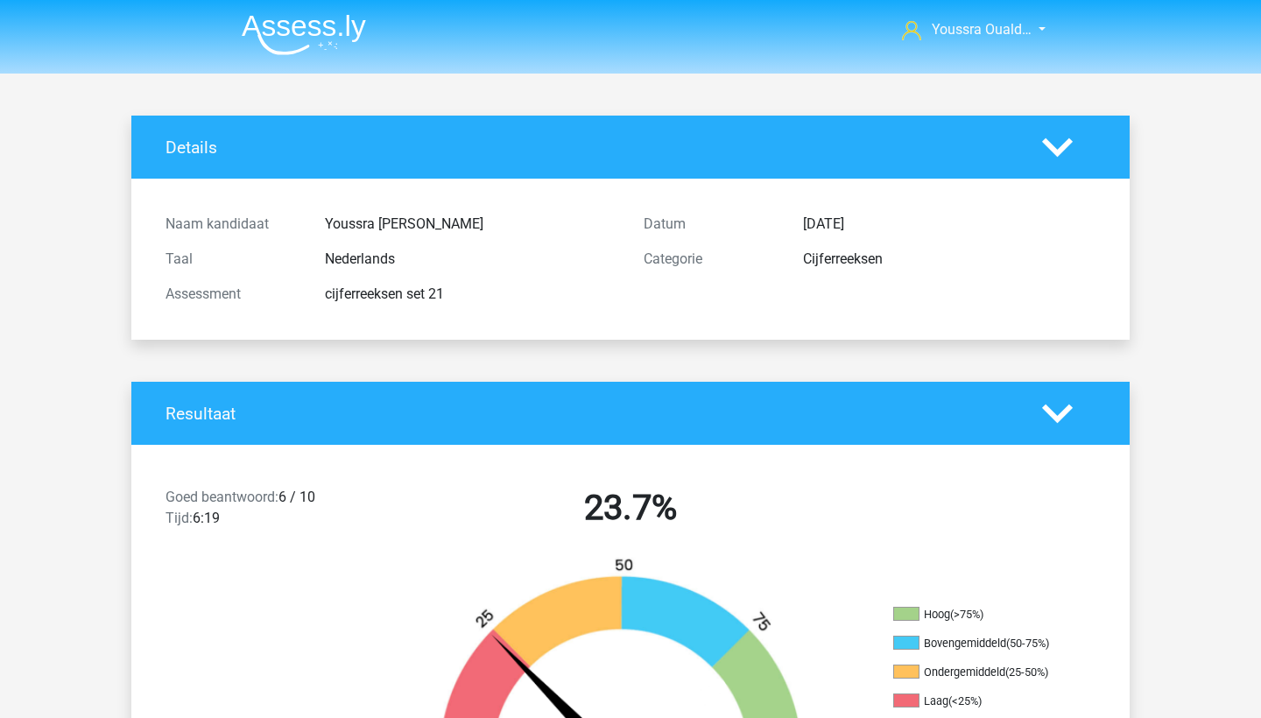
scroll to position [0, 0]
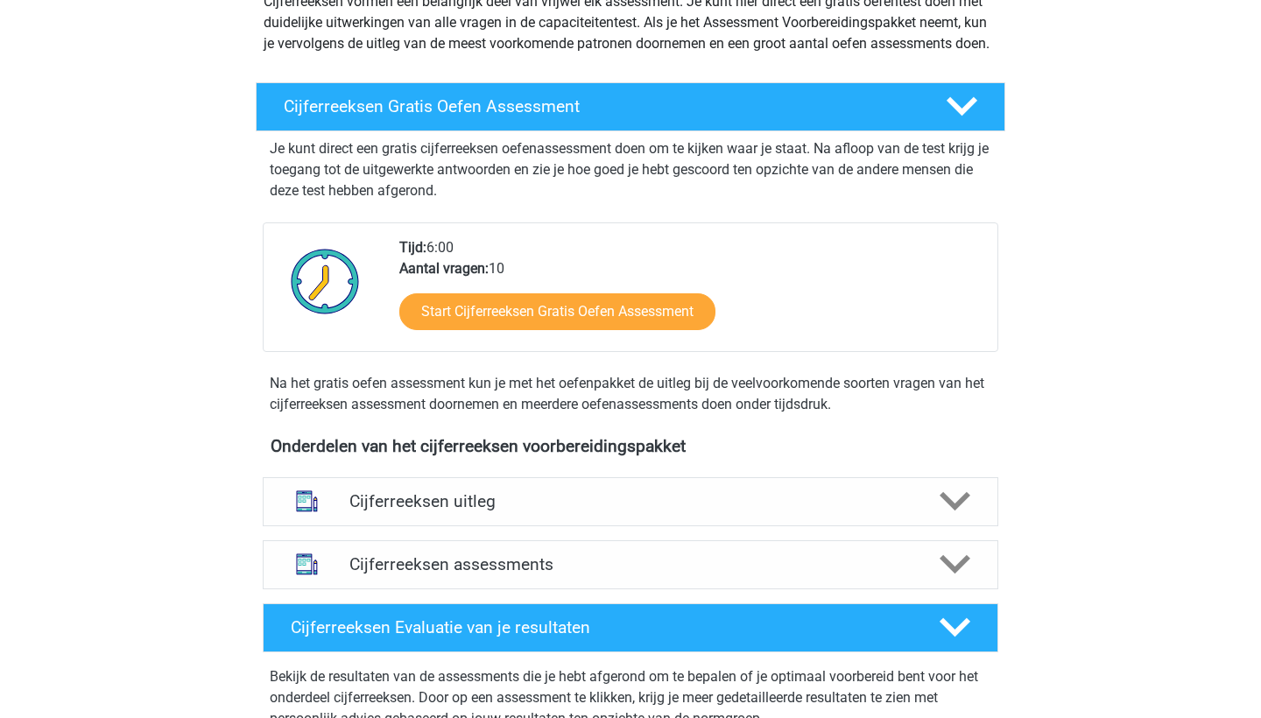
scroll to position [524, 0]
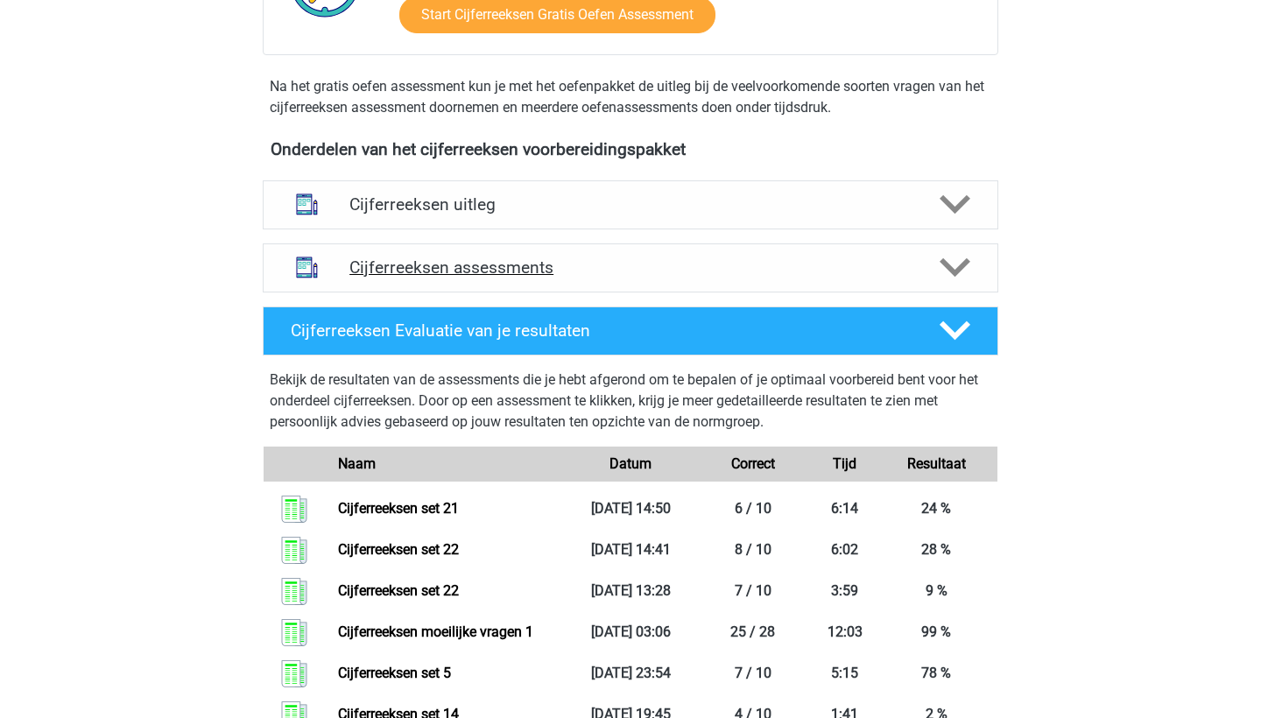
click at [482, 292] on div "Cijferreeksen assessments" at bounding box center [630, 267] width 735 height 49
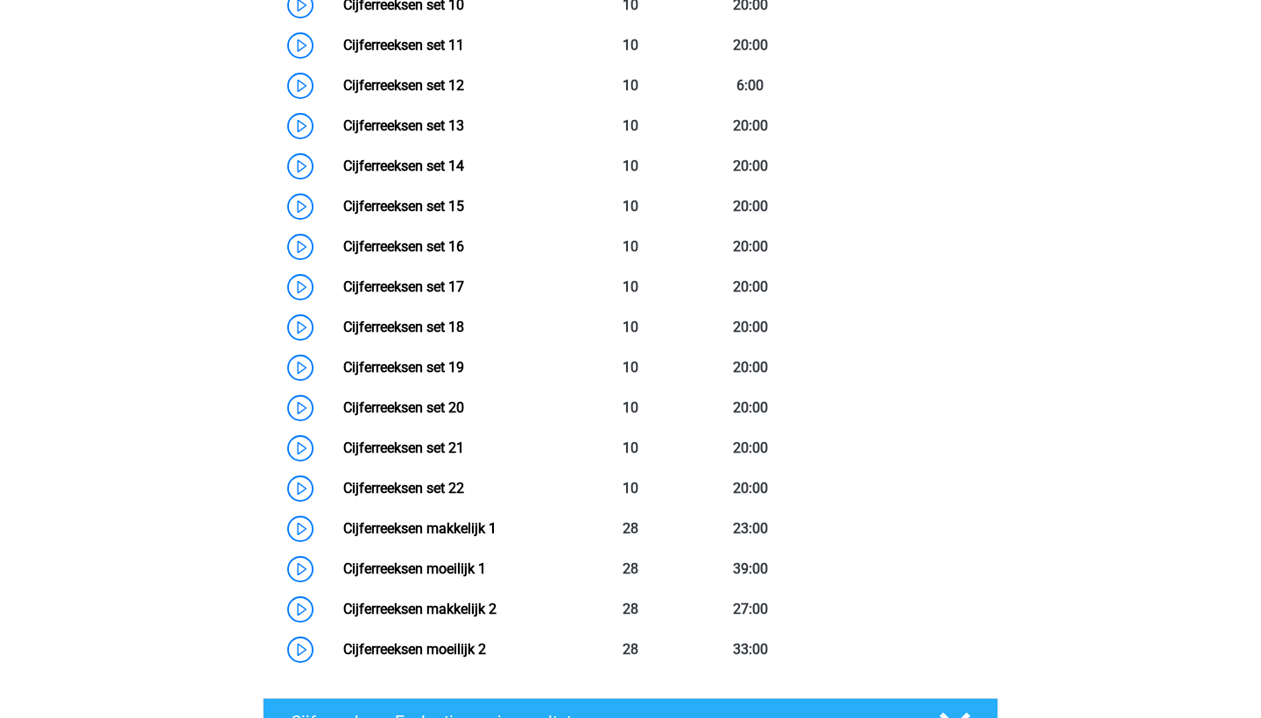
scroll to position [1369, 0]
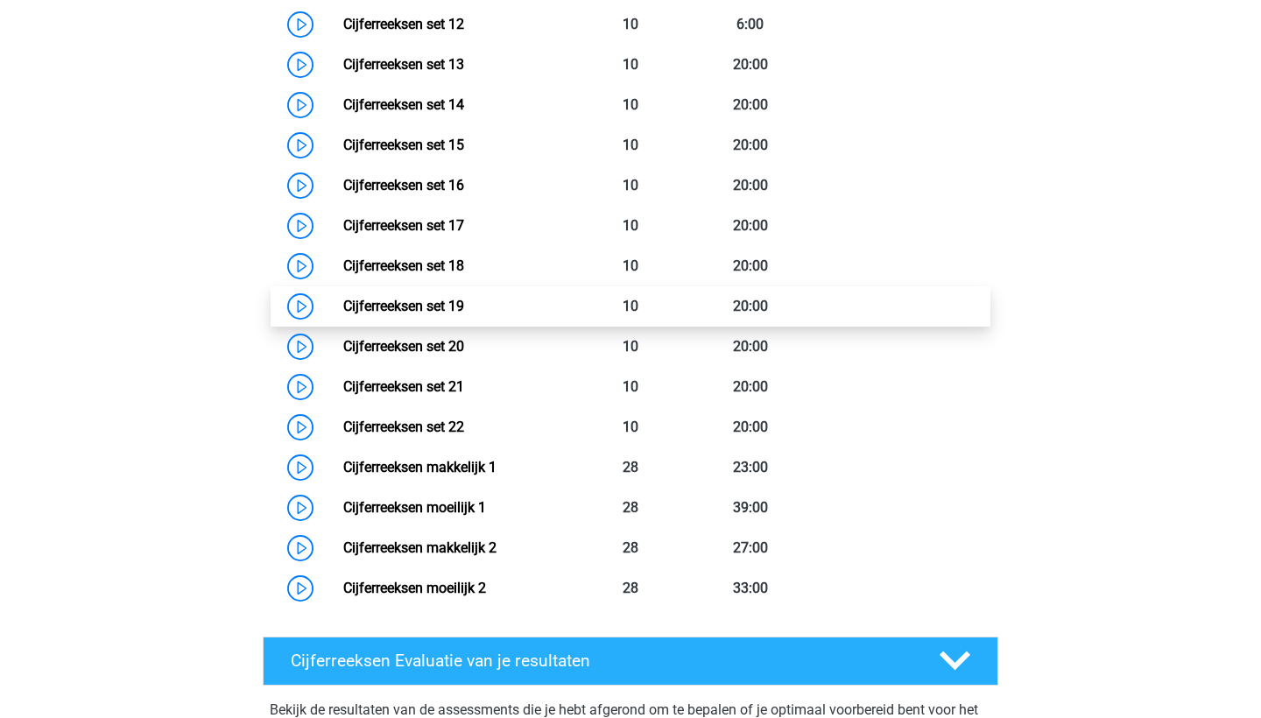
click at [464, 314] on link "Cijferreeksen set 19" at bounding box center [403, 306] width 121 height 17
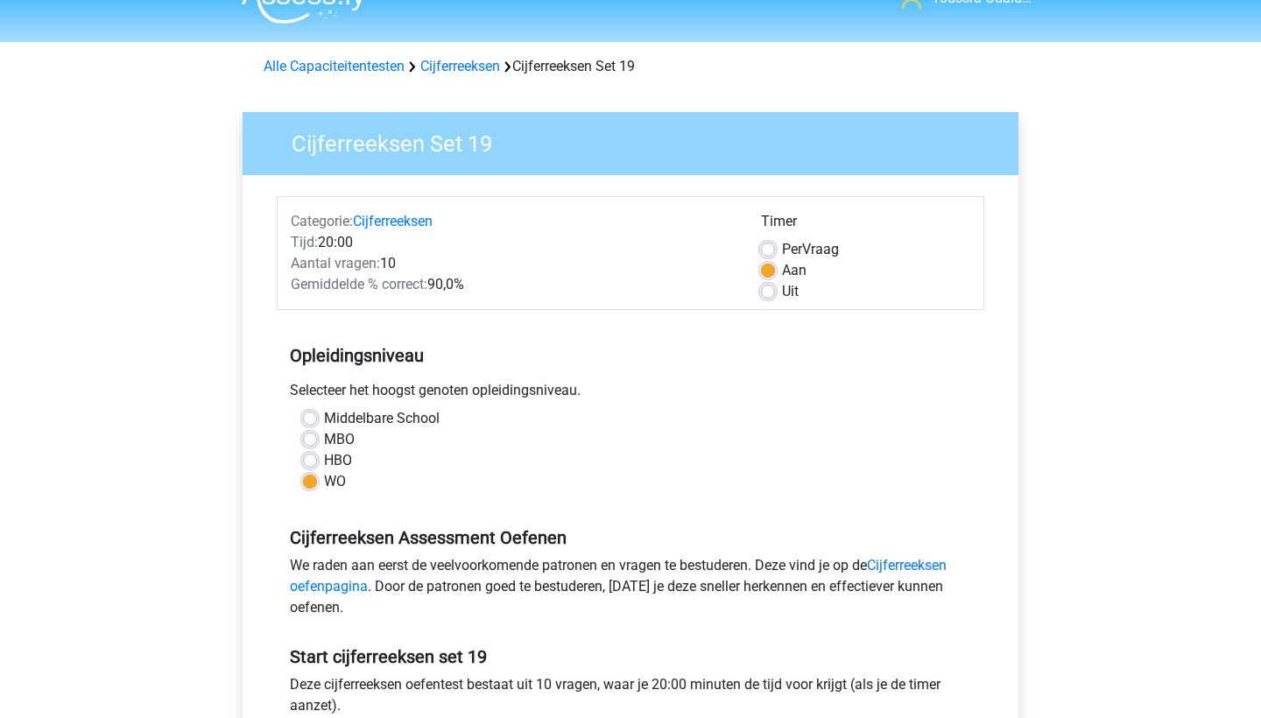
scroll to position [78, 0]
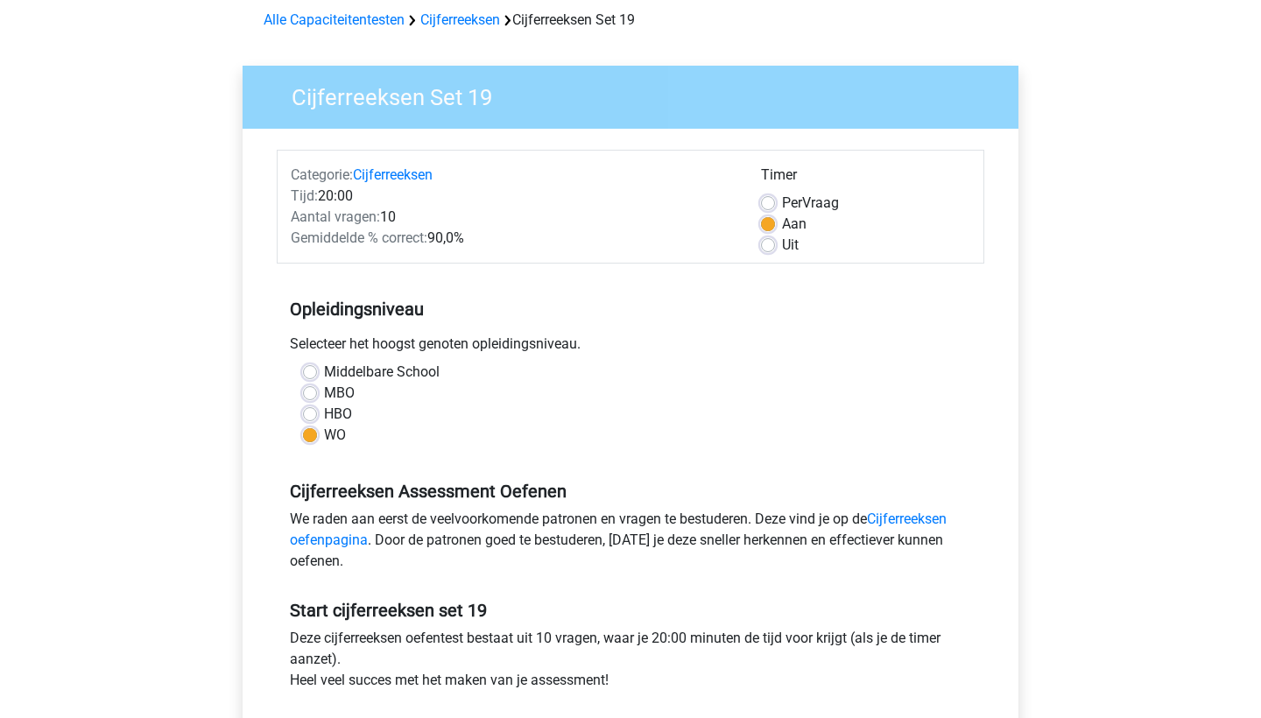
click at [792, 201] on span "Per" at bounding box center [792, 202] width 20 height 17
click at [775, 201] on input "Per Vraag" at bounding box center [768, 202] width 14 height 18
radio input "true"
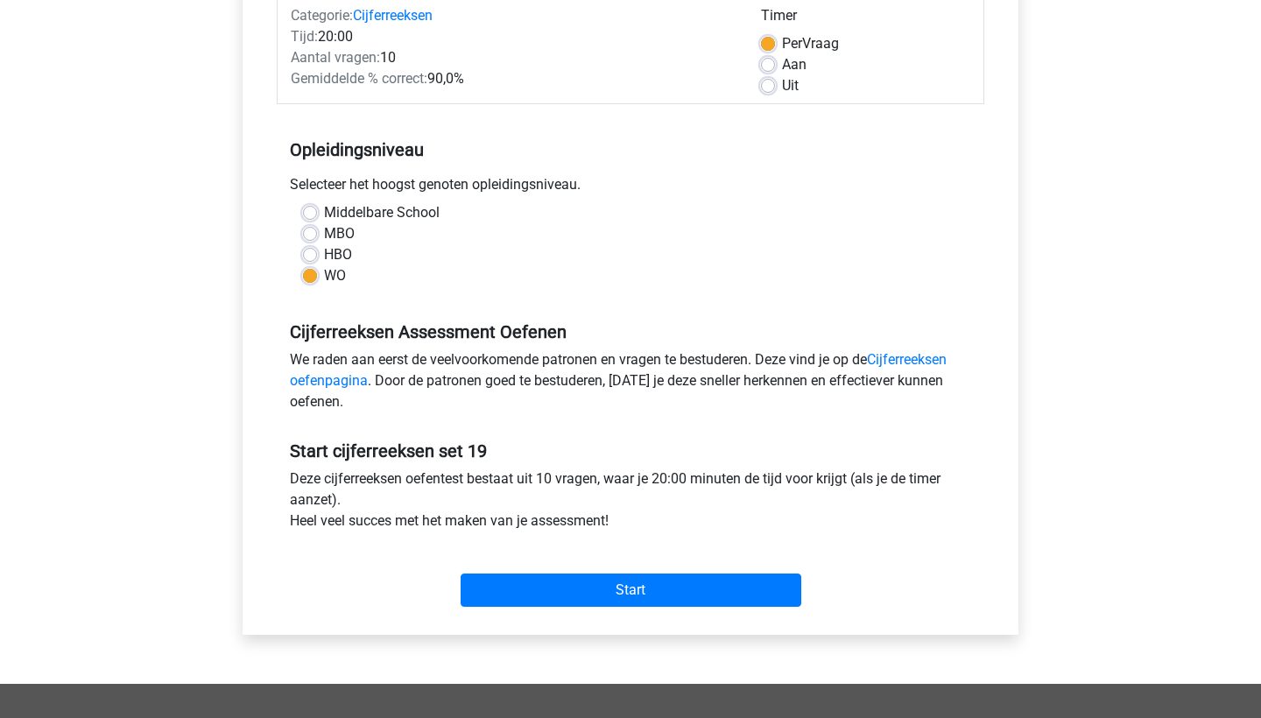
scroll to position [239, 0]
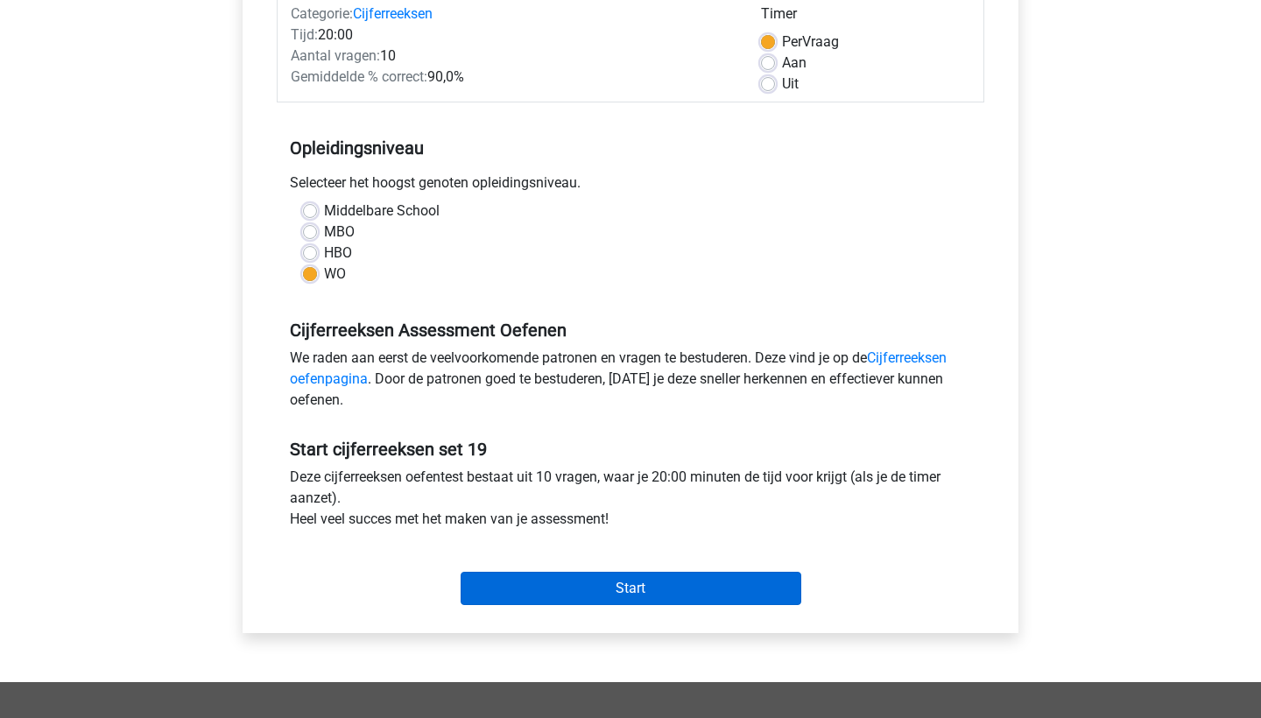
click at [691, 590] on input "Start" at bounding box center [630, 588] width 341 height 33
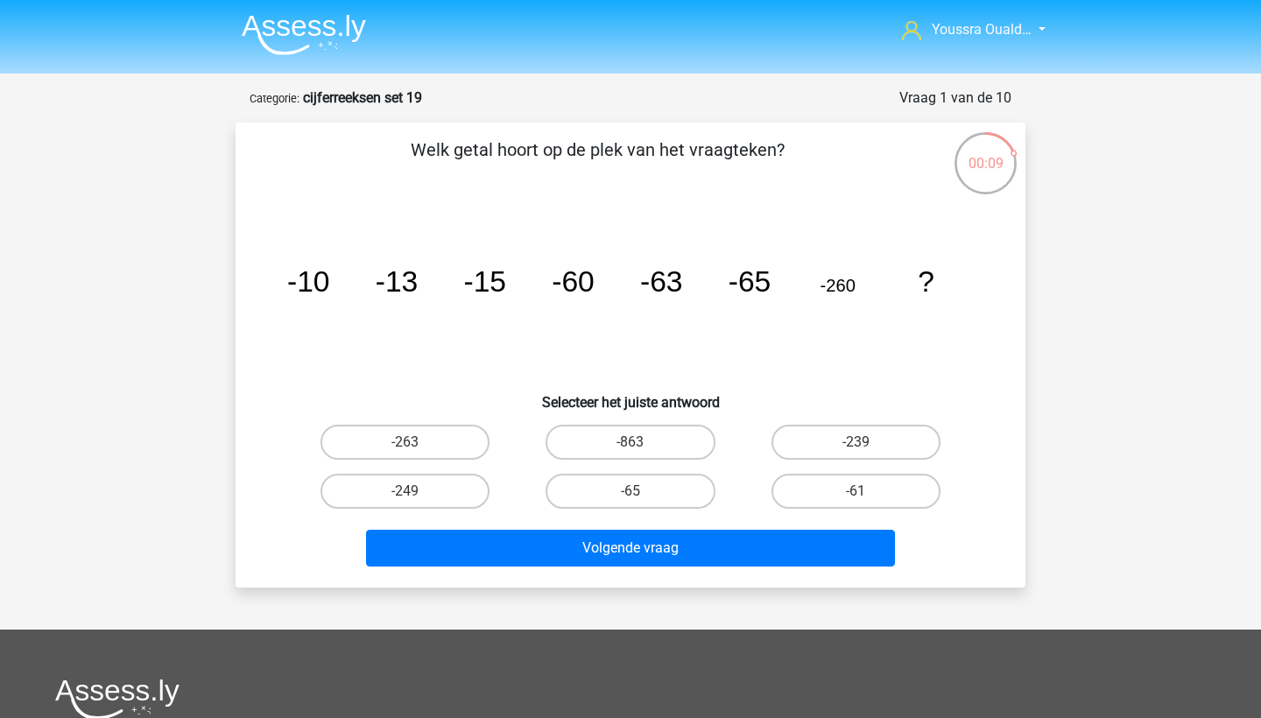
click at [414, 451] on input "-263" at bounding box center [410, 447] width 11 height 11
radio input "true"
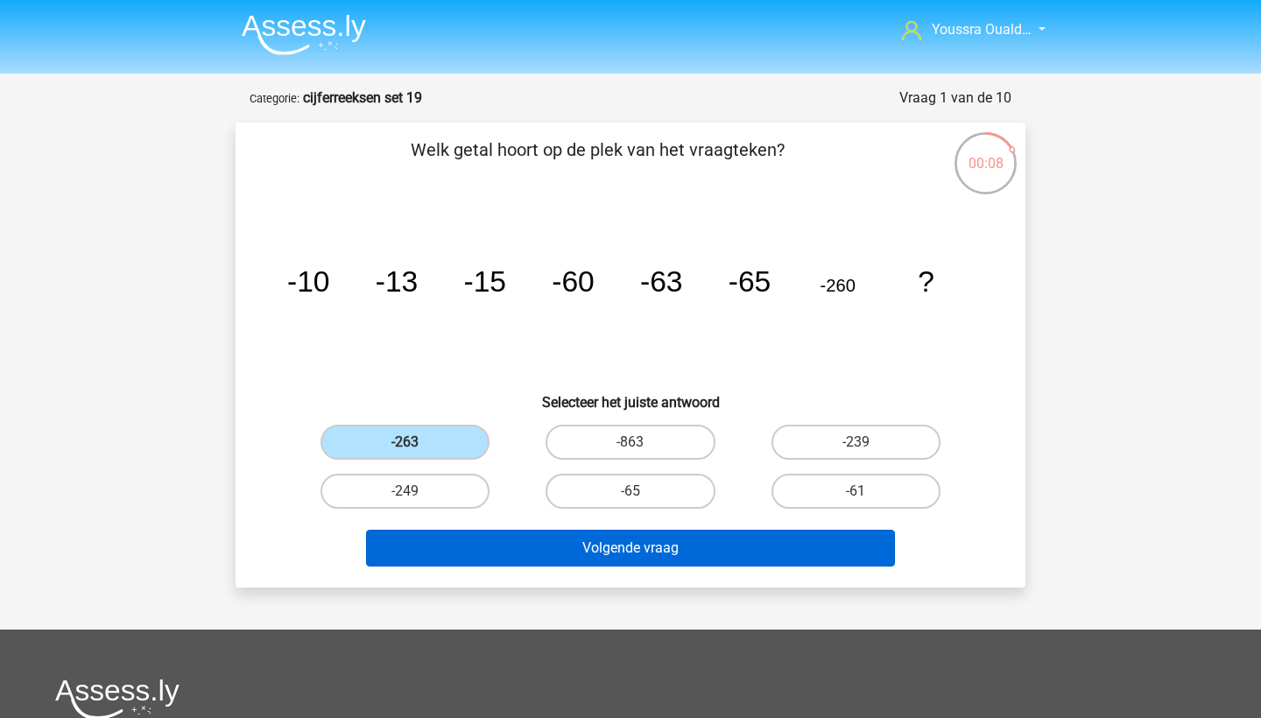
click at [504, 560] on button "Volgende vraag" at bounding box center [631, 548] width 530 height 37
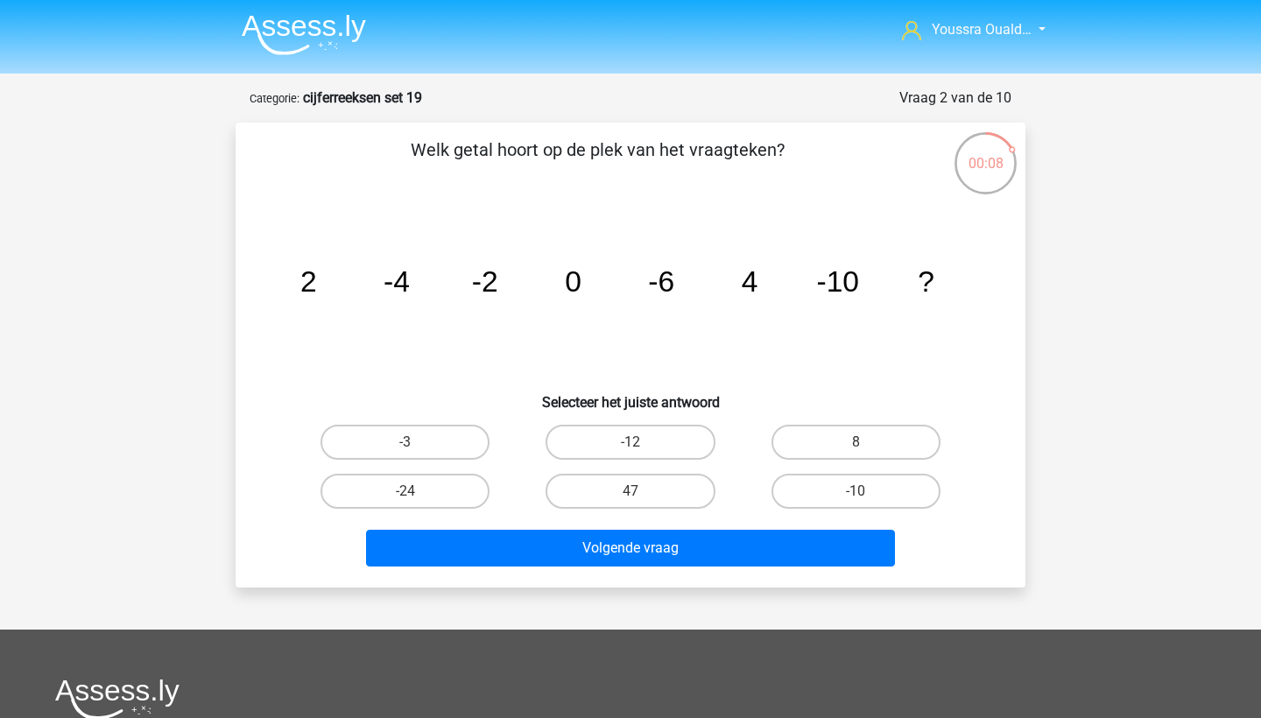
scroll to position [88, 0]
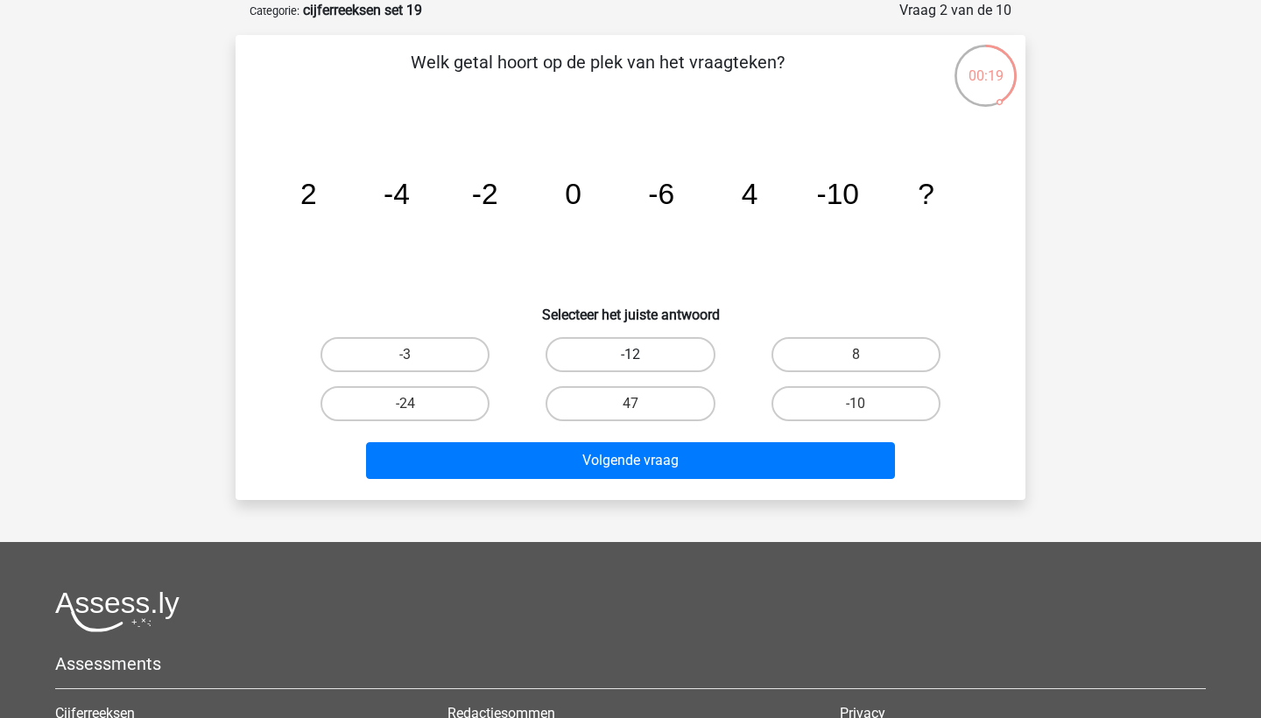
click at [665, 355] on label "-12" at bounding box center [629, 354] width 169 height 35
click at [642, 355] on input "-12" at bounding box center [635, 360] width 11 height 11
radio input "true"
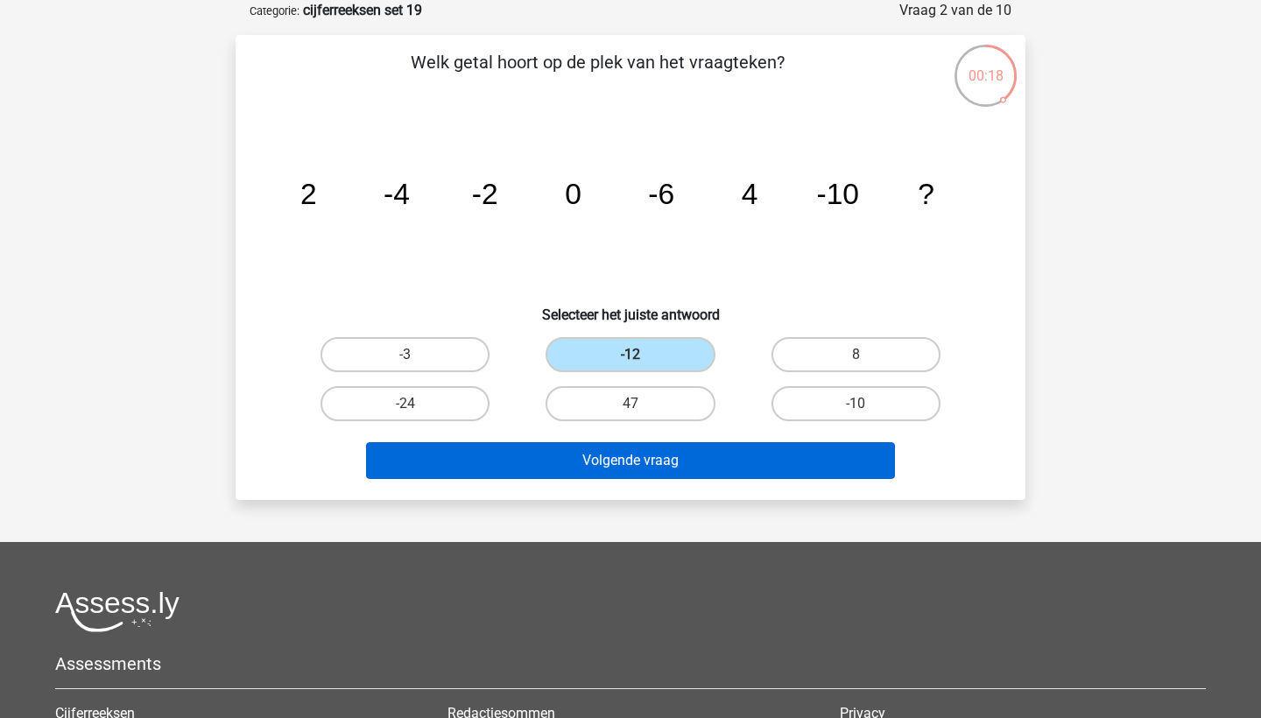
click at [621, 461] on button "Volgende vraag" at bounding box center [631, 460] width 530 height 37
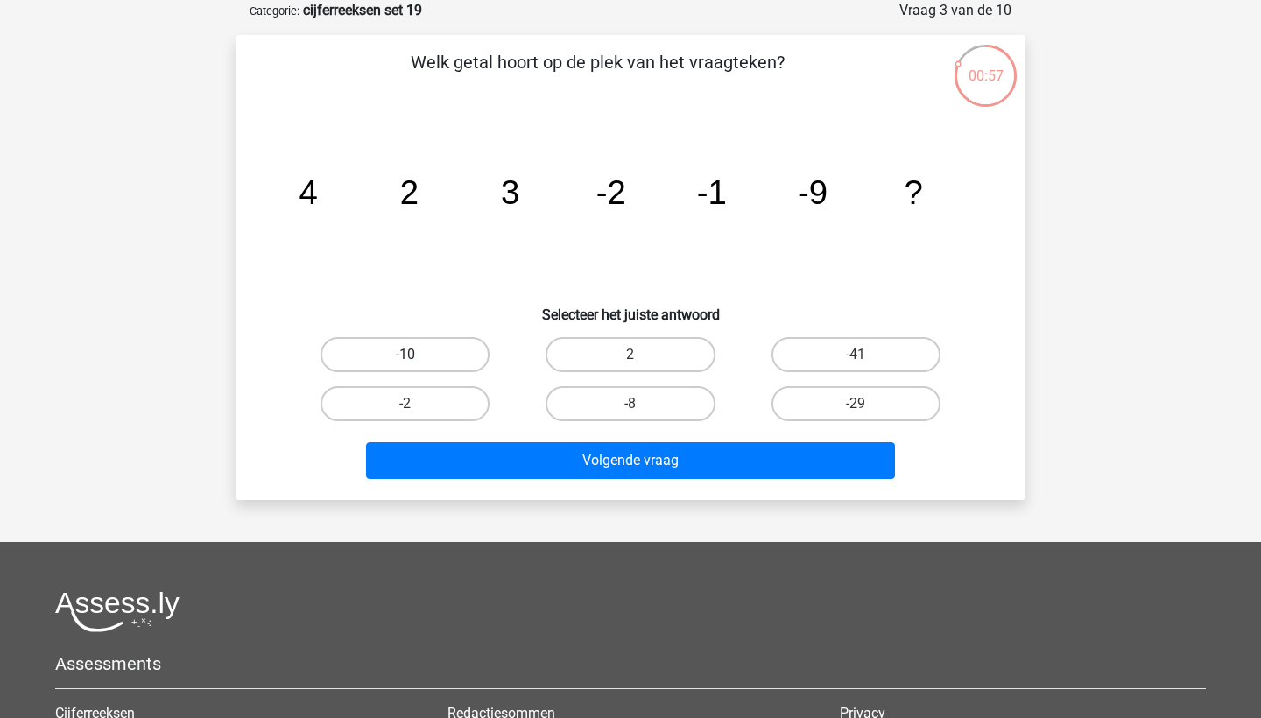
click at [433, 348] on label "-10" at bounding box center [404, 354] width 169 height 35
click at [417, 355] on input "-10" at bounding box center [410, 360] width 11 height 11
radio input "true"
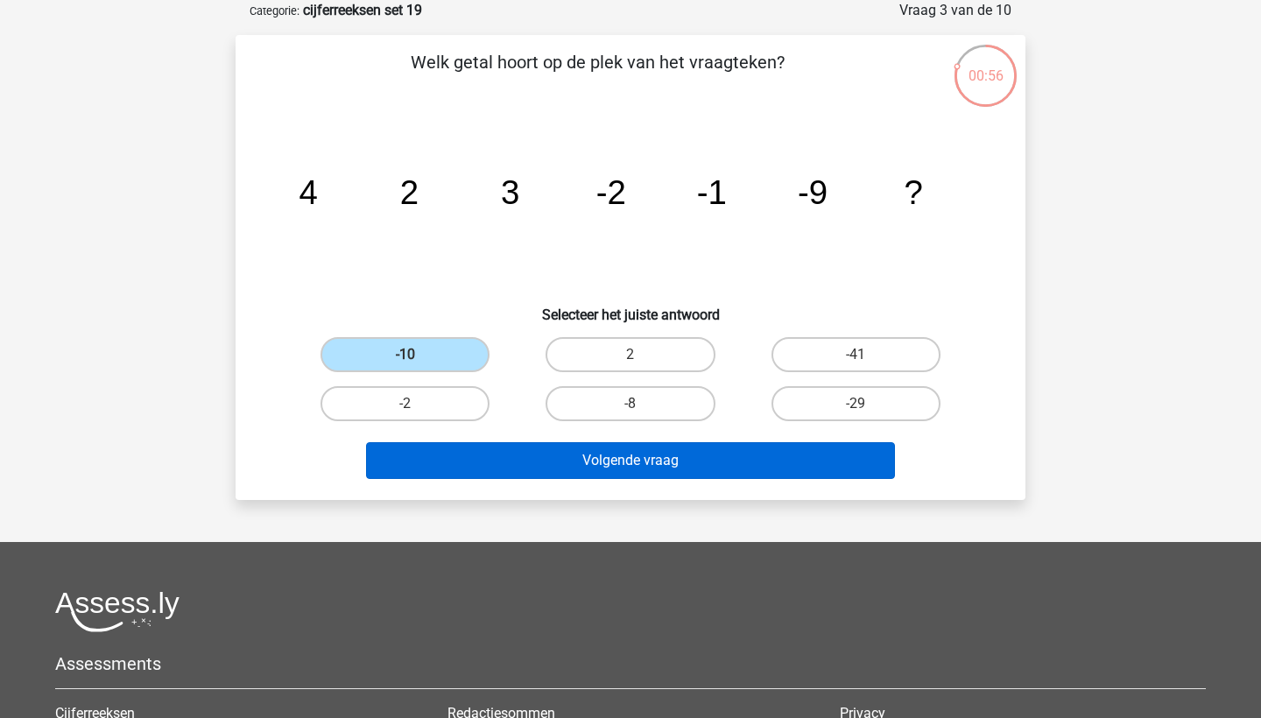
click at [482, 447] on button "Volgende vraag" at bounding box center [631, 460] width 530 height 37
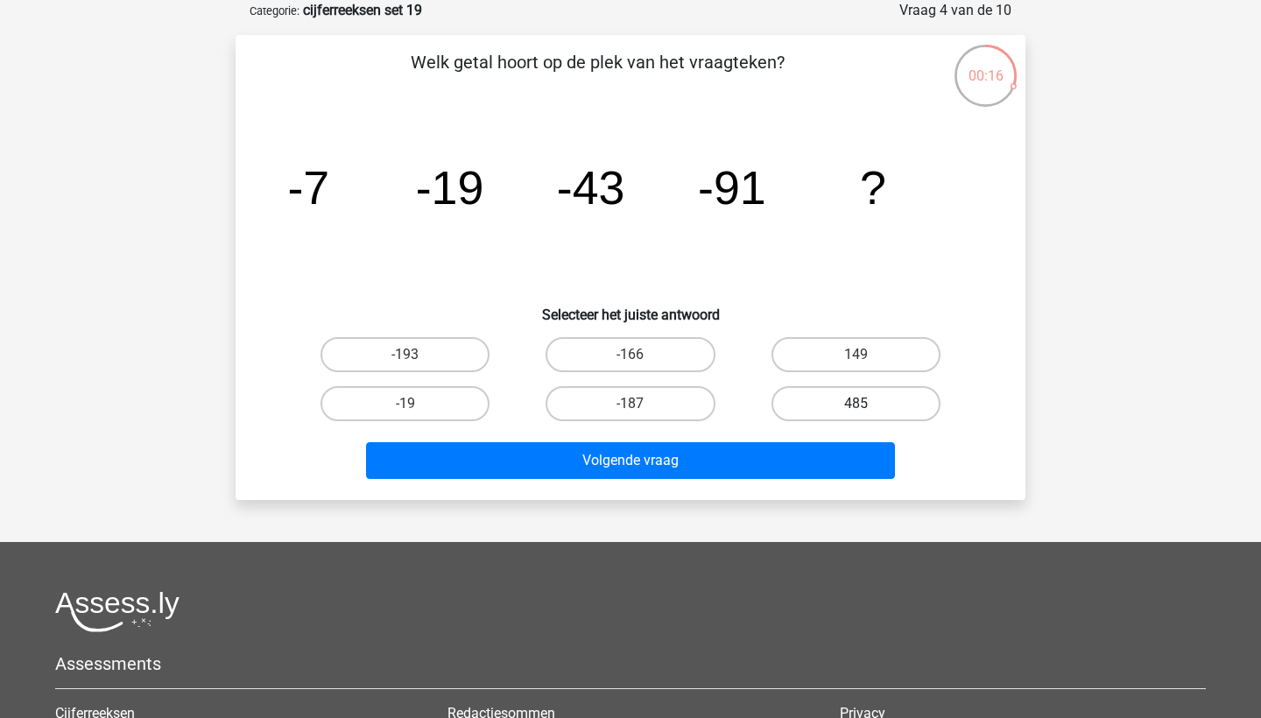
click at [804, 411] on label "485" at bounding box center [855, 403] width 169 height 35
click at [855, 411] on input "485" at bounding box center [860, 409] width 11 height 11
radio input "true"
click at [451, 358] on label "-193" at bounding box center [404, 354] width 169 height 35
click at [417, 358] on input "-193" at bounding box center [410, 360] width 11 height 11
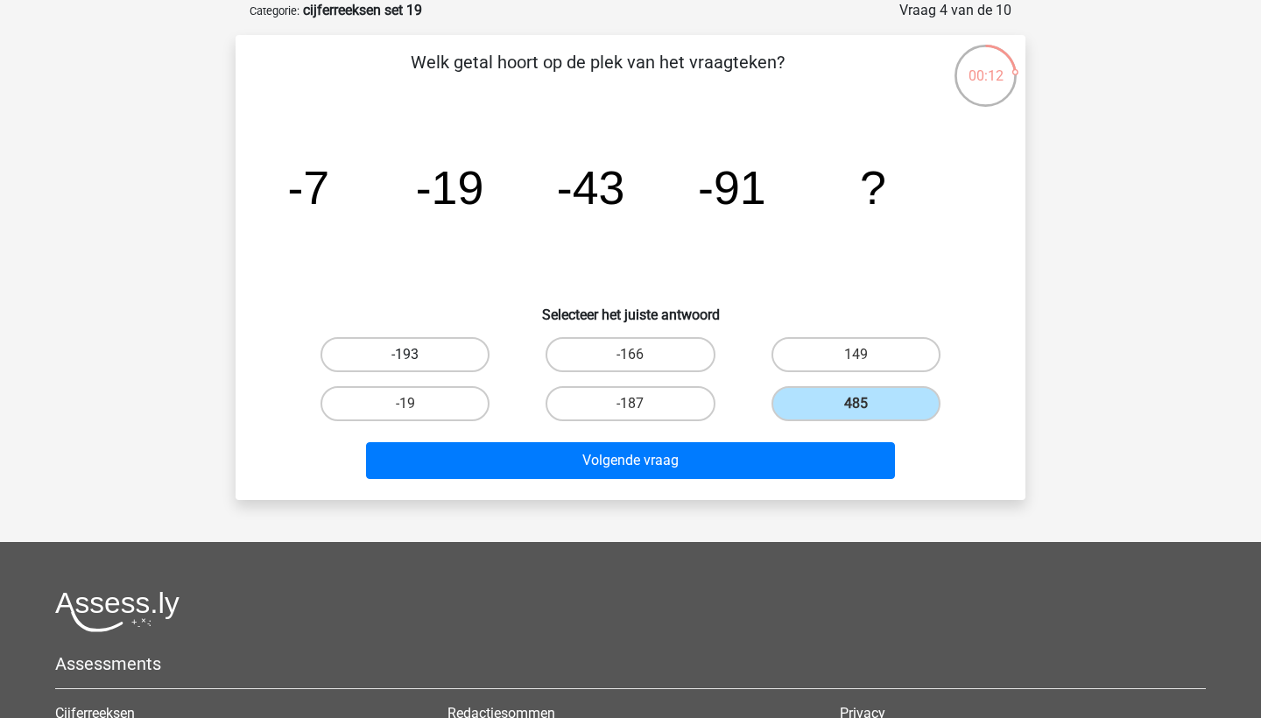
radio input "true"
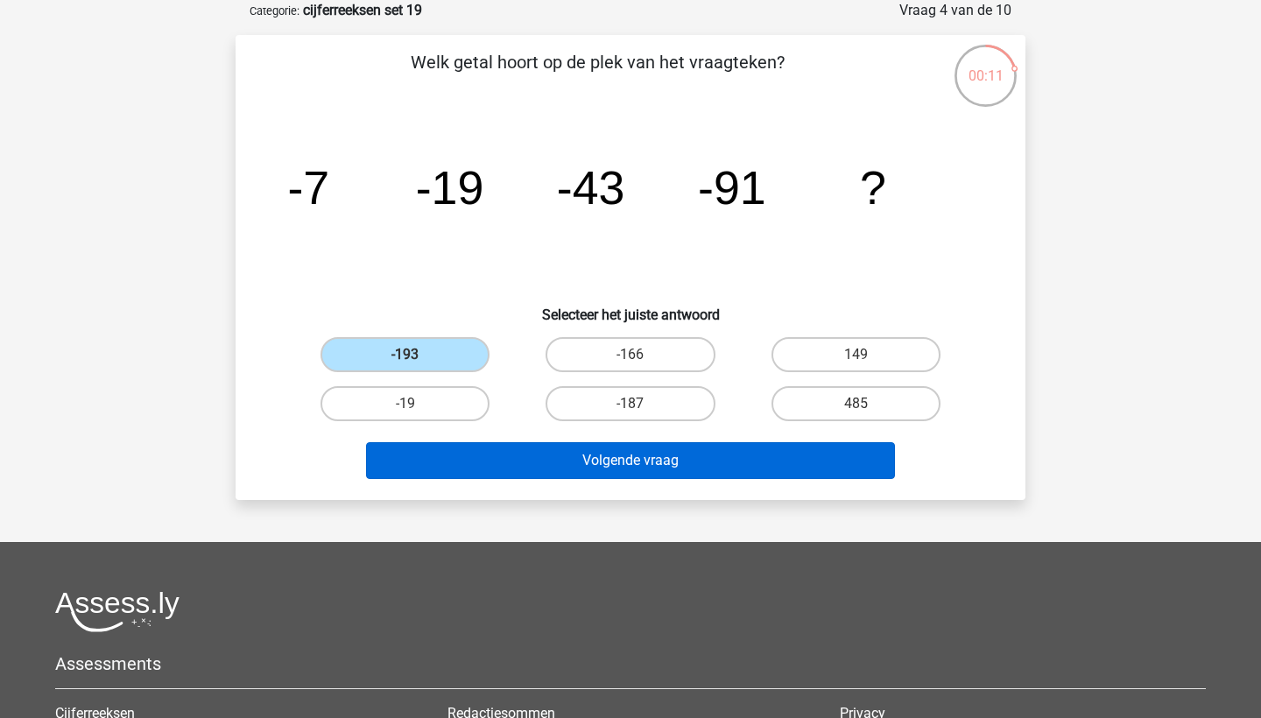
click at [539, 462] on button "Volgende vraag" at bounding box center [631, 460] width 530 height 37
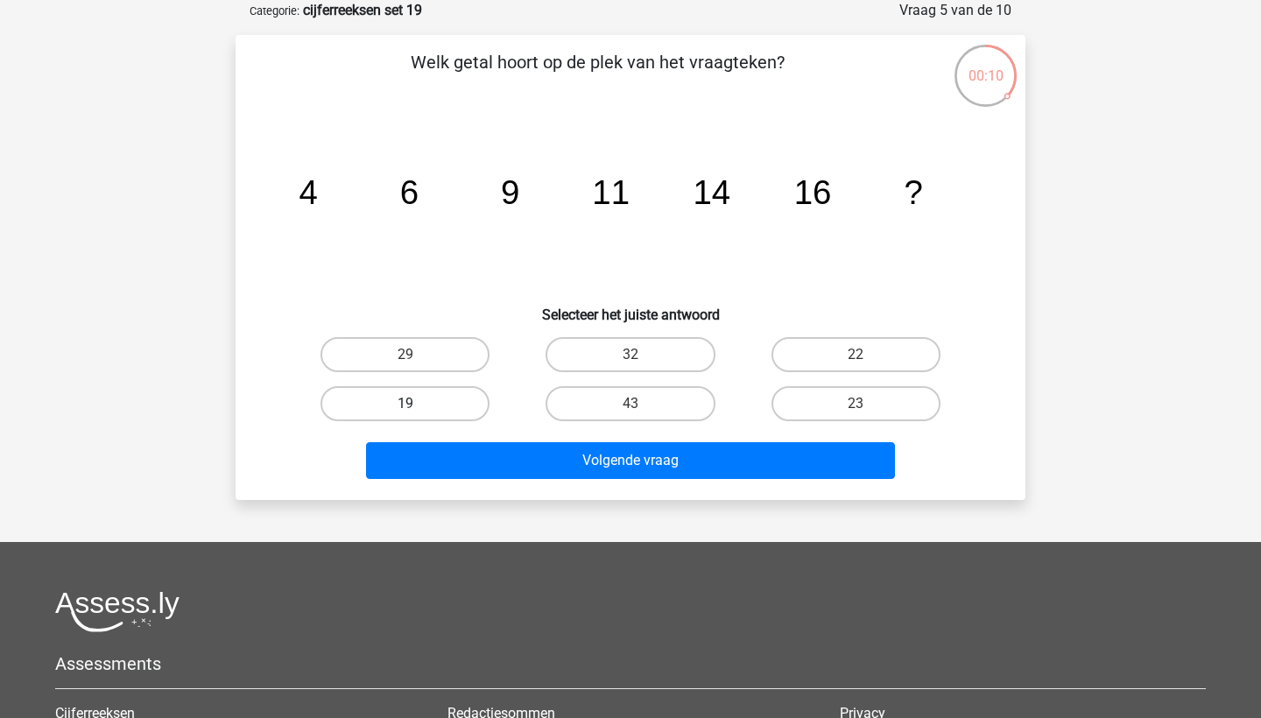
click at [454, 399] on label "19" at bounding box center [404, 403] width 169 height 35
click at [417, 404] on input "19" at bounding box center [410, 409] width 11 height 11
radio input "true"
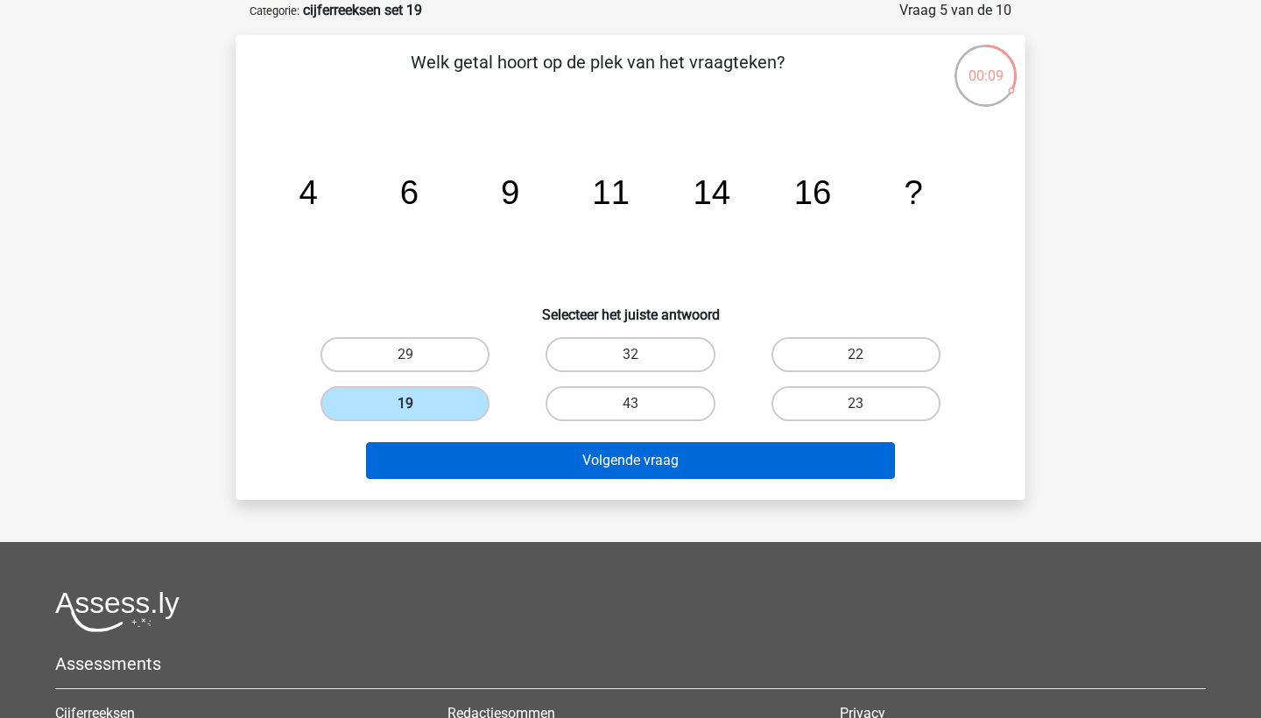
click at [487, 457] on button "Volgende vraag" at bounding box center [631, 460] width 530 height 37
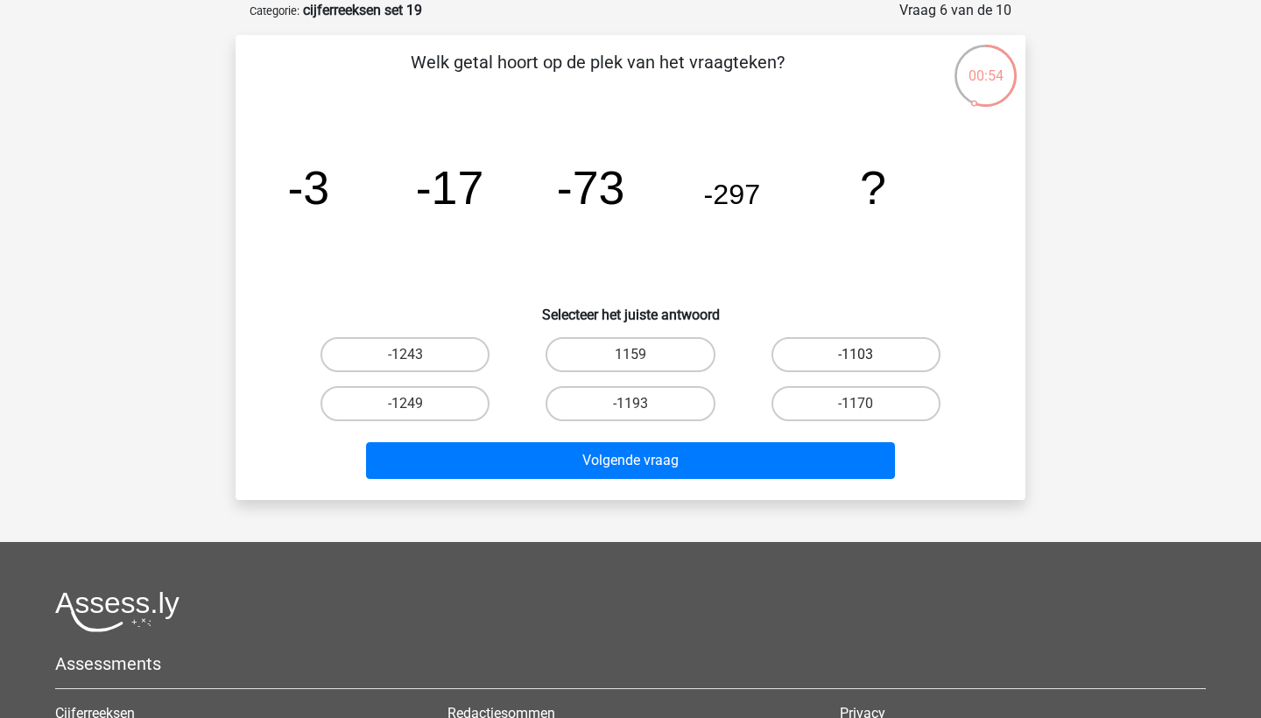
click at [810, 353] on label "-1103" at bounding box center [855, 354] width 169 height 35
click at [855, 355] on input "-1103" at bounding box center [860, 360] width 11 height 11
radio input "true"
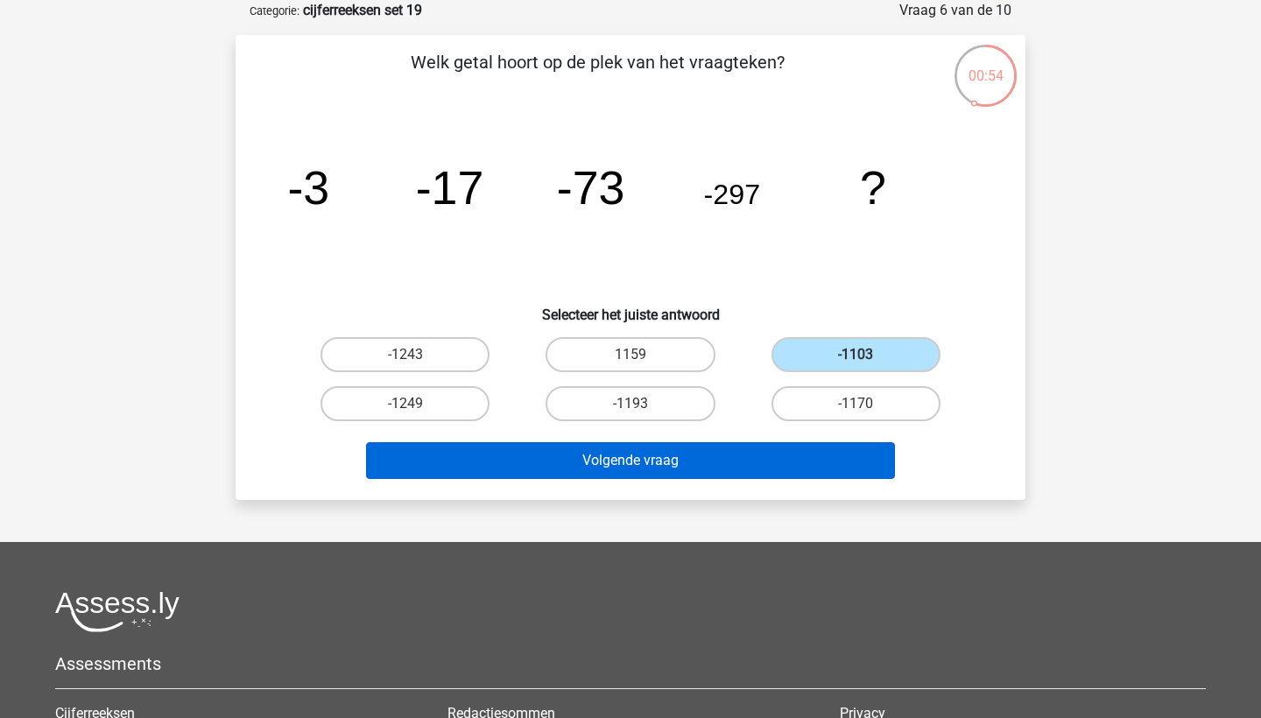
click at [747, 456] on button "Volgende vraag" at bounding box center [631, 460] width 530 height 37
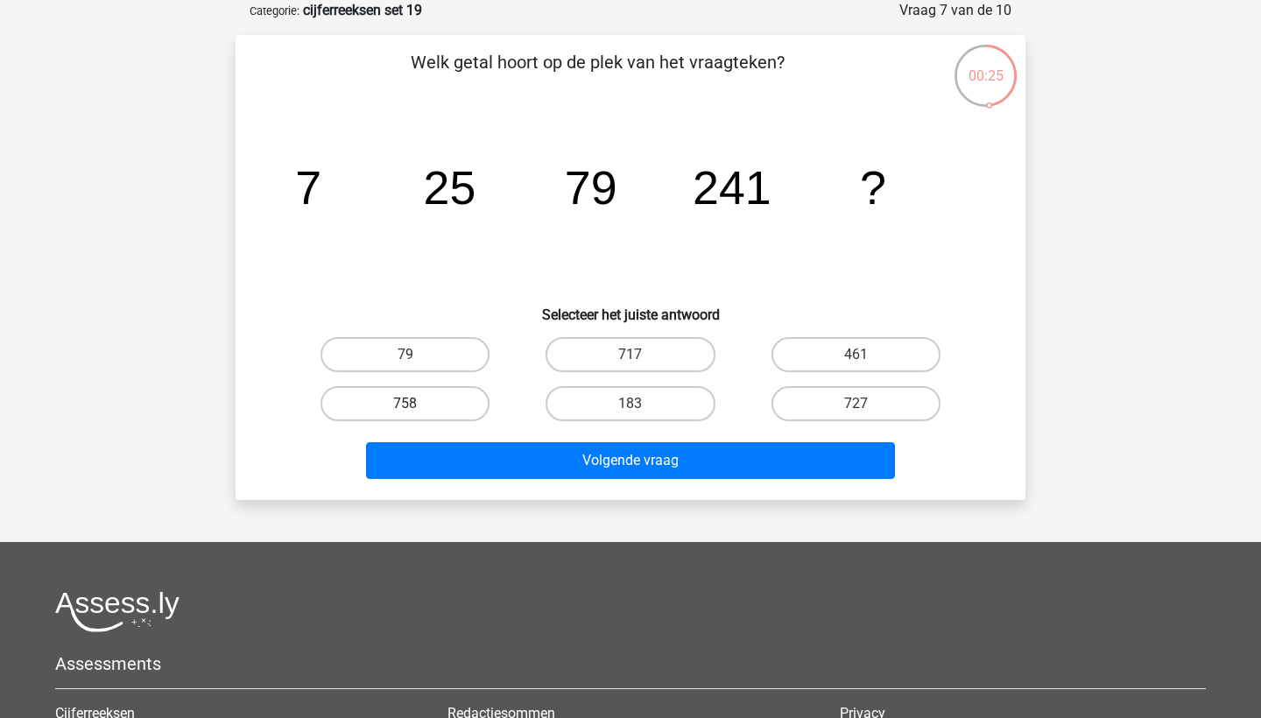
click at [402, 407] on label "758" at bounding box center [404, 403] width 169 height 35
click at [405, 407] on input "758" at bounding box center [410, 409] width 11 height 11
radio input "true"
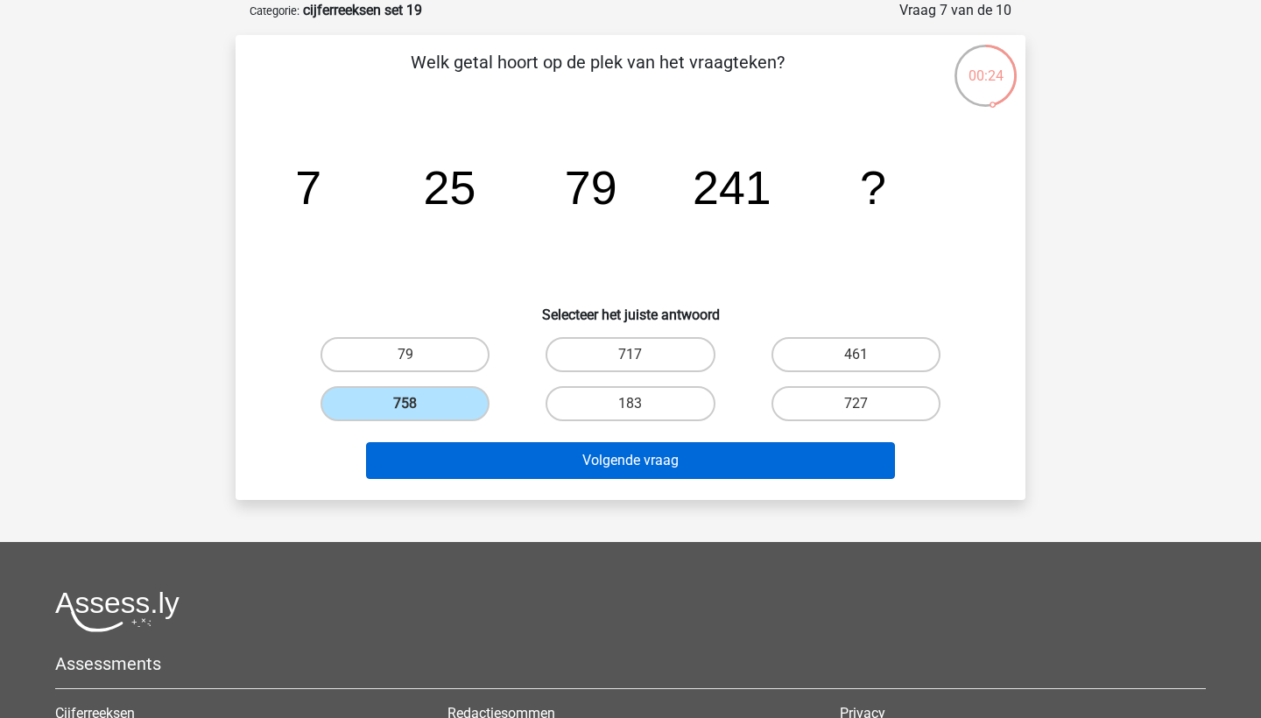
click at [456, 461] on button "Volgende vraag" at bounding box center [631, 460] width 530 height 37
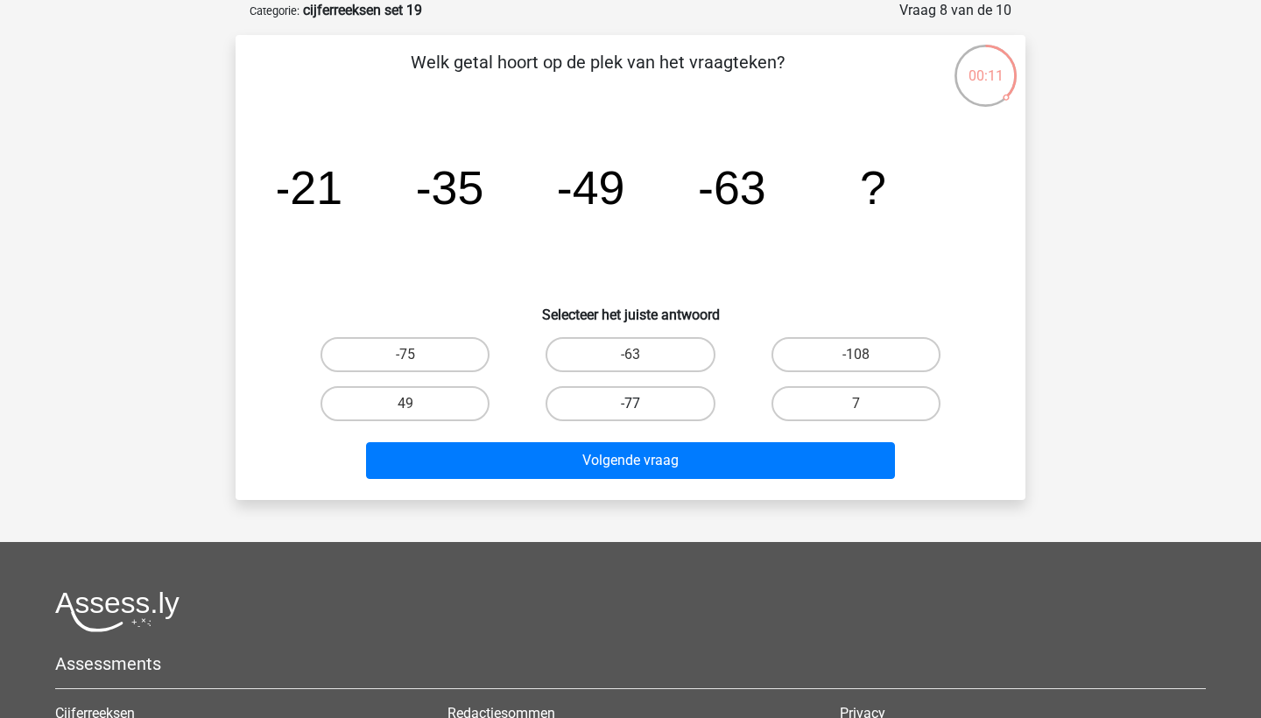
click at [613, 394] on label "-77" at bounding box center [629, 403] width 169 height 35
click at [630, 404] on input "-77" at bounding box center [635, 409] width 11 height 11
radio input "true"
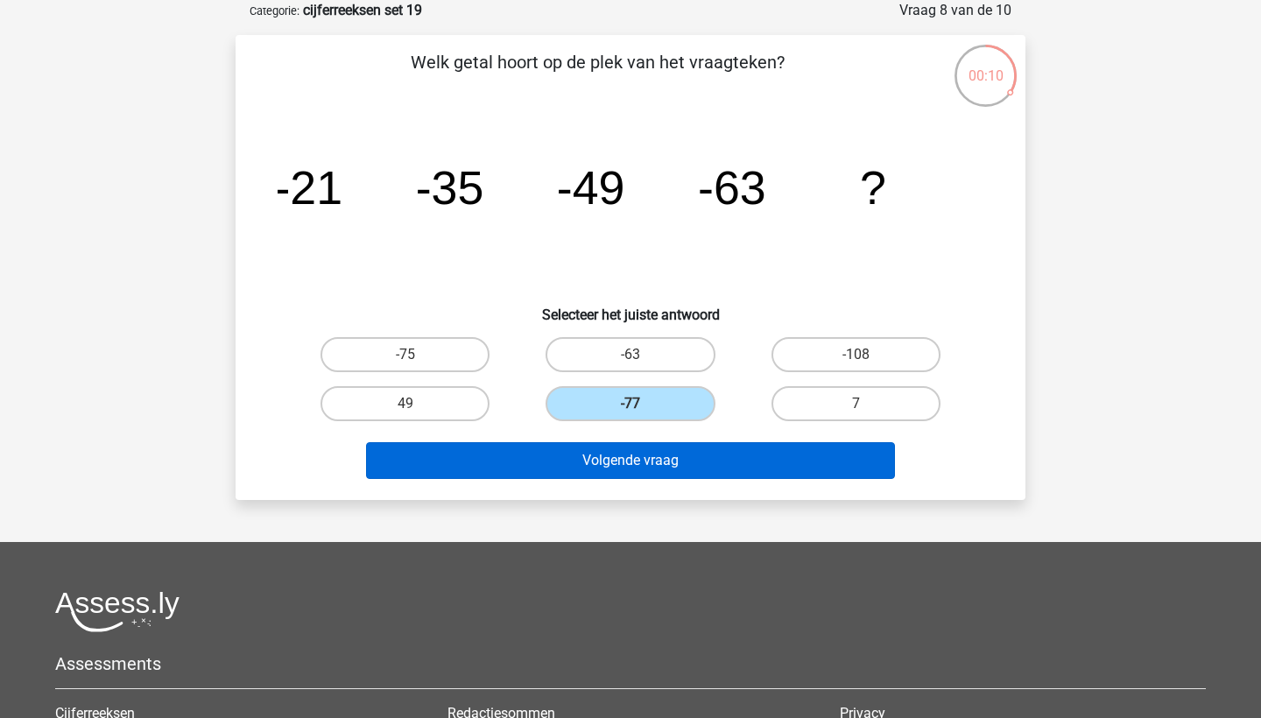
click at [605, 457] on button "Volgende vraag" at bounding box center [631, 460] width 530 height 37
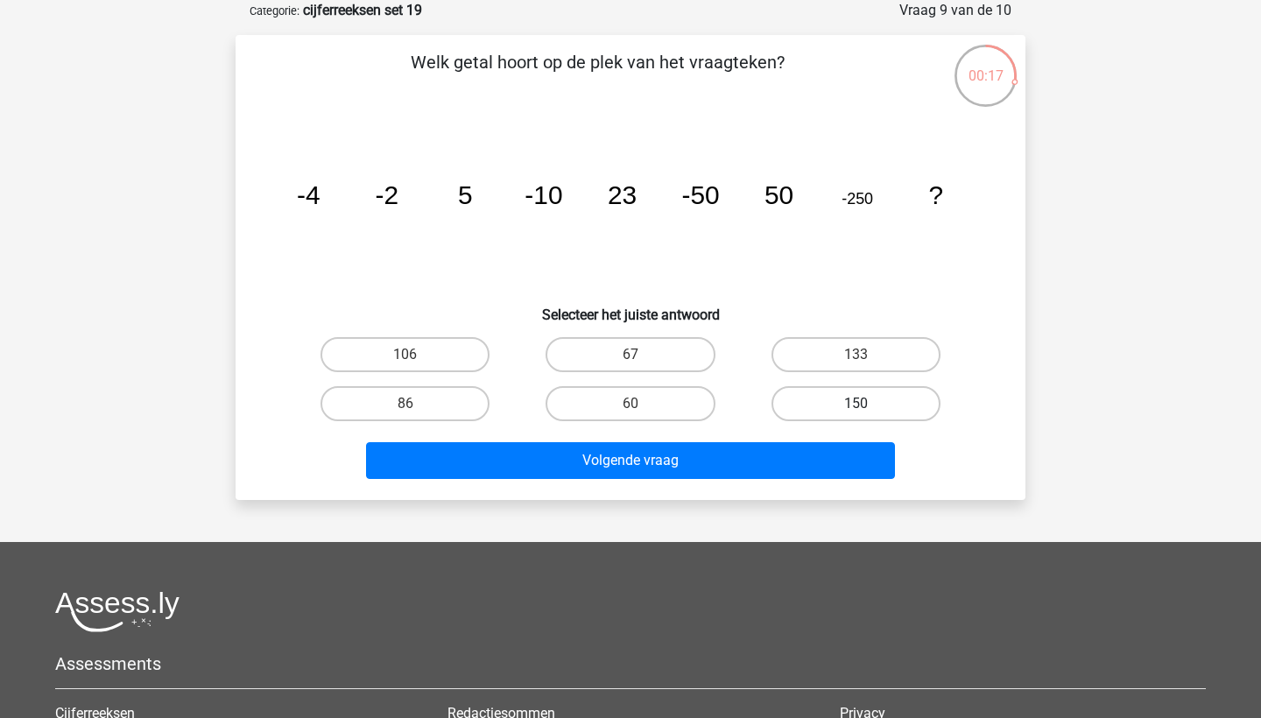
click at [816, 407] on label "150" at bounding box center [855, 403] width 169 height 35
click at [855, 407] on input "150" at bounding box center [860, 409] width 11 height 11
radio input "true"
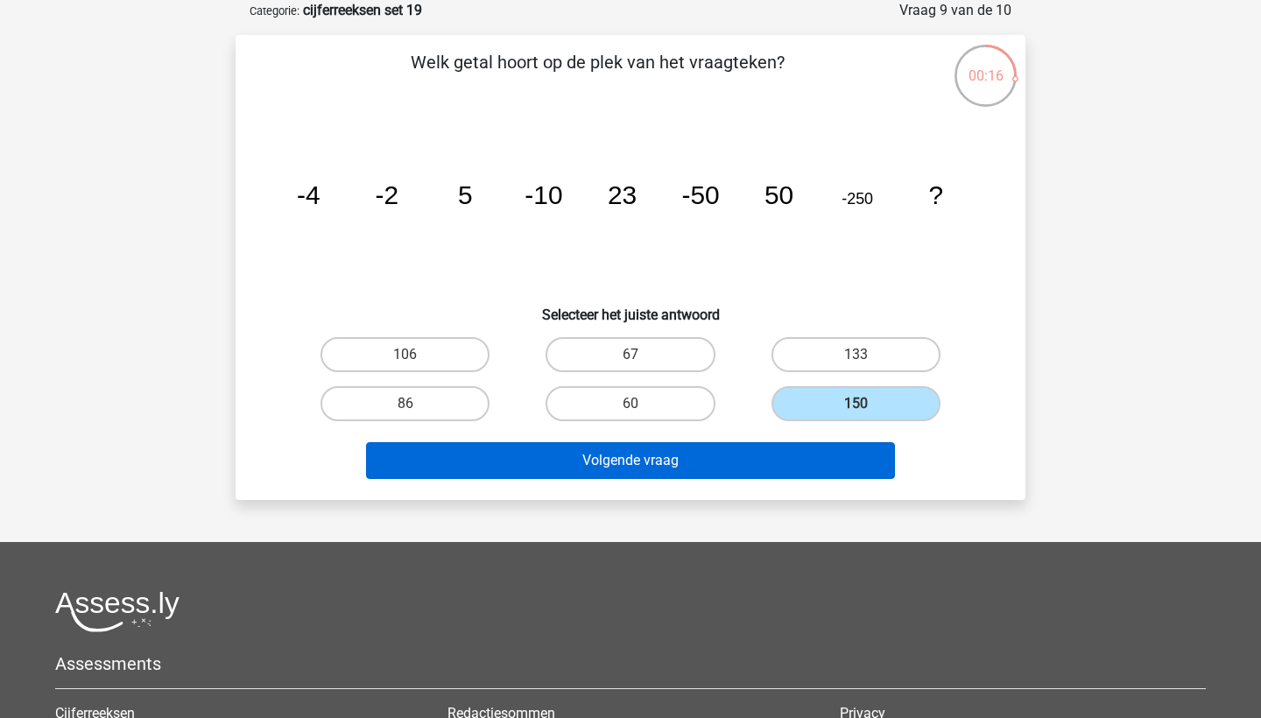
click at [720, 461] on button "Volgende vraag" at bounding box center [631, 460] width 530 height 37
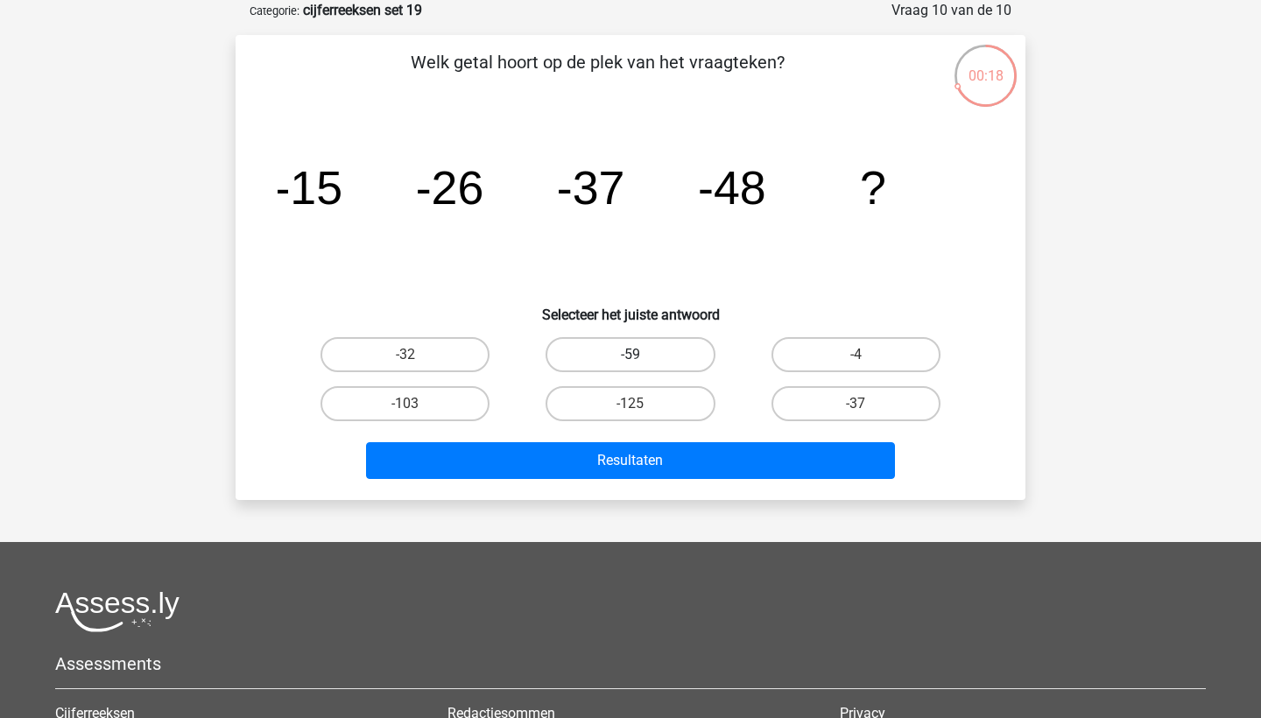
click at [685, 367] on label "-59" at bounding box center [629, 354] width 169 height 35
click at [642, 366] on input "-59" at bounding box center [635, 360] width 11 height 11
radio input "true"
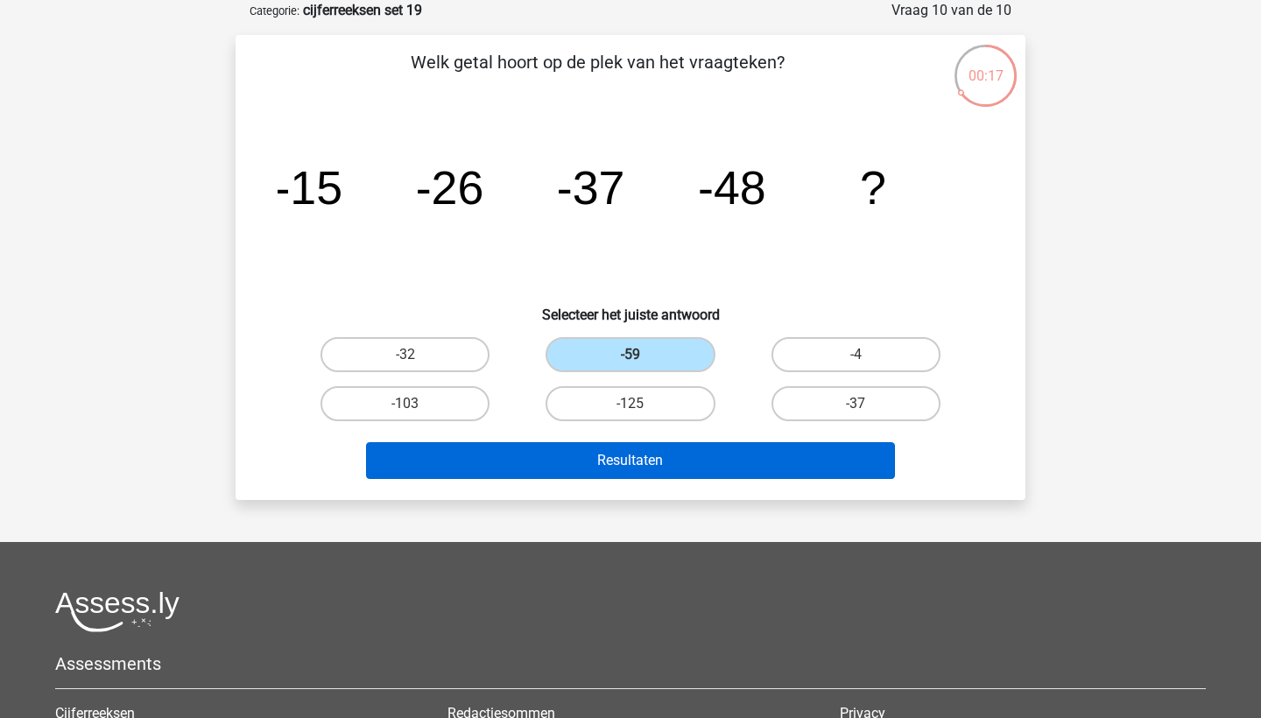
click at [678, 453] on button "Resultaten" at bounding box center [631, 460] width 530 height 37
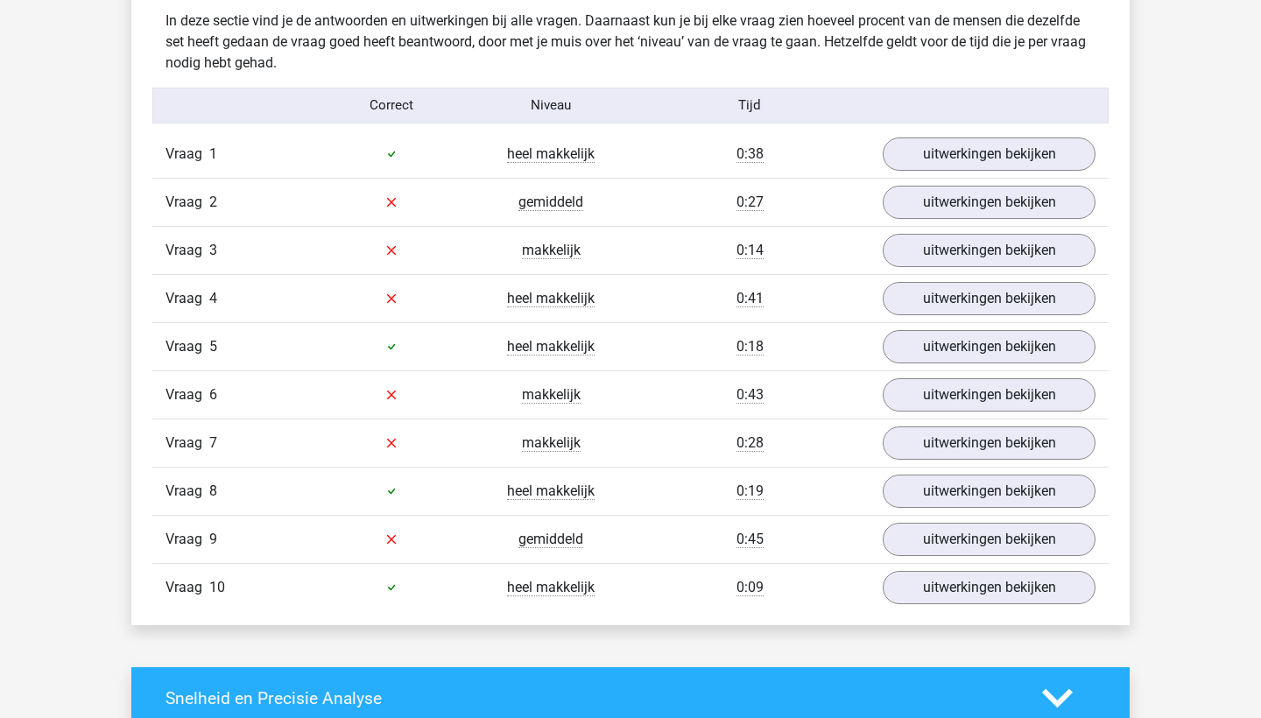
scroll to position [1072, 0]
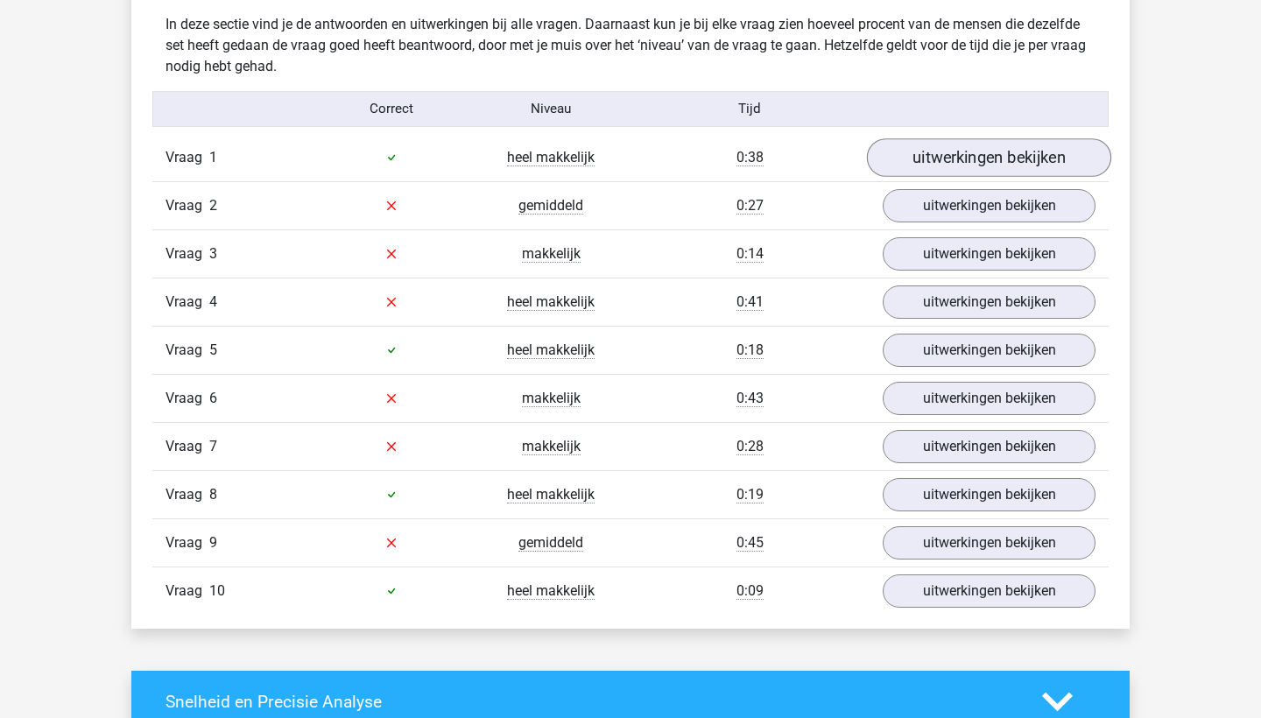
click at [936, 152] on link "uitwerkingen bekijken" at bounding box center [989, 157] width 244 height 39
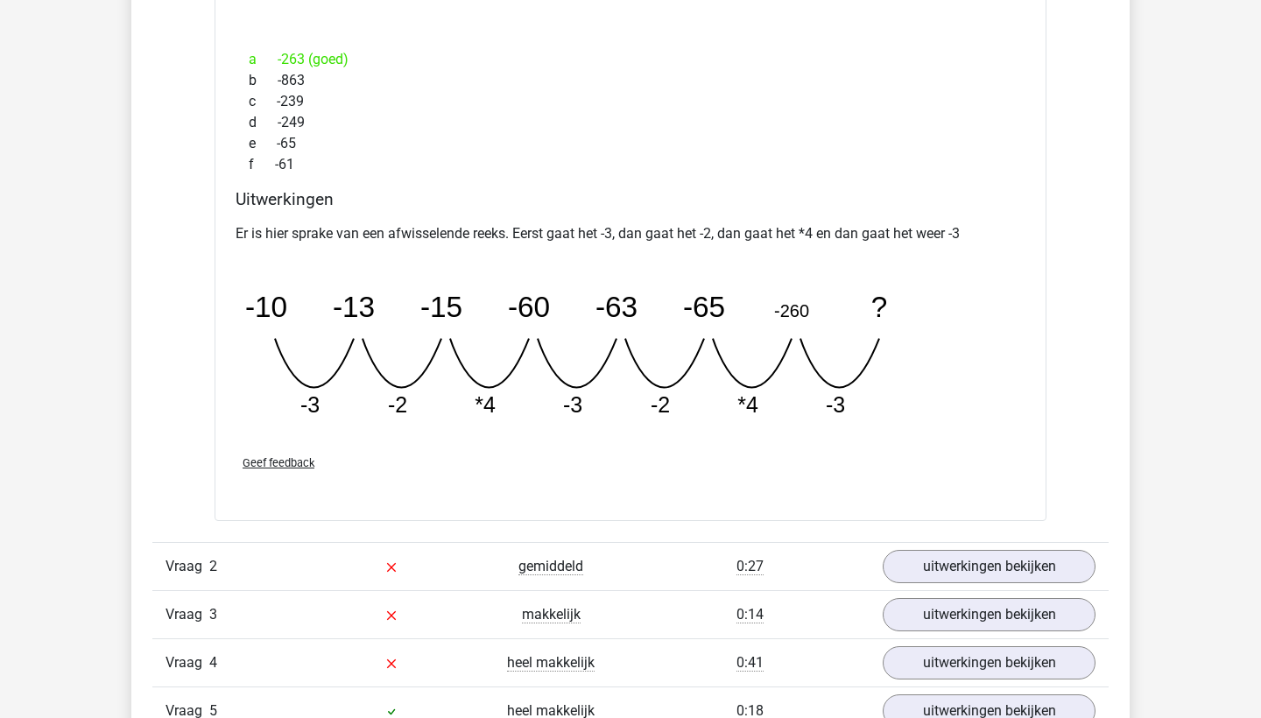
scroll to position [1606, 0]
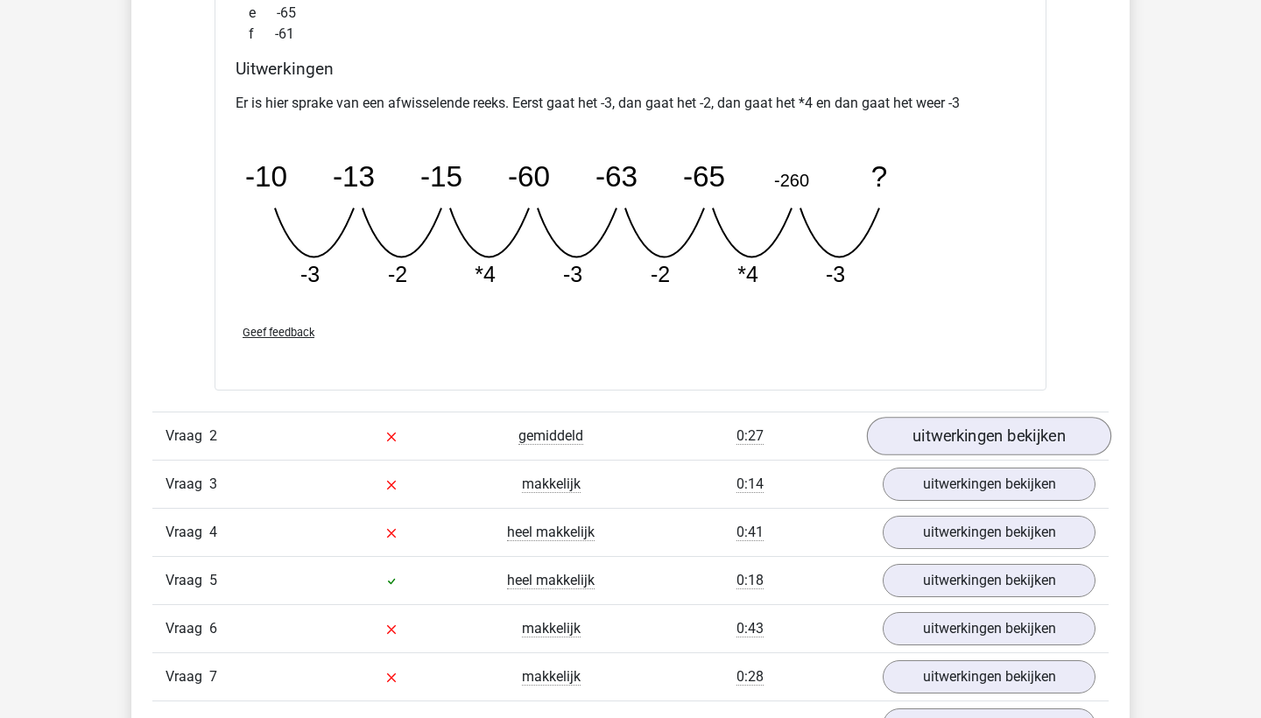
click at [903, 430] on link "uitwerkingen bekijken" at bounding box center [989, 436] width 244 height 39
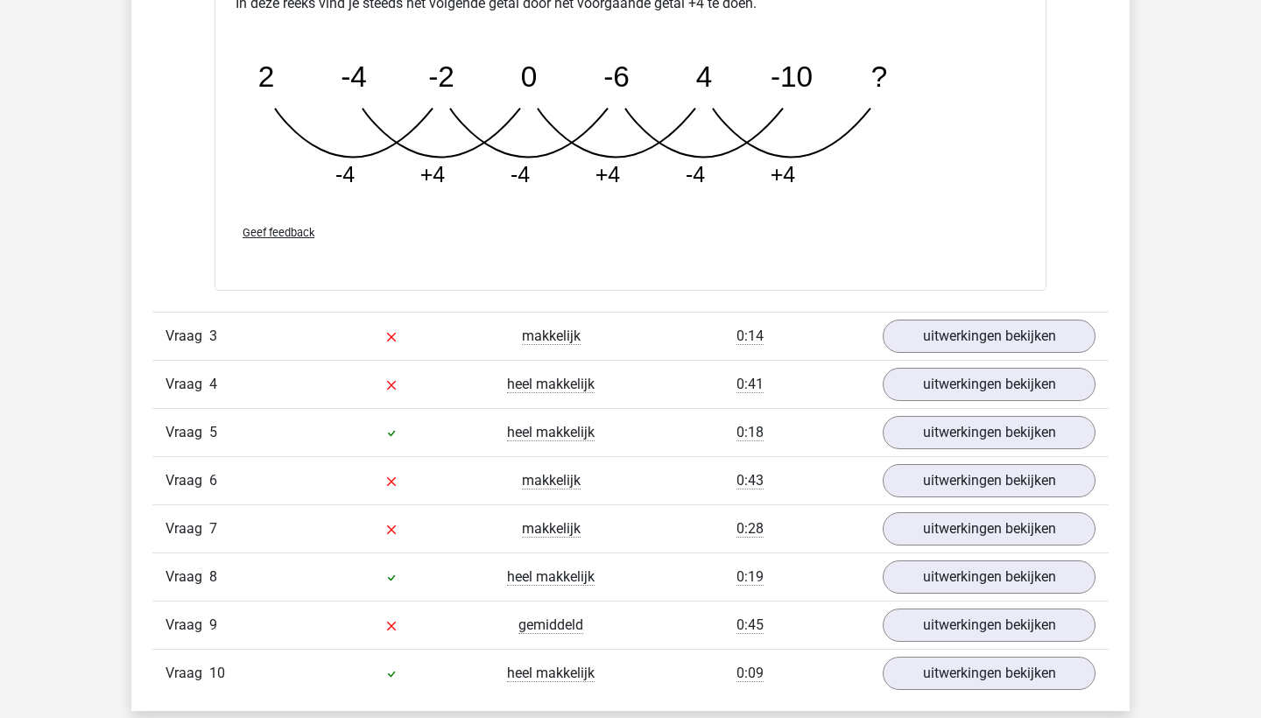
scroll to position [2644, 0]
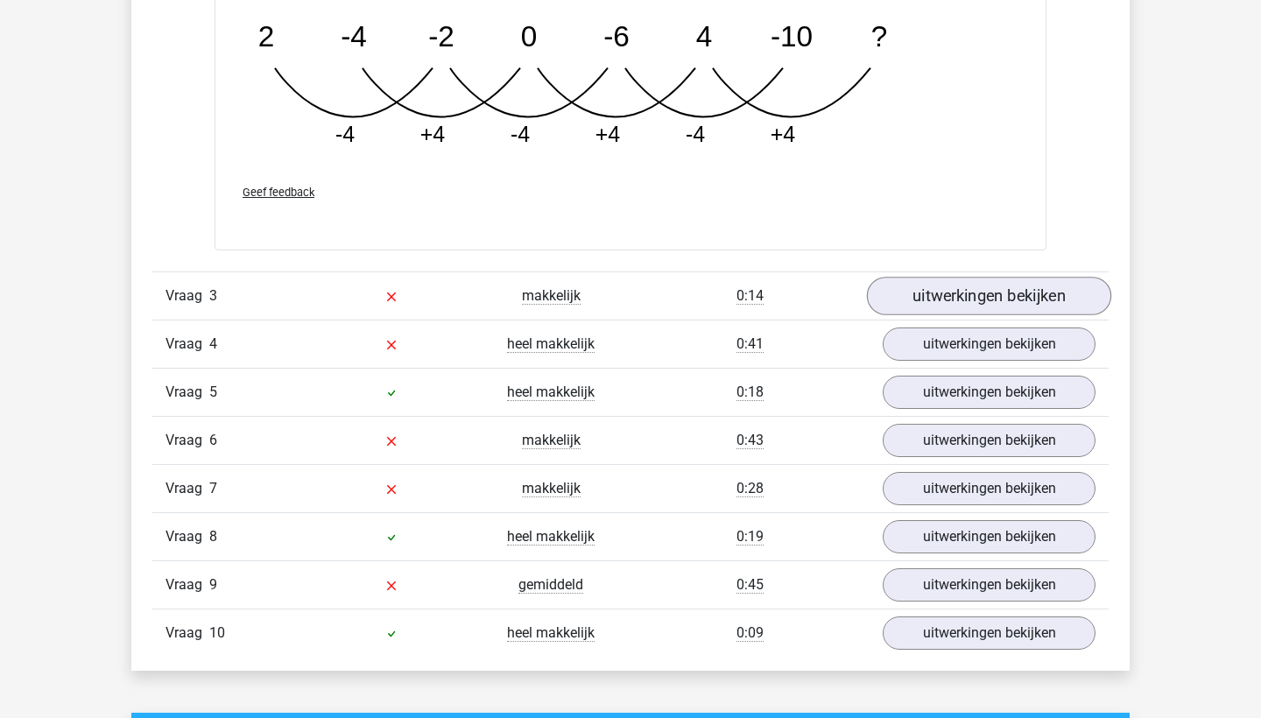
click at [945, 287] on link "uitwerkingen bekijken" at bounding box center [989, 296] width 244 height 39
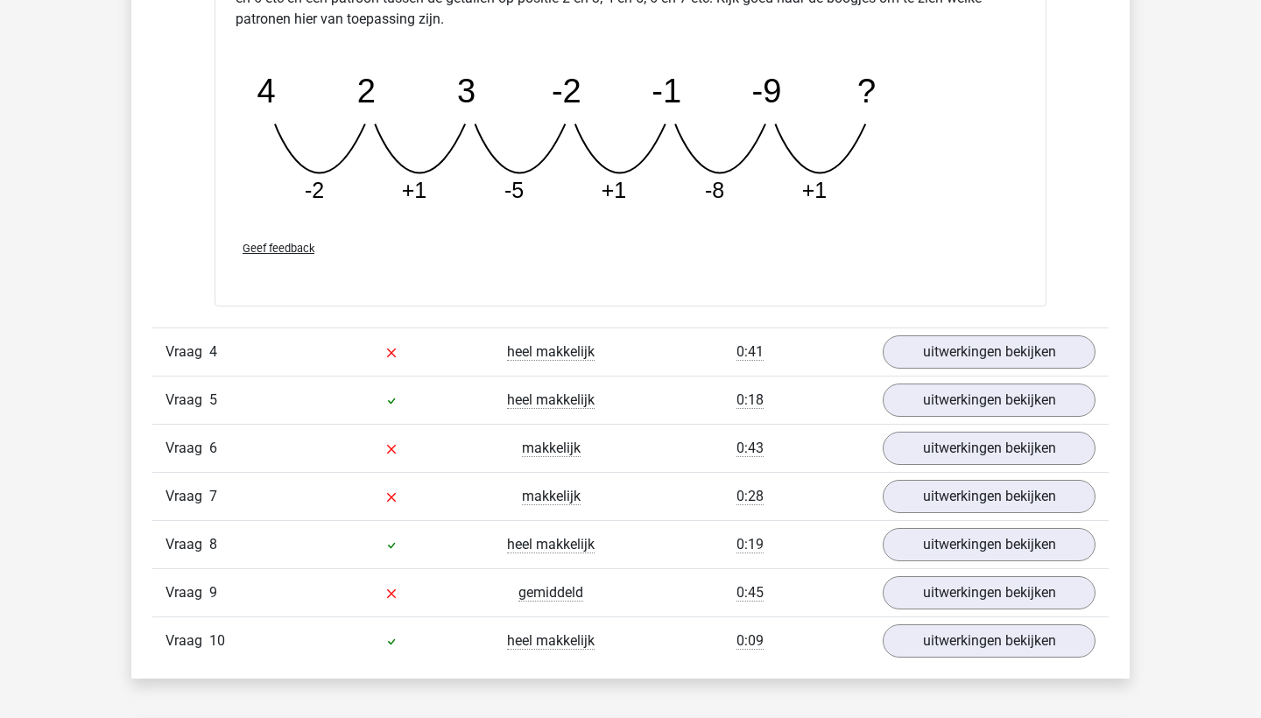
scroll to position [3487, 0]
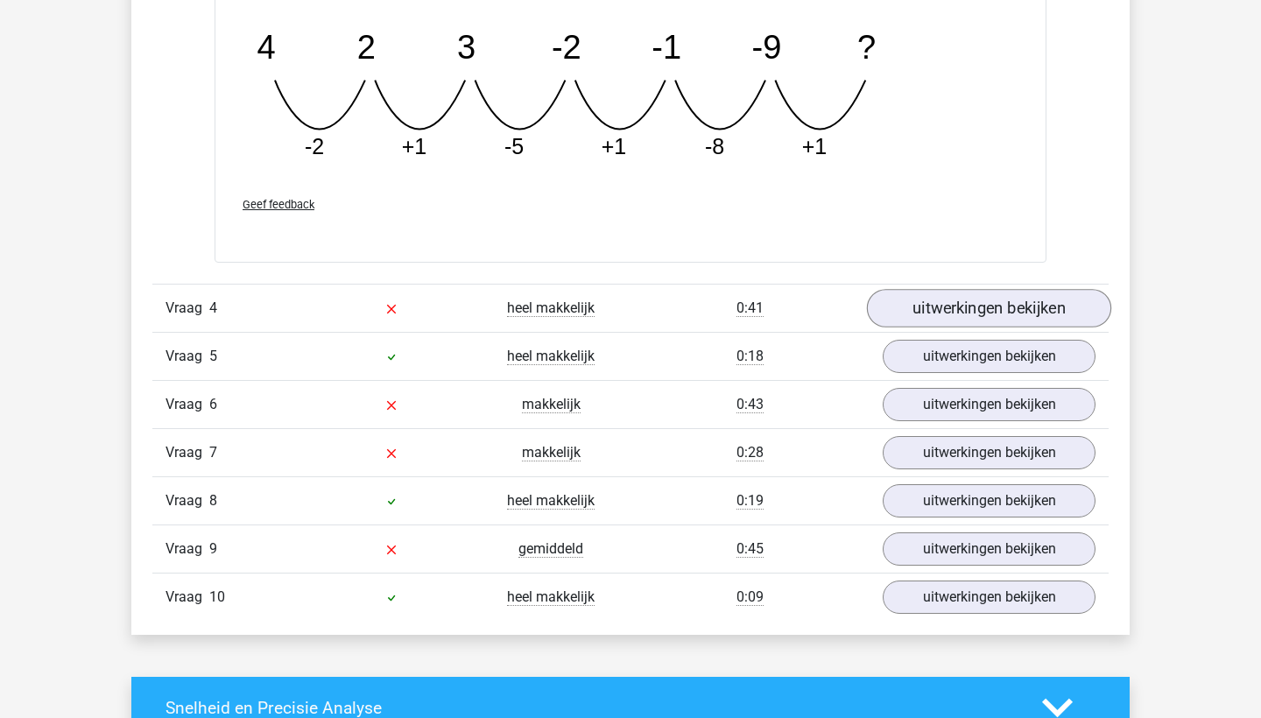
click at [947, 301] on link "uitwerkingen bekijken" at bounding box center [989, 308] width 244 height 39
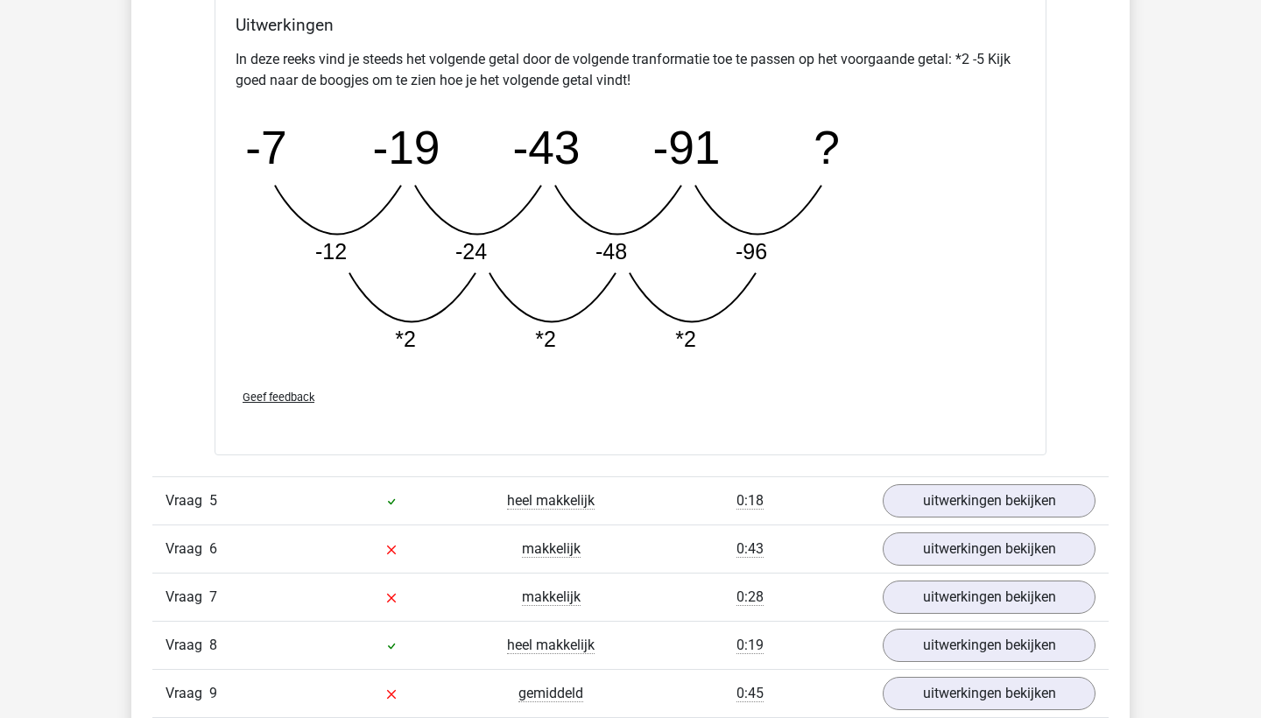
scroll to position [4437, 0]
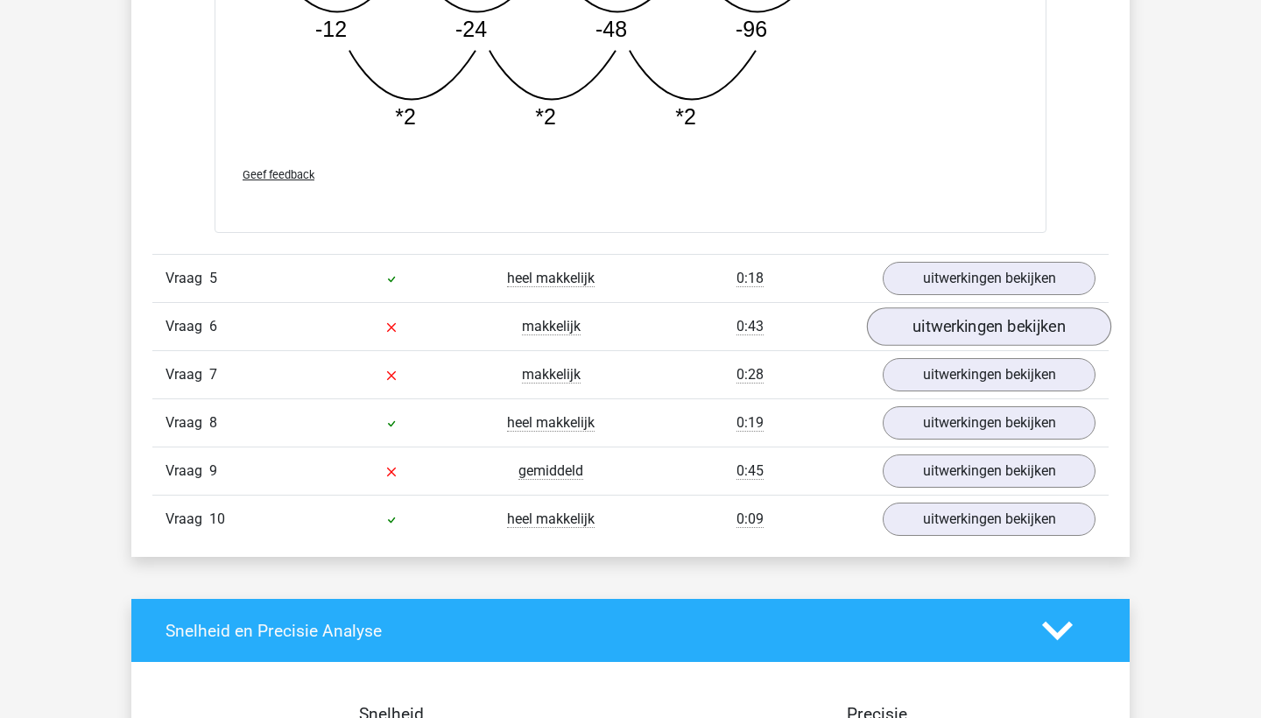
click at [931, 324] on link "uitwerkingen bekijken" at bounding box center [989, 327] width 244 height 39
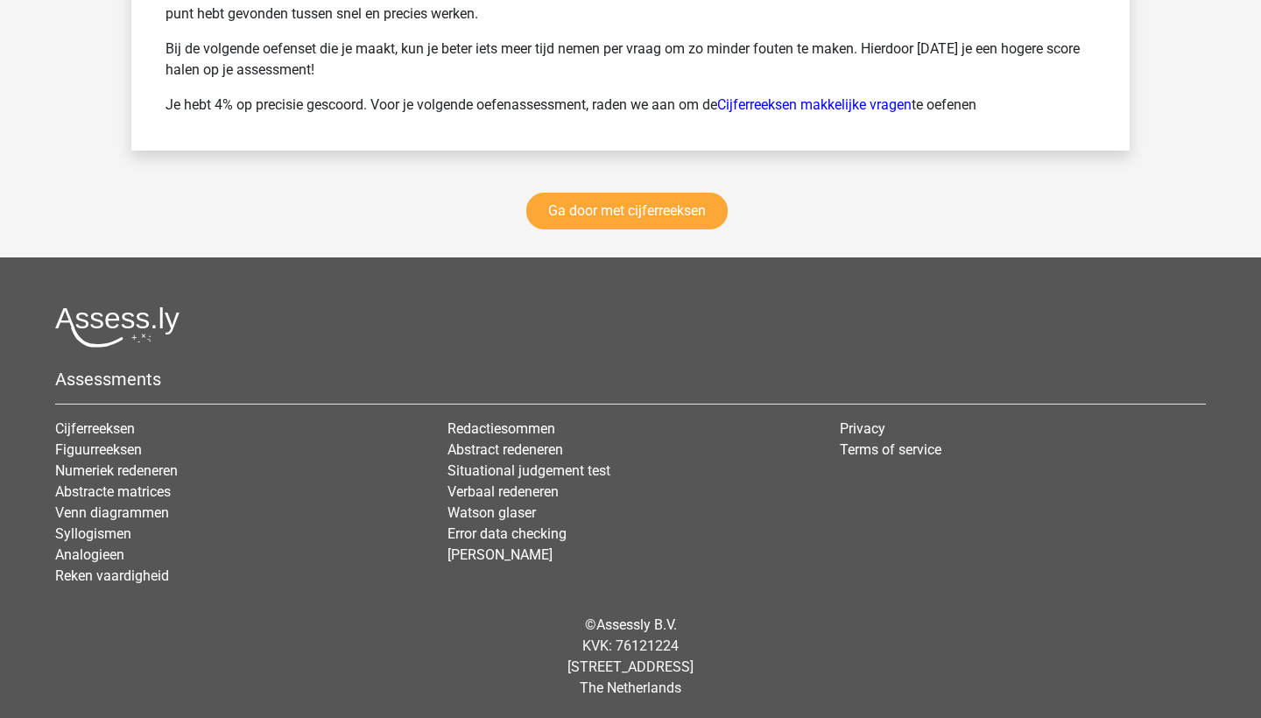
scroll to position [6700, 0]
click at [642, 216] on link "Ga door met cijferreeksen" at bounding box center [626, 211] width 201 height 37
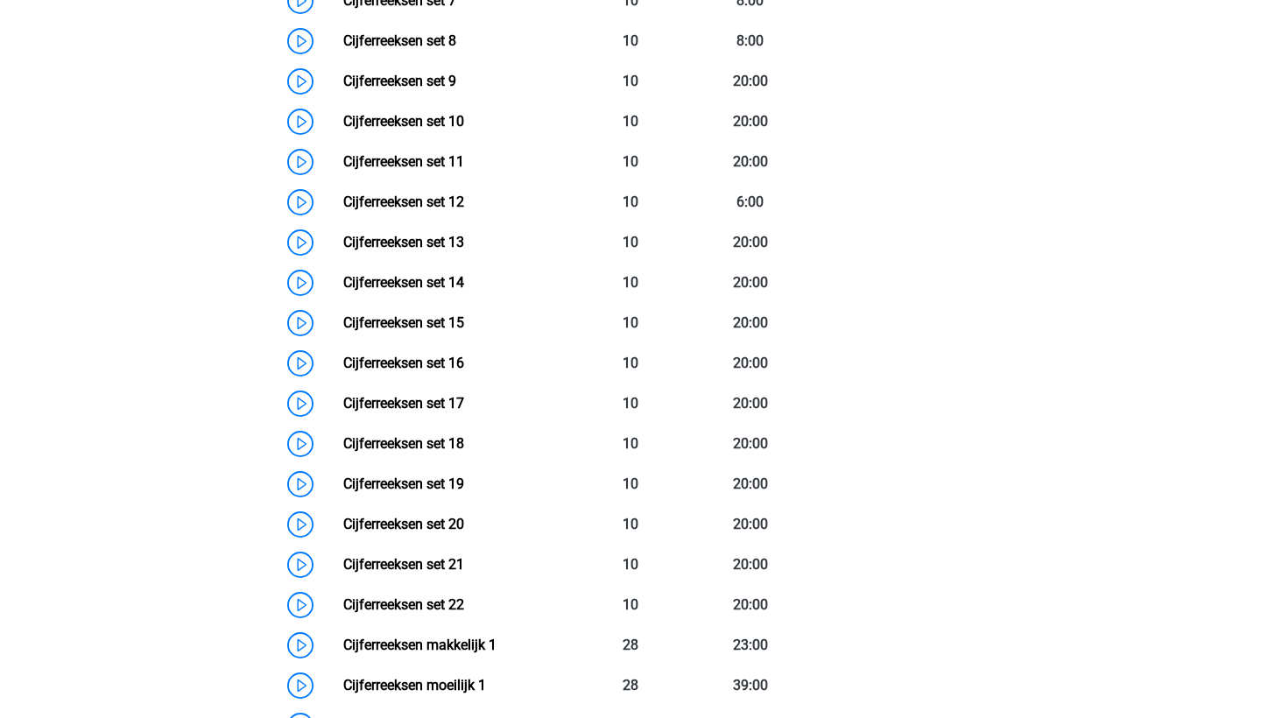
scroll to position [1196, 0]
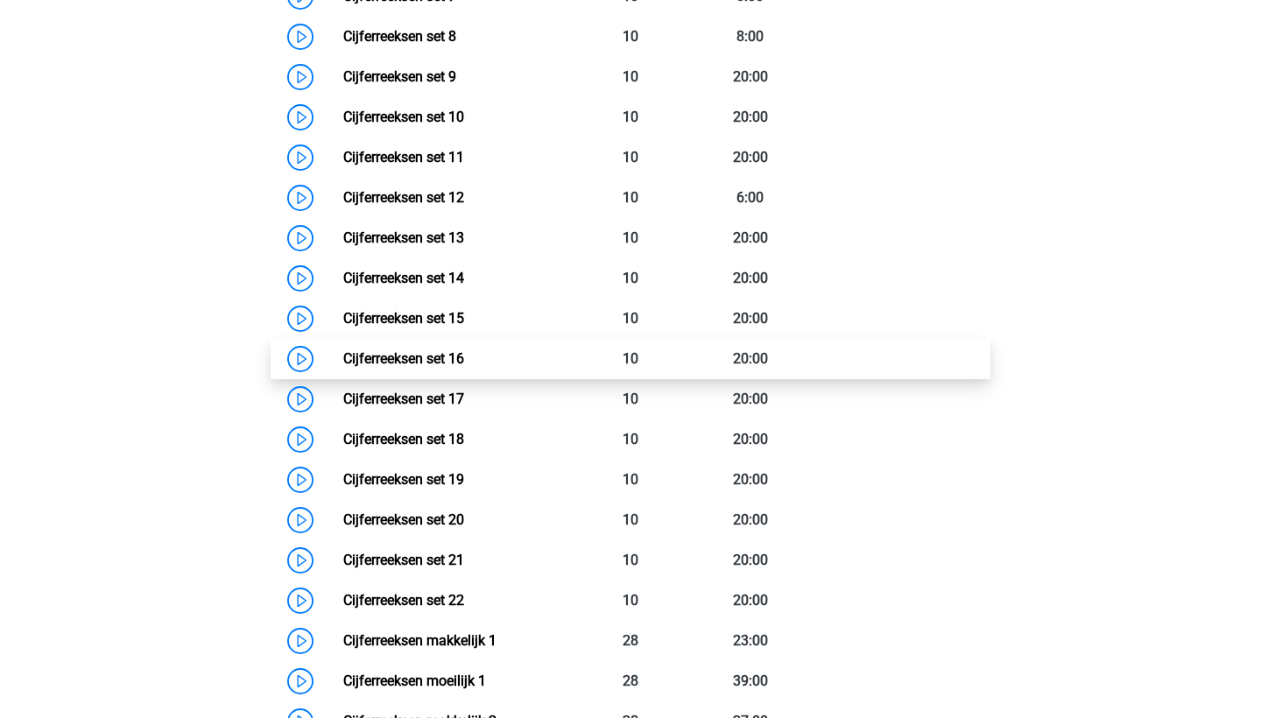
click at [464, 367] on link "Cijferreeksen set 16" at bounding box center [403, 358] width 121 height 17
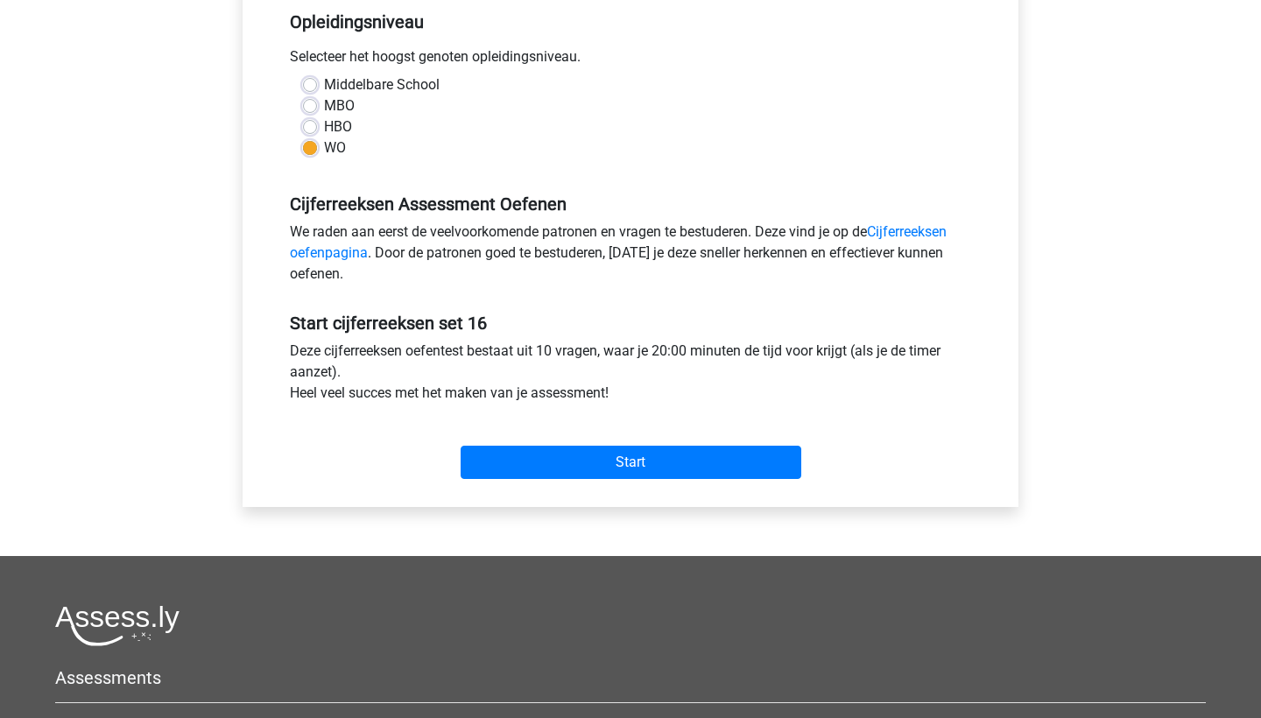
scroll to position [353, 0]
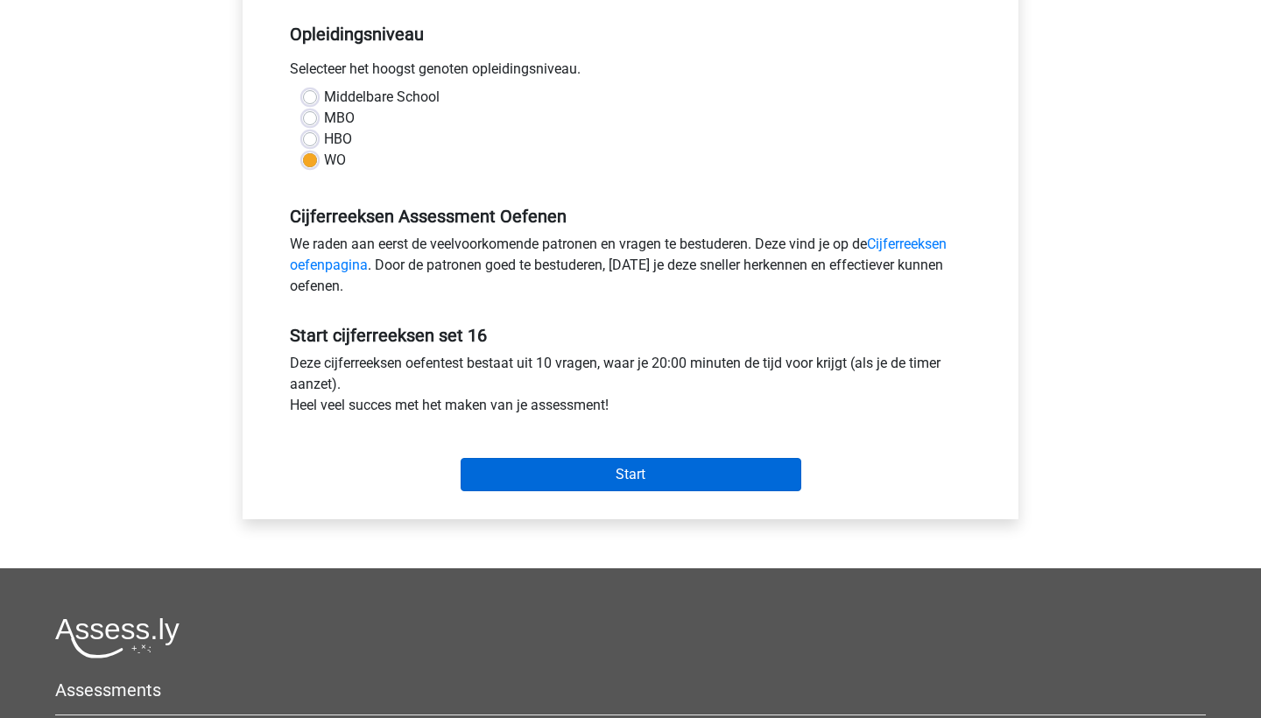
click at [542, 470] on input "Start" at bounding box center [630, 474] width 341 height 33
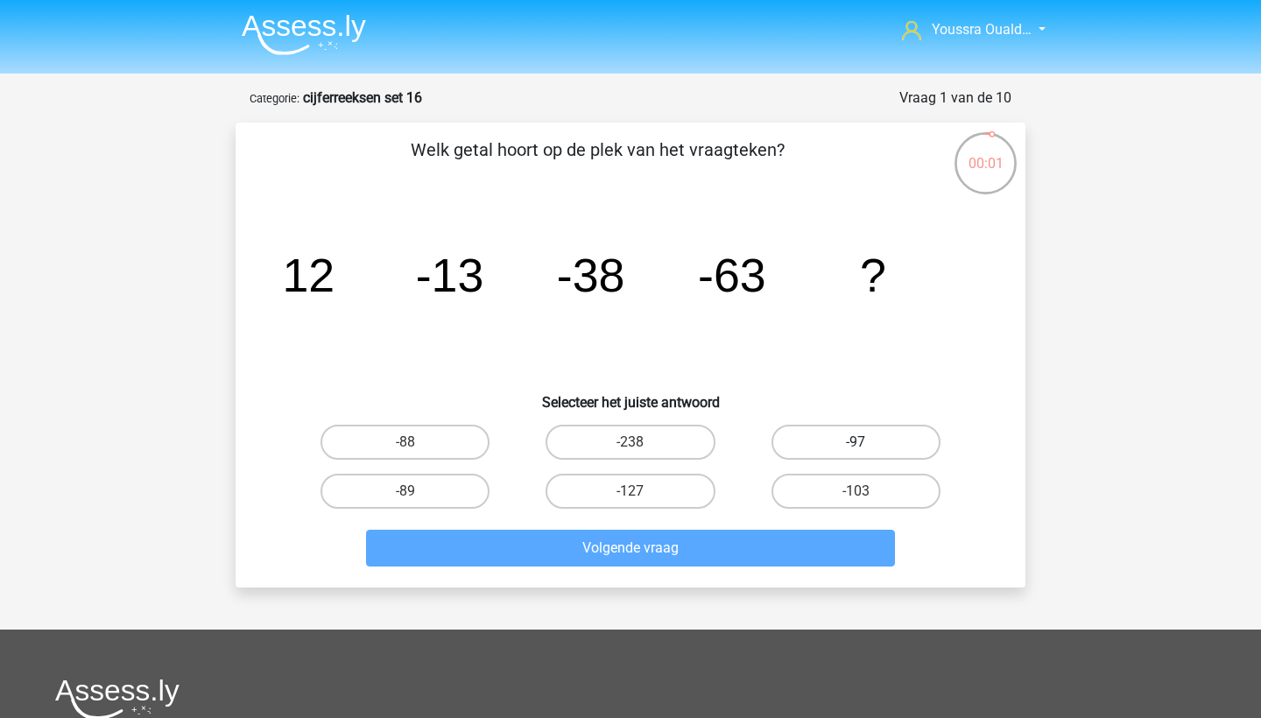
click at [784, 434] on label "-97" at bounding box center [855, 442] width 169 height 35
click at [855, 442] on input "-97" at bounding box center [860, 447] width 11 height 11
radio input "true"
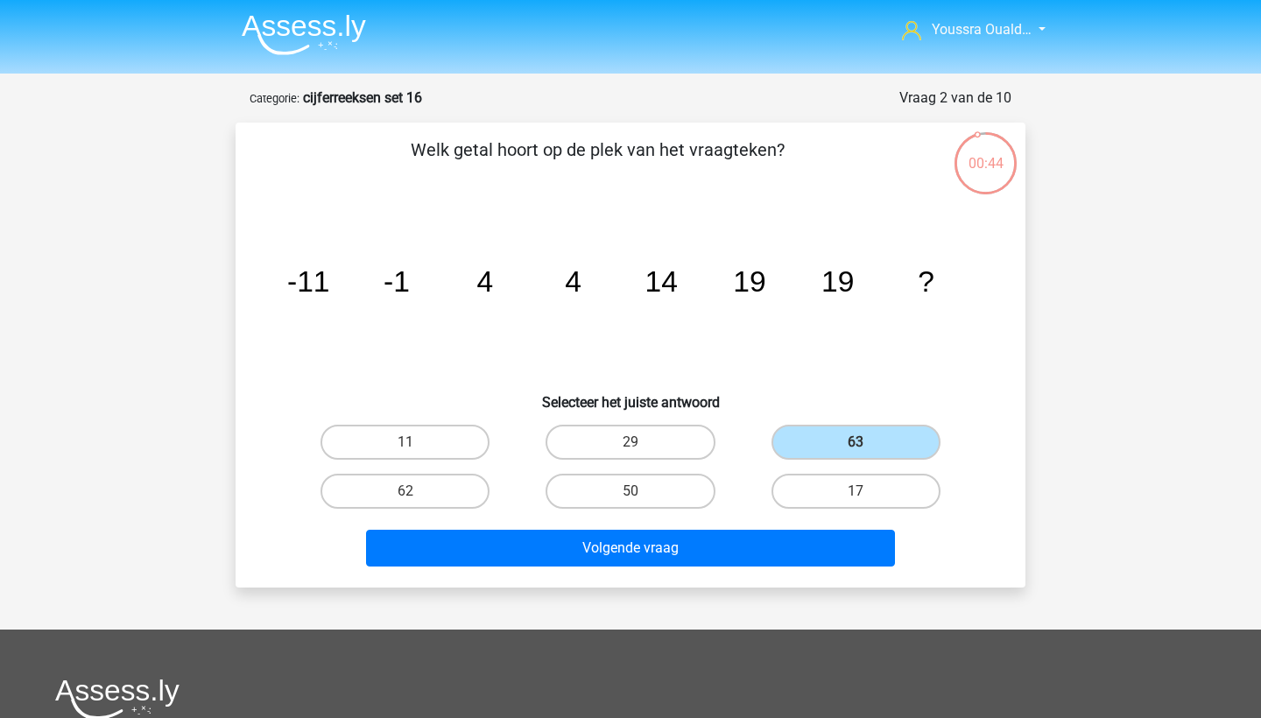
click at [369, 378] on icon "image/svg+xml -11 -1 4 4 14 19 19 ?" at bounding box center [630, 291] width 706 height 177
click at [580, 436] on label "29" at bounding box center [629, 442] width 169 height 35
click at [630, 442] on input "29" at bounding box center [635, 447] width 11 height 11
radio input "true"
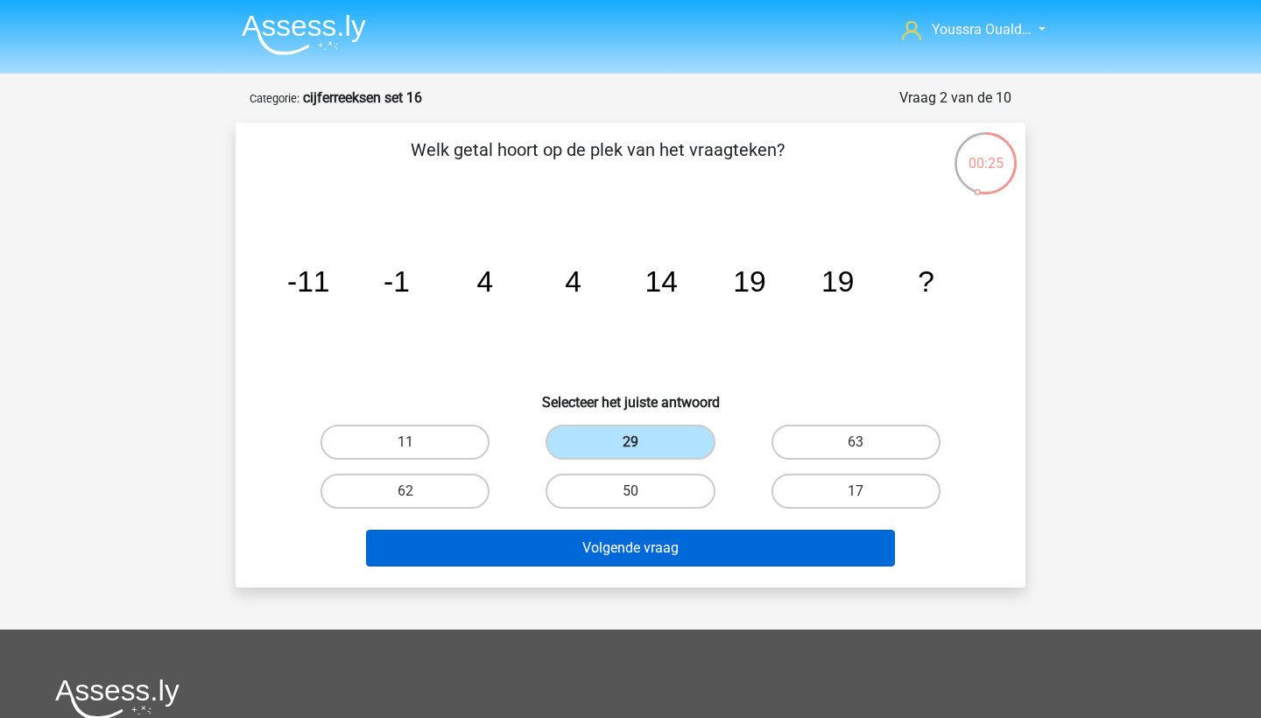
click at [579, 537] on button "Volgende vraag" at bounding box center [631, 548] width 530 height 37
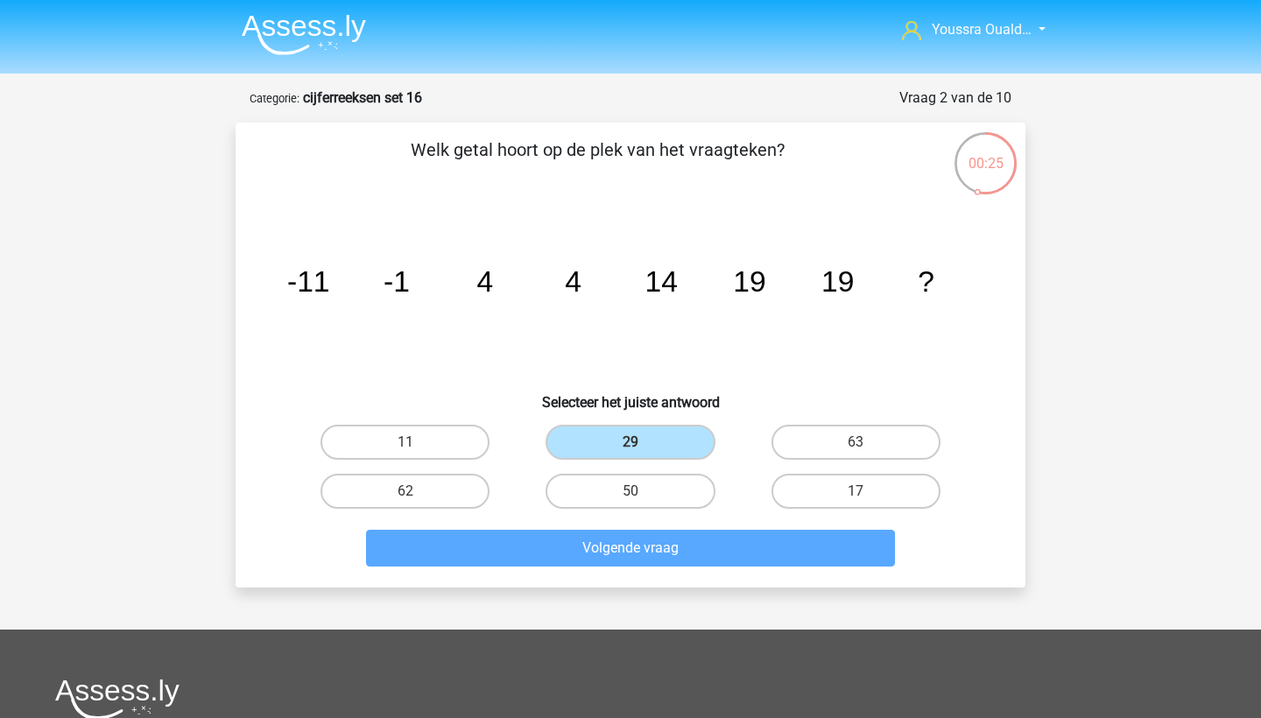
scroll to position [88, 0]
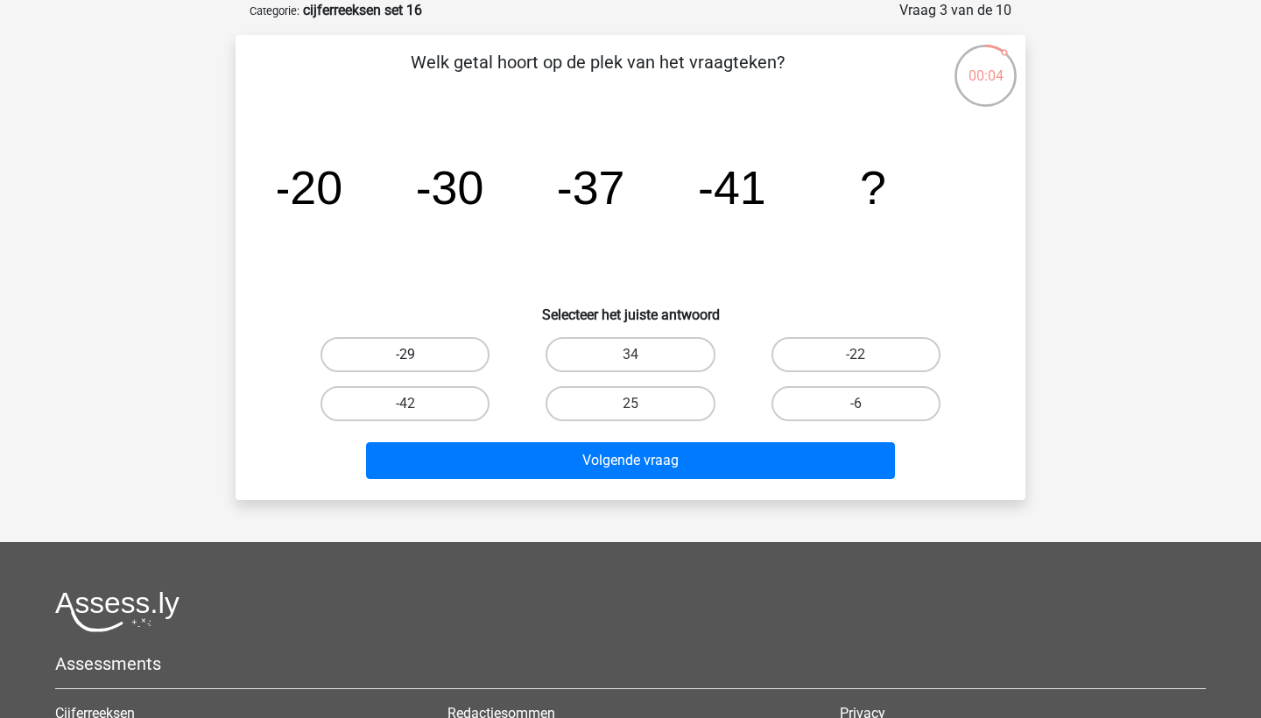
click at [453, 349] on label "-29" at bounding box center [404, 354] width 169 height 35
click at [417, 355] on input "-29" at bounding box center [410, 360] width 11 height 11
radio input "true"
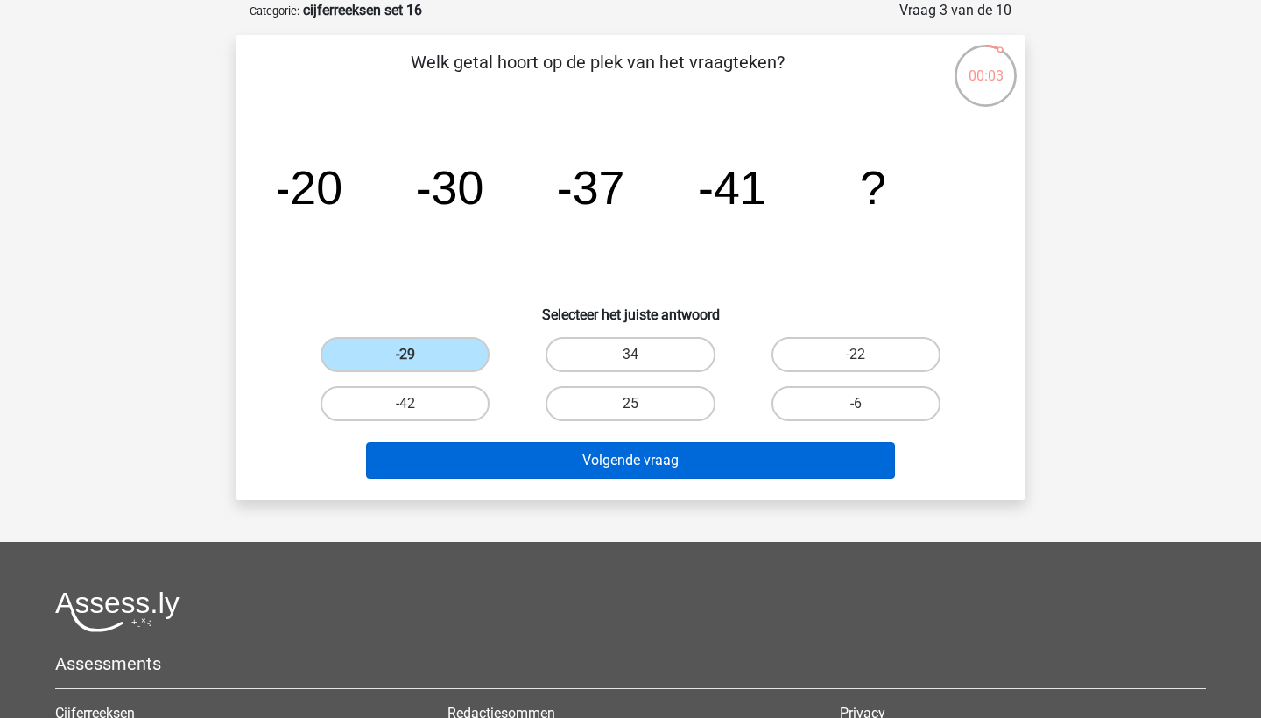
click at [508, 470] on button "Volgende vraag" at bounding box center [631, 460] width 530 height 37
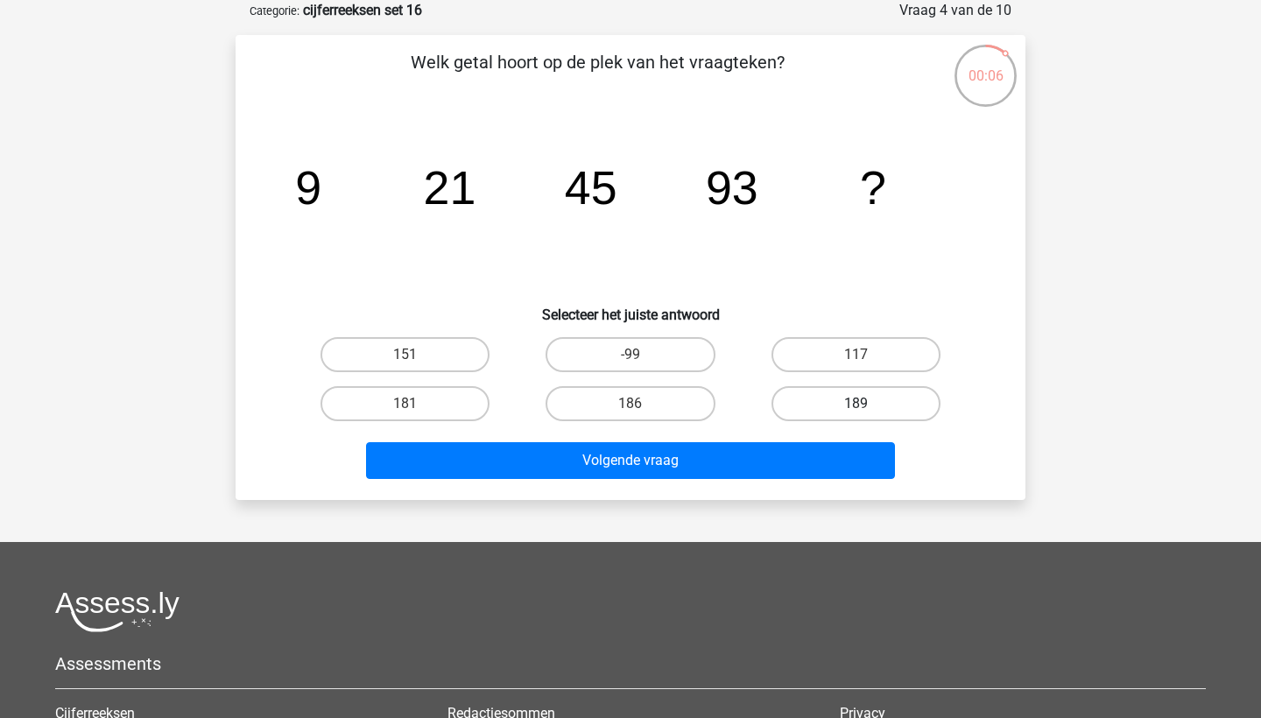
click at [868, 394] on label "189" at bounding box center [855, 403] width 169 height 35
click at [867, 404] on input "189" at bounding box center [860, 409] width 11 height 11
radio input "true"
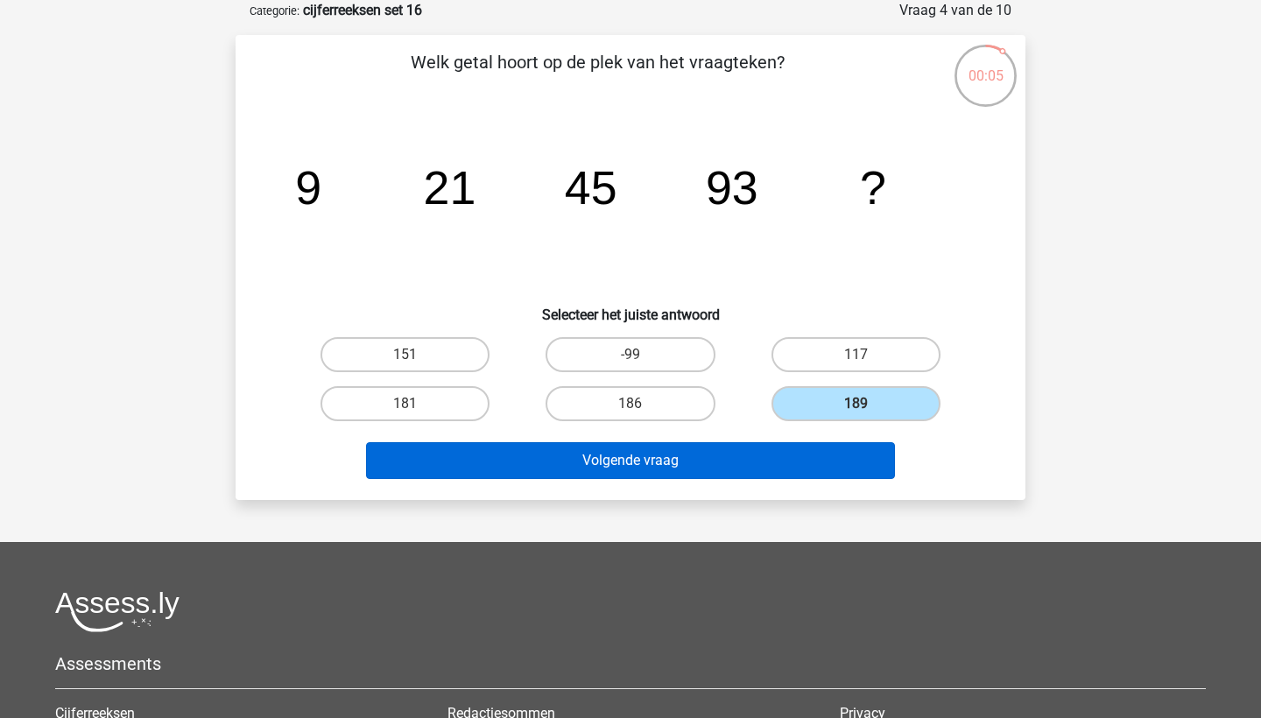
click at [810, 463] on button "Volgende vraag" at bounding box center [631, 460] width 530 height 37
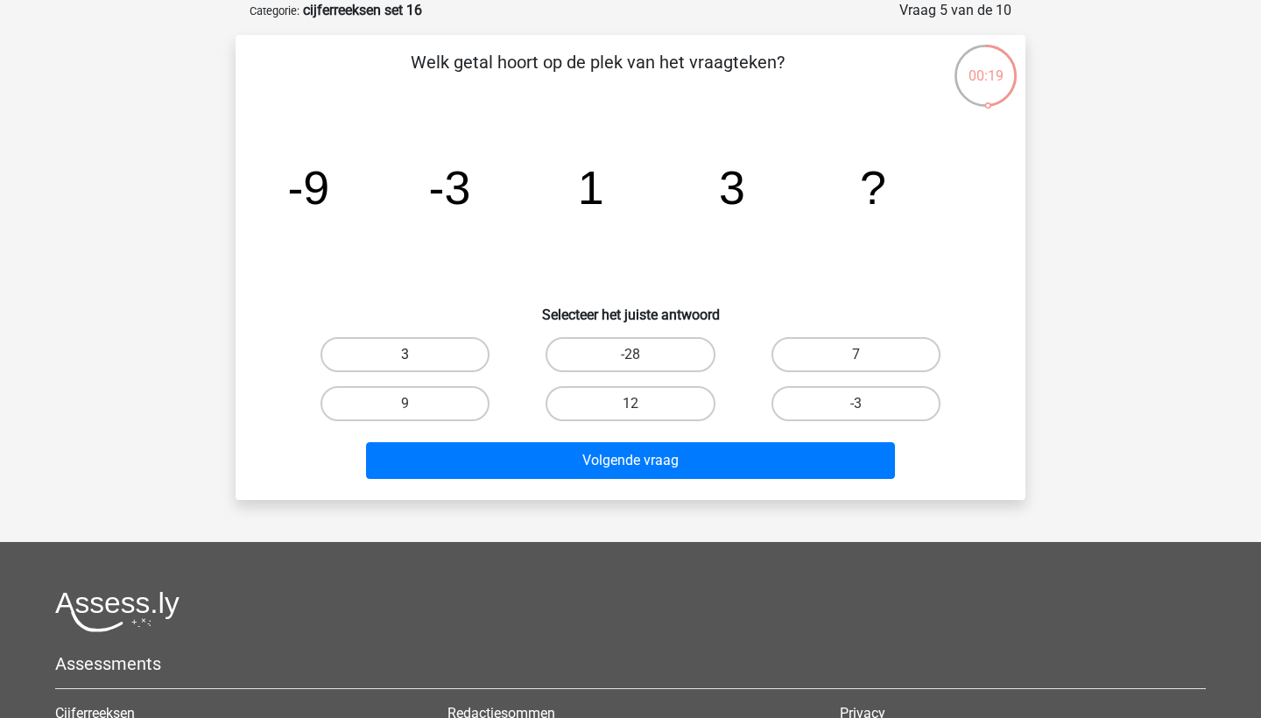
click at [434, 350] on label "3" at bounding box center [404, 354] width 169 height 35
click at [417, 355] on input "3" at bounding box center [410, 360] width 11 height 11
radio input "true"
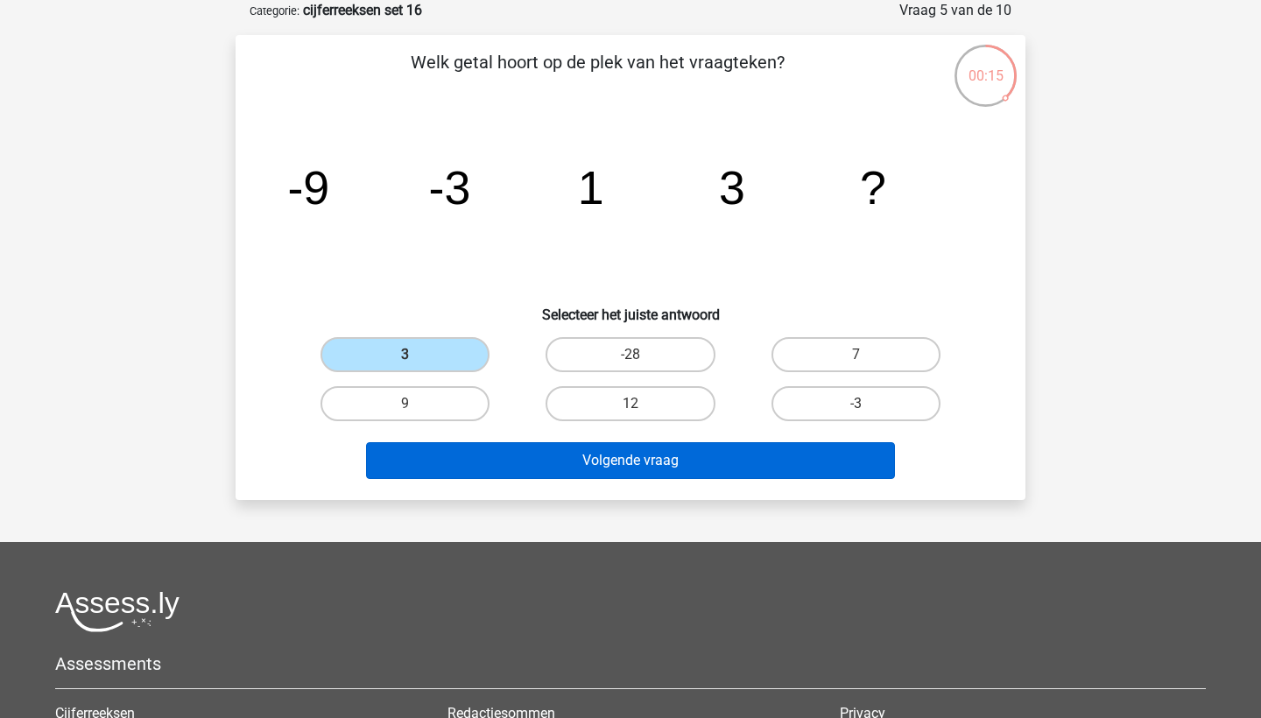
click at [577, 465] on button "Volgende vraag" at bounding box center [631, 460] width 530 height 37
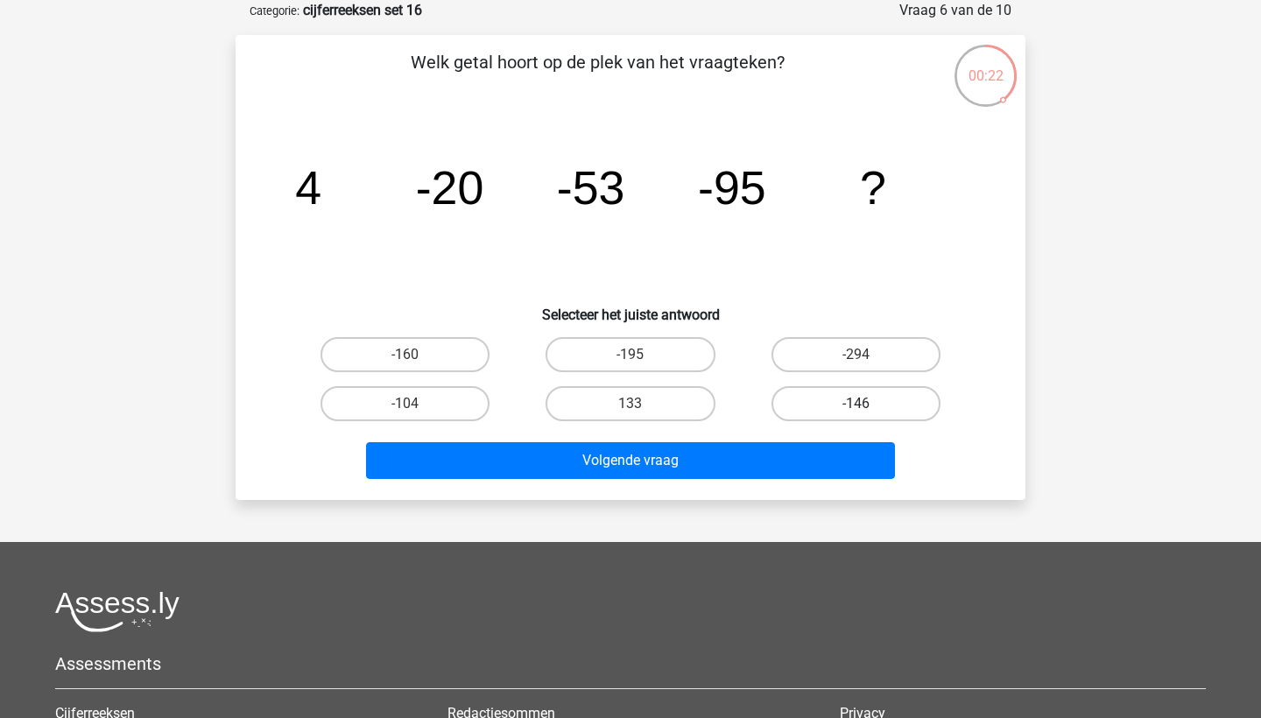
click at [830, 402] on label "-146" at bounding box center [855, 403] width 169 height 35
click at [855, 404] on input "-146" at bounding box center [860, 409] width 11 height 11
radio input "true"
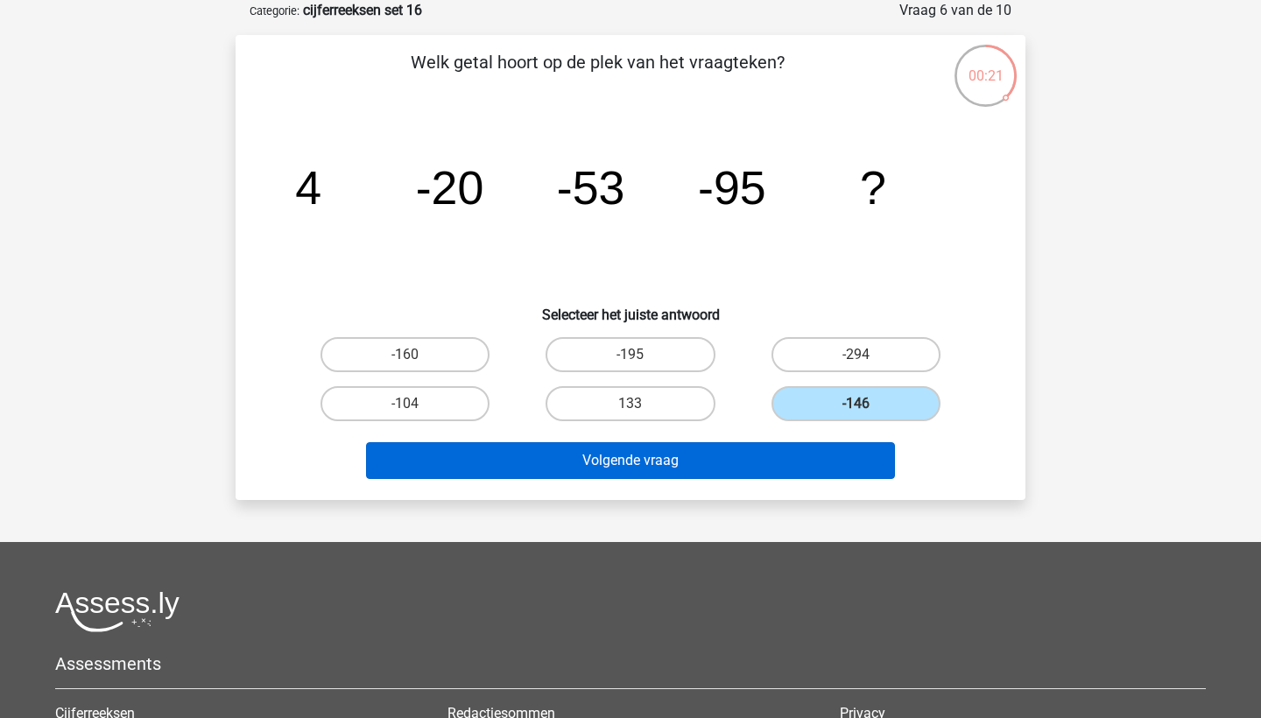
click at [803, 474] on button "Volgende vraag" at bounding box center [631, 460] width 530 height 37
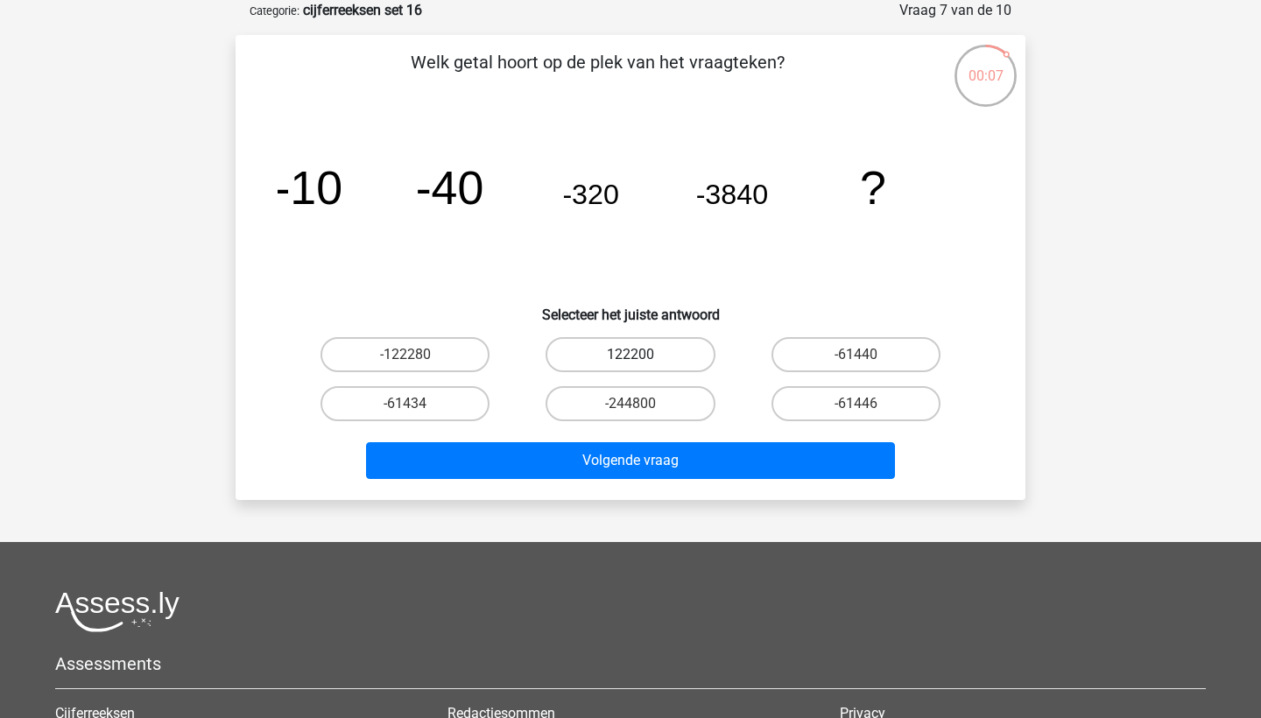
click at [663, 355] on label "122200" at bounding box center [629, 354] width 169 height 35
click at [642, 355] on input "122200" at bounding box center [635, 360] width 11 height 11
radio input "true"
click at [421, 367] on label "-122280" at bounding box center [404, 354] width 169 height 35
click at [417, 366] on input "-122280" at bounding box center [410, 360] width 11 height 11
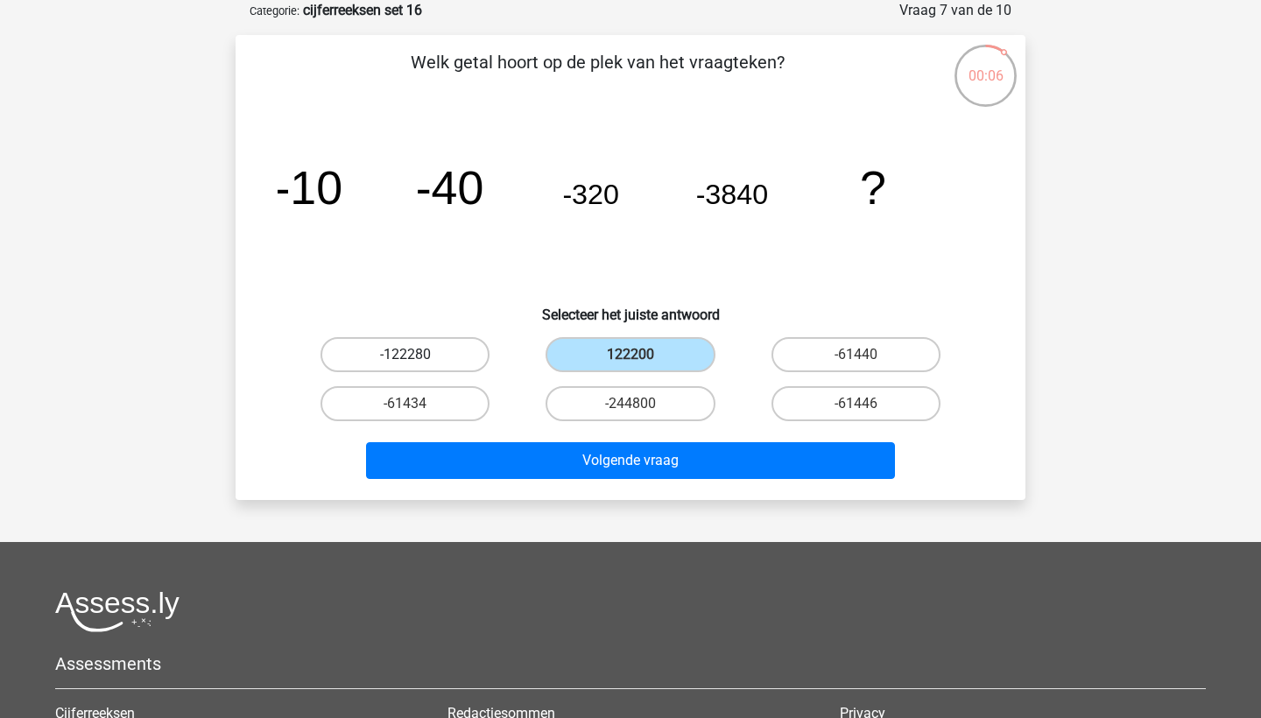
radio input "true"
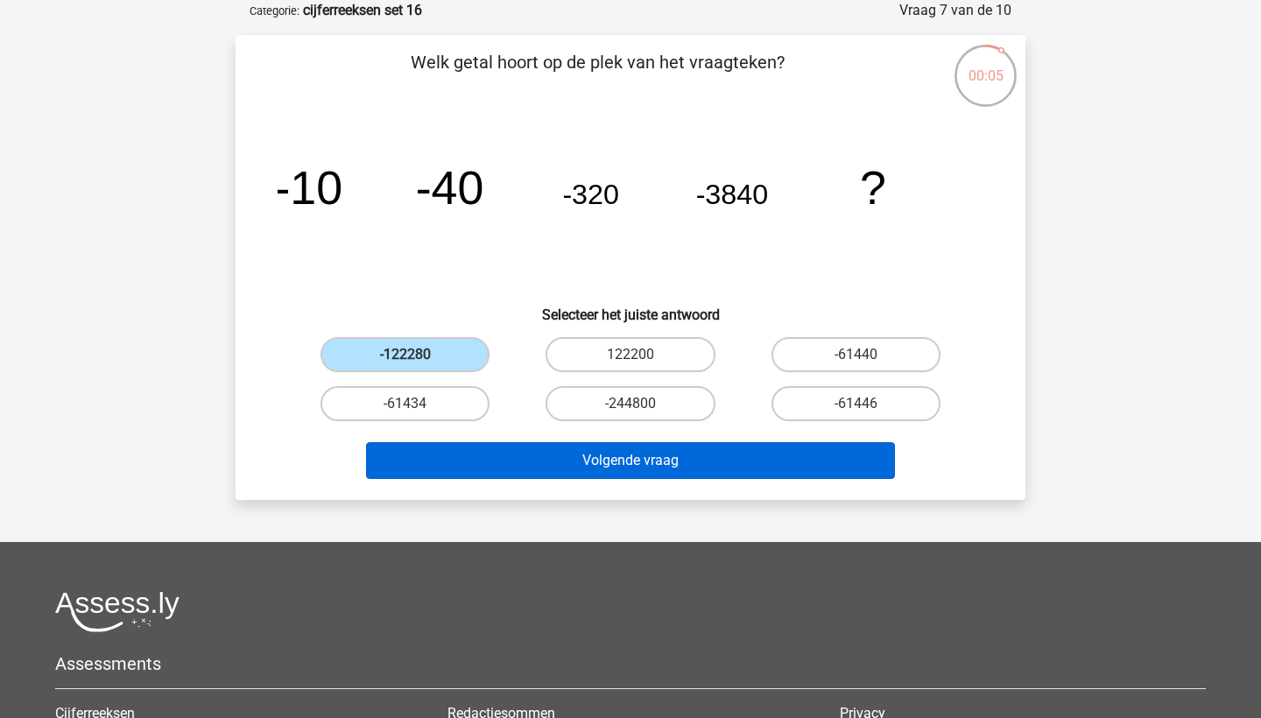
click at [497, 454] on button "Volgende vraag" at bounding box center [631, 460] width 530 height 37
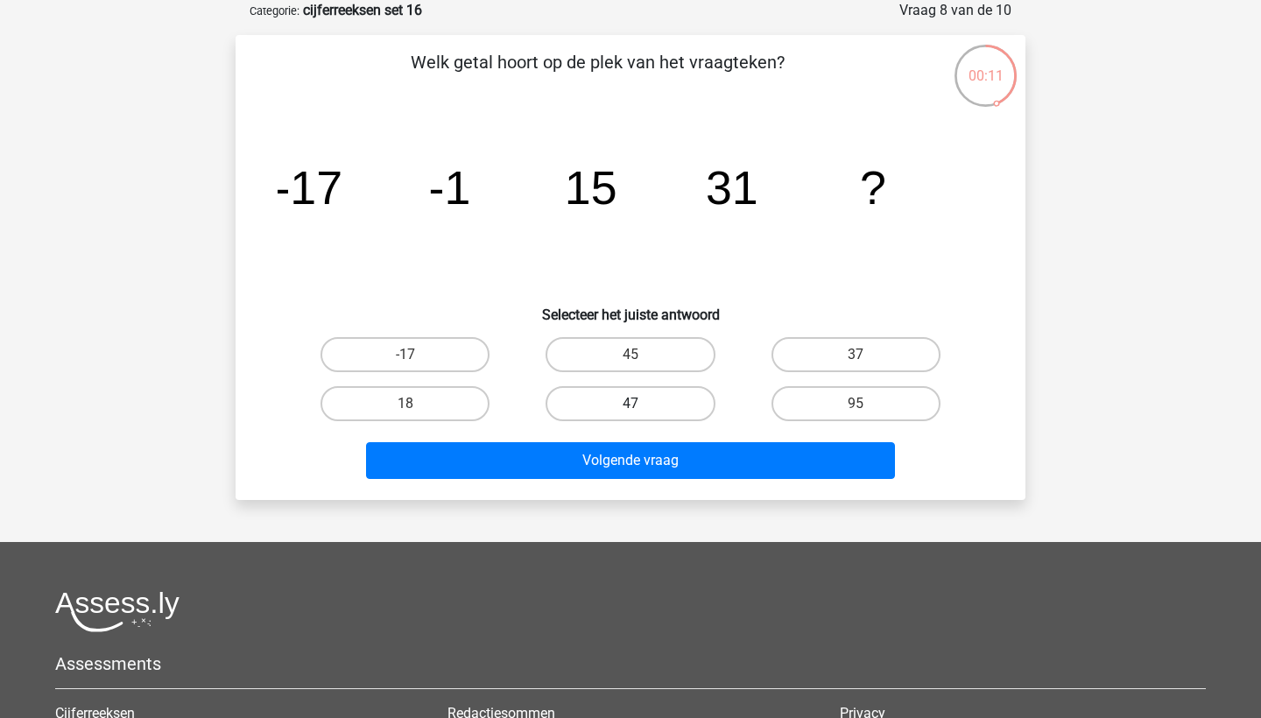
click at [604, 397] on label "47" at bounding box center [629, 403] width 169 height 35
click at [630, 404] on input "47" at bounding box center [635, 409] width 11 height 11
radio input "true"
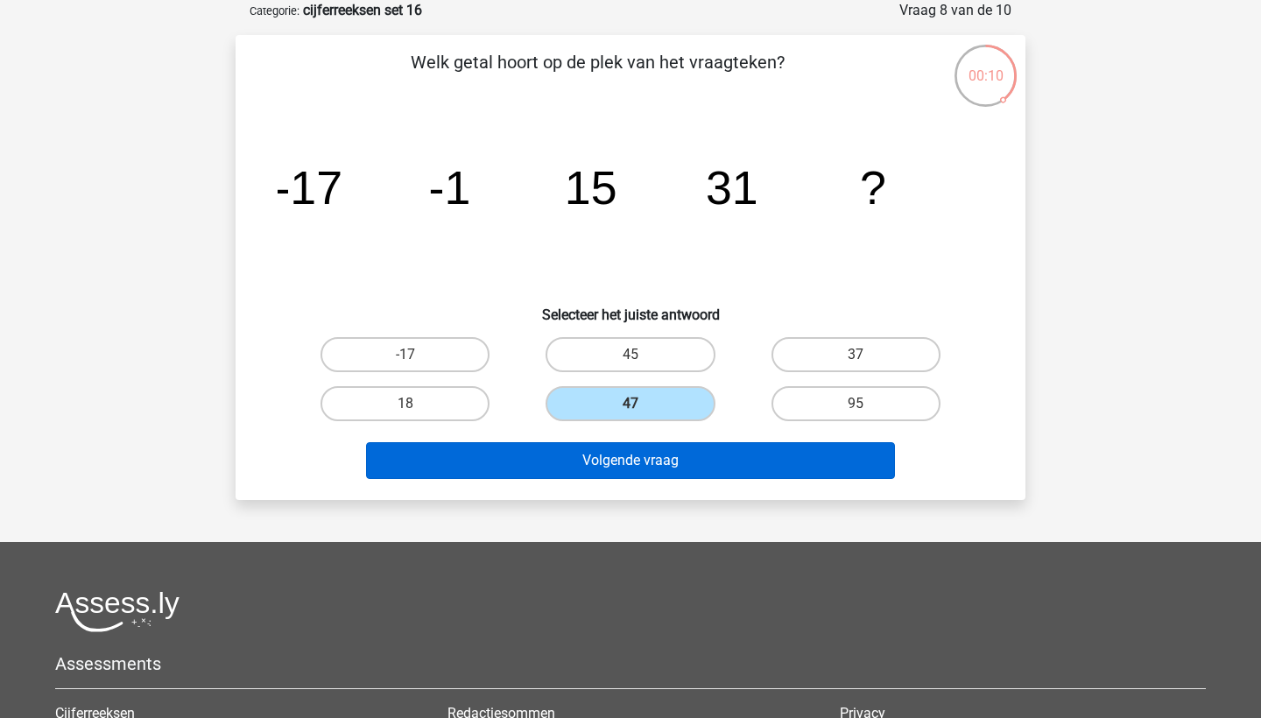
click at [601, 457] on button "Volgende vraag" at bounding box center [631, 460] width 530 height 37
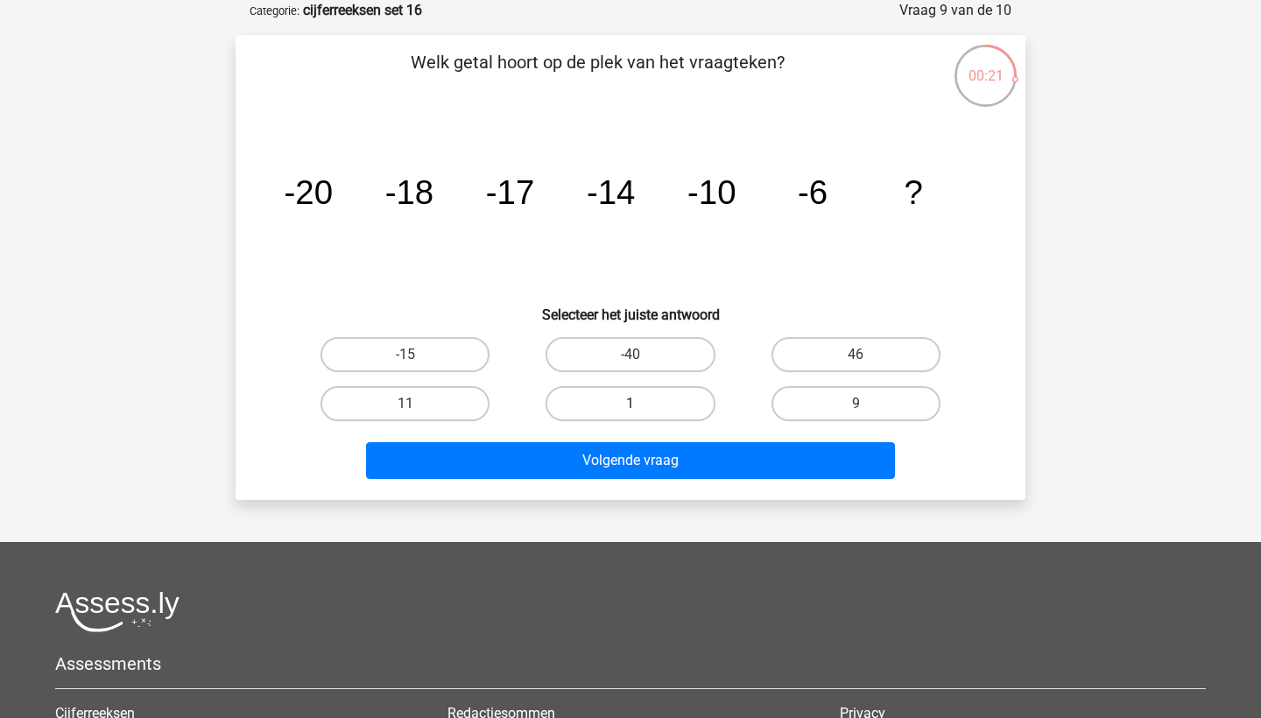
click at [623, 407] on label "1" at bounding box center [629, 403] width 169 height 35
click at [630, 407] on input "1" at bounding box center [635, 409] width 11 height 11
radio input "true"
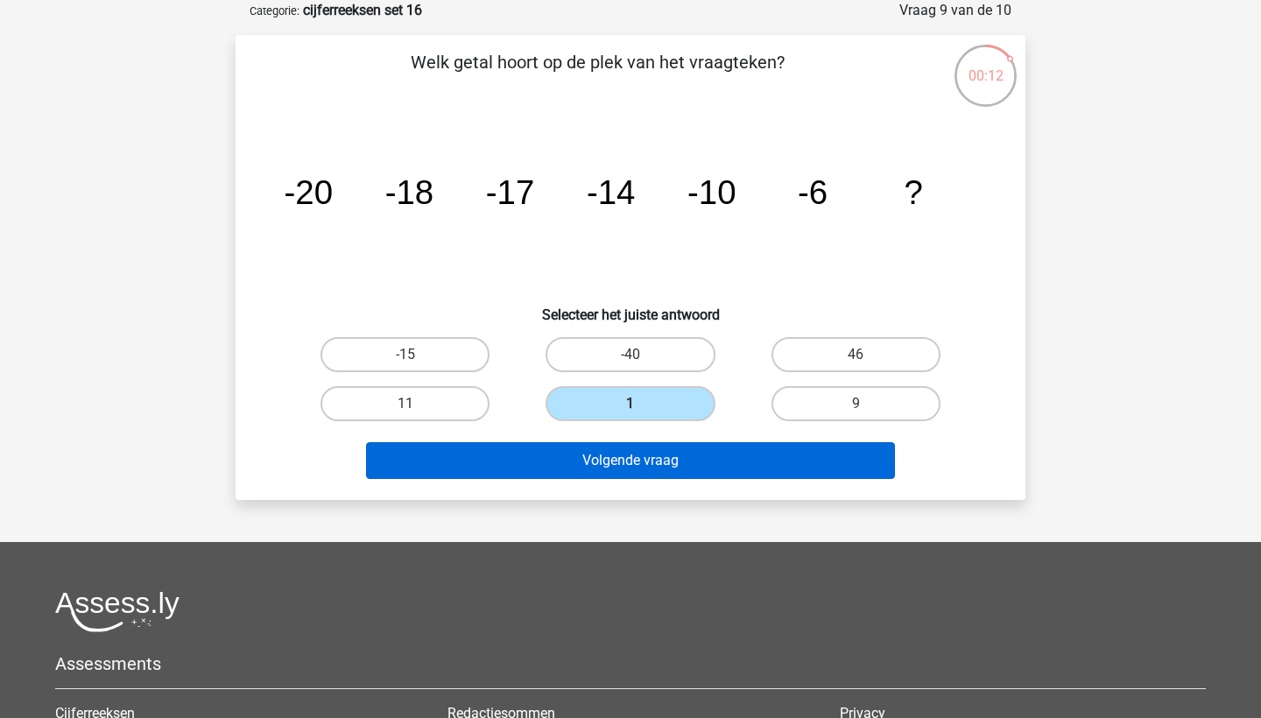
click at [615, 460] on button "Volgende vraag" at bounding box center [631, 460] width 530 height 37
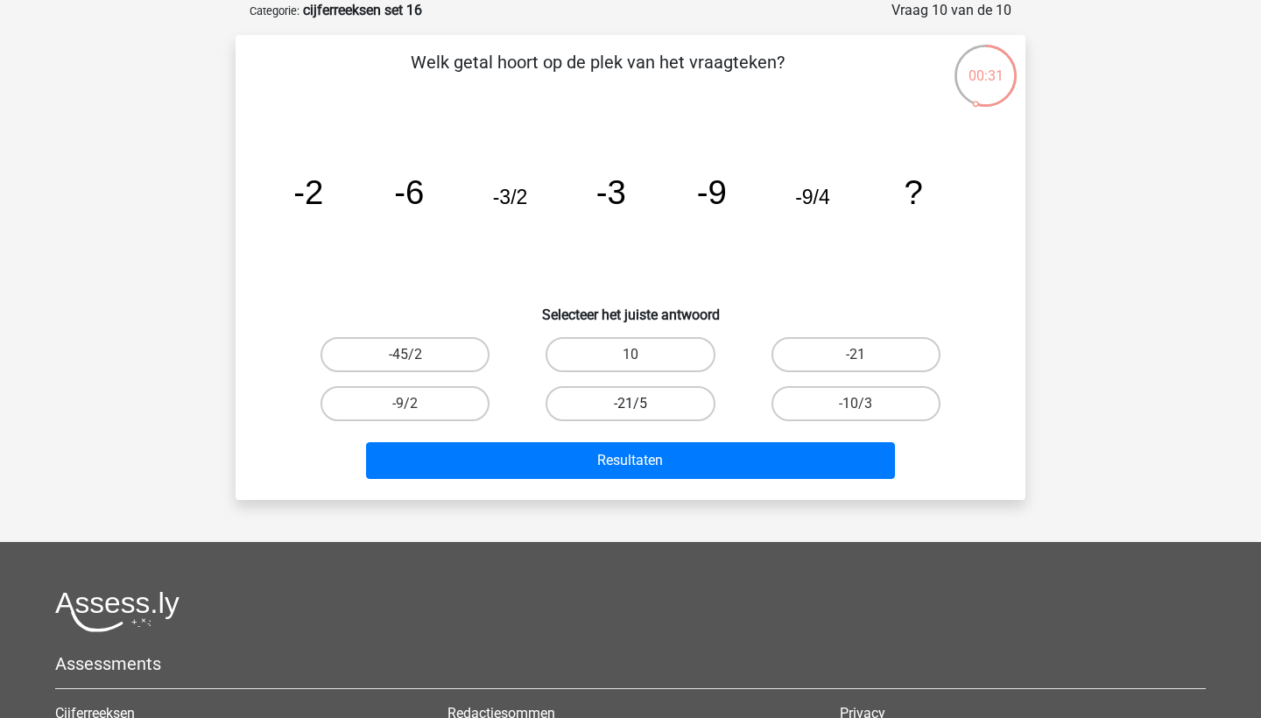
click at [609, 399] on label "-21/5" at bounding box center [629, 403] width 169 height 35
click at [630, 404] on input "-21/5" at bounding box center [635, 409] width 11 height 11
radio input "true"
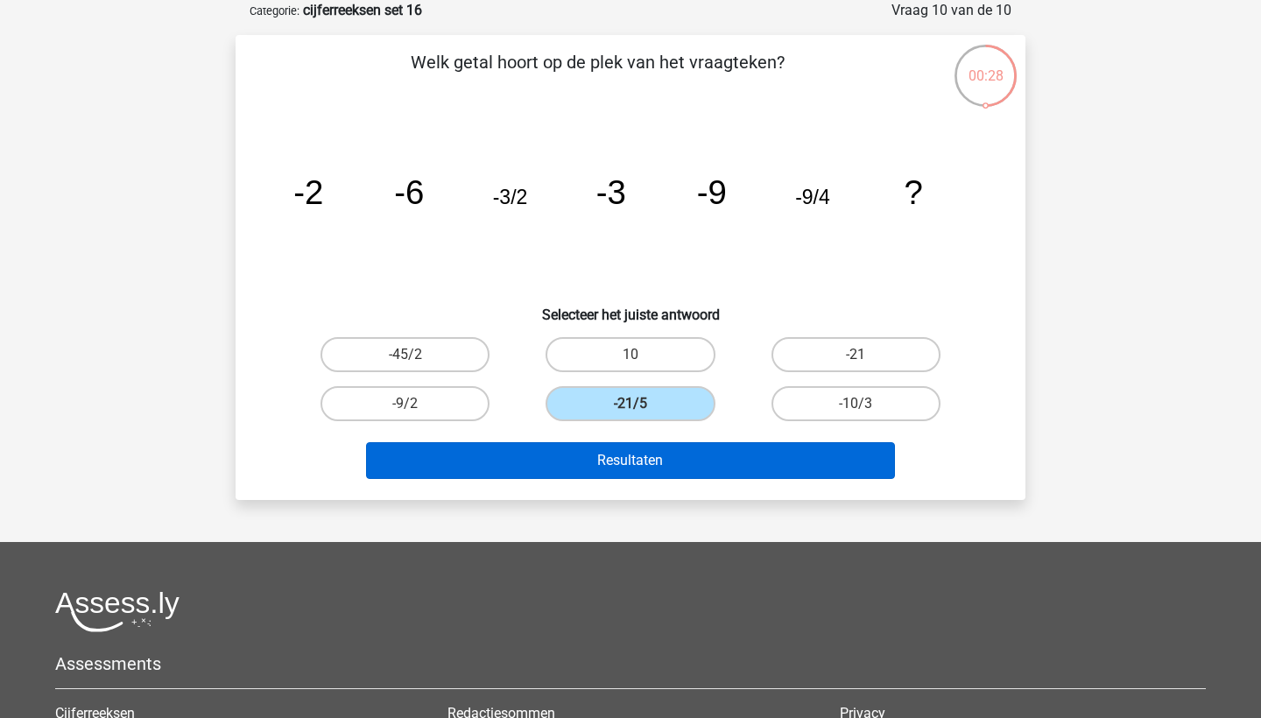
click at [580, 460] on button "Resultaten" at bounding box center [631, 460] width 530 height 37
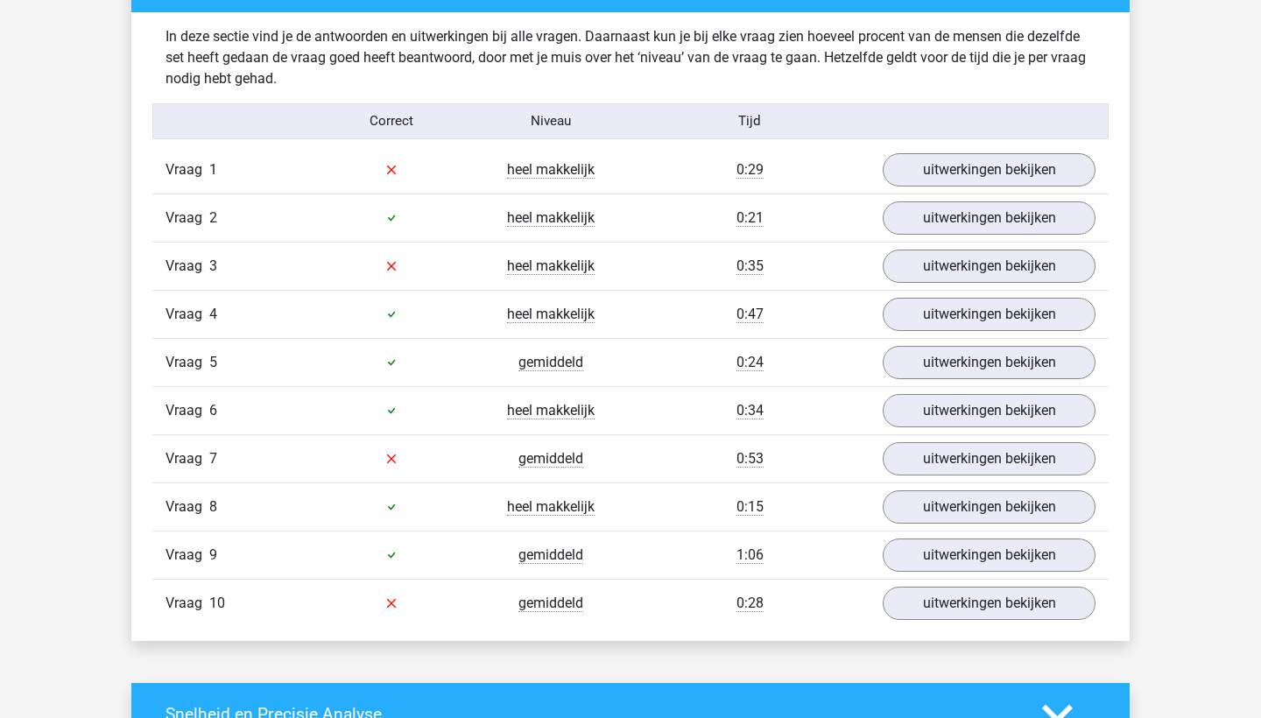
scroll to position [1051, 0]
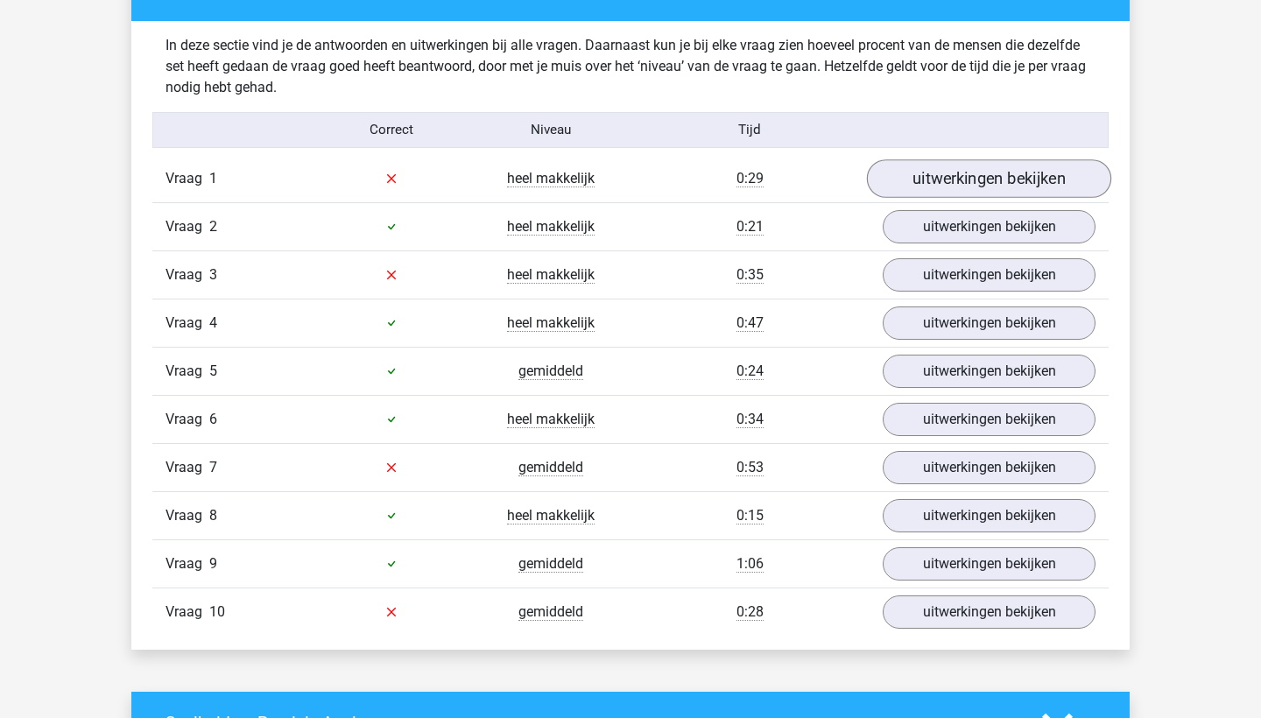
click at [983, 189] on link "uitwerkingen bekijken" at bounding box center [989, 178] width 244 height 39
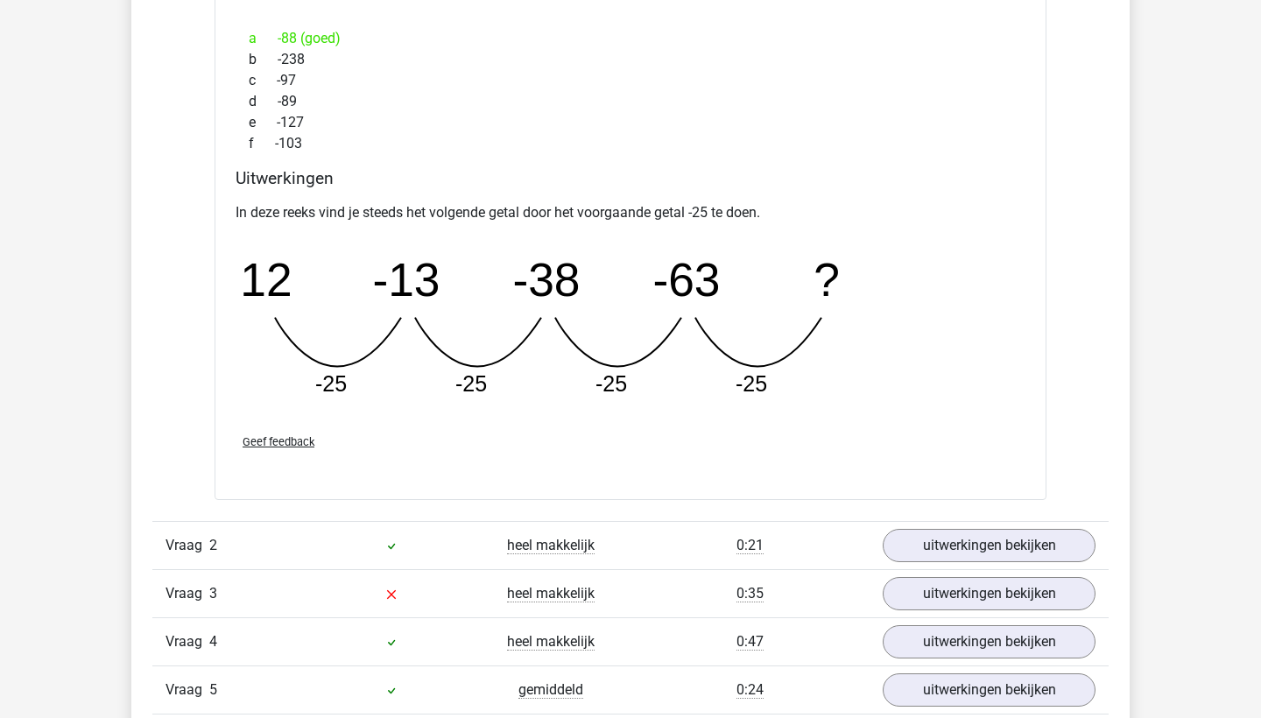
scroll to position [1520, 0]
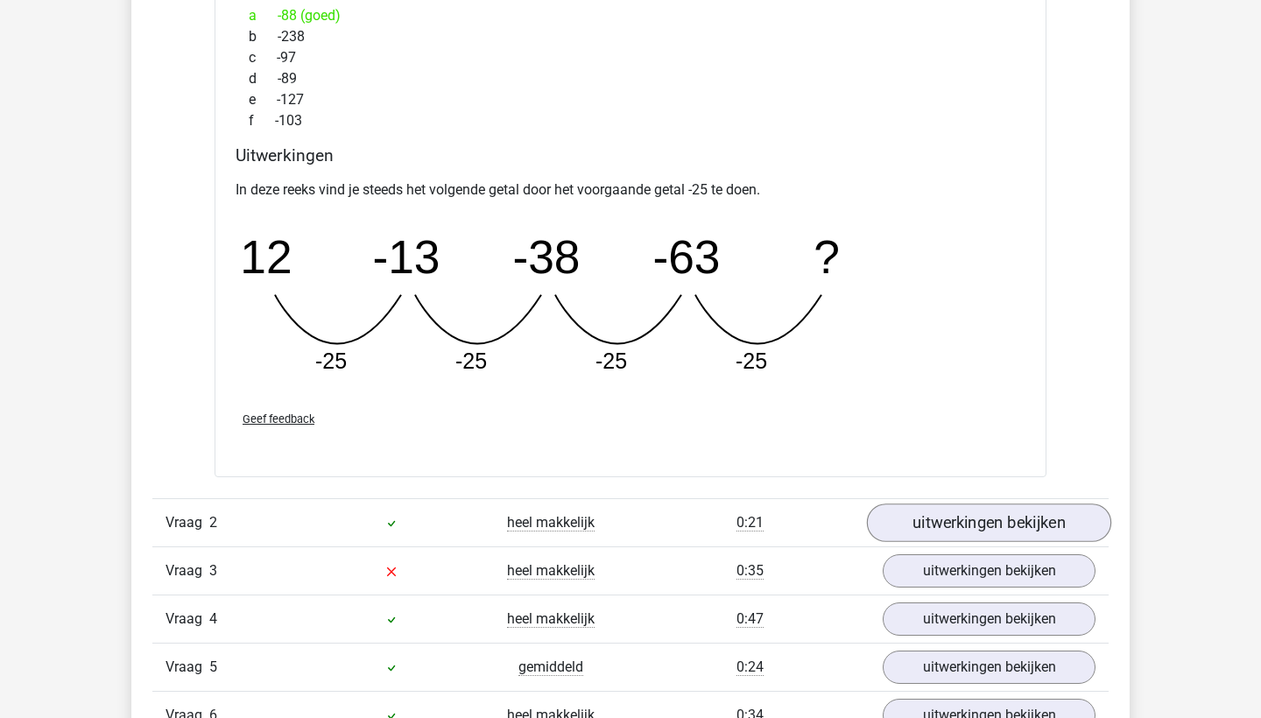
click at [927, 515] on link "uitwerkingen bekijken" at bounding box center [989, 522] width 244 height 39
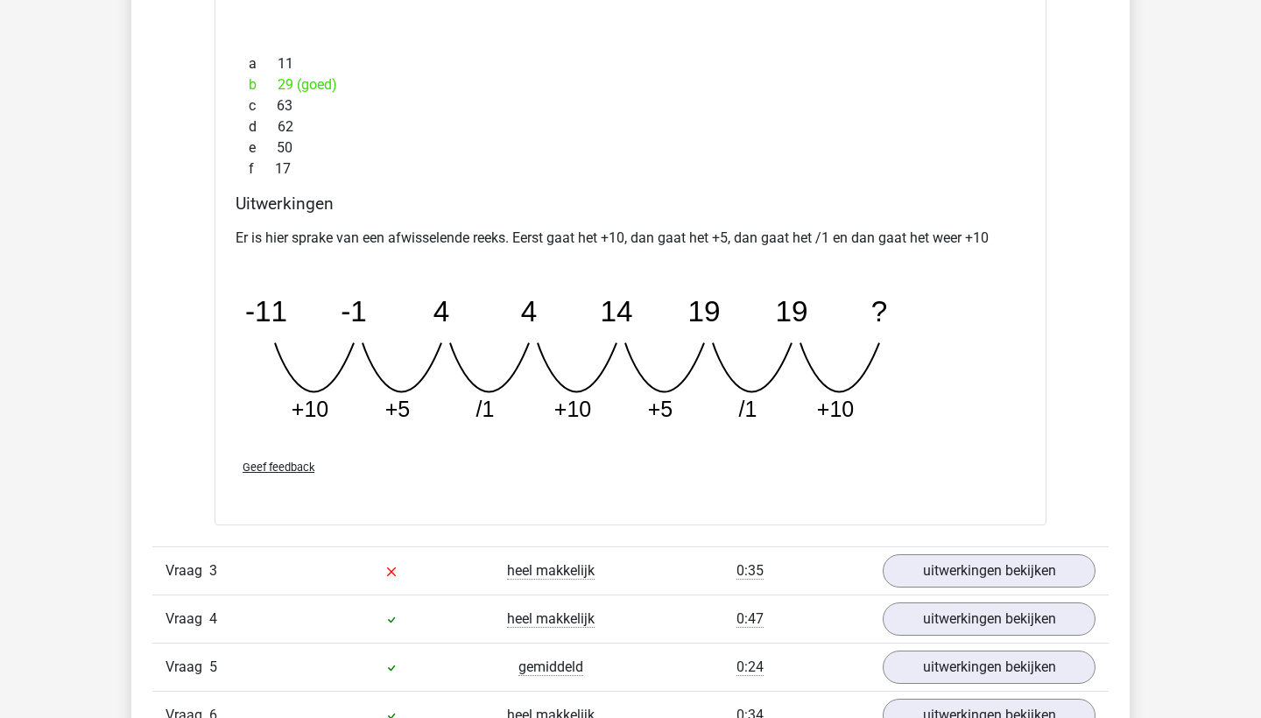
scroll to position [2344, 0]
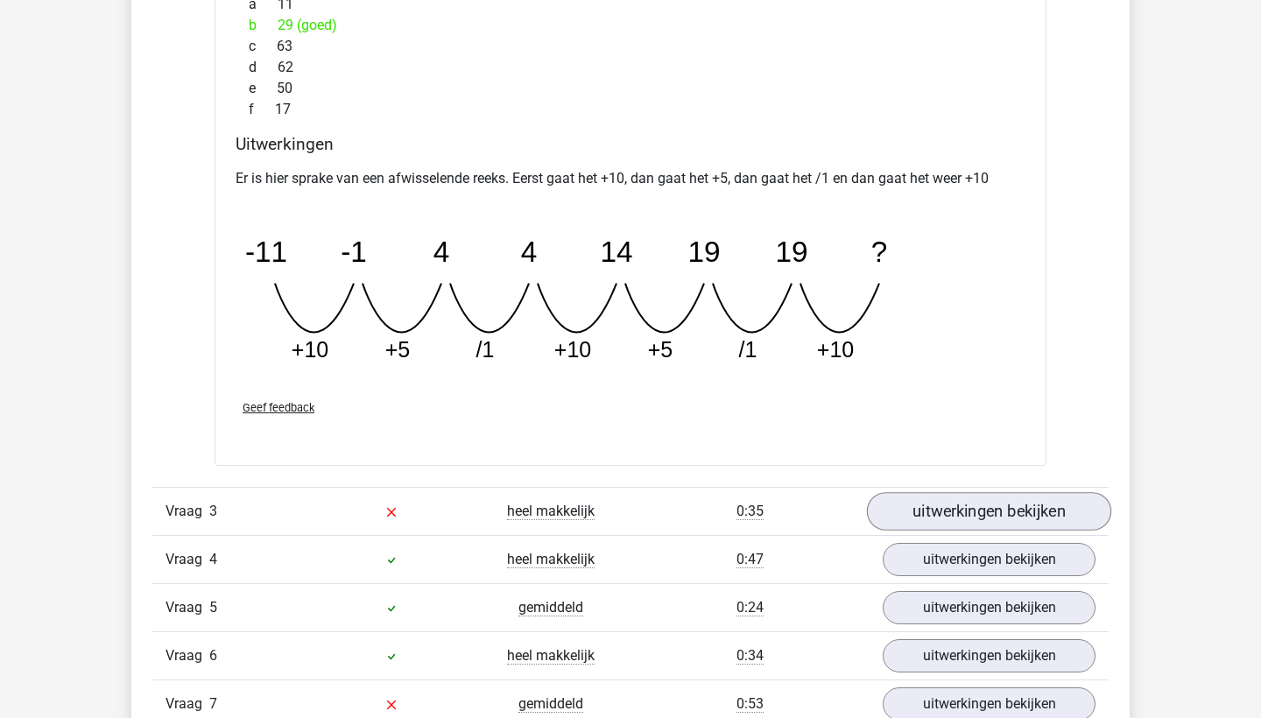
click at [943, 509] on link "uitwerkingen bekijken" at bounding box center [989, 511] width 244 height 39
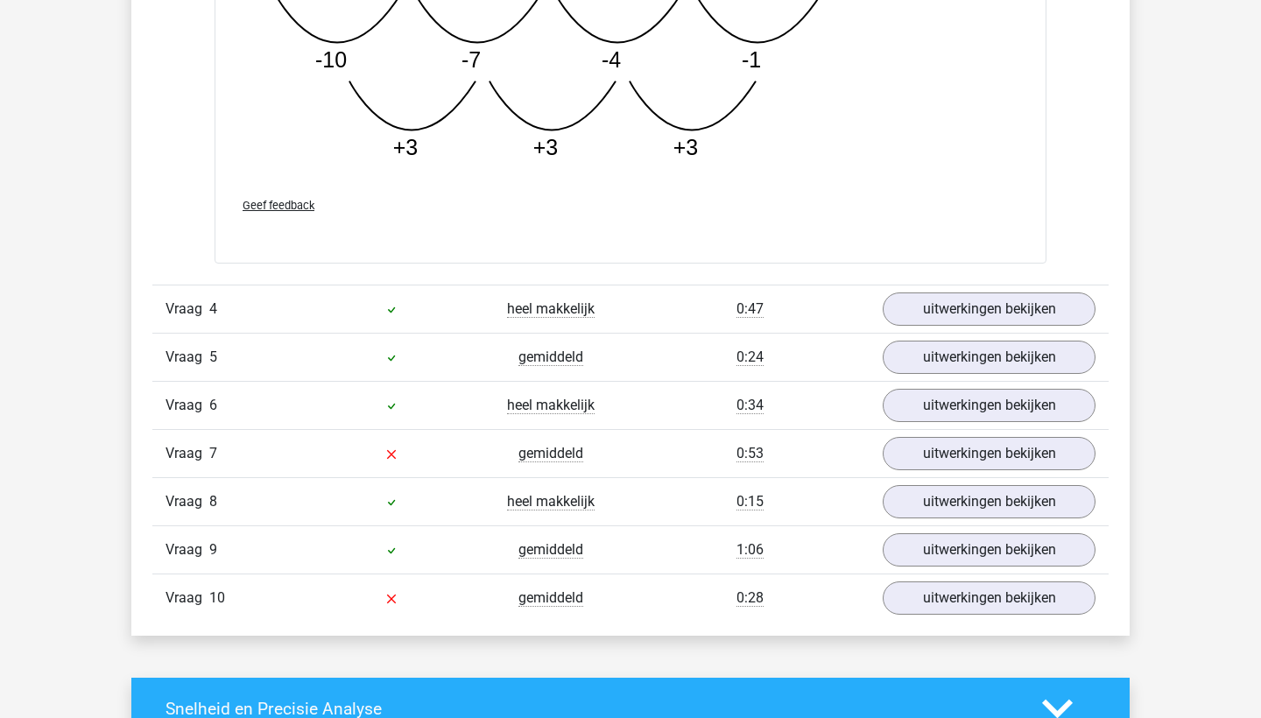
scroll to position [3492, 0]
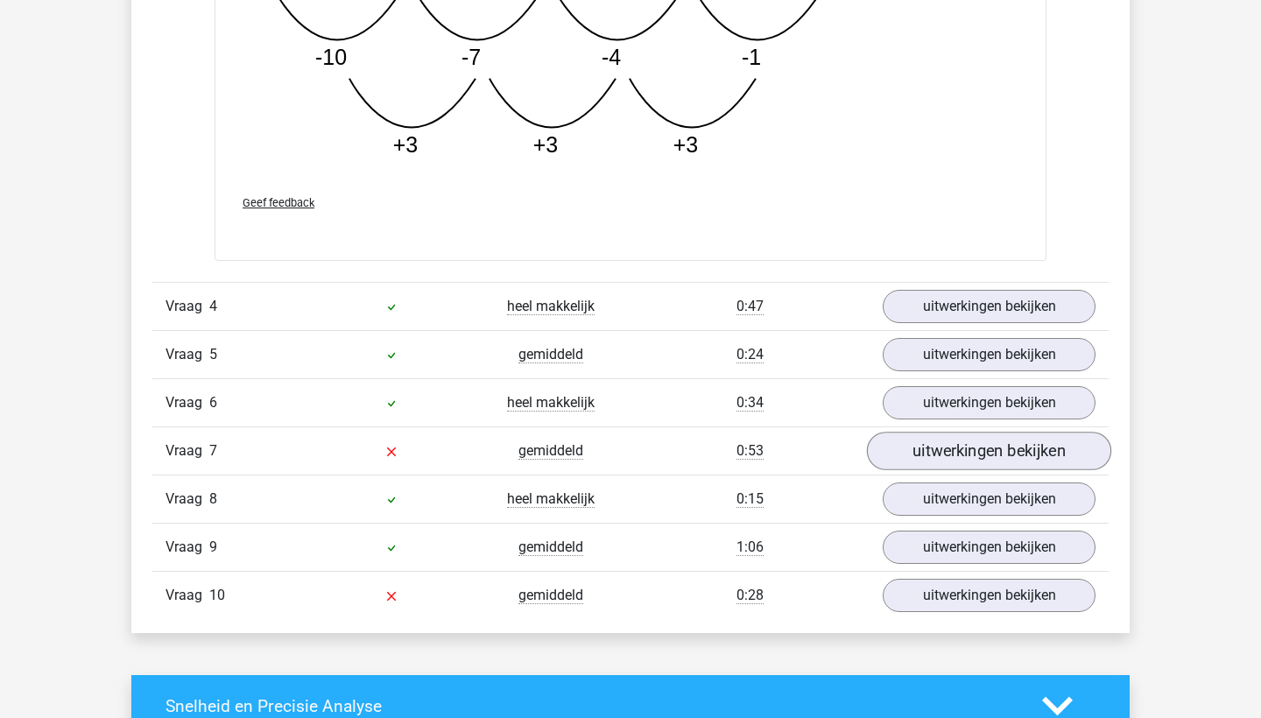
click at [918, 457] on link "uitwerkingen bekijken" at bounding box center [989, 451] width 244 height 39
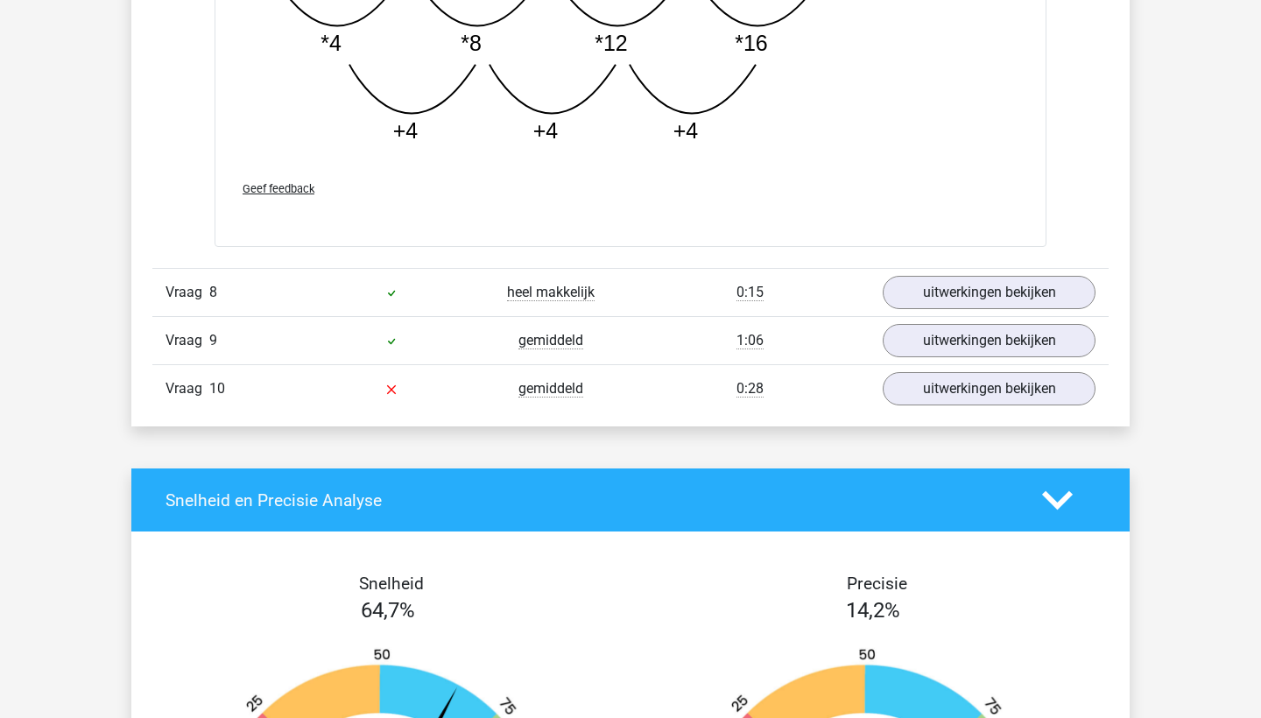
scroll to position [4633, 0]
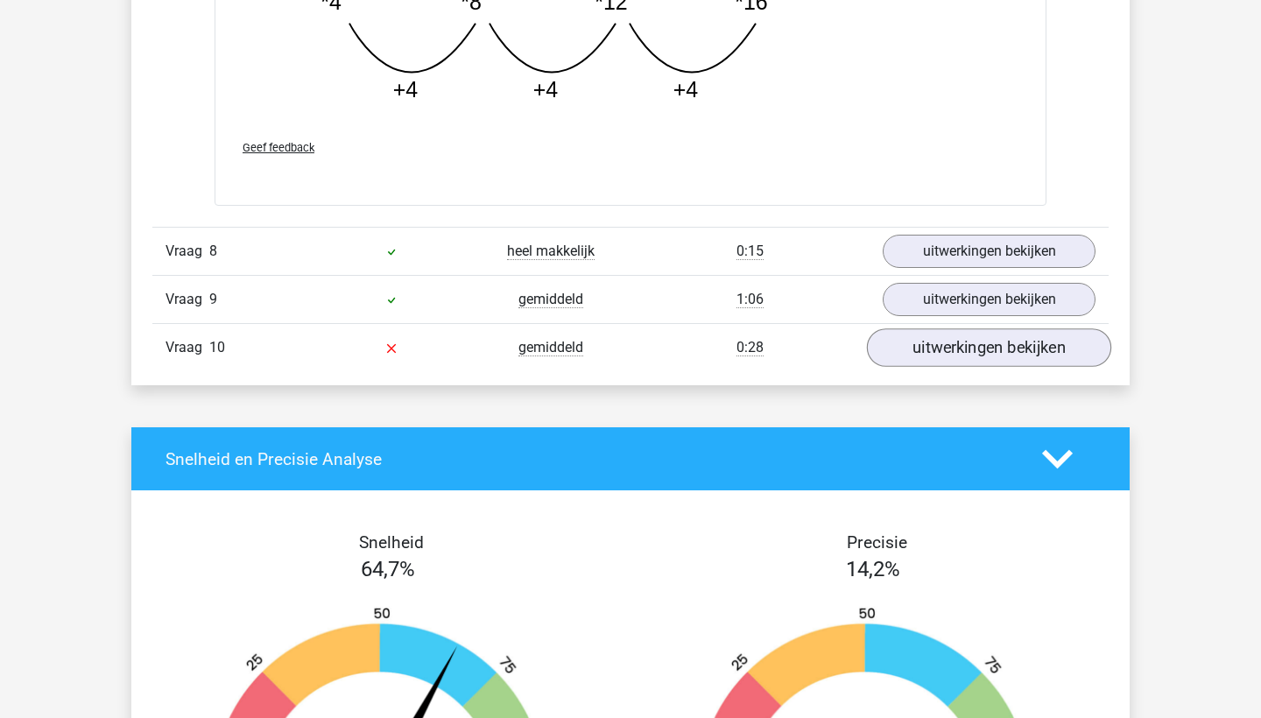
click at [957, 359] on link "uitwerkingen bekijken" at bounding box center [989, 348] width 244 height 39
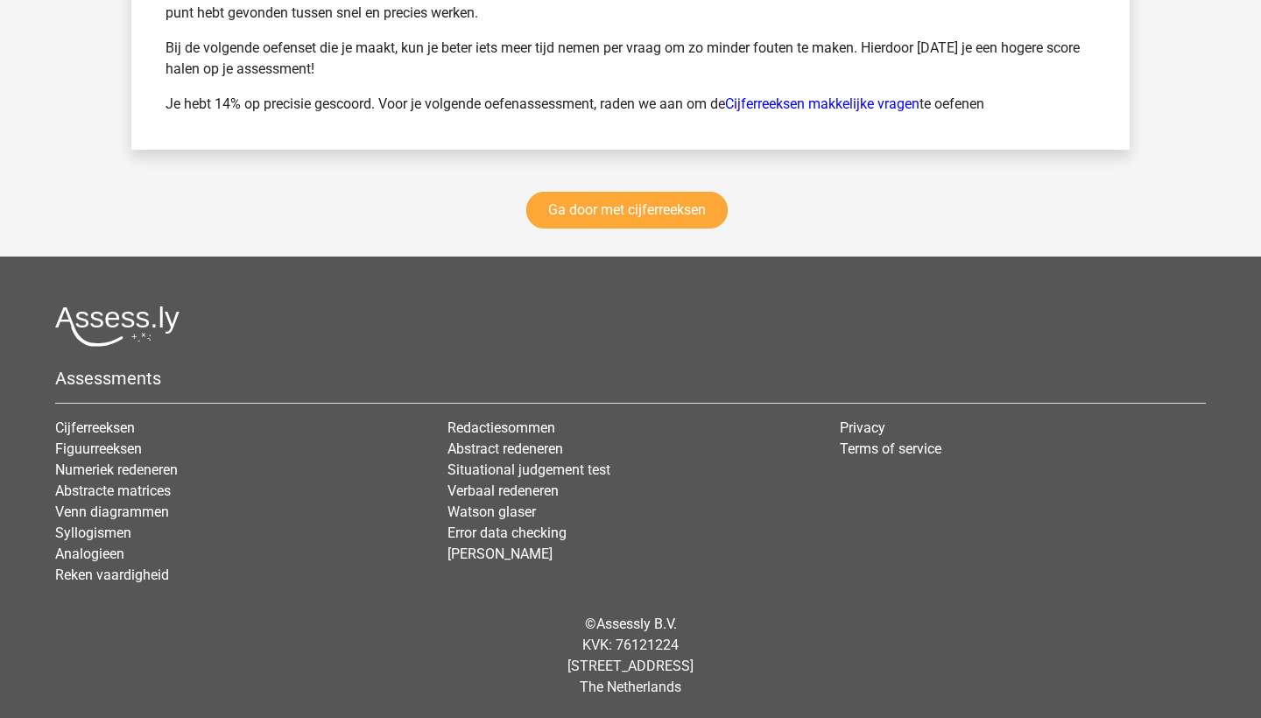
scroll to position [6616, 0]
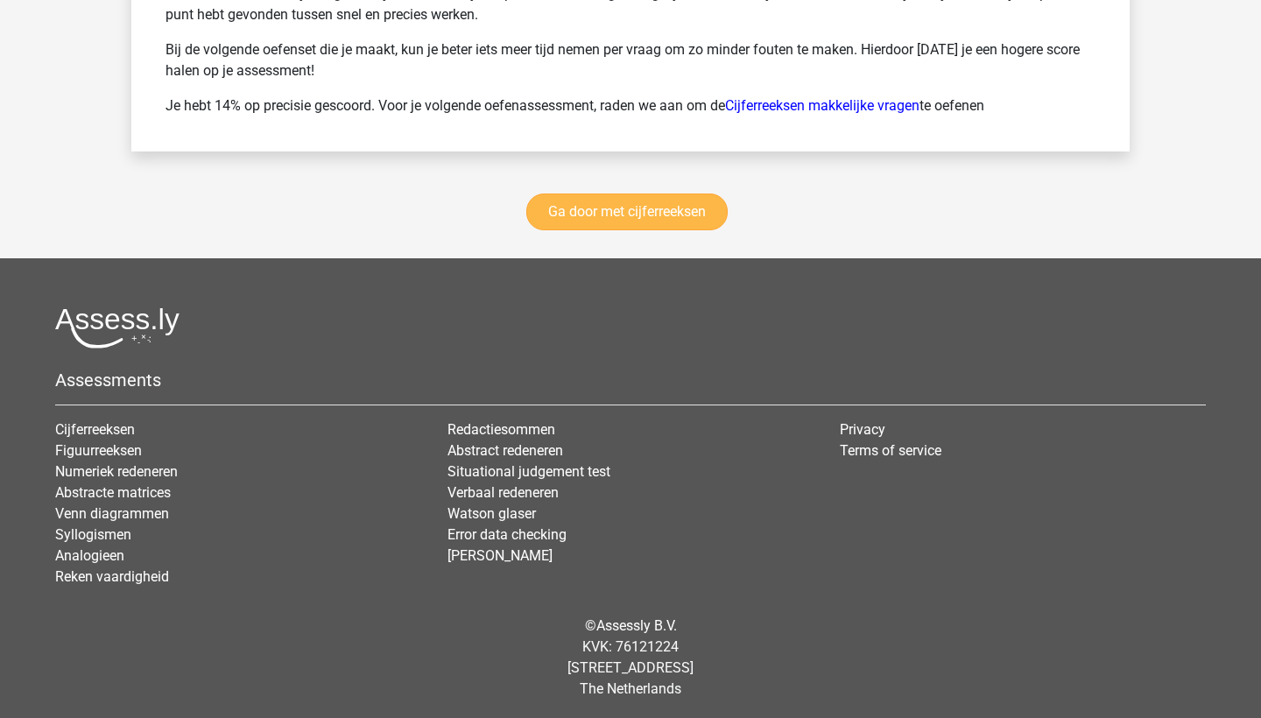
click at [691, 207] on link "Ga door met cijferreeksen" at bounding box center [626, 211] width 201 height 37
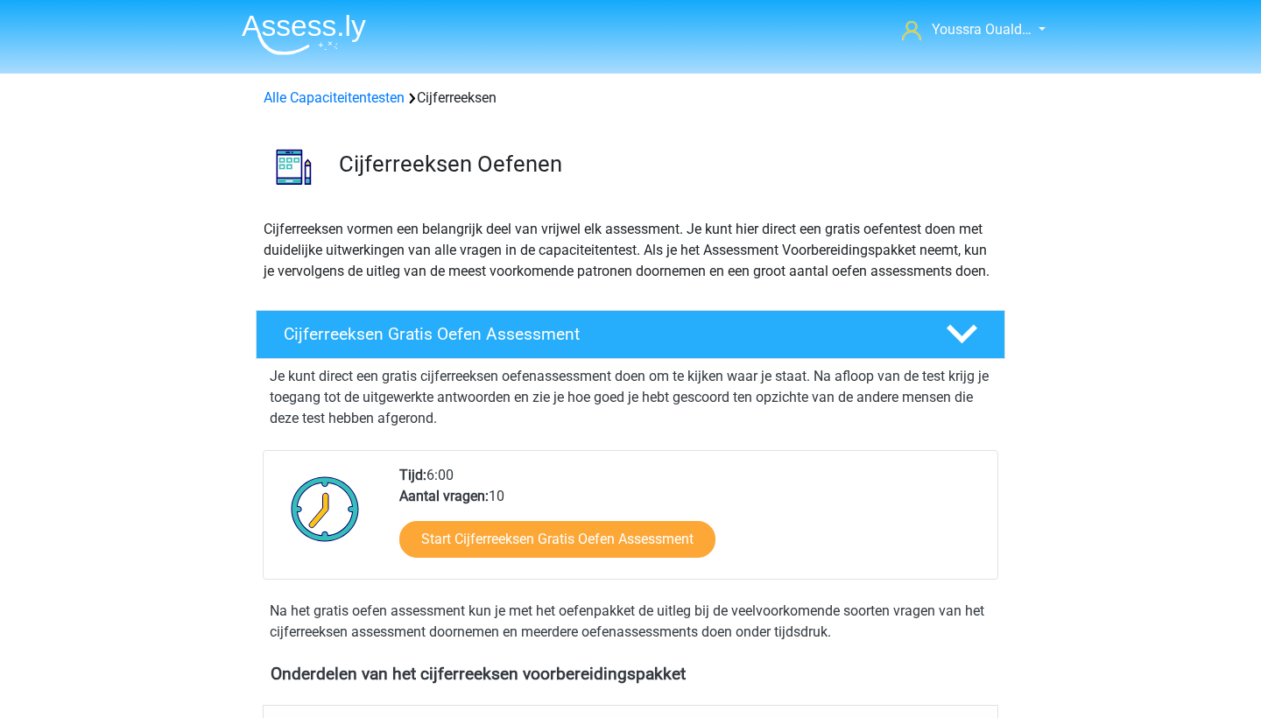
scroll to position [782, 0]
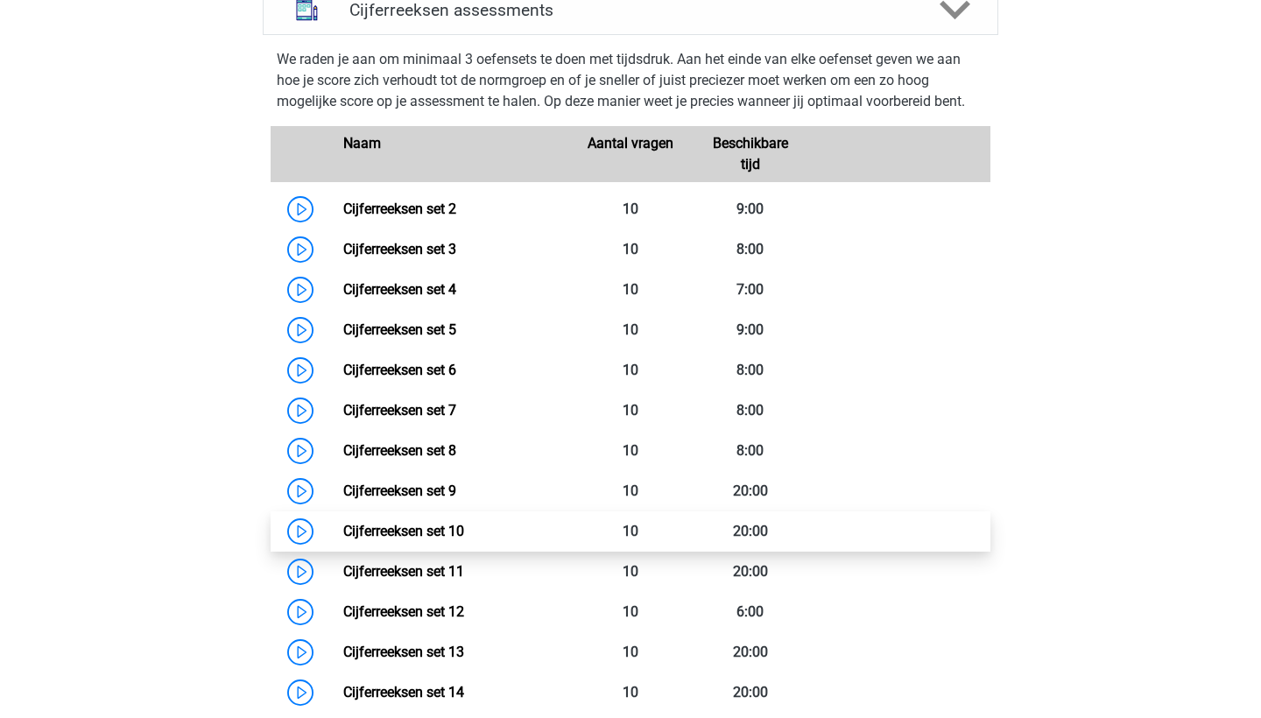
click at [462, 537] on link "Cijferreeksen set 10" at bounding box center [403, 531] width 121 height 17
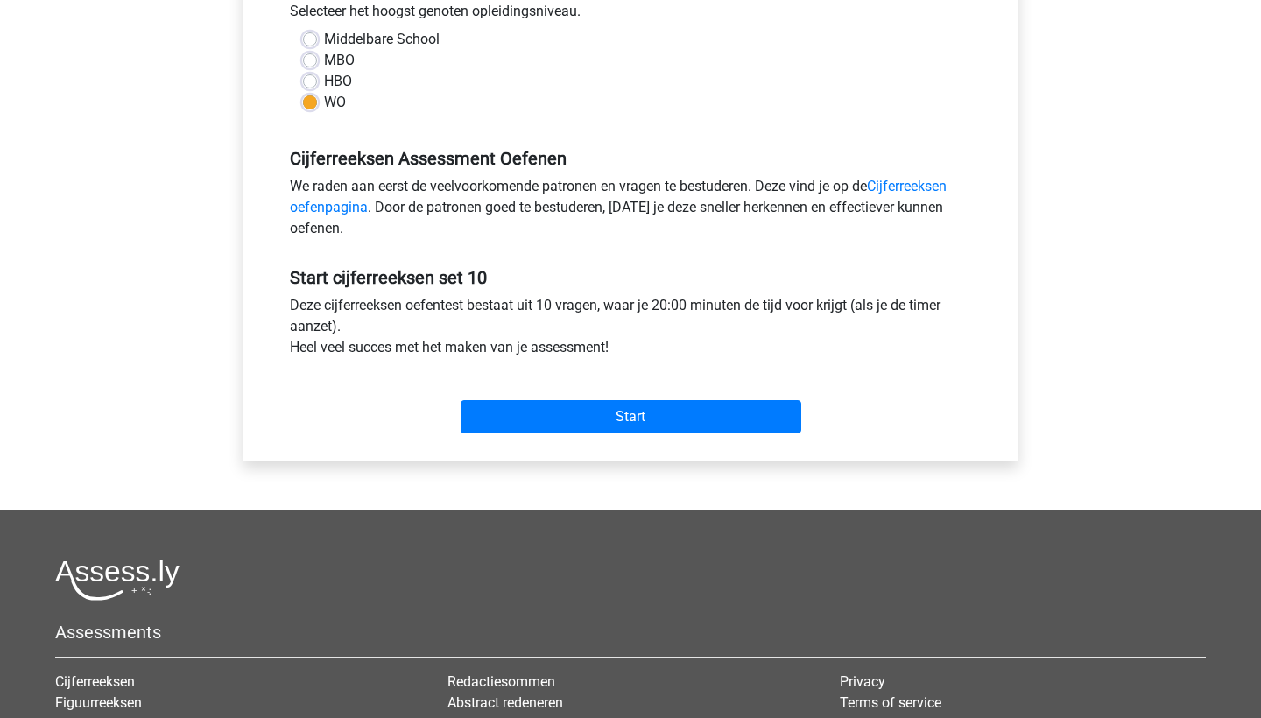
scroll to position [420, 0]
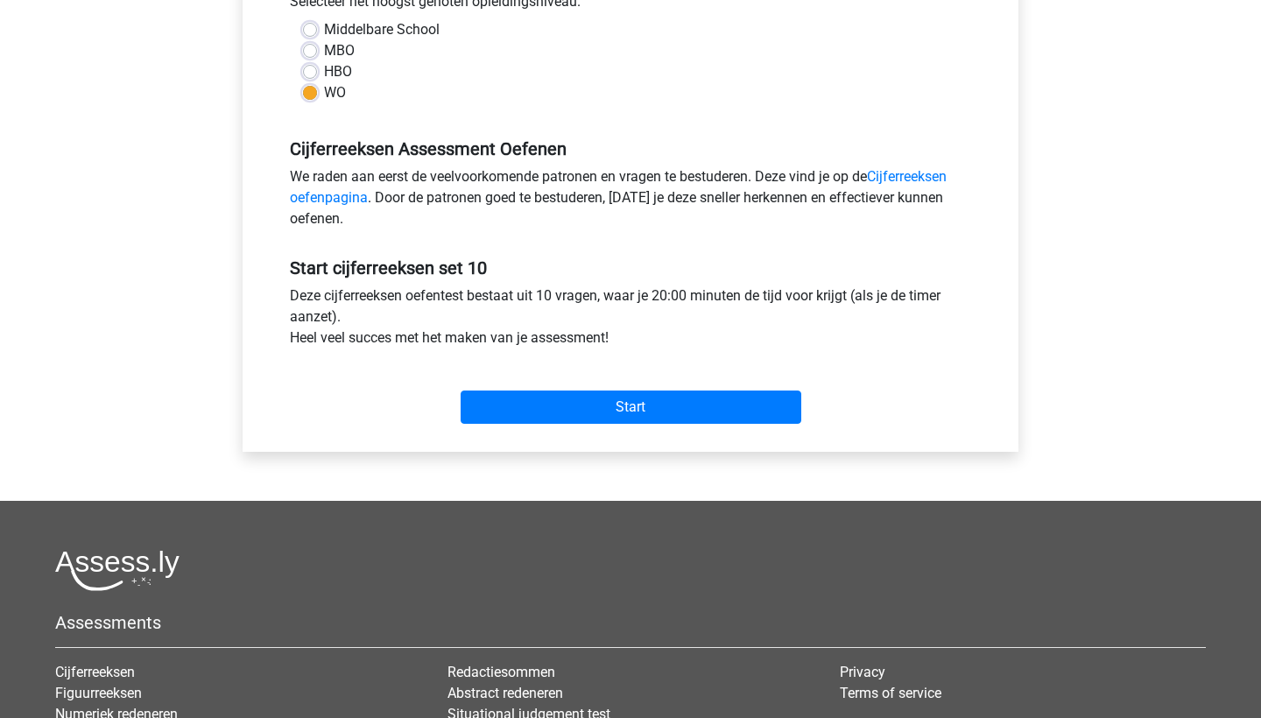
drag, startPoint x: 666, startPoint y: 348, endPoint x: 283, endPoint y: 257, distance: 394.1
click at [283, 257] on div "Start cijferreeksen set 10 Deze cijferreeksen oefentest bestaat uit 10 vragen, …" at bounding box center [630, 333] width 707 height 194
click at [334, 371] on div "Start" at bounding box center [630, 392] width 707 height 61
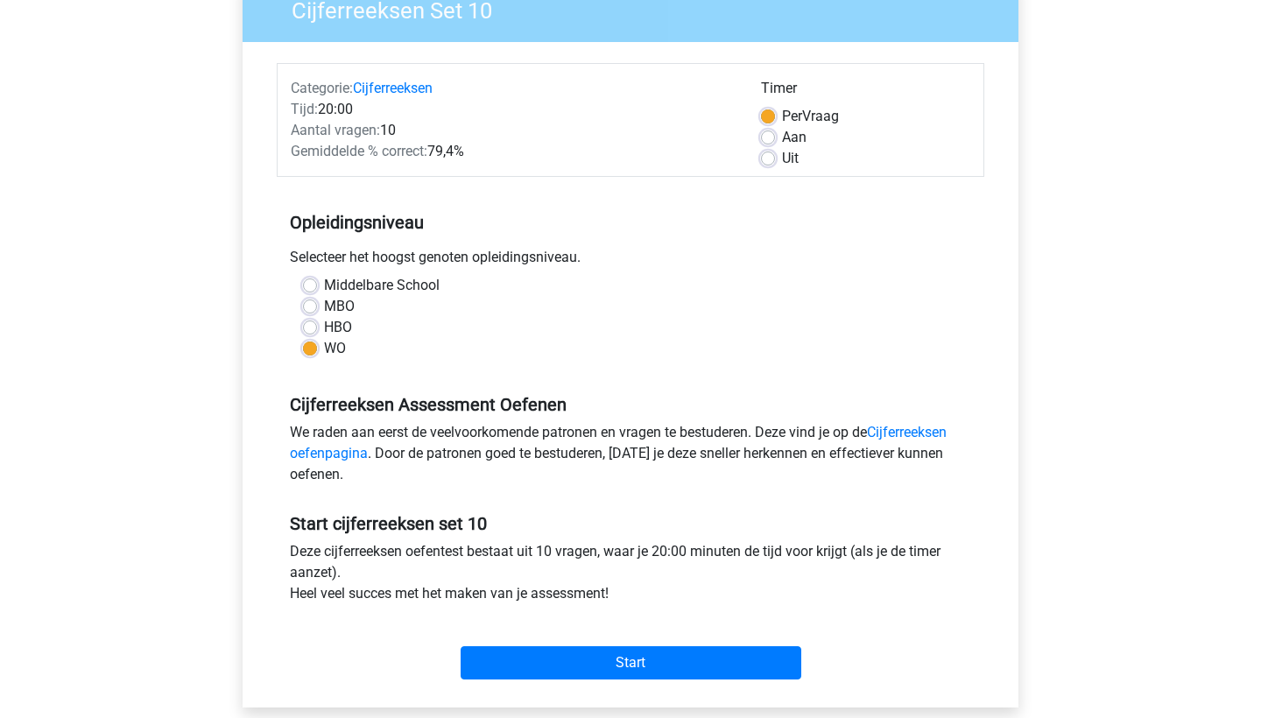
scroll to position [166, 0]
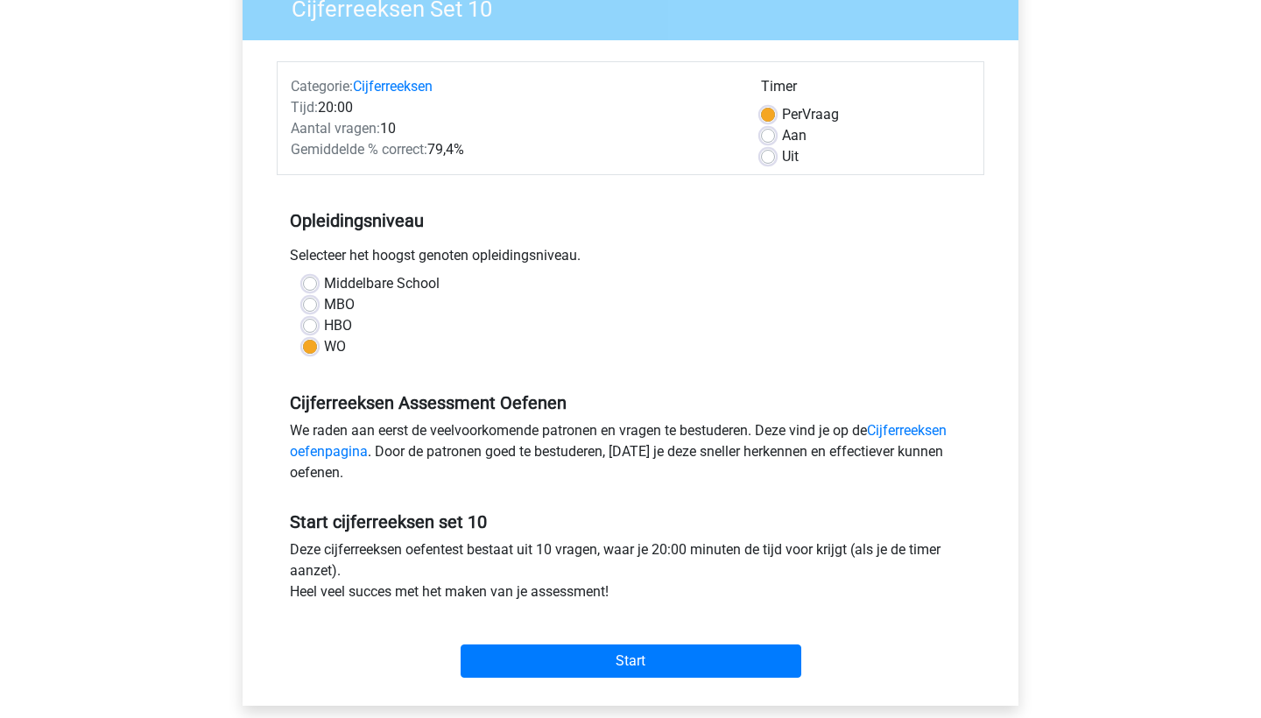
click at [461, 472] on div "We raden aan eerst de veelvoorkomende patronen en vragen te bestuderen. Deze vi…" at bounding box center [630, 455] width 707 height 70
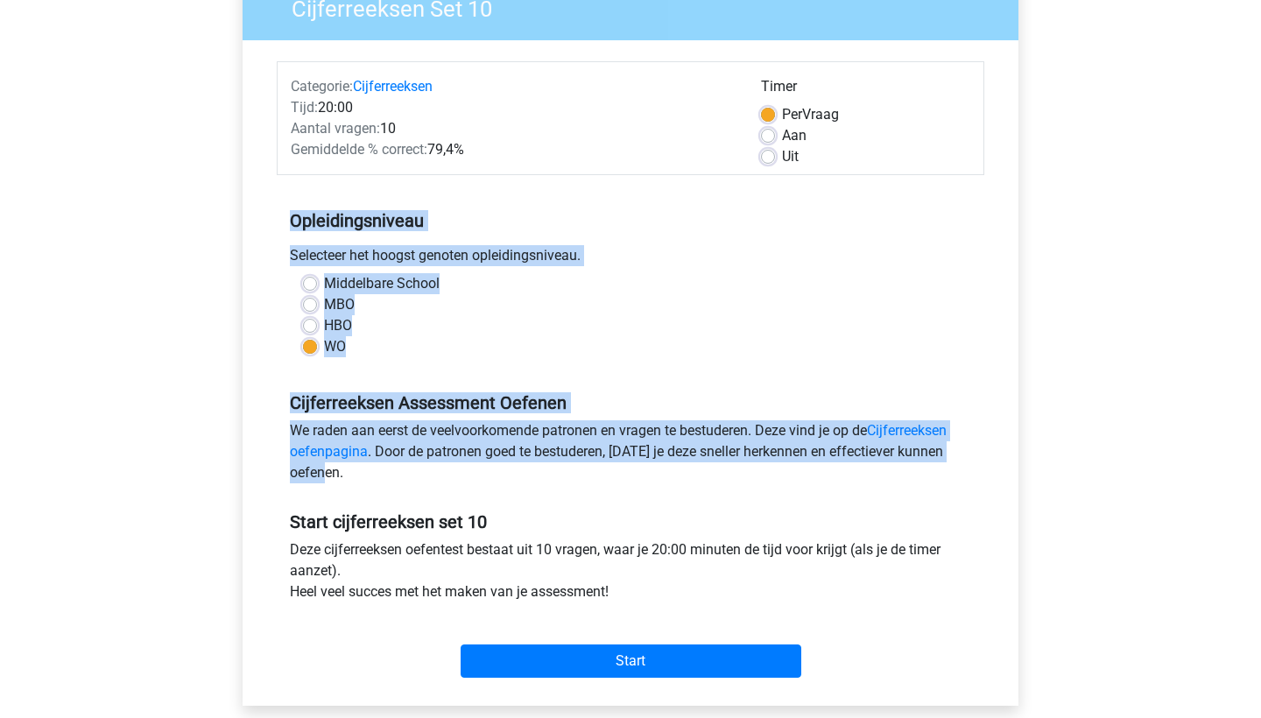
drag, startPoint x: 467, startPoint y: 483, endPoint x: 276, endPoint y: 203, distance: 339.4
click at [276, 203] on div "Categorie: Cijferreeksen Tijd: 20:00 Aantal vragen: 10 Gemiddelde % correct: 79…" at bounding box center [630, 372] width 749 height 665
click at [500, 476] on div "We raden aan eerst de veelvoorkomende patronen en vragen te bestuderen. Deze vi…" at bounding box center [630, 455] width 707 height 70
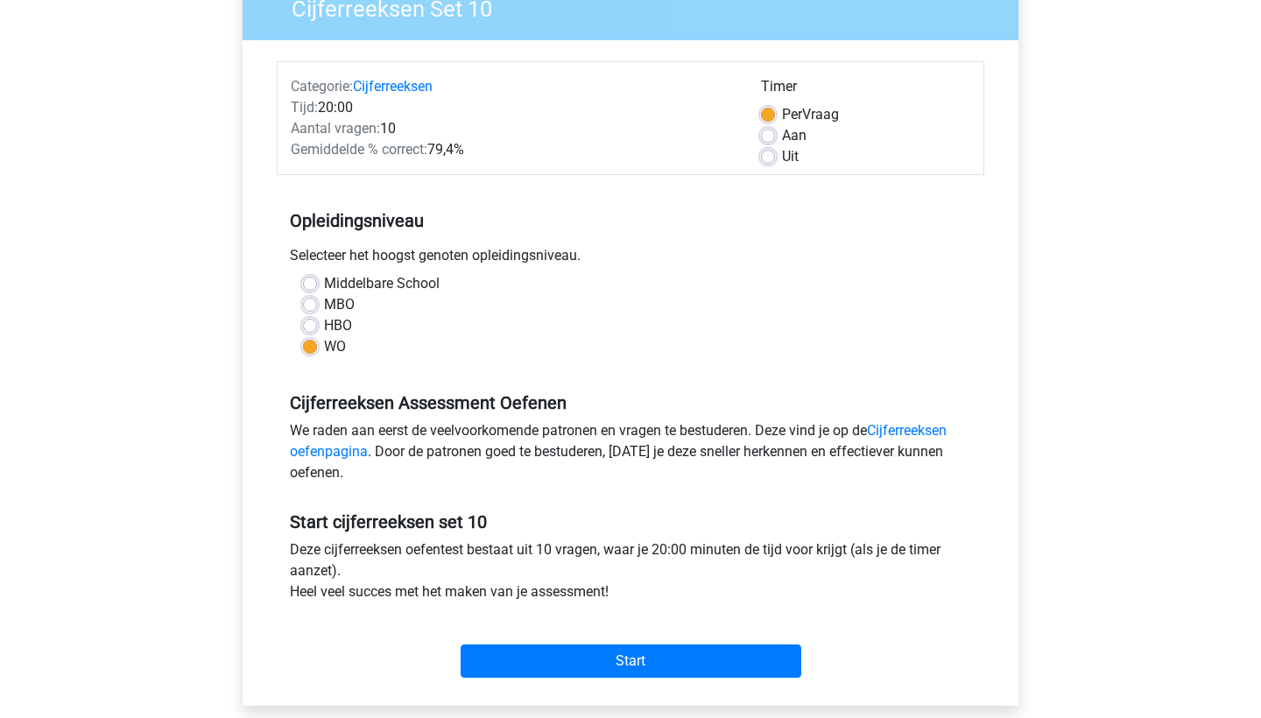
drag, startPoint x: 632, startPoint y: 591, endPoint x: 310, endPoint y: 200, distance: 506.2
click at [310, 200] on form "Categorie: Cijferreeksen Tijd: 20:00 Aantal vragen: 10 Gemiddelde % correct: 79…" at bounding box center [630, 372] width 707 height 623
click at [310, 200] on div "Opleidingsniveau Selecteer het hoogst genoten opleidingsniveau. [GEOGRAPHIC_DAT…" at bounding box center [630, 276] width 707 height 189
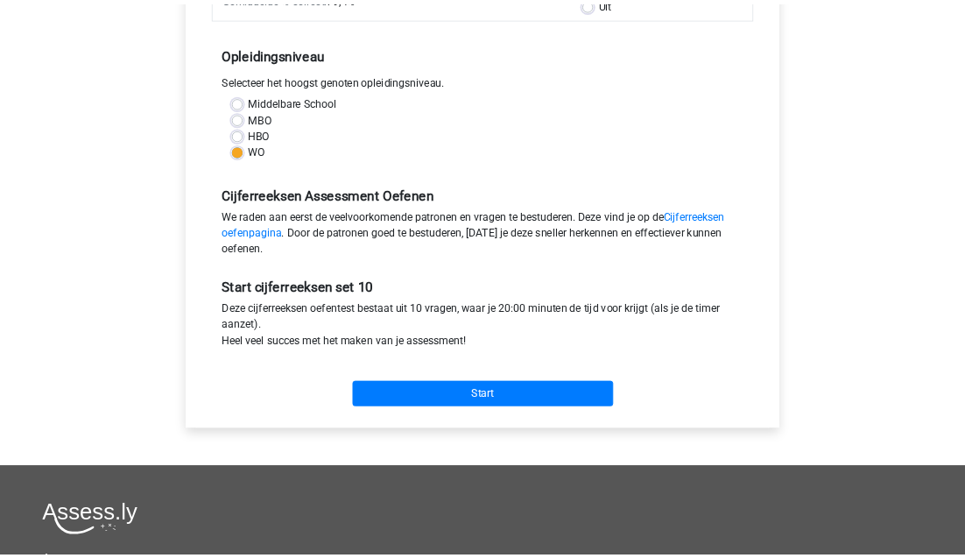
scroll to position [320, 0]
